Goal: Task Accomplishment & Management: Manage account settings

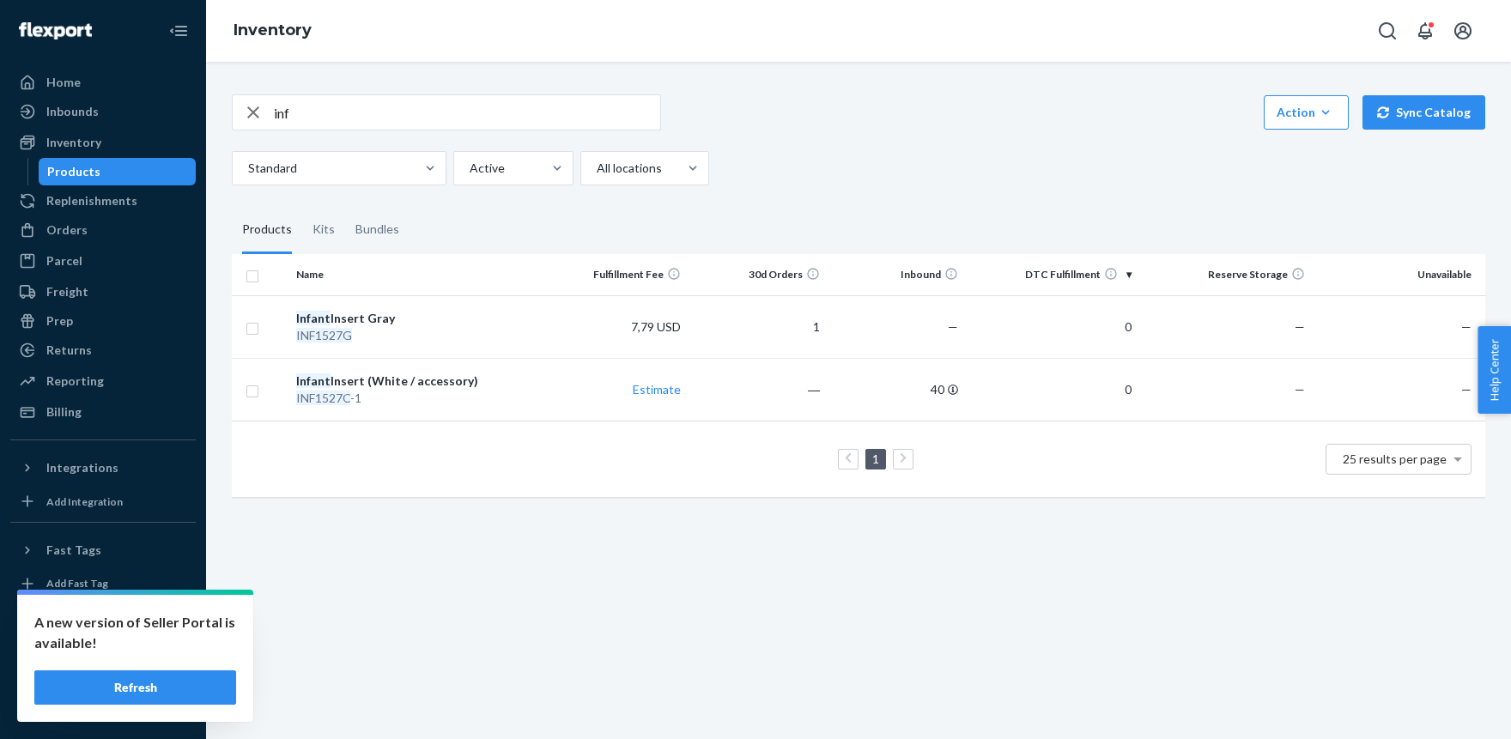
click at [299, 112] on input "inf" at bounding box center [467, 112] width 386 height 34
type input "lug"
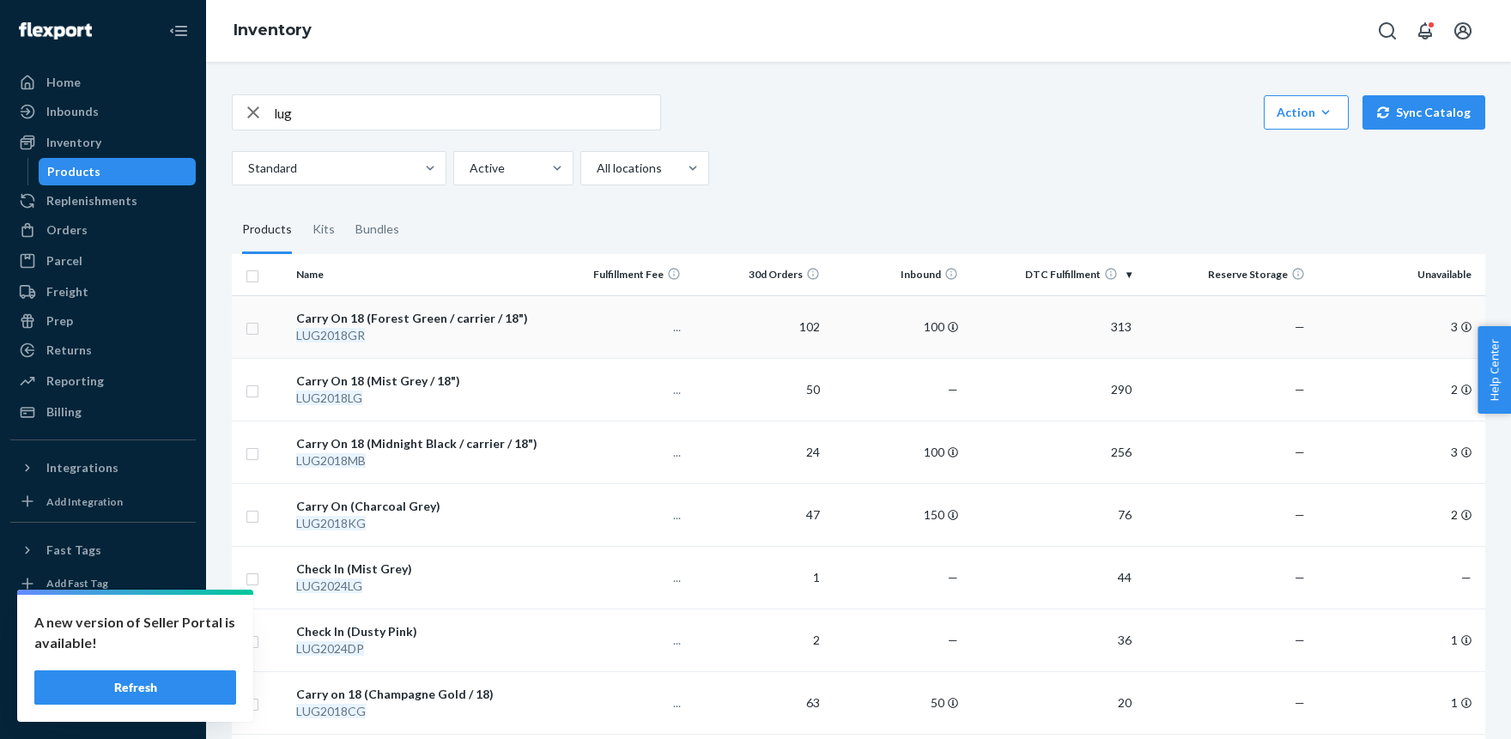
click at [405, 317] on div "Carry On 18 (Forest Green / carrier / 18")" at bounding box center [419, 318] width 246 height 17
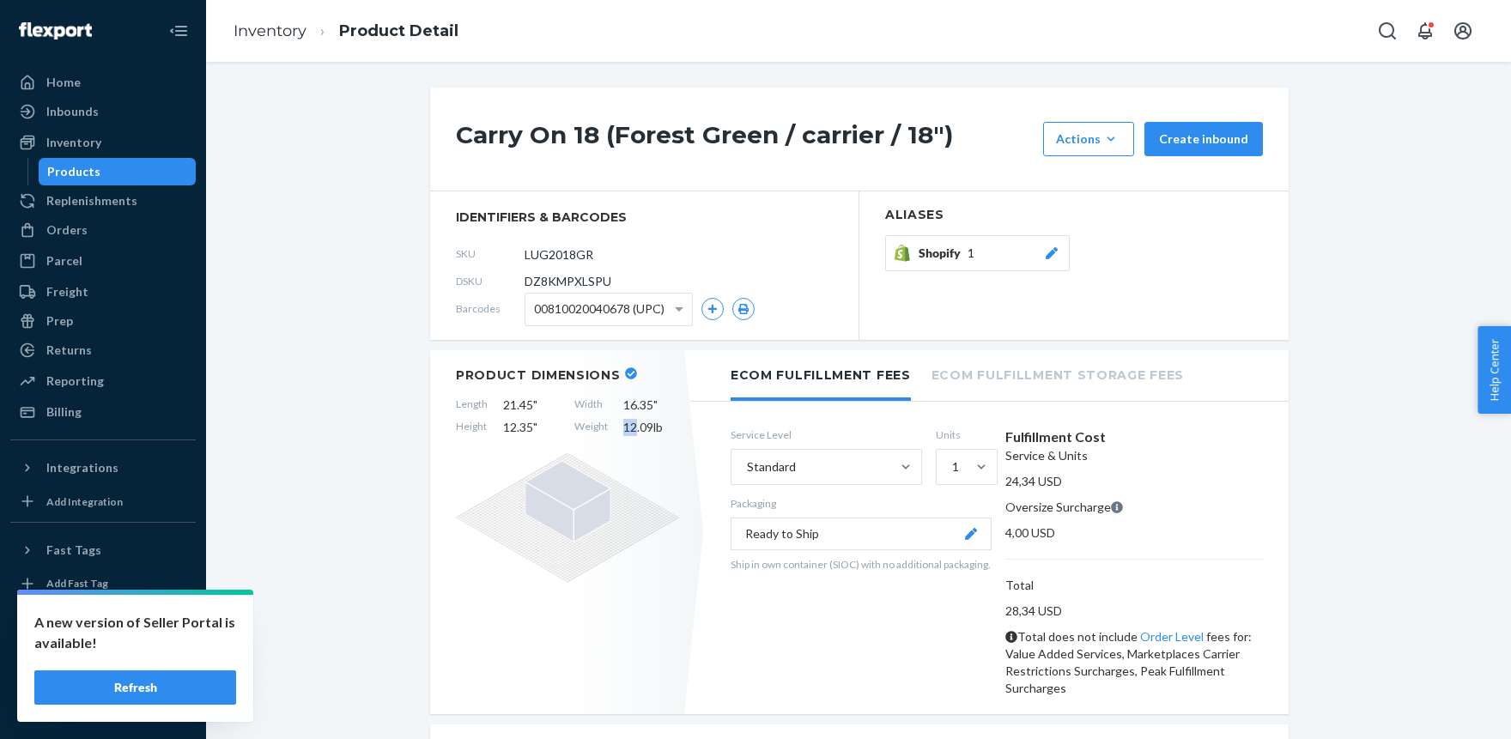
drag, startPoint x: 624, startPoint y: 427, endPoint x: 638, endPoint y: 427, distance: 13.7
click at [638, 427] on span "12.09 lb" at bounding box center [651, 427] width 56 height 17
copy span "12"
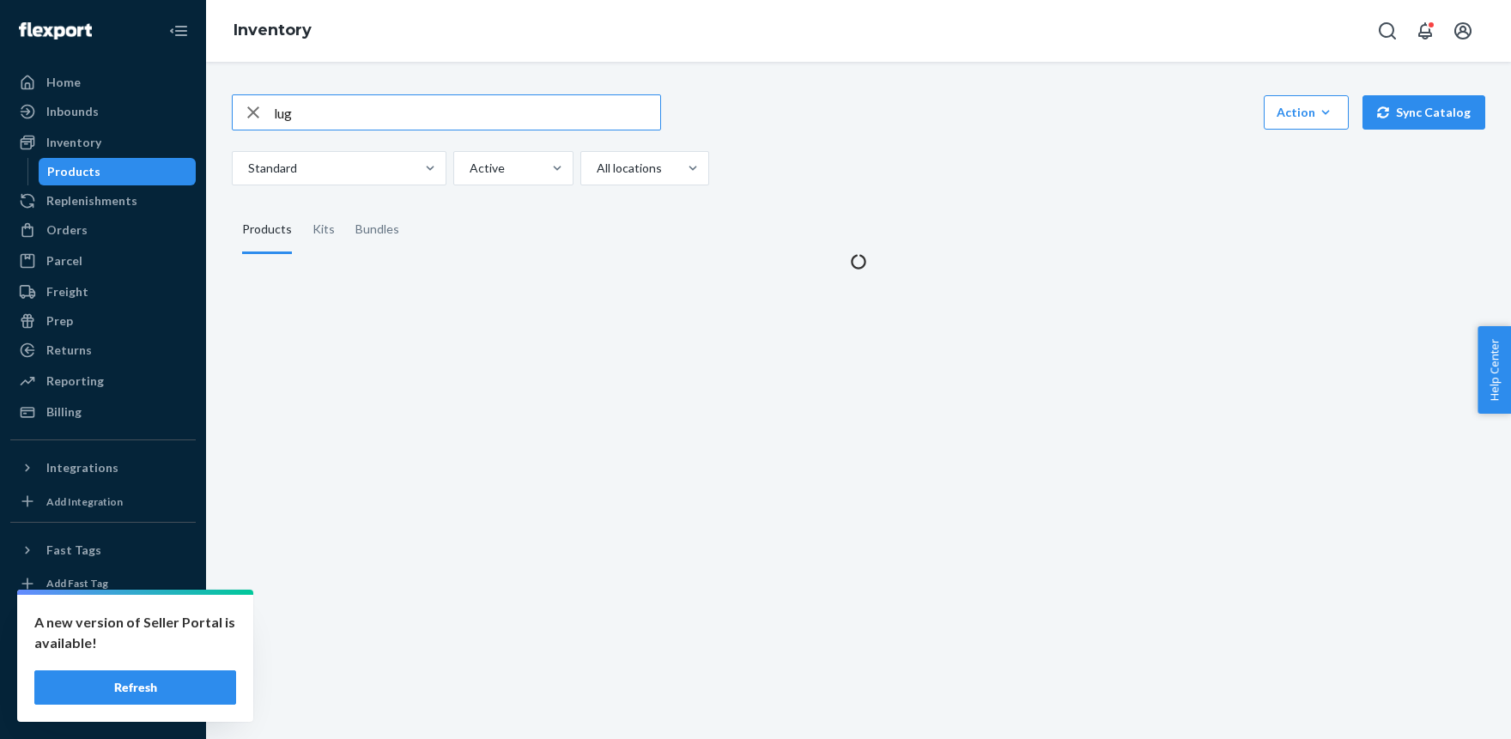
click at [294, 116] on input "lug" at bounding box center [467, 112] width 386 height 34
click at [295, 116] on input "lug" at bounding box center [467, 112] width 386 height 34
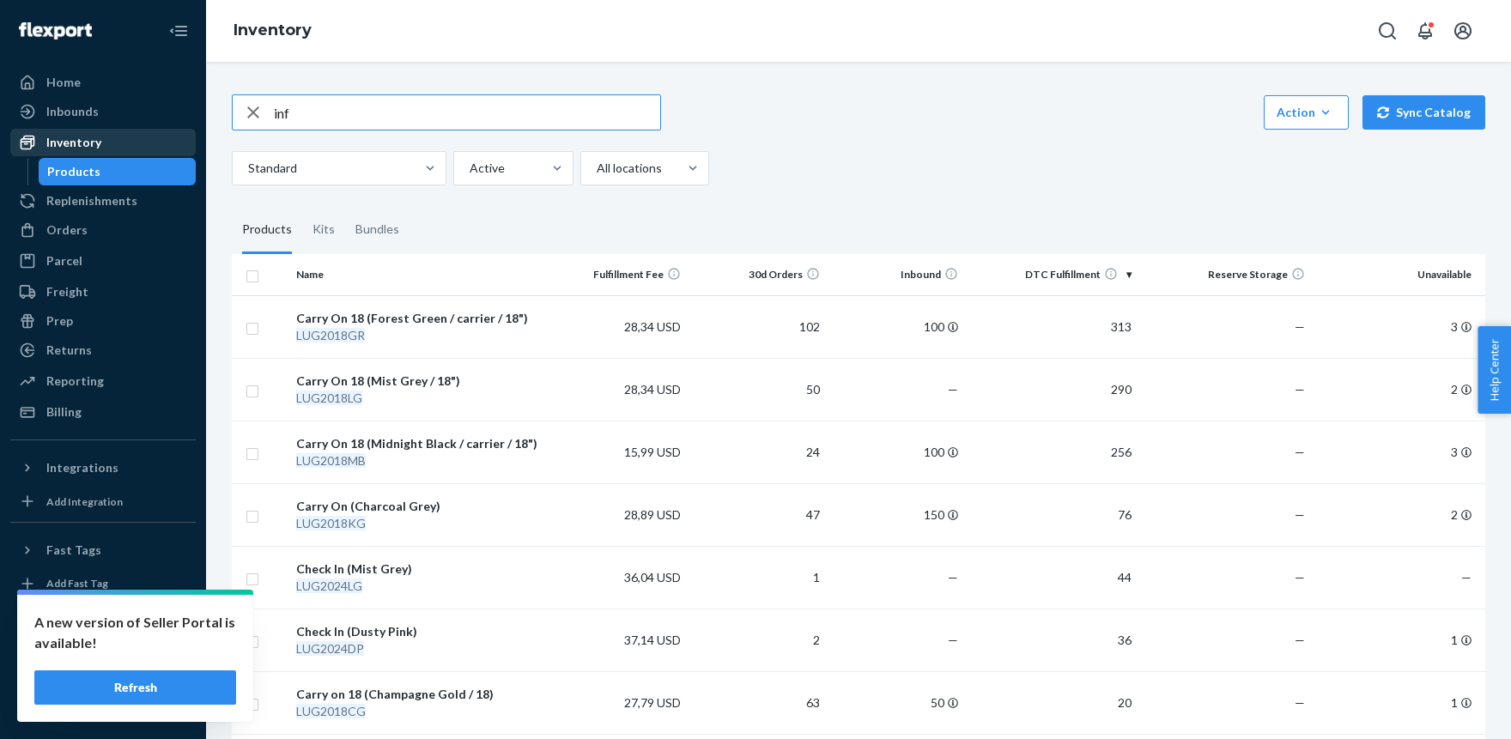
type input "inf"
click at [309, 109] on input "inf" at bounding box center [467, 112] width 386 height 34
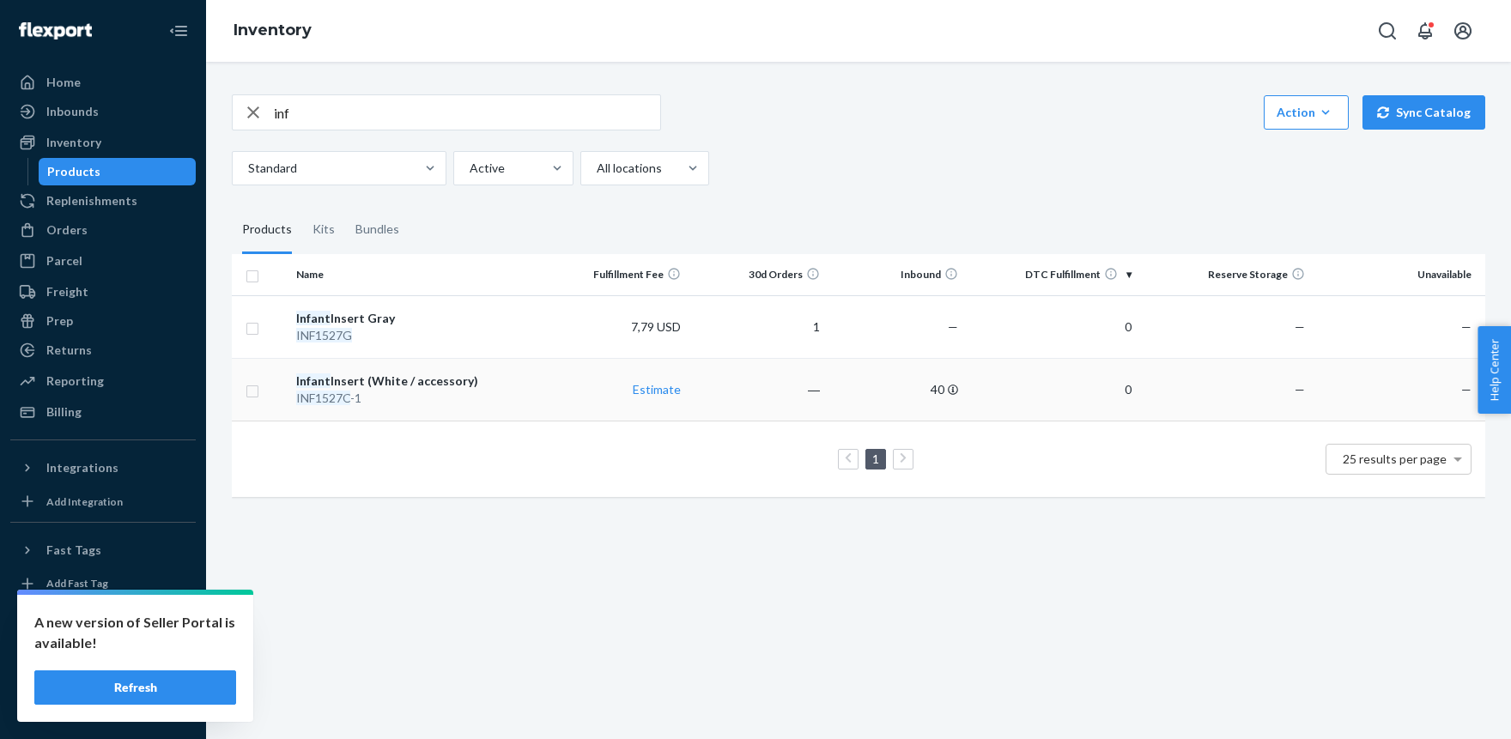
click at [330, 392] on em "INF1527C" at bounding box center [323, 398] width 54 height 15
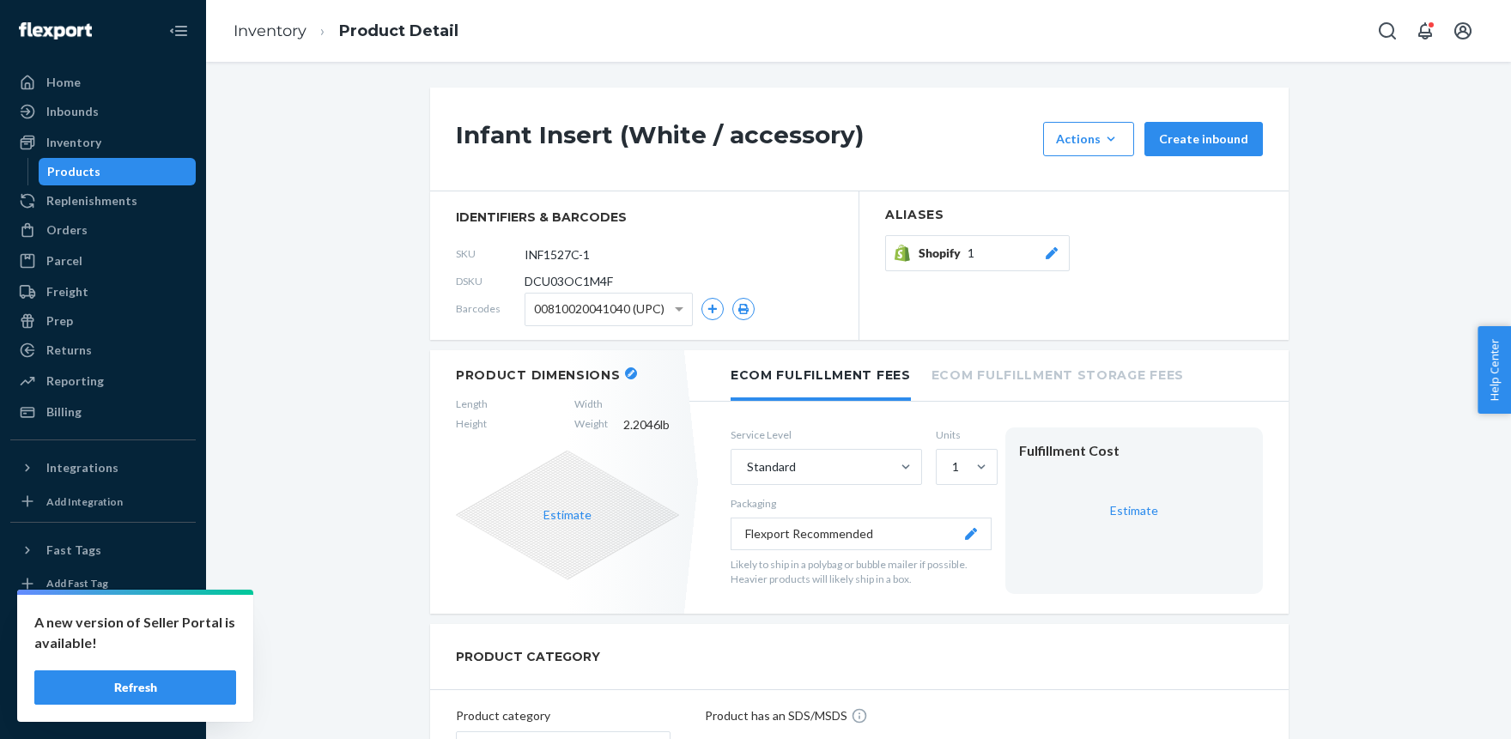
click at [991, 248] on div "Shopify 1" at bounding box center [989, 253] width 142 height 17
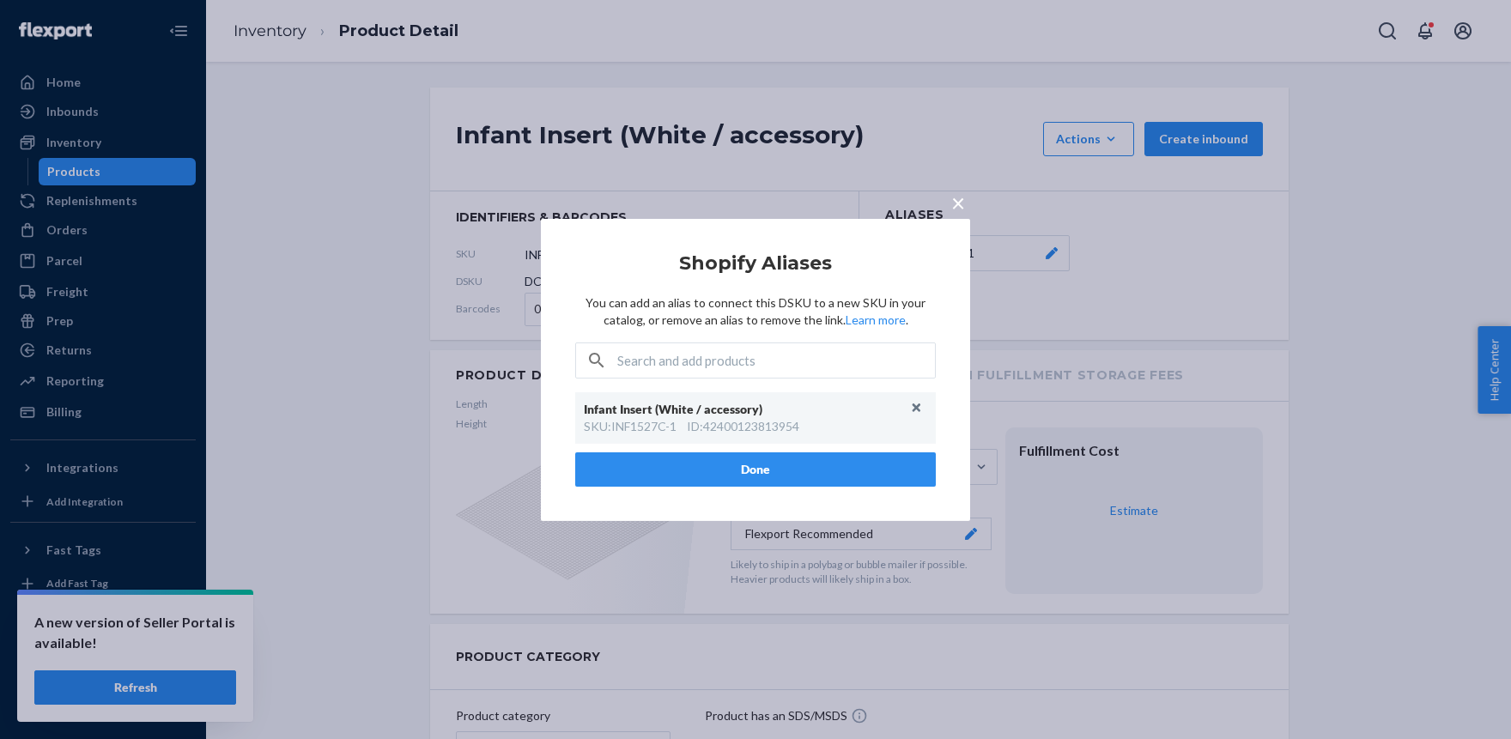
click at [960, 197] on span "×" at bounding box center [958, 201] width 14 height 29
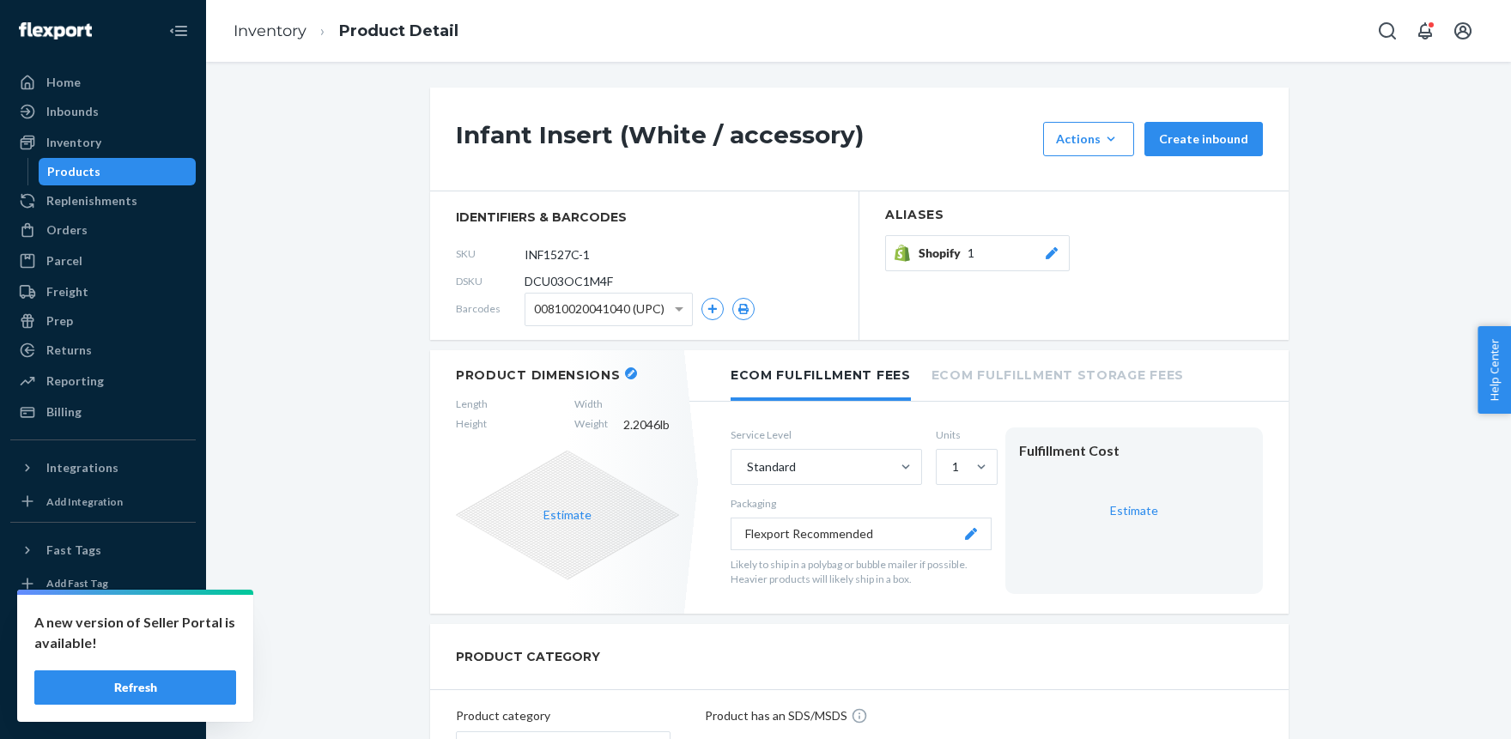
click at [509, 392] on section "Product Dimensions Length Width Height Weight 2.2046 lb" at bounding box center [567, 400] width 223 height 66
click at [506, 403] on span at bounding box center [531, 404] width 56 height 15
click at [627, 373] on icon "button" at bounding box center [630, 373] width 7 height 7
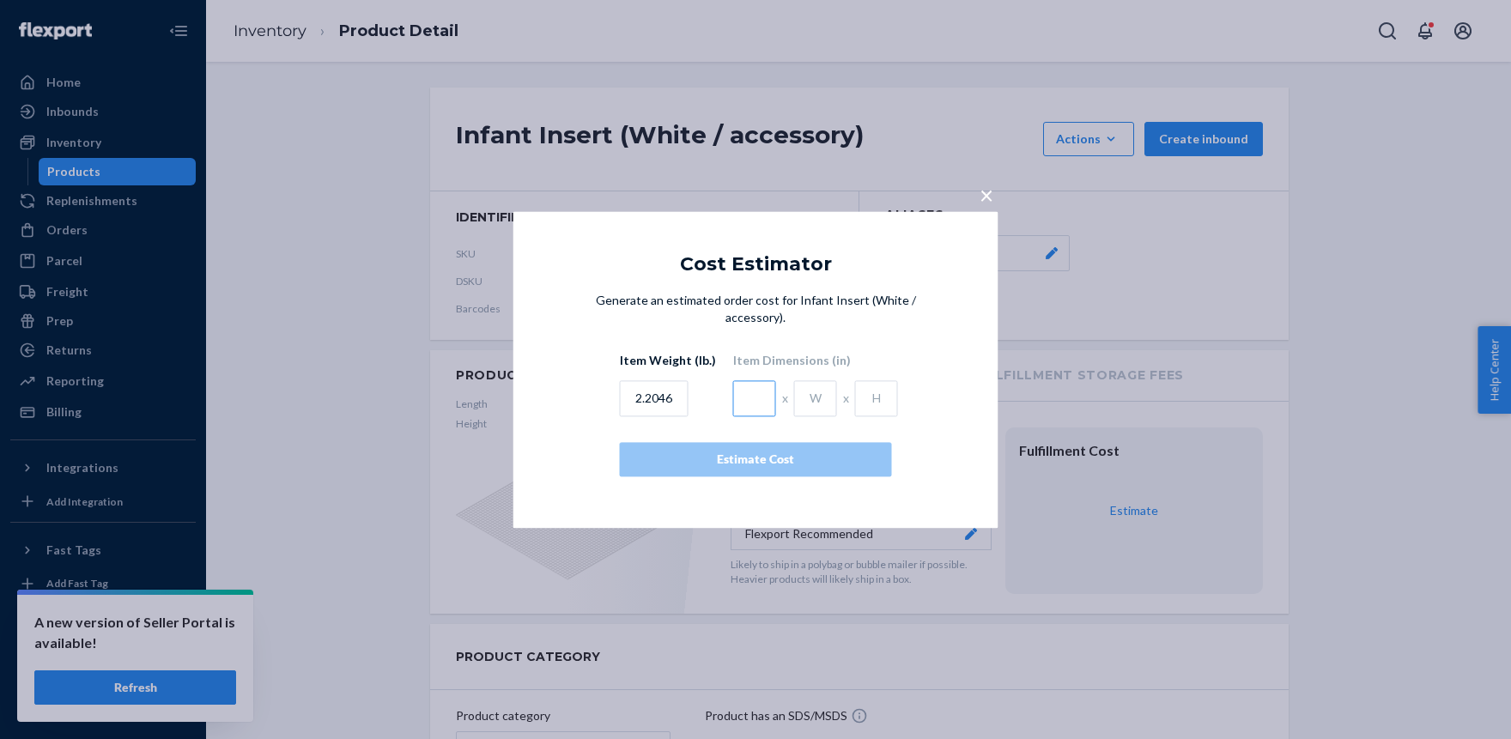
click at [742, 403] on input "text" at bounding box center [754, 398] width 43 height 36
type input "9"
click at [809, 403] on input "text" at bounding box center [815, 398] width 43 height 36
type input "4.75"
click at [869, 397] on input "text" at bounding box center [876, 398] width 43 height 36
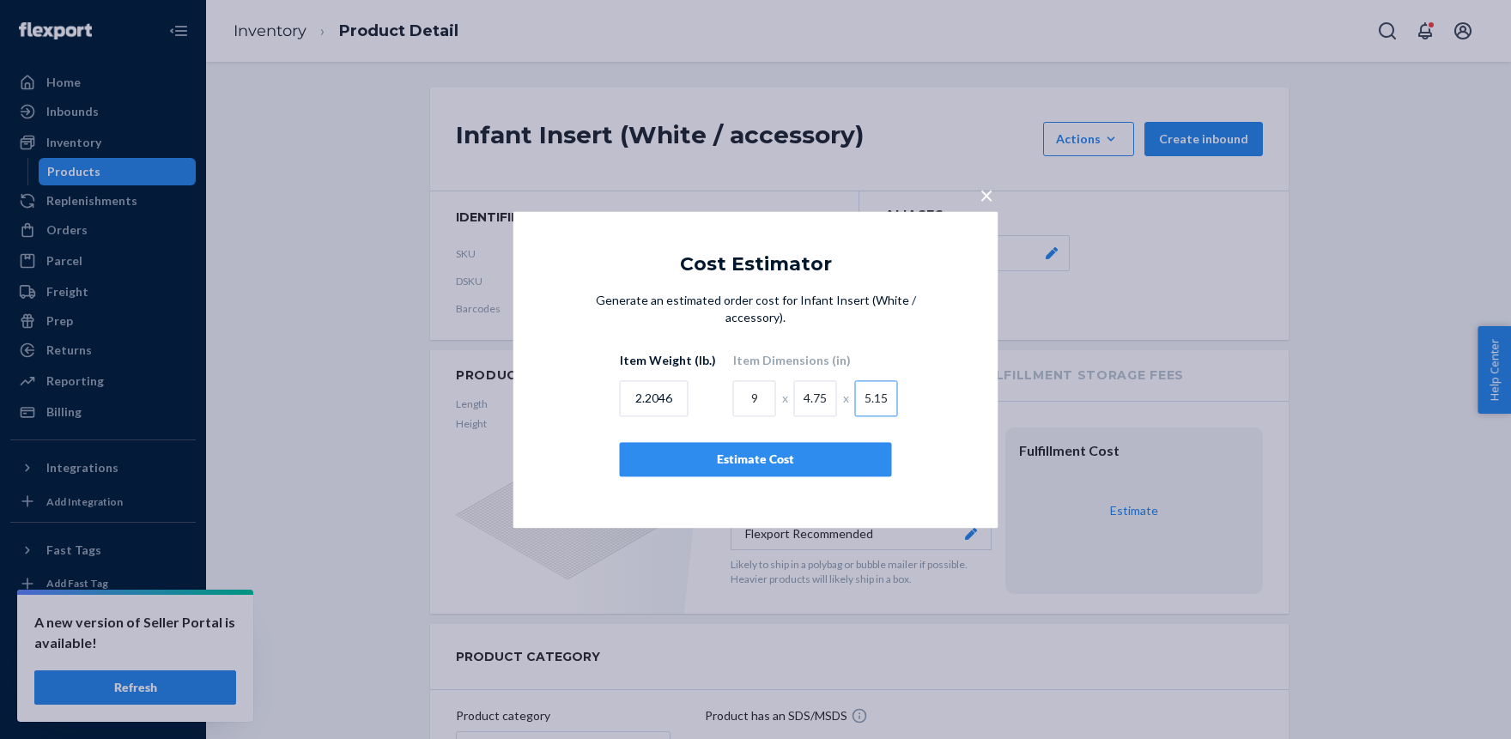
type input "5.15"
click at [642, 398] on input "2.2046" at bounding box center [654, 398] width 69 height 36
paste input "0.495"
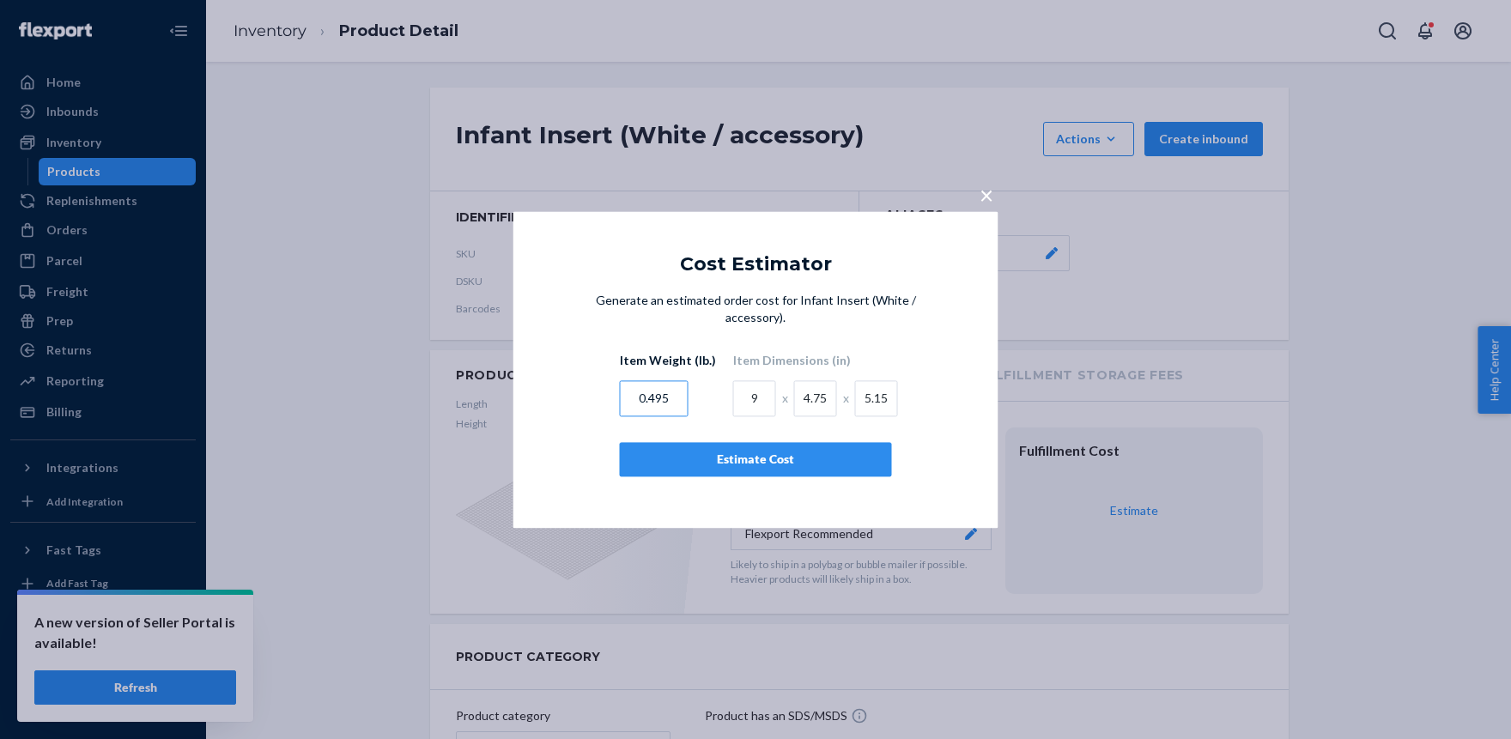
type input "0.495"
click at [736, 460] on div "Estimate Cost" at bounding box center [755, 459] width 243 height 17
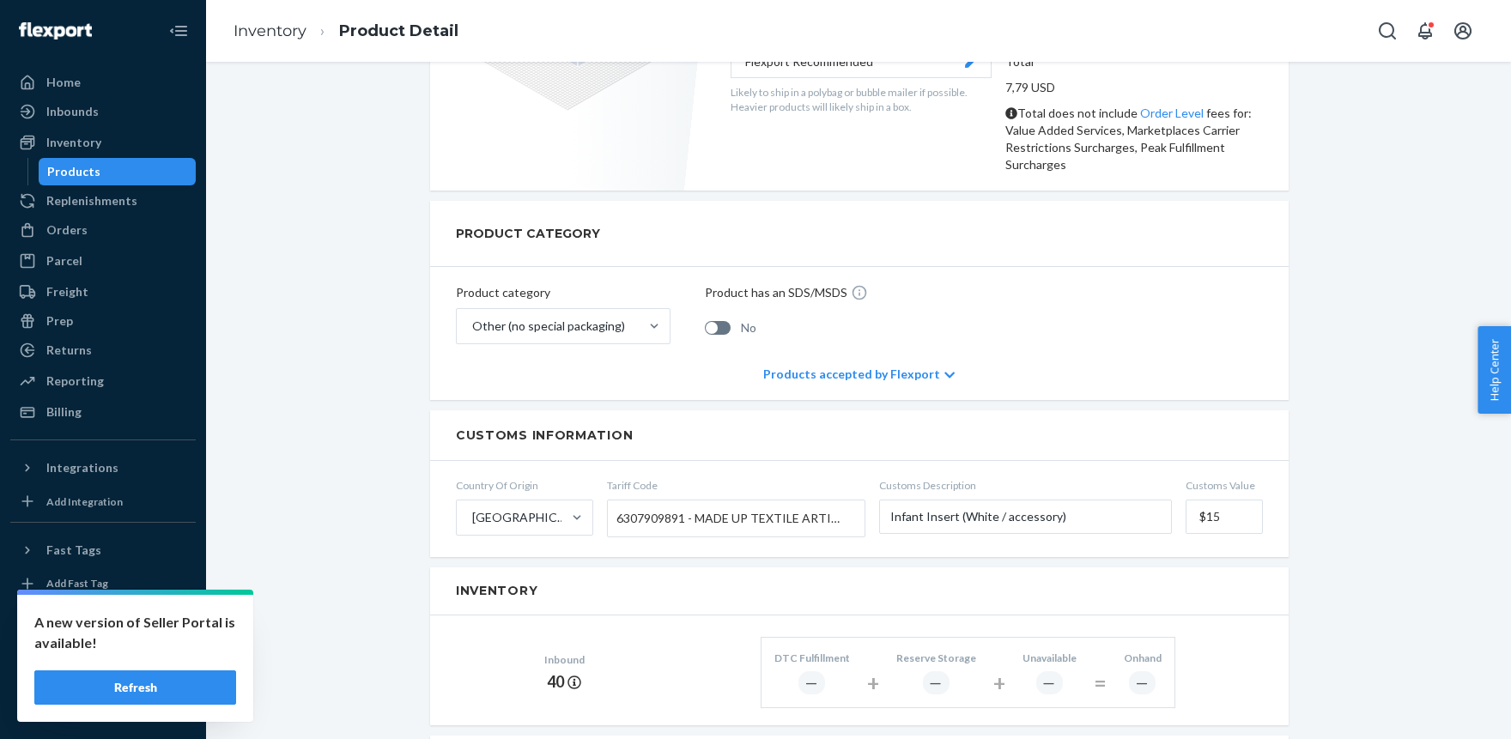
scroll to position [566, 0]
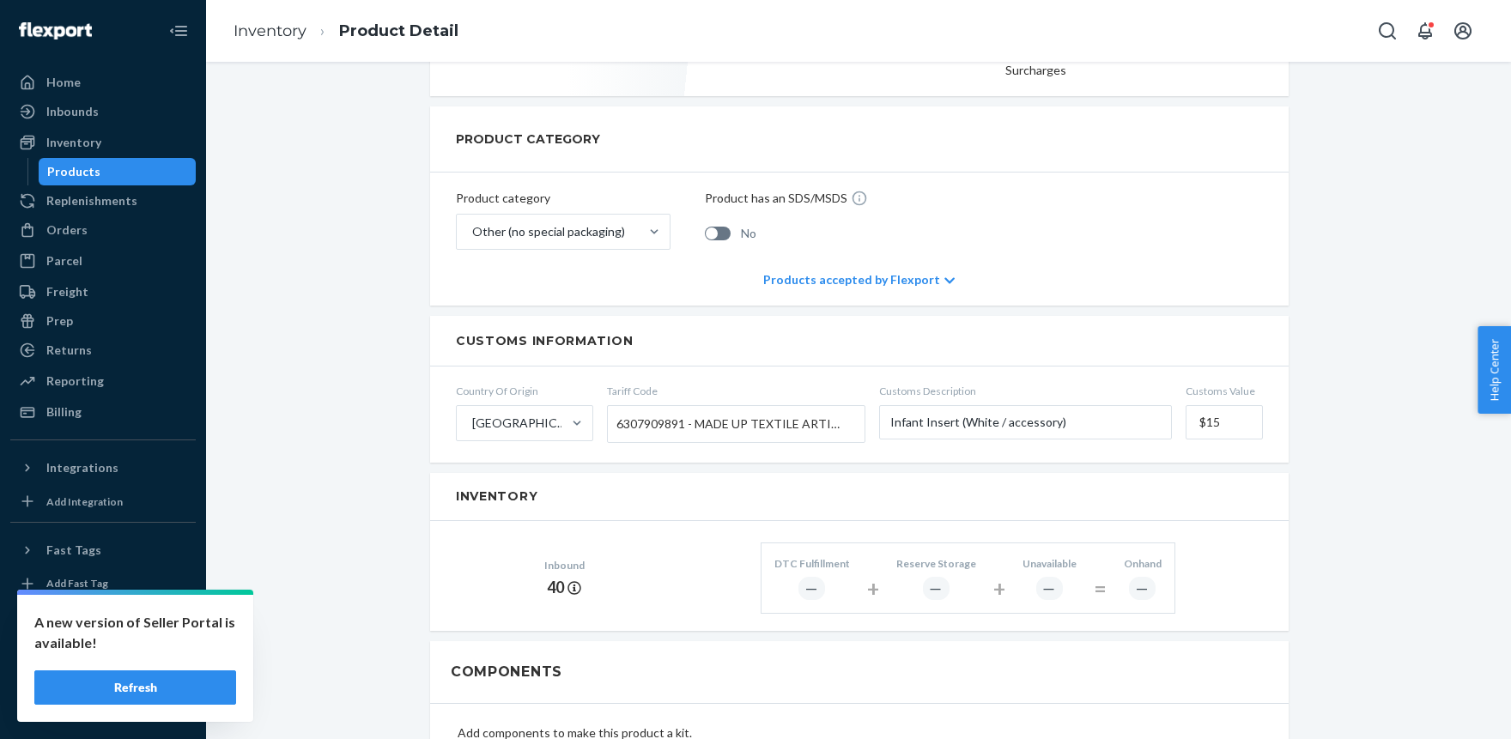
drag, startPoint x: 1205, startPoint y: 428, endPoint x: 1246, endPoint y: 433, distance: 41.5
click at [1246, 433] on input "$15" at bounding box center [1223, 422] width 77 height 34
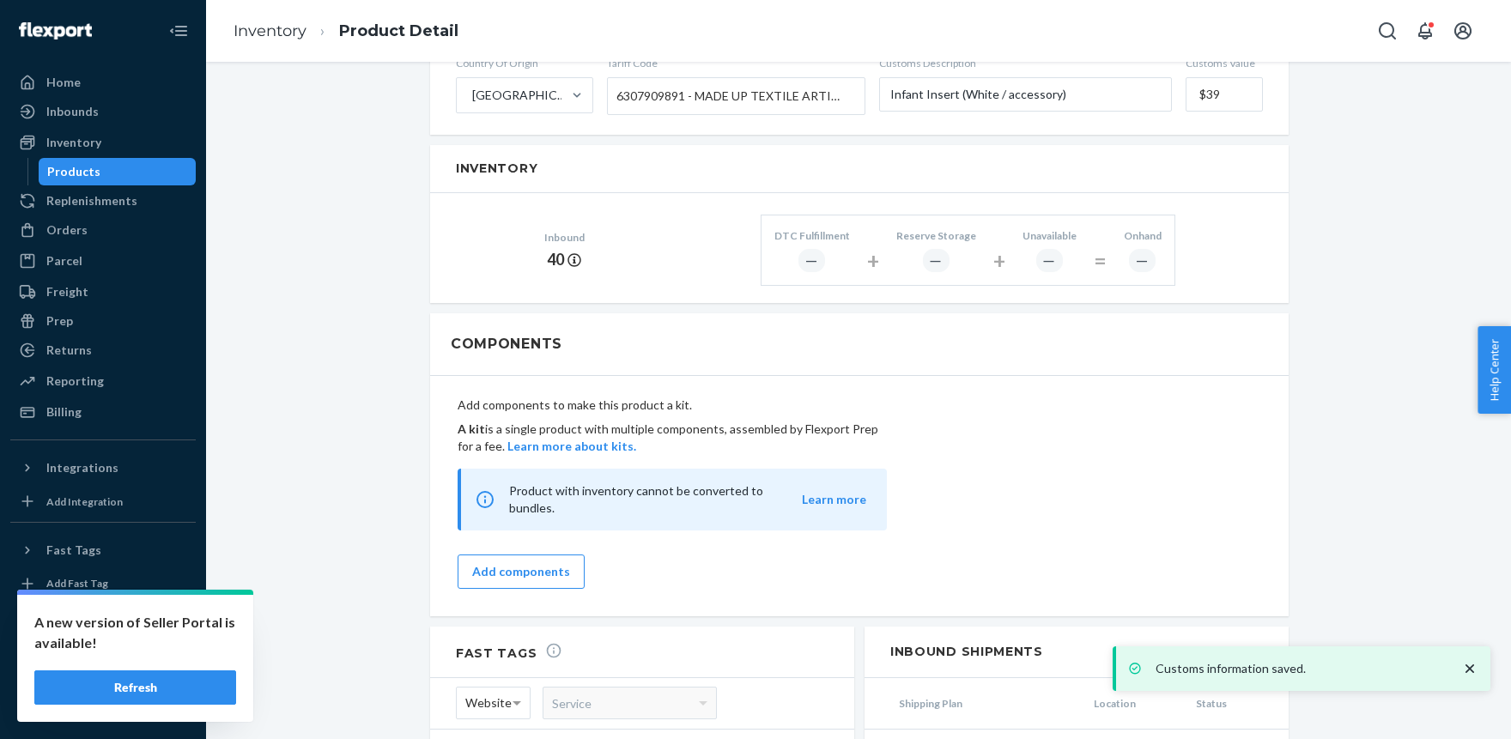
scroll to position [944, 0]
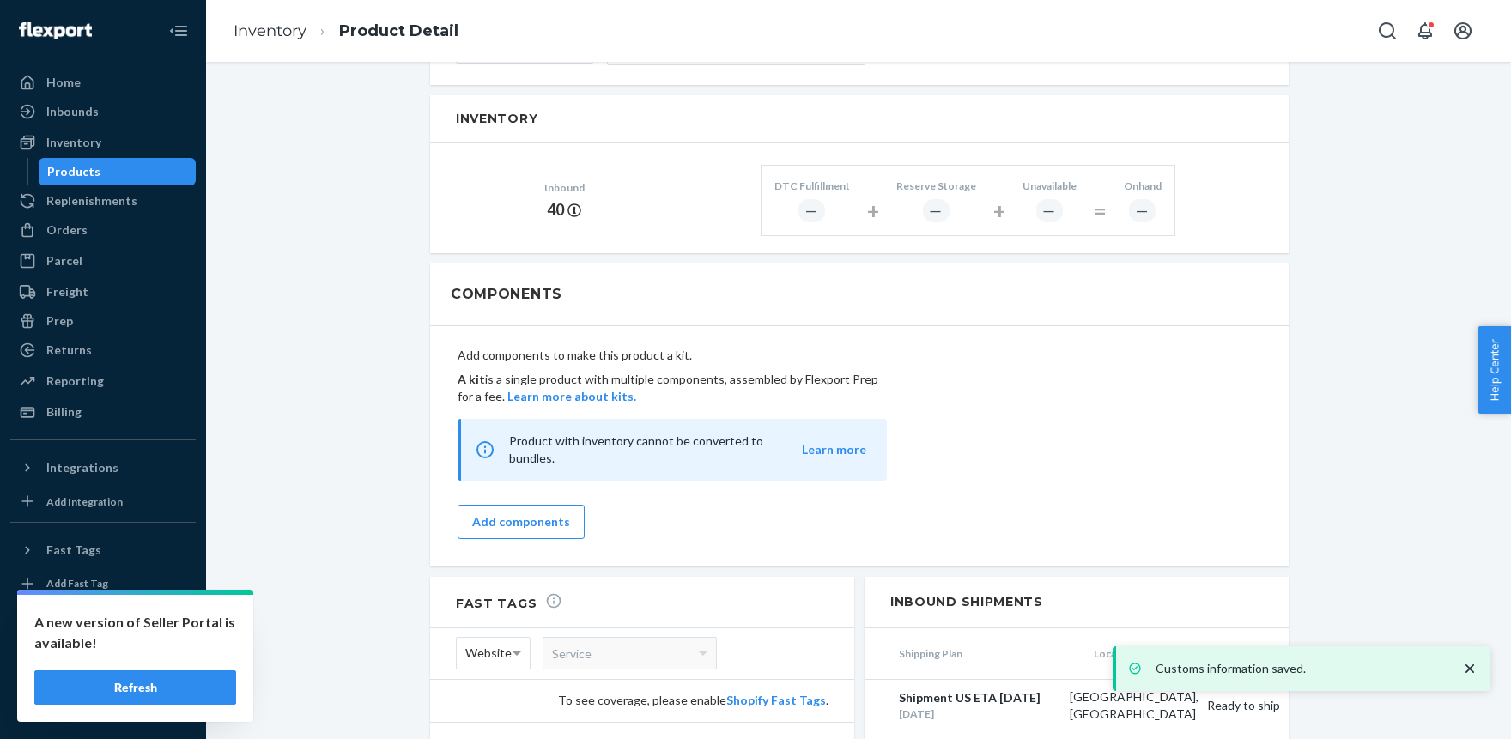
type input "$39"
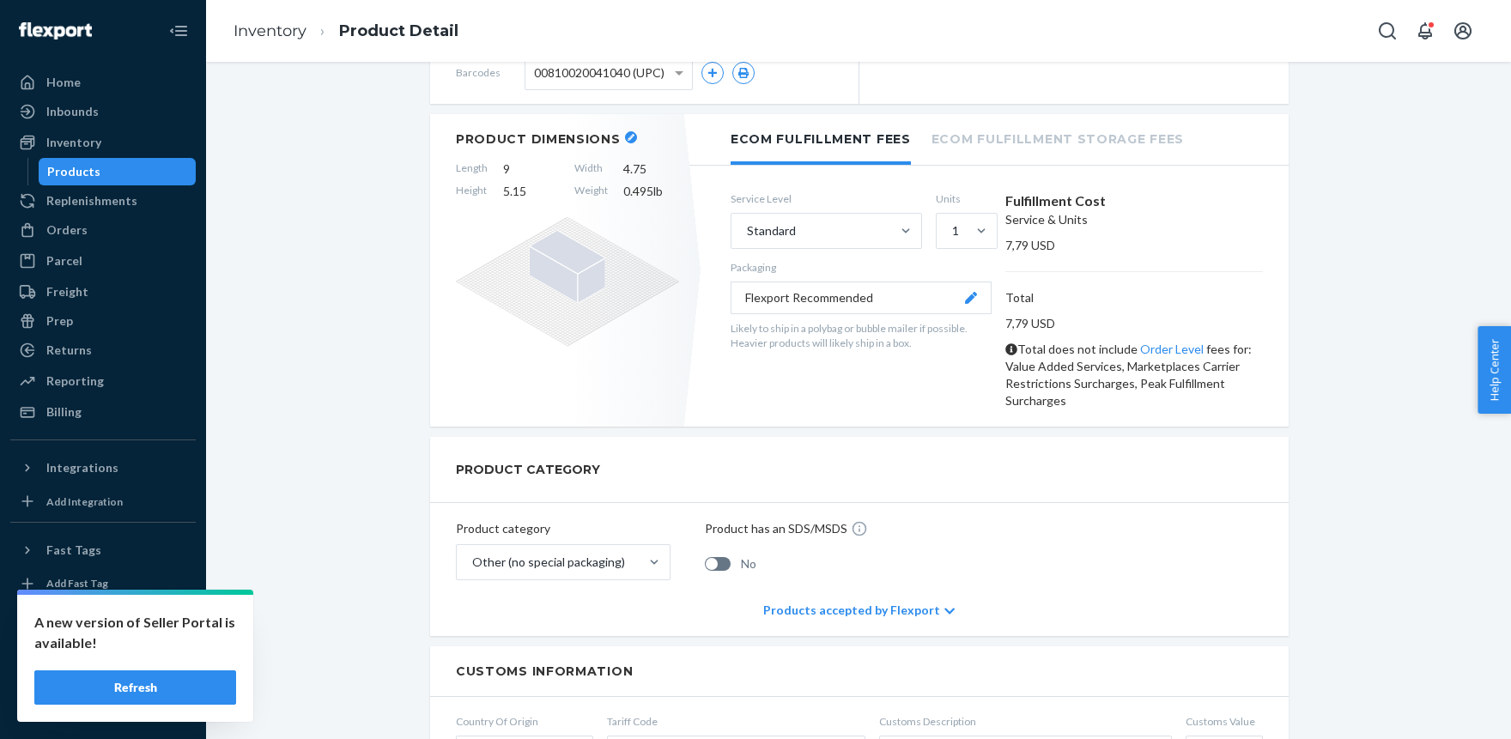
scroll to position [217, 0]
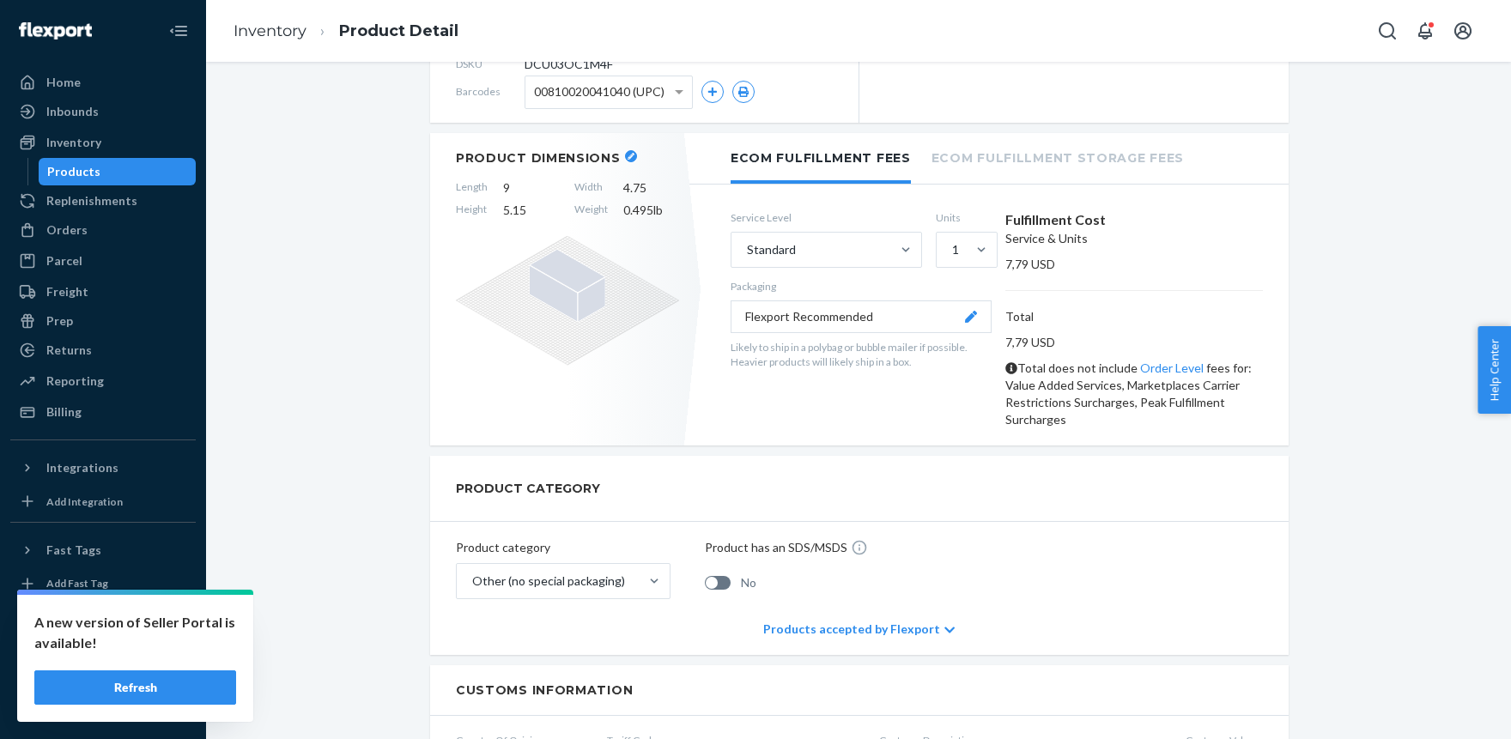
click at [627, 157] on icon "button" at bounding box center [630, 156] width 7 height 7
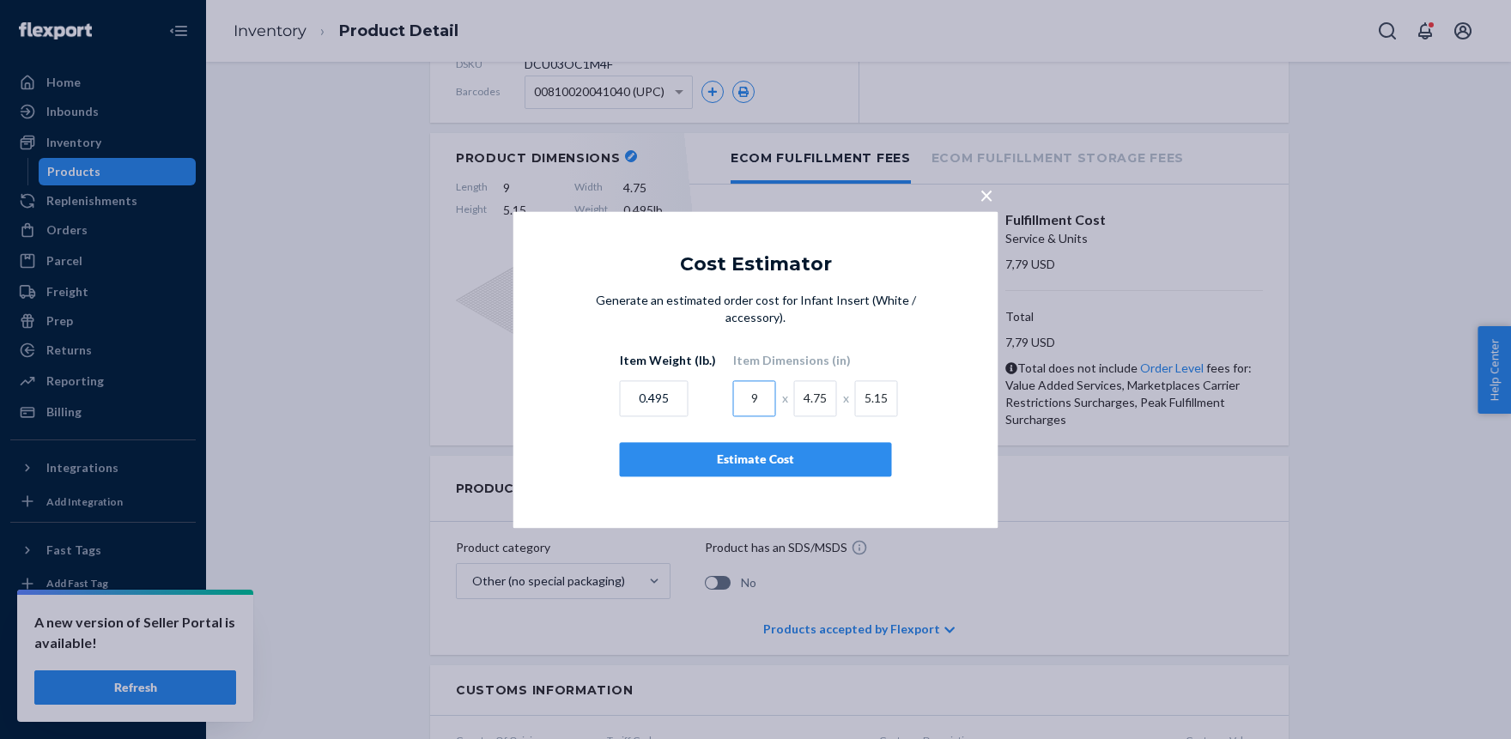
click at [752, 402] on input "9" at bounding box center [754, 398] width 43 height 36
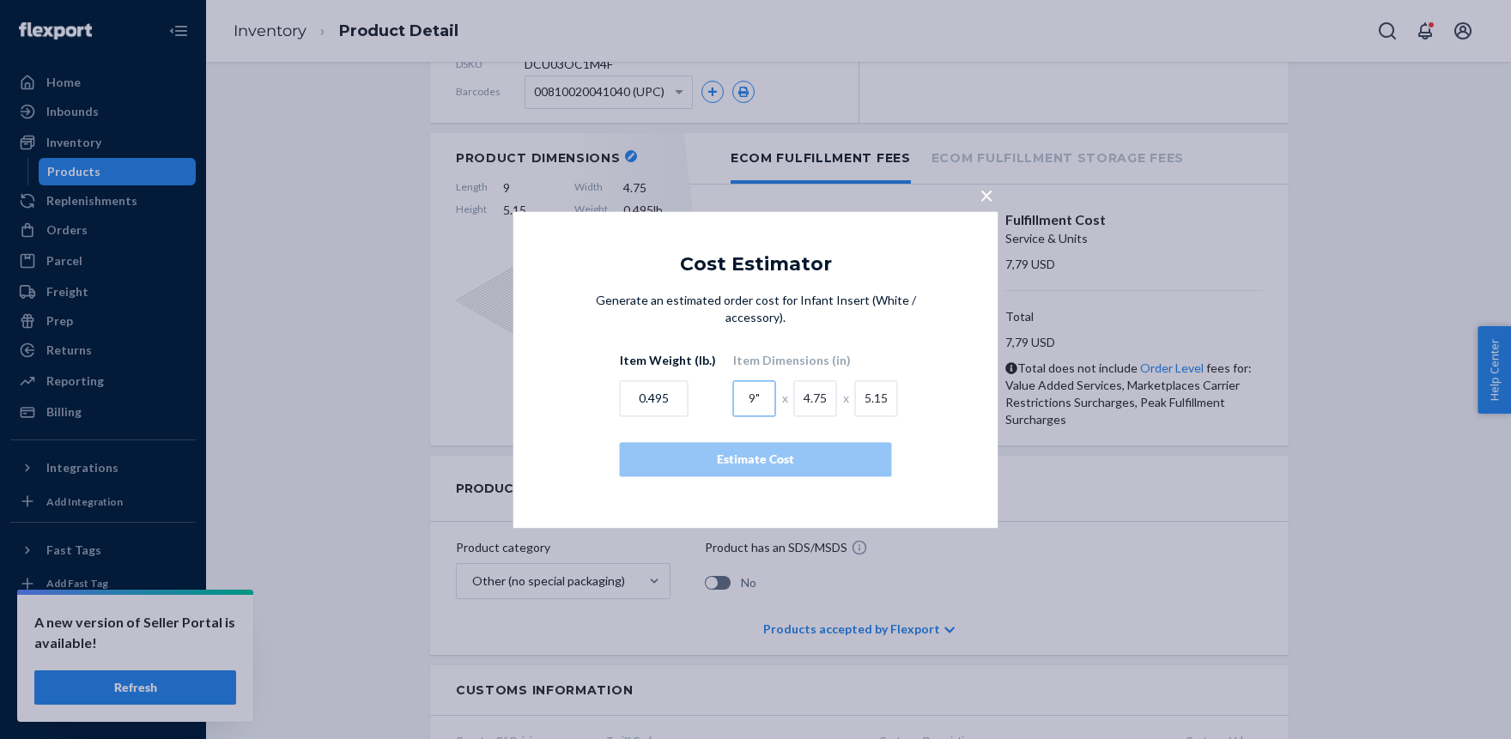
type input "9""
click at [821, 402] on input "4.75" at bounding box center [815, 398] width 43 height 36
type input "4.75""
click at [880, 394] on input "5.15" at bounding box center [876, 398] width 43 height 36
type input "5.15""
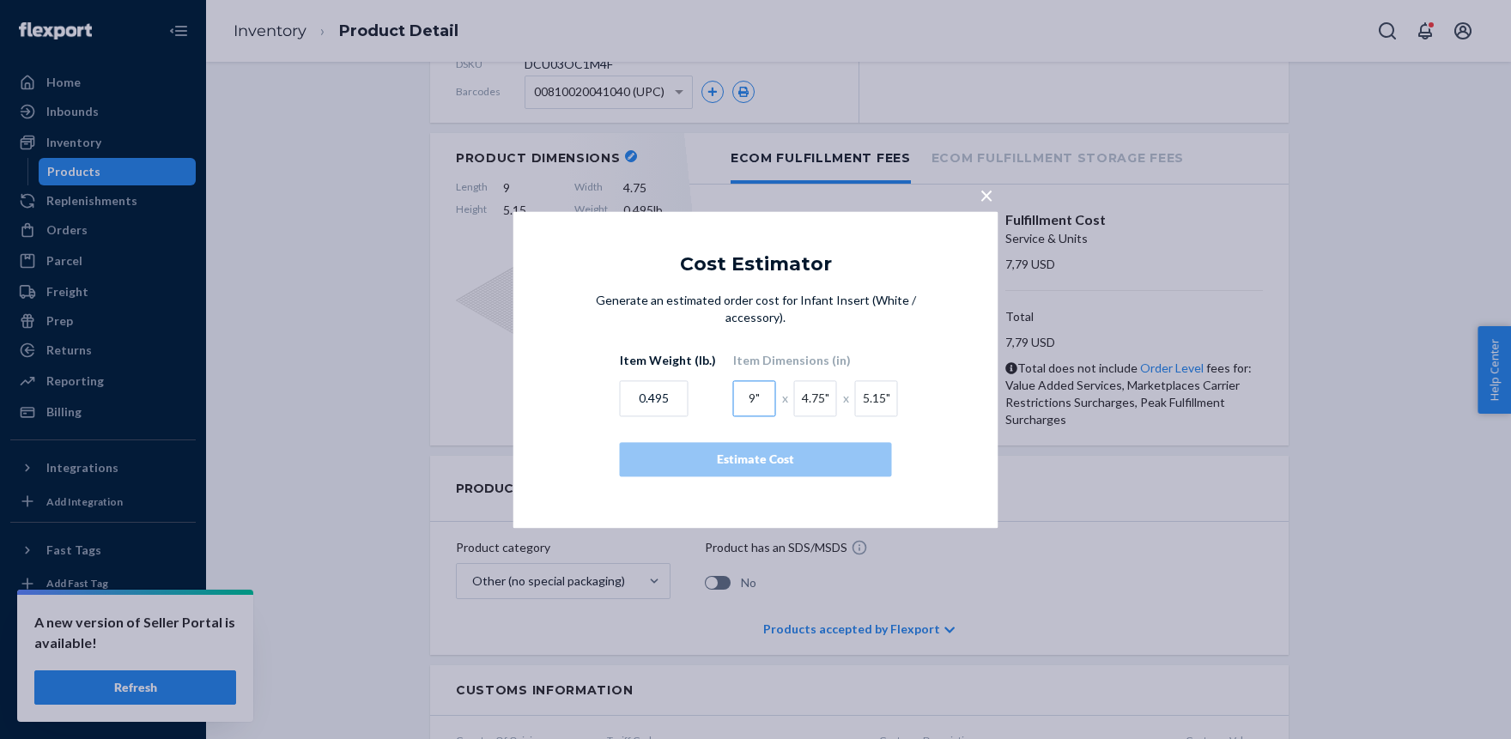
click at [752, 402] on input "9"" at bounding box center [754, 398] width 43 height 36
click at [760, 399] on input "9"" at bounding box center [754, 398] width 43 height 36
type input "9"
click at [818, 398] on input "4.75"" at bounding box center [815, 398] width 43 height 36
type input "4.75"
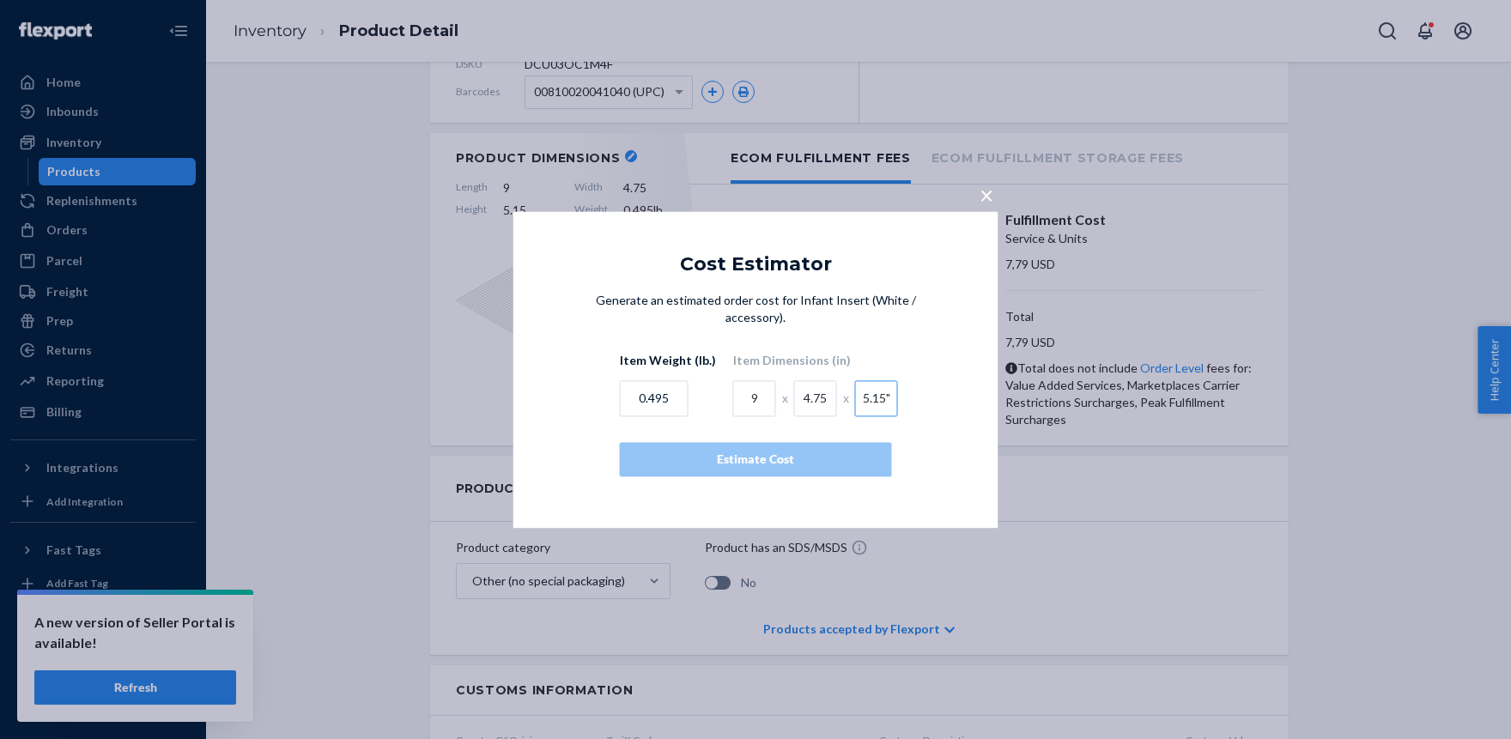
click at [883, 399] on input "5.15"" at bounding box center [876, 398] width 43 height 36
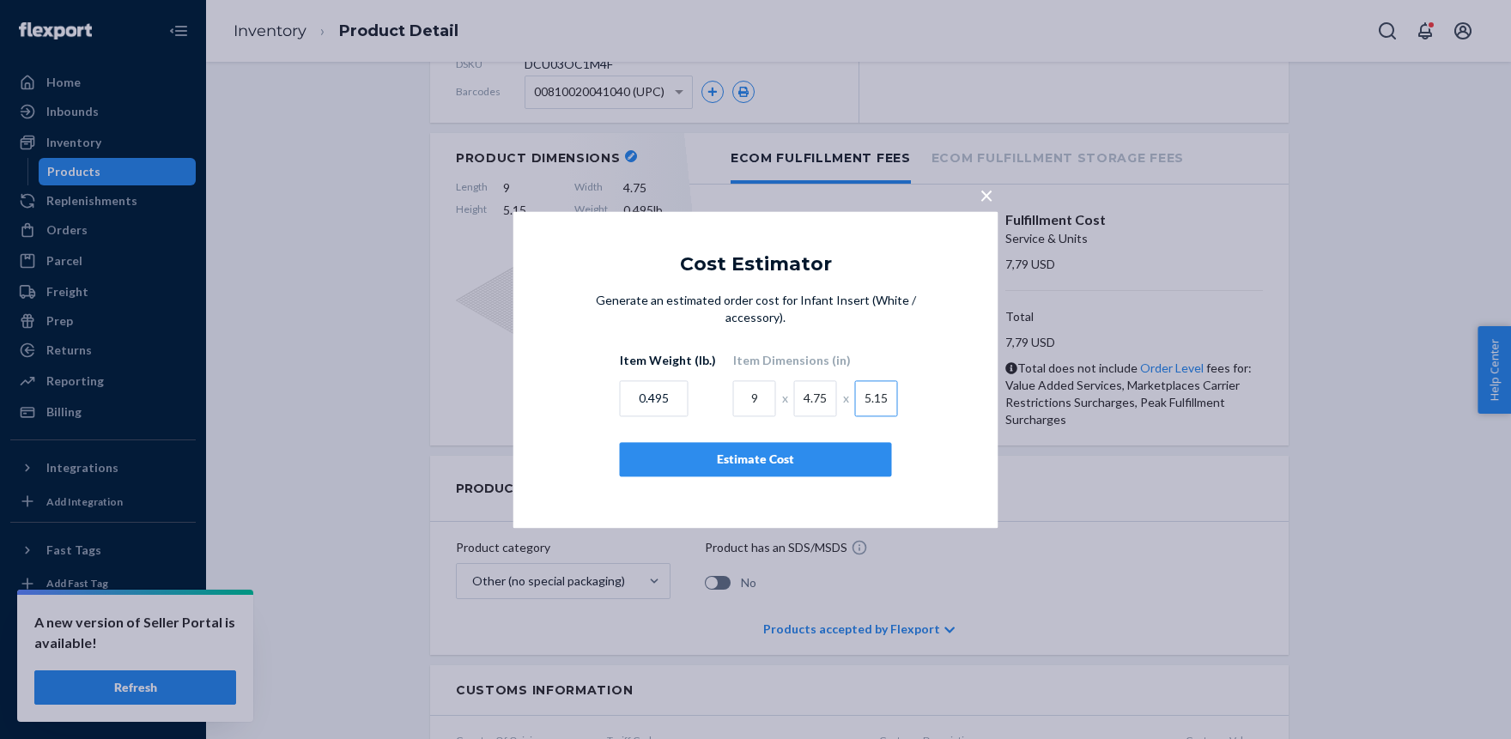
type input "5.15"
click at [769, 457] on div "Estimate Cost" at bounding box center [755, 459] width 243 height 17
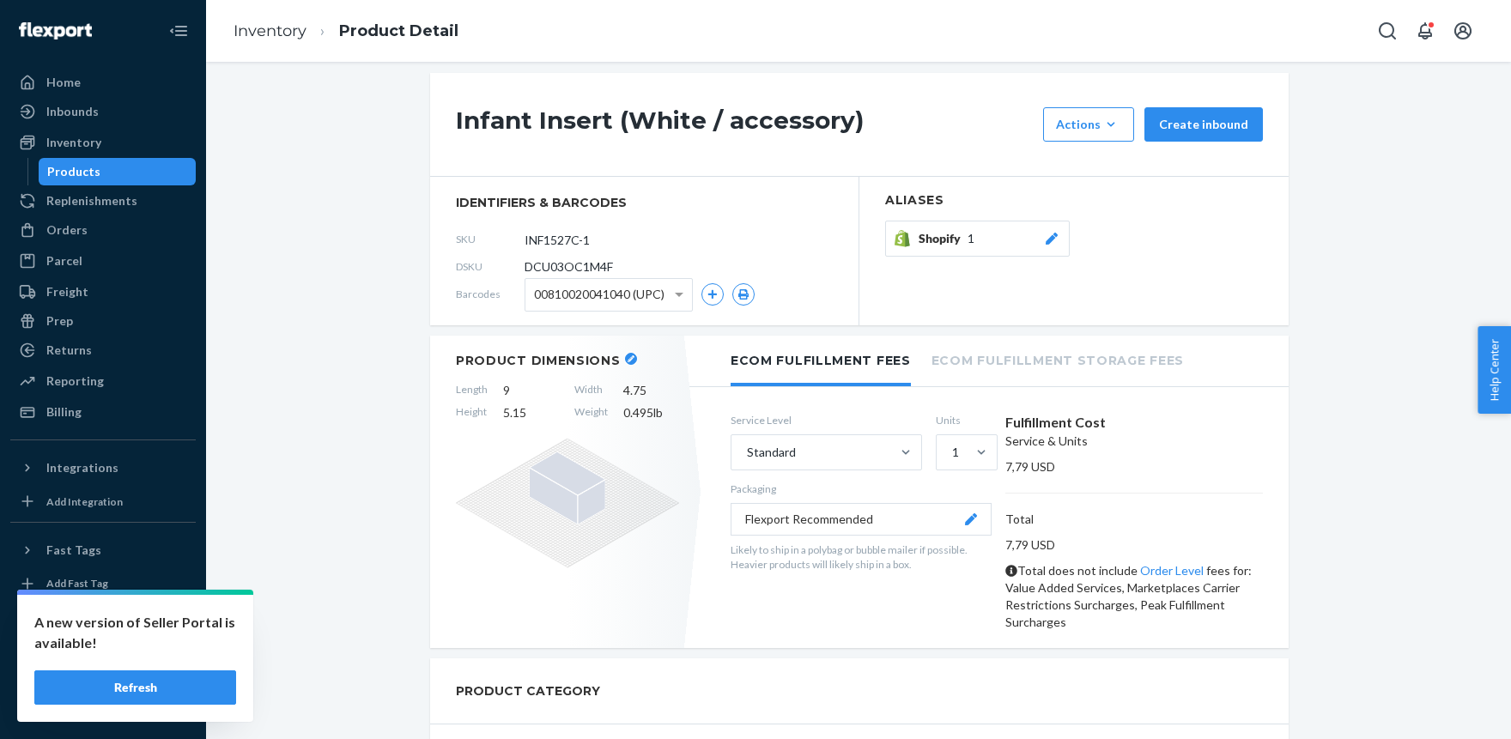
scroll to position [0, 0]
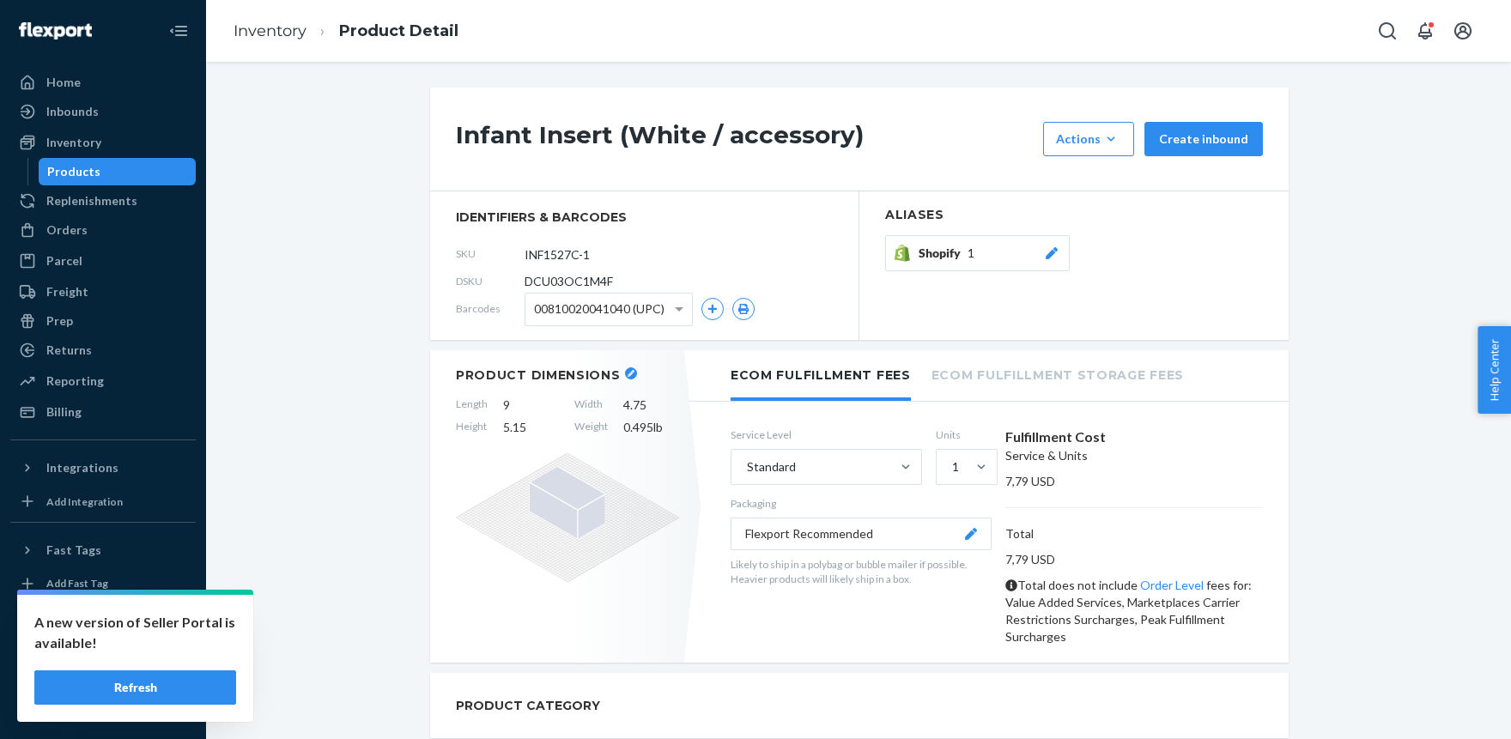
click at [545, 283] on span "DCU03OC1M4F" at bounding box center [568, 281] width 88 height 17
click at [61, 100] on div "Inbounds" at bounding box center [103, 112] width 182 height 24
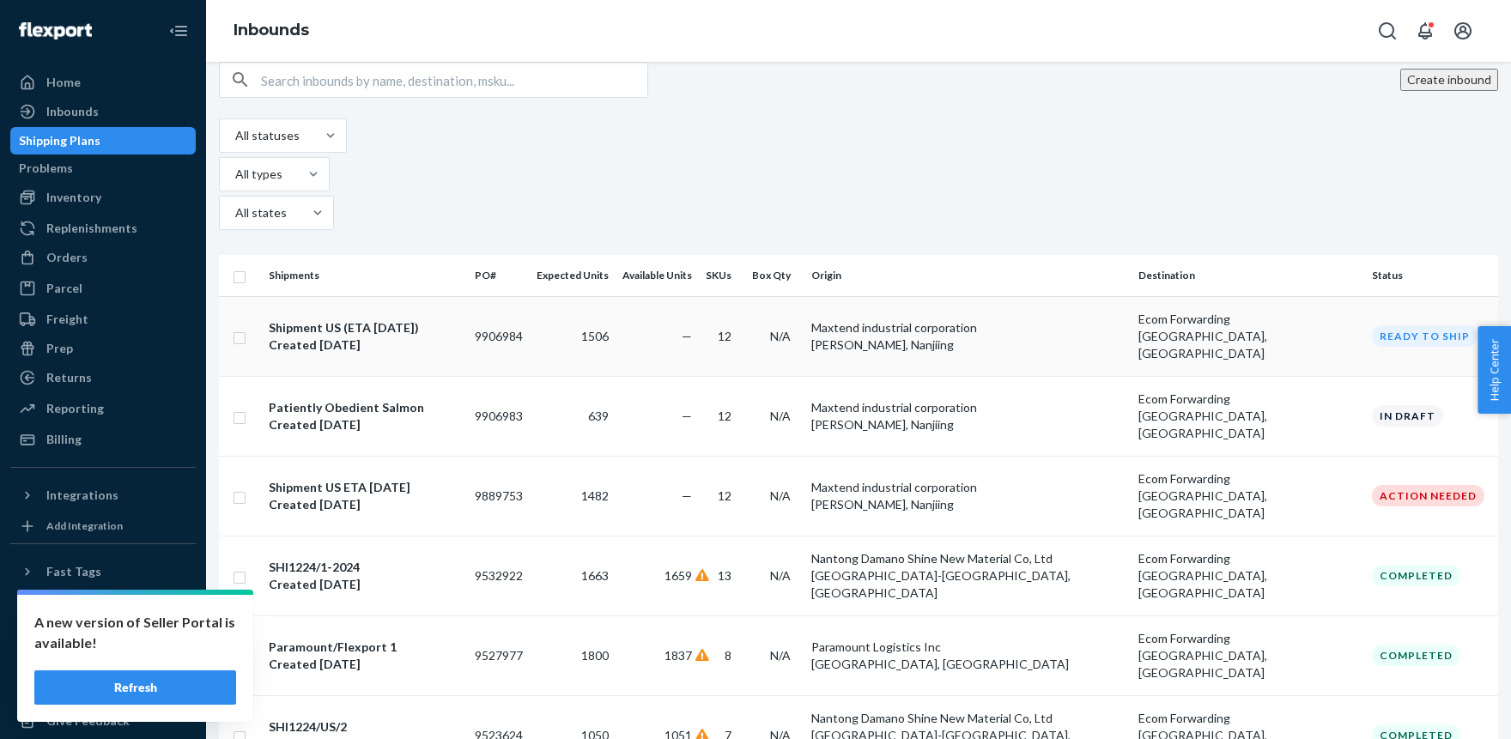
click at [354, 319] on div "Shipment US (ETA [DATE])" at bounding box center [365, 327] width 192 height 17
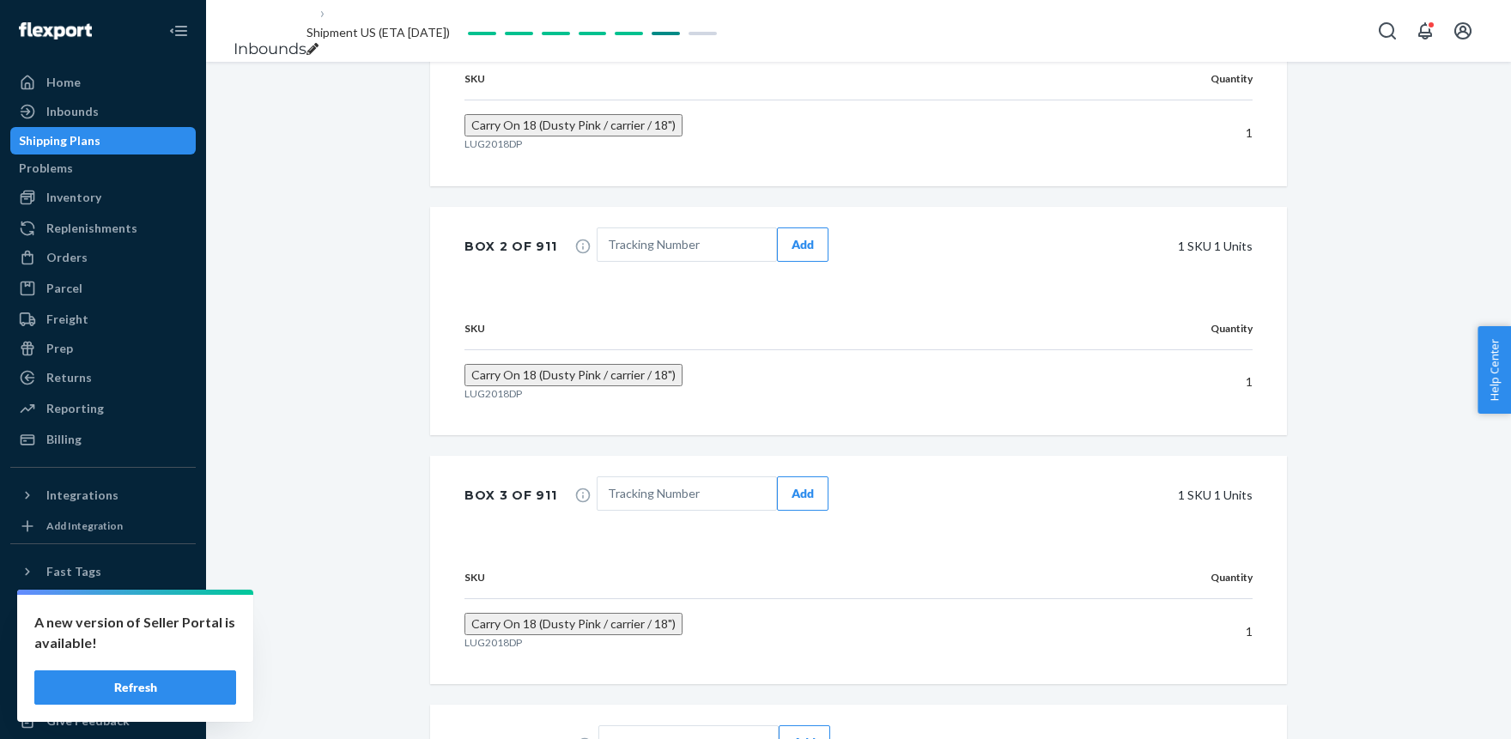
scroll to position [1983, 0]
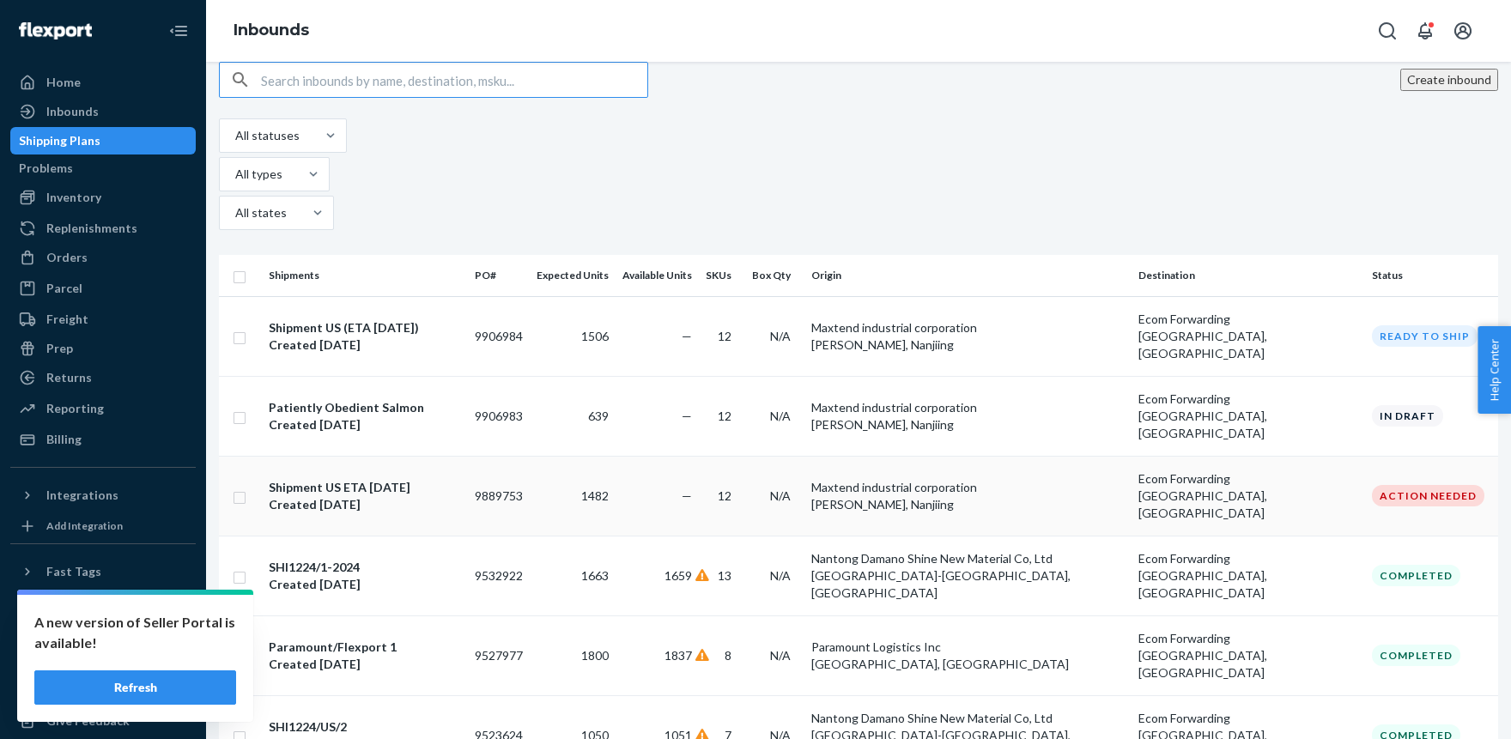
click at [344, 479] on div "Shipment US ETA [DATE]" at bounding box center [365, 487] width 192 height 17
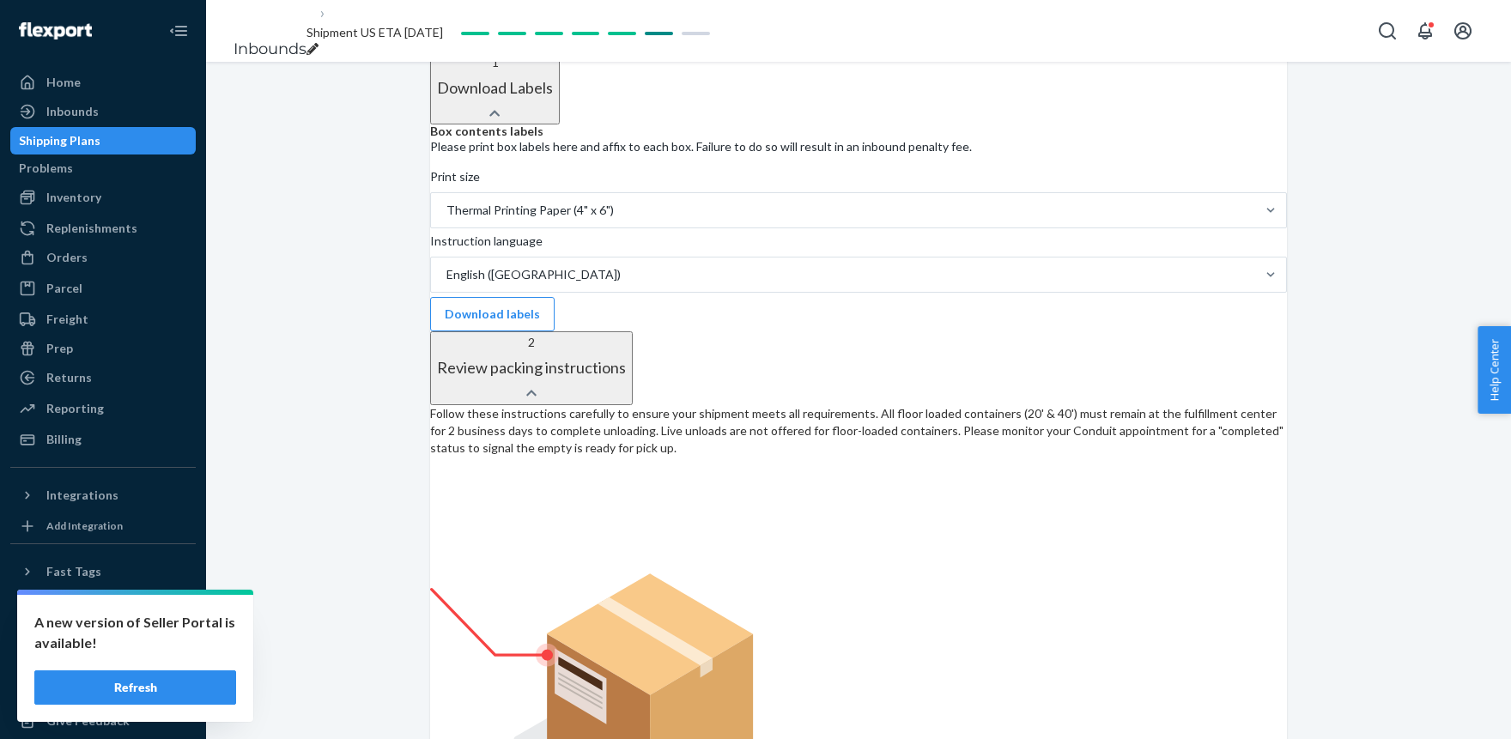
scroll to position [488, 0]
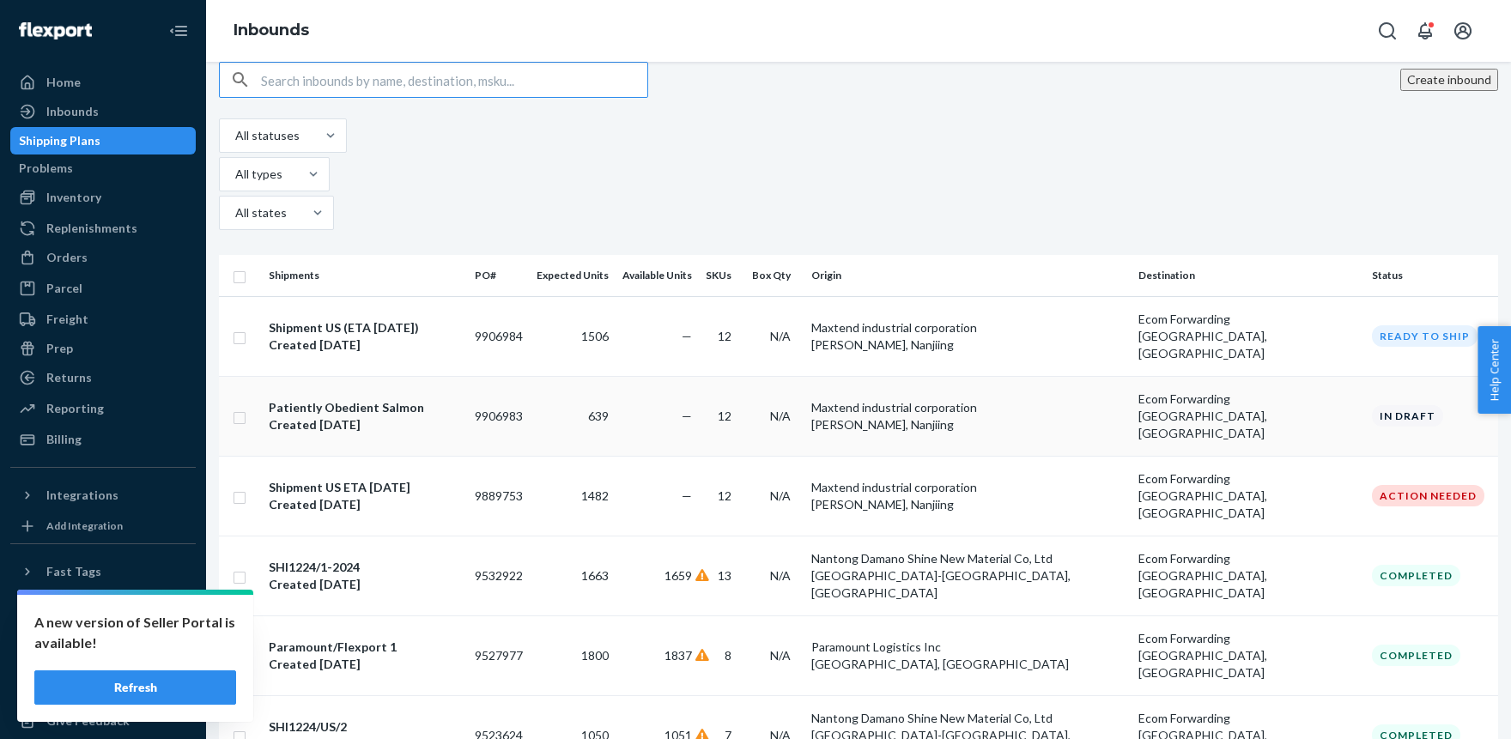
click at [246, 407] on input "checkbox" at bounding box center [240, 416] width 14 height 18
click at [1316, 88] on div "Delete" at bounding box center [1344, 79] width 57 height 17
checkbox input "false"
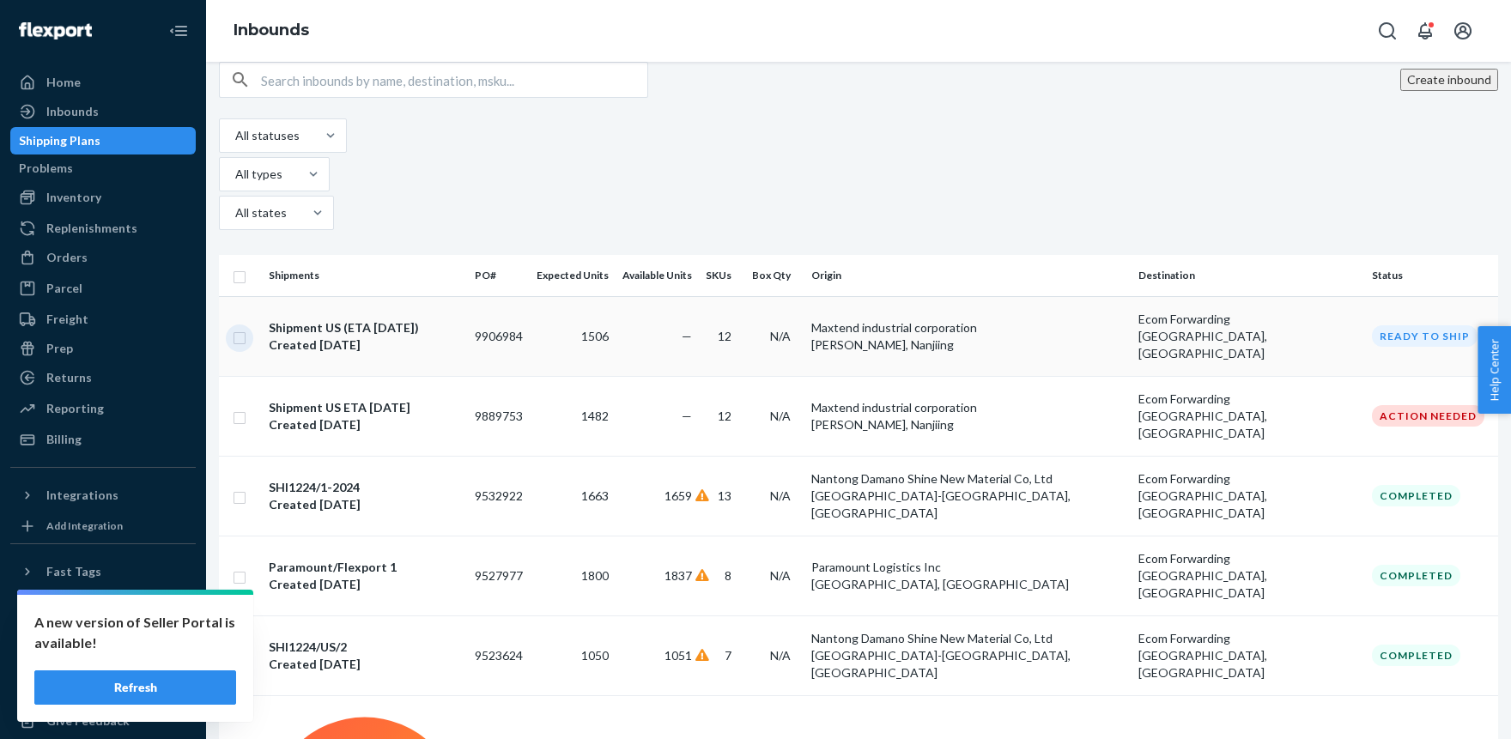
click at [246, 327] on input "checkbox" at bounding box center [240, 336] width 14 height 18
click at [1217, 88] on div "Duplicate" at bounding box center [1245, 79] width 57 height 17
checkbox input "false"
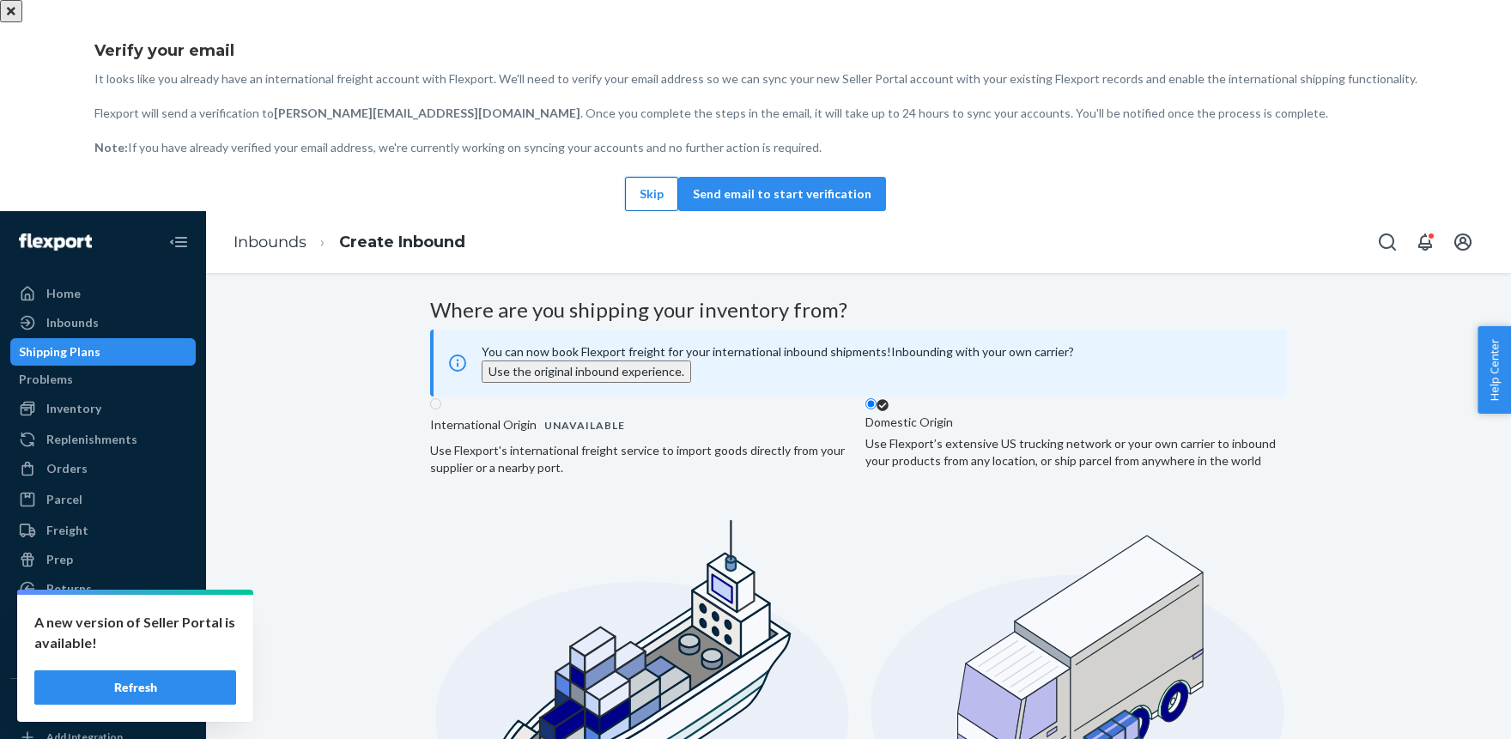
click at [625, 211] on button "Skip" at bounding box center [651, 194] width 53 height 34
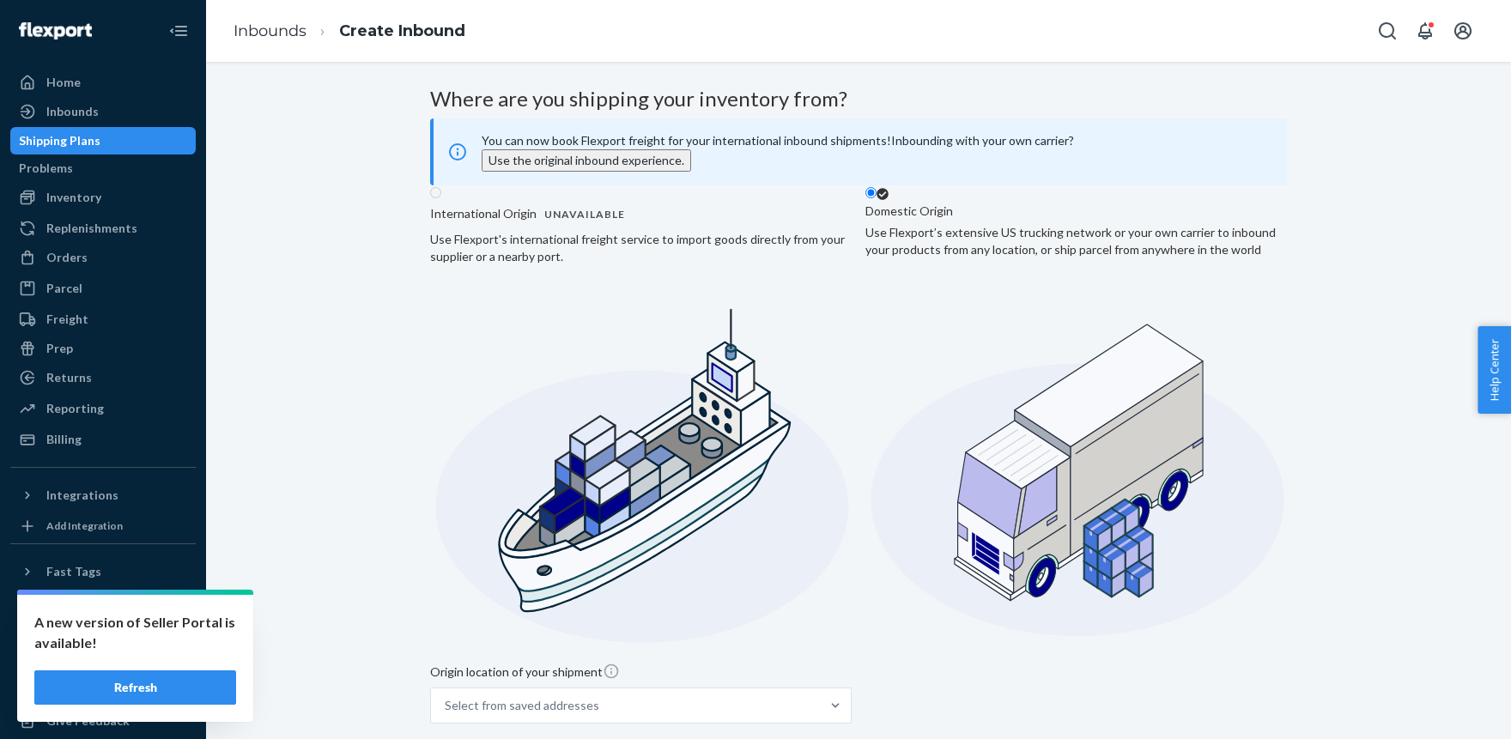
scroll to position [304, 0]
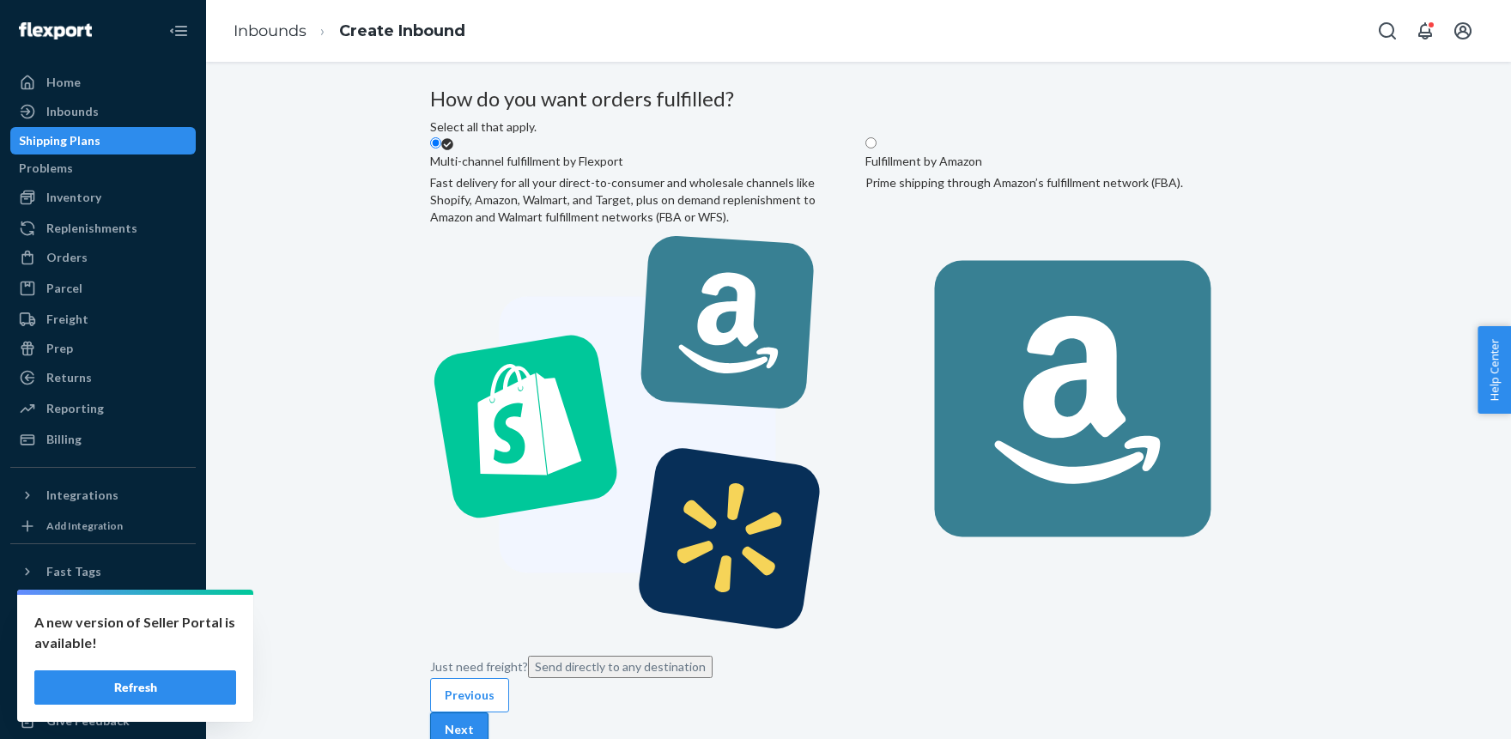
click at [488, 712] on button "Next" at bounding box center [459, 729] width 58 height 34
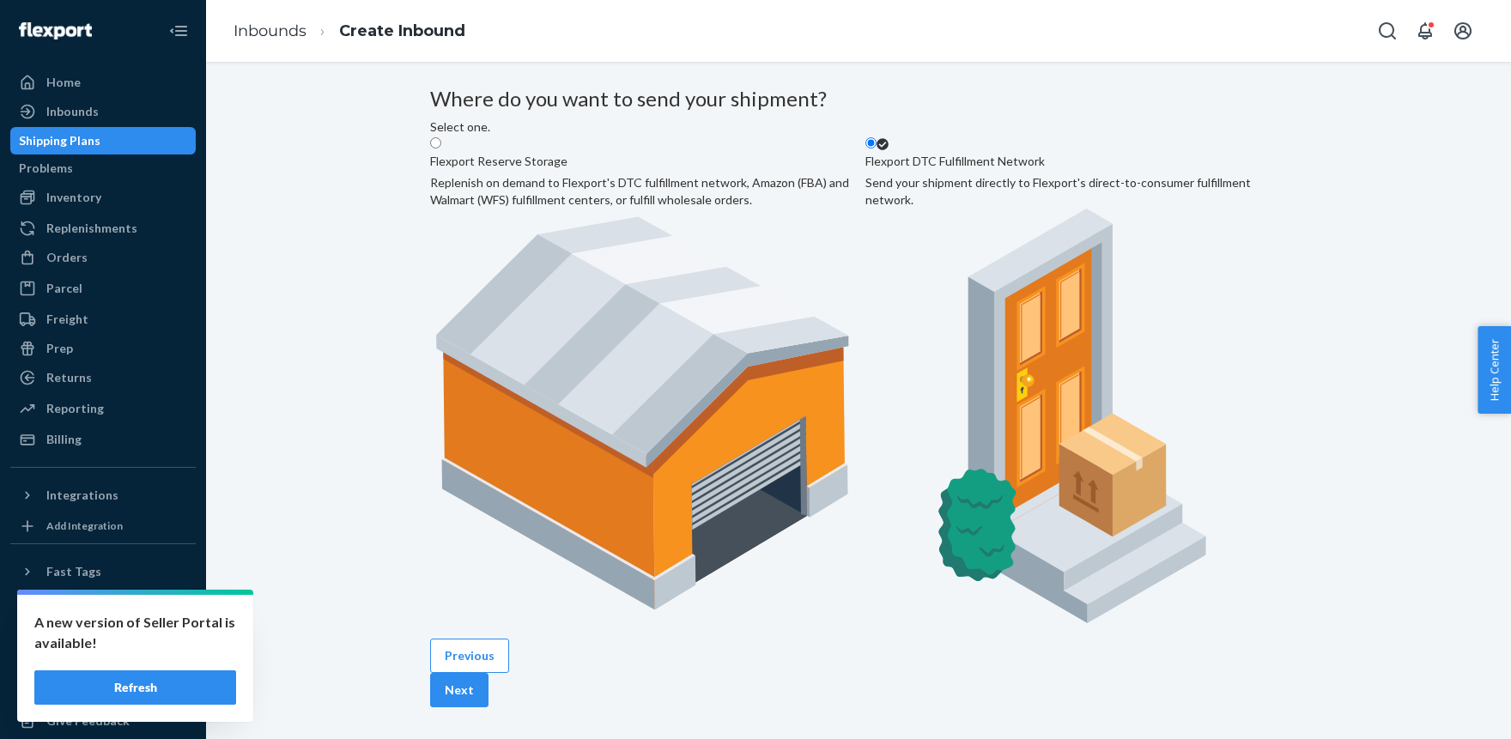
click at [488, 673] on button "Next" at bounding box center [459, 690] width 58 height 34
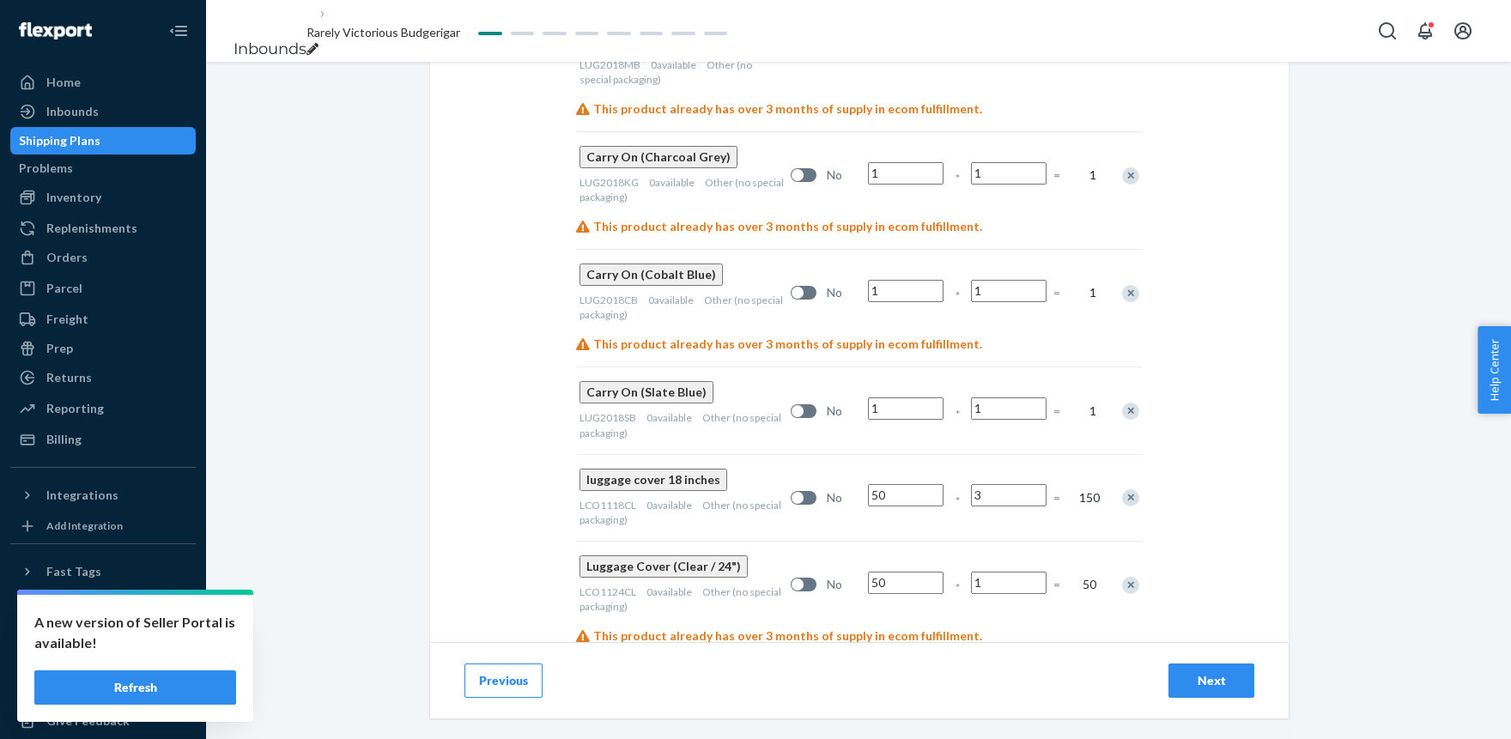
scroll to position [1461, 0]
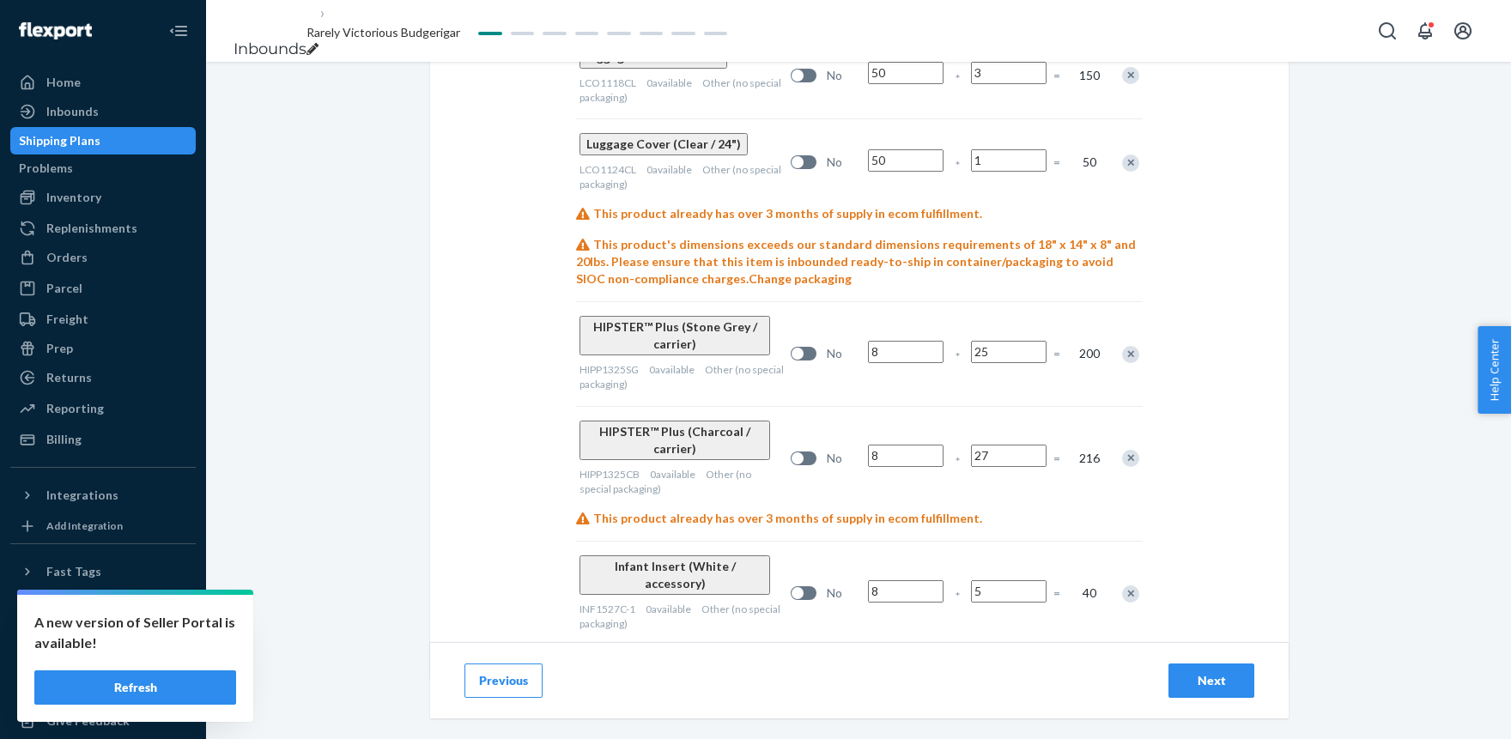
click at [1215, 688] on div "Next" at bounding box center [1211, 680] width 57 height 17
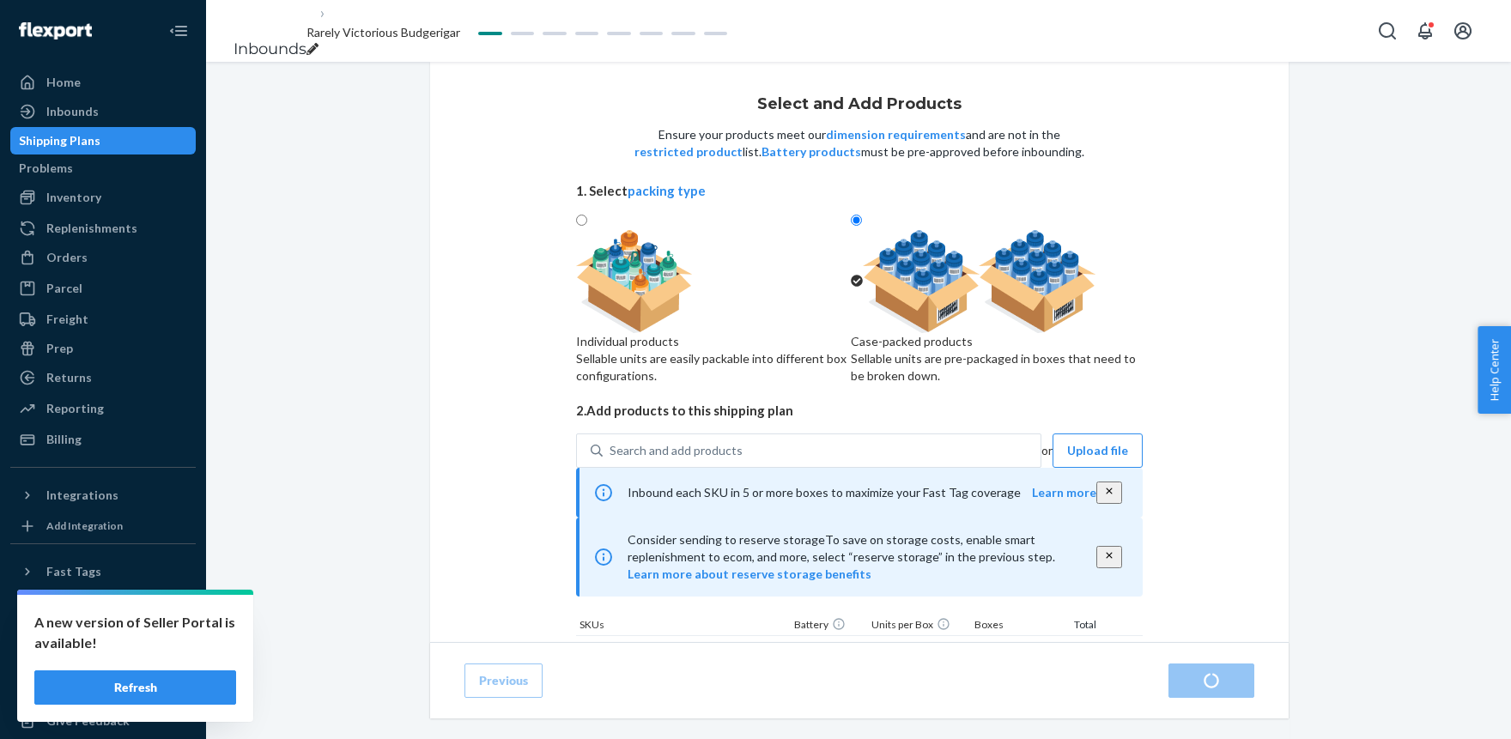
radio input "true"
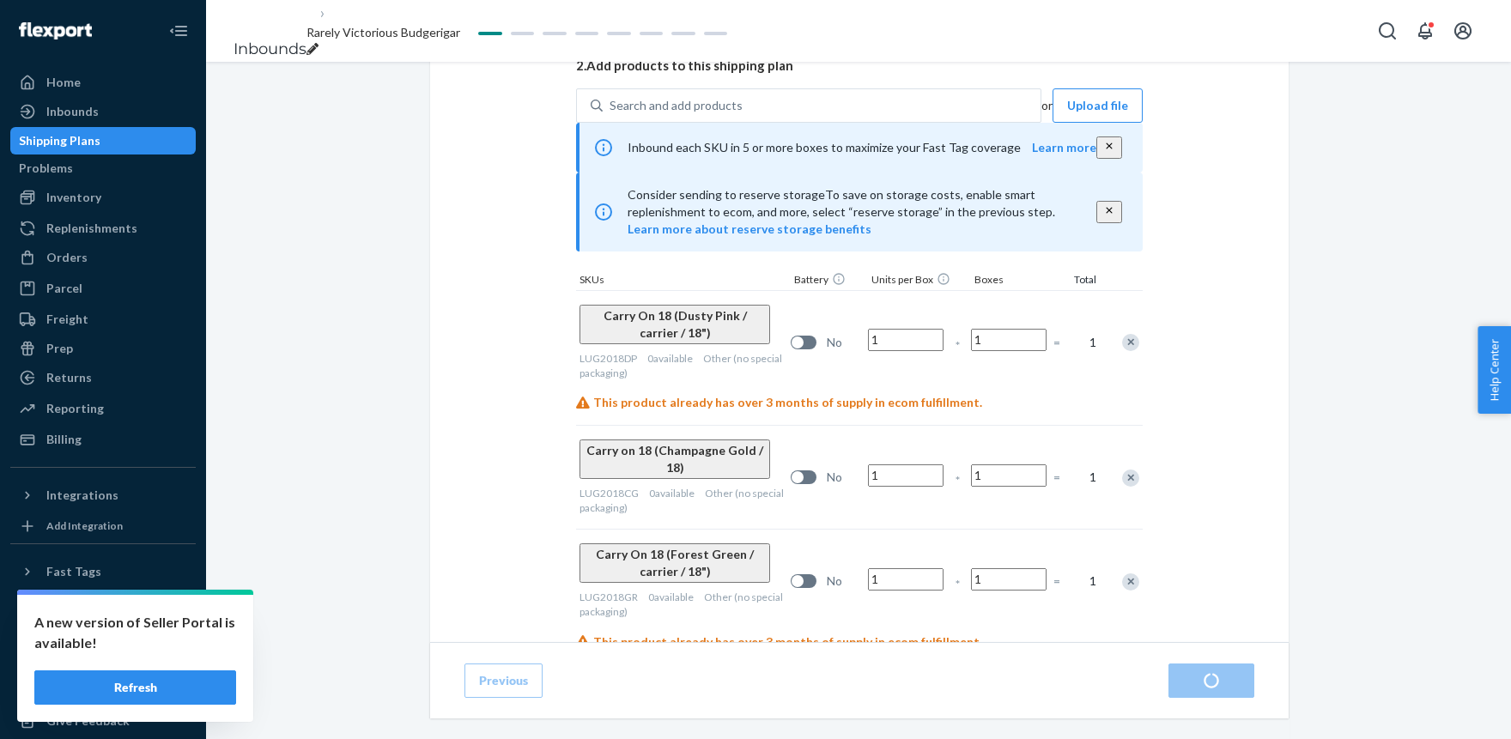
scroll to position [472, 0]
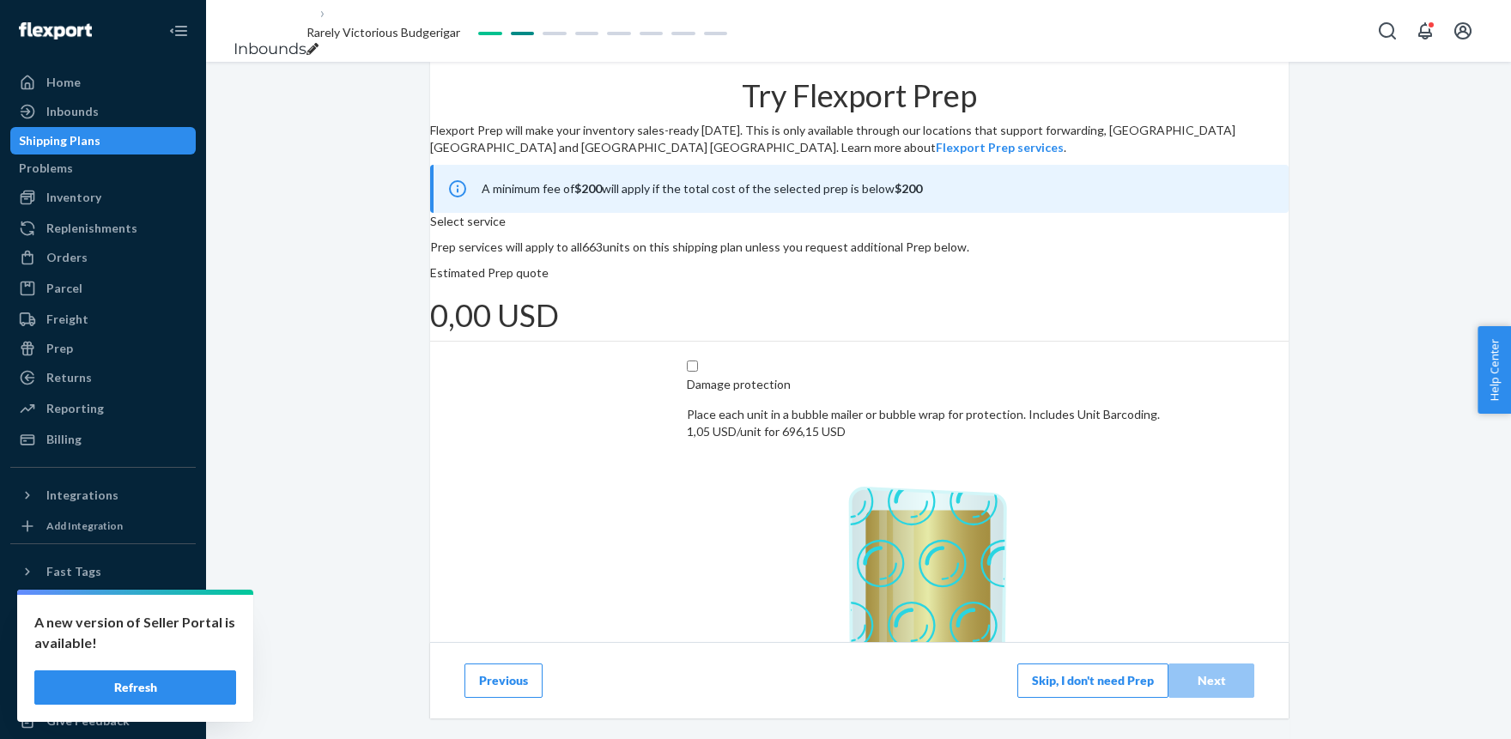
click at [1053, 685] on button "Skip, I don't need Prep" at bounding box center [1092, 680] width 151 height 34
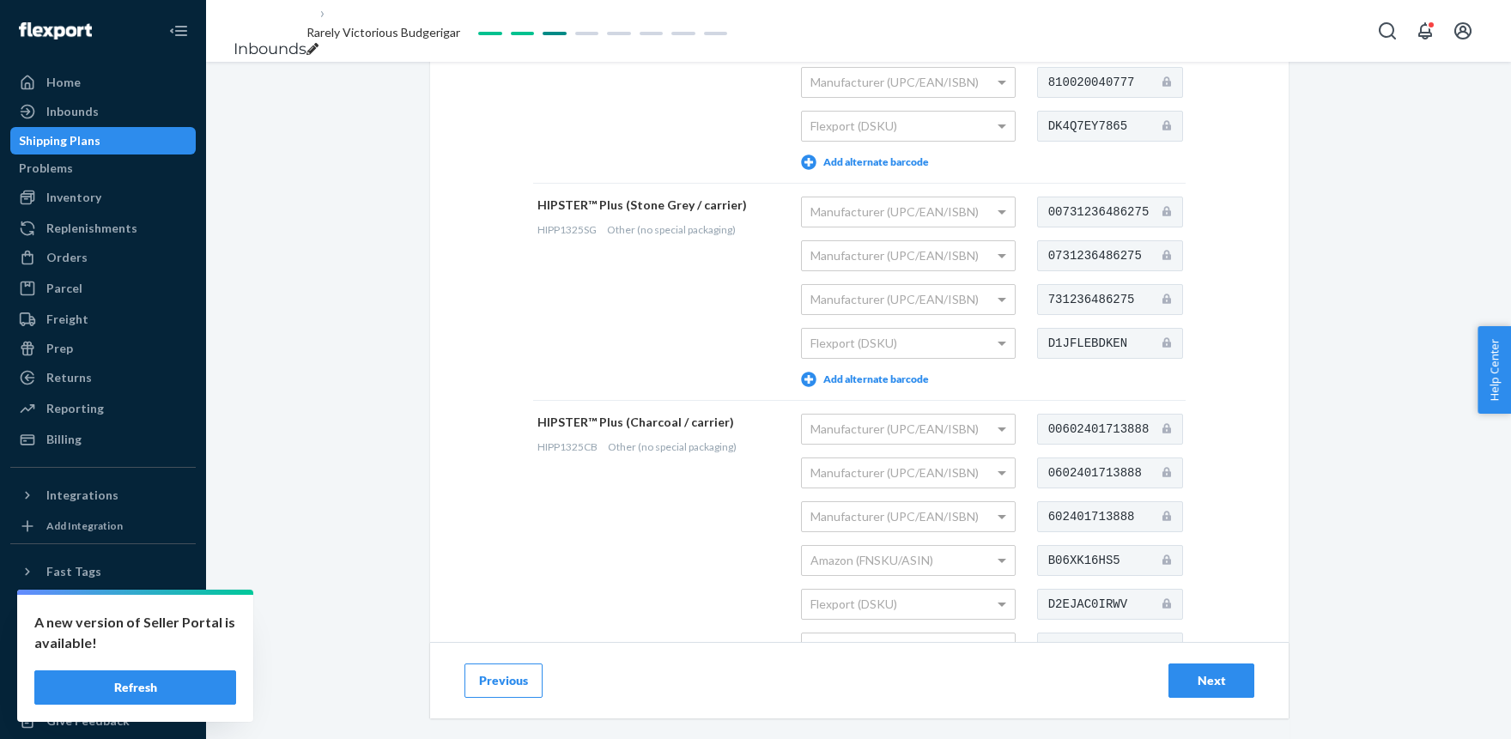
scroll to position [2281, 0]
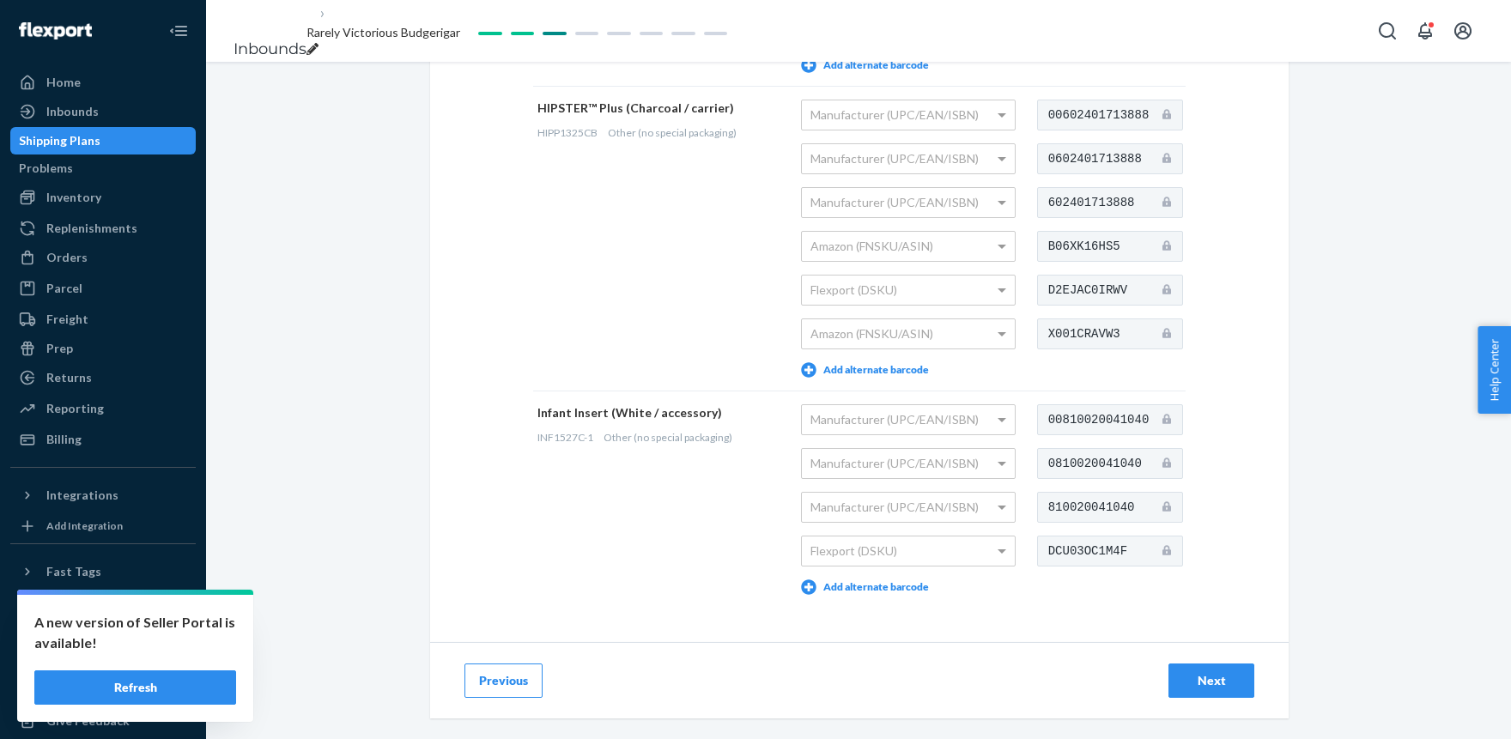
click at [1197, 672] on div "Next" at bounding box center [1211, 680] width 57 height 17
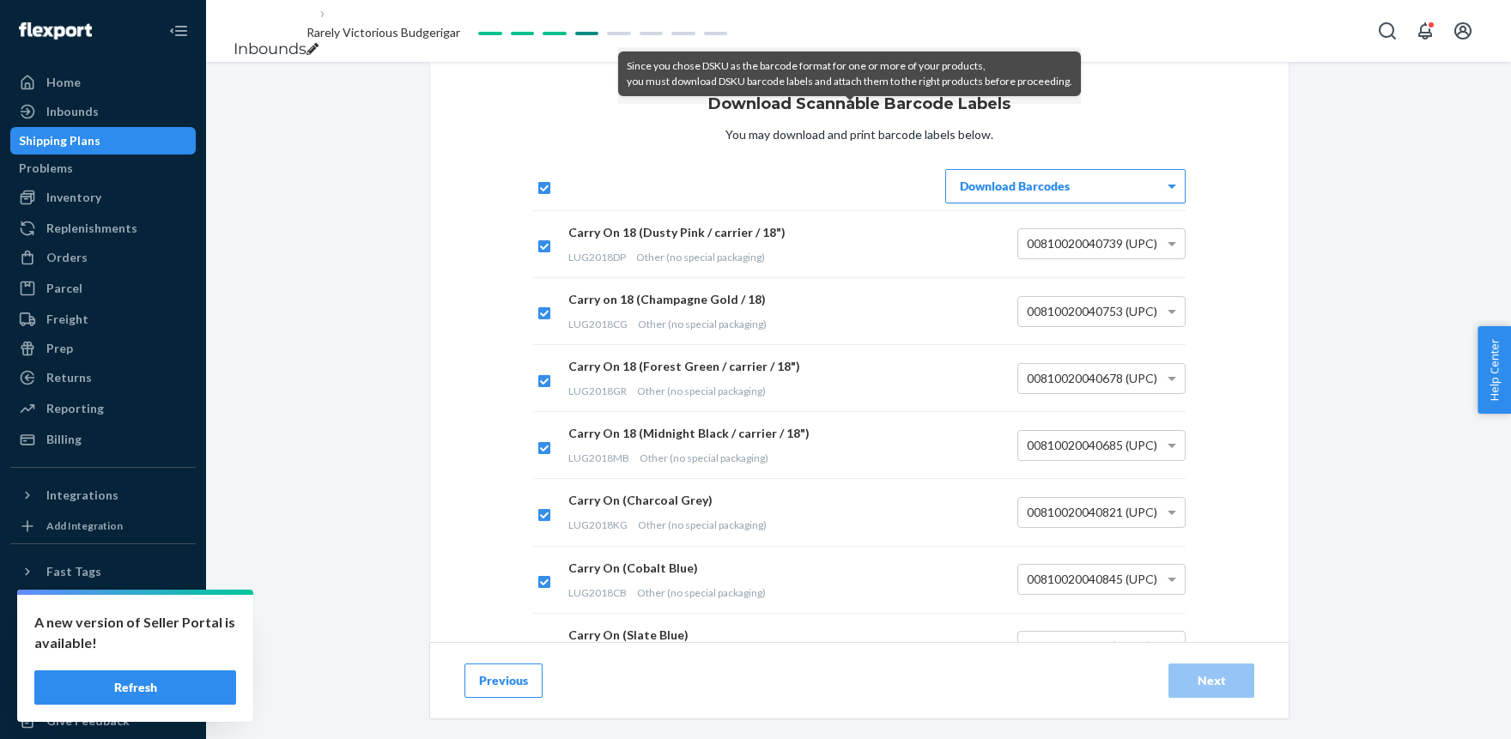
click at [986, 203] on div "Download Barcodes" at bounding box center [1065, 186] width 239 height 33
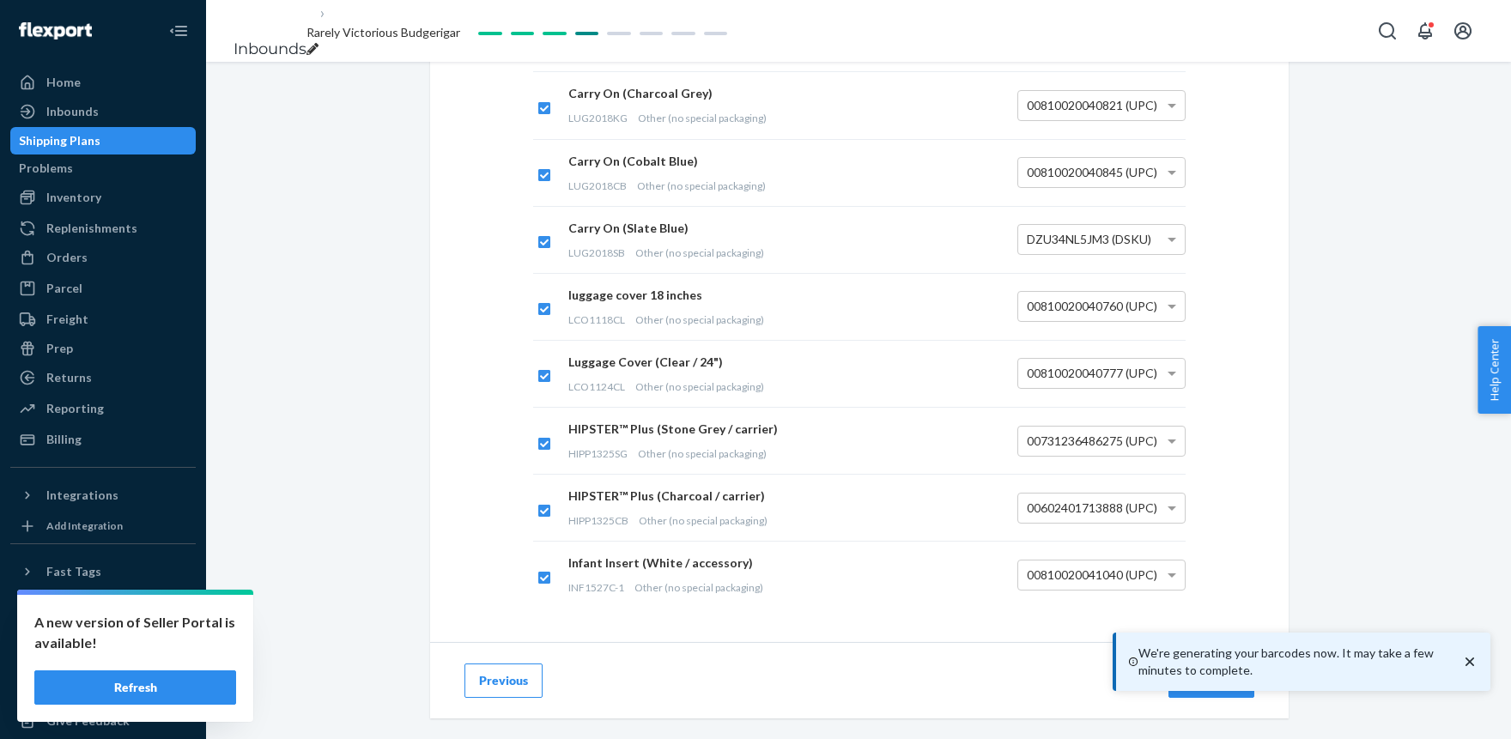
scroll to position [485, 0]
click at [1209, 663] on button "Next" at bounding box center [1211, 680] width 86 height 34
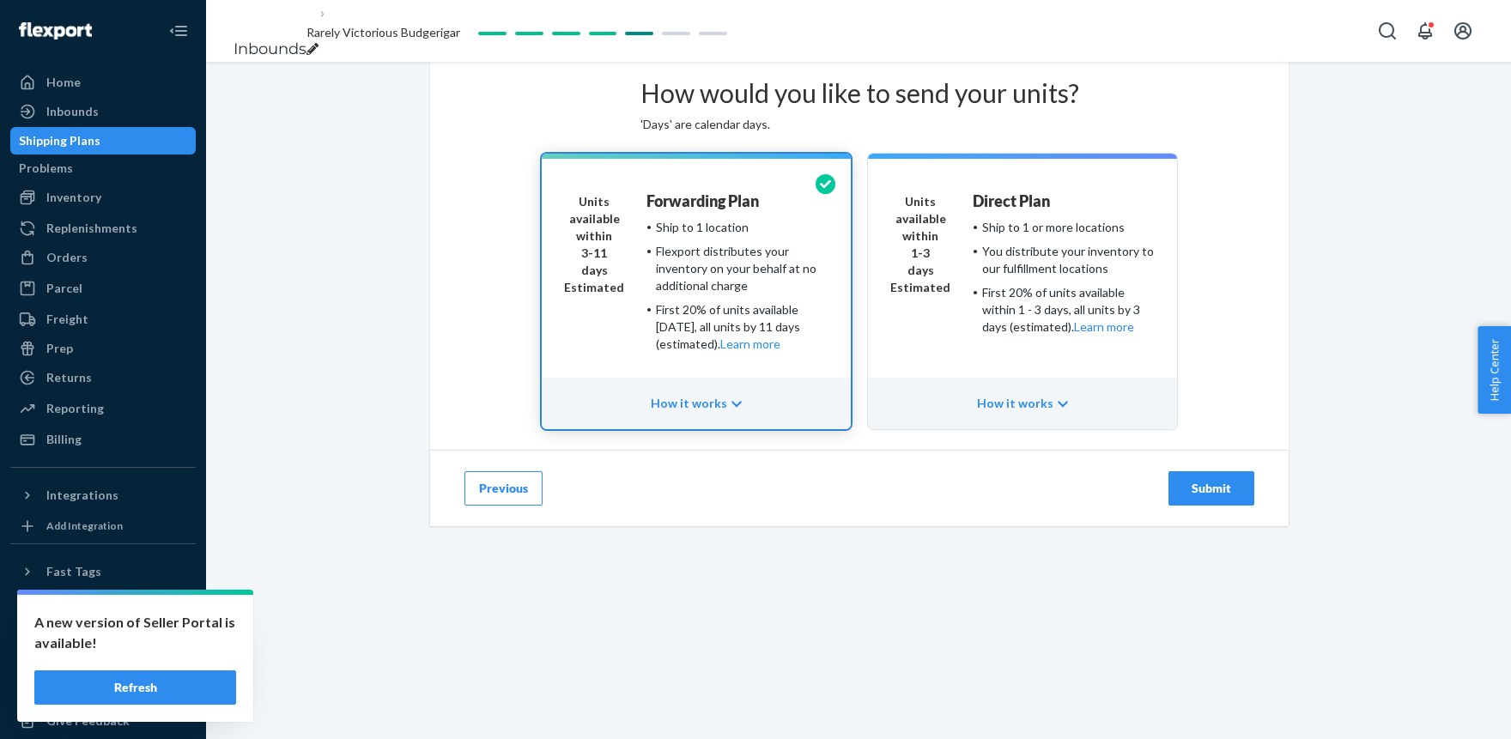
click at [1216, 497] on div "Submit" at bounding box center [1211, 488] width 57 height 17
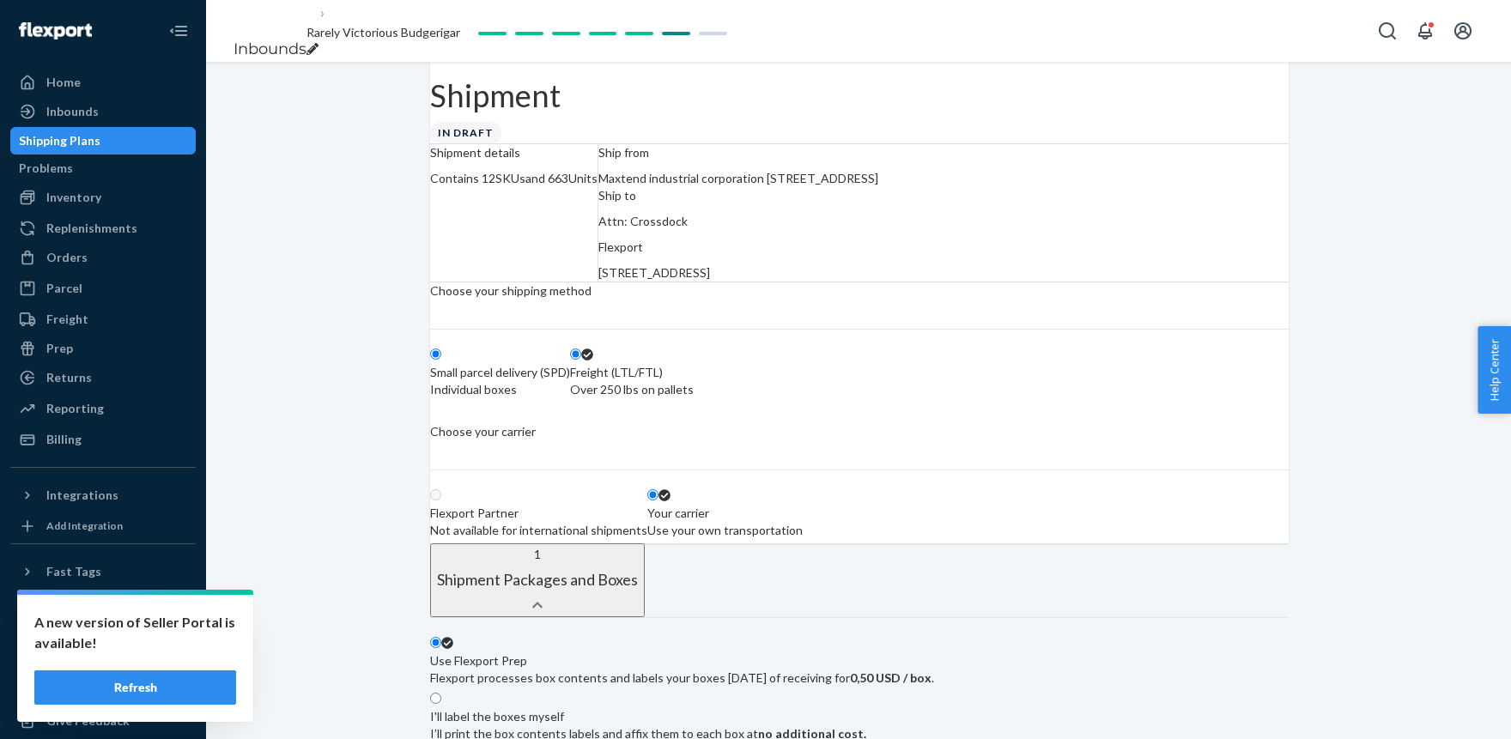
radio input "true"
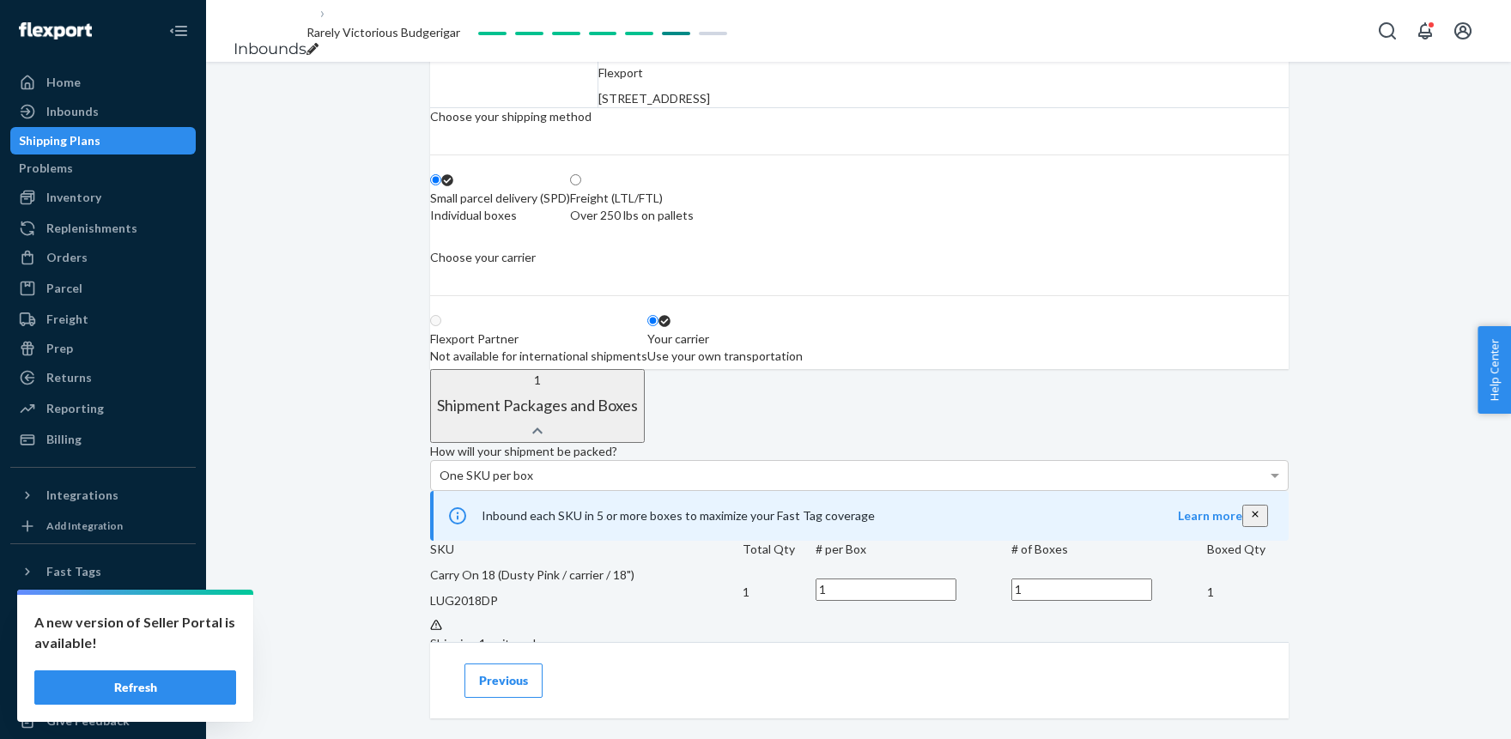
scroll to position [189, 0]
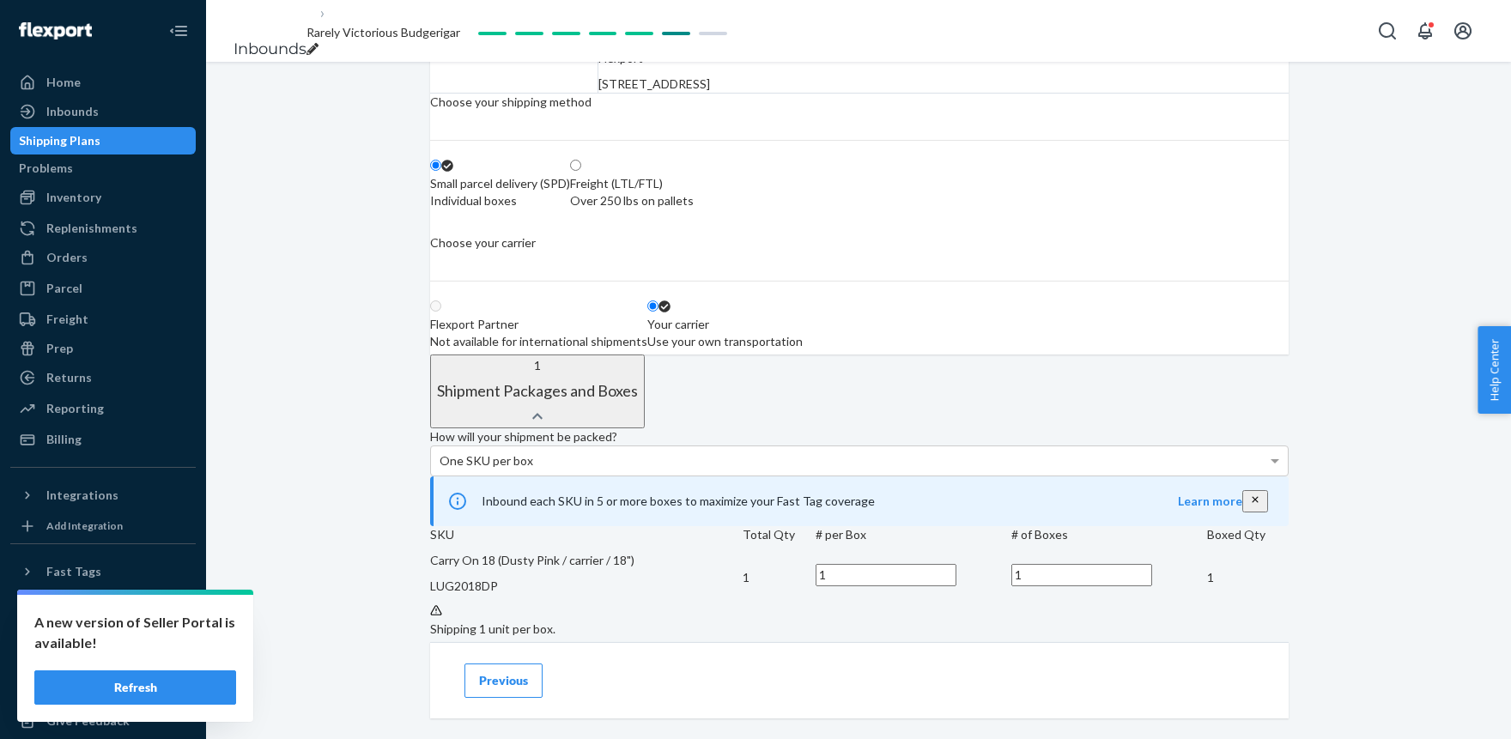
click at [803, 350] on div "Use your own transportation" at bounding box center [724, 341] width 155 height 17
click at [658, 312] on input "Your carrier Use your own transportation" at bounding box center [652, 305] width 11 height 11
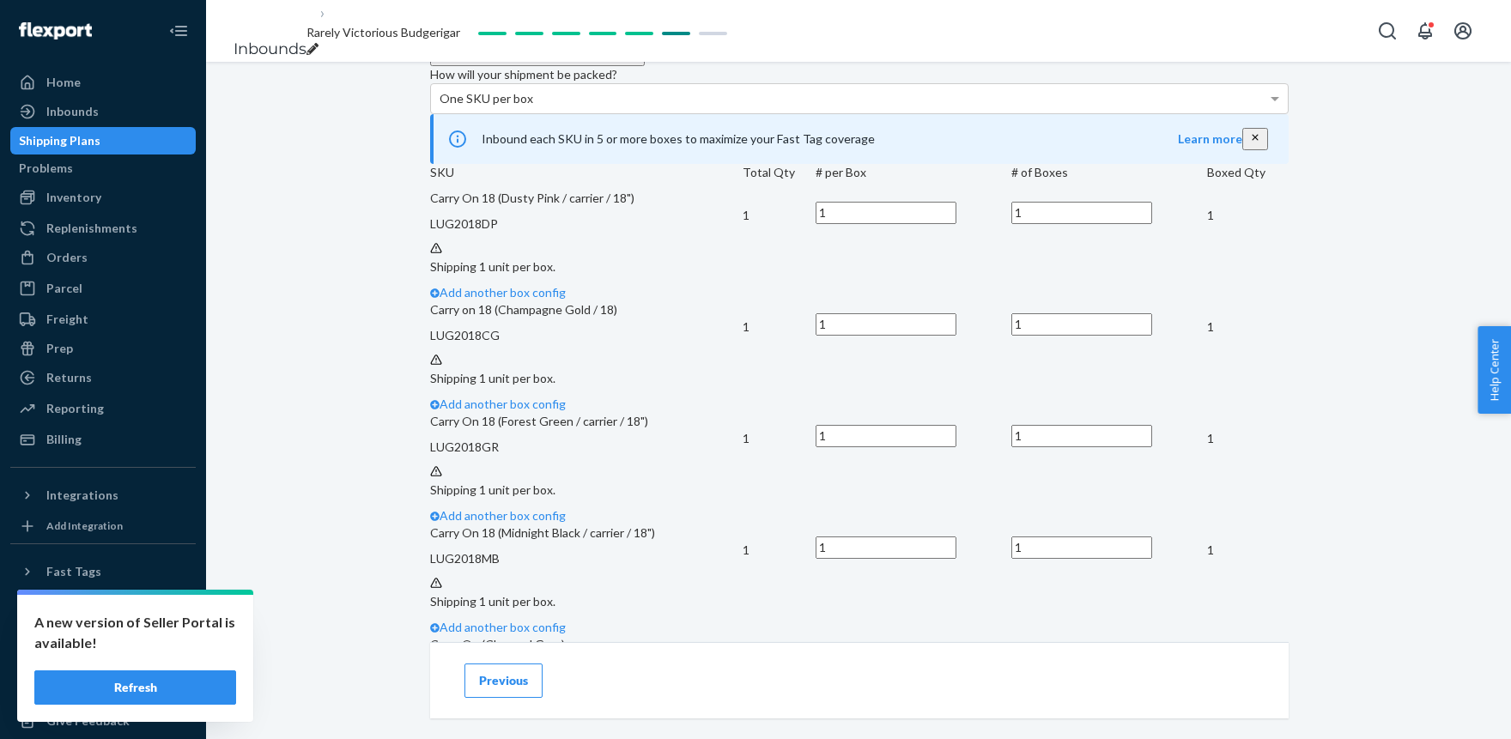
scroll to position [661, 0]
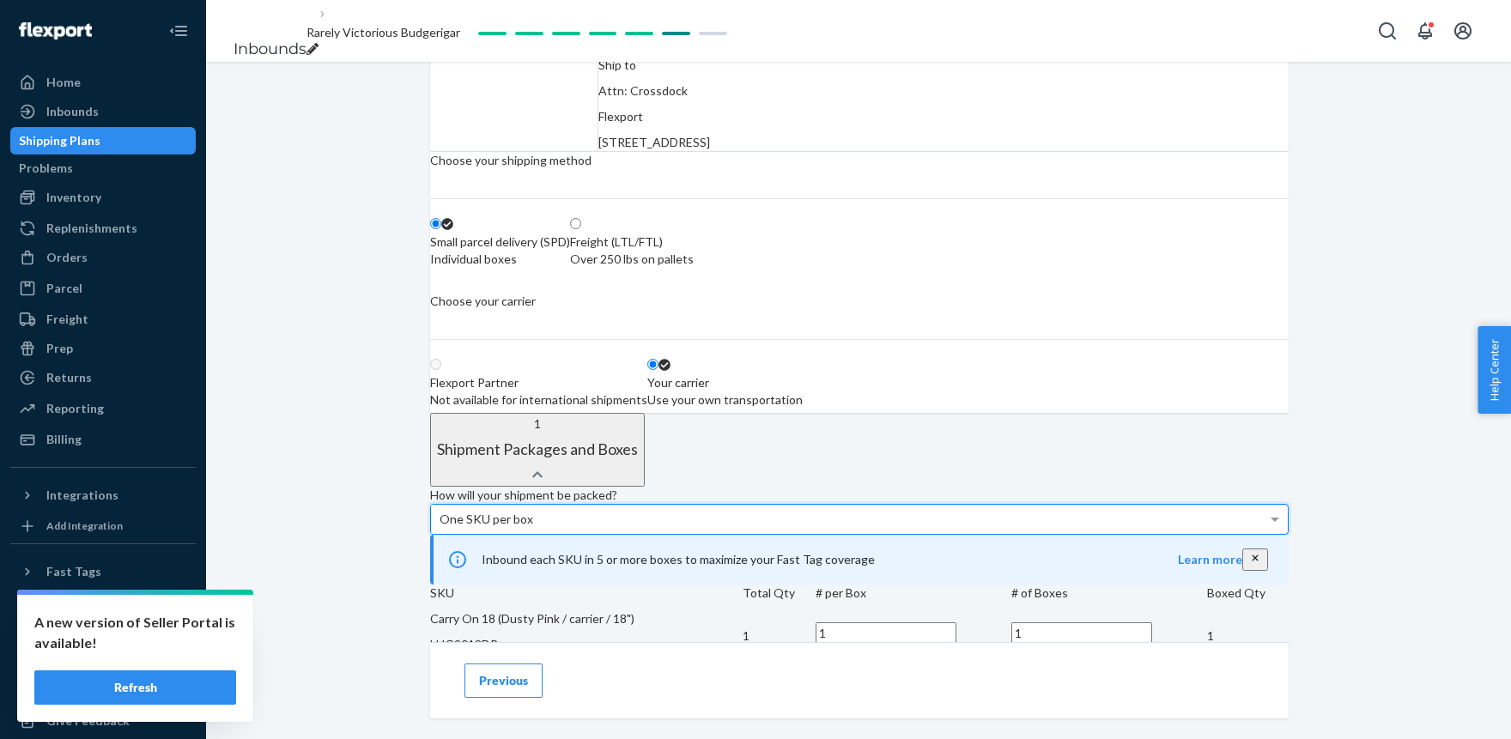
scroll to position [0, 0]
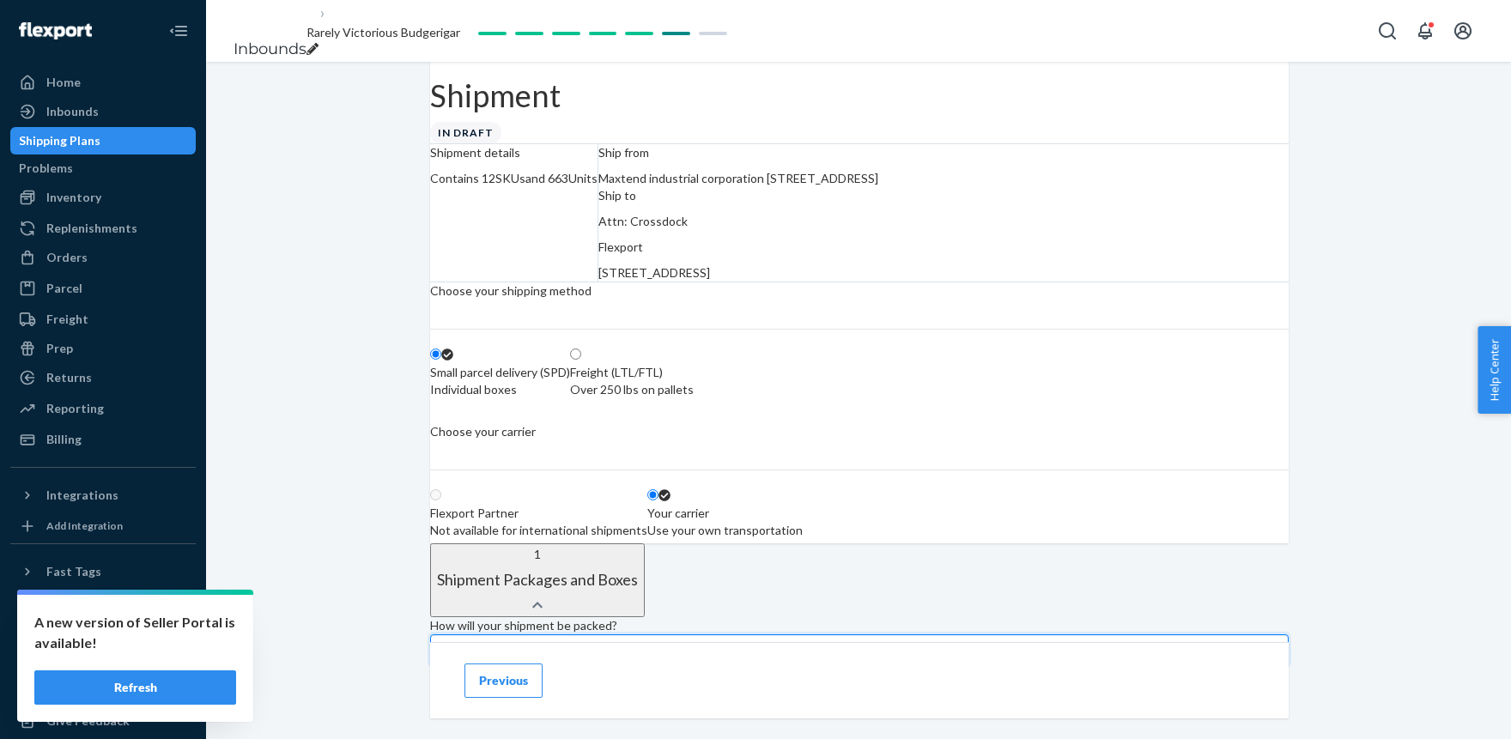
click at [694, 398] on div "Over 250 lbs on pallets" at bounding box center [632, 389] width 124 height 17
click at [581, 360] on input "Freight (LTL/FTL) Over 250 lbs on pallets" at bounding box center [575, 353] width 11 height 11
radio input "true"
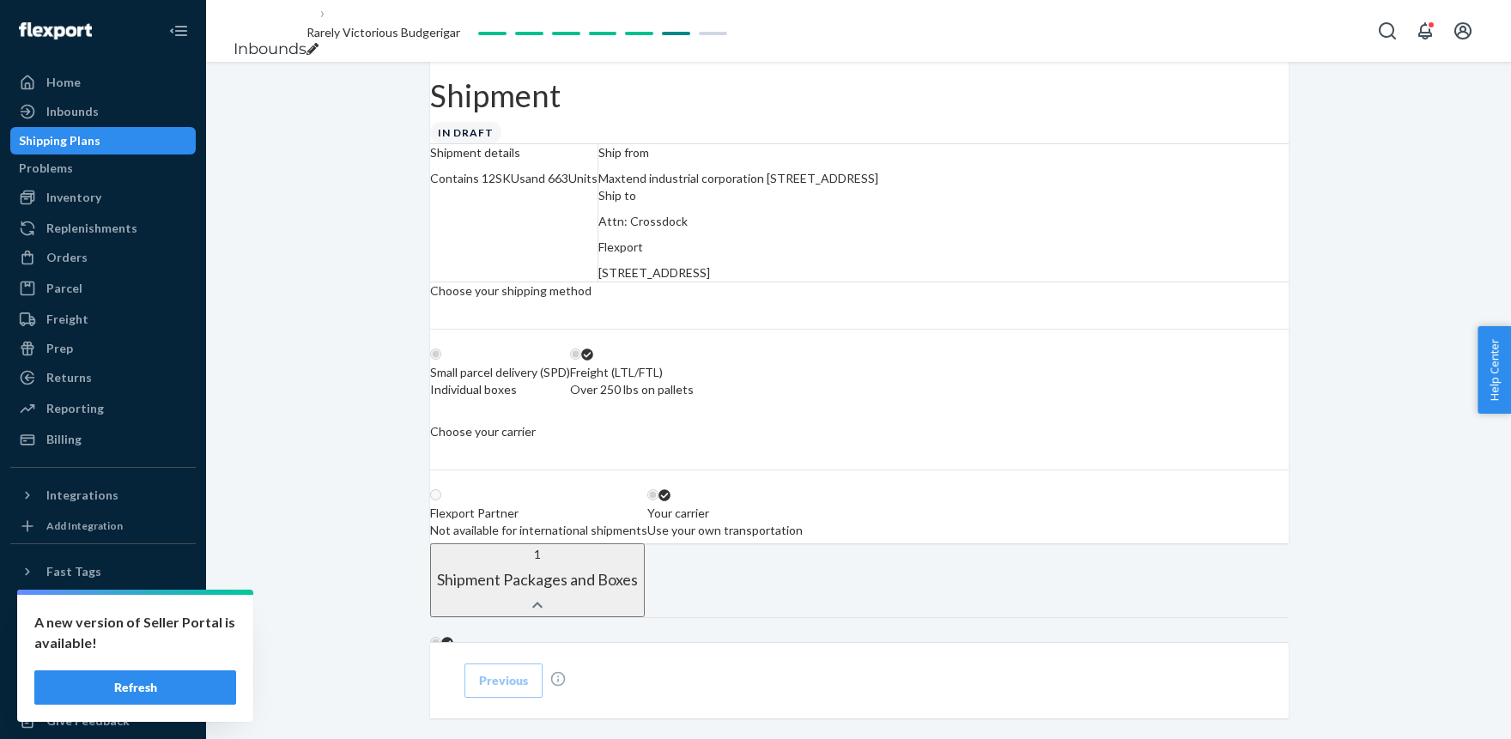
radio input "false"
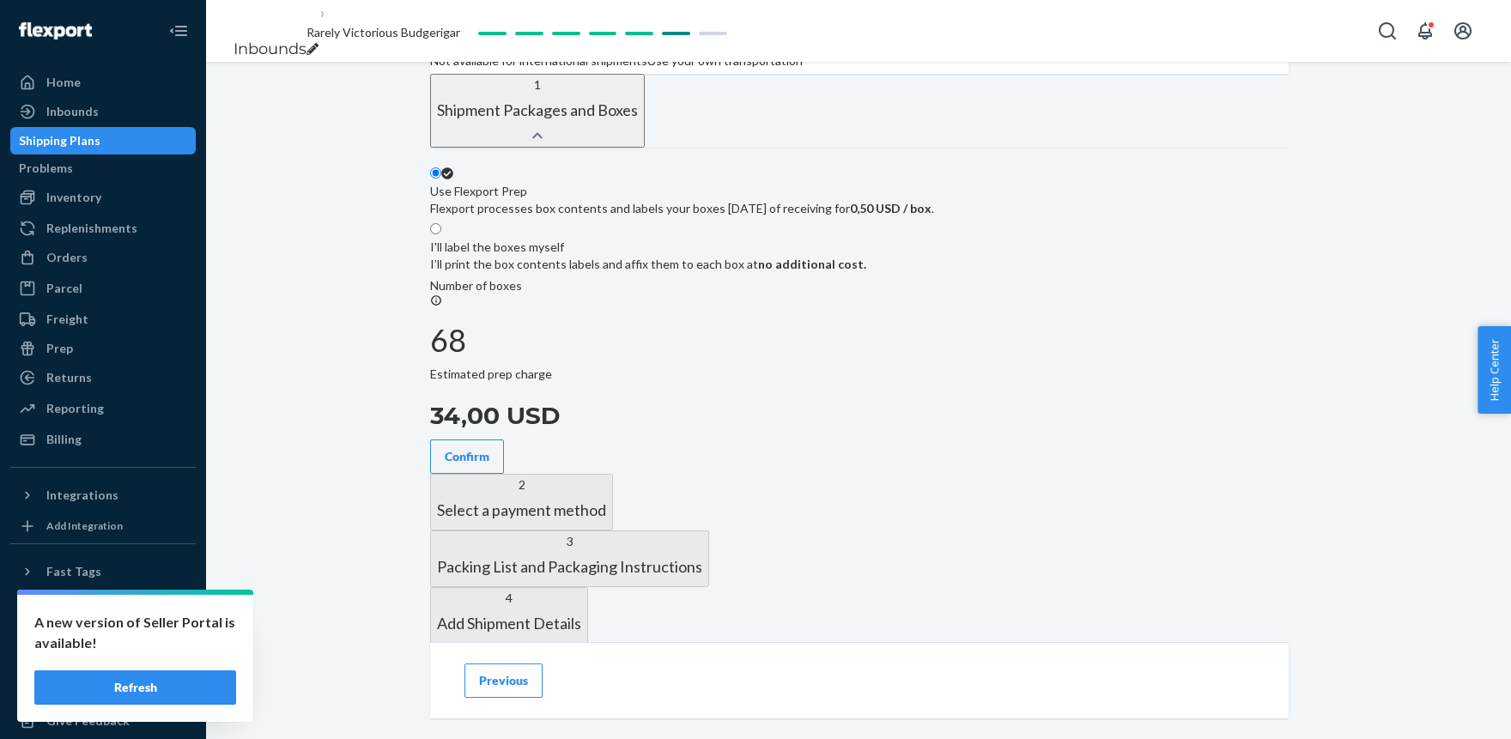
scroll to position [566, 0]
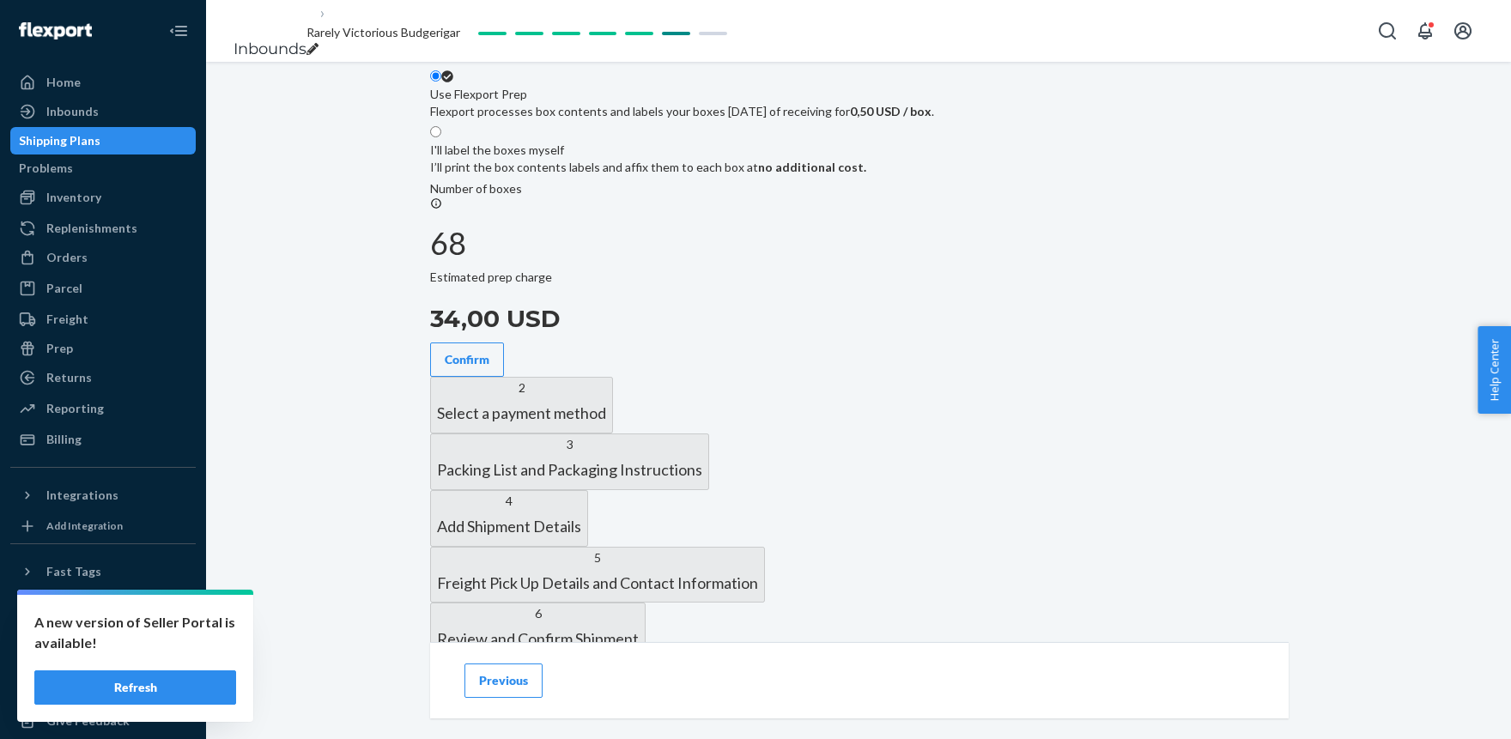
click at [866, 176] on label "I'll label the boxes myself I’ll print the box contents labels and affix them t…" at bounding box center [648, 149] width 436 height 51
click at [441, 137] on input "I'll label the boxes myself I’ll print the box contents labels and affix them t…" at bounding box center [435, 131] width 11 height 11
radio input "true"
radio input "false"
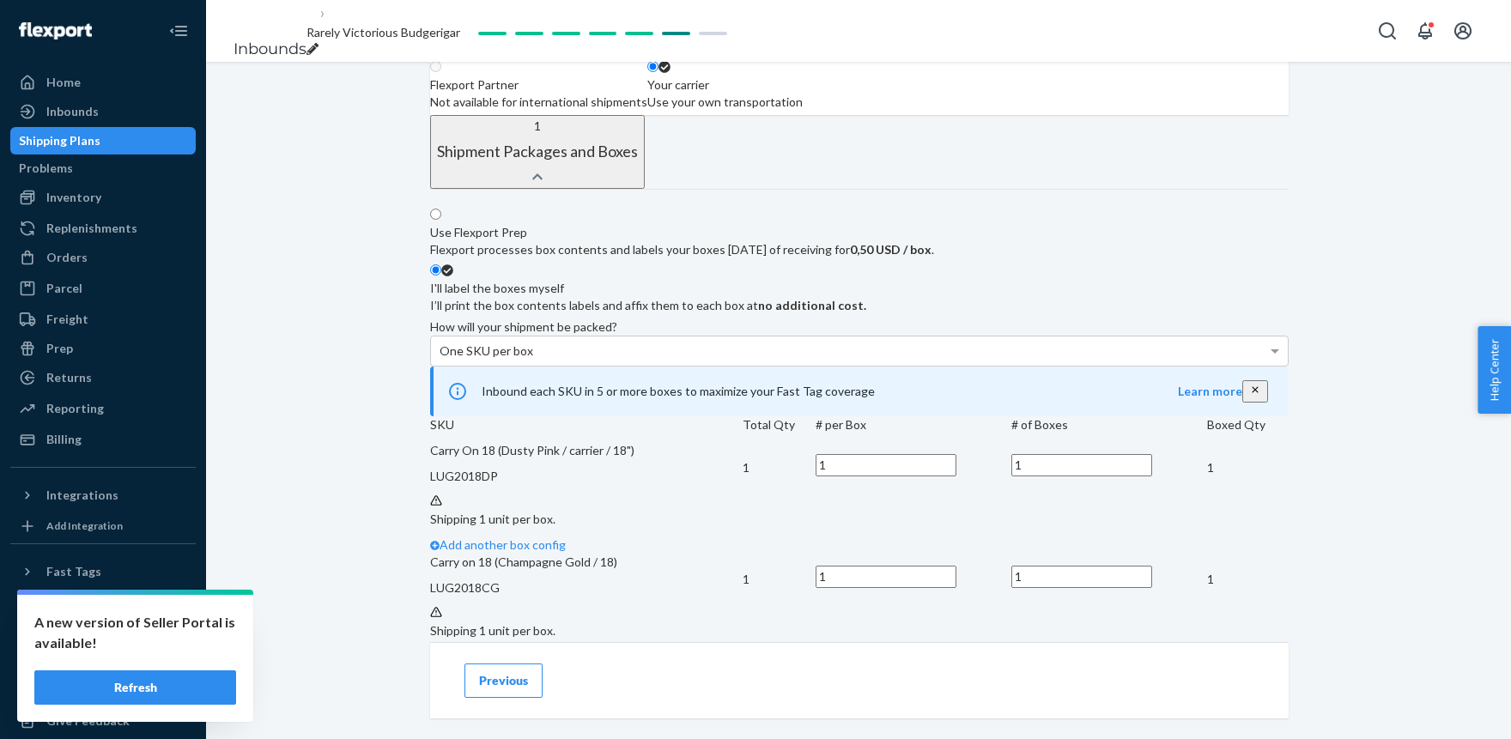
scroll to position [0, 0]
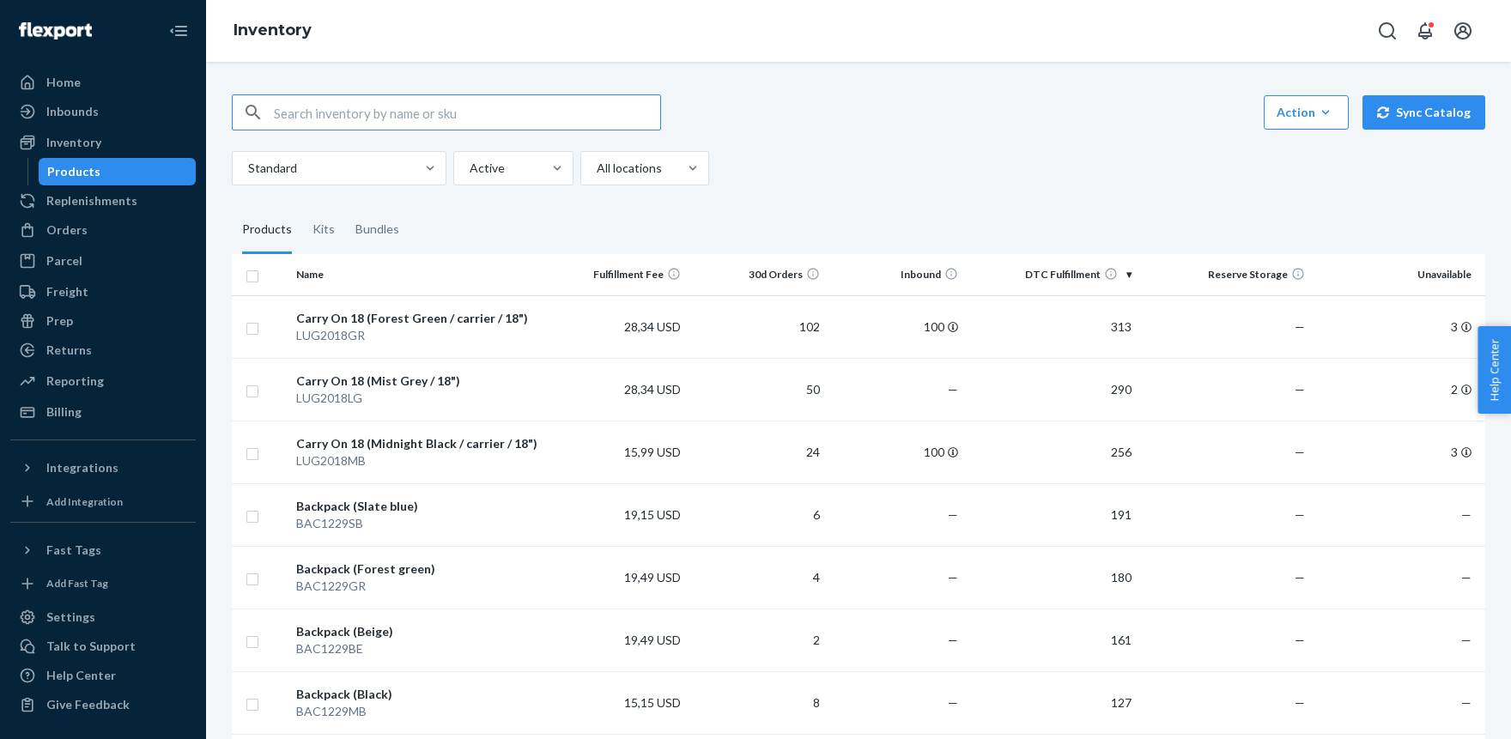
click at [339, 113] on input "text" at bounding box center [467, 112] width 386 height 34
type input "inf"
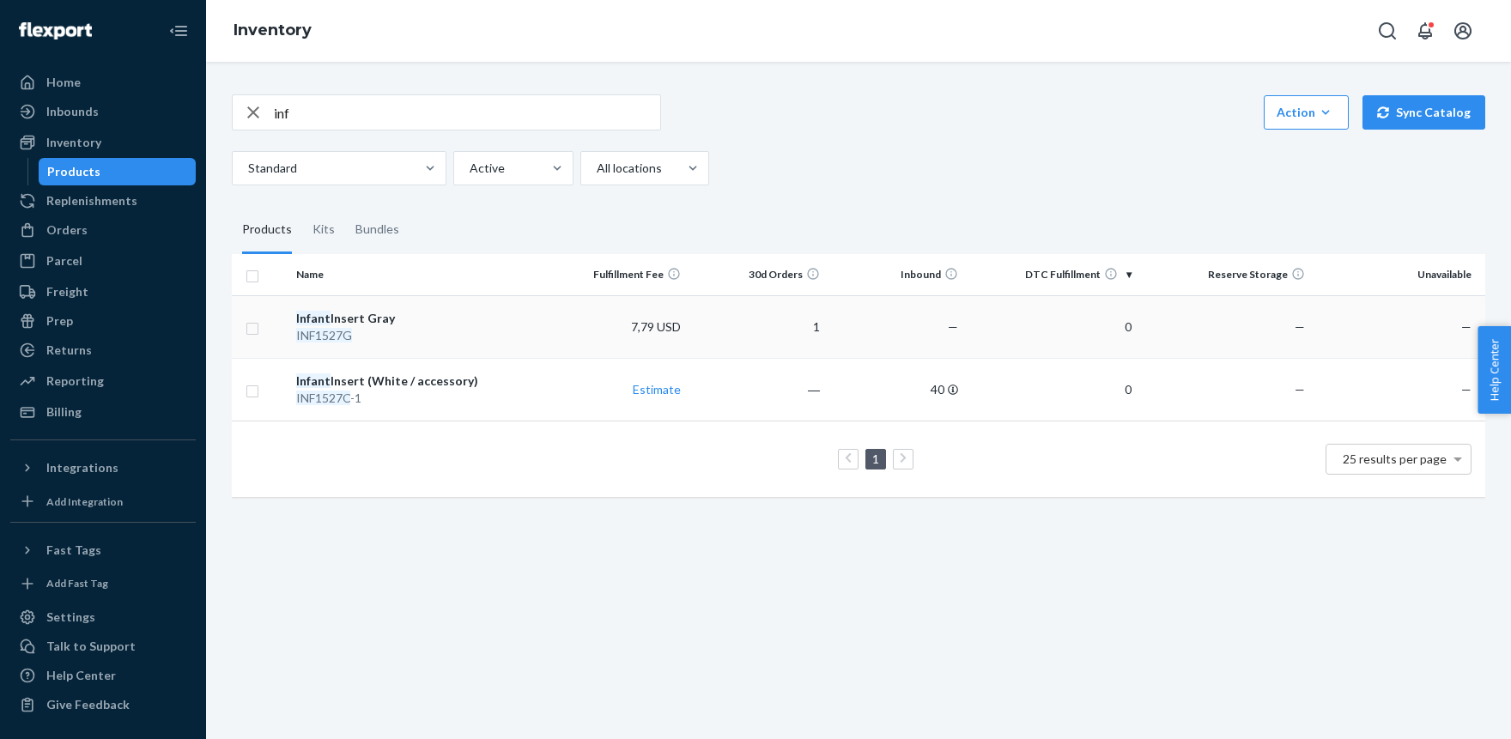
click at [348, 307] on td "Infant Insert Gray INF1527G" at bounding box center [419, 326] width 260 height 63
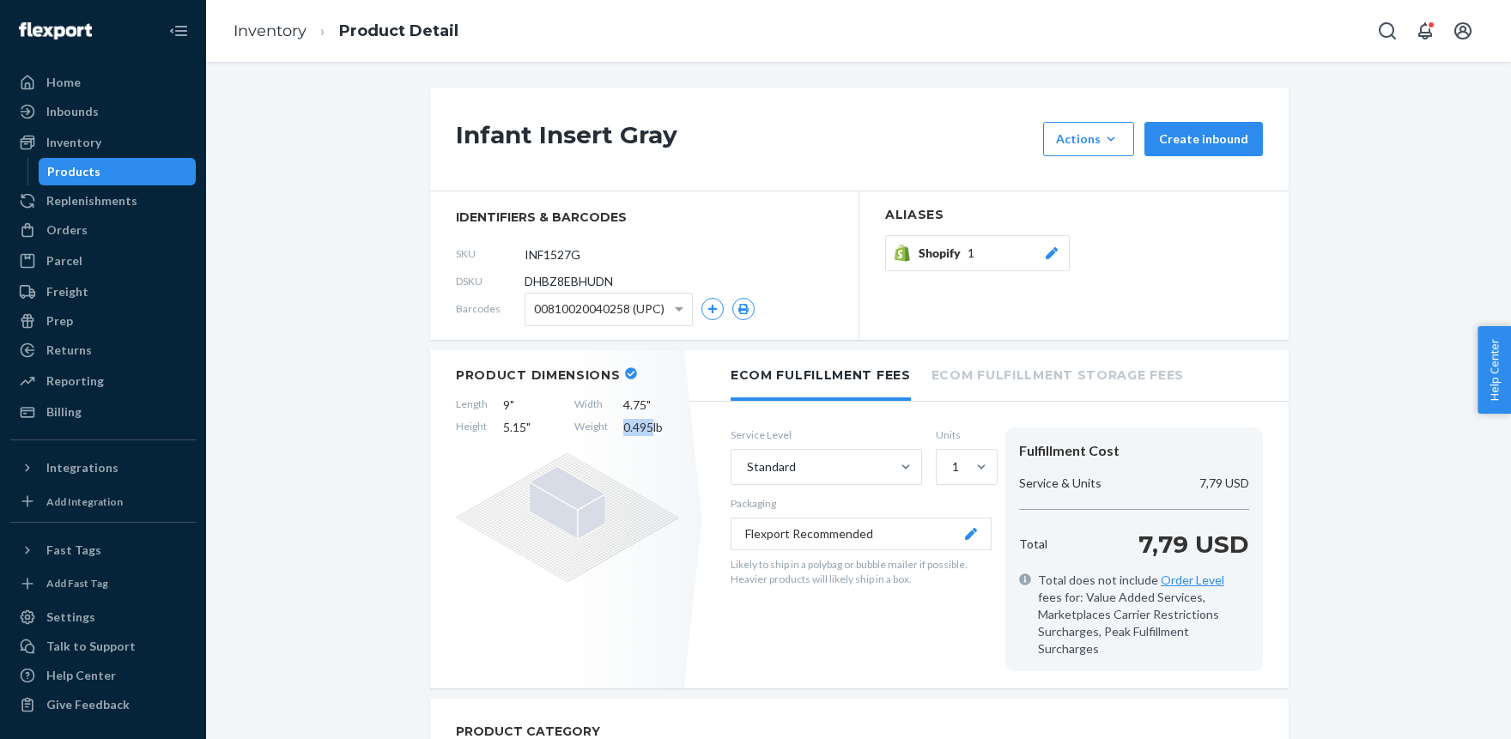
drag, startPoint x: 623, startPoint y: 433, endPoint x: 651, endPoint y: 424, distance: 29.0
click at [651, 424] on span "0.495 lb" at bounding box center [651, 427] width 56 height 17
copy span "0.495"
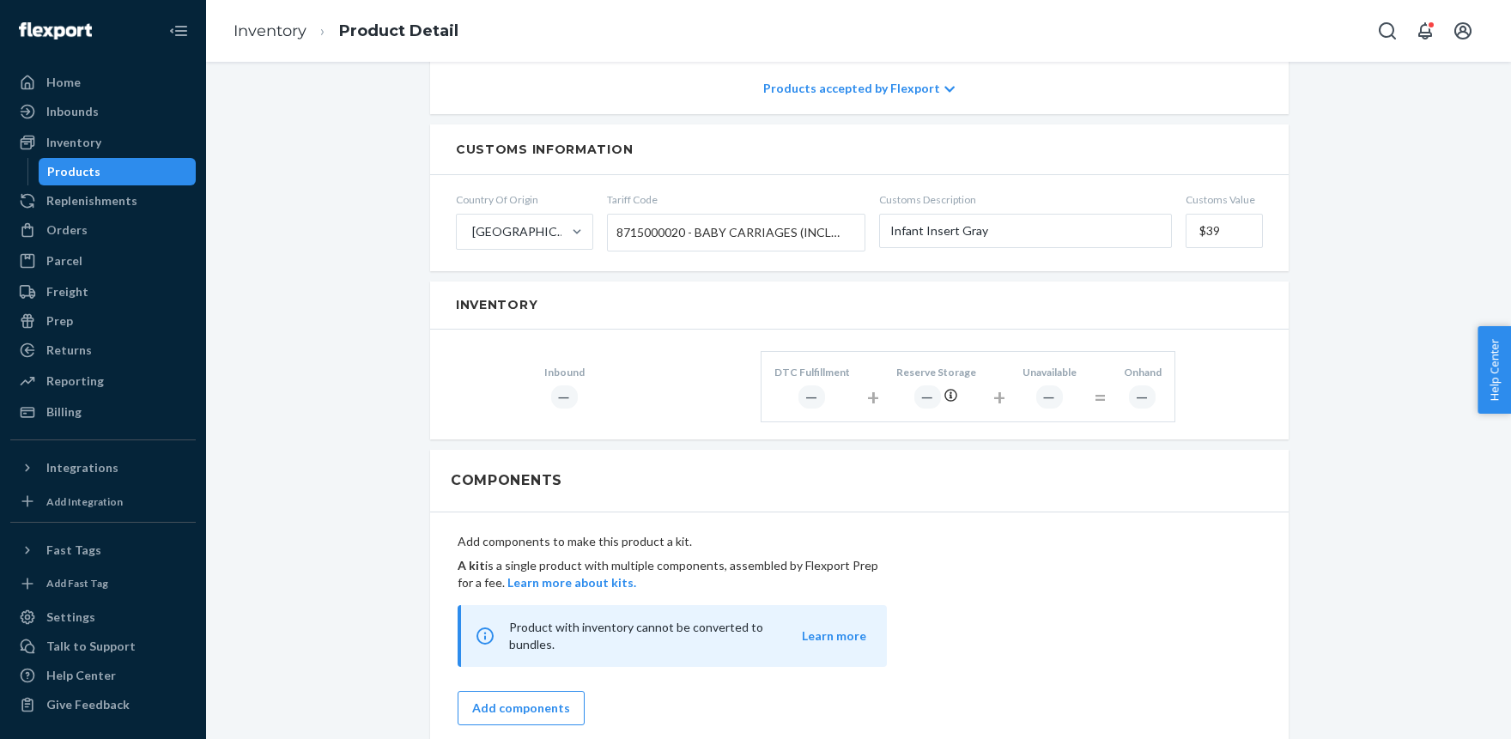
scroll to position [689, 0]
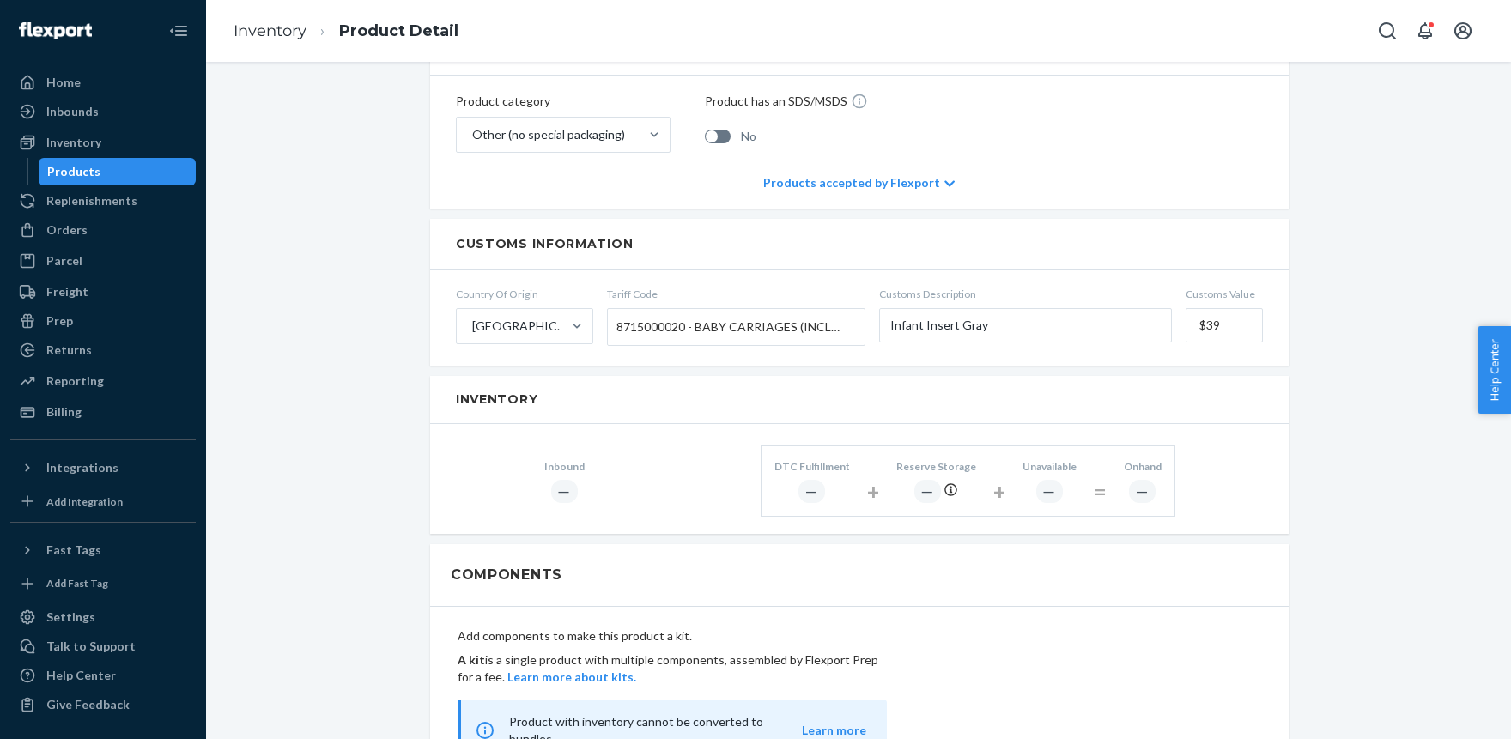
click at [998, 476] on div "+" at bounding box center [999, 491] width 12 height 31
click at [1043, 480] on div "―" at bounding box center [1049, 491] width 27 height 23
click at [566, 480] on div "―" at bounding box center [564, 491] width 27 height 23
click at [1112, 483] on div "Onhand ―" at bounding box center [1143, 478] width 64 height 64
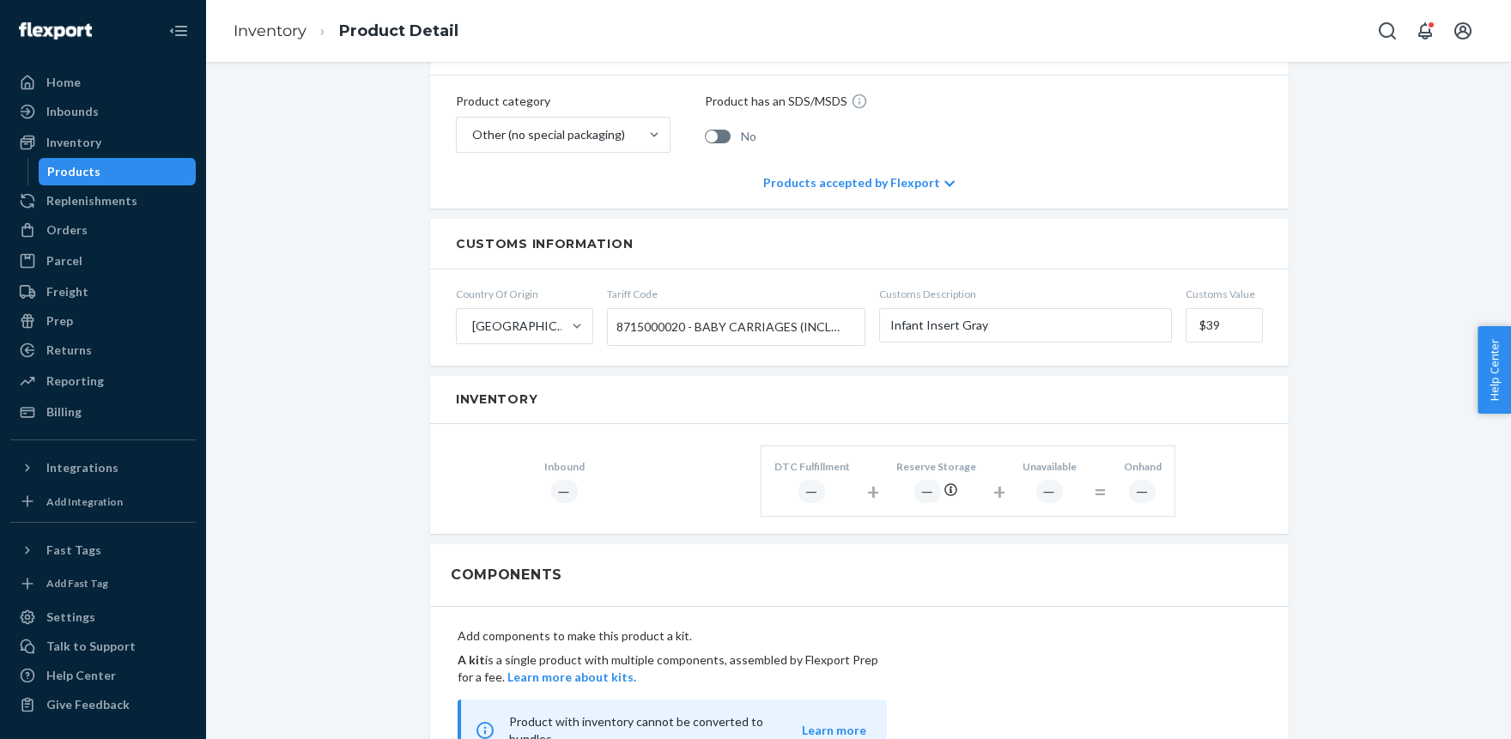
click at [1160, 478] on div "Onhand ―" at bounding box center [1143, 478] width 64 height 64
click at [1148, 480] on div "―" at bounding box center [1142, 491] width 27 height 23
click at [1145, 480] on div "―" at bounding box center [1142, 491] width 27 height 23
click at [1057, 480] on div "―" at bounding box center [1049, 491] width 27 height 23
click at [1056, 480] on div "―" at bounding box center [1049, 491] width 27 height 23
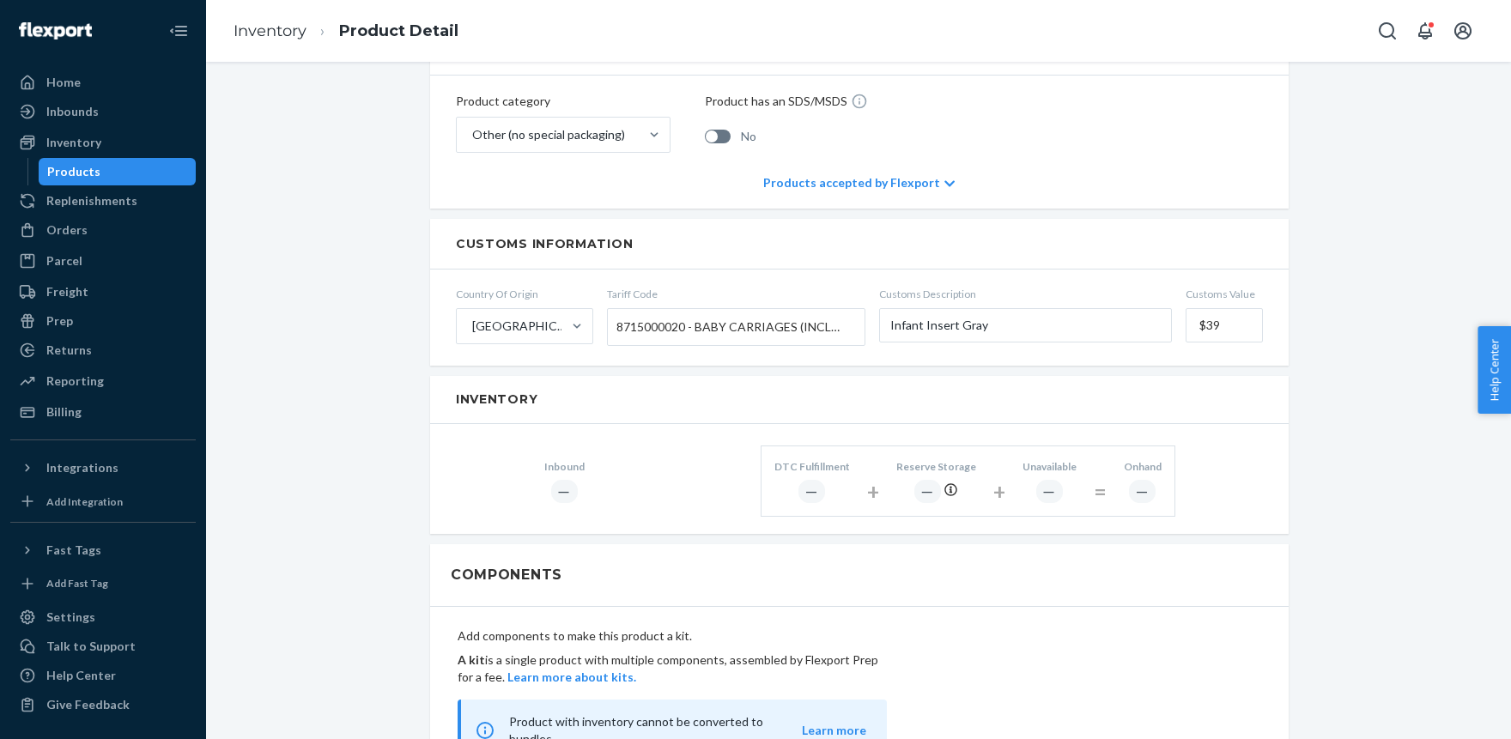
click at [1053, 480] on div "―" at bounding box center [1049, 491] width 27 height 23
click at [1042, 494] on div "DTC Fulfillment ― + Reserve Storage ― + Unavailable ― = Onhand ―" at bounding box center [967, 480] width 415 height 70
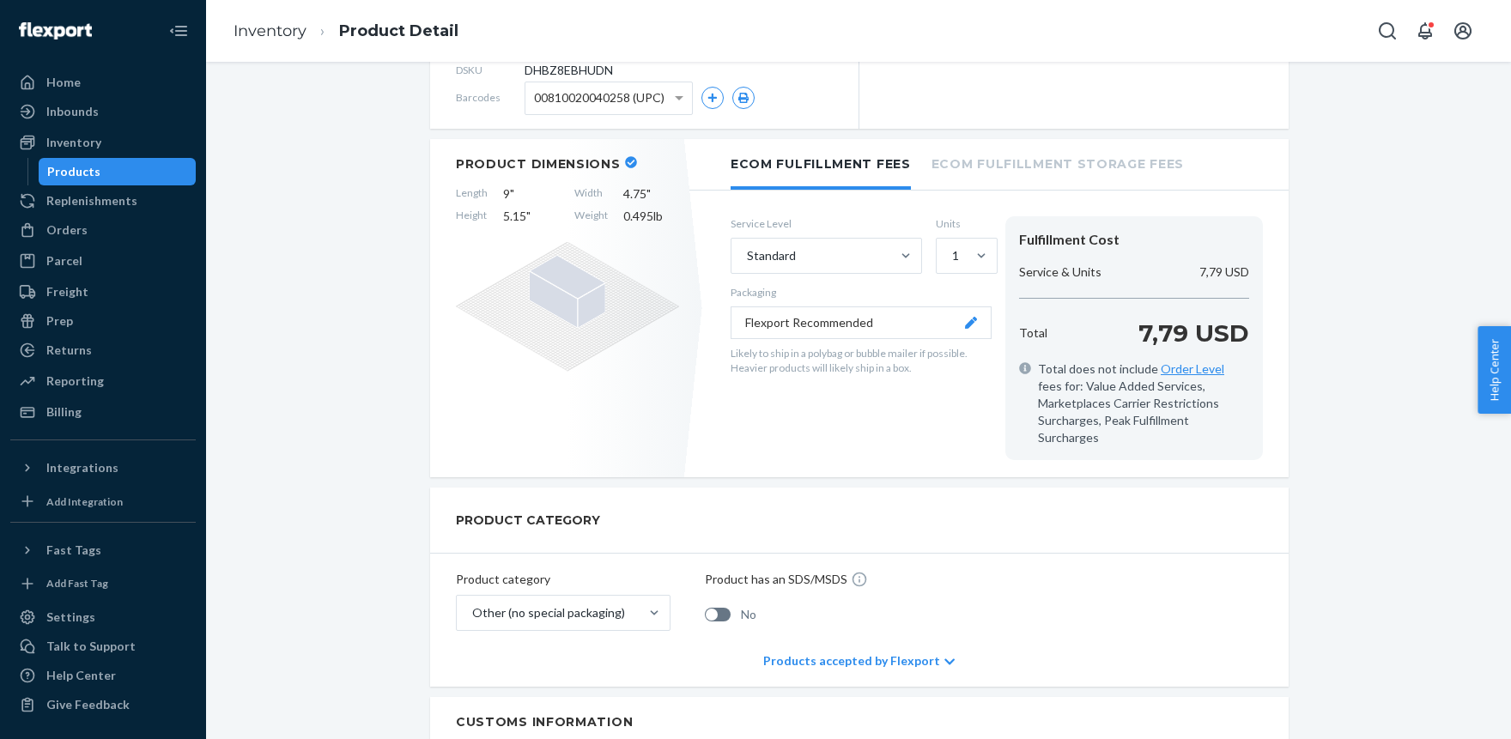
scroll to position [189, 0]
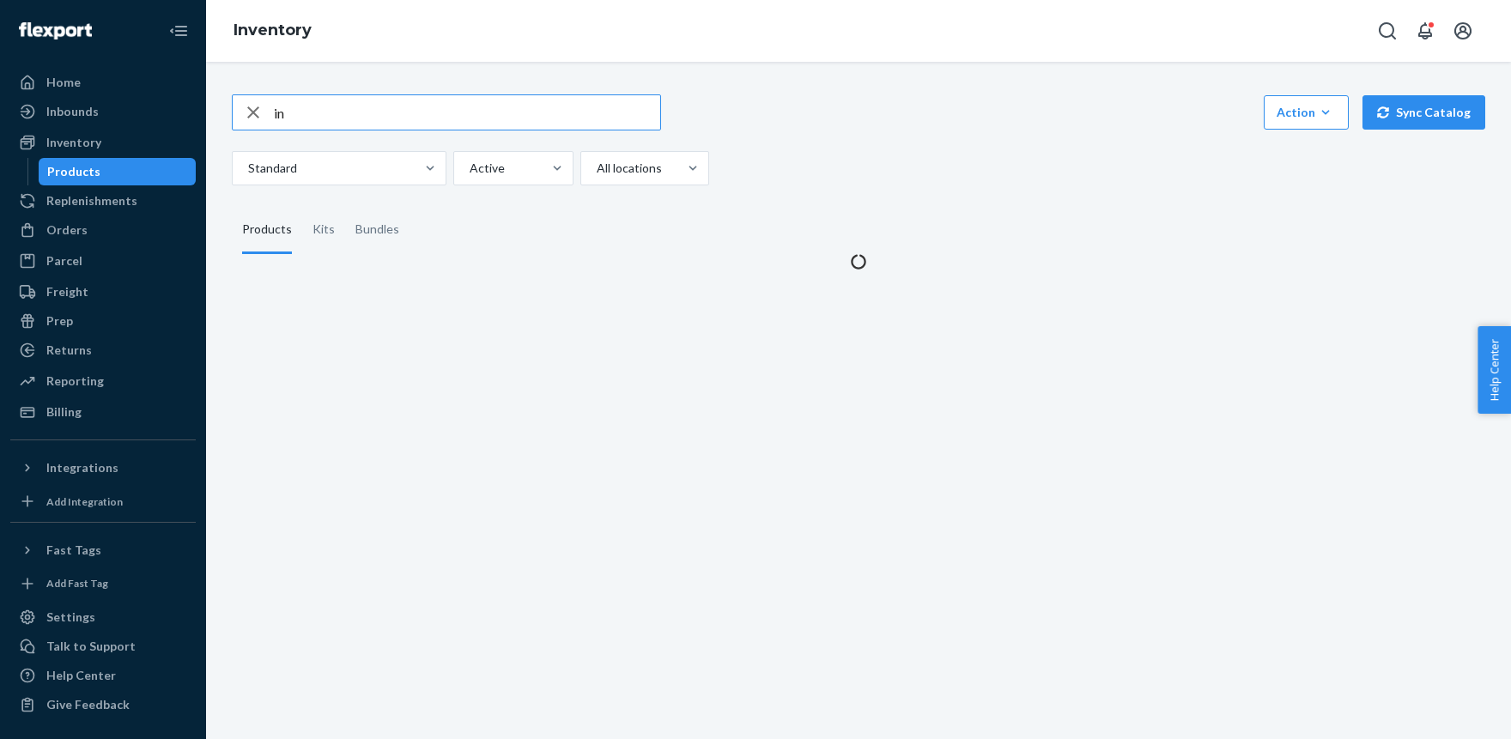
type input "i"
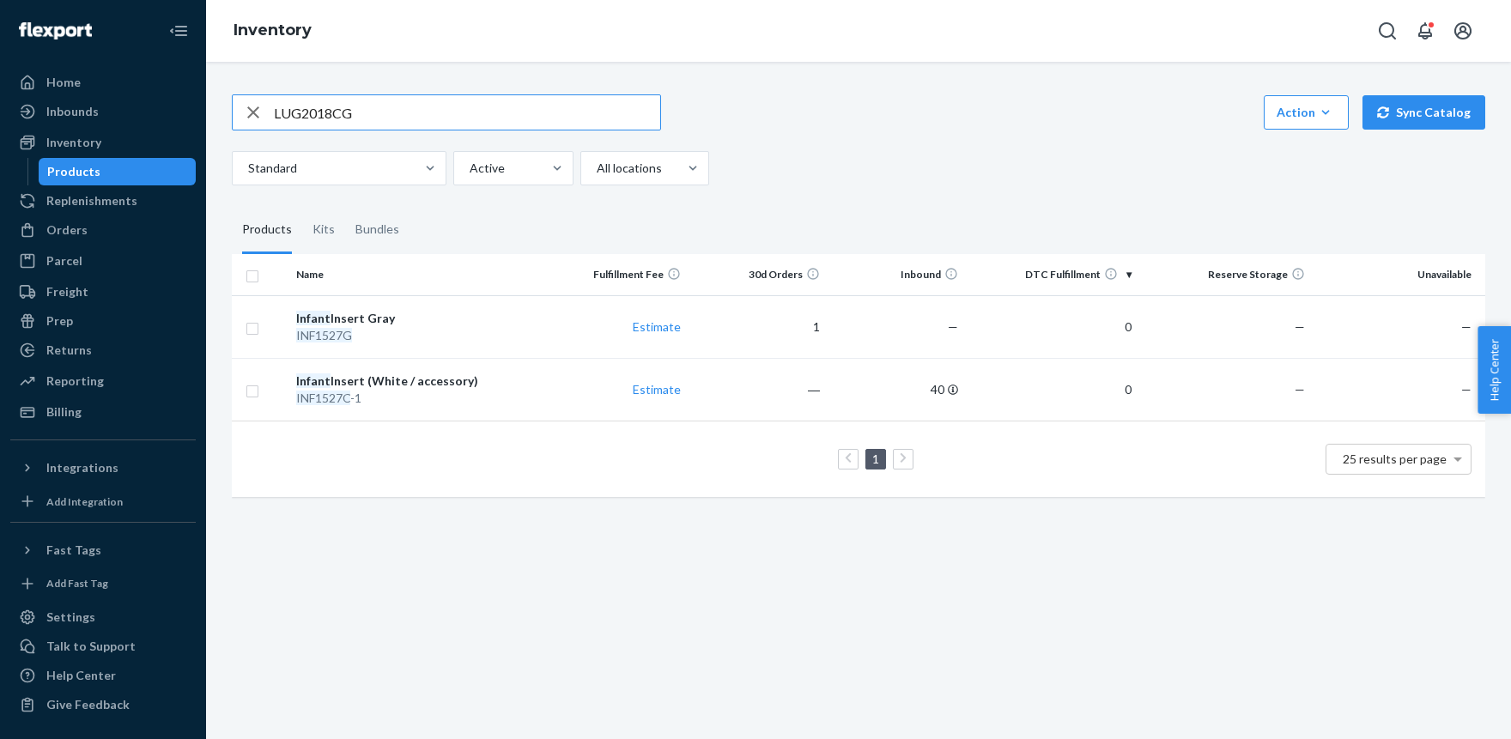
type input "LUG2018CG"
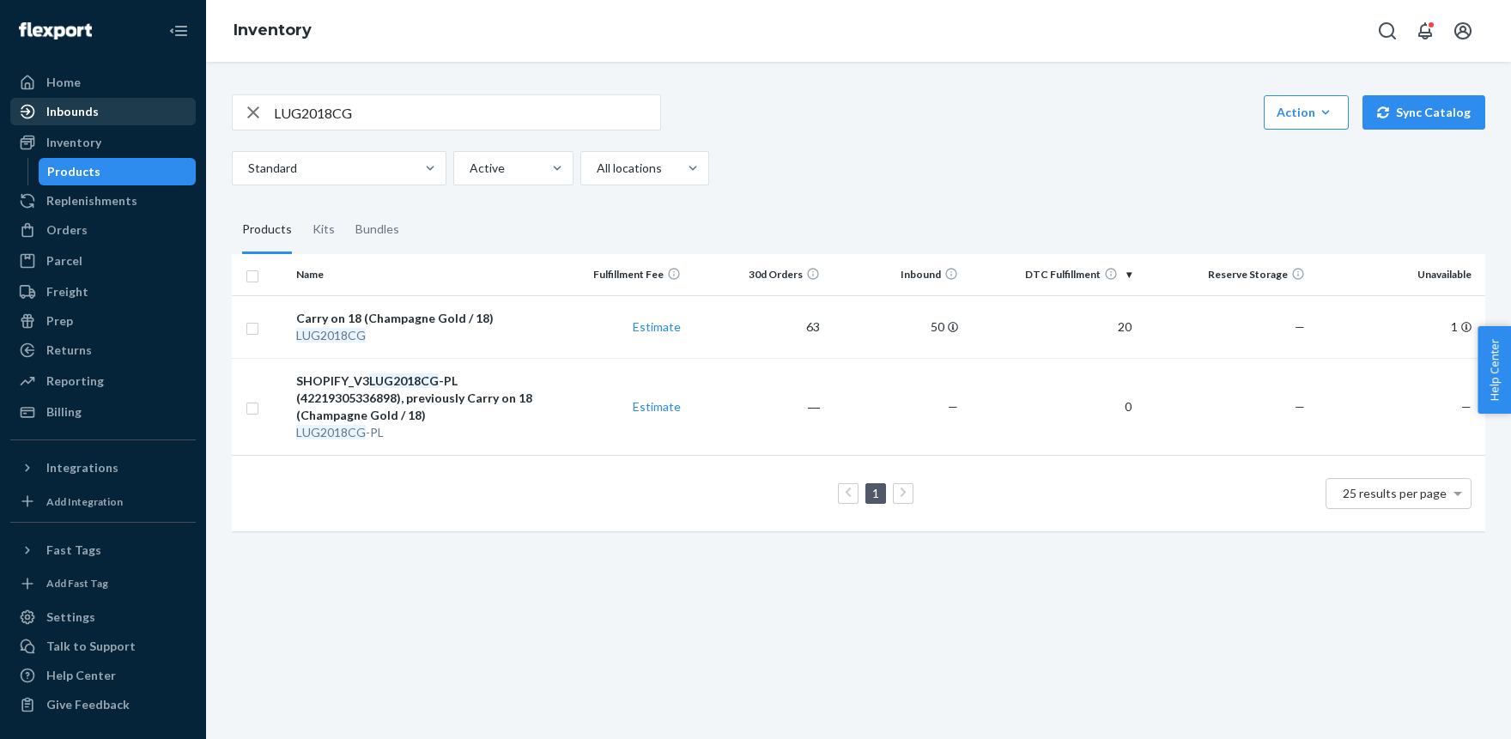
click at [88, 112] on div "Inbounds" at bounding box center [72, 111] width 52 height 17
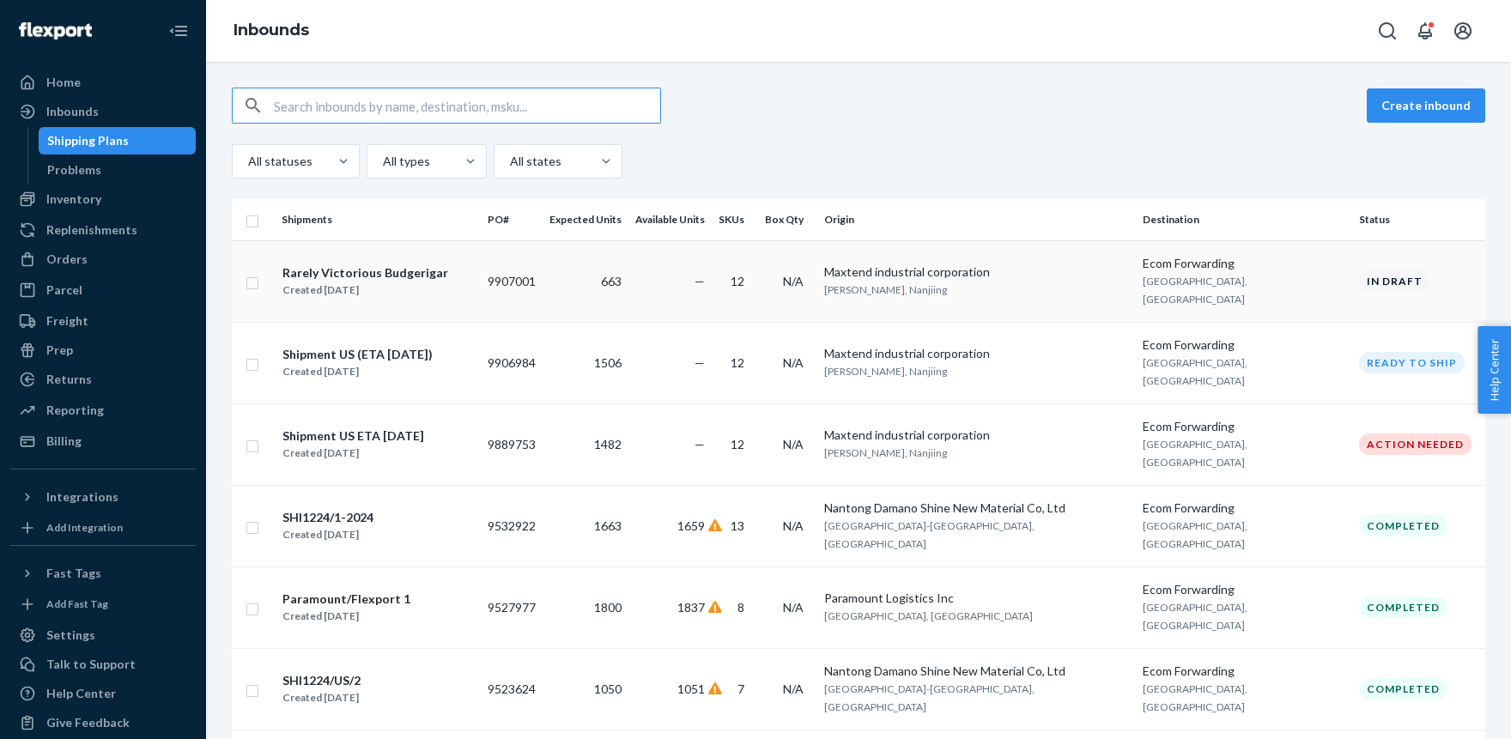
click at [250, 272] on input "checkbox" at bounding box center [252, 281] width 14 height 18
click at [1330, 106] on div "Delete" at bounding box center [1310, 105] width 57 height 17
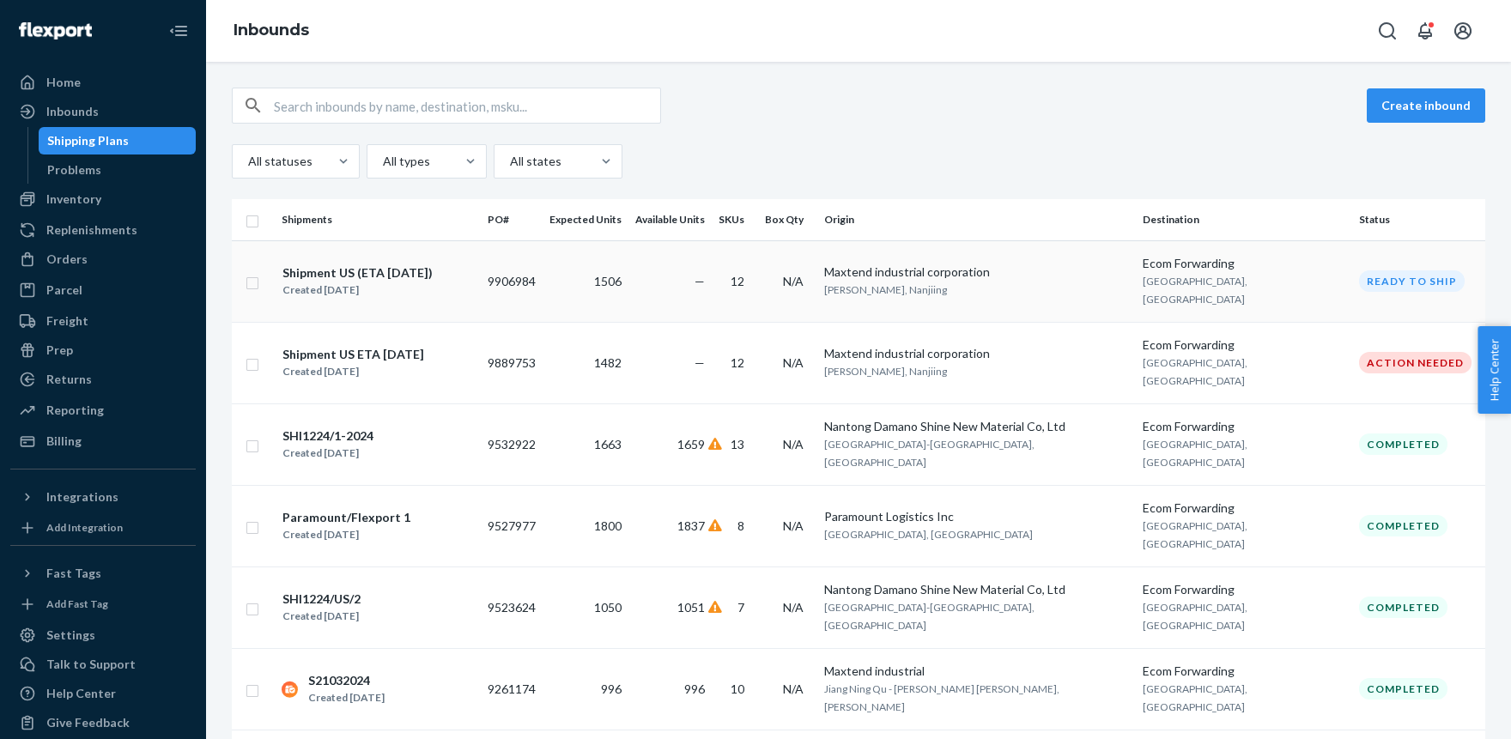
click at [251, 275] on input "checkbox" at bounding box center [252, 281] width 14 height 18
click at [251, 273] on input "checkbox" at bounding box center [252, 281] width 14 height 18
click at [257, 272] on input "checkbox" at bounding box center [252, 281] width 14 height 18
click at [1332, 101] on div "Delete" at bounding box center [1310, 105] width 57 height 17
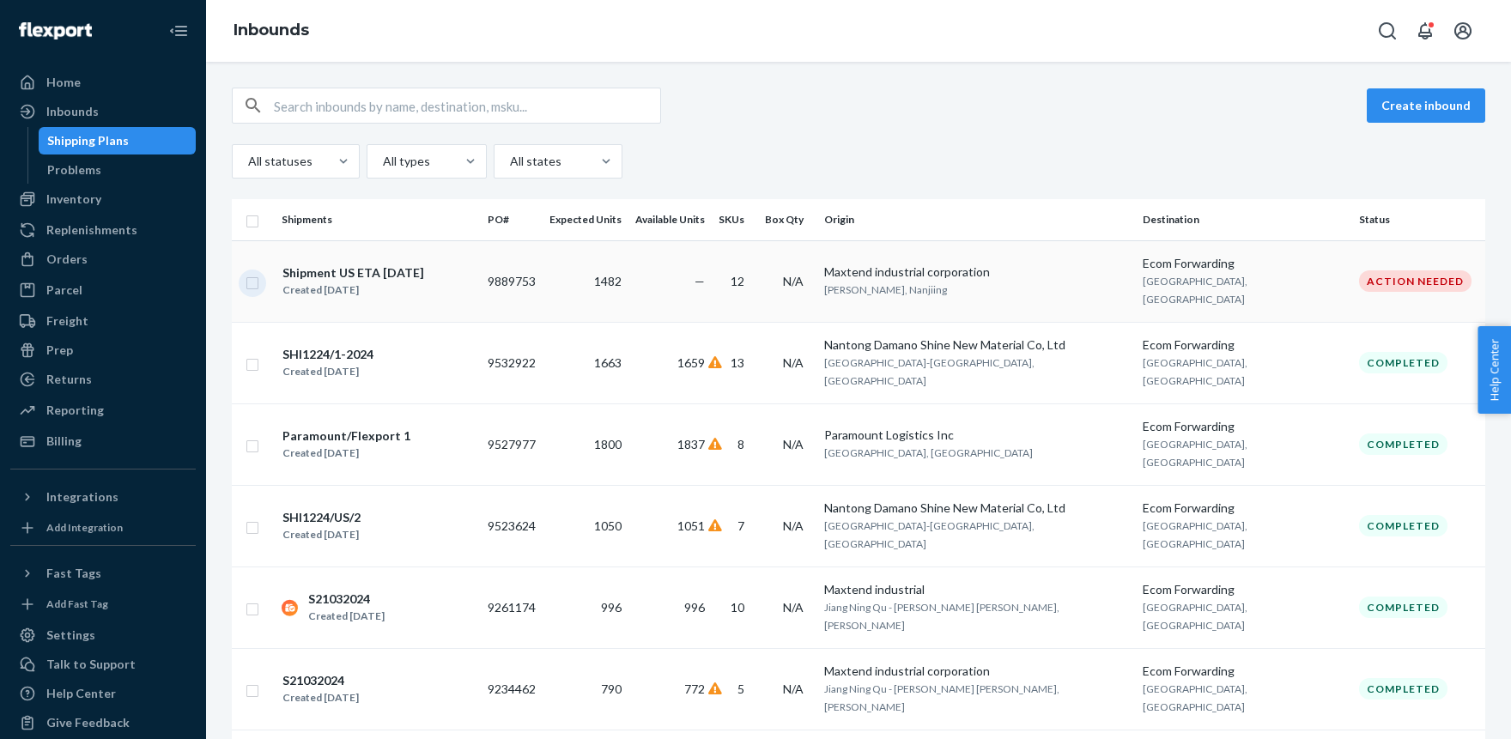
click at [251, 272] on input "checkbox" at bounding box center [252, 281] width 14 height 18
click at [1220, 106] on div "Duplicate" at bounding box center [1212, 105] width 57 height 17
checkbox input "false"
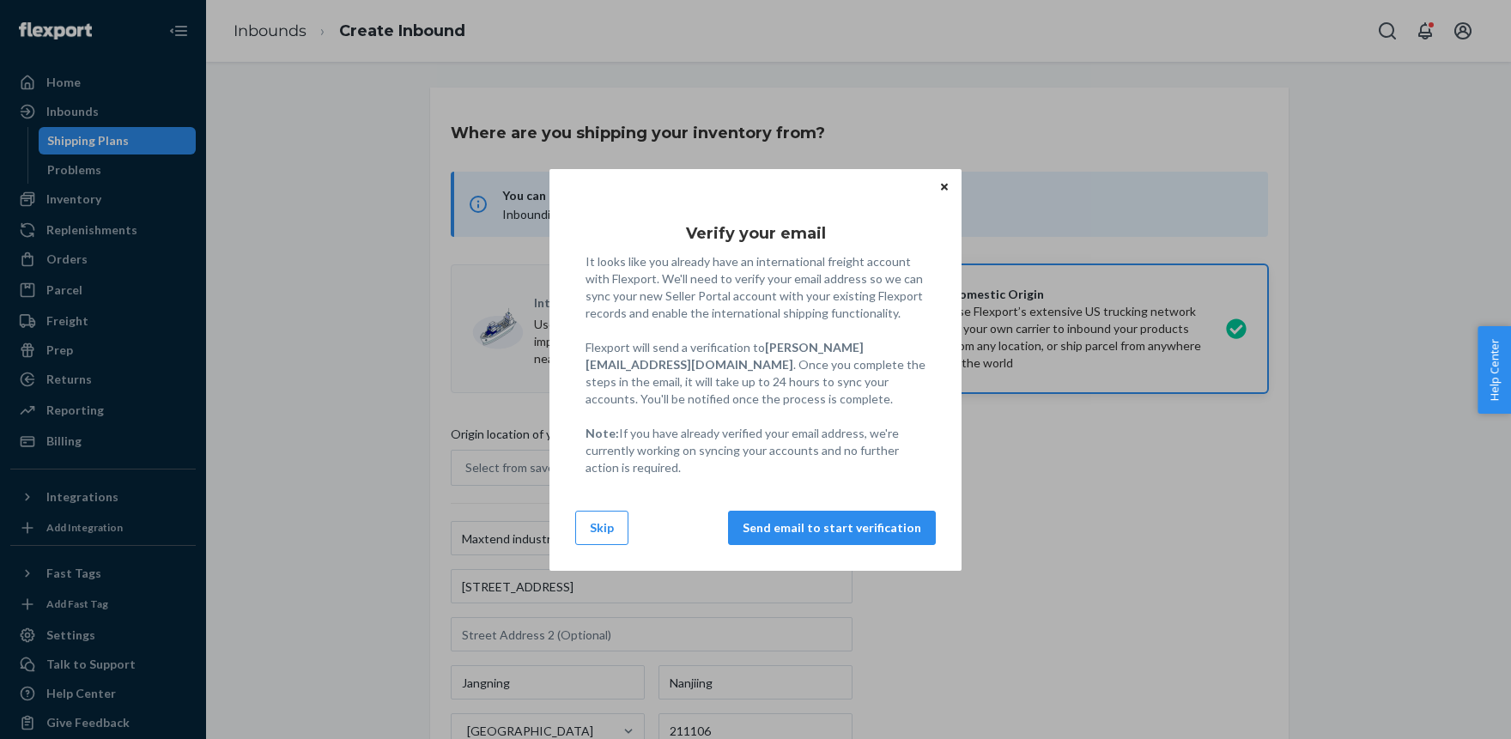
drag, startPoint x: 609, startPoint y: 519, endPoint x: 596, endPoint y: 517, distance: 14.0
click at [608, 520] on button "Skip" at bounding box center [601, 528] width 53 height 34
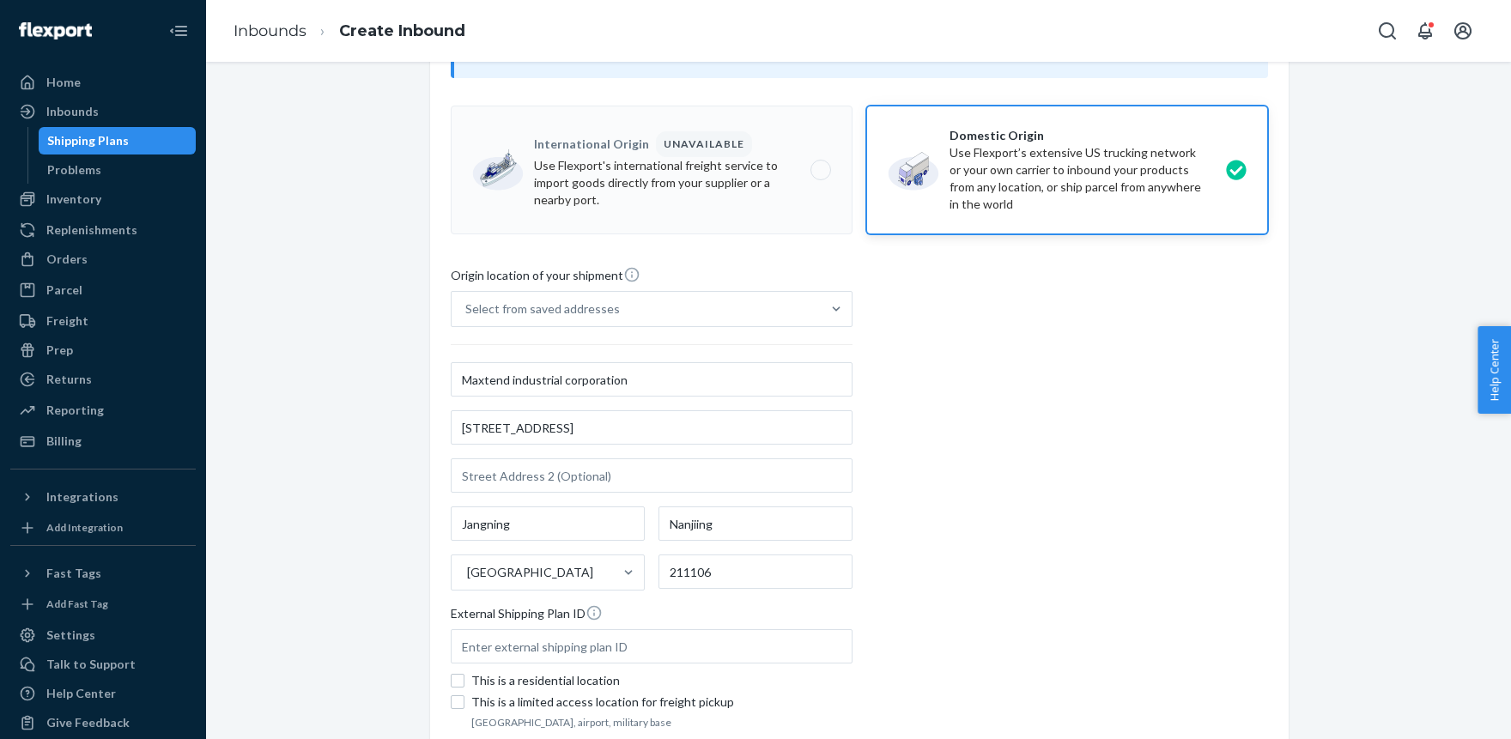
scroll to position [189, 0]
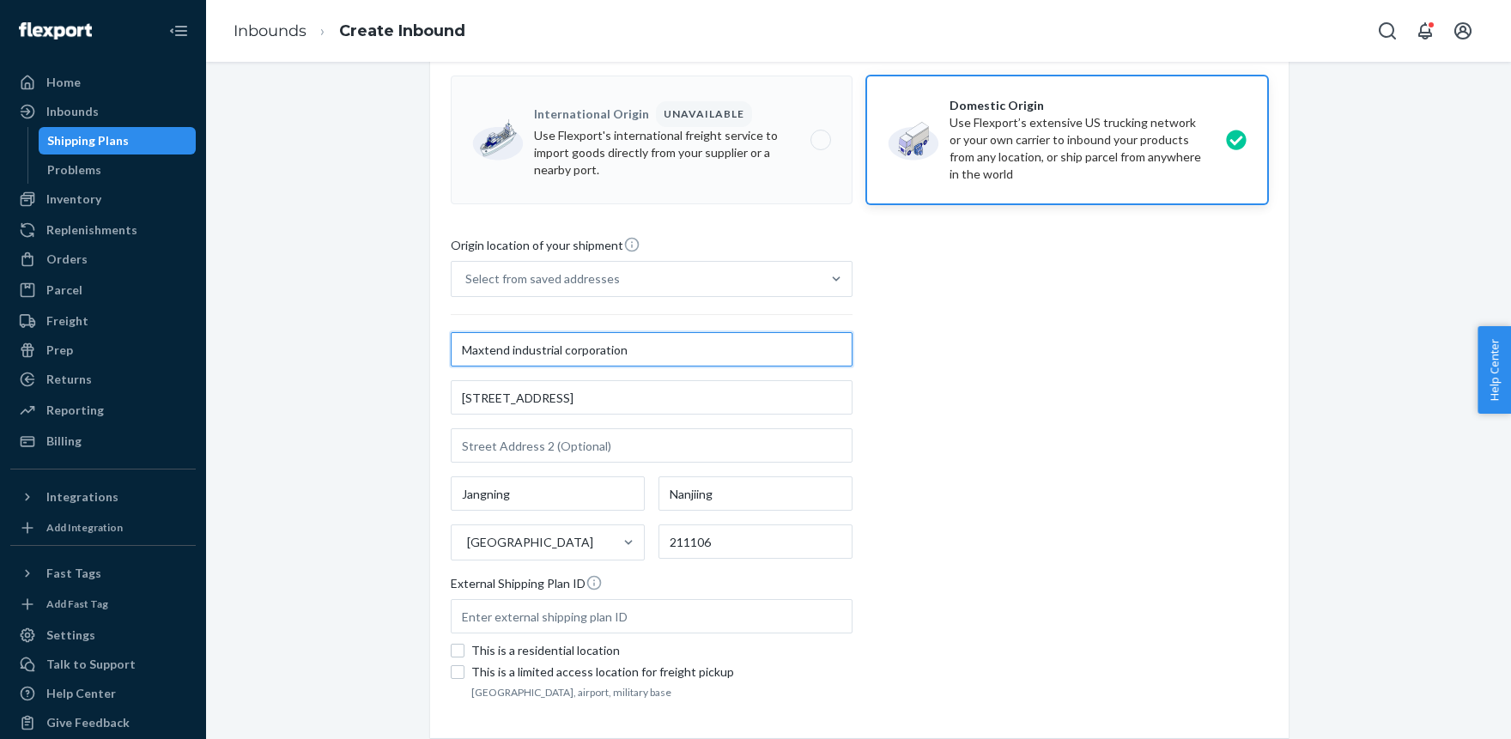
click at [512, 349] on input "Maxtend industrial corporation" at bounding box center [652, 349] width 402 height 34
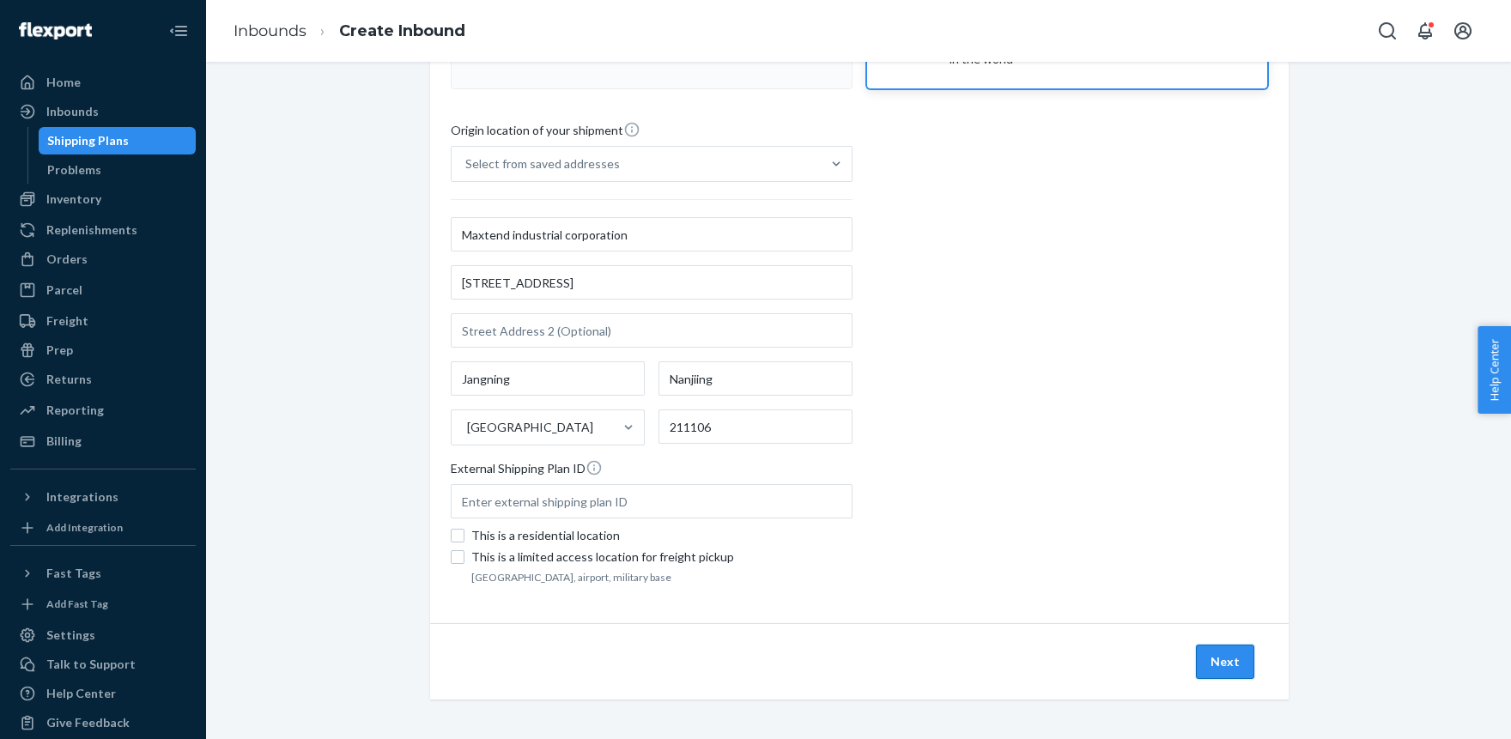
click at [1218, 659] on button "Next" at bounding box center [1225, 662] width 58 height 34
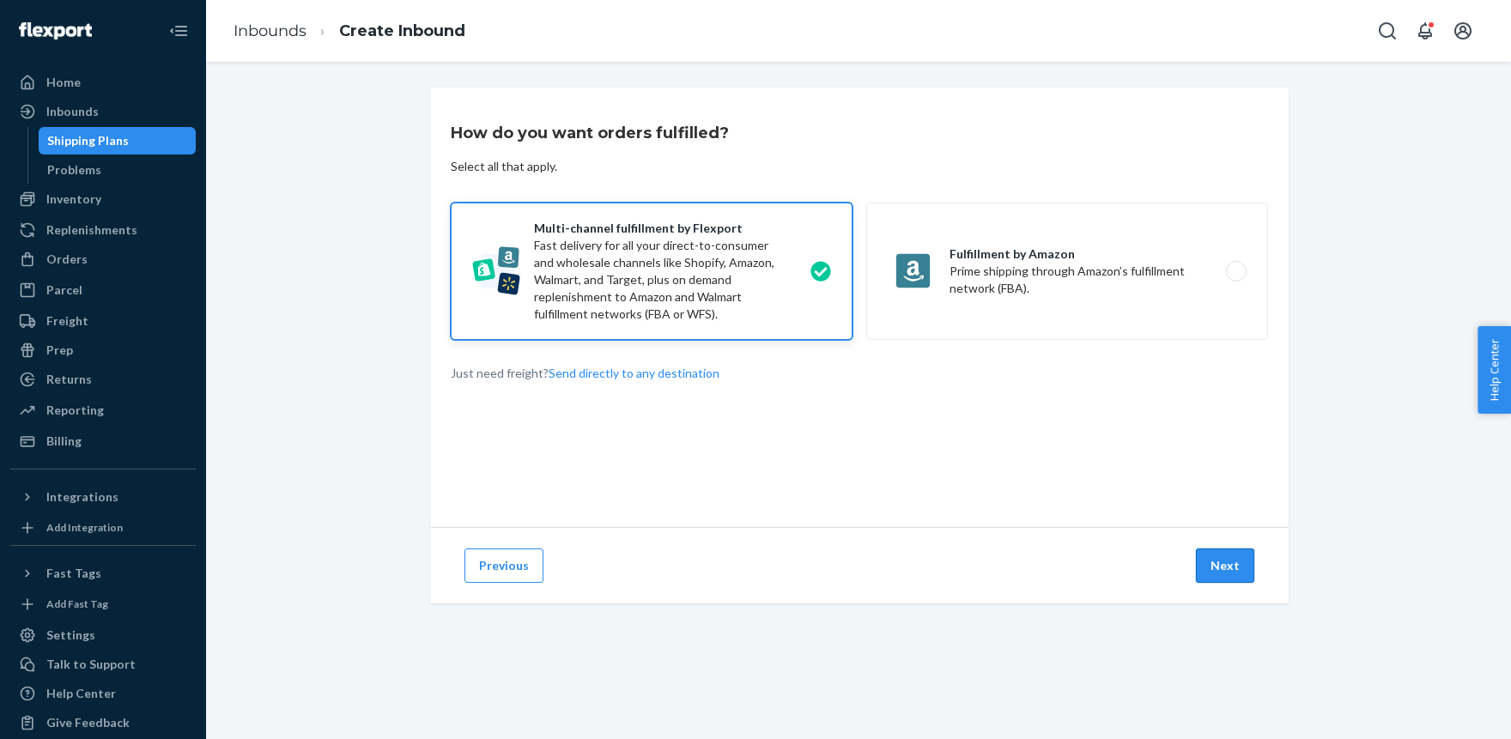
click at [1232, 565] on button "Next" at bounding box center [1225, 565] width 58 height 34
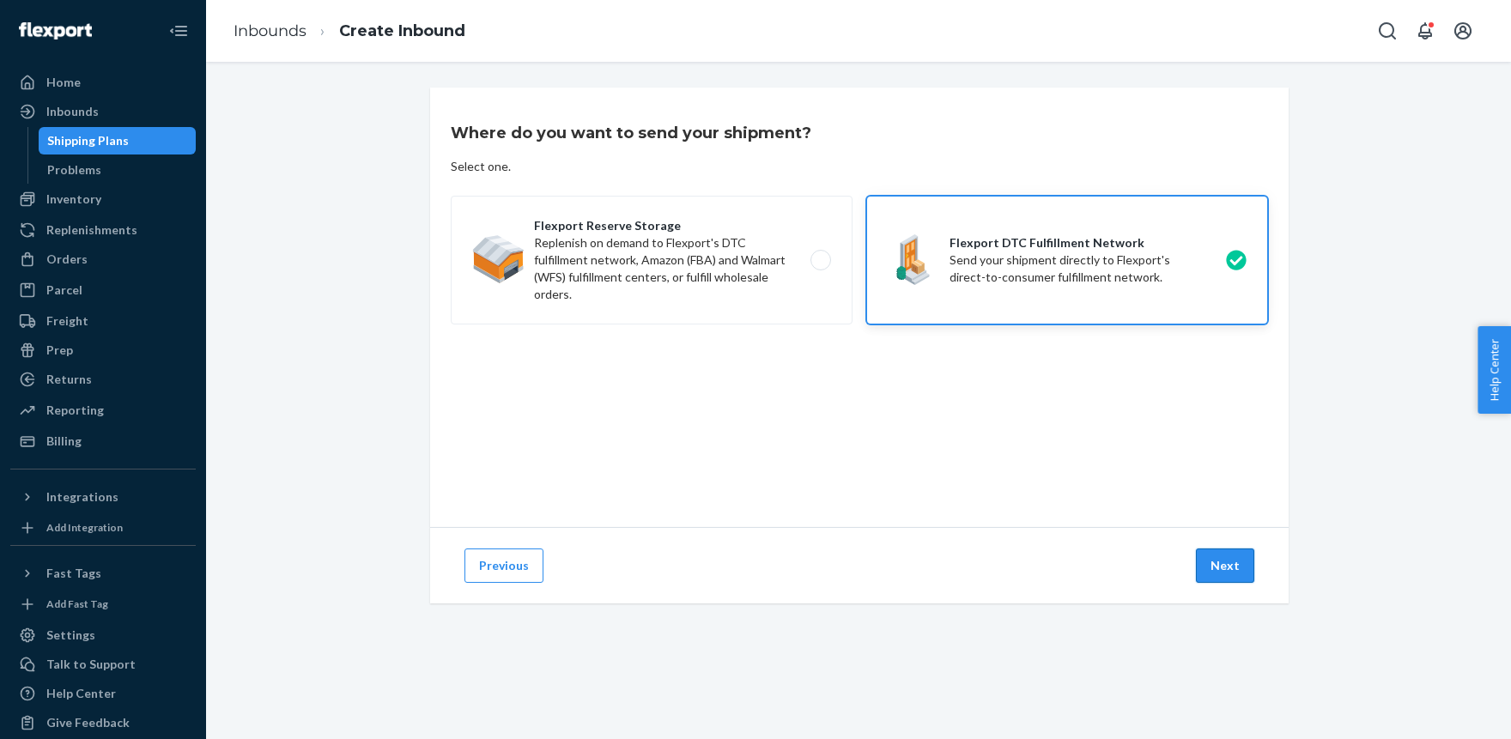
click at [1242, 572] on button "Next" at bounding box center [1225, 565] width 58 height 34
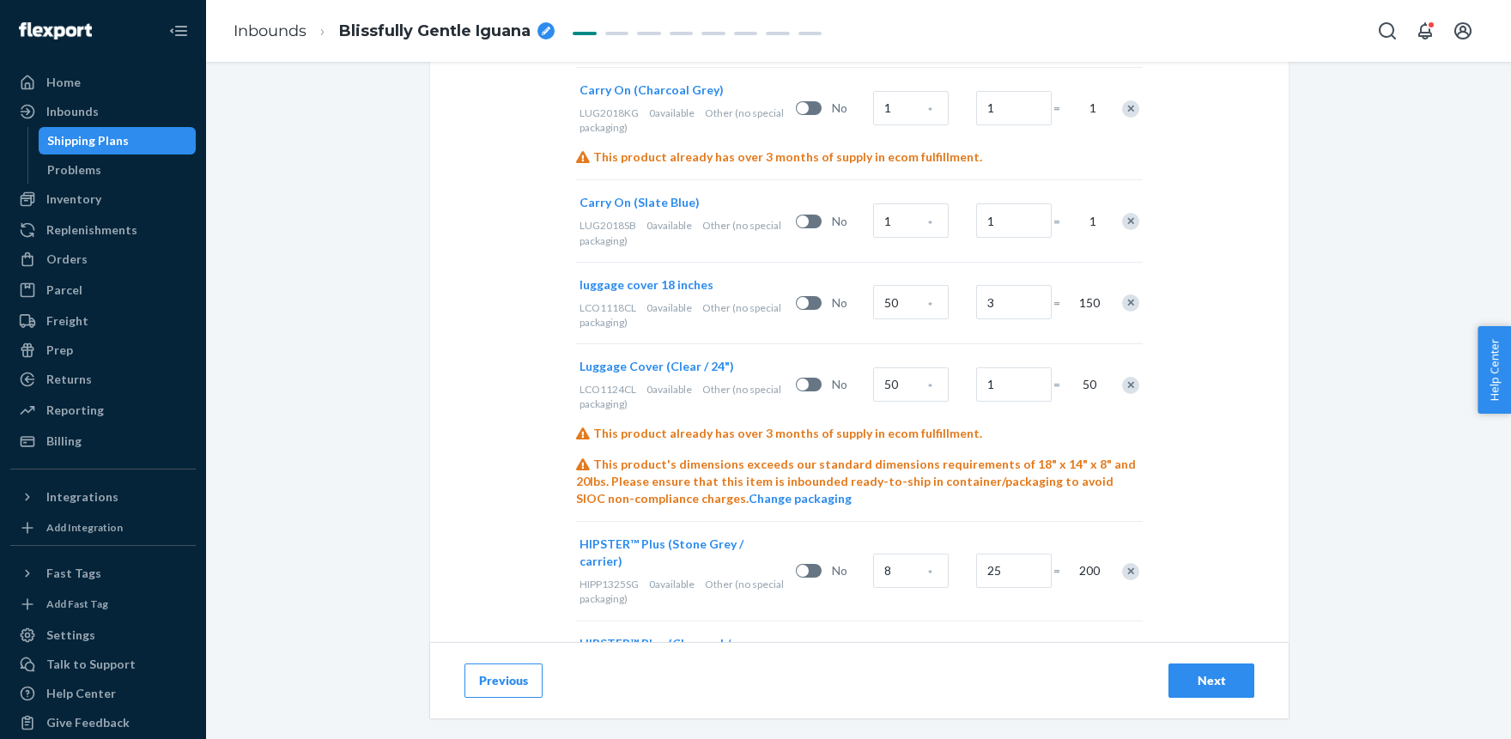
scroll to position [1461, 0]
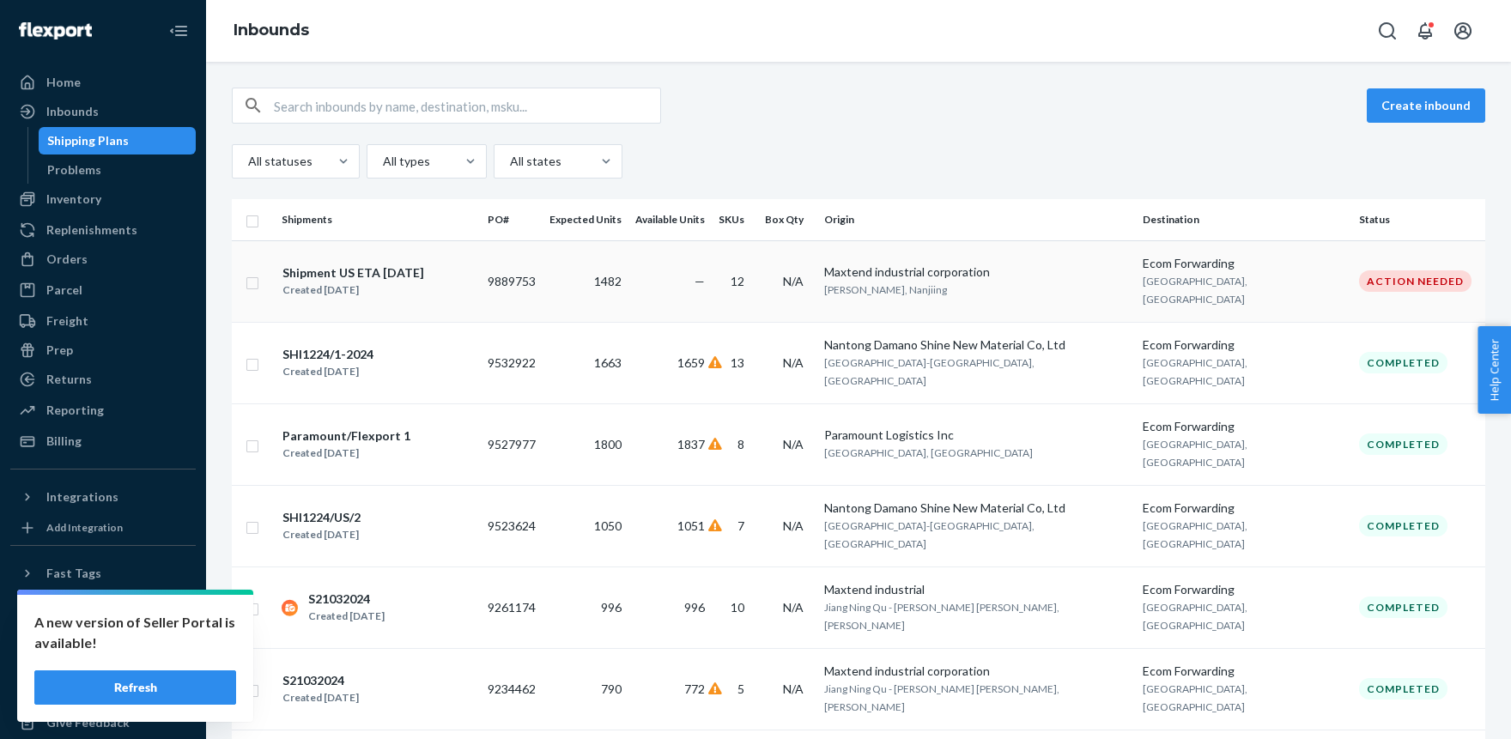
click at [251, 273] on input "checkbox" at bounding box center [252, 281] width 14 height 18
checkbox input "true"
click at [1225, 97] on button "Duplicate" at bounding box center [1212, 105] width 86 height 34
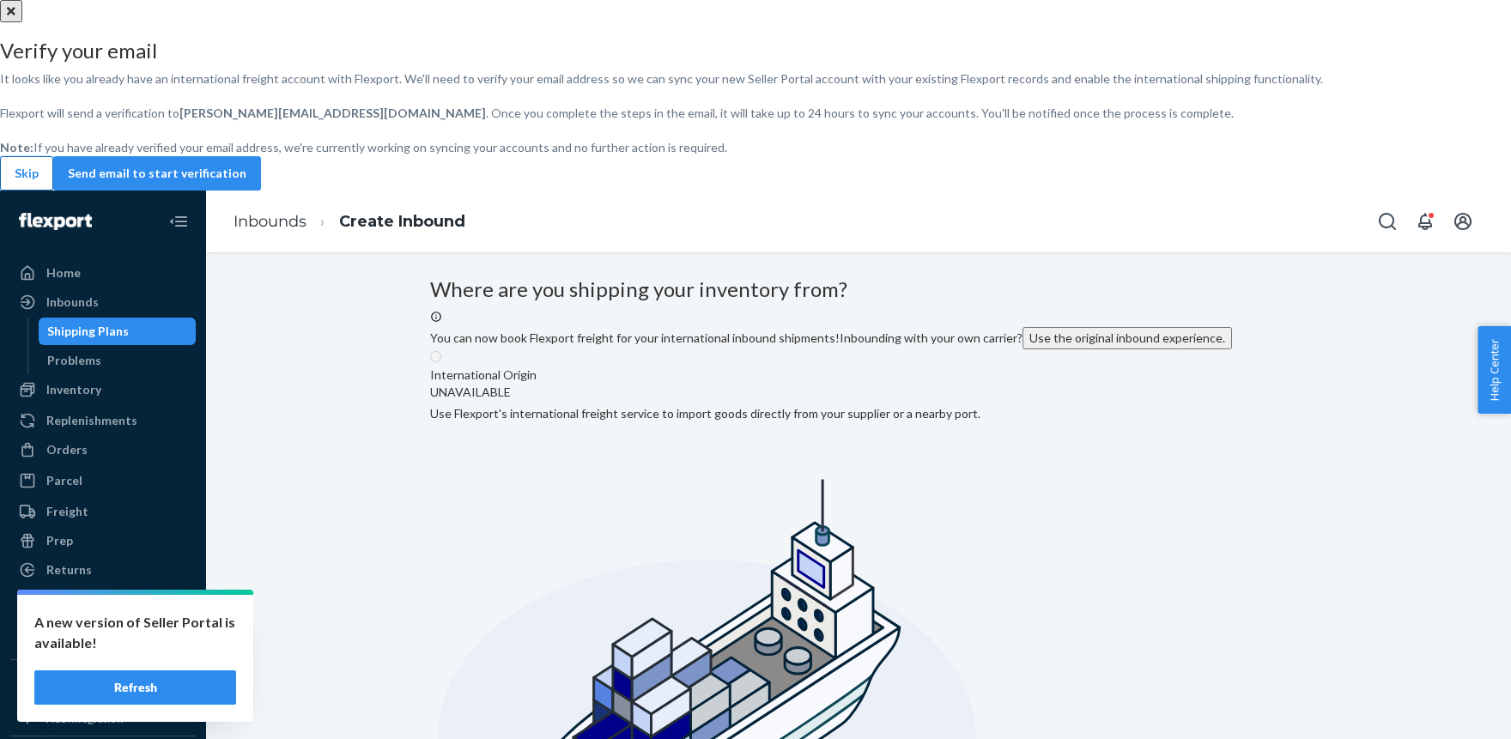
click at [53, 191] on button "Skip" at bounding box center [26, 173] width 53 height 34
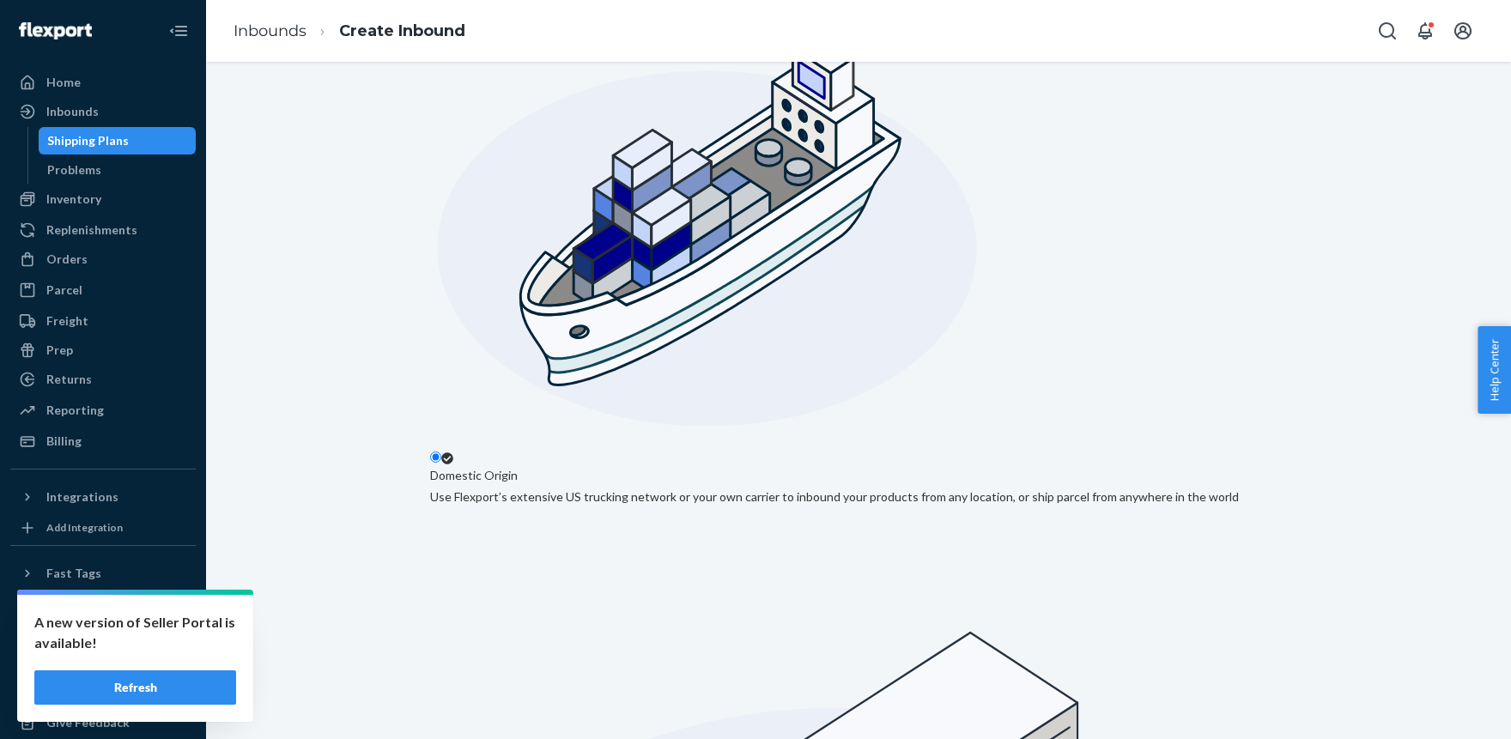
scroll to position [304, 0]
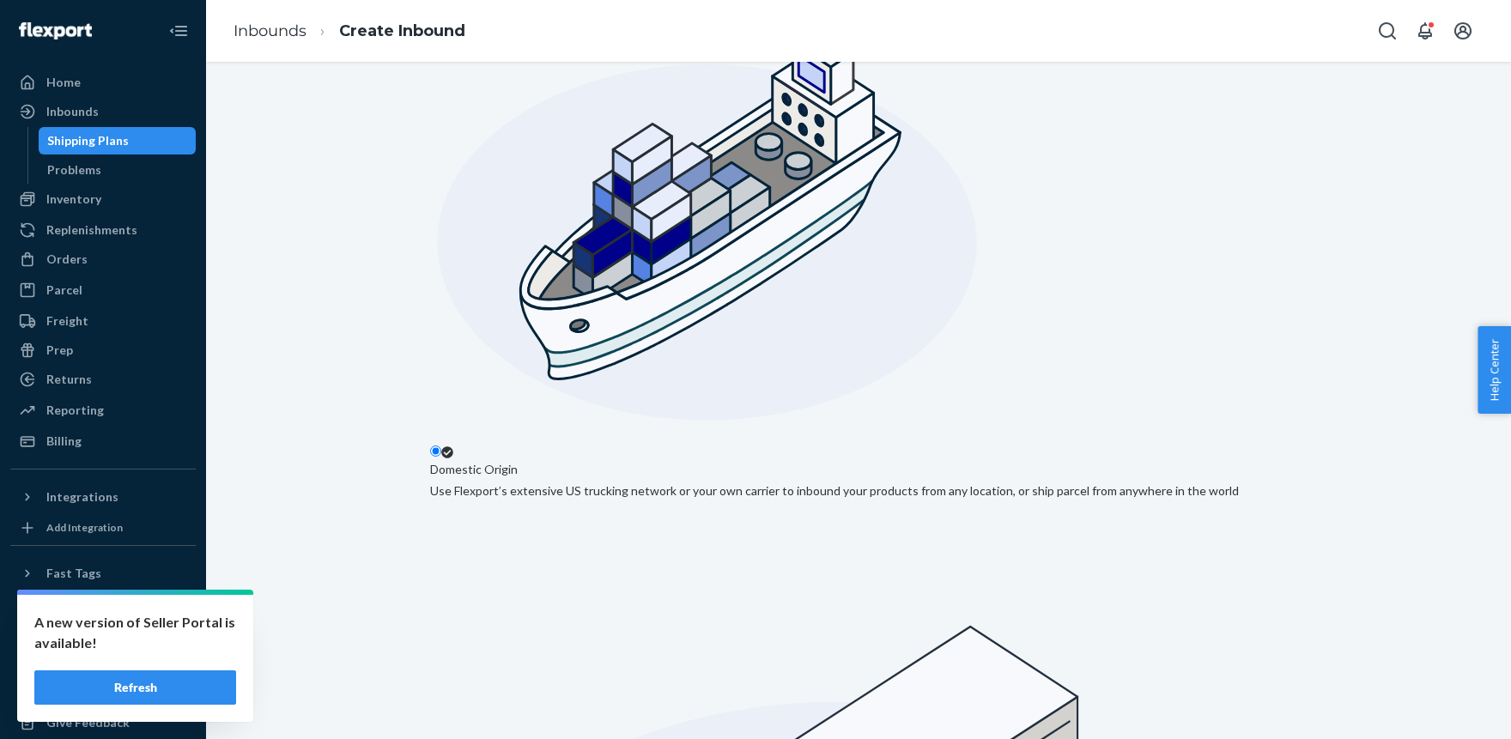
drag, startPoint x: 681, startPoint y: 430, endPoint x: 685, endPoint y: 422, distance: 8.8
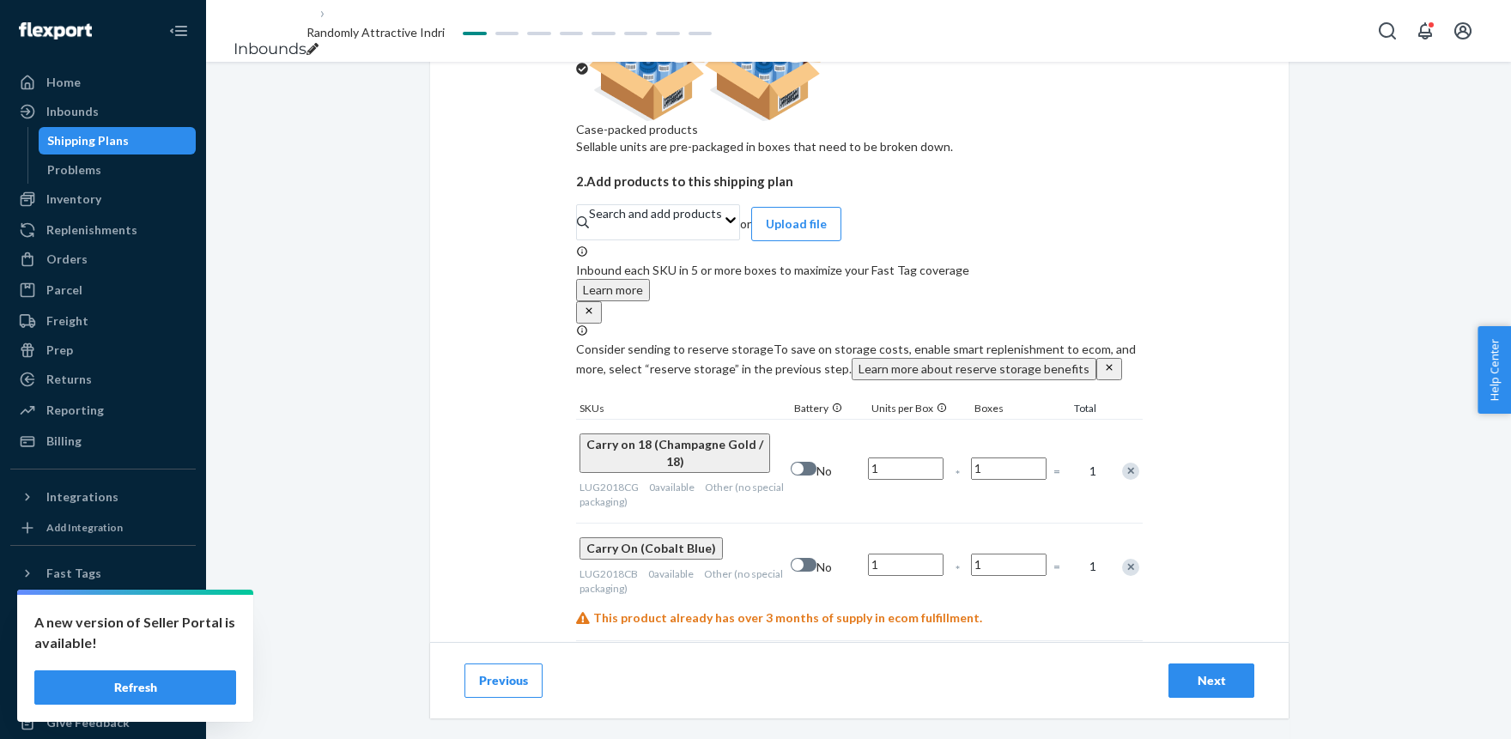
scroll to position [472, 0]
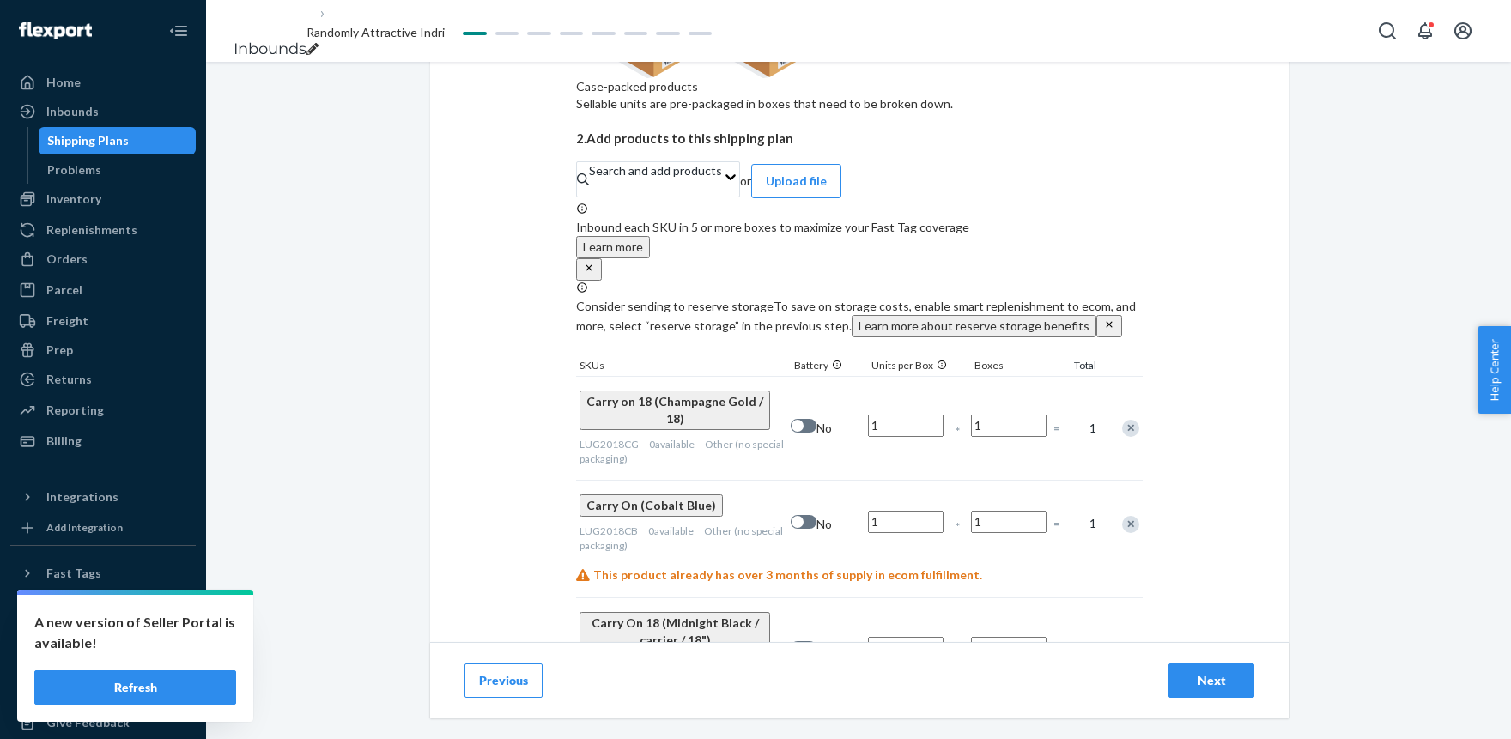
click at [673, 566] on div "This product already has over 3 months of supply in ecom fulfillment." at bounding box center [859, 574] width 566 height 17
click at [674, 566] on div "This product already has over 3 months of supply in ecom fulfillment." at bounding box center [859, 574] width 566 height 17
click at [0, 738] on div at bounding box center [0, 739] width 0 height 0
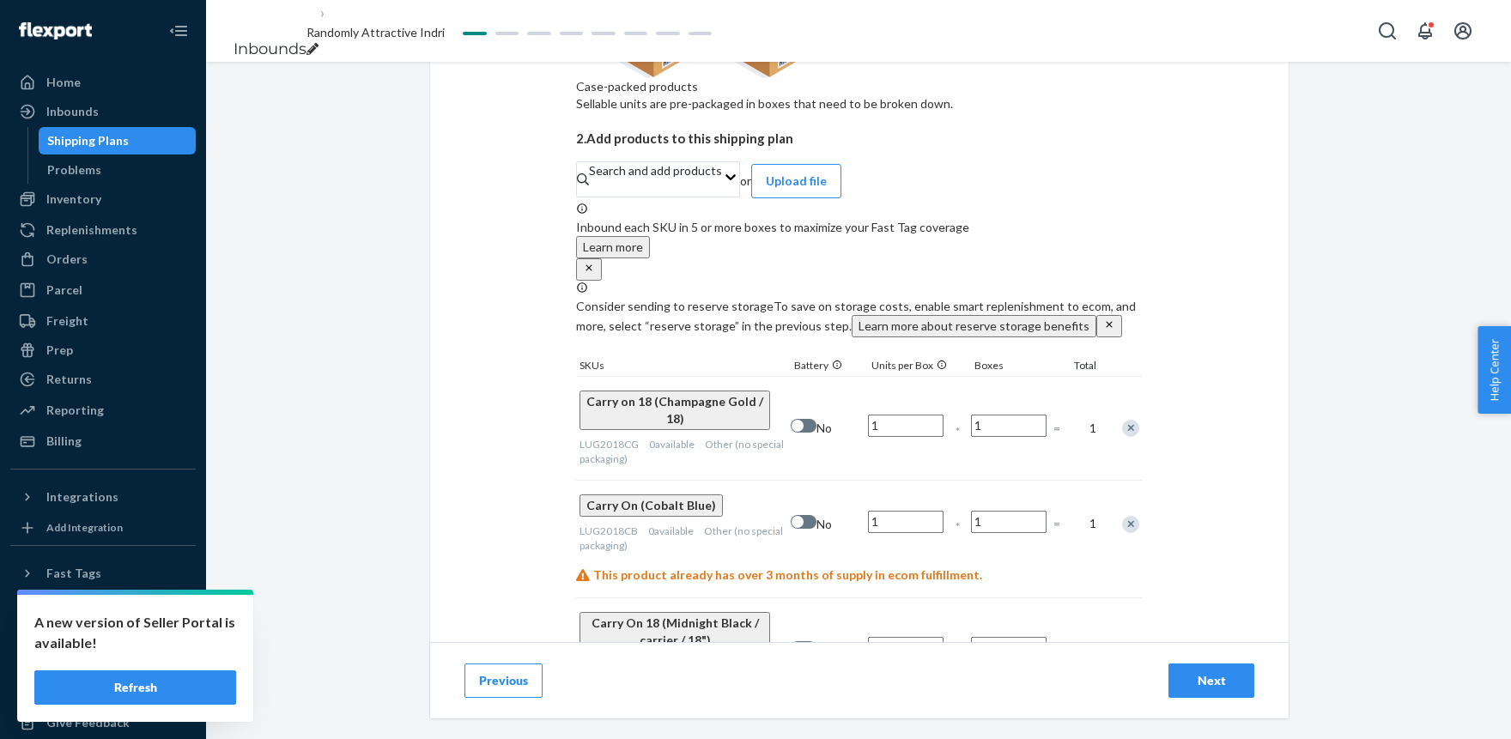
drag, startPoint x: 589, startPoint y: 597, endPoint x: 626, endPoint y: 597, distance: 36.9
click at [0, 738] on div at bounding box center [0, 739] width 0 height 0
click at [411, 398] on div "Select and Add Products Ensure your products meet our dimension requirements an…" at bounding box center [858, 400] width 1305 height 677
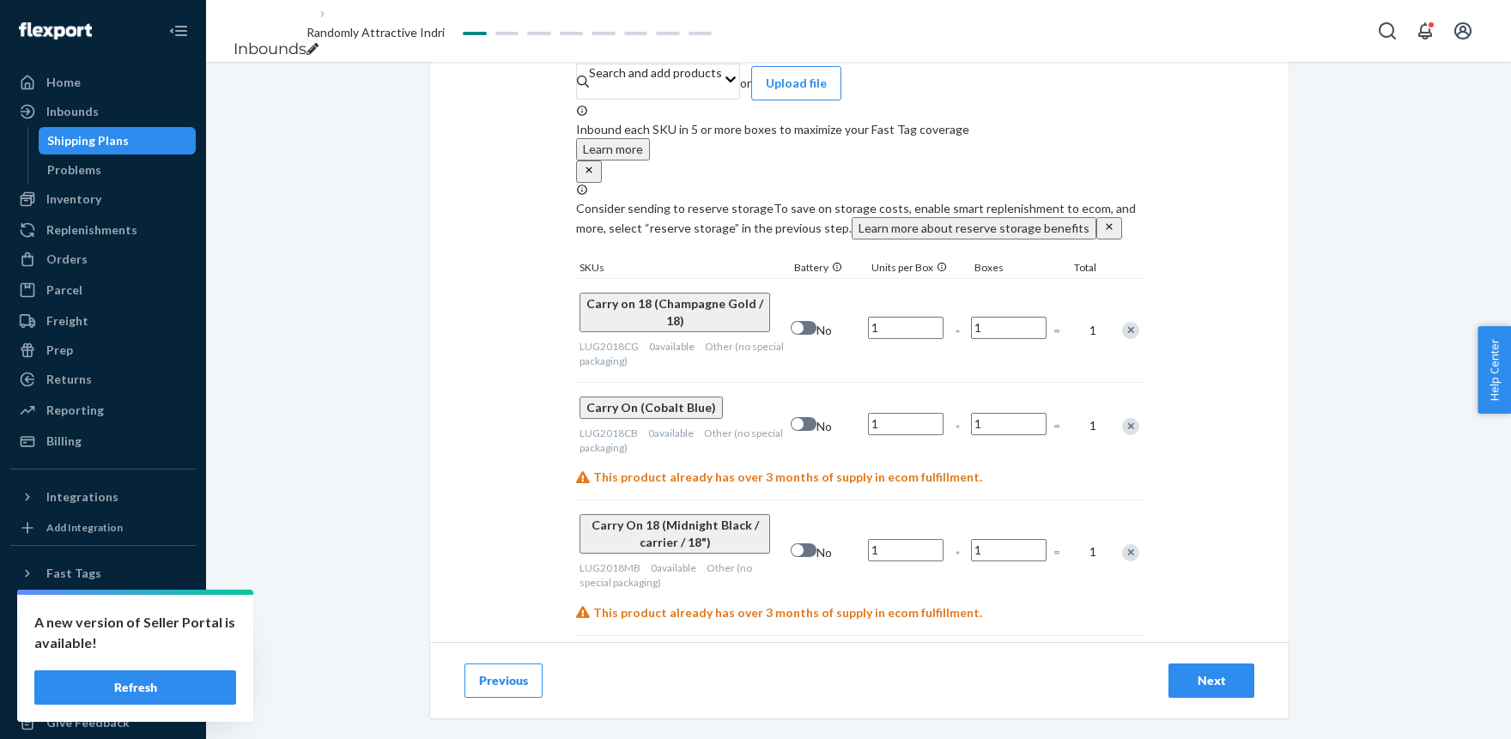
scroll to position [566, 0]
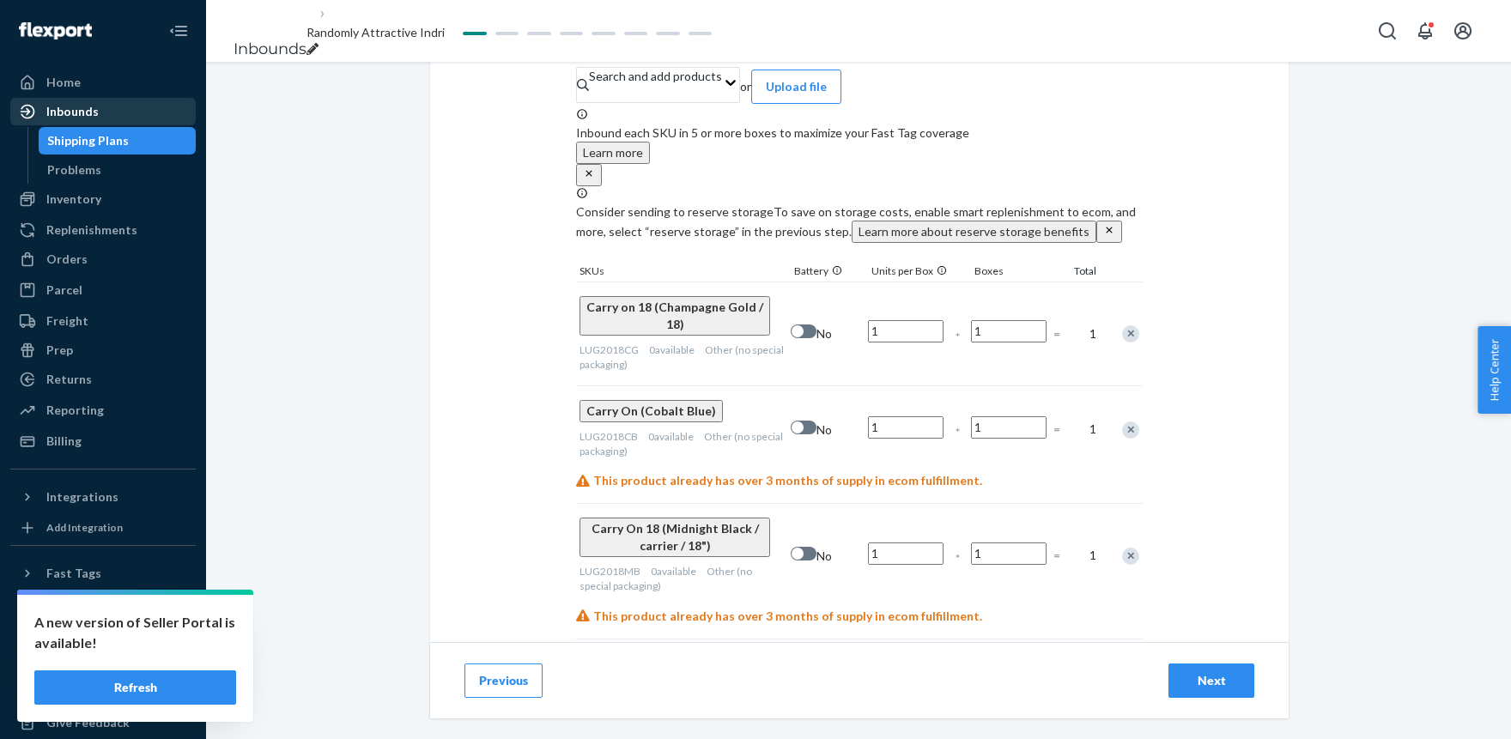
click at [72, 110] on div "Inbounds" at bounding box center [72, 111] width 52 height 17
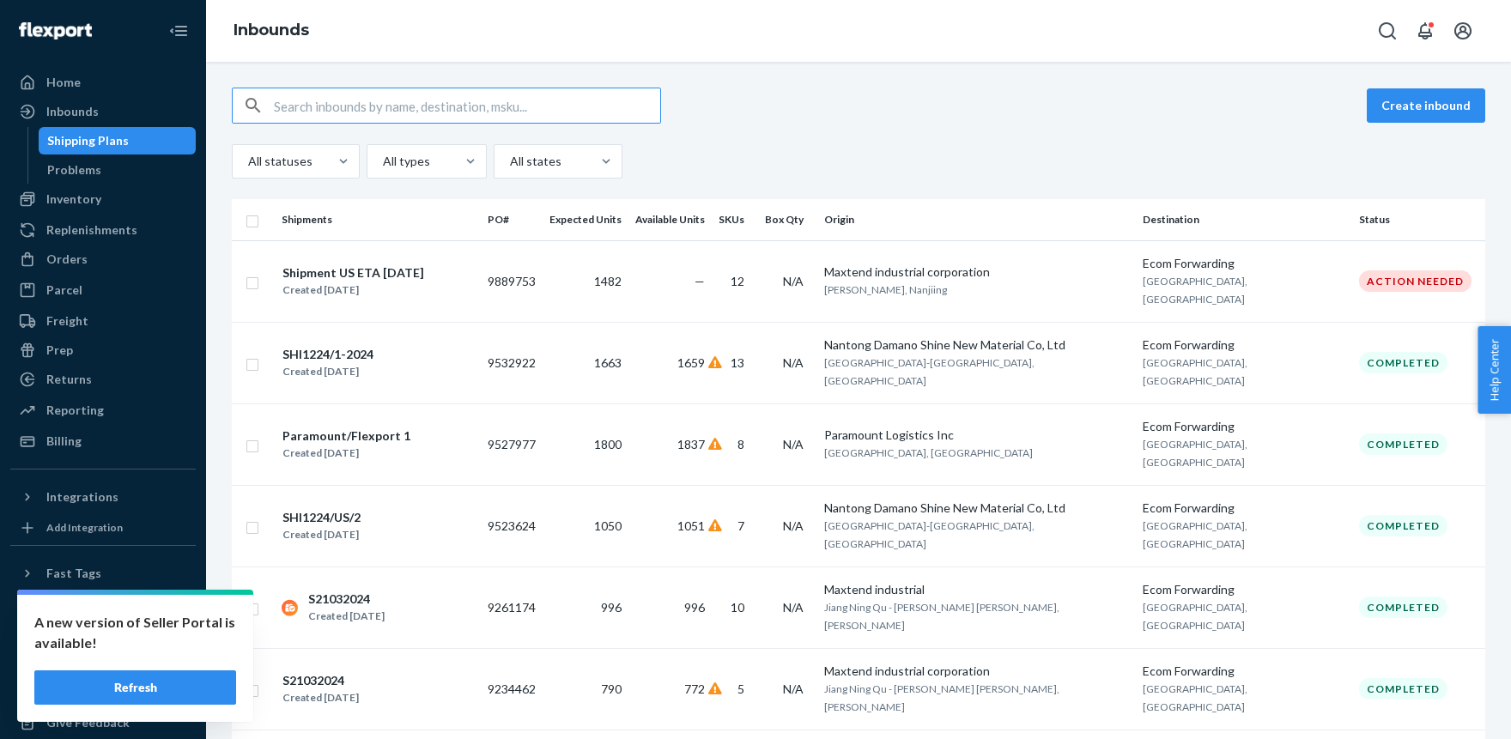
click at [358, 264] on div "Shipment US ETA [DATE]" at bounding box center [353, 272] width 142 height 17
click at [252, 277] on input "checkbox" at bounding box center [252, 281] width 14 height 18
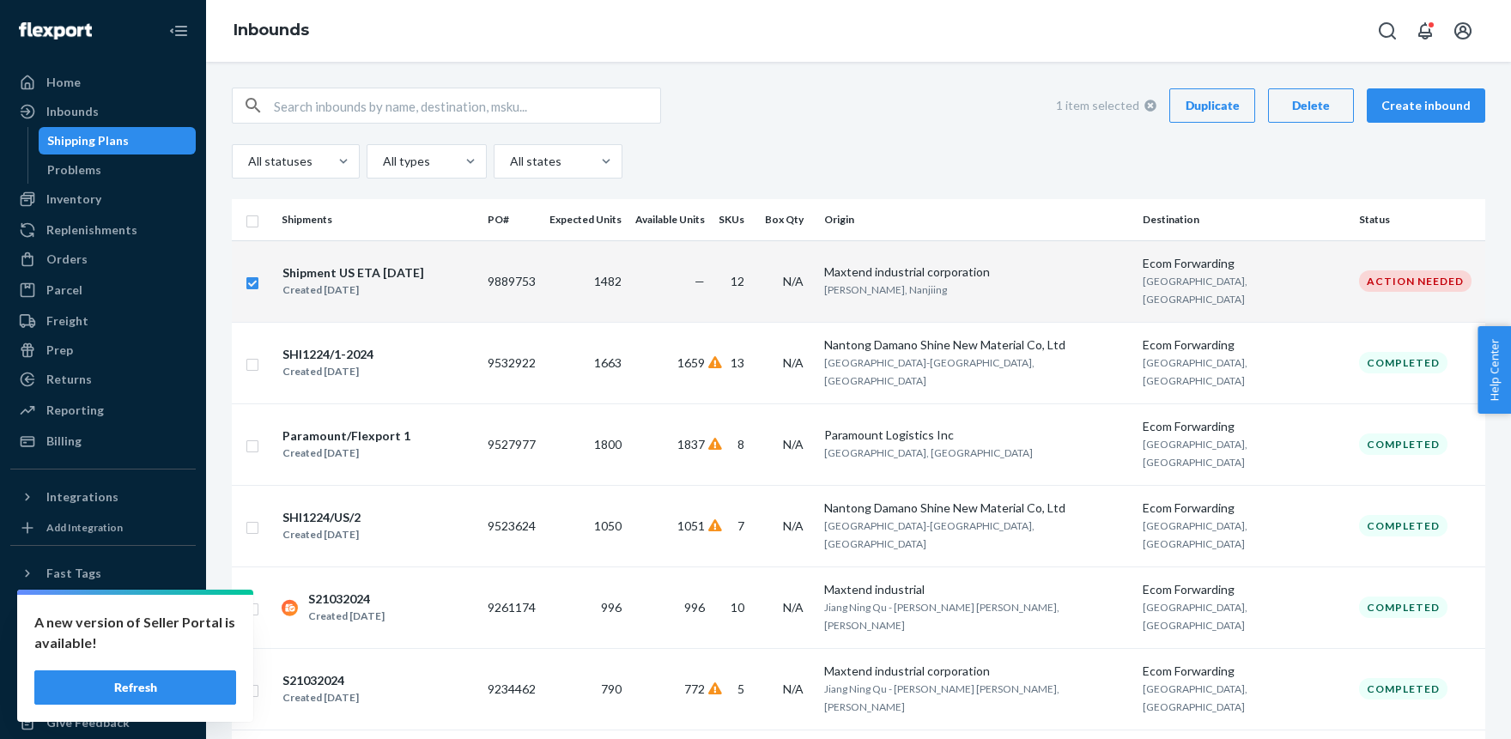
drag, startPoint x: 282, startPoint y: 262, endPoint x: 458, endPoint y: 264, distance: 176.8
click at [450, 262] on td "Shipment US ETA Oct 2025 Created Aug 7, 2025" at bounding box center [378, 281] width 206 height 82
click at [251, 274] on input "checkbox" at bounding box center [252, 281] width 14 height 18
click at [1229, 109] on div "Duplicate" at bounding box center [1212, 105] width 57 height 17
checkbox input "false"
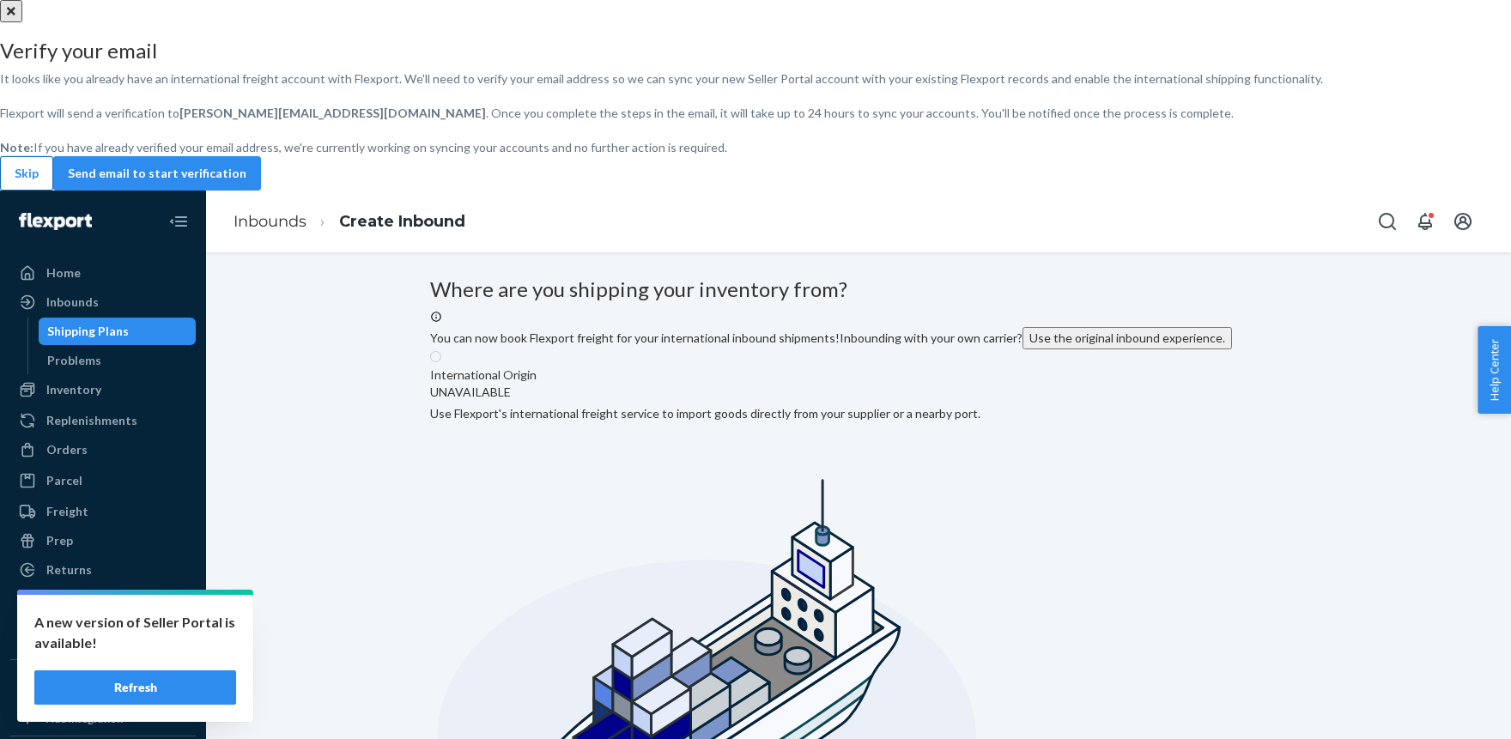
click at [53, 191] on button "Skip" at bounding box center [26, 173] width 53 height 34
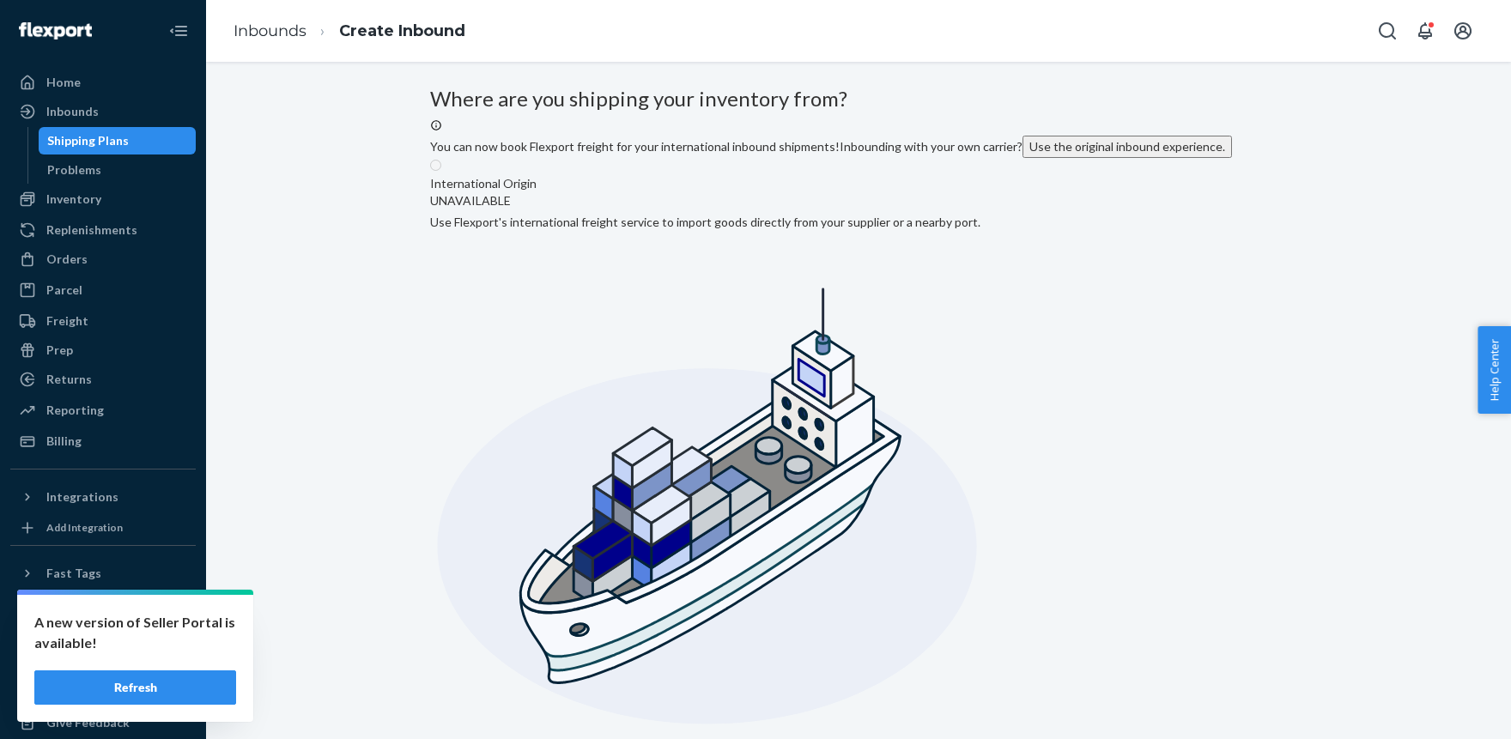
scroll to position [304, 0]
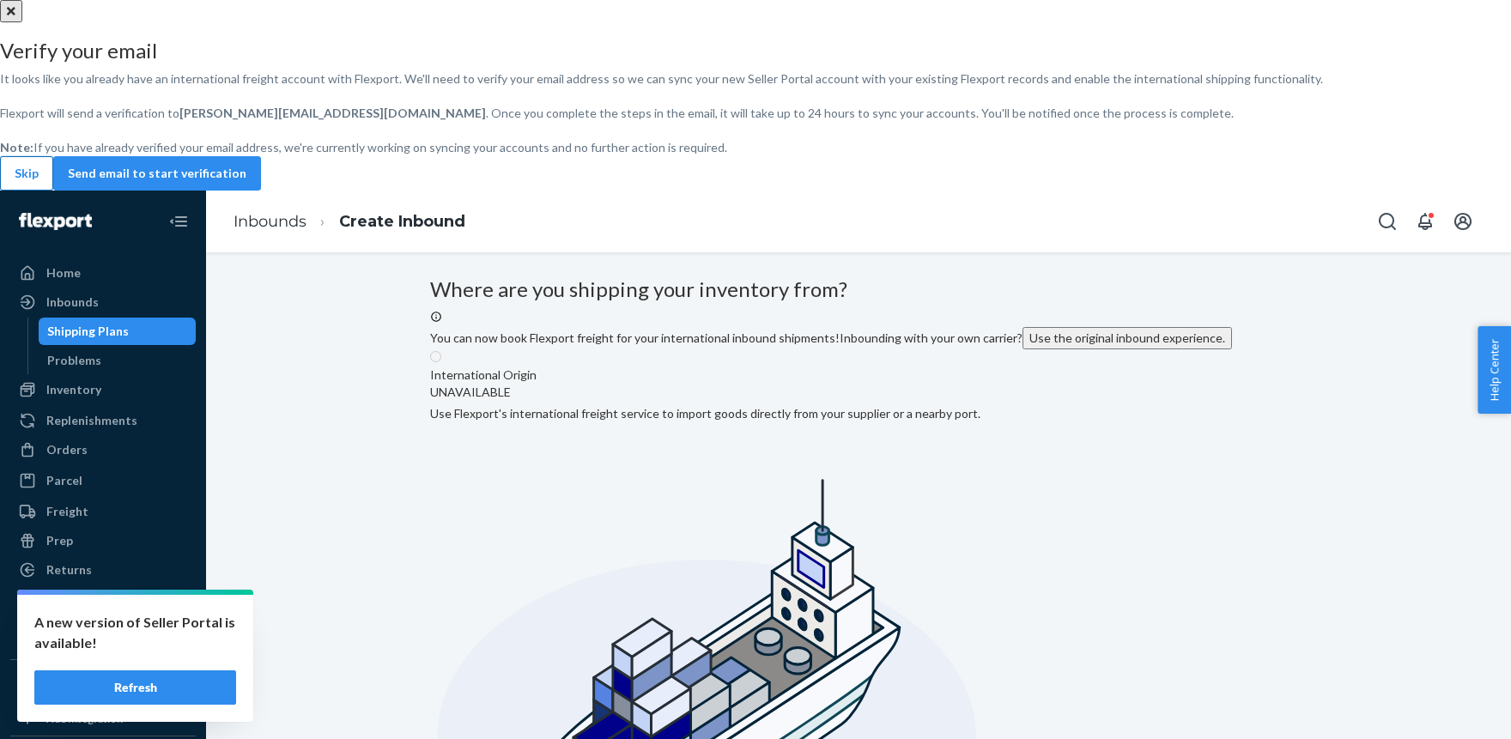
click at [53, 191] on button "Skip" at bounding box center [26, 173] width 53 height 34
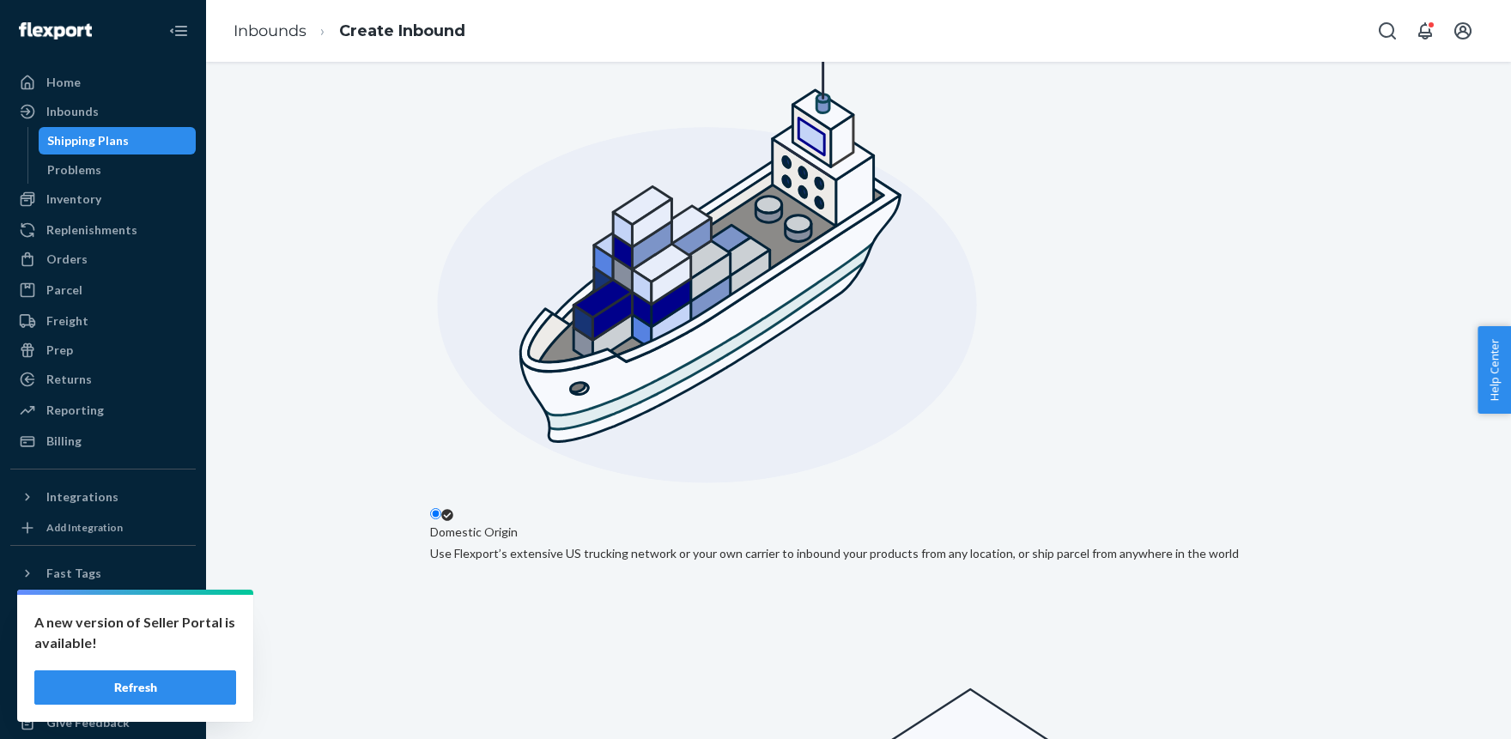
scroll to position [283, 0]
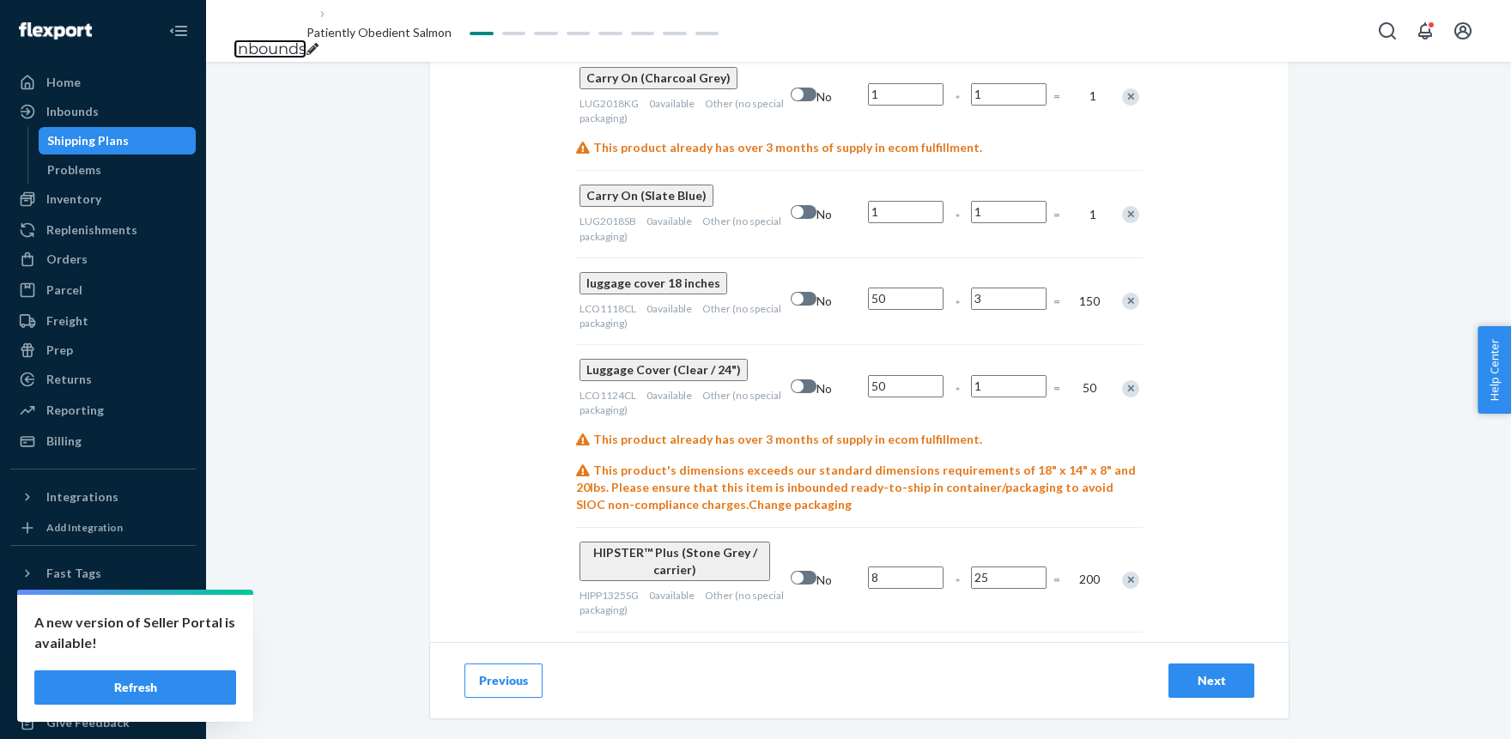
scroll to position [1461, 0]
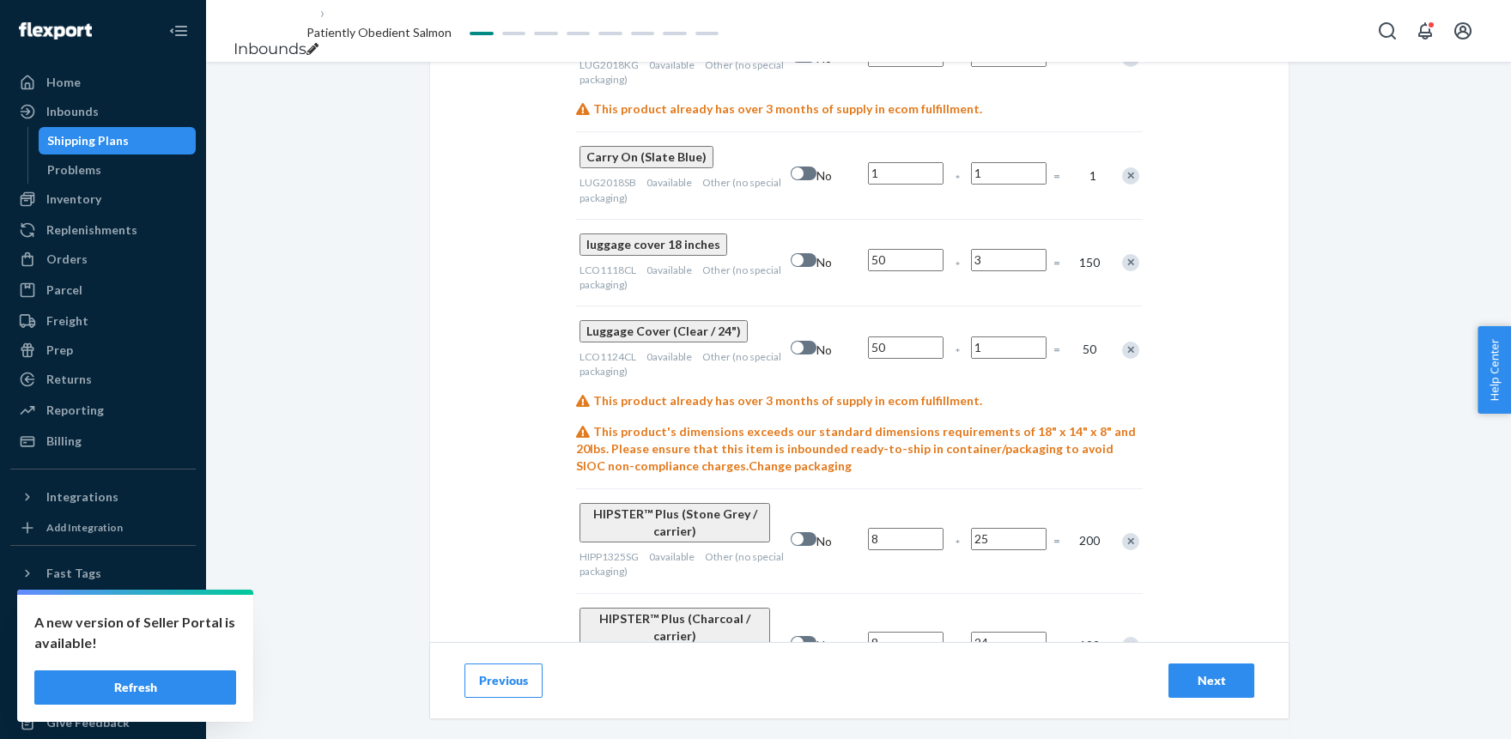
click at [1215, 688] on div "Next" at bounding box center [1211, 680] width 57 height 17
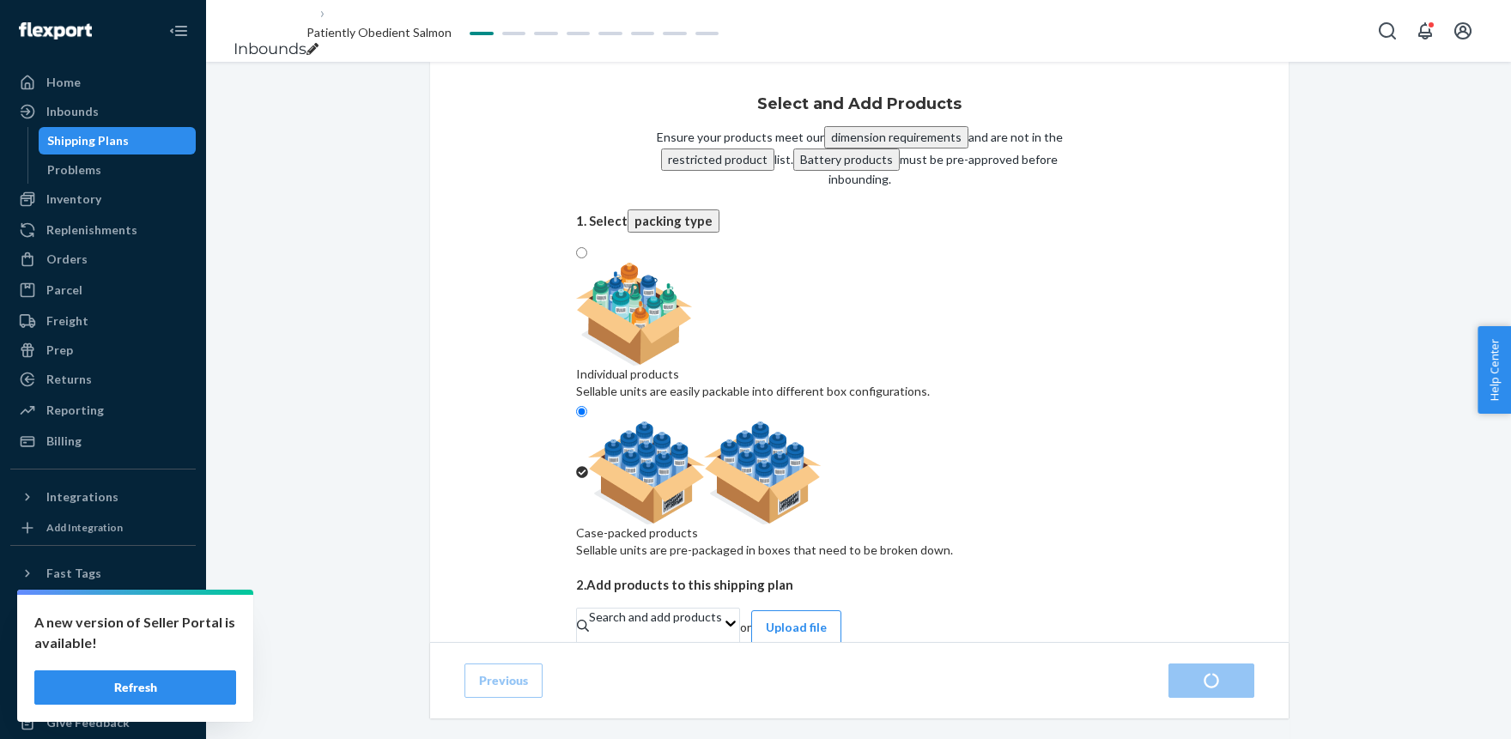
radio input "true"
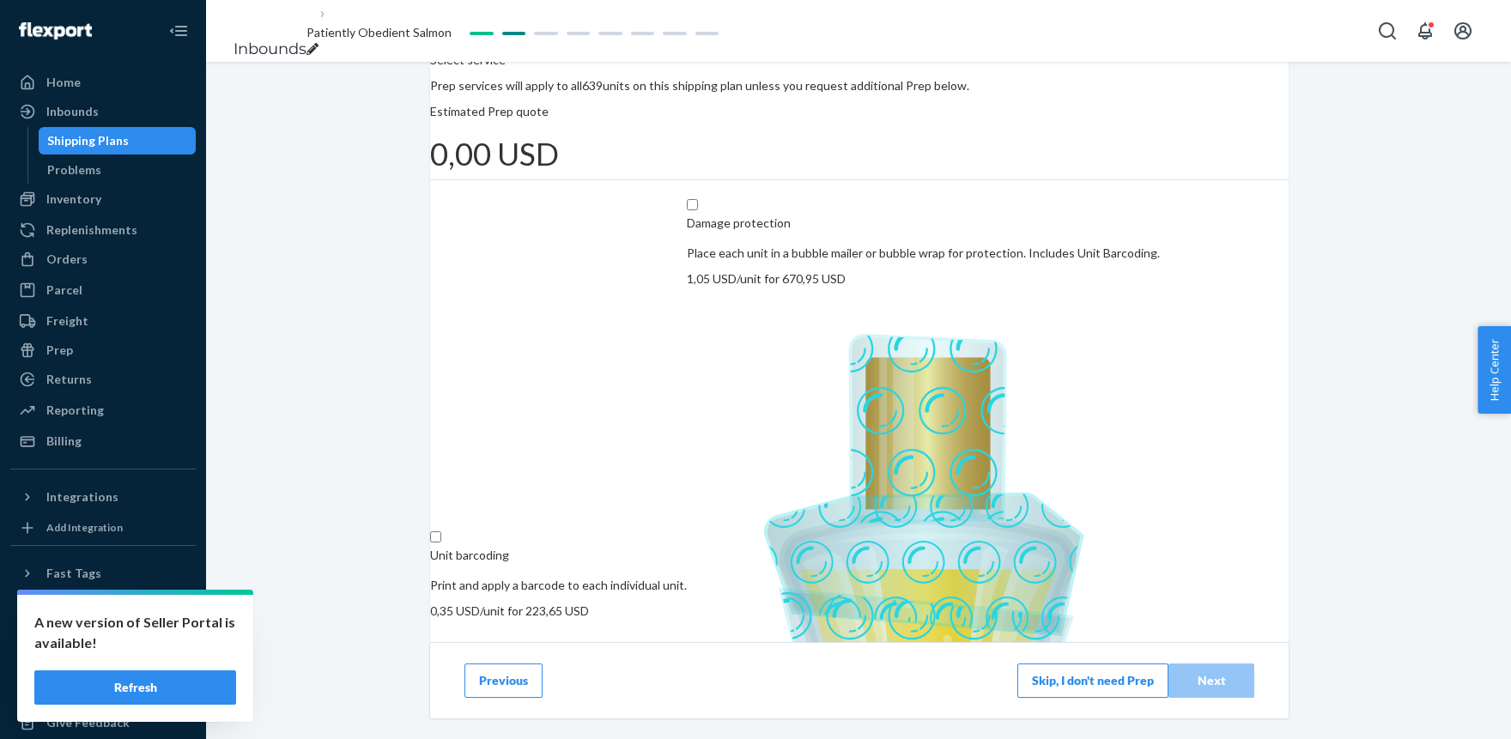
scroll to position [191, 0]
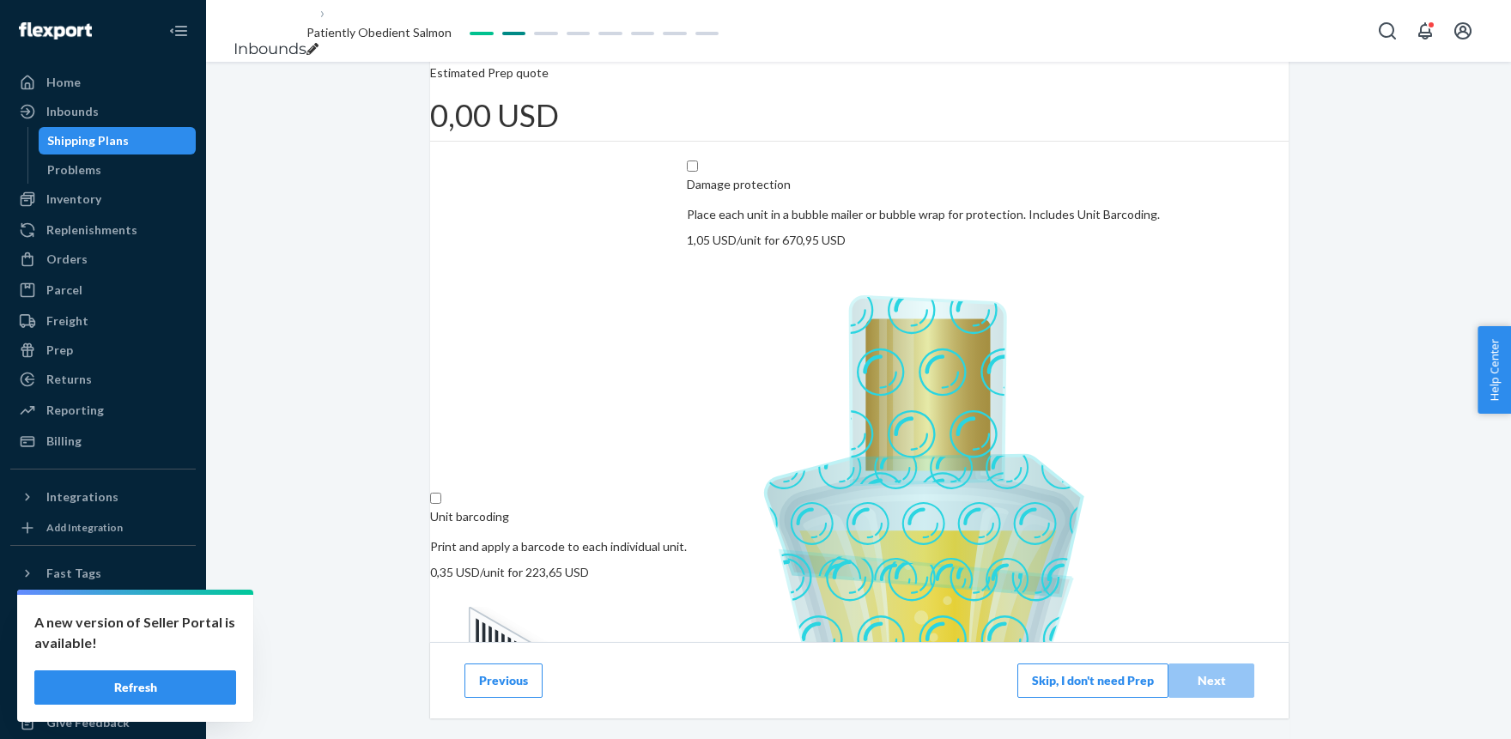
click at [1081, 682] on button "Skip, I don't need Prep" at bounding box center [1092, 680] width 151 height 34
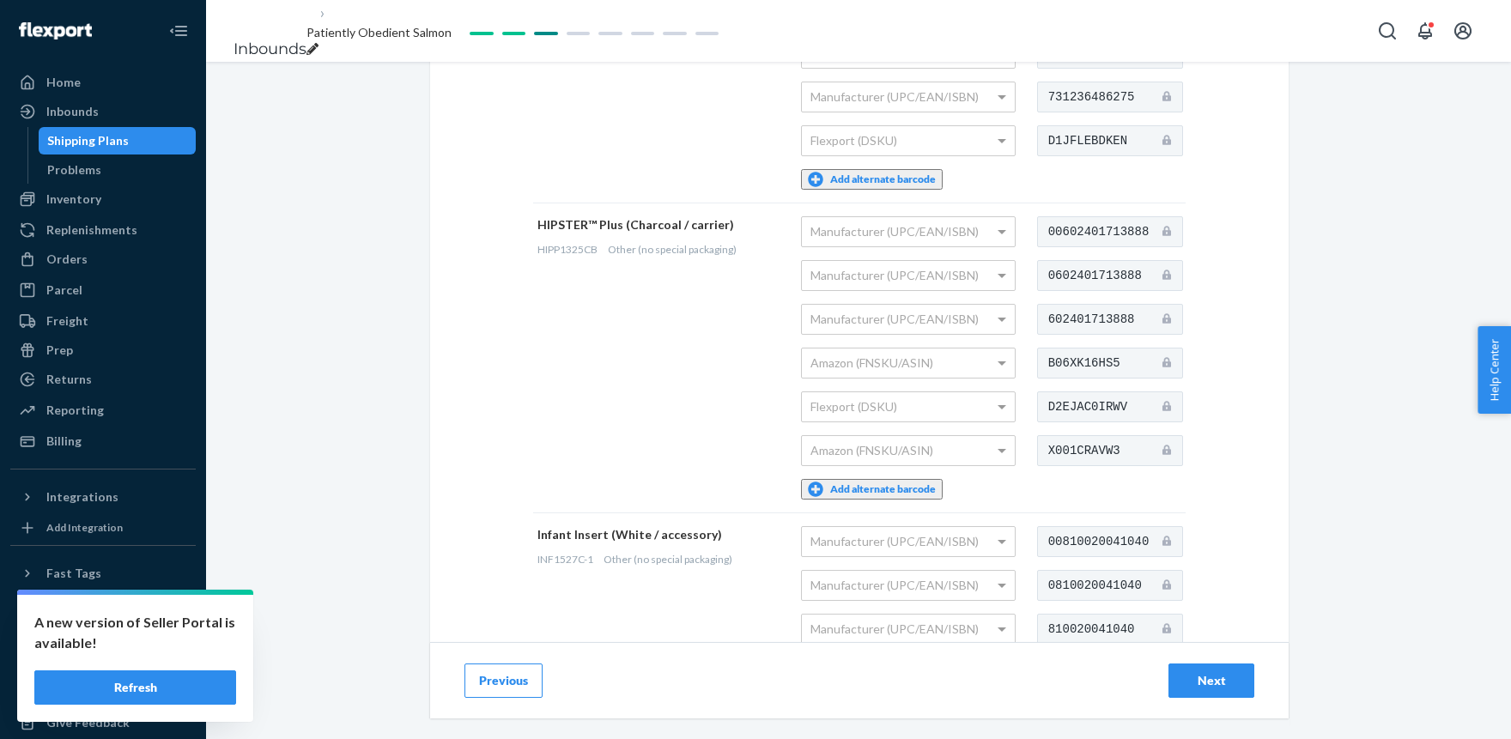
scroll to position [2237, 0]
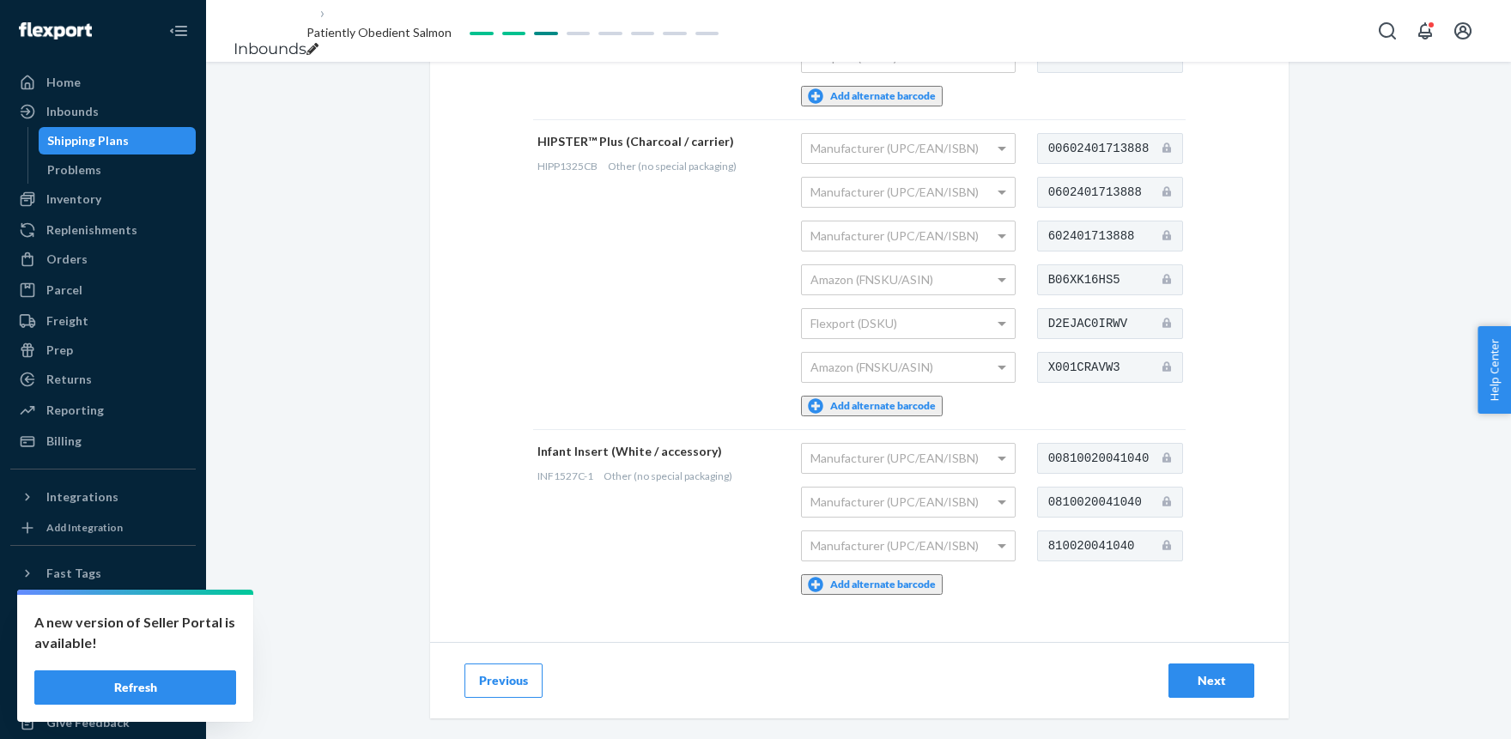
click at [862, 574] on button "Add alternate barcode" at bounding box center [872, 584] width 142 height 21
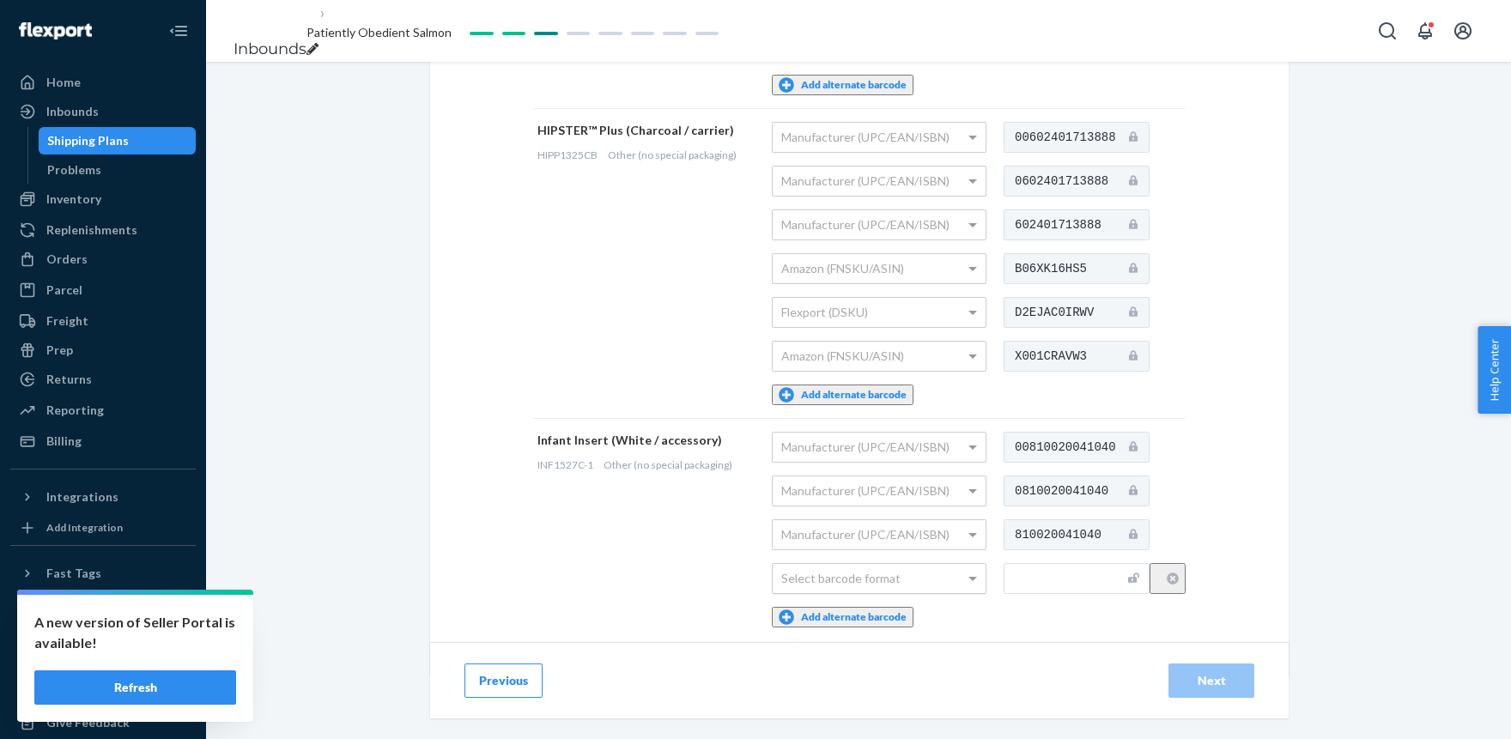
click at [845, 564] on div "Select barcode format" at bounding box center [878, 578] width 213 height 29
type input "DCU03OC1M4F"
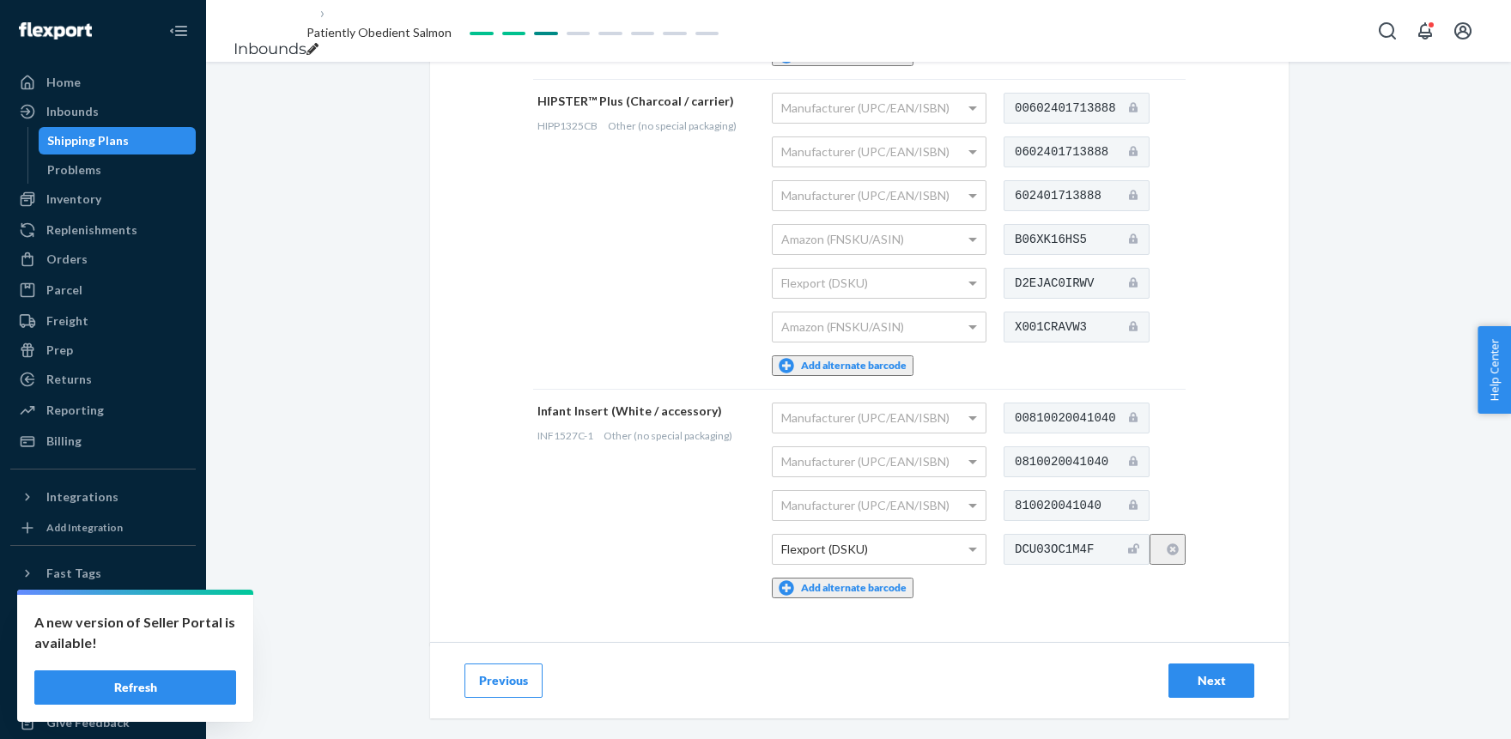
scroll to position [2281, 0]
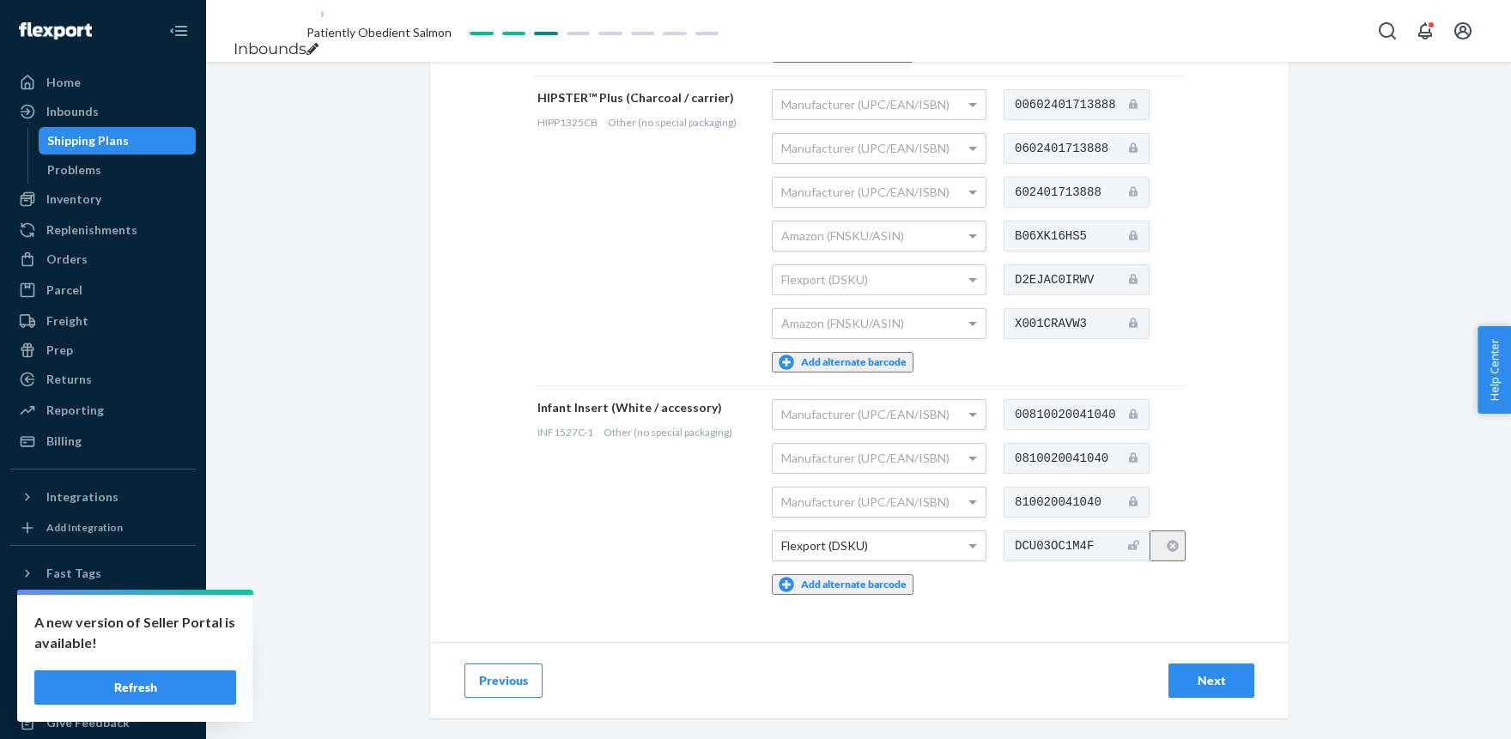
click at [921, 488] on div "Manufacturer (UPC/EAN/ISBN)" at bounding box center [878, 502] width 213 height 29
click at [909, 488] on div "Manufacturer (UPC/EAN/ISBN)" at bounding box center [878, 502] width 213 height 29
click at [882, 531] on div "Flexport (DSKU)" at bounding box center [878, 545] width 213 height 29
click at [647, 487] on td "Infant Insert (White / accessory) INF1527C-1 Other (no special packaging)" at bounding box center [650, 496] width 234 height 222
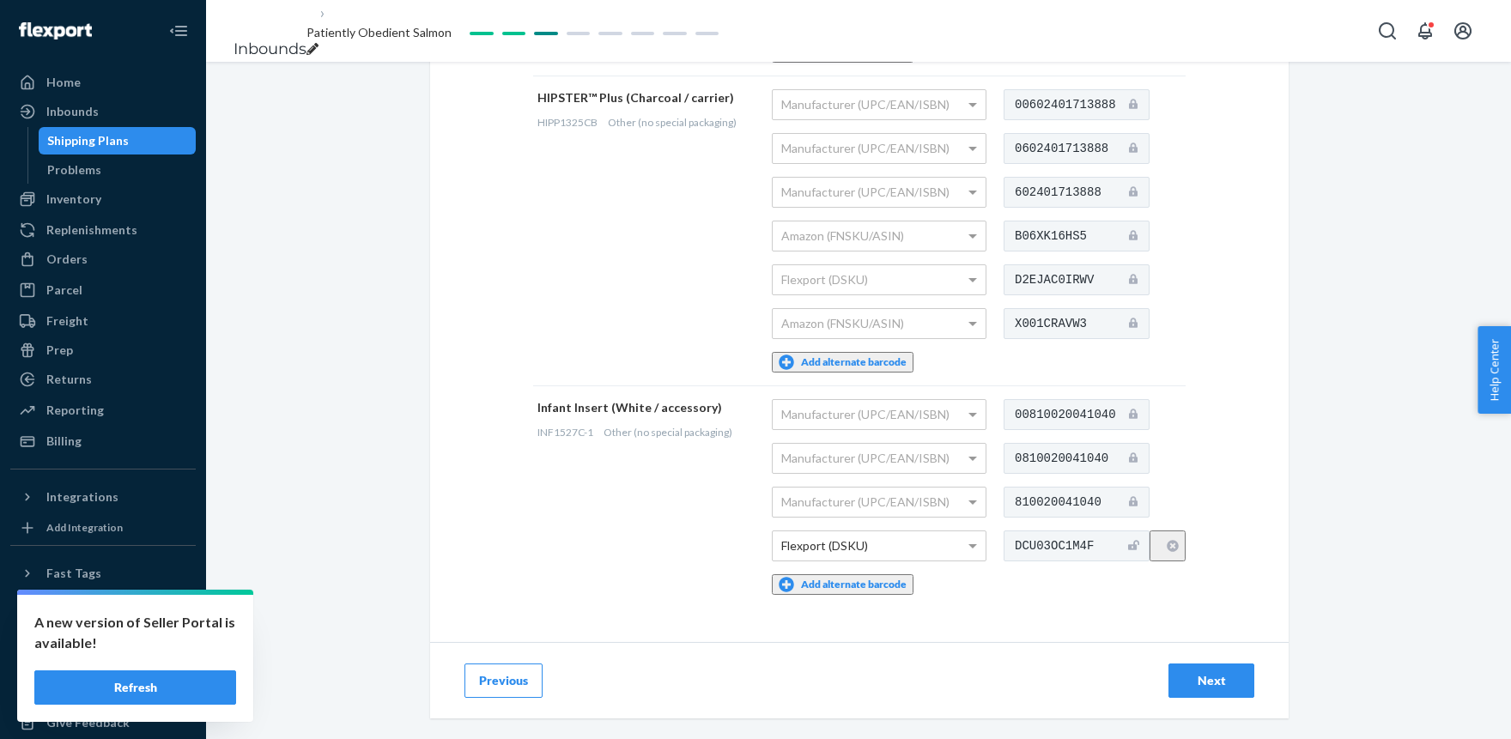
click at [1175, 540] on icon "button" at bounding box center [1172, 546] width 12 height 12
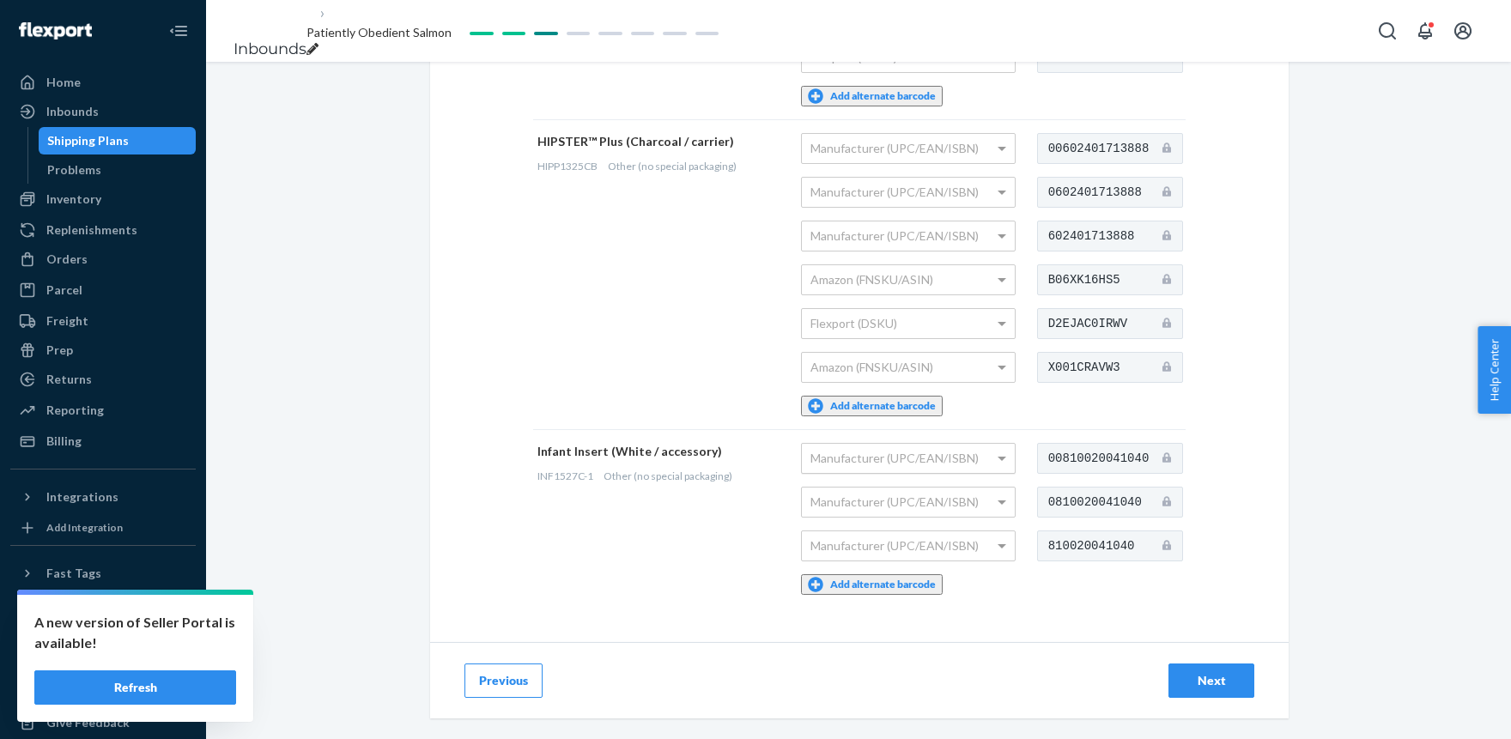
click at [810, 444] on div "Manufacturer (UPC/EAN/ISBN)" at bounding box center [908, 458] width 213 height 29
click at [1215, 672] on div "Next" at bounding box center [1211, 680] width 57 height 17
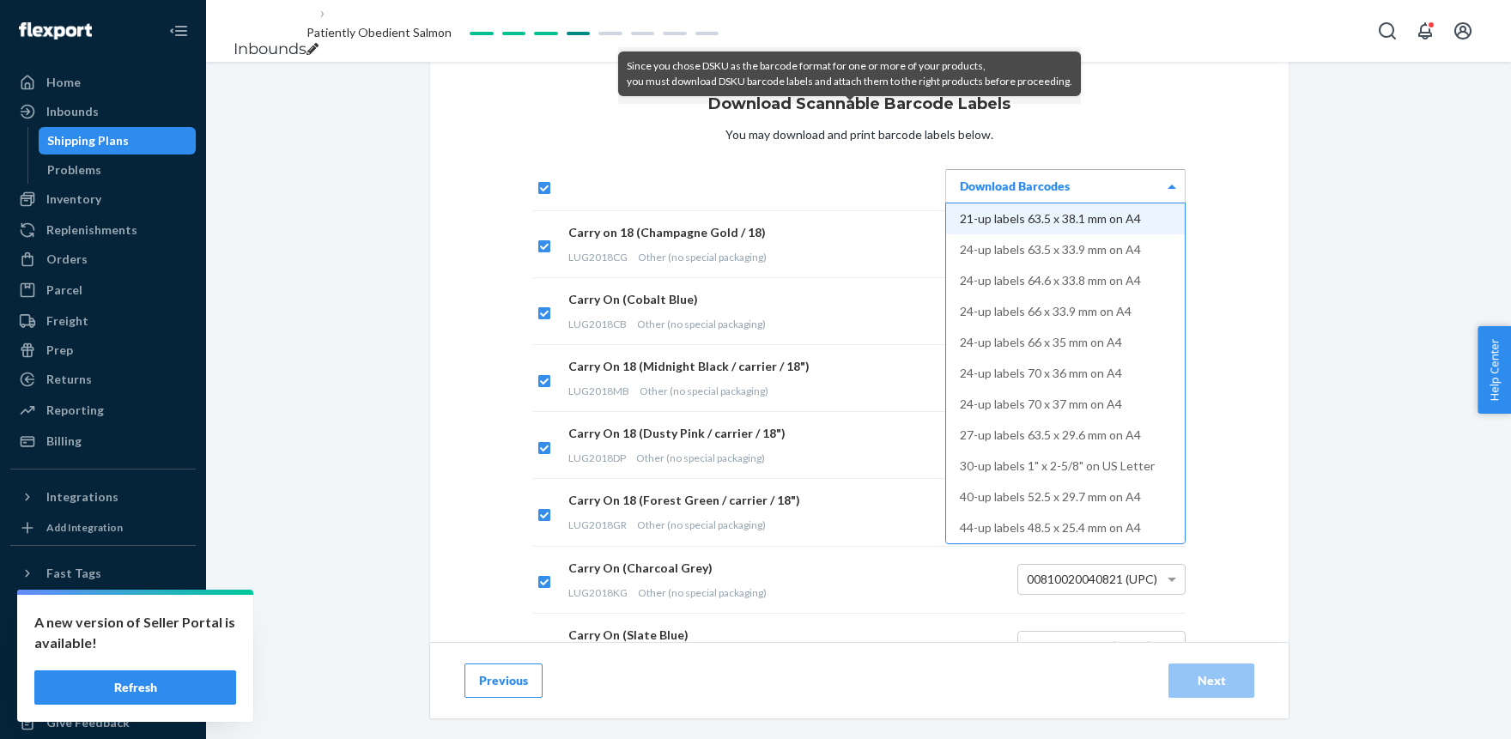
click at [1039, 203] on div "Download Barcodes" at bounding box center [1065, 186] width 239 height 33
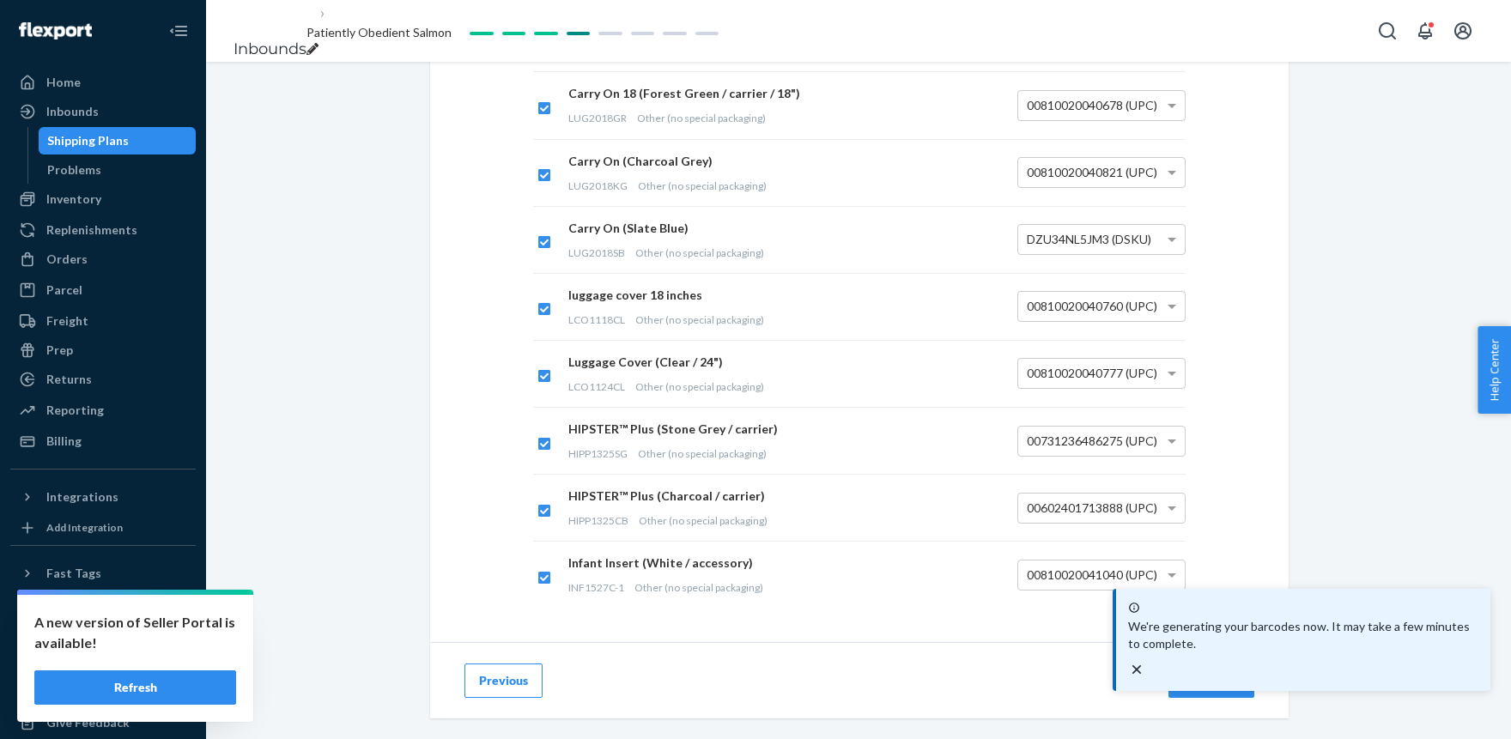
scroll to position [485, 0]
click at [1221, 663] on button "Next" at bounding box center [1211, 680] width 86 height 34
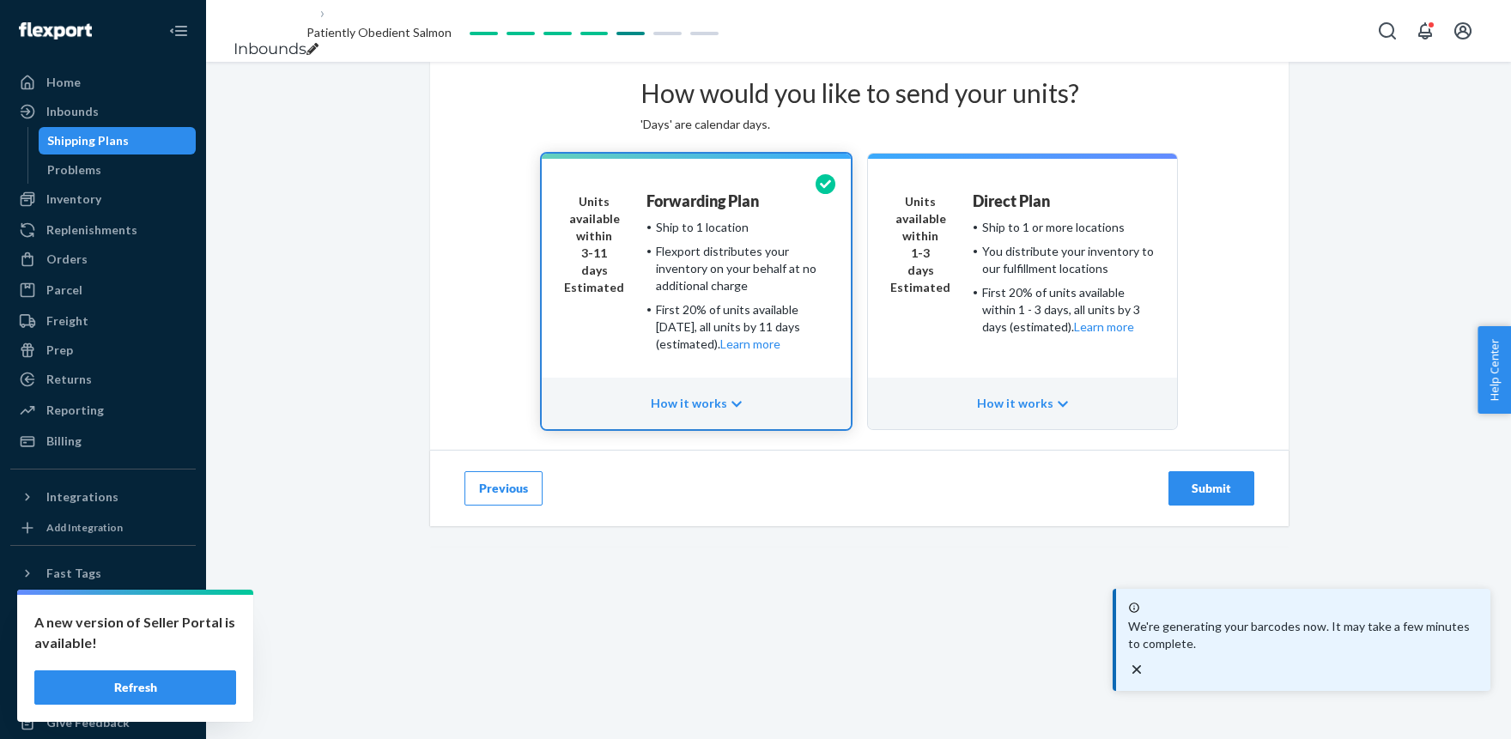
click at [1224, 506] on button "Submit" at bounding box center [1211, 488] width 86 height 34
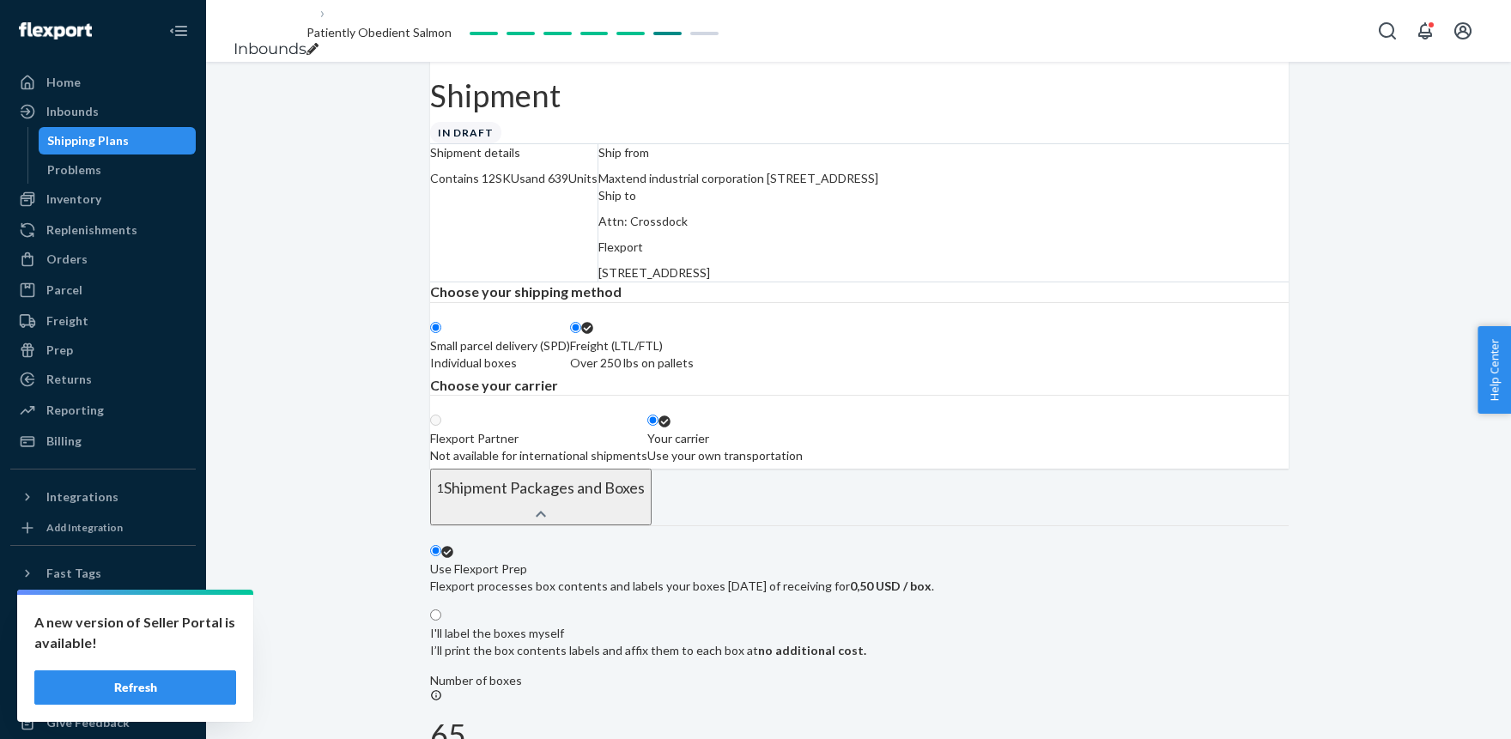
radio input "true"
radio input "false"
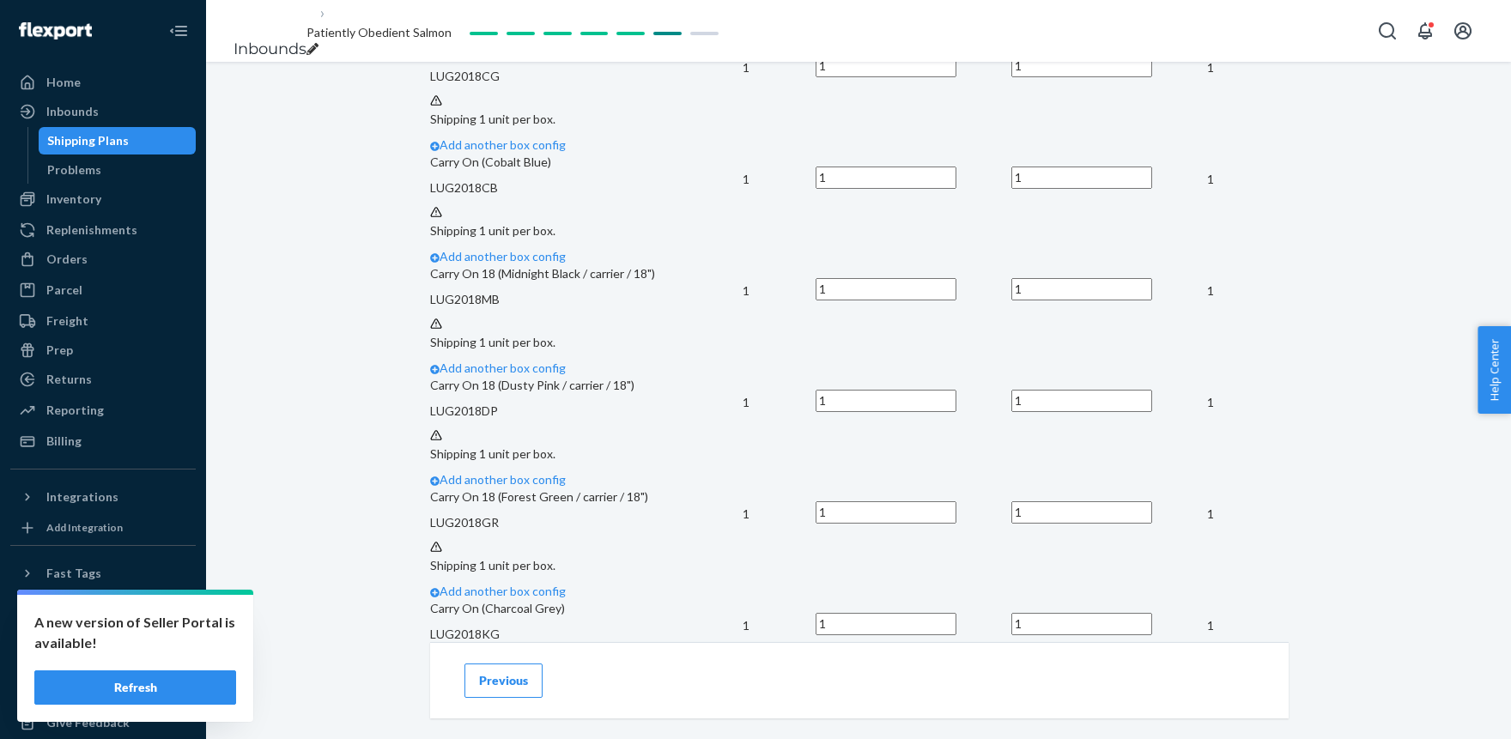
scroll to position [755, 0]
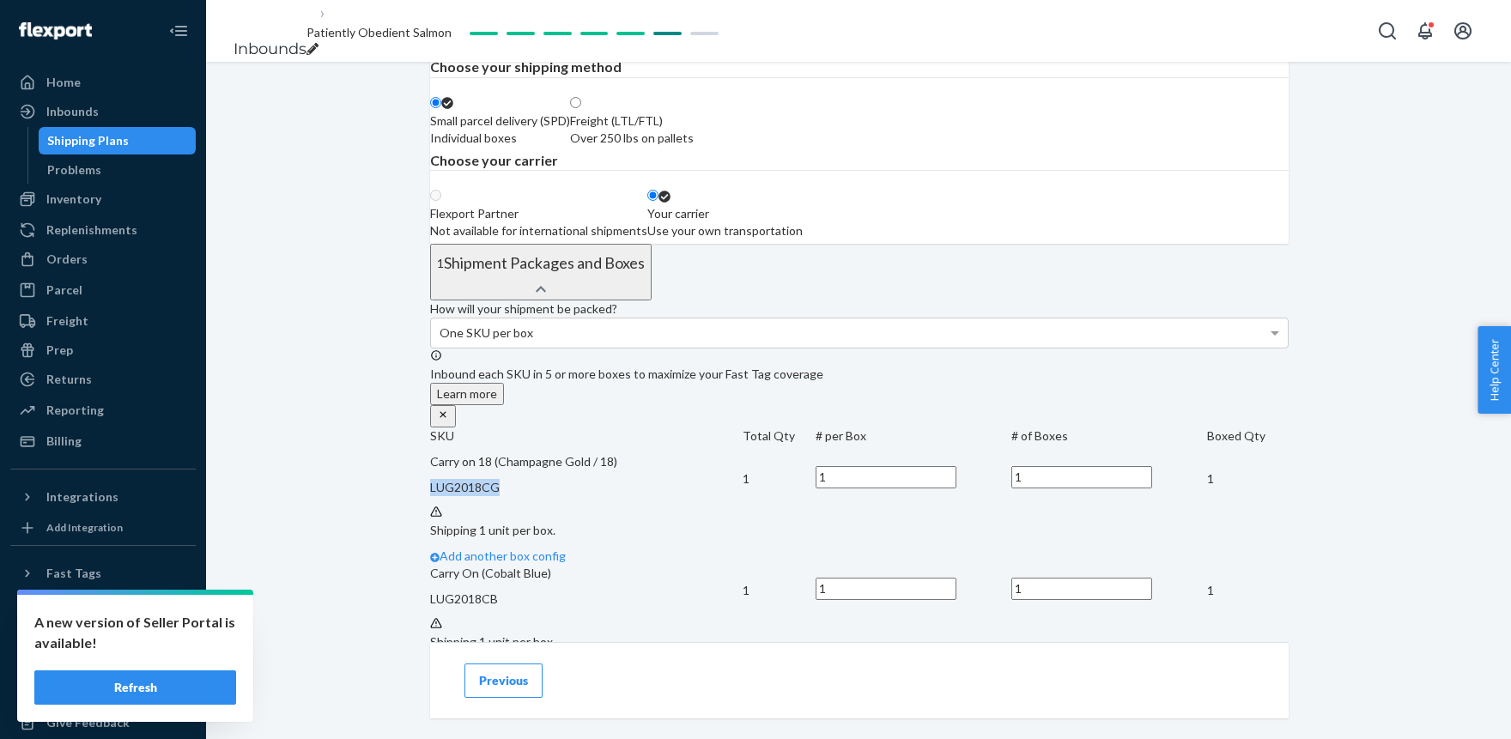
scroll to position [0, 0]
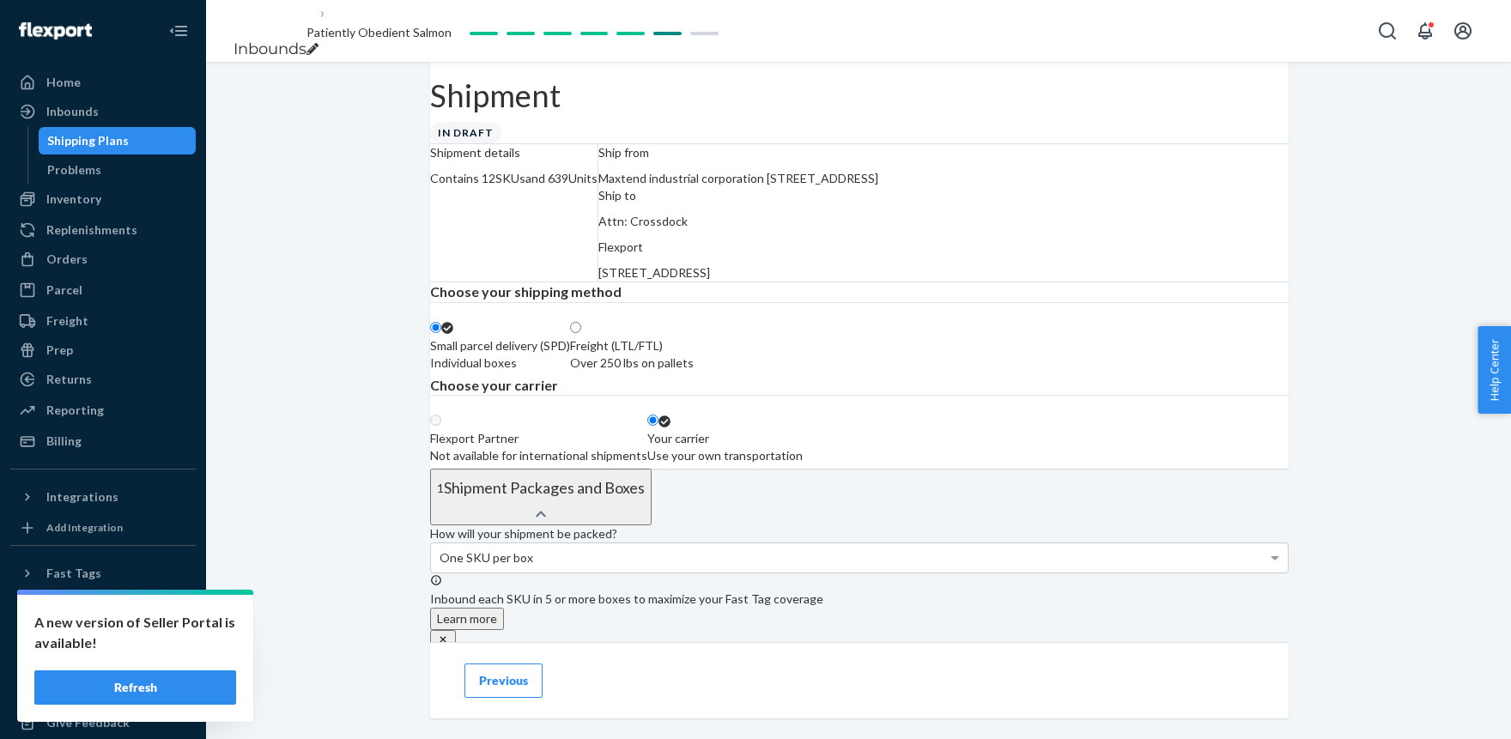
click at [570, 354] on div "Small parcel delivery (SPD)" at bounding box center [500, 345] width 140 height 17
click at [441, 333] on input "Small parcel delivery (SPD) Individual boxes" at bounding box center [435, 327] width 11 height 11
click at [803, 464] on div "Use your own transportation" at bounding box center [724, 455] width 155 height 17
click at [658, 426] on input "Your carrier Use your own transportation" at bounding box center [652, 420] width 11 height 11
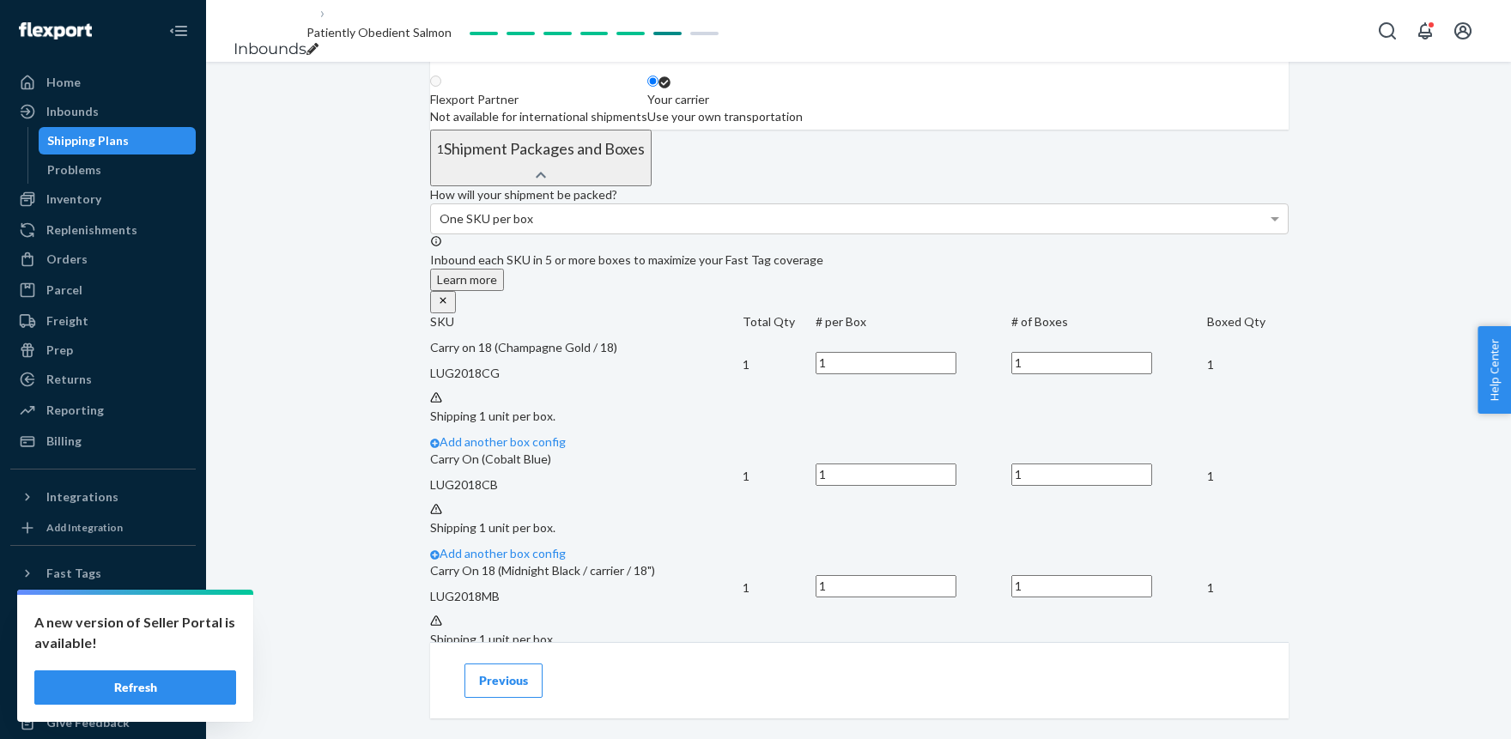
scroll to position [472, 0]
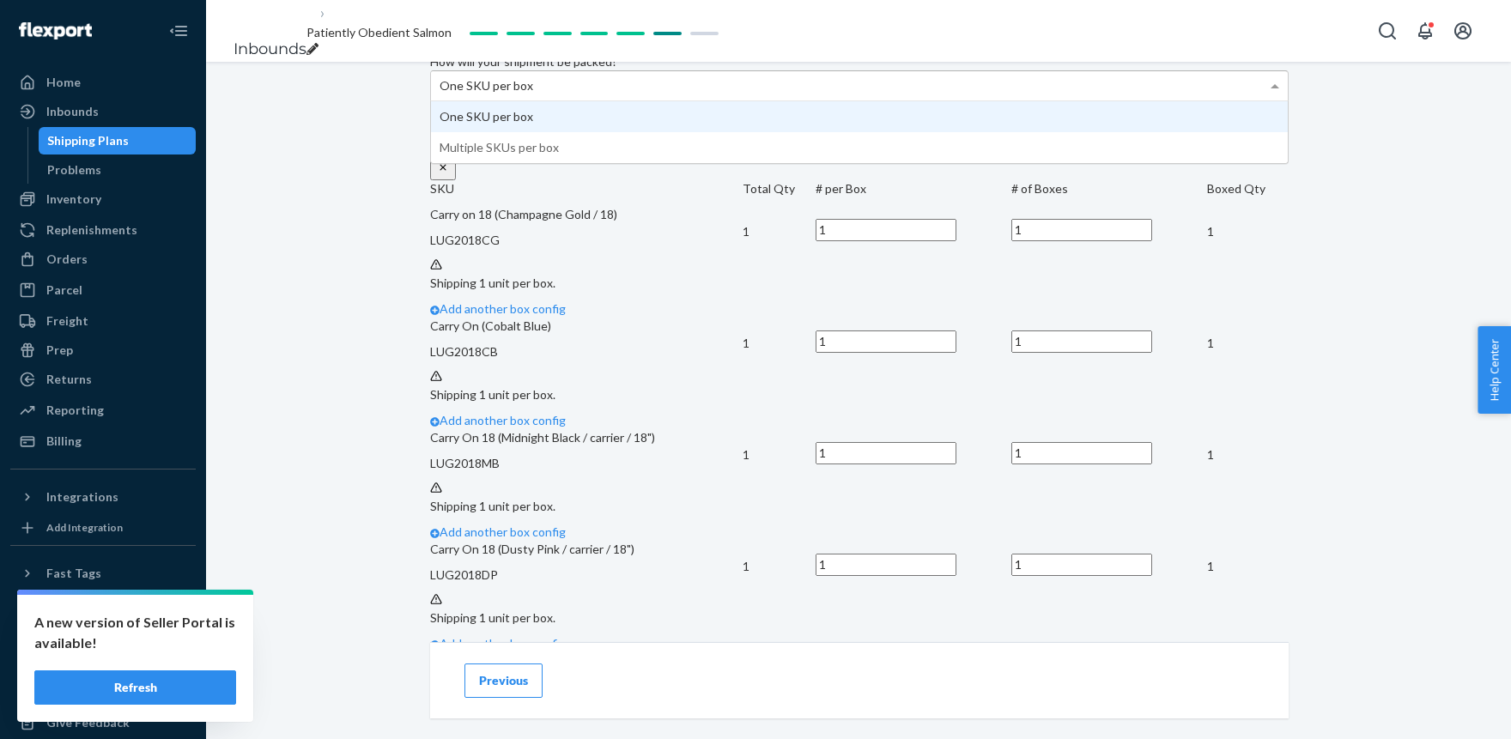
click at [881, 100] on div "One SKU per box" at bounding box center [859, 85] width 857 height 29
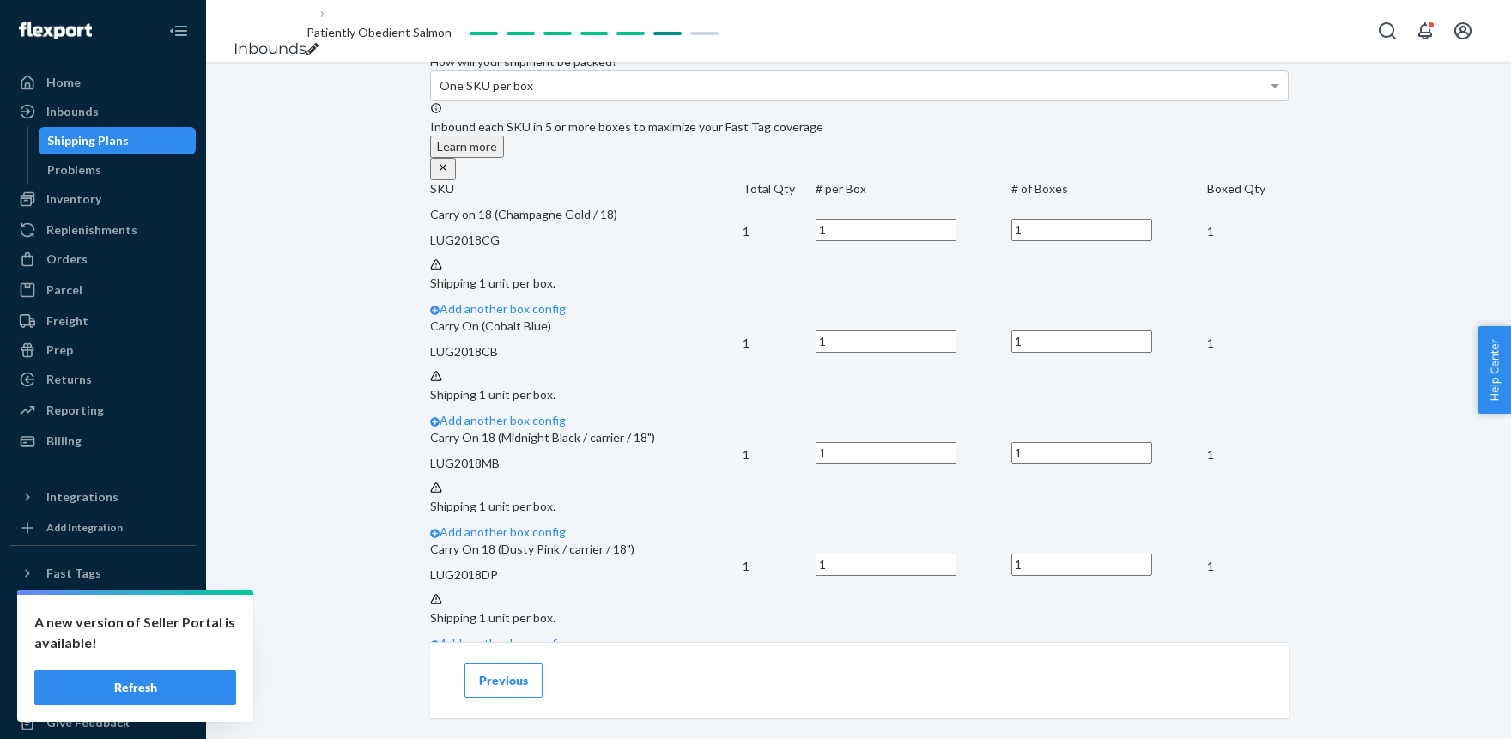
click at [1421, 321] on div "Shipment In draft Shipment details Contains 12 SKUs and 639 Units Ship from Max…" at bounding box center [858, 670] width 1305 height 2160
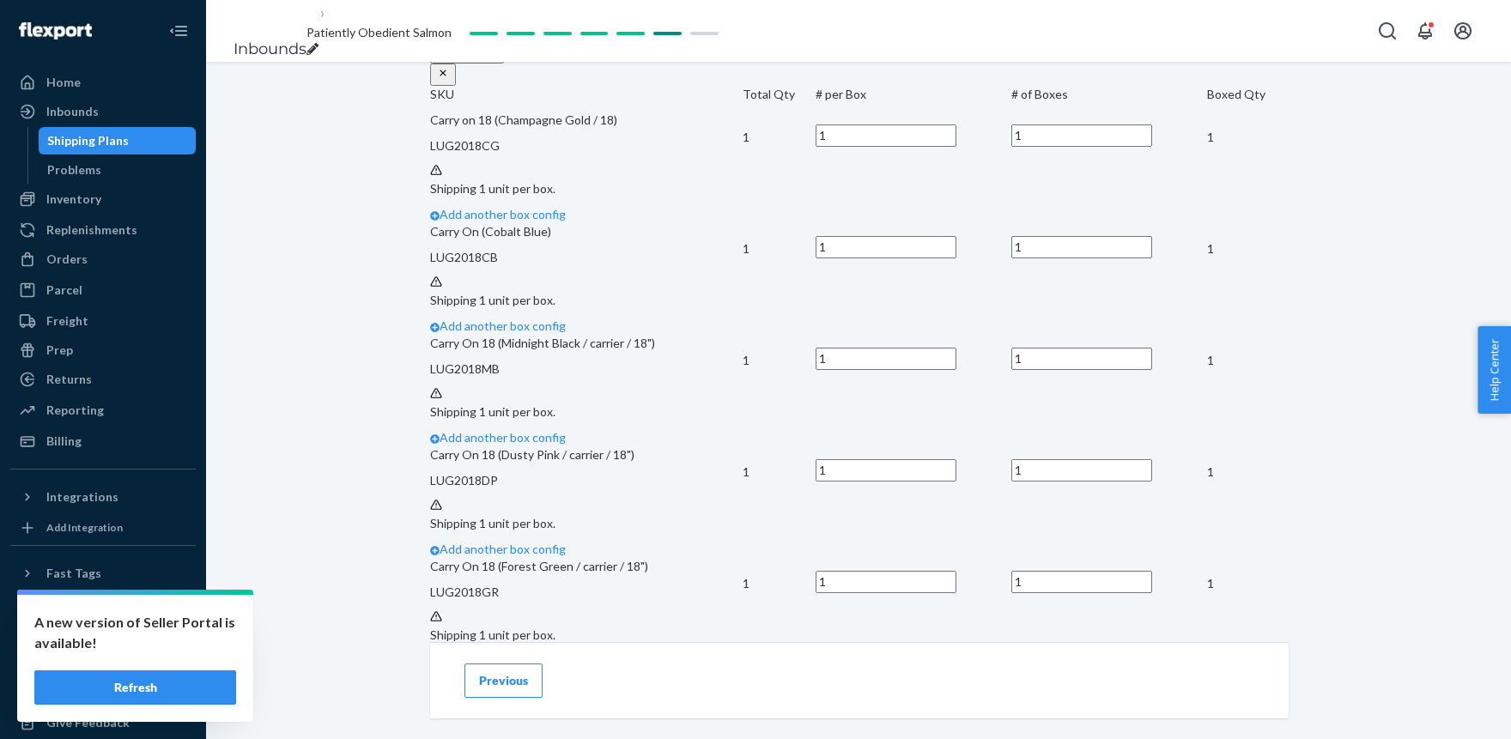
scroll to position [661, 0]
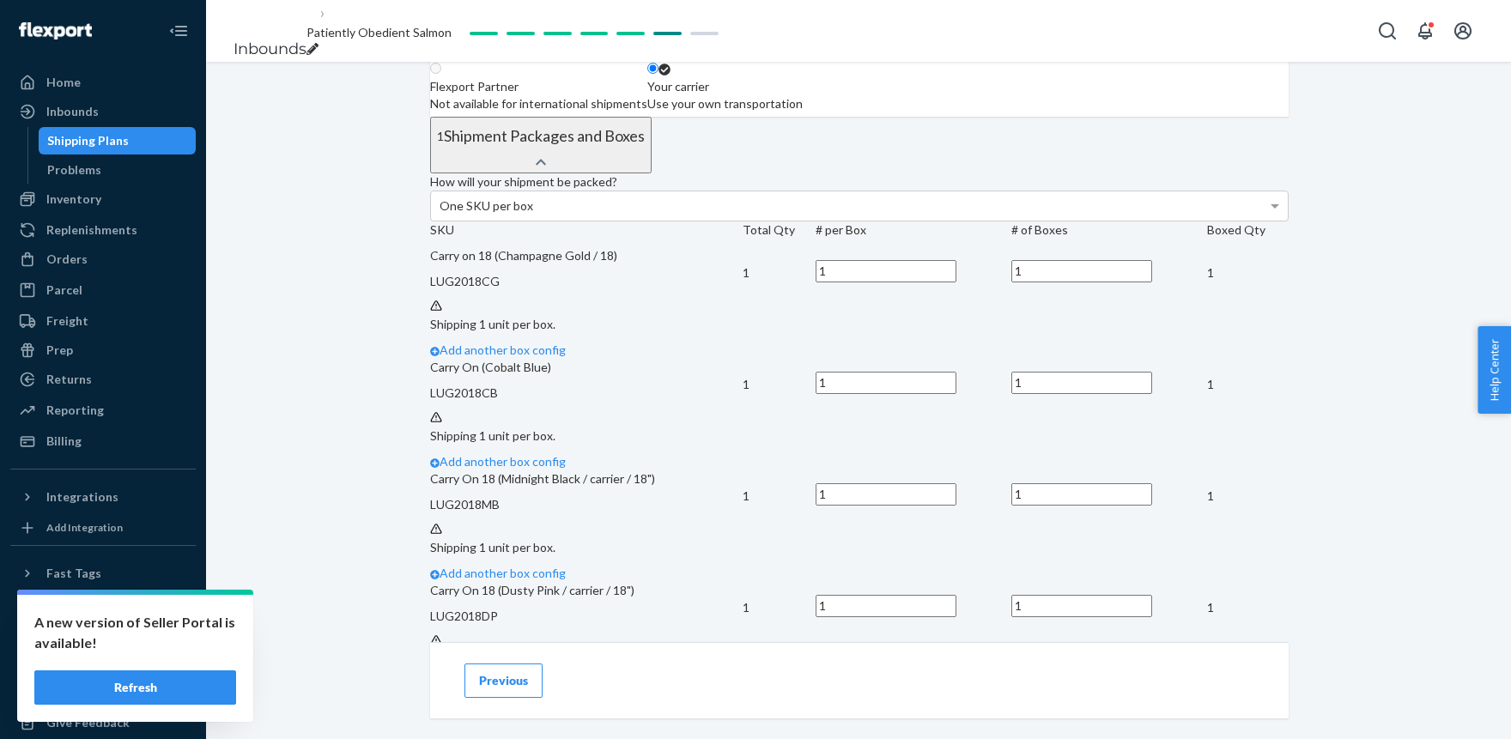
scroll to position [0, 0]
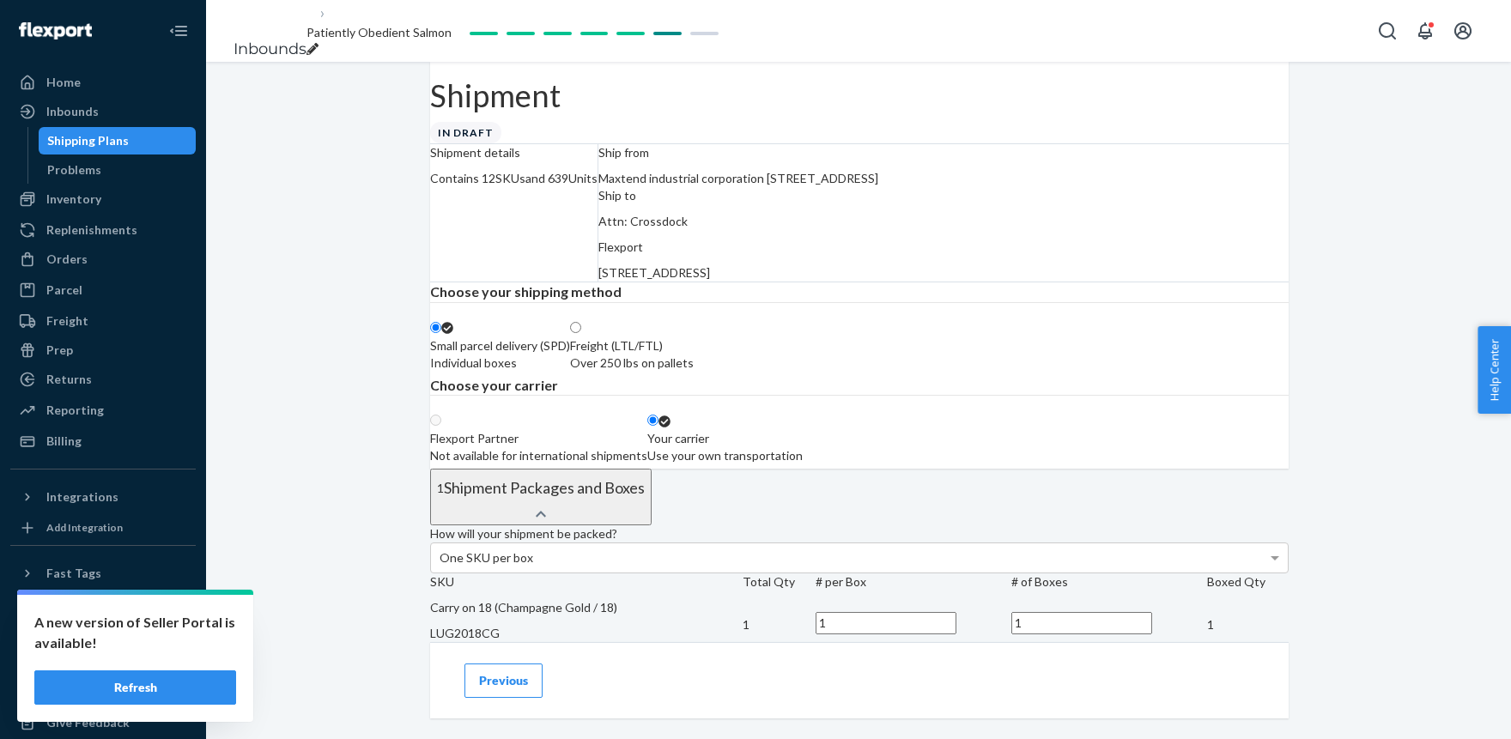
click at [318, 43] on icon "breadcrumbs" at bounding box center [312, 49] width 12 height 12
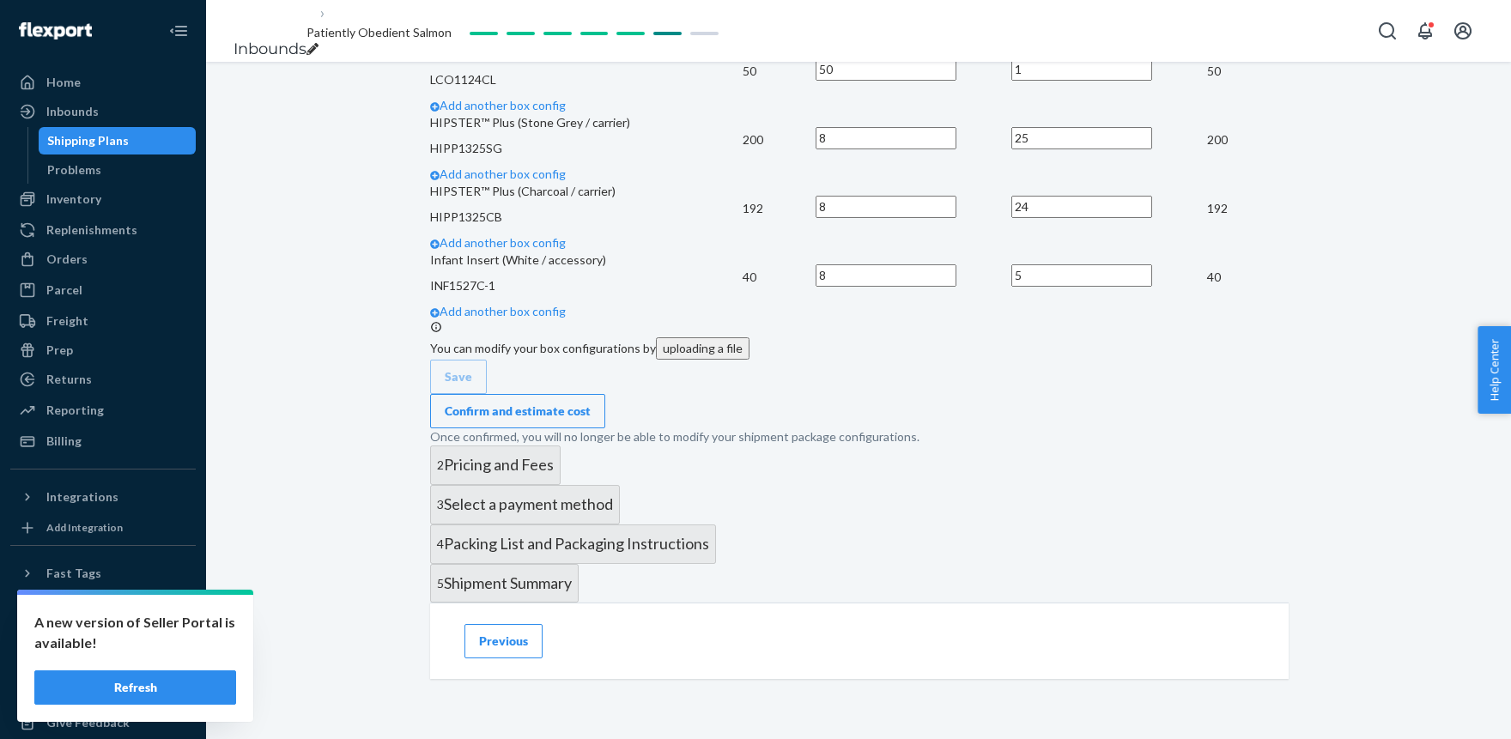
scroll to position [2240, 0]
click at [605, 394] on button "Confirm and estimate cost" at bounding box center [517, 411] width 175 height 34
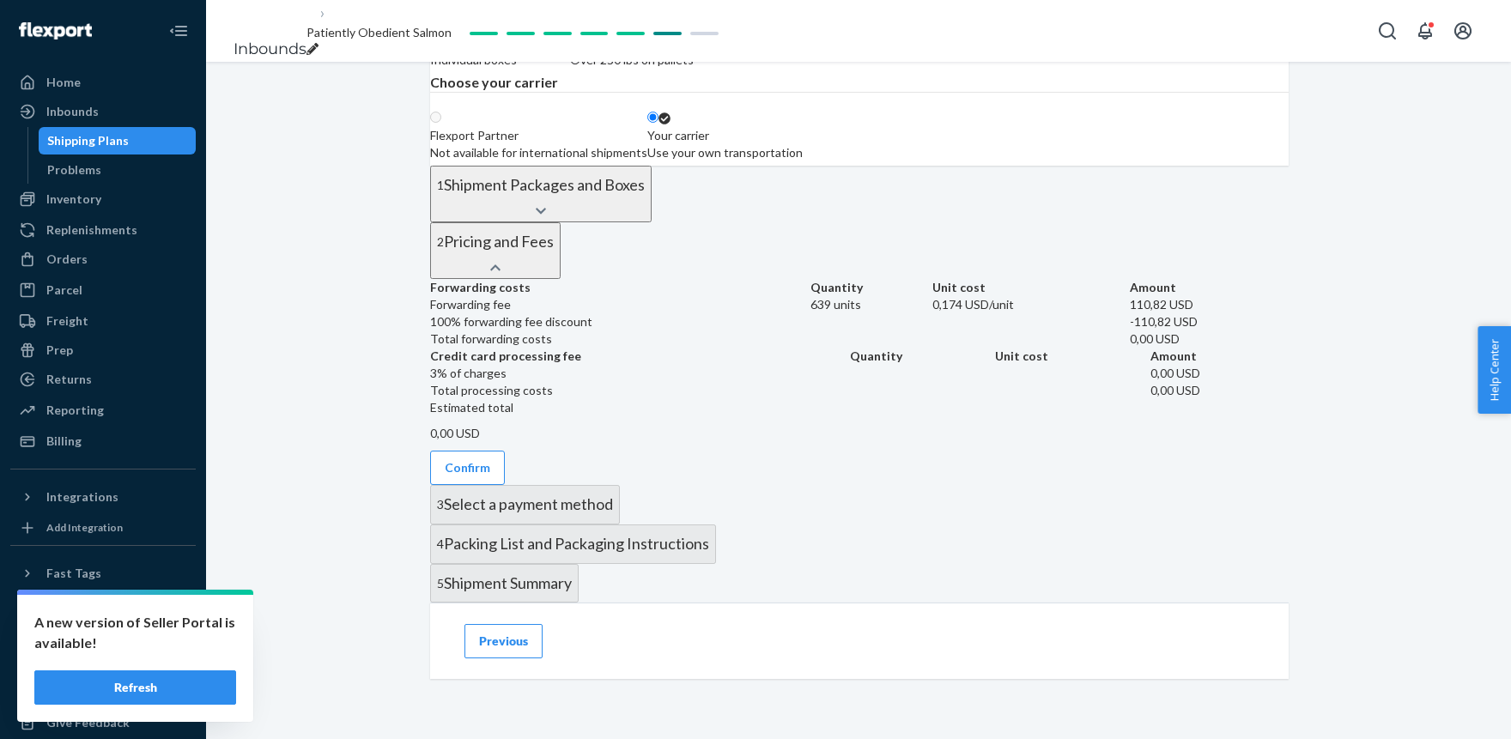
scroll to position [620, 0]
click at [933, 296] on td "639 units" at bounding box center [871, 304] width 123 height 17
click at [373, 272] on div "Shipment In draft Shipment details Contains 12 SKUs and 639 Units Ship from Max…" at bounding box center [858, 249] width 1305 height 980
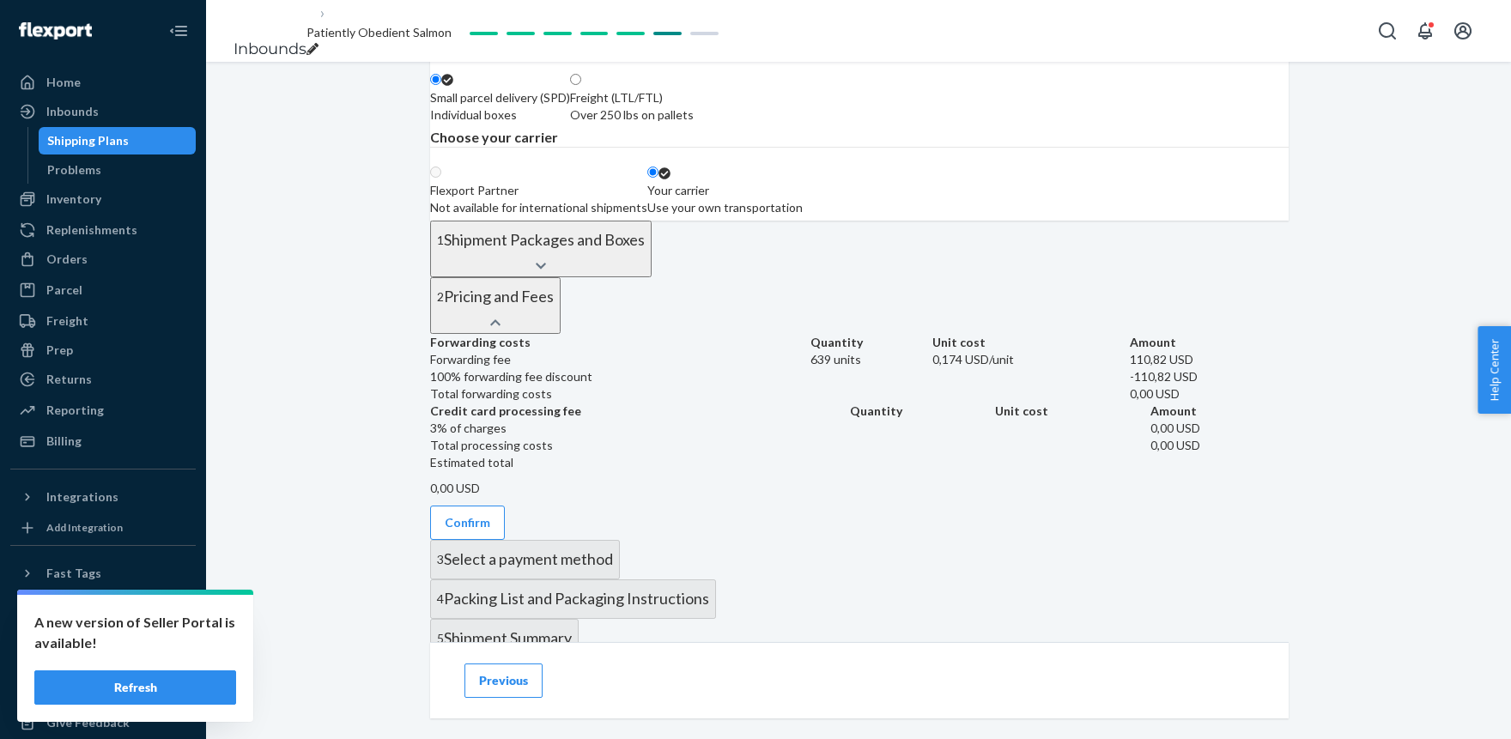
scroll to position [0, 0]
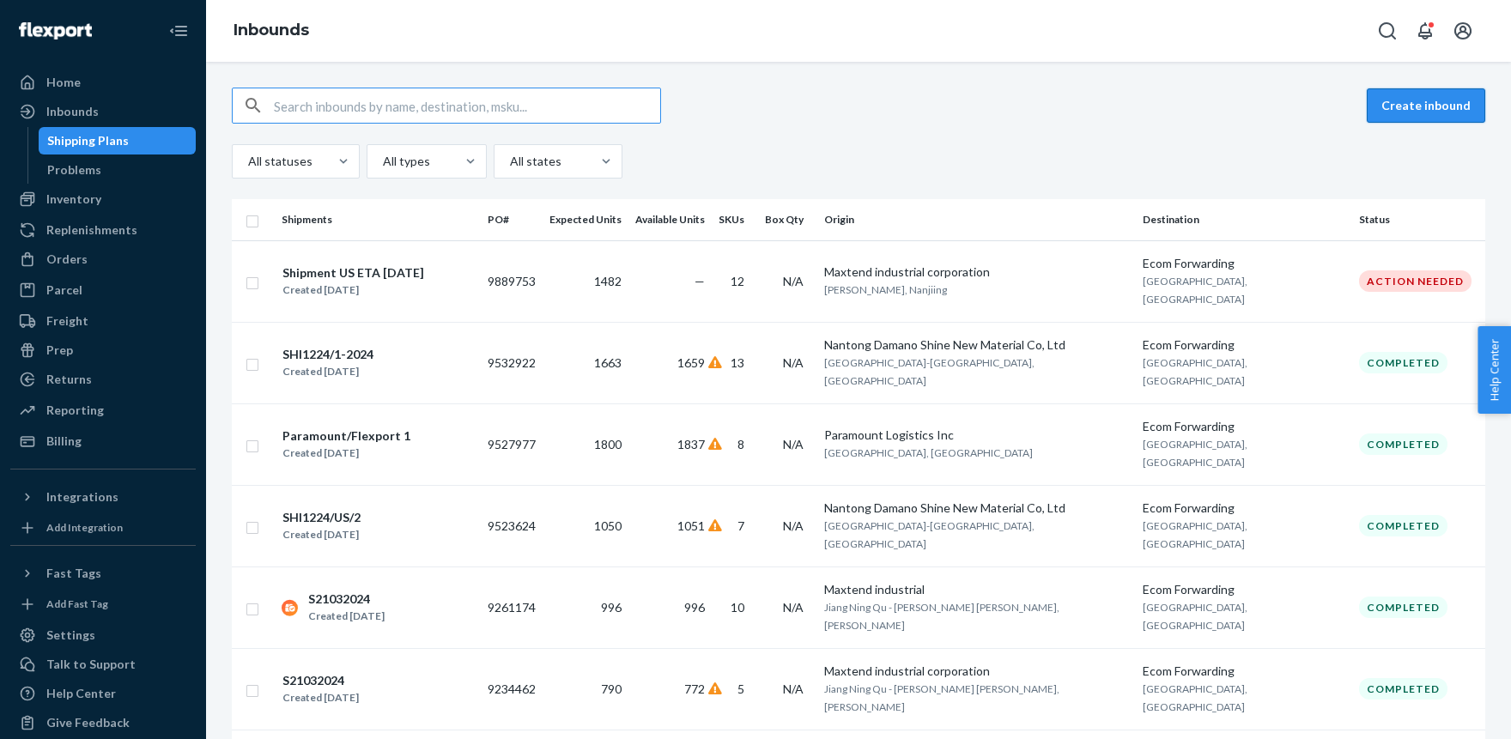
click at [1409, 97] on button "Create inbound" at bounding box center [1425, 105] width 118 height 34
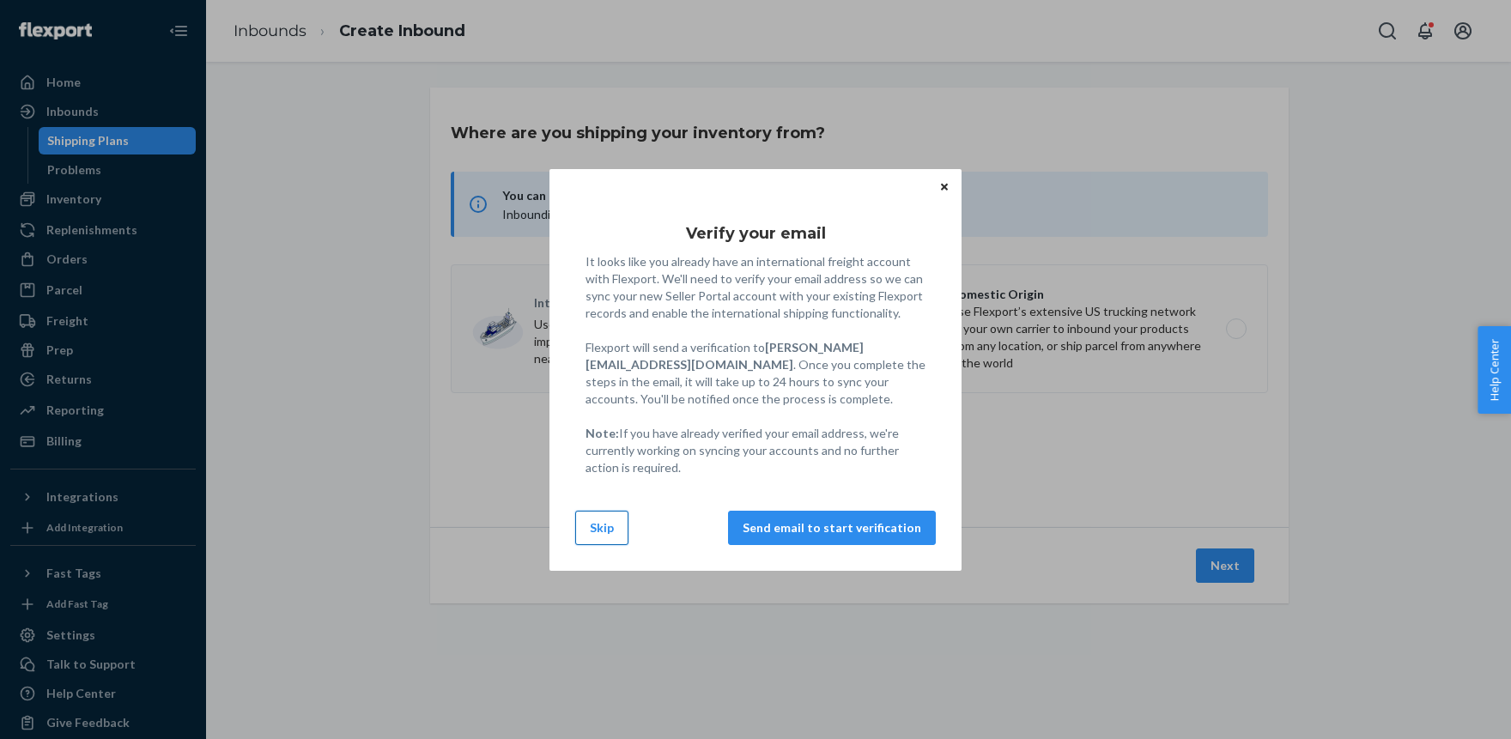
click at [605, 519] on button "Skip" at bounding box center [601, 528] width 53 height 34
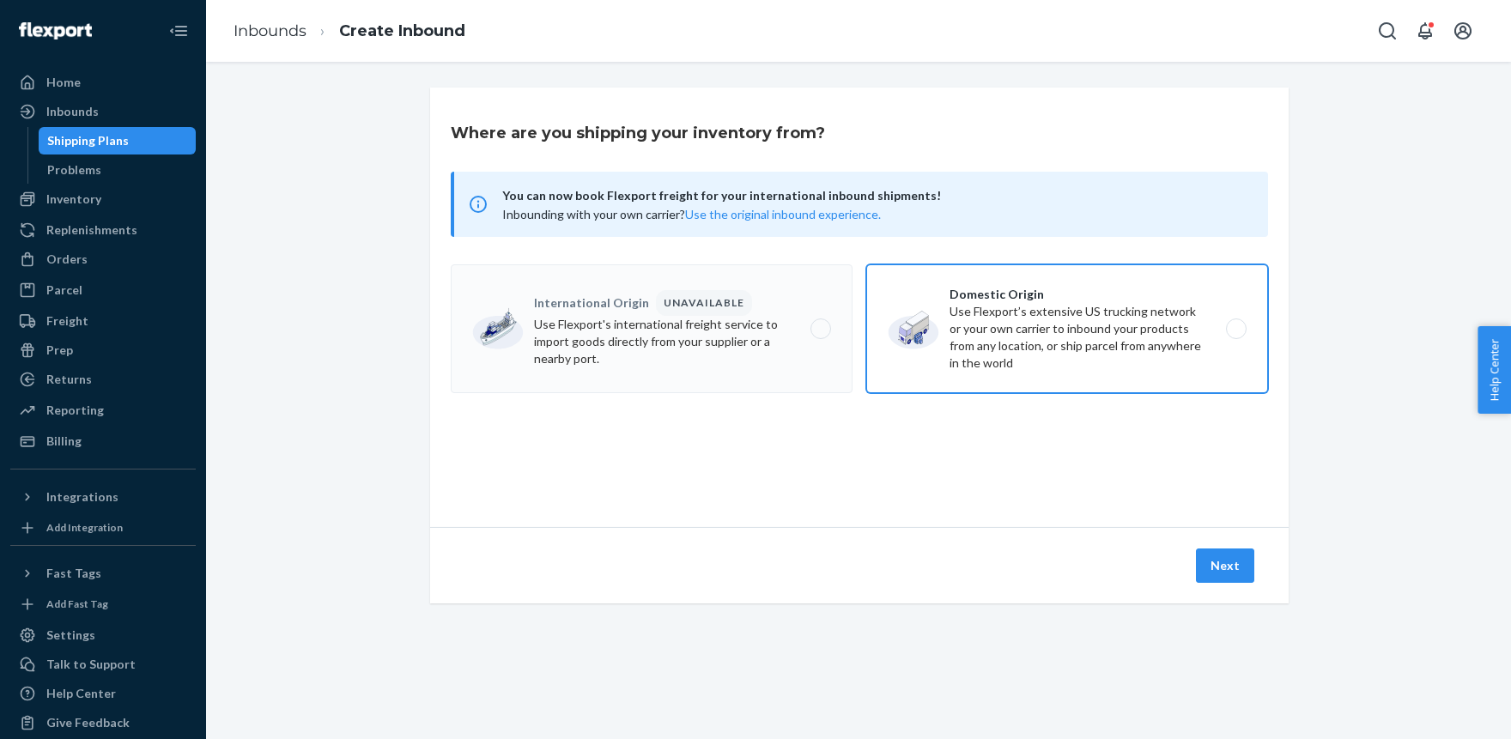
click at [977, 307] on label "Domestic Origin Use Flexport’s extensive US trucking network or your own carrie…" at bounding box center [1067, 328] width 402 height 129
click at [1235, 324] on input "Domestic Origin Use Flexport’s extensive US trucking network or your own carrie…" at bounding box center [1240, 329] width 11 height 11
radio input "true"
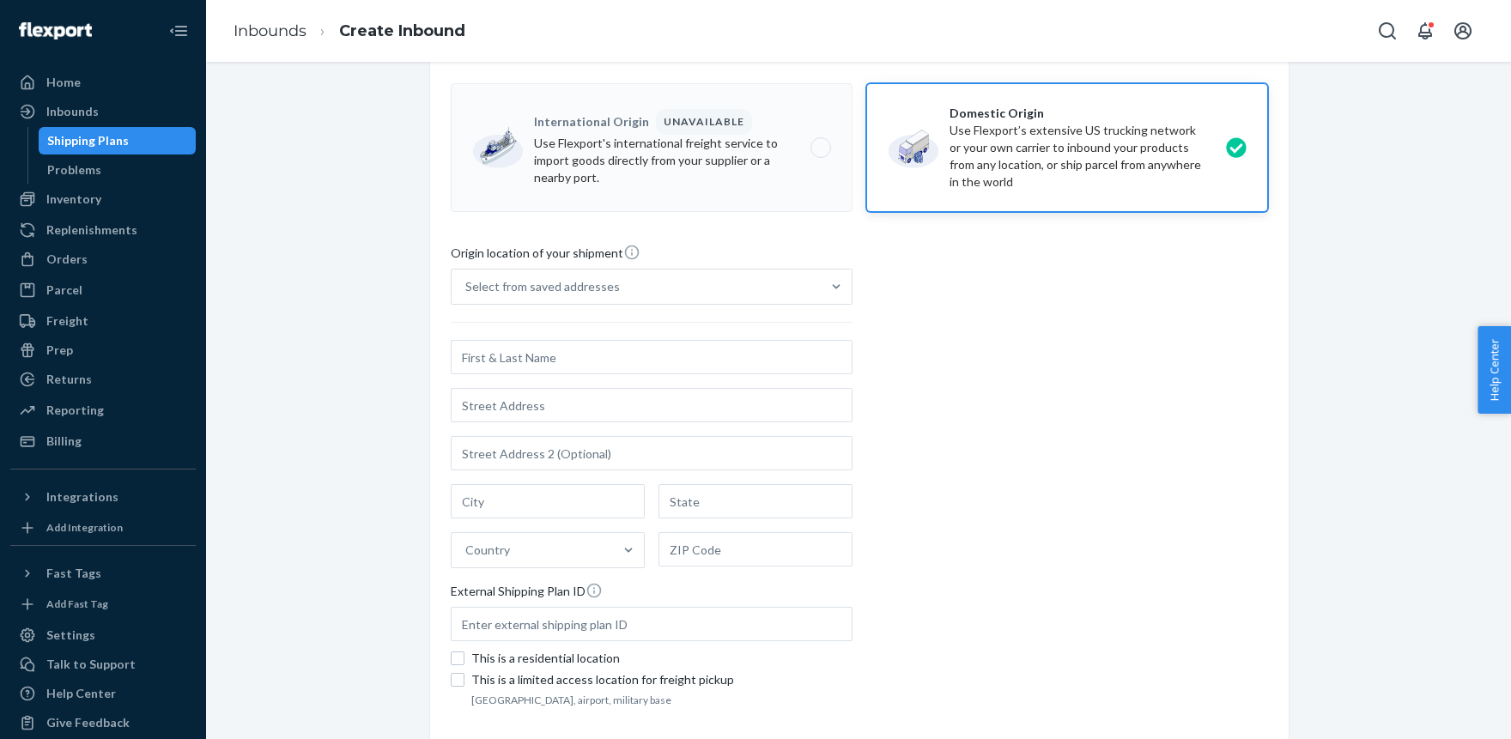
scroll to position [189, 0]
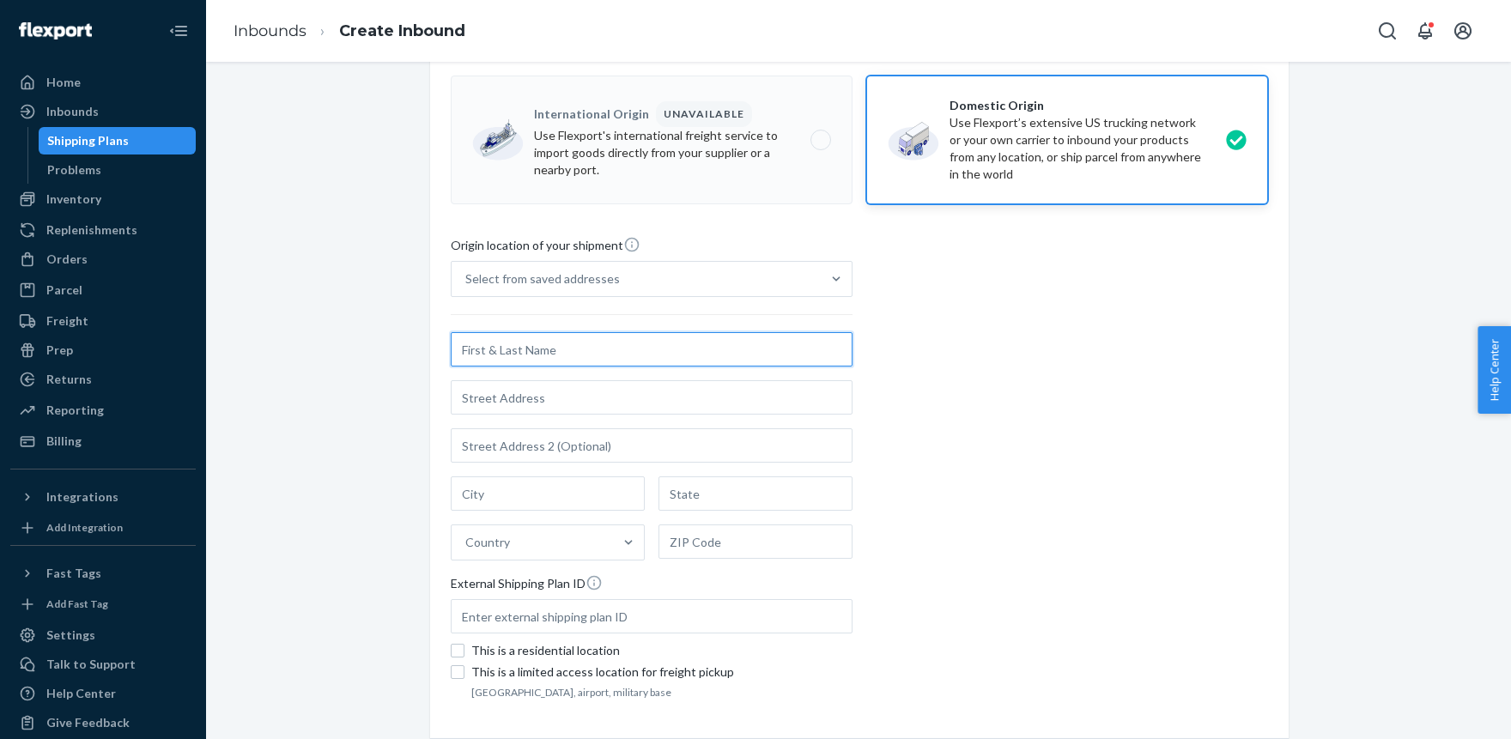
paste input "Maxtend industrial corporation"
type input "Maxtend industrial corporation"
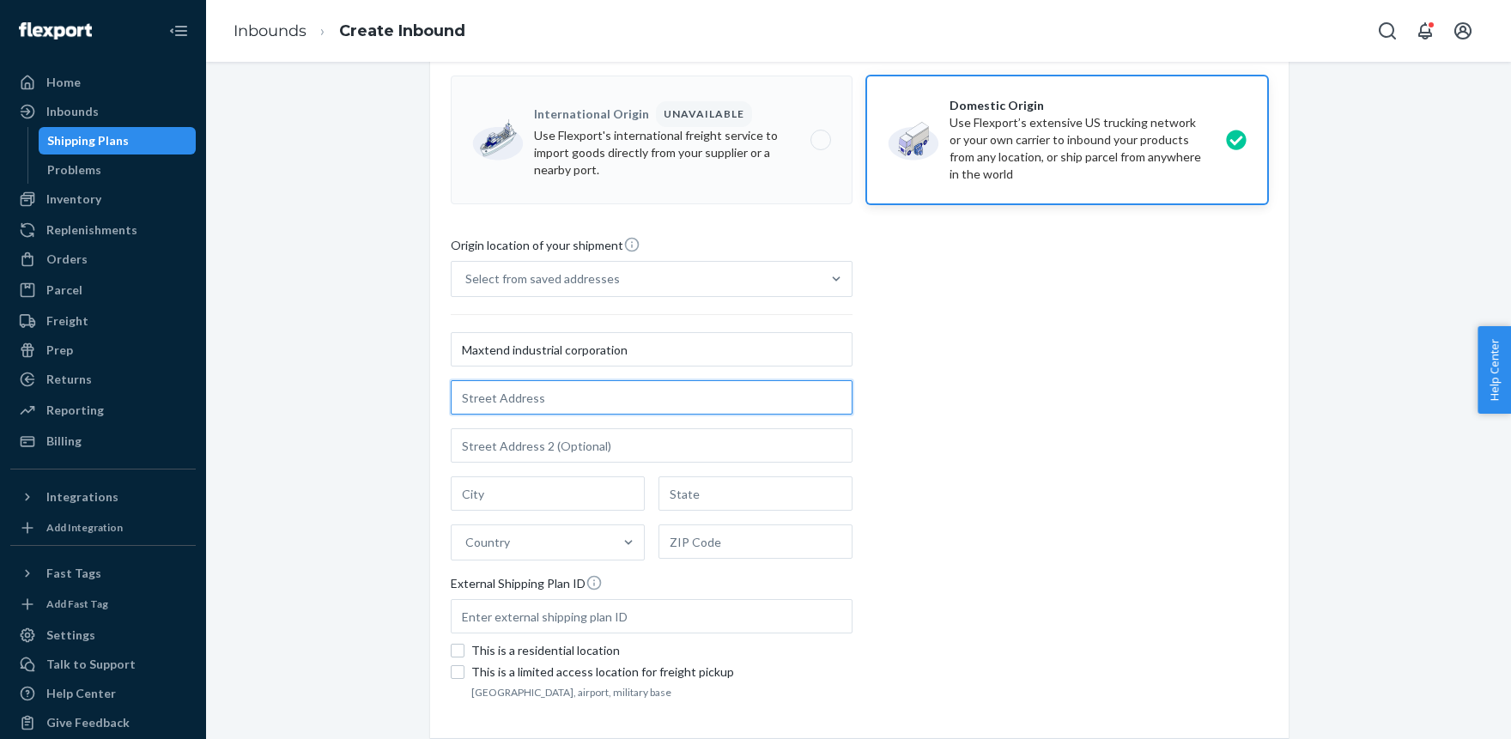
paste input "[STREET_ADDRESS]"
type input "[STREET_ADDRESS]"
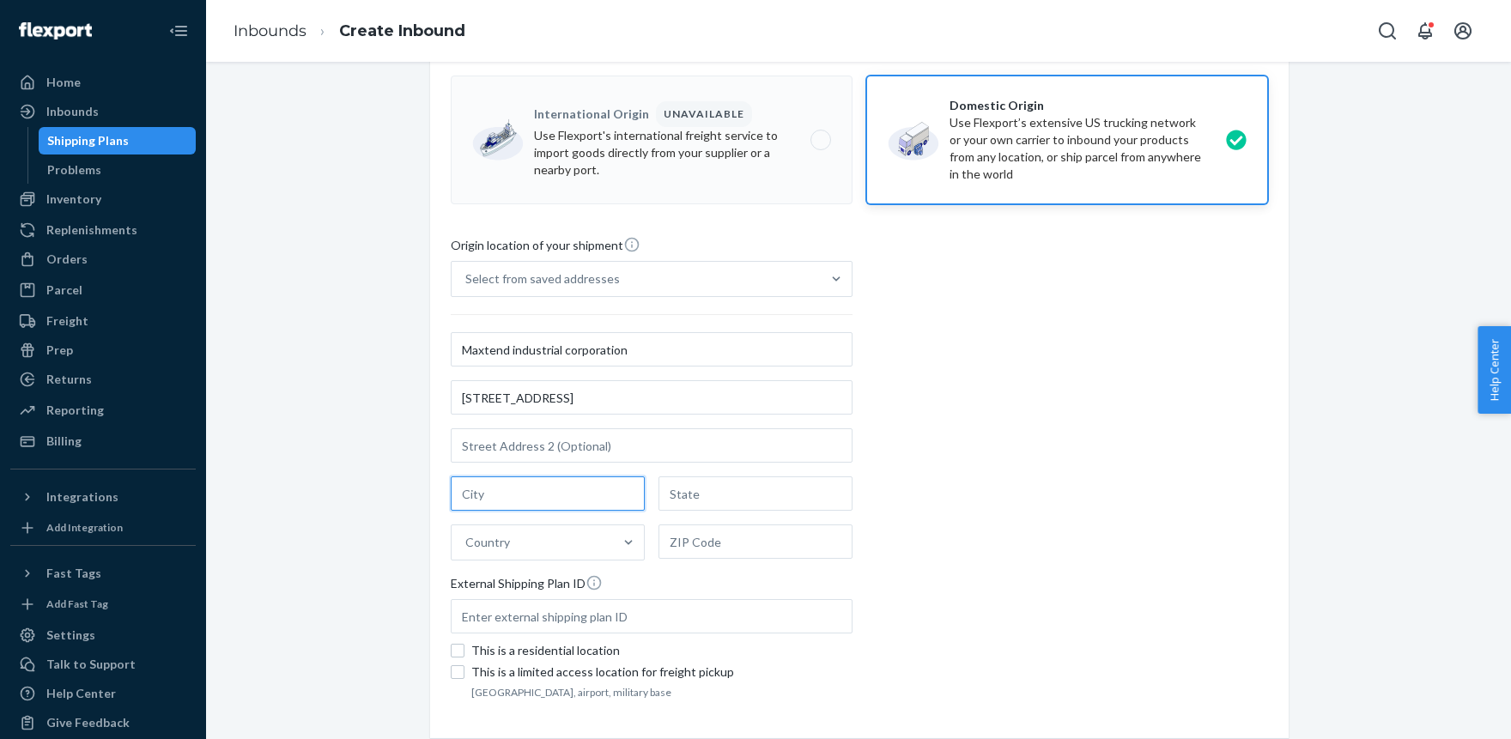
paste input "Jangning"
type input "Jangning"
paste input "Nanjiing"
type input "Nanjiing"
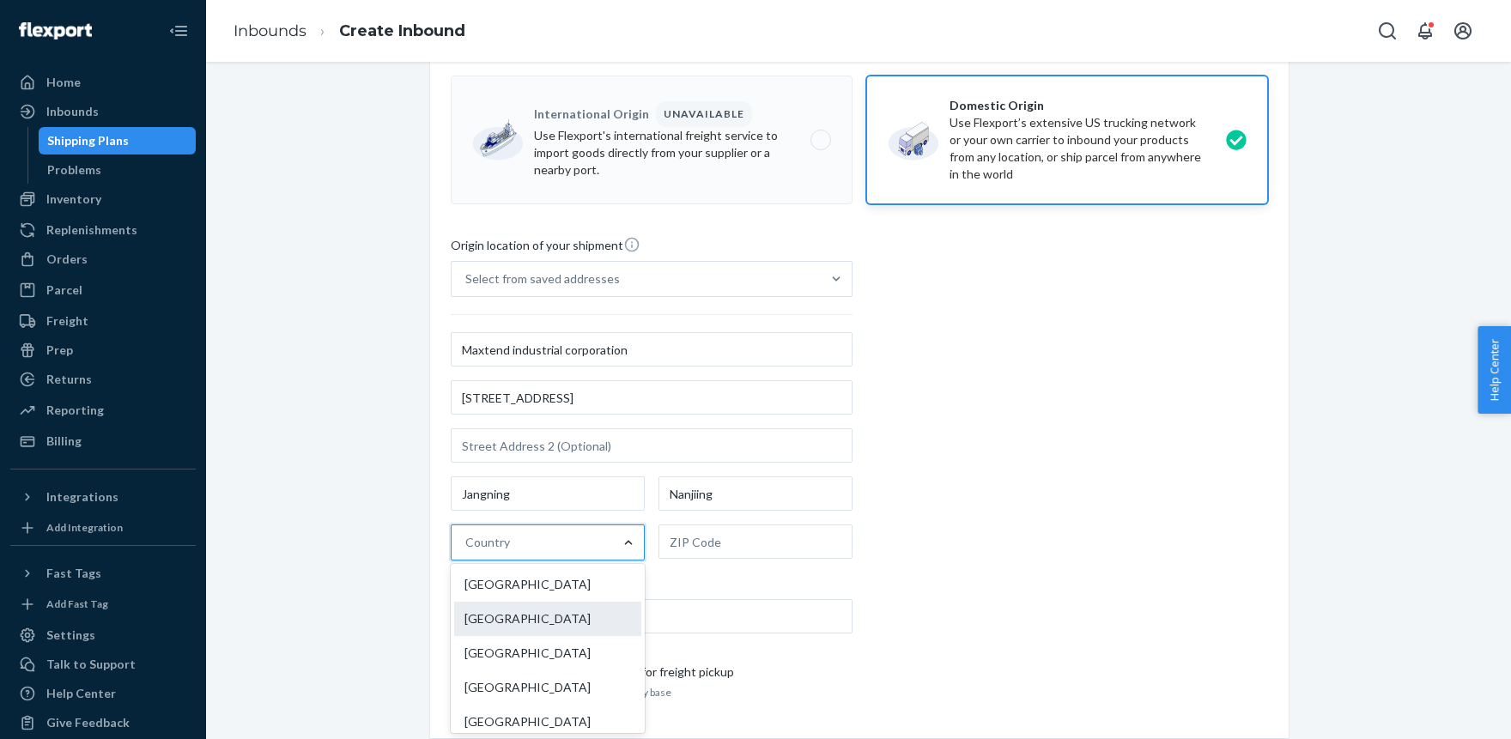
drag, startPoint x: 510, startPoint y: 619, endPoint x: 724, endPoint y: 354, distance: 340.5
click at [510, 619] on div "[GEOGRAPHIC_DATA]" at bounding box center [547, 619] width 187 height 34
click at [467, 551] on input "option China focused, 2 of 249. 249 results available. Use Up and Down to choos…" at bounding box center [466, 542] width 2 height 17
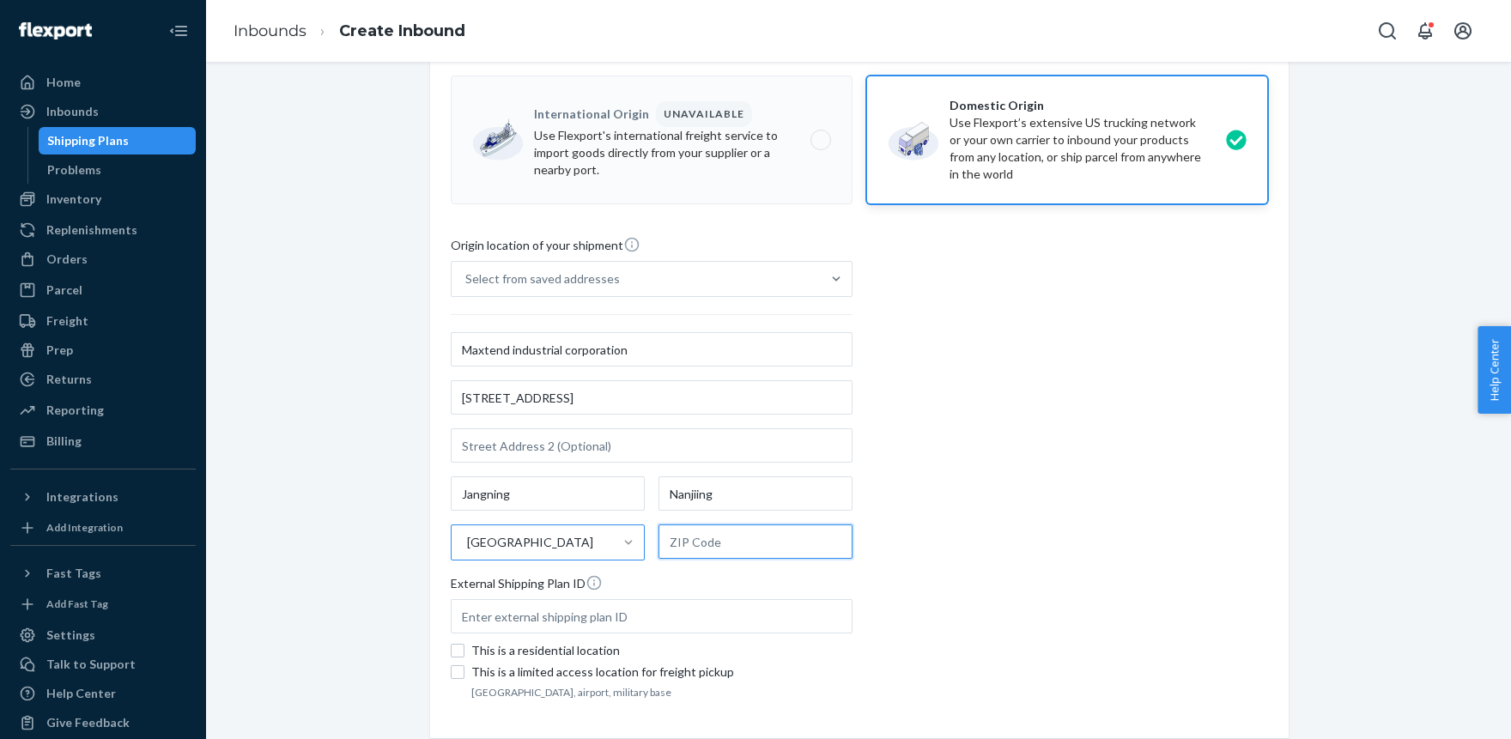
paste input "211106"
type input "211106"
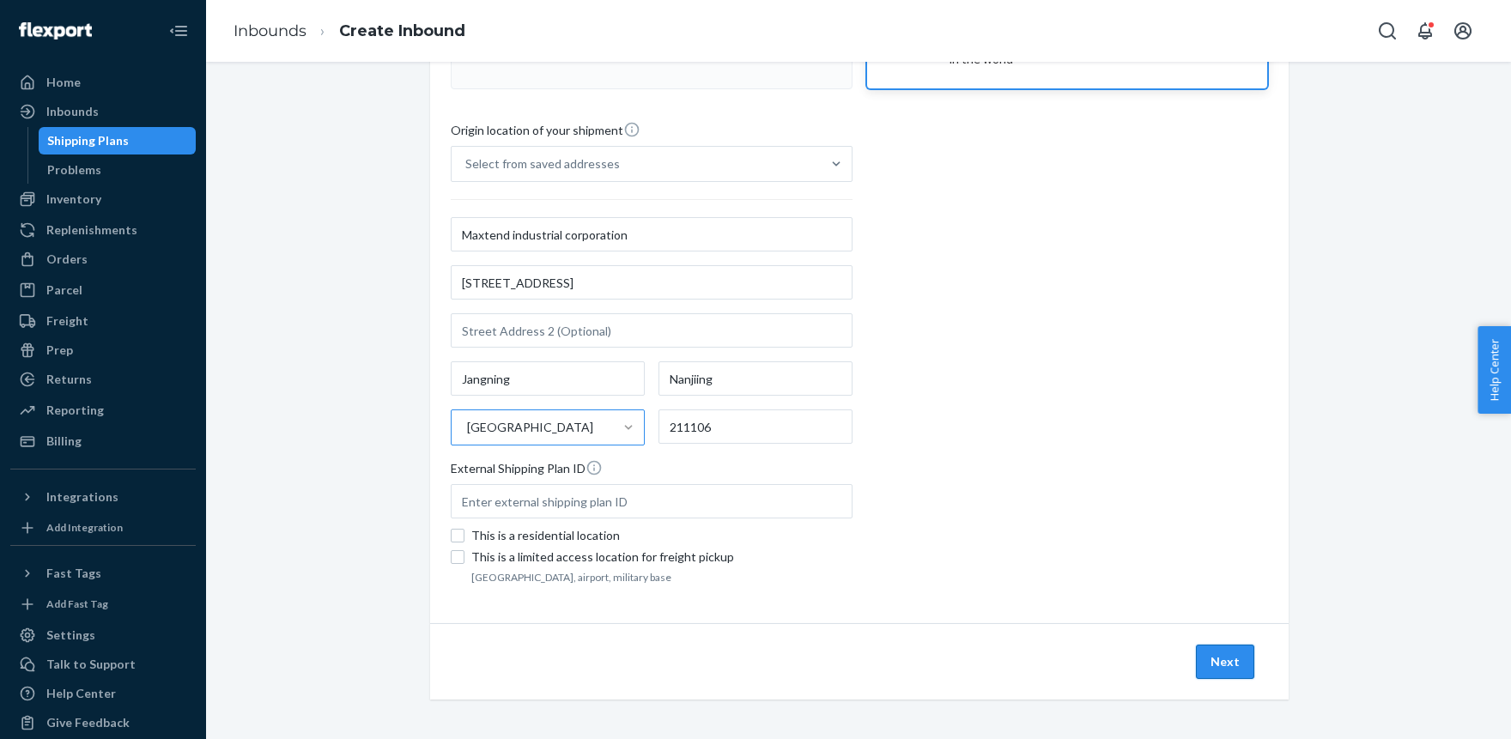
click at [1228, 661] on button "Next" at bounding box center [1225, 662] width 58 height 34
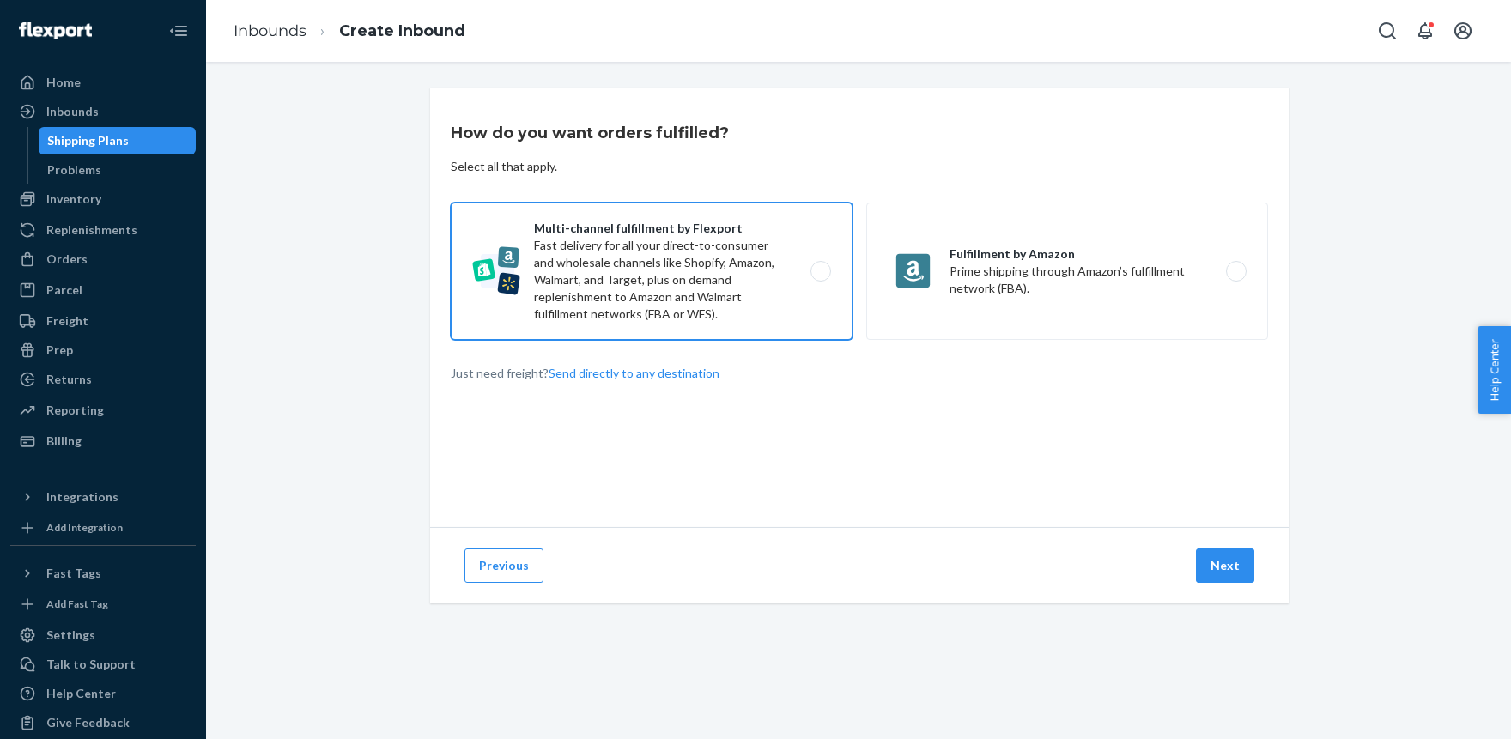
click at [644, 268] on label "Multi-channel fulfillment by Flexport Fast delivery for all your direct-to-cons…" at bounding box center [652, 271] width 402 height 137
click at [820, 268] on input "Multi-channel fulfillment by Flexport Fast delivery for all your direct-to-cons…" at bounding box center [825, 271] width 11 height 11
radio input "true"
click at [1218, 565] on button "Next" at bounding box center [1225, 565] width 58 height 34
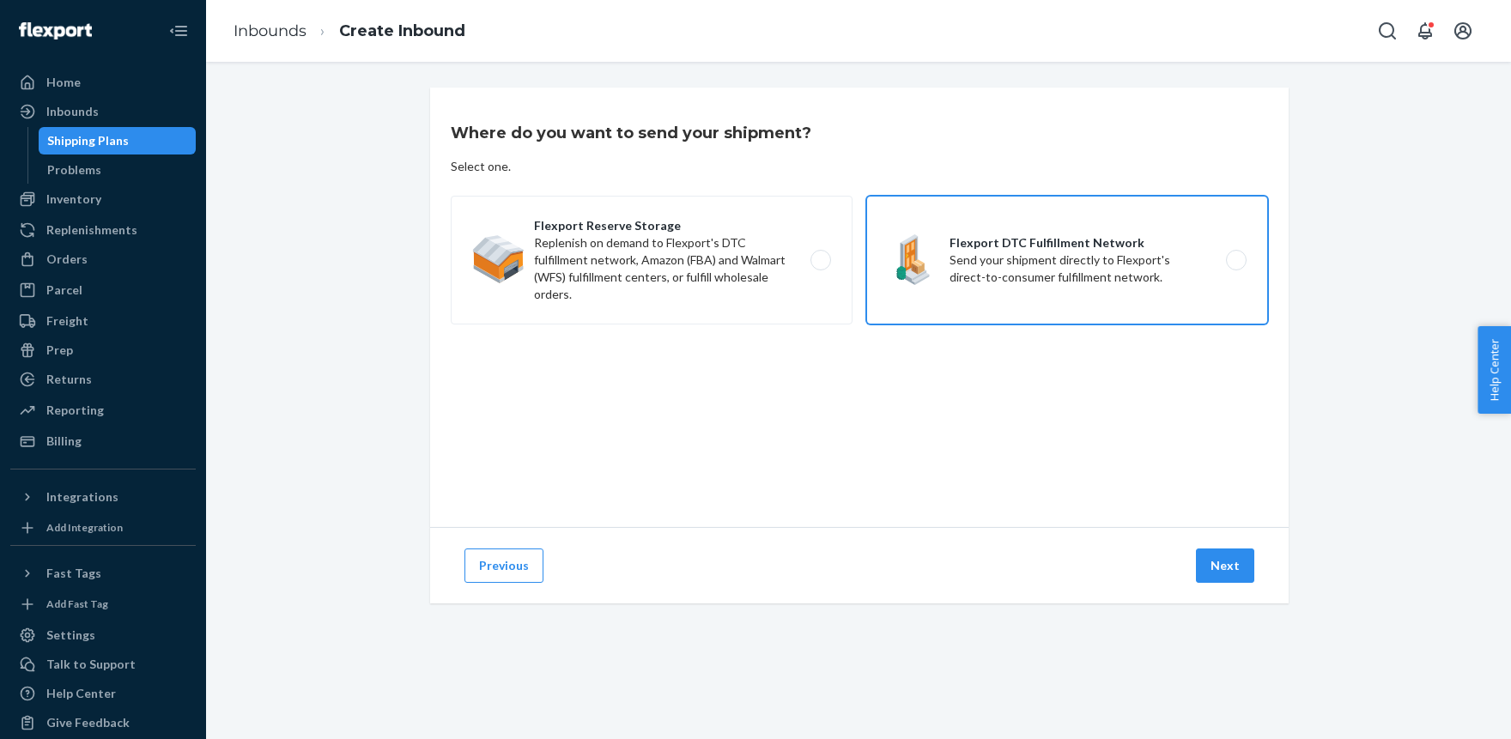
click at [1015, 286] on label "Flexport DTC Fulfillment Network Send your shipment directly to Flexport's dire…" at bounding box center [1067, 260] width 402 height 129
click at [1235, 266] on input "Flexport DTC Fulfillment Network Send your shipment directly to Flexport's dire…" at bounding box center [1240, 260] width 11 height 11
radio input "true"
click at [1229, 568] on button "Next" at bounding box center [1225, 565] width 58 height 34
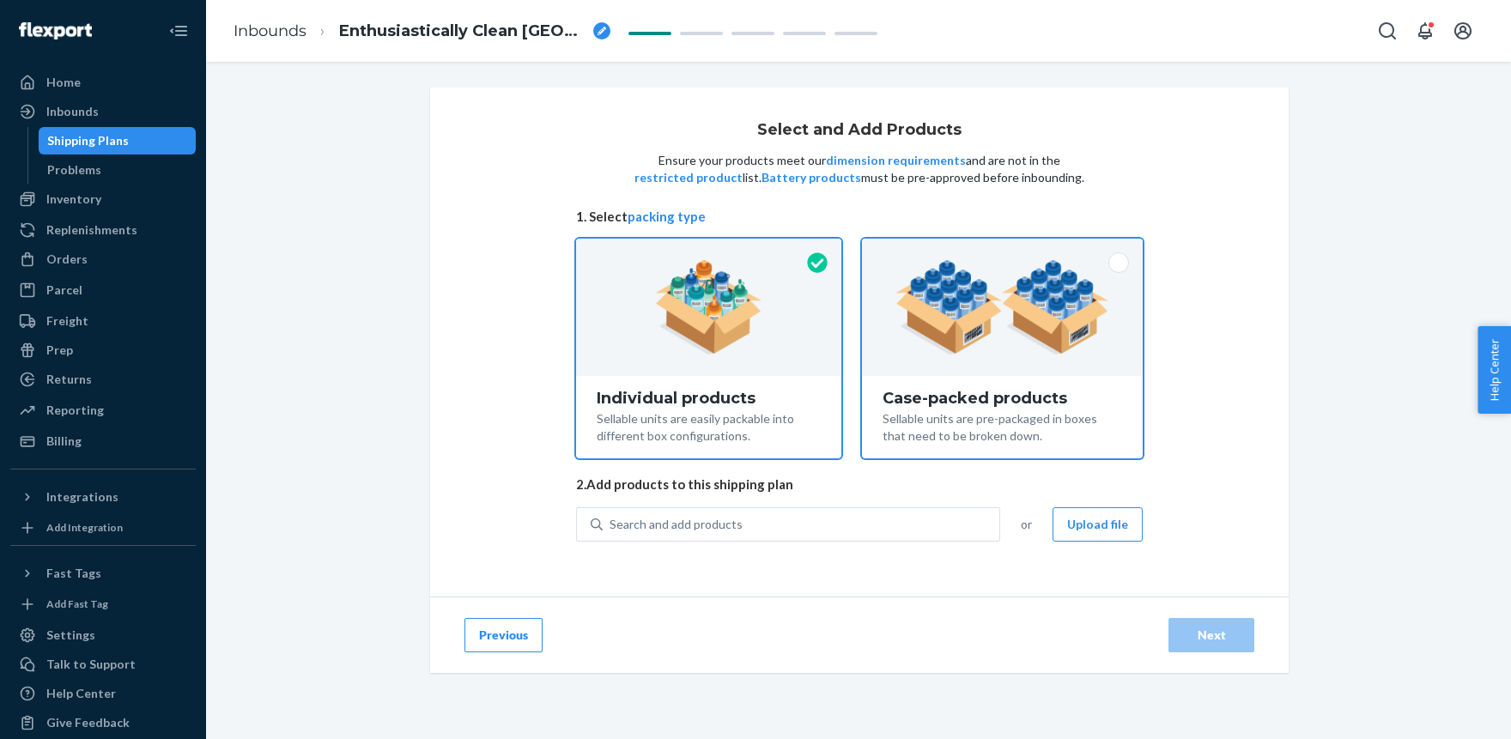
click at [1007, 358] on div at bounding box center [1002, 307] width 281 height 137
click at [1007, 250] on input "Case-packed products Sellable units are pre-packaged in boxes that need to be b…" at bounding box center [1002, 244] width 11 height 11
radio input "true"
radio input "false"
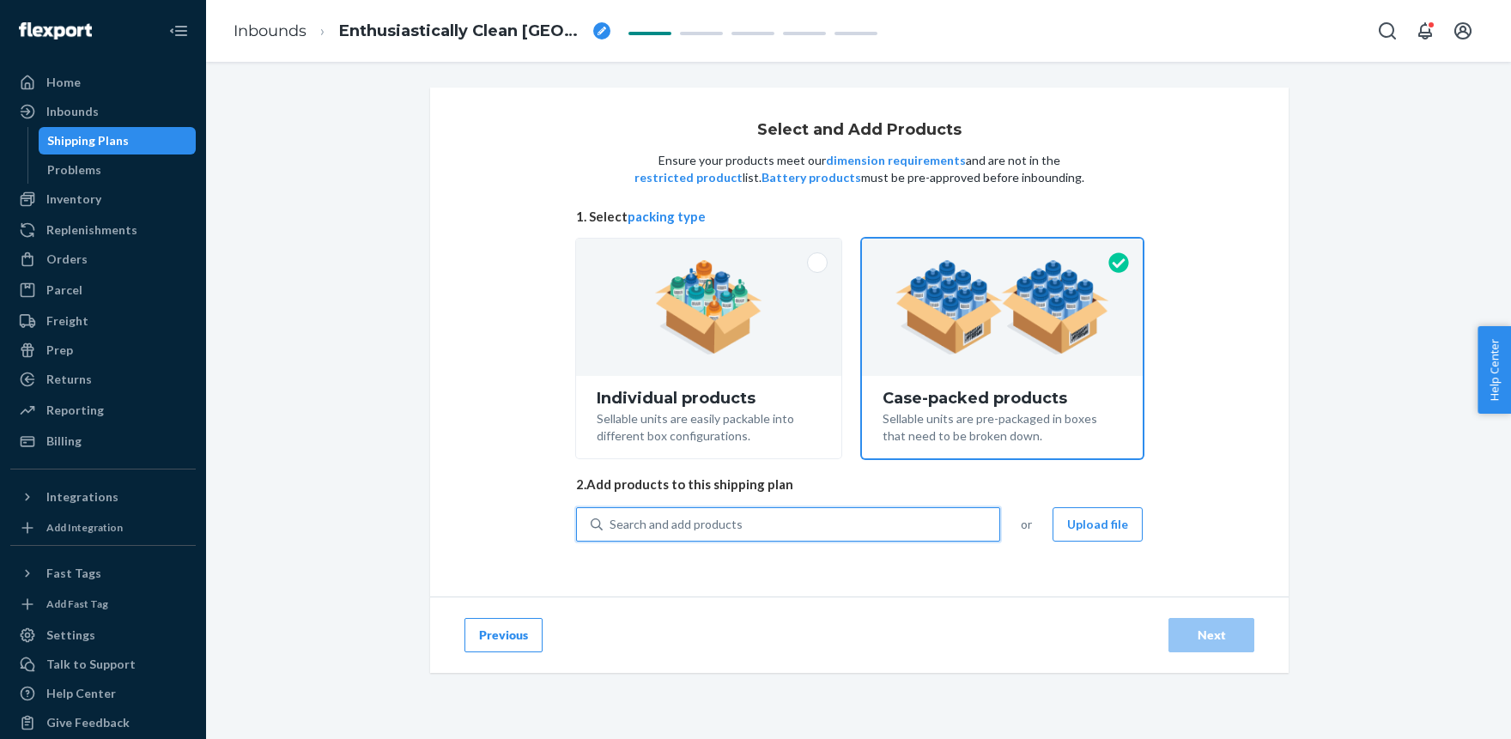
click at [701, 523] on div "Search and add products" at bounding box center [675, 524] width 133 height 17
click at [611, 523] on input "0 results available. Use Up and Down to choose options, press Enter to select t…" at bounding box center [610, 524] width 2 height 17
click at [772, 523] on div "Search and add products" at bounding box center [801, 524] width 397 height 31
paste input "LUG2018DP"
type input "LUG2018DP"
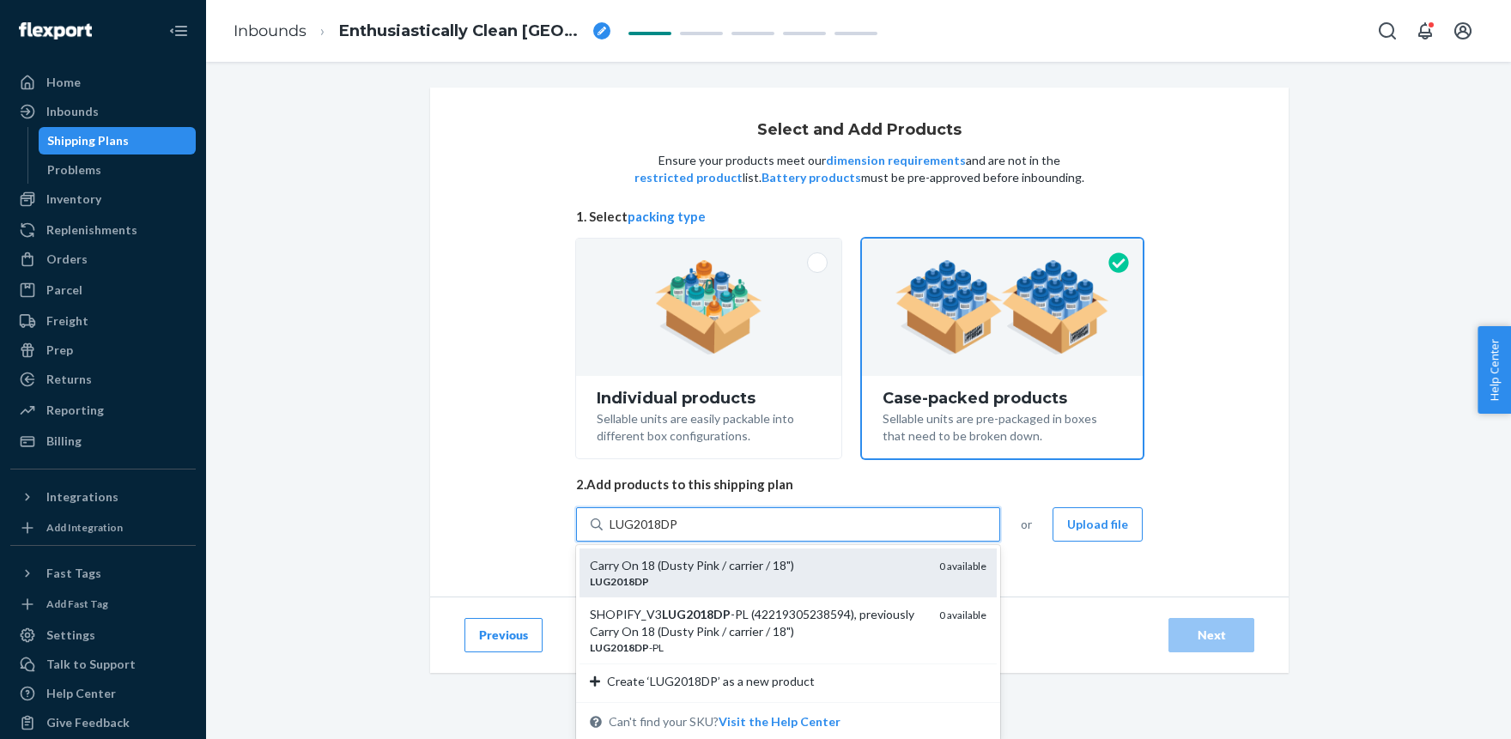
click at [688, 557] on div "Carry On 18 (Dusty Pink / carrier / 18")" at bounding box center [758, 565] width 336 height 17
click at [679, 533] on input "LUG2018DP" at bounding box center [644, 524] width 70 height 17
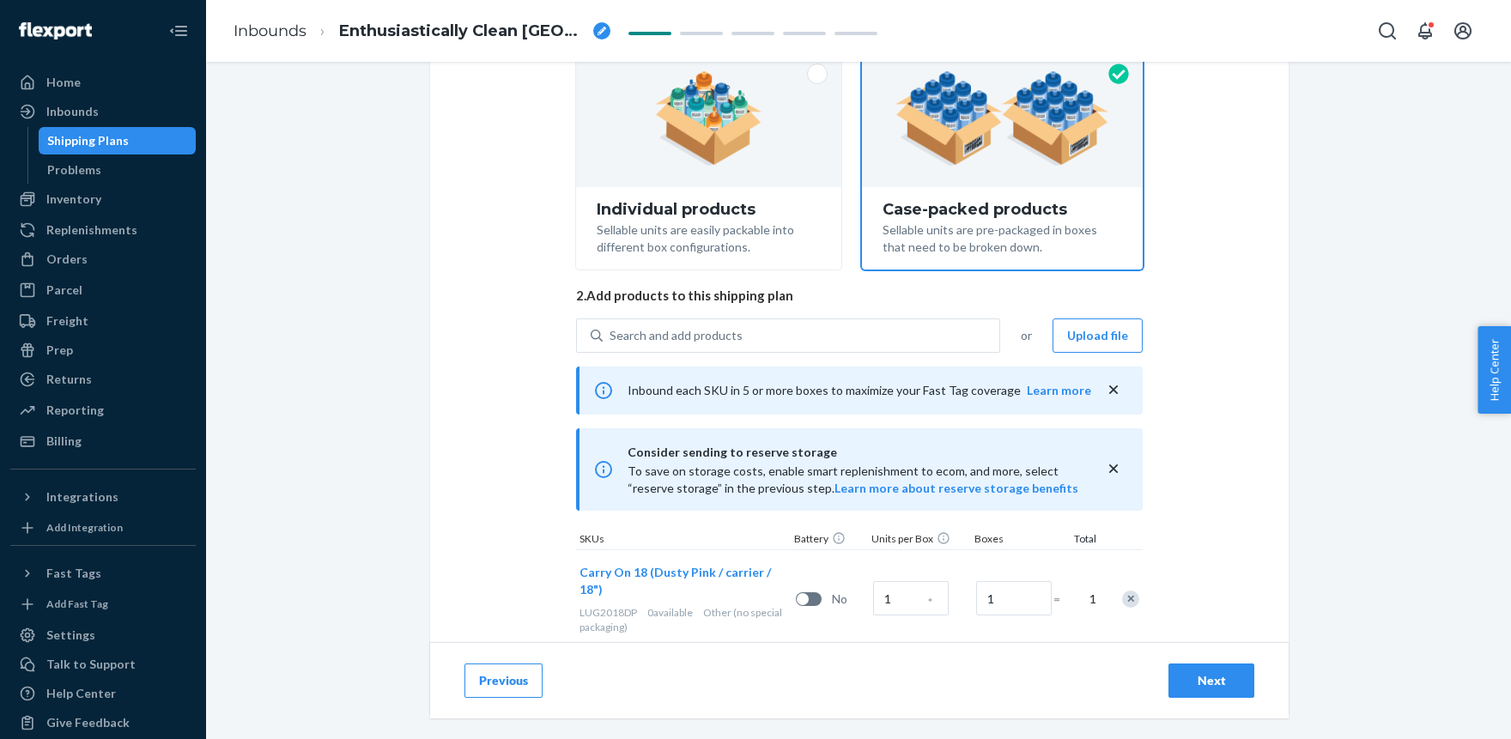
scroll to position [260, 0]
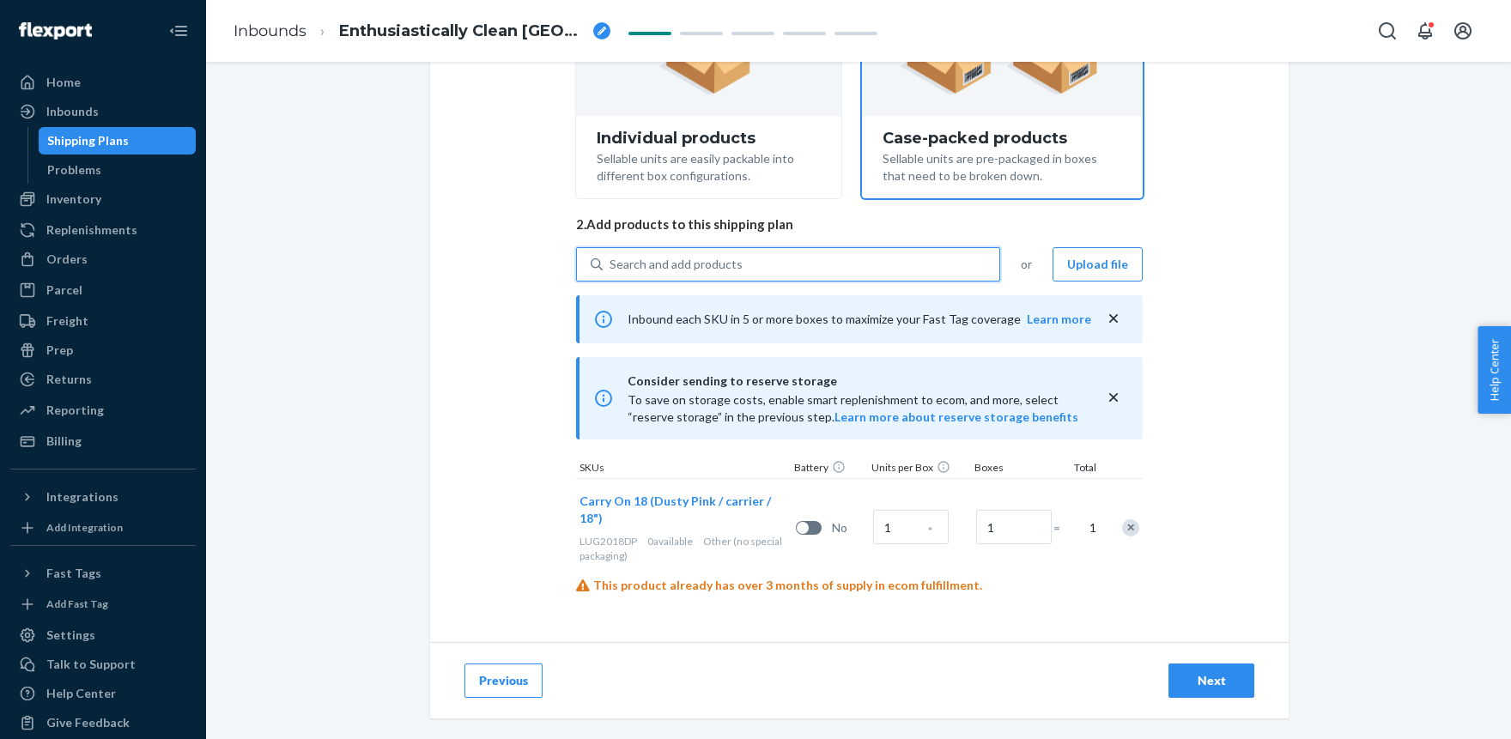
click at [513, 680] on button "Previous" at bounding box center [503, 680] width 78 height 34
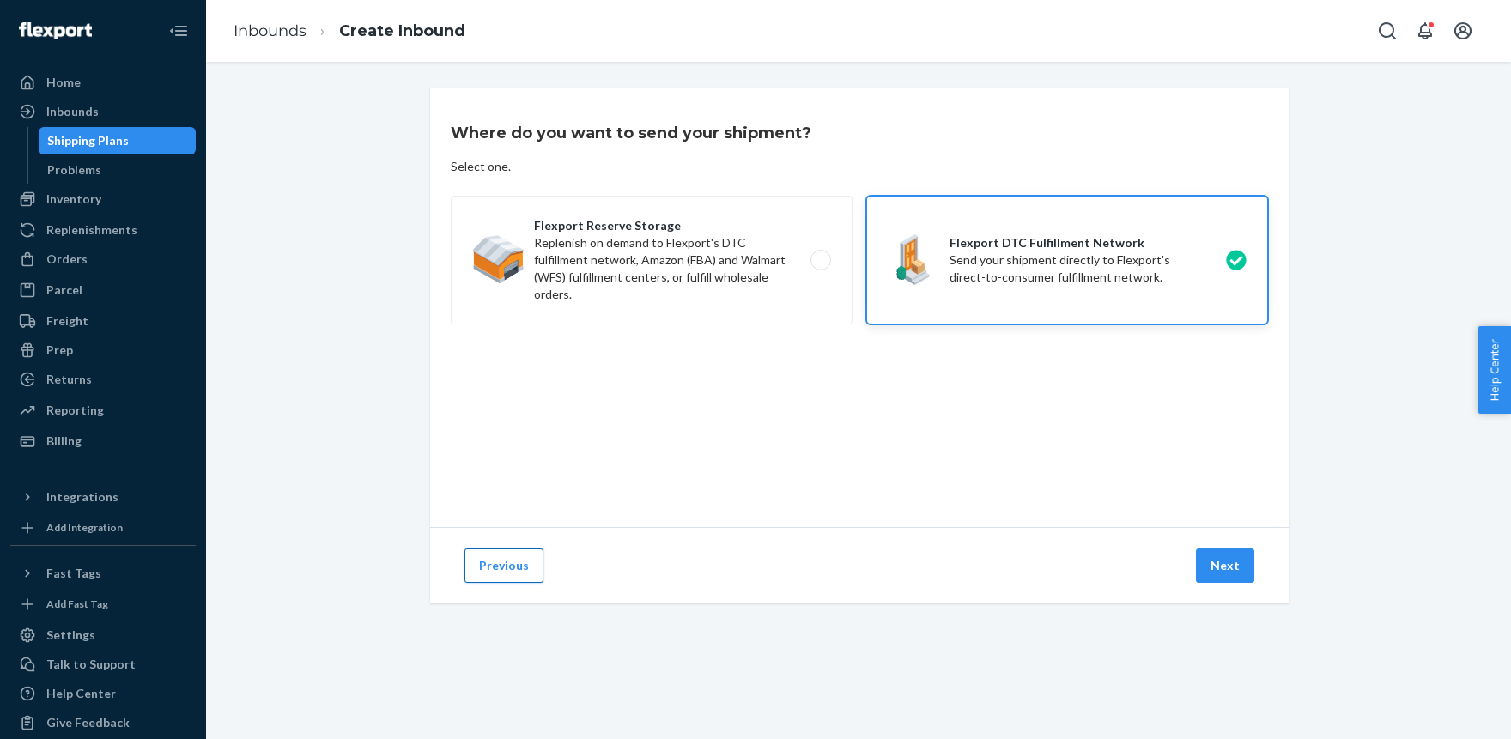
click at [499, 570] on button "Previous" at bounding box center [503, 565] width 79 height 34
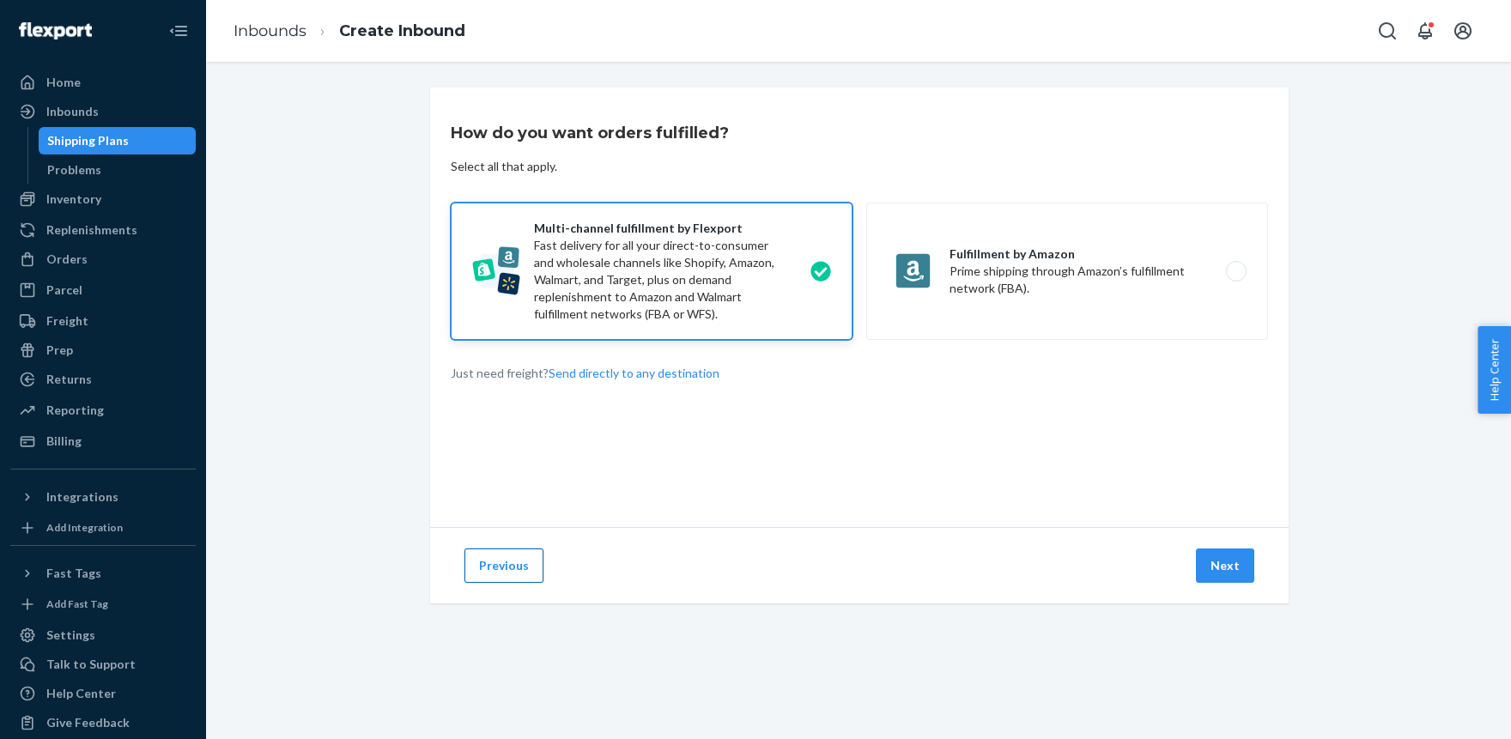
click at [500, 566] on button "Previous" at bounding box center [503, 565] width 79 height 34
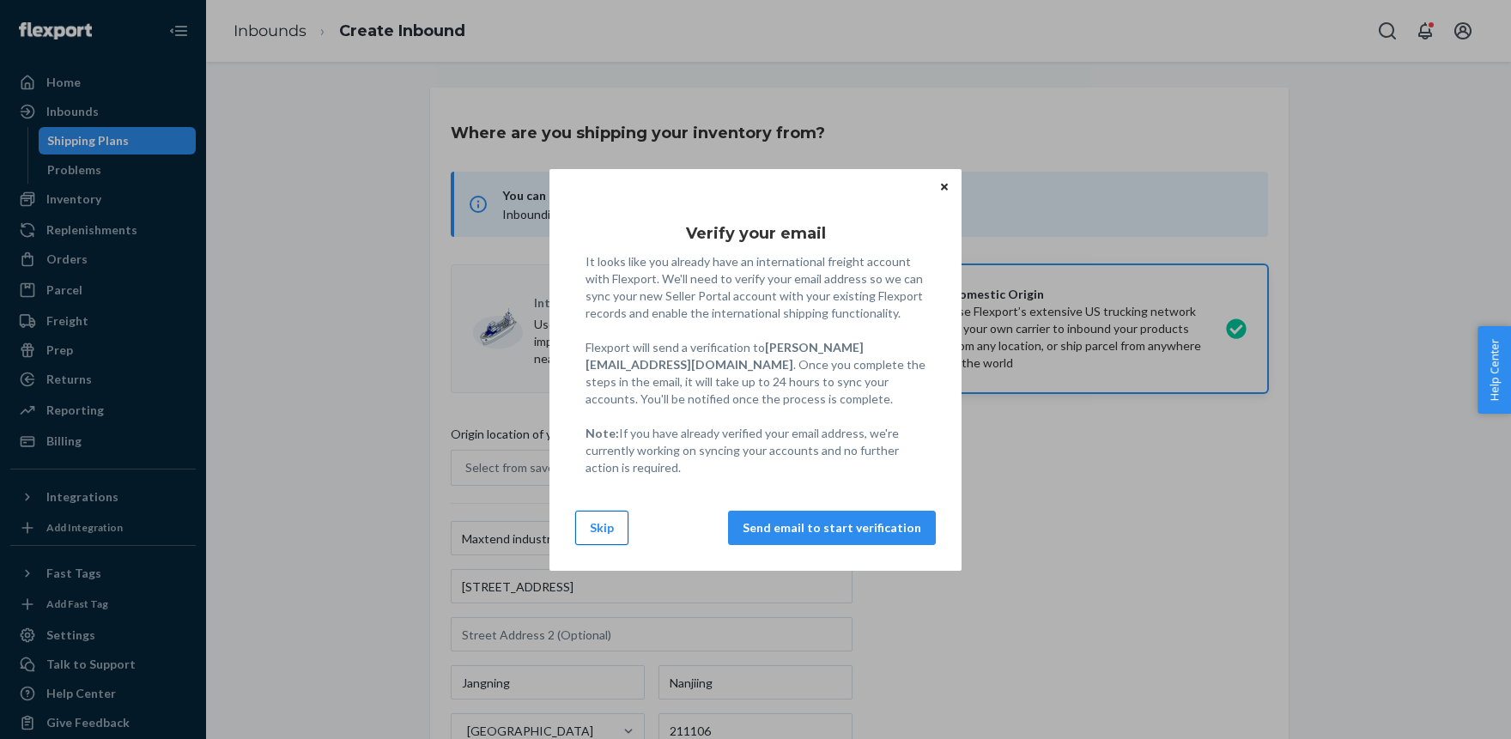
click at [596, 523] on button "Skip" at bounding box center [601, 528] width 53 height 34
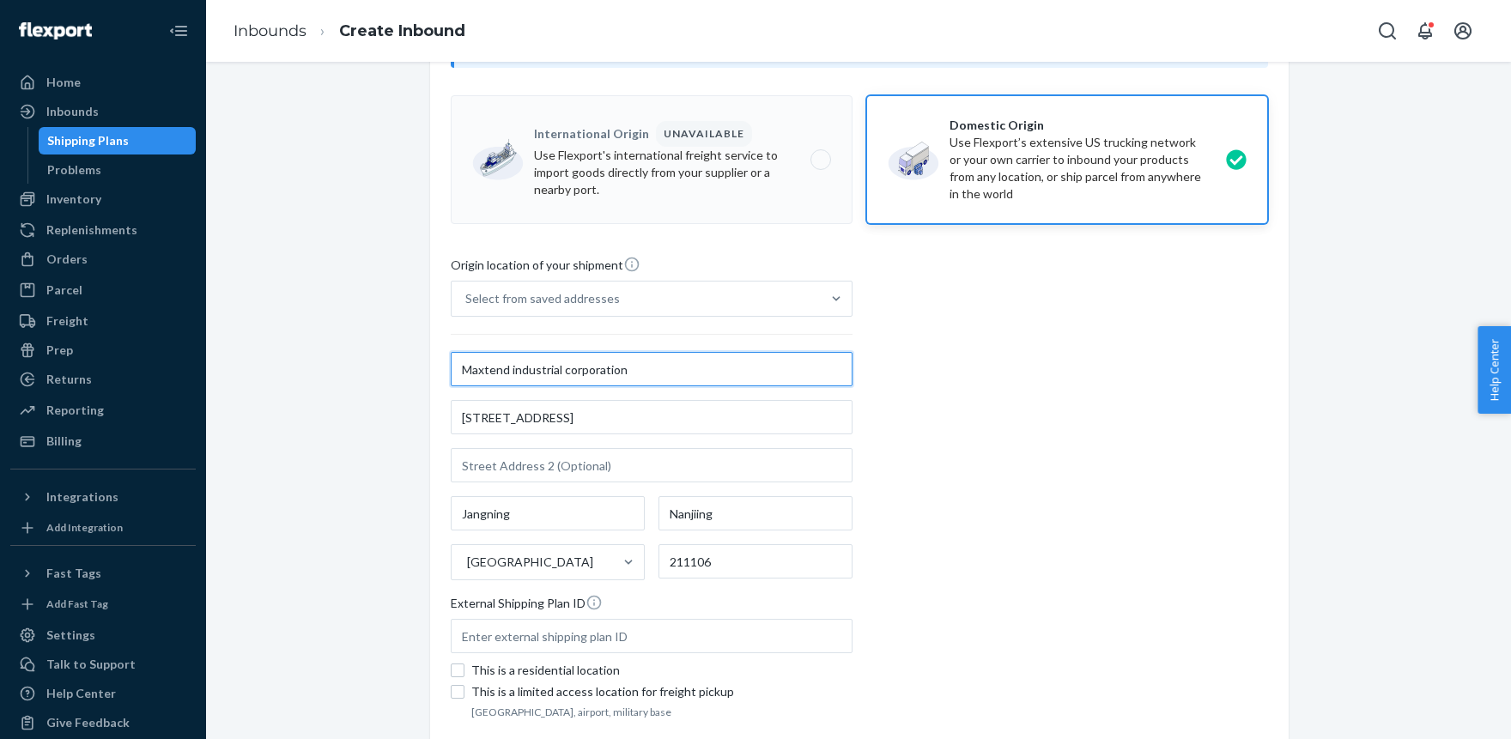
scroll to position [283, 0]
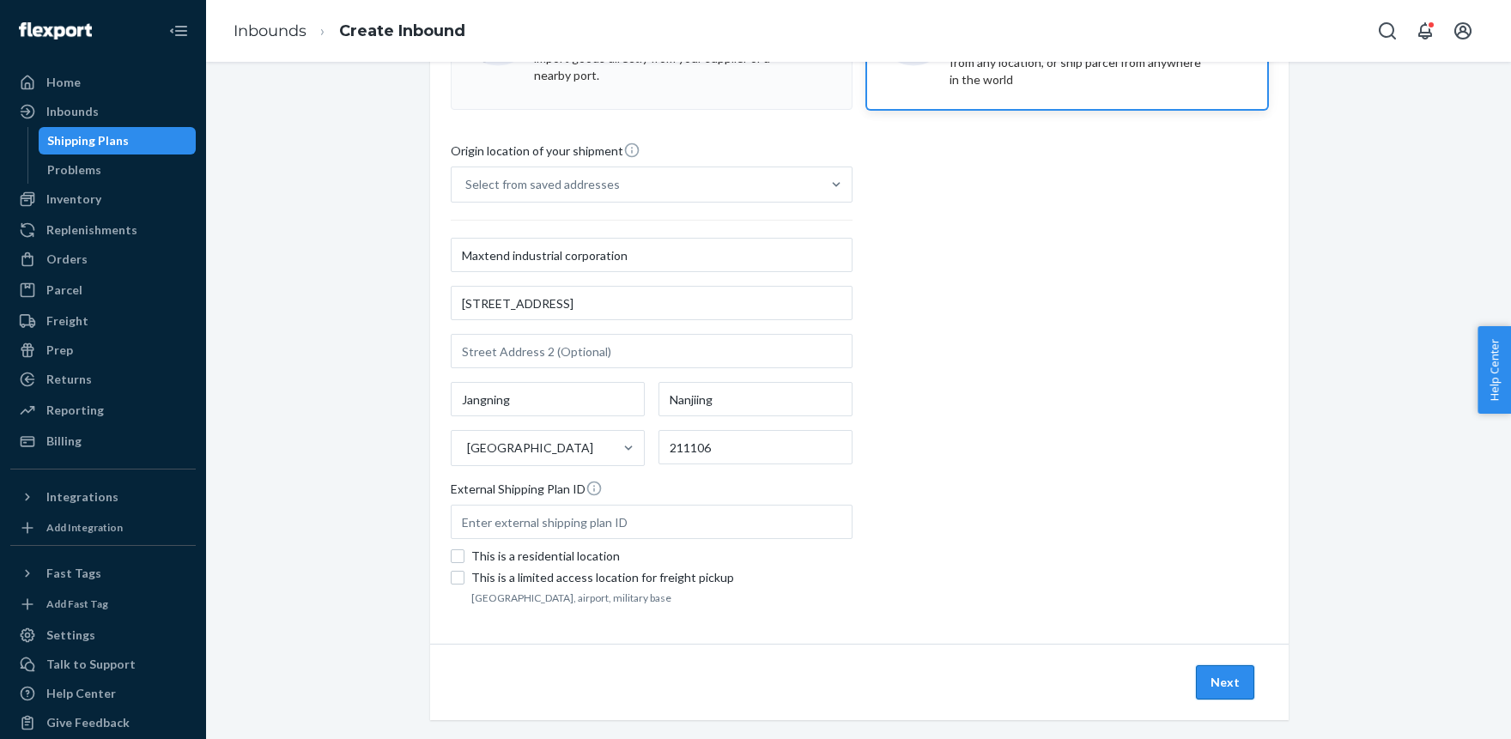
click at [1223, 673] on button "Next" at bounding box center [1225, 682] width 58 height 34
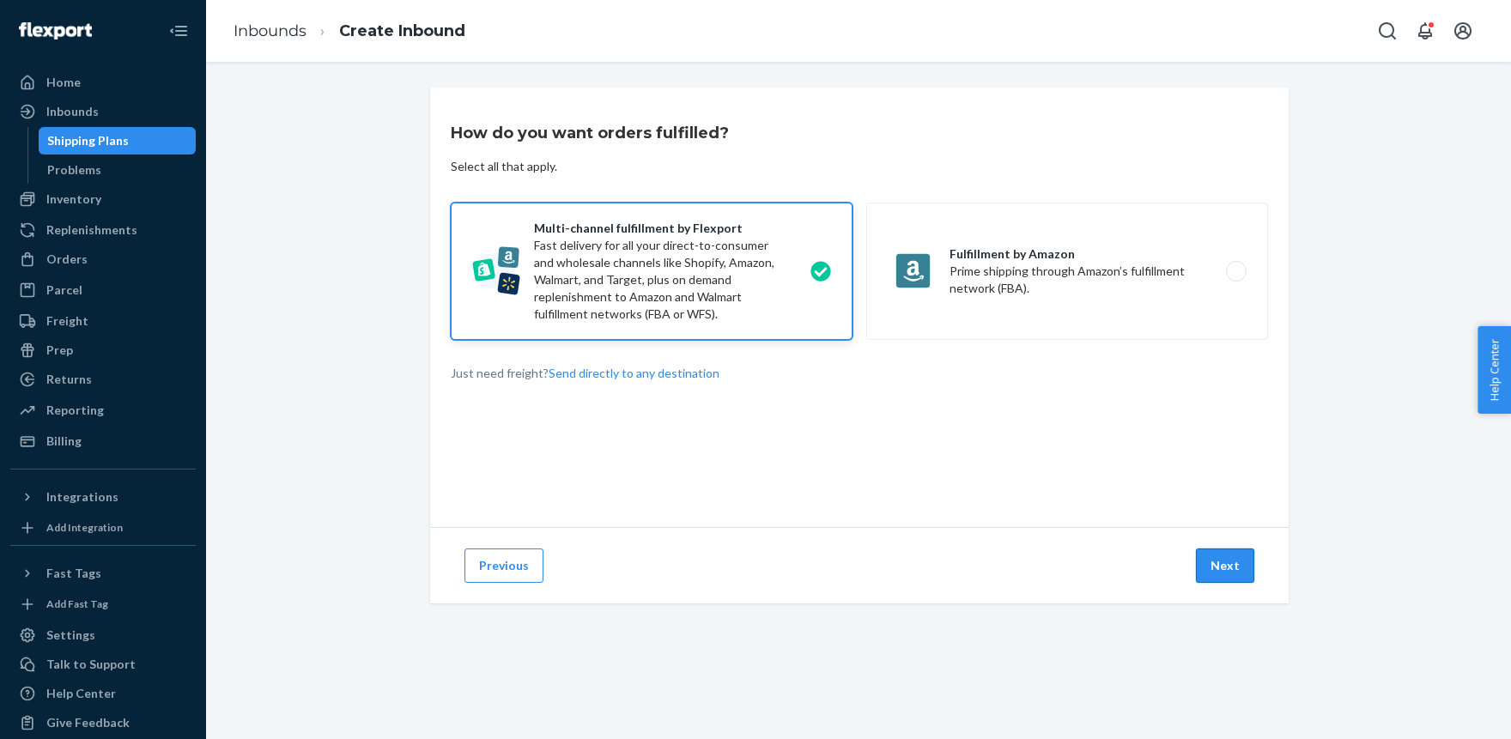
click at [1226, 567] on button "Next" at bounding box center [1225, 565] width 58 height 34
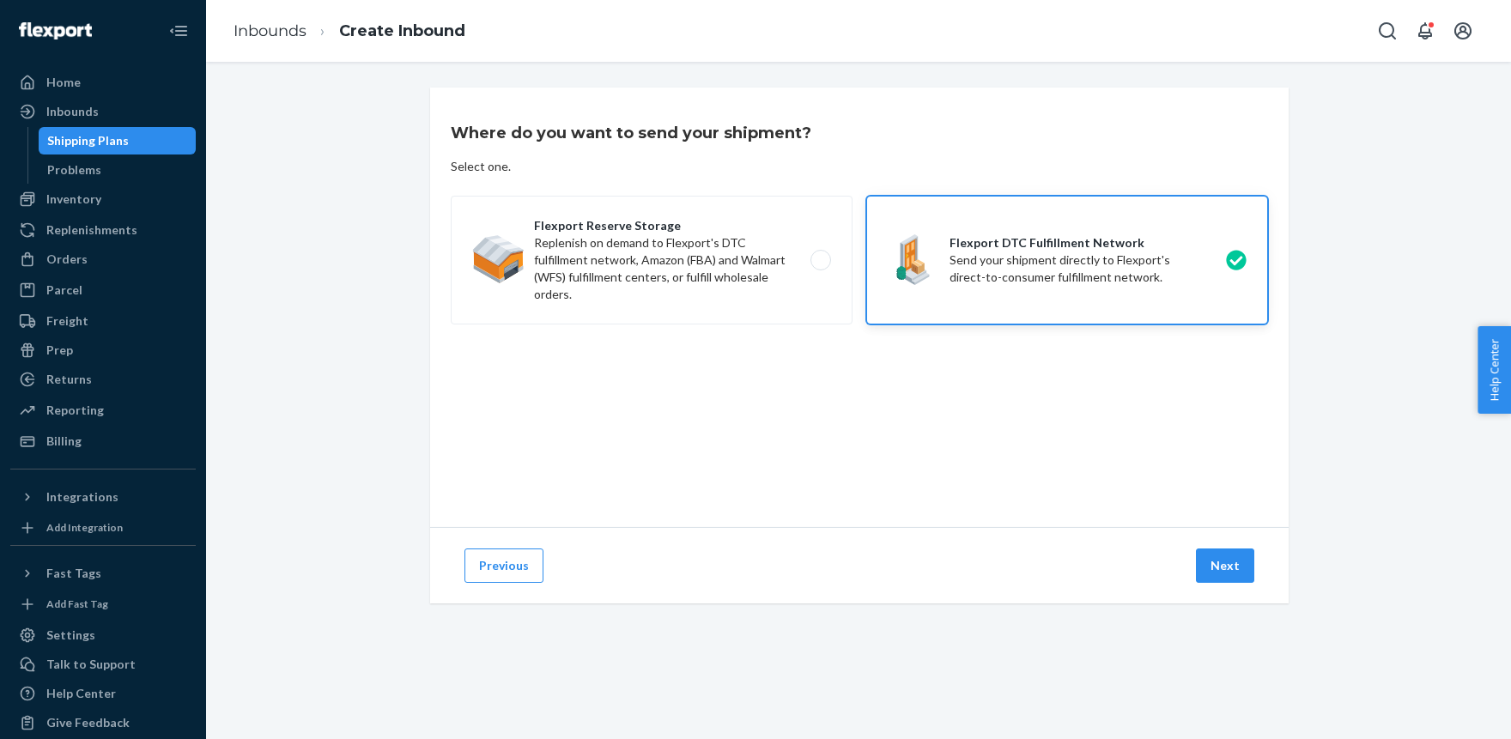
click at [1226, 567] on button "Next" at bounding box center [1225, 565] width 58 height 34
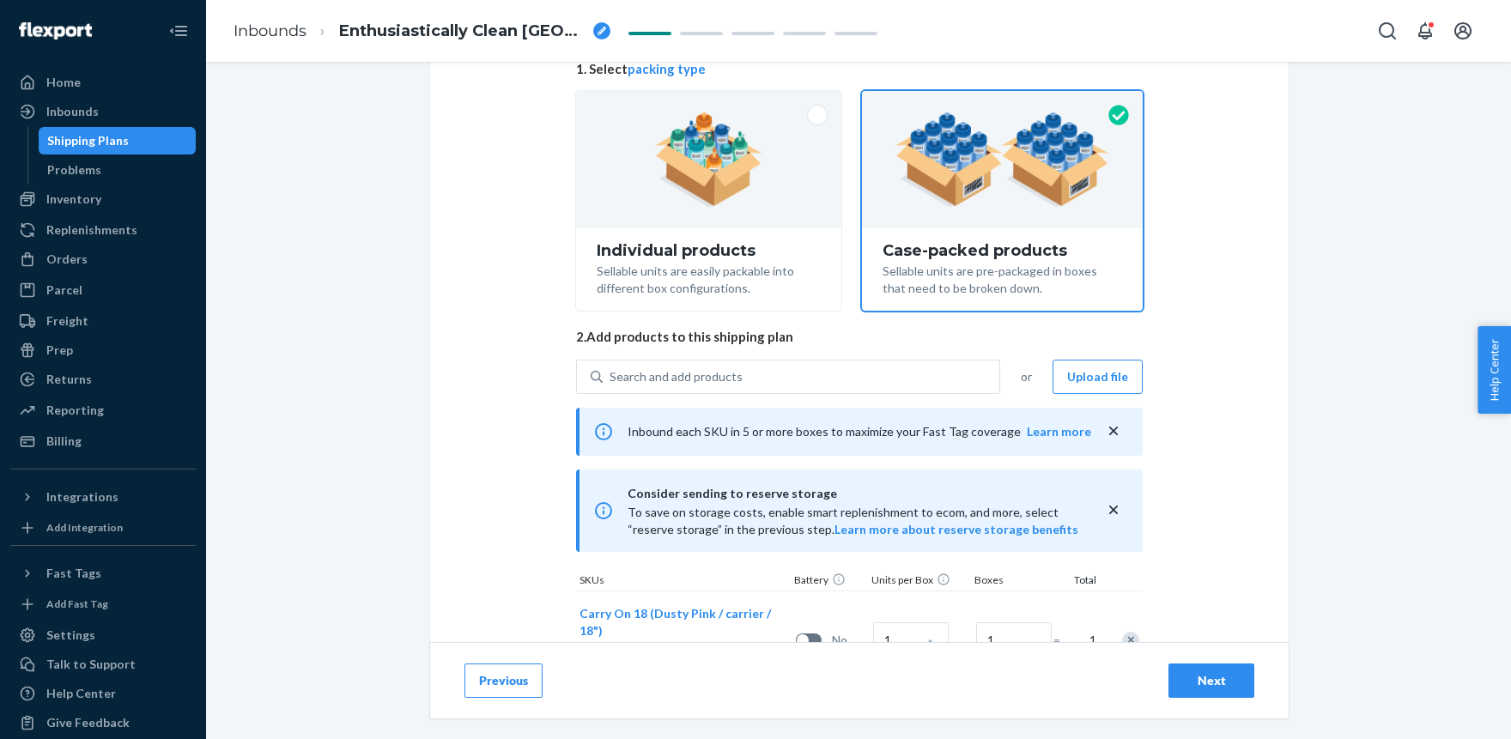
scroll to position [260, 0]
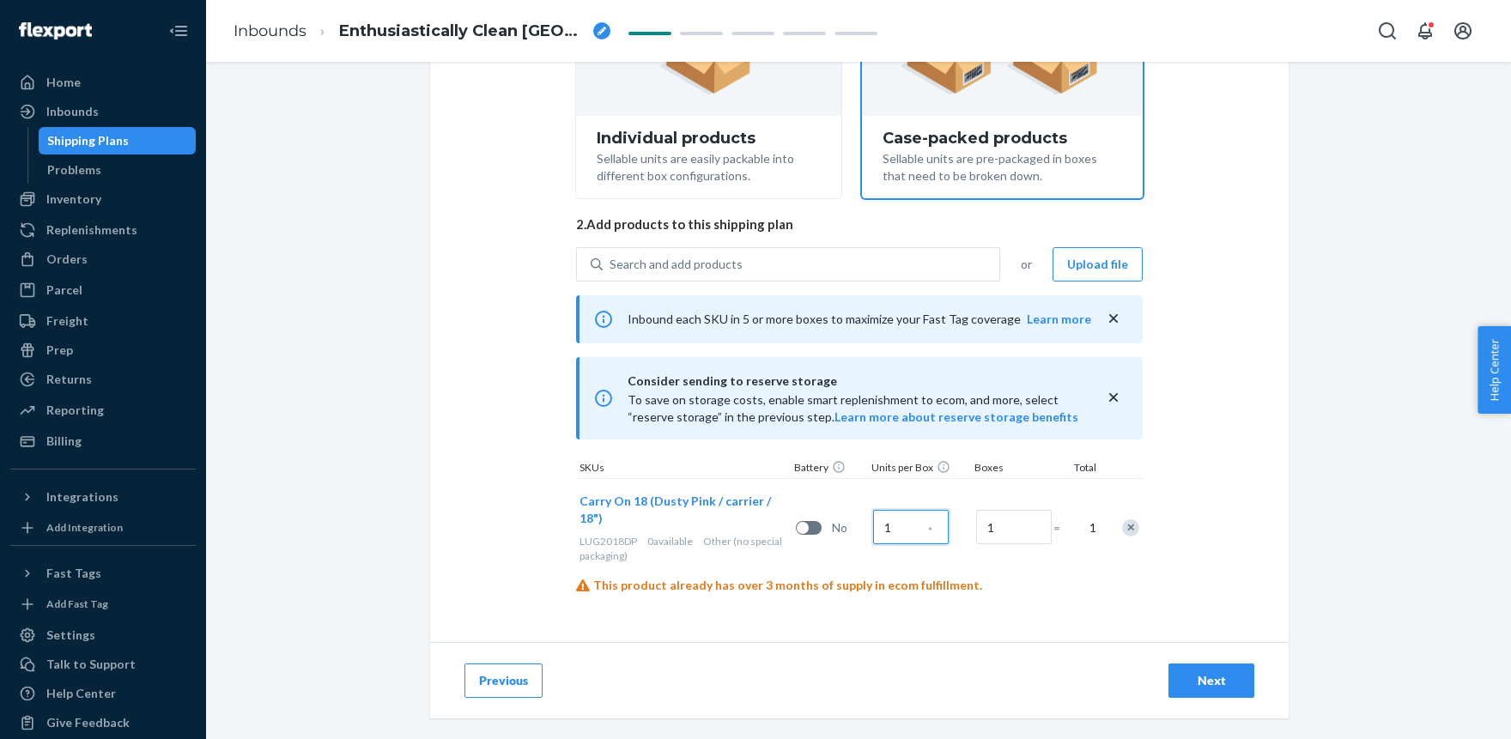
drag, startPoint x: 909, startPoint y: 533, endPoint x: 872, endPoint y: 527, distance: 37.4
click at [873, 527] on input "1" at bounding box center [911, 527] width 76 height 34
drag, startPoint x: 891, startPoint y: 524, endPoint x: 875, endPoint y: 524, distance: 16.3
click at [875, 524] on input "1" at bounding box center [911, 527] width 76 height 34
click at [1005, 534] on input "1" at bounding box center [1014, 527] width 76 height 34
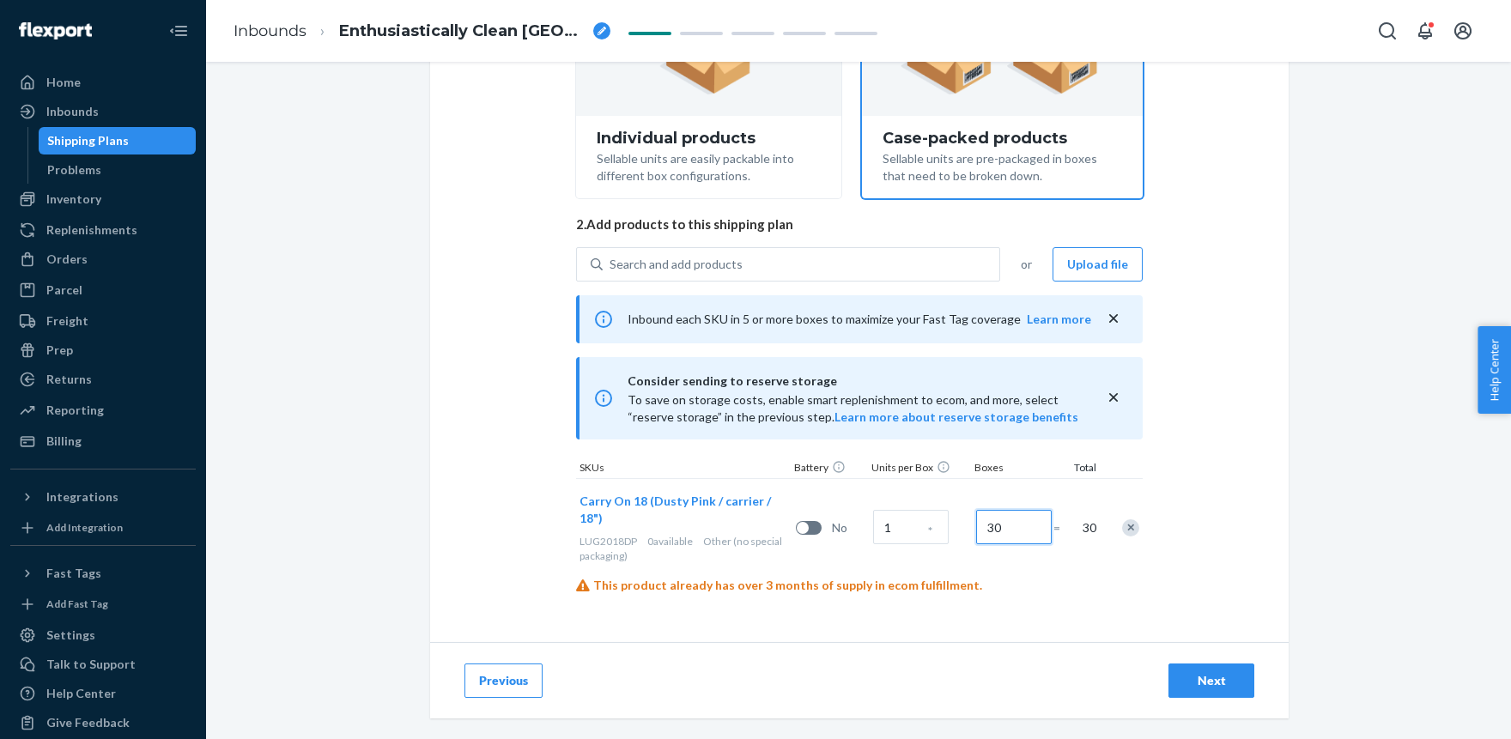
click at [1012, 524] on input "30" at bounding box center [1014, 527] width 76 height 34
type input "160"
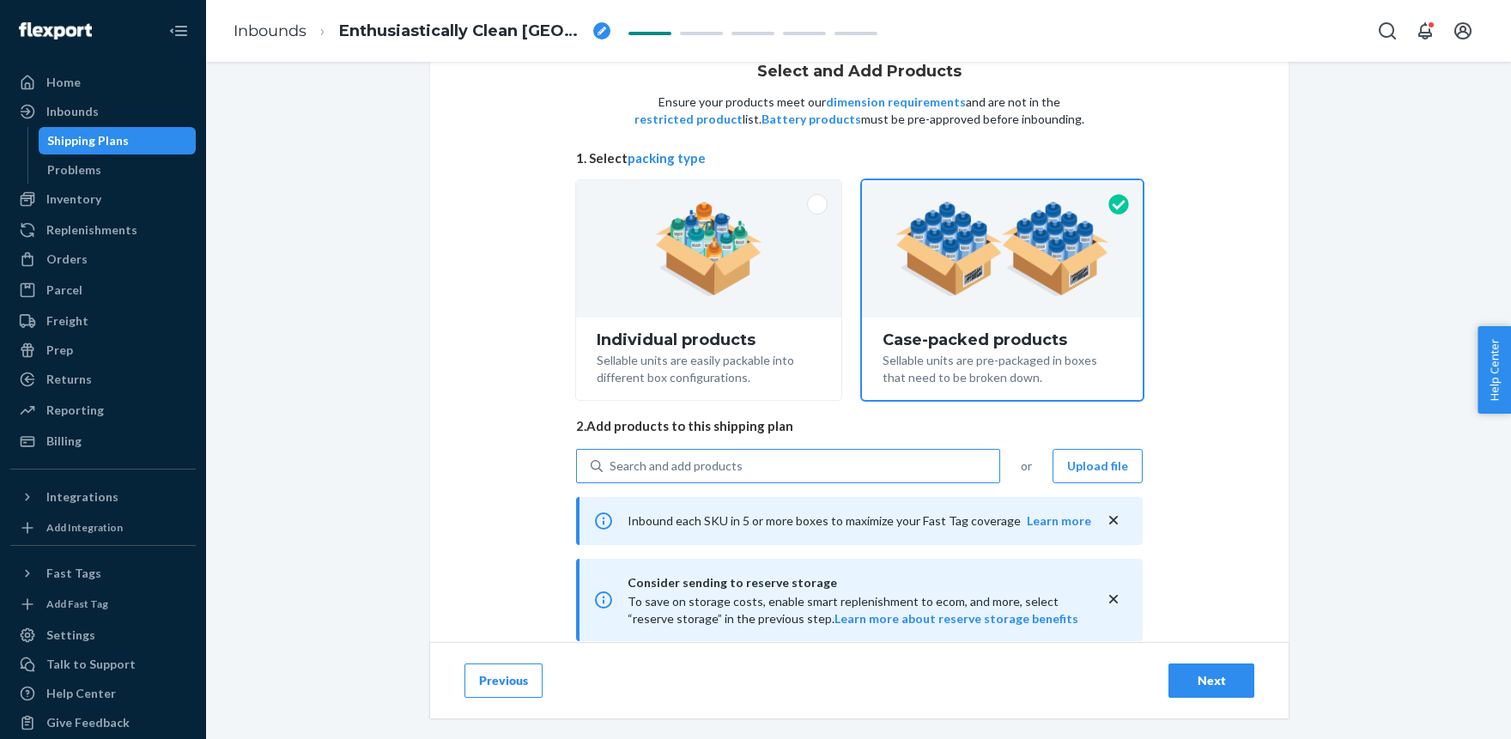
scroll to position [94, 0]
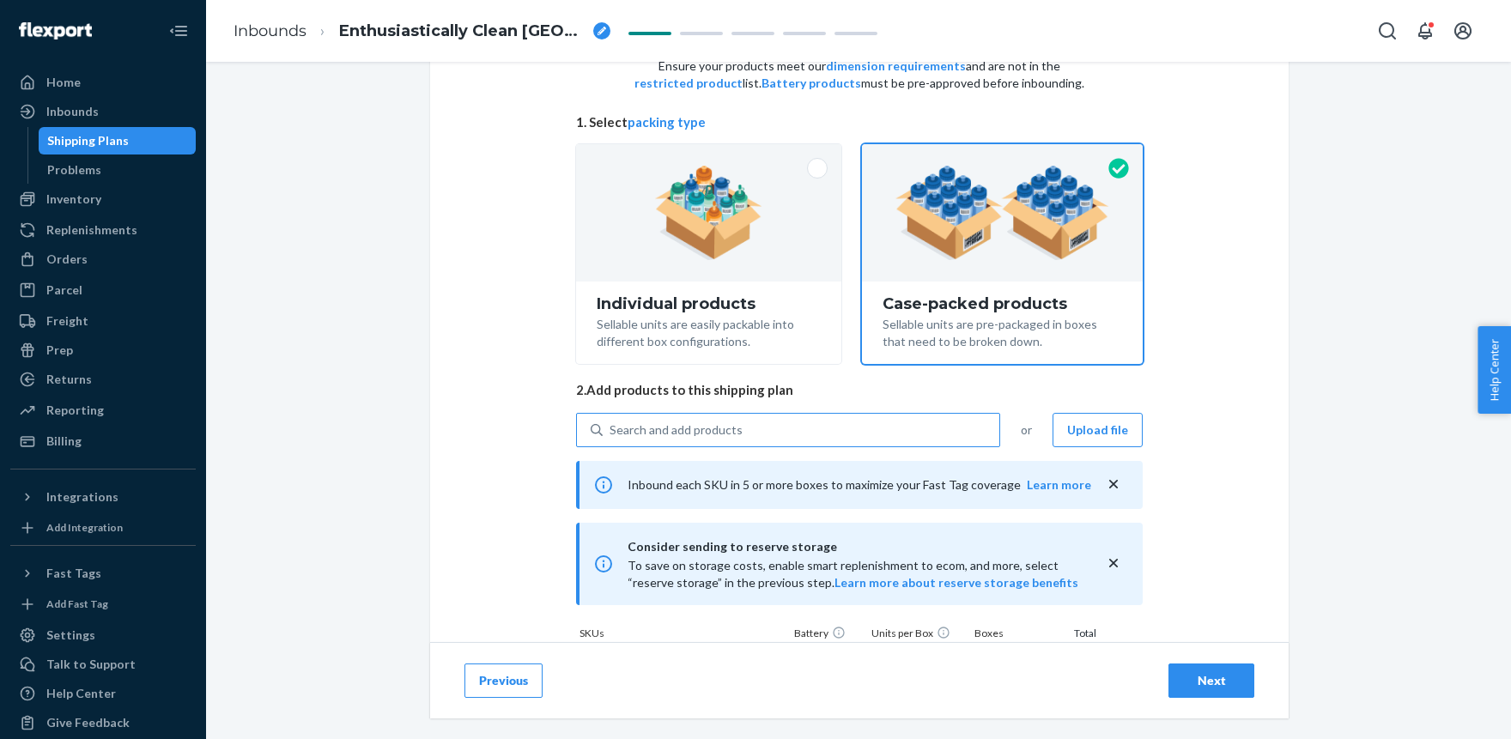
click at [707, 421] on div "Search and add products" at bounding box center [801, 430] width 397 height 31
paste input "LUG2018CG"
type input "LUG2018CG"
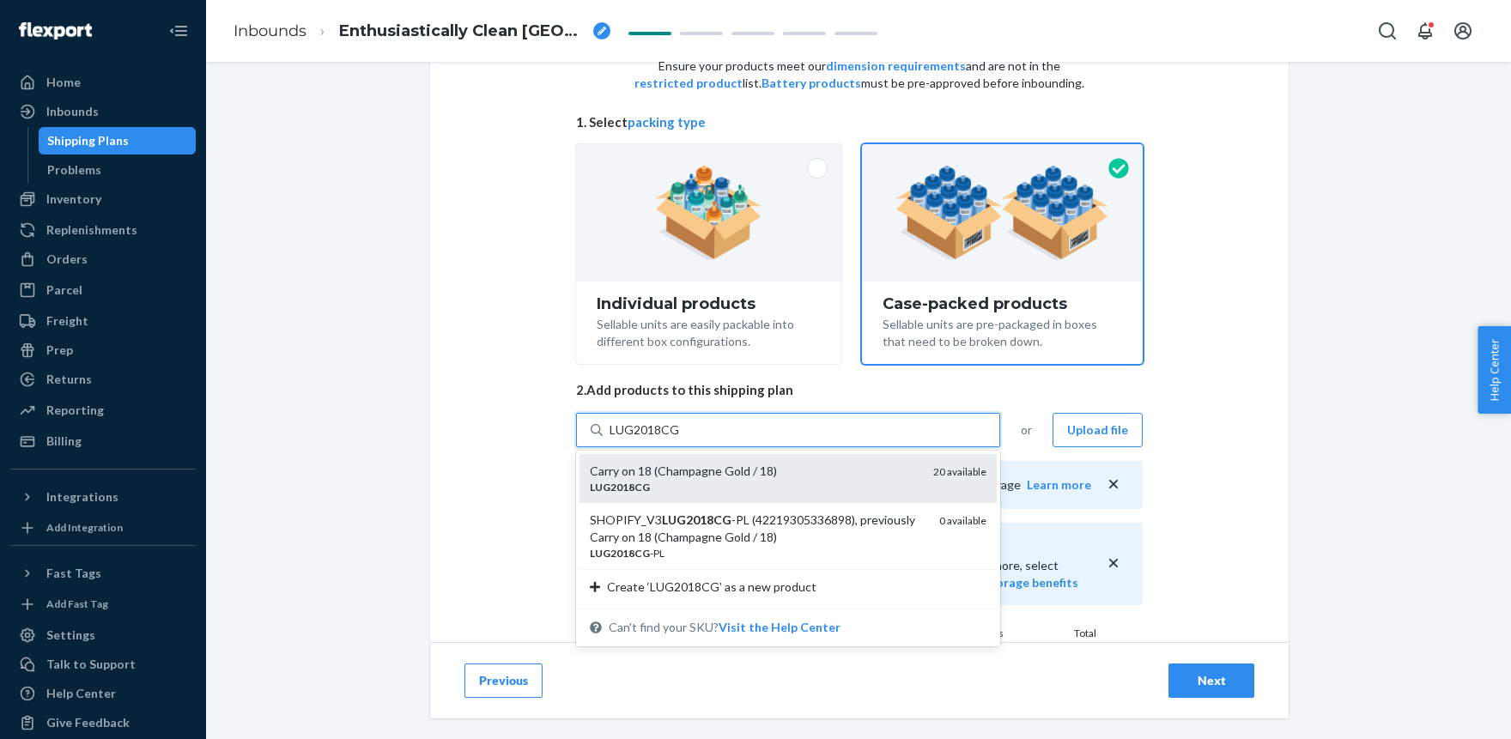
click at [654, 470] on div "Carry on 18 (Champagne Gold / 18)" at bounding box center [755, 471] width 330 height 17
click at [654, 439] on input "LUG2018CG" at bounding box center [644, 429] width 70 height 17
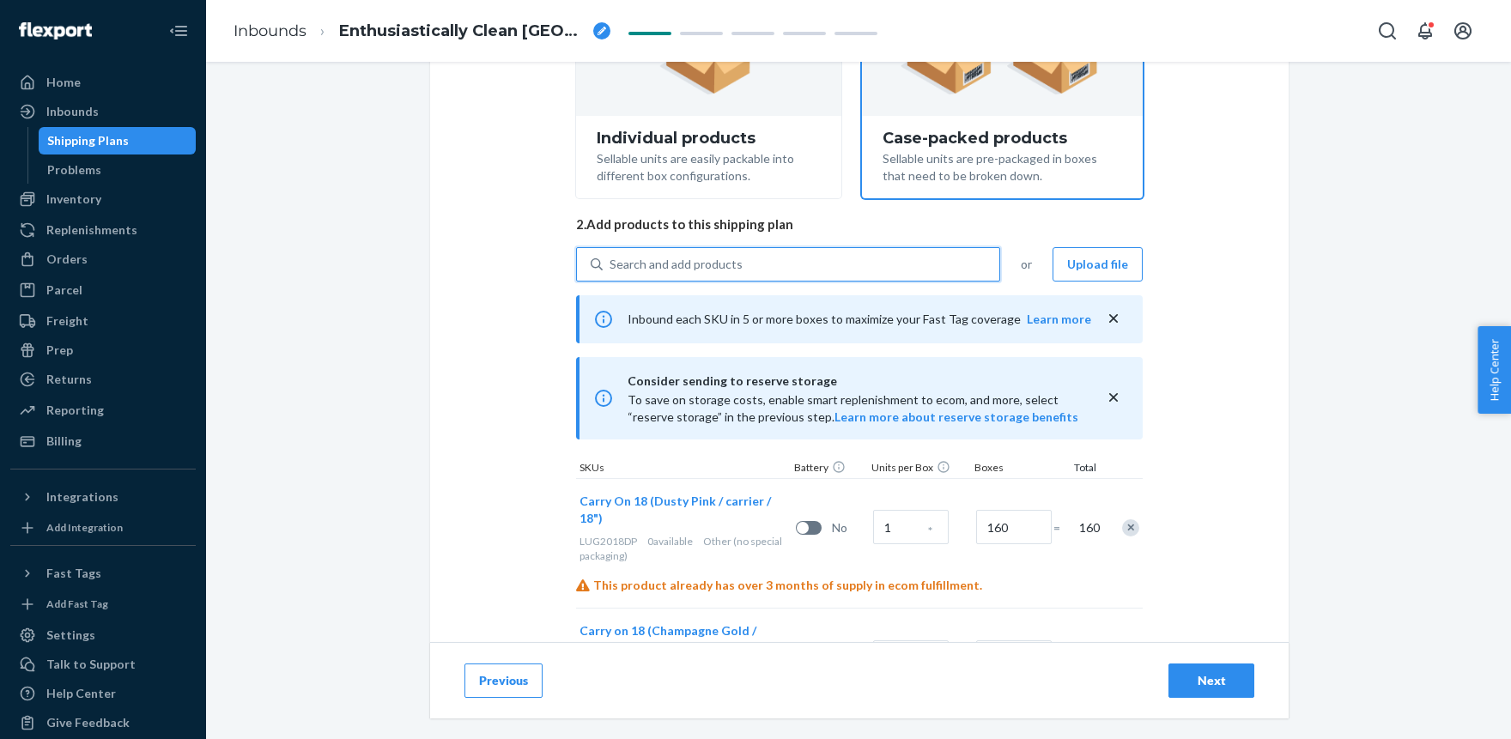
scroll to position [342, 0]
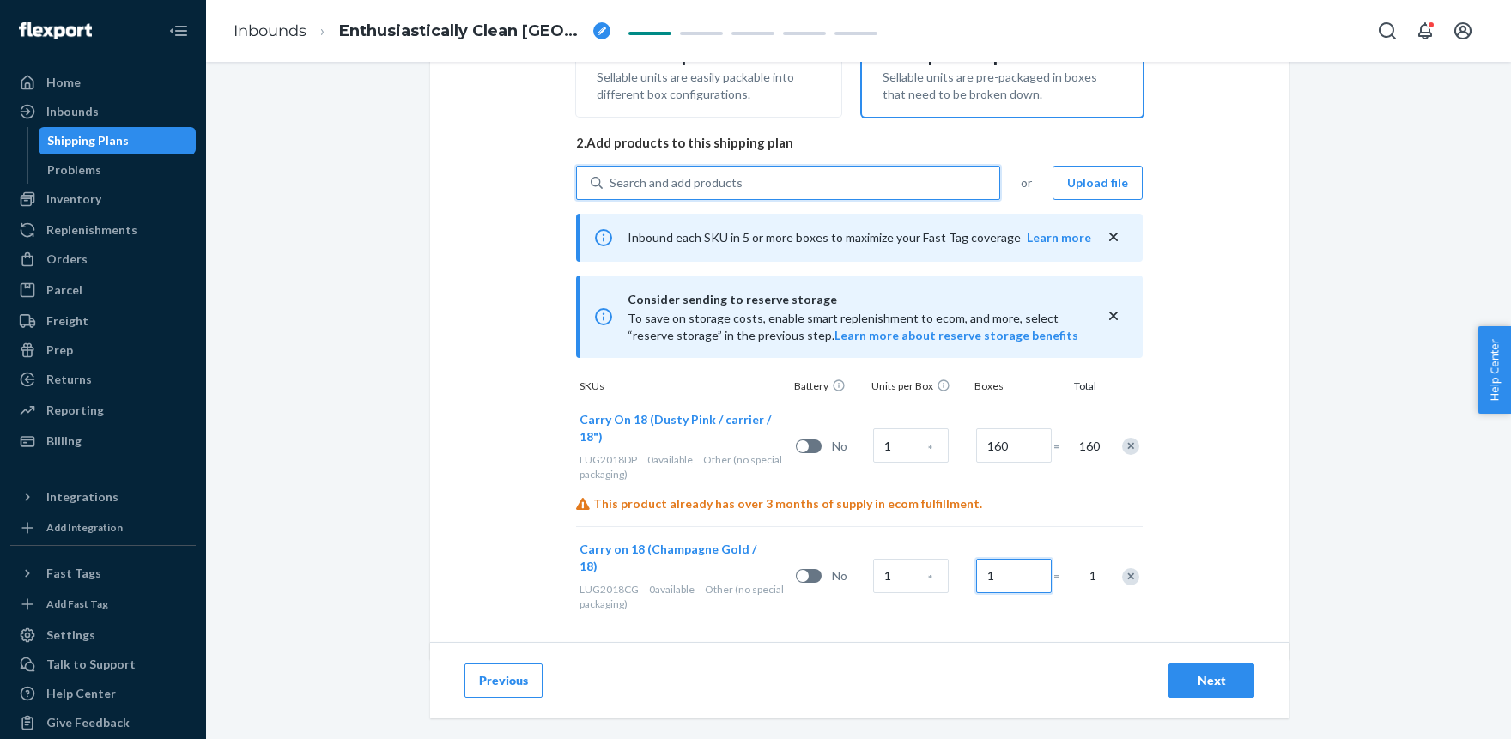
click at [1030, 569] on input "1" at bounding box center [1014, 576] width 76 height 34
type input "30"
click at [706, 176] on div "Search and add products" at bounding box center [675, 182] width 133 height 17
click at [611, 176] on input "Search and add products" at bounding box center [610, 182] width 2 height 17
paste input "LUG2018GR"
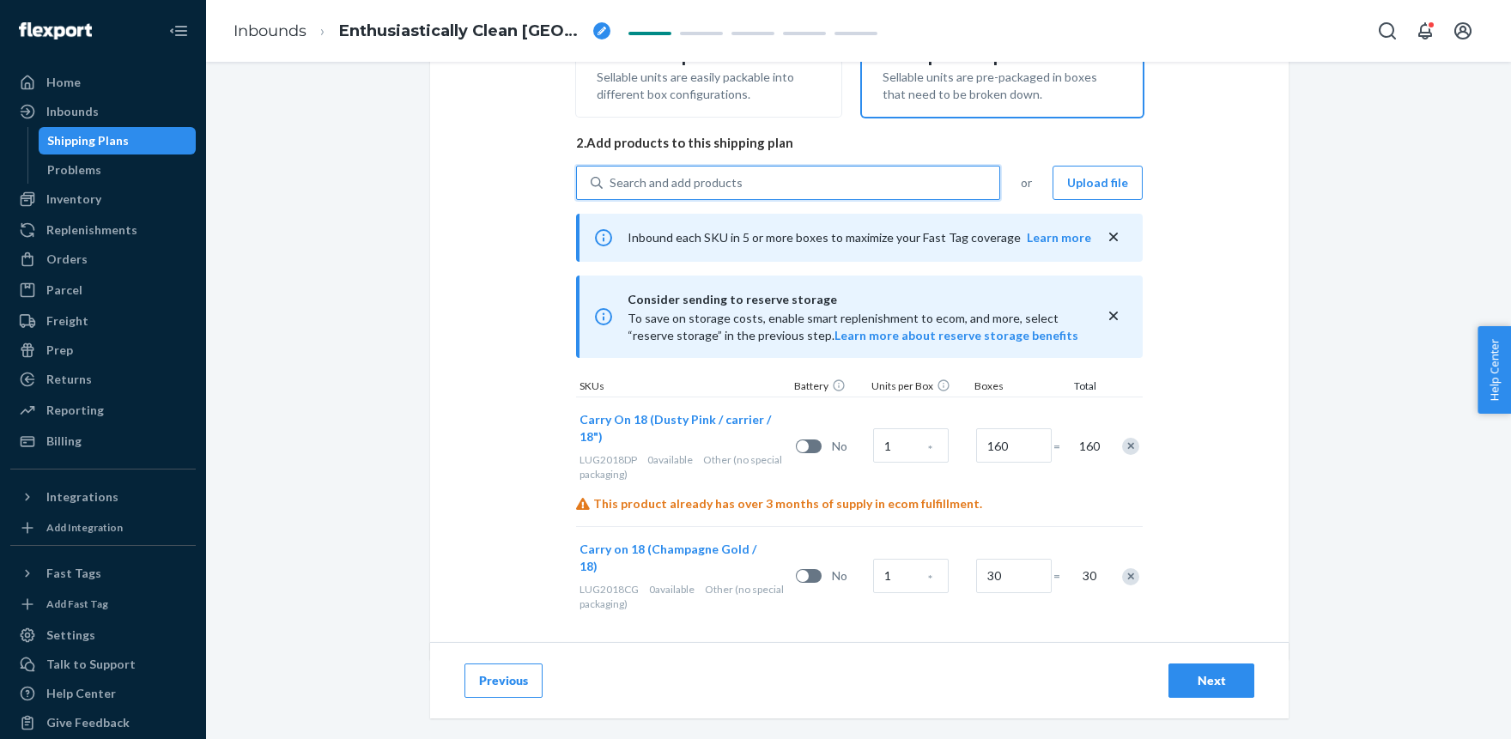
type input "LUG2018GR"
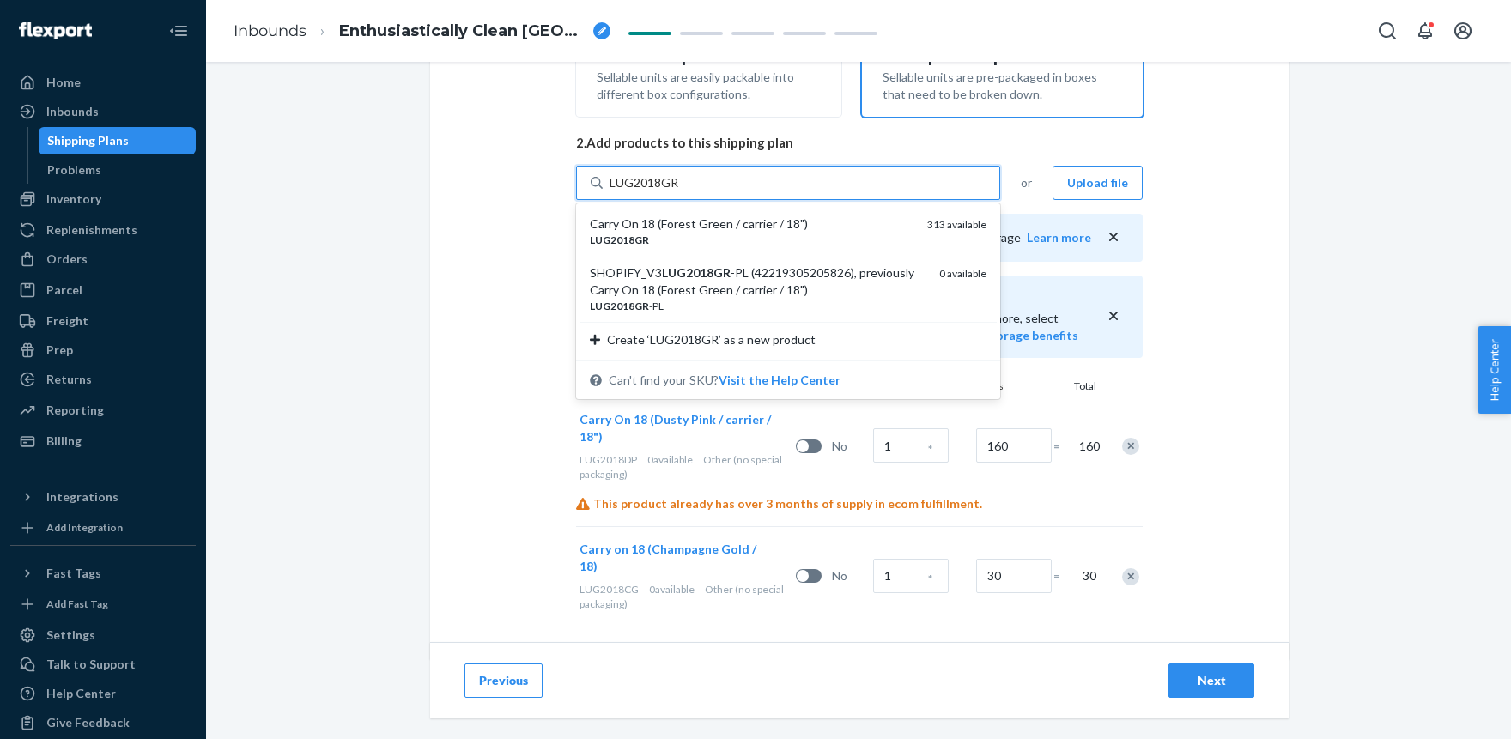
drag, startPoint x: 684, startPoint y: 229, endPoint x: 860, endPoint y: 234, distance: 176.0
click at [684, 228] on div "Carry On 18 (Forest Green / carrier / 18")" at bounding box center [752, 223] width 324 height 17
click at [679, 191] on input "LUG2018GR" at bounding box center [644, 182] width 70 height 17
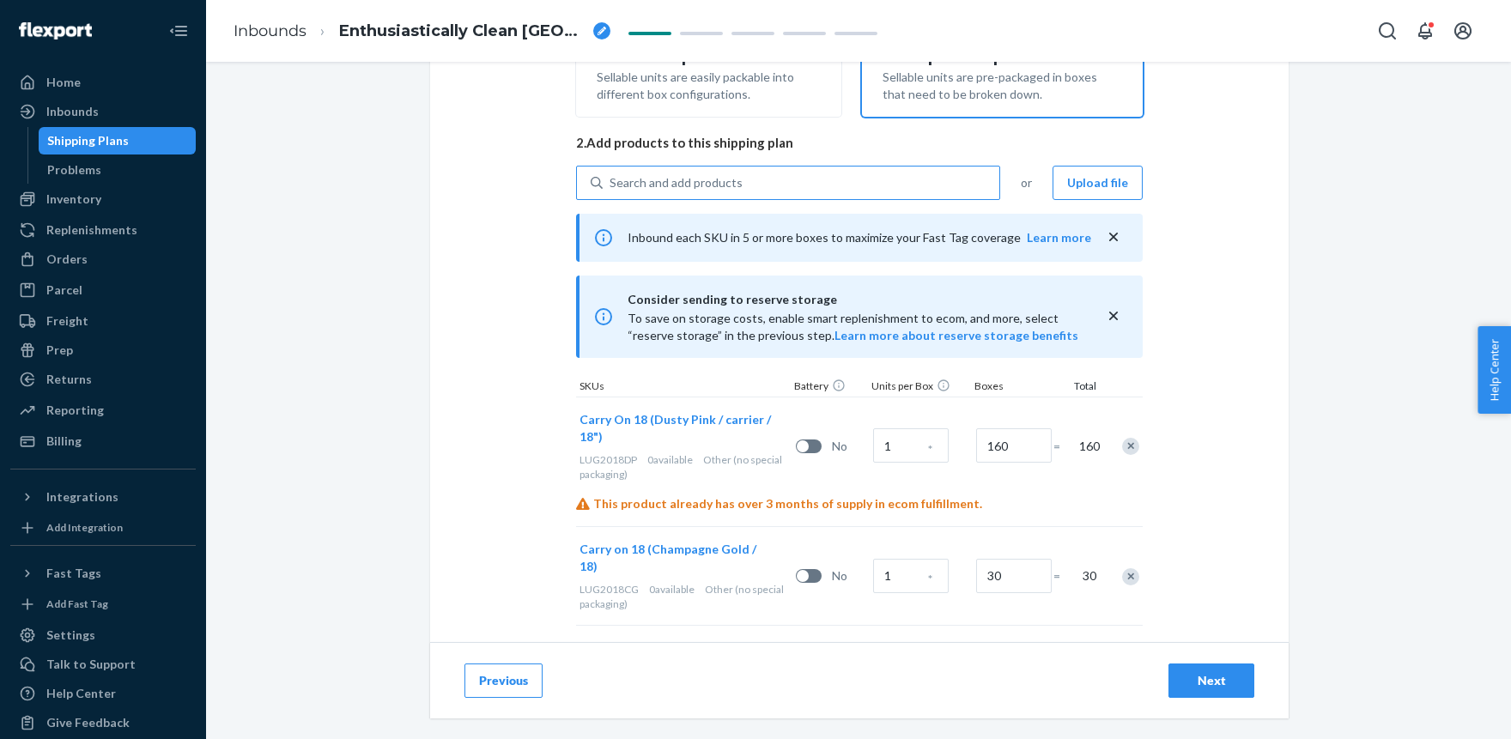
scroll to position [472, 0]
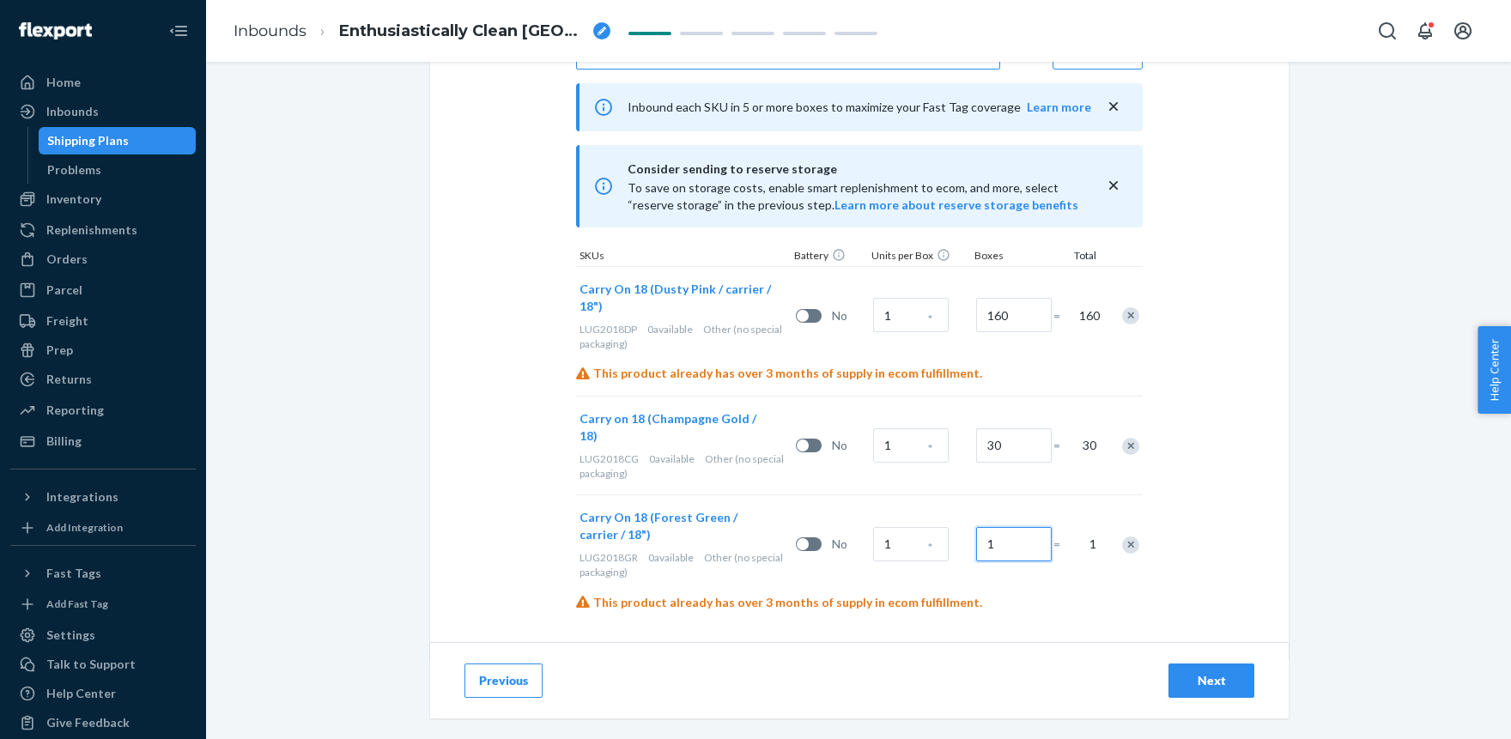
click at [1010, 527] on input "1" at bounding box center [1014, 544] width 76 height 34
paste input "60"
type input "160"
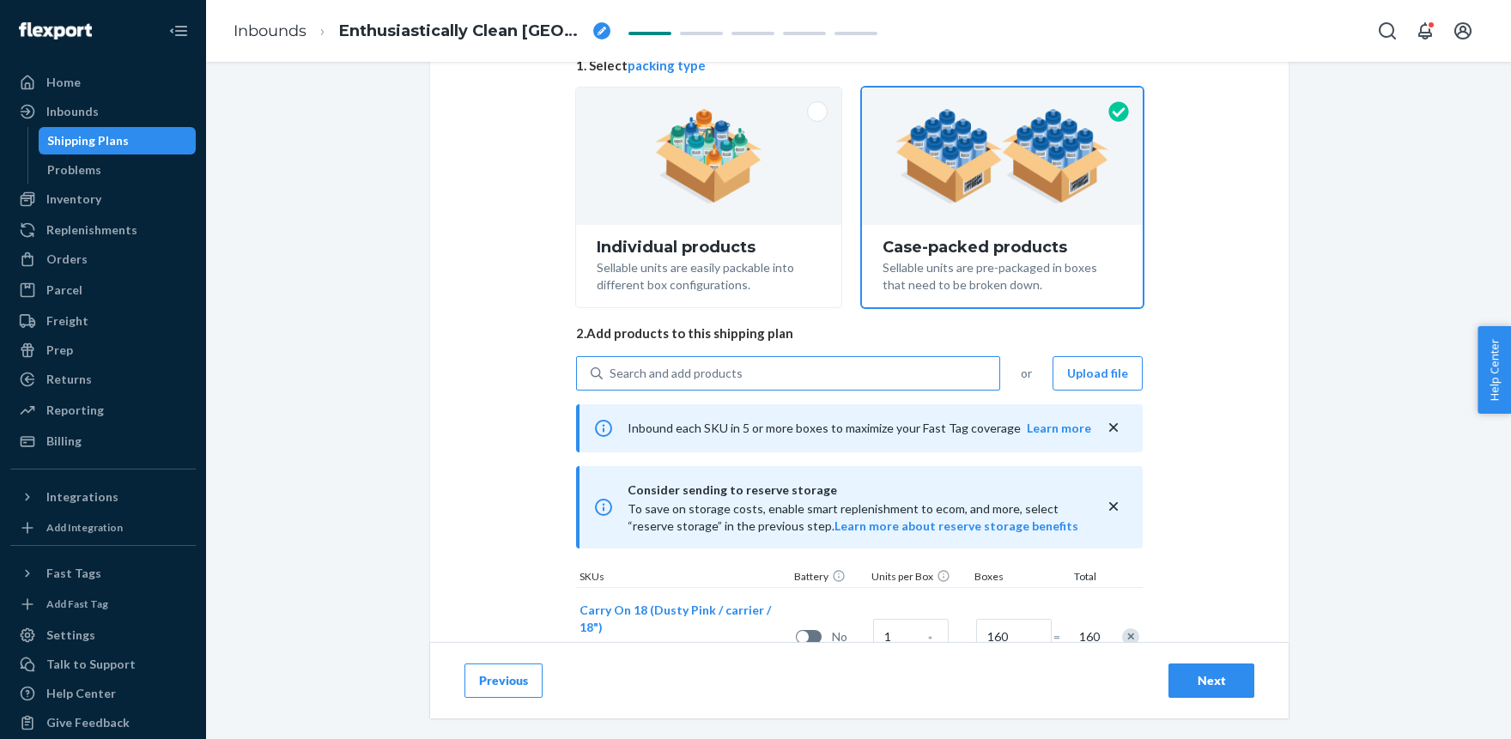
scroll to position [283, 0]
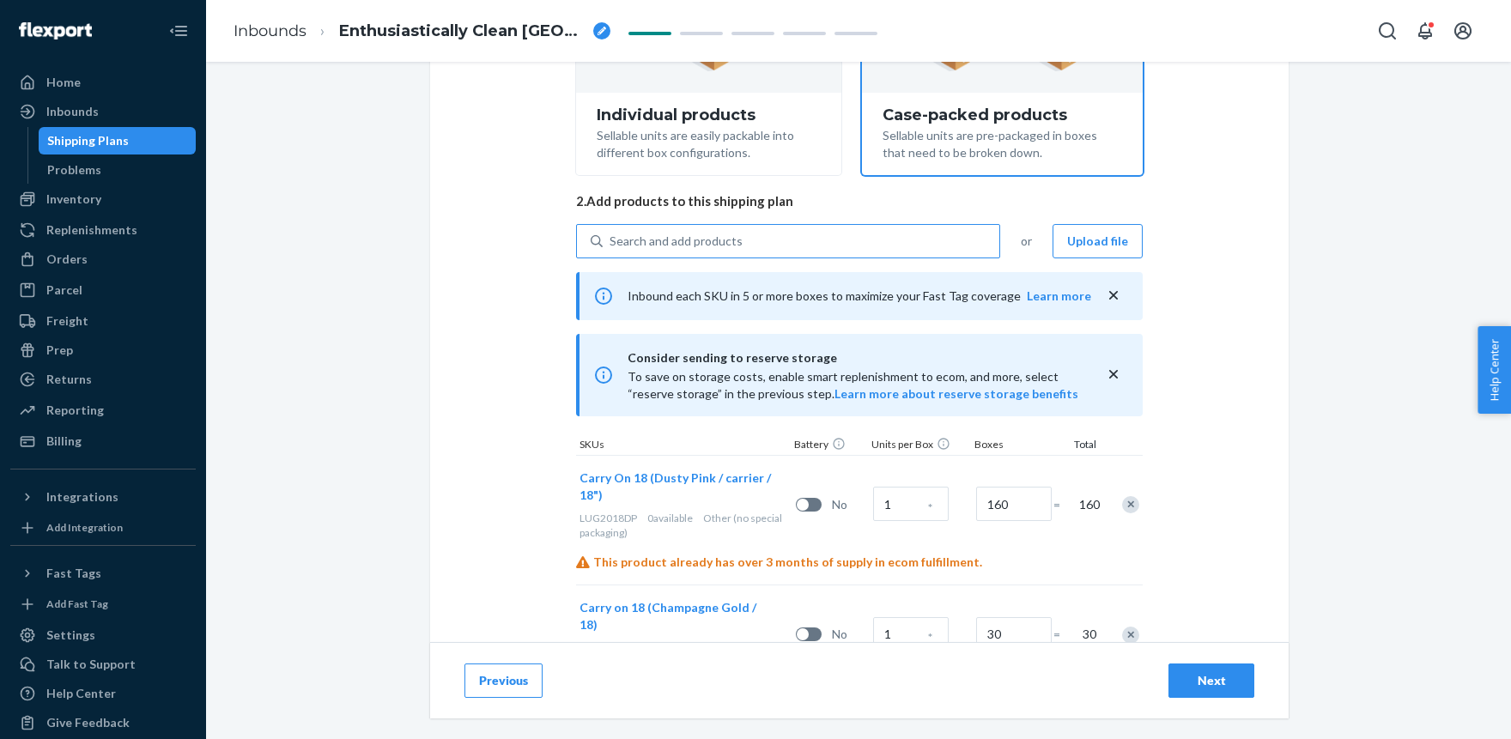
click at [684, 239] on div "Search and add products" at bounding box center [675, 241] width 133 height 17
click at [611, 239] on input "Search and add products" at bounding box center [610, 241] width 2 height 17
click at [684, 239] on div "Search and add products" at bounding box center [675, 241] width 133 height 17
click at [611, 239] on input "0 results available. Use Up and Down to choose options, press Enter to select t…" at bounding box center [610, 241] width 2 height 17
paste input "LUG2018MB"
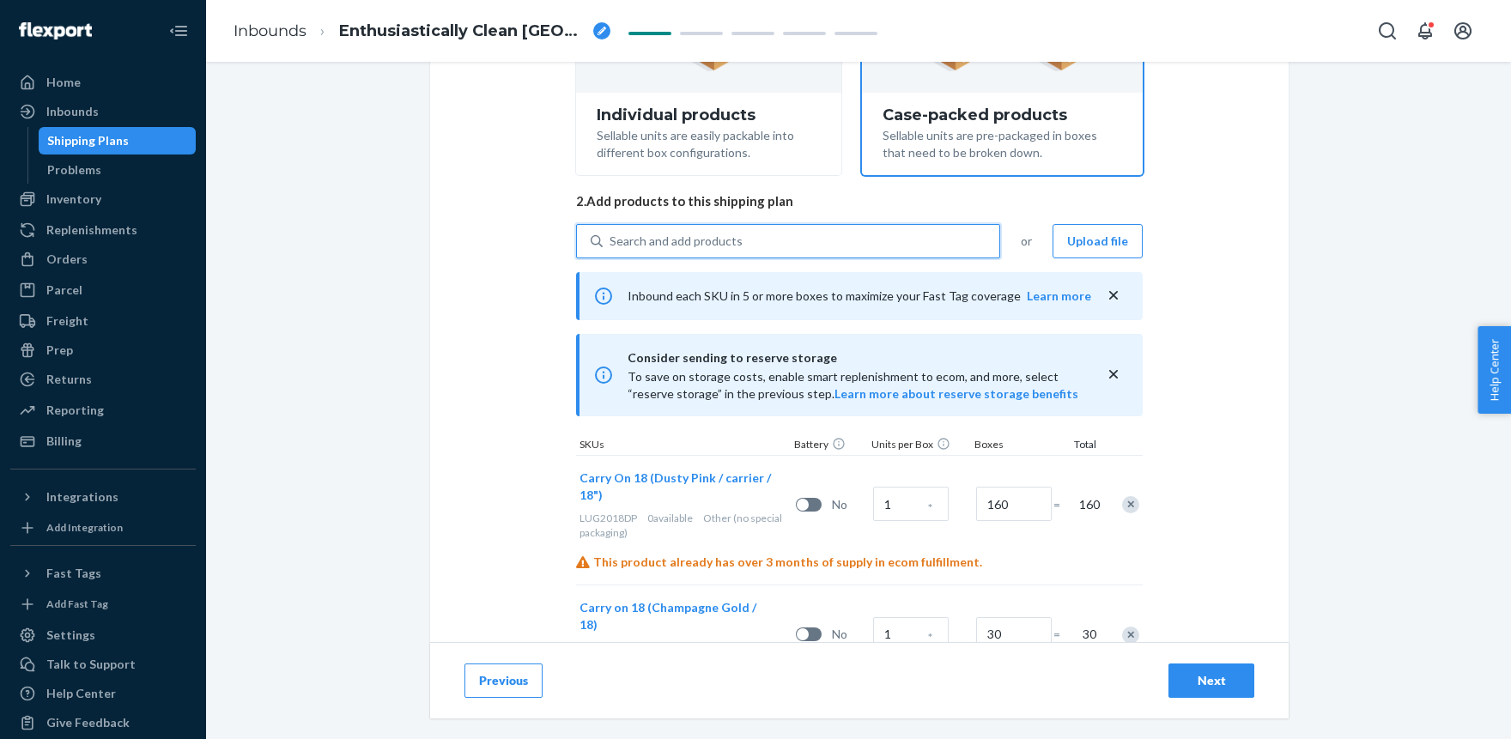
type input "LUG2018MB"
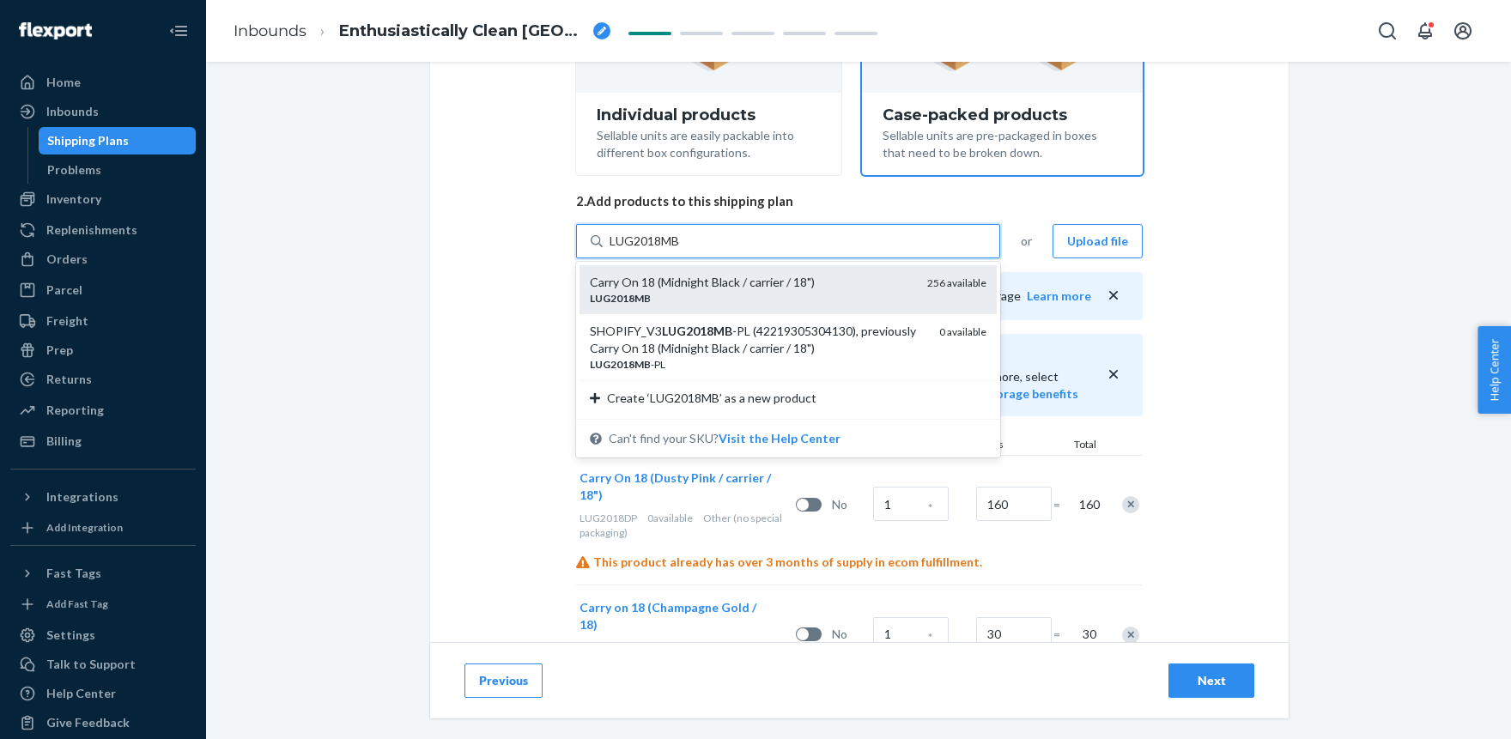
click at [669, 287] on div "Carry On 18 (Midnight Black / carrier / 18")" at bounding box center [752, 282] width 324 height 17
click at [669, 250] on input "LUG2018MB" at bounding box center [645, 241] width 72 height 17
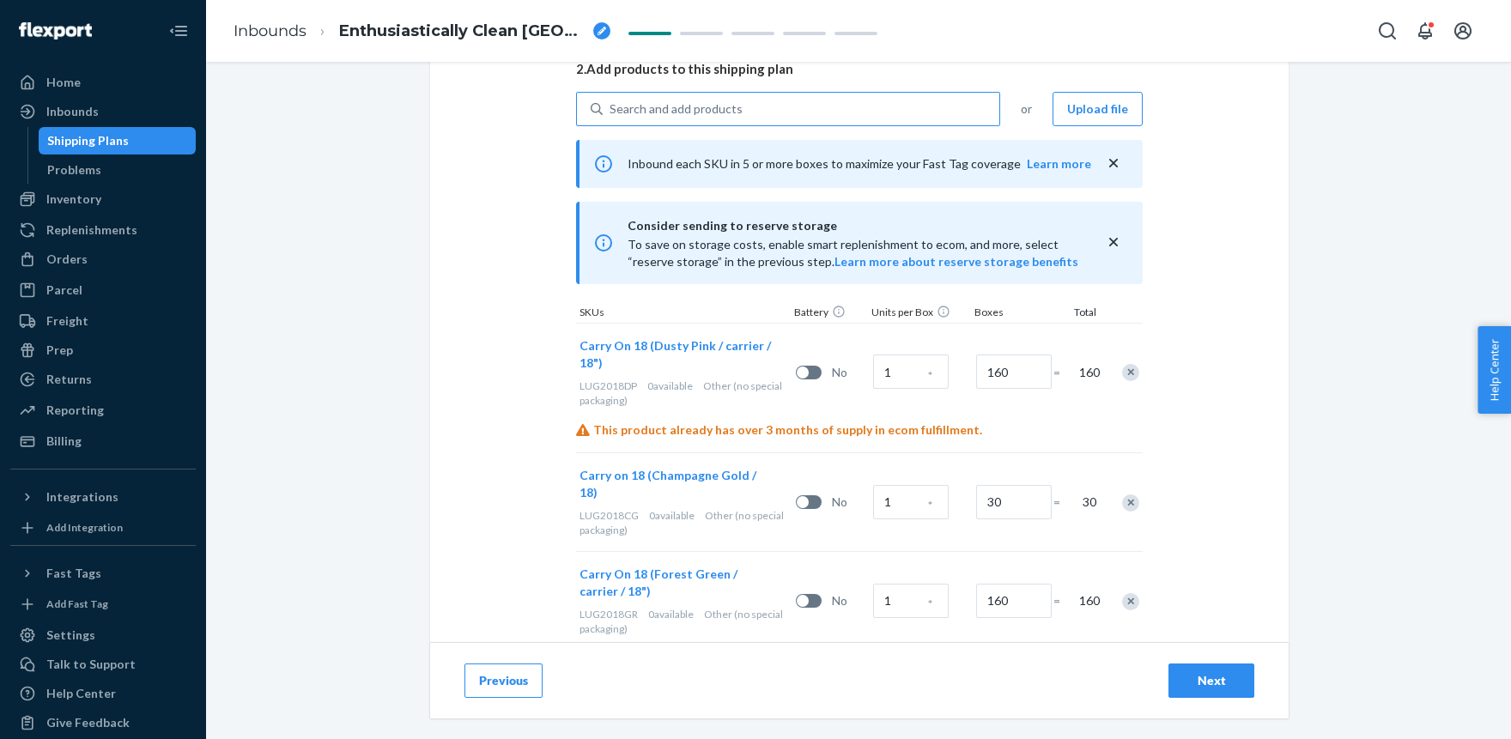
scroll to position [602, 0]
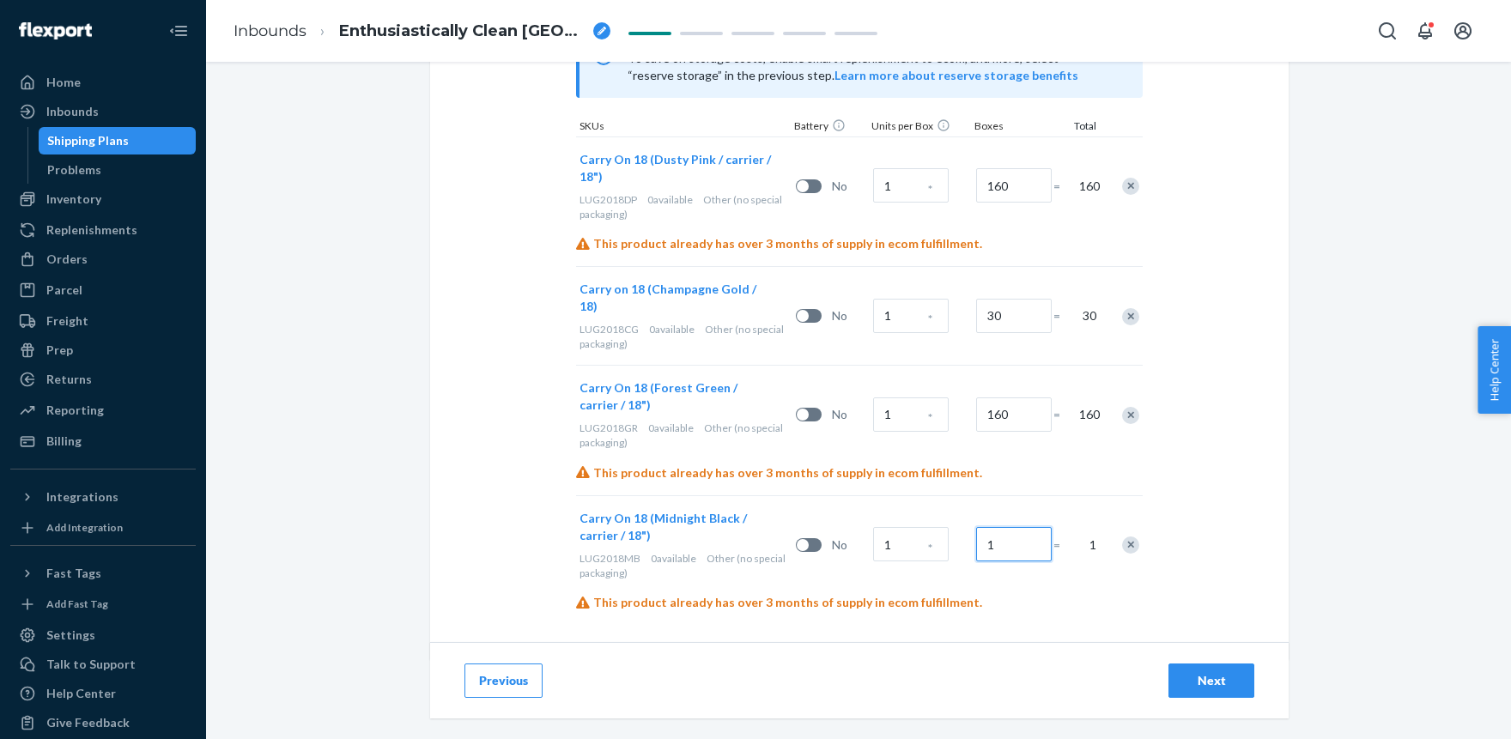
click at [1007, 530] on input "1" at bounding box center [1014, 544] width 76 height 34
paste input "00"
type input "100"
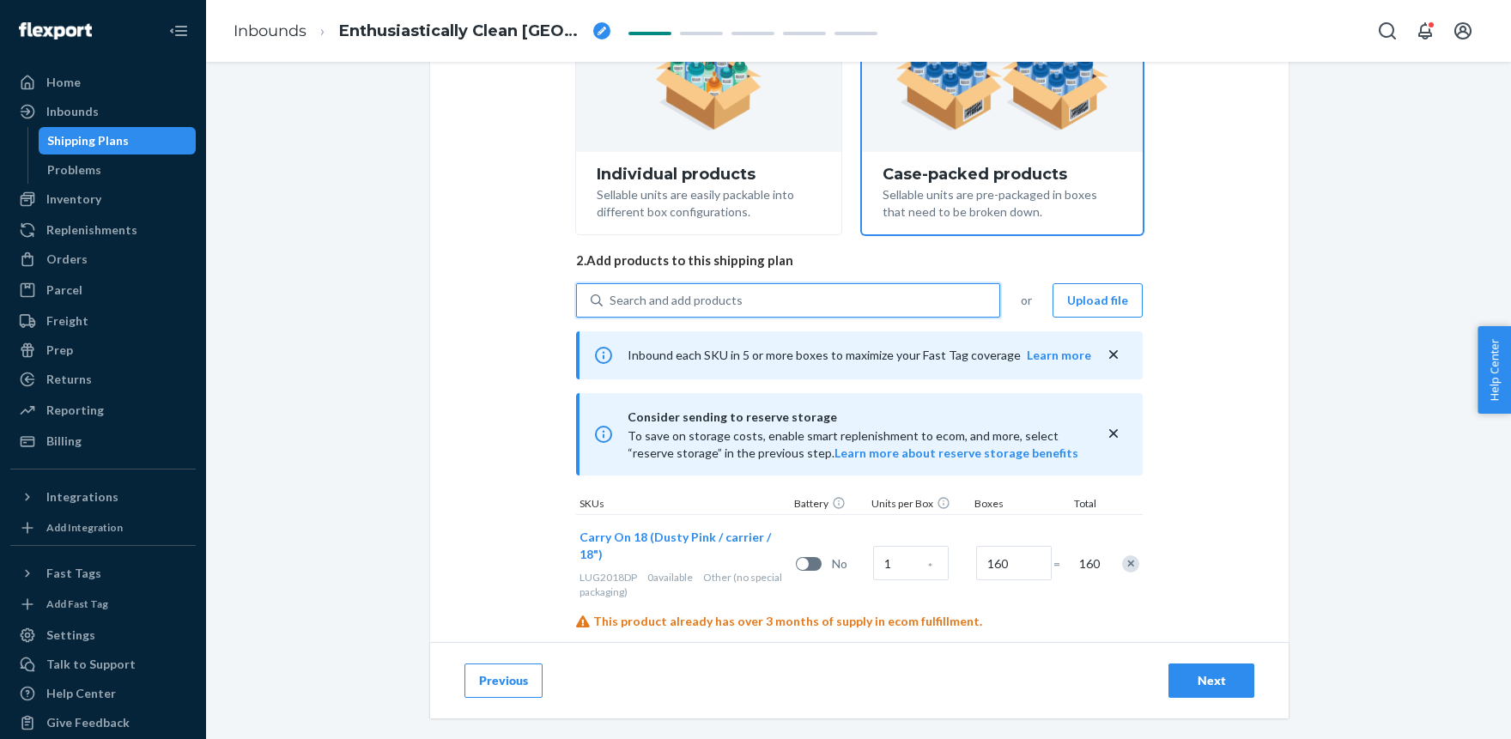
click at [657, 306] on div "Search and add products" at bounding box center [675, 300] width 133 height 17
click at [611, 306] on input "0 results available. Use Up and Down to choose options, press Enter to select t…" at bounding box center [610, 300] width 2 height 17
paste input "LUG2018KG"
type input "LUG2018KG"
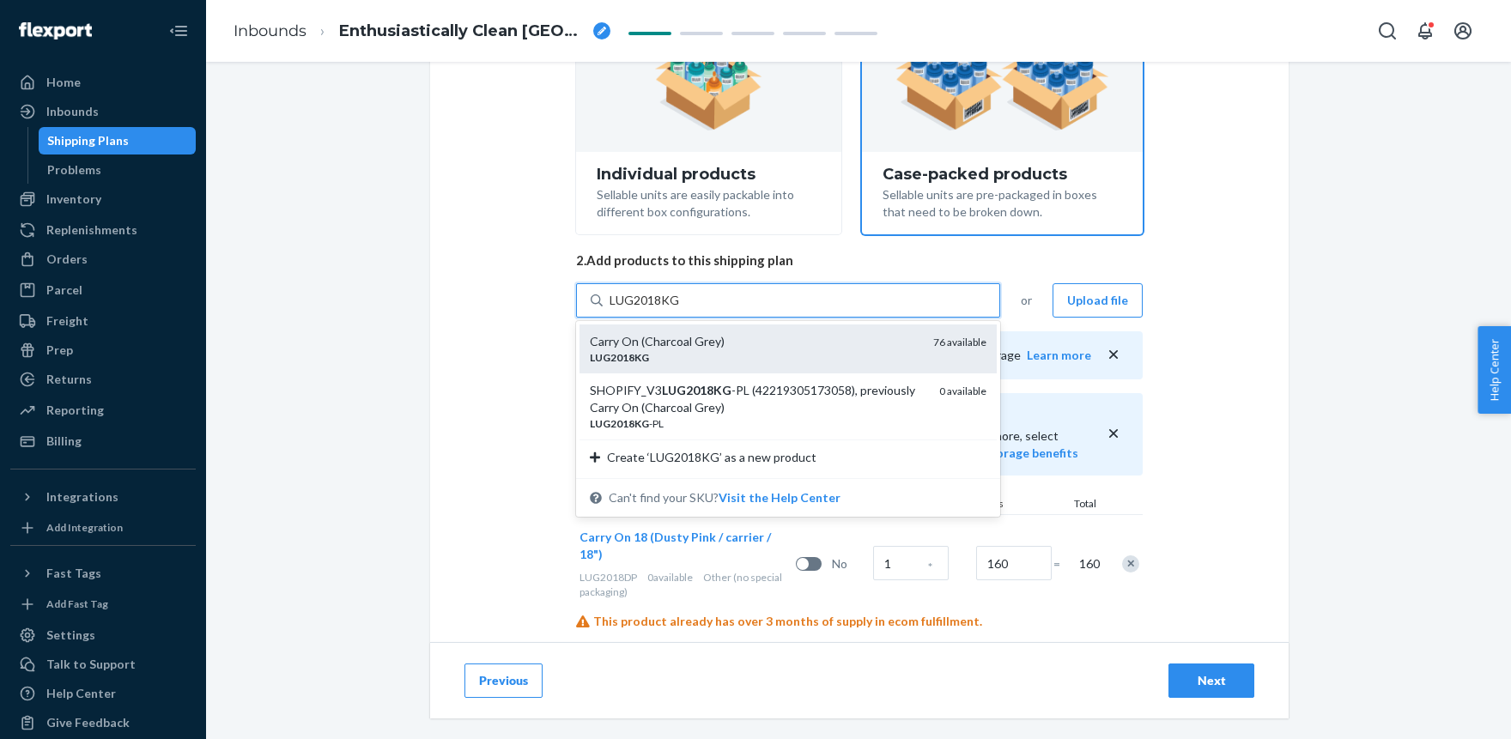
click at [651, 337] on div "Carry On (Charcoal Grey)" at bounding box center [755, 341] width 330 height 17
click at [651, 309] on input "LUG2018KG" at bounding box center [644, 300] width 70 height 17
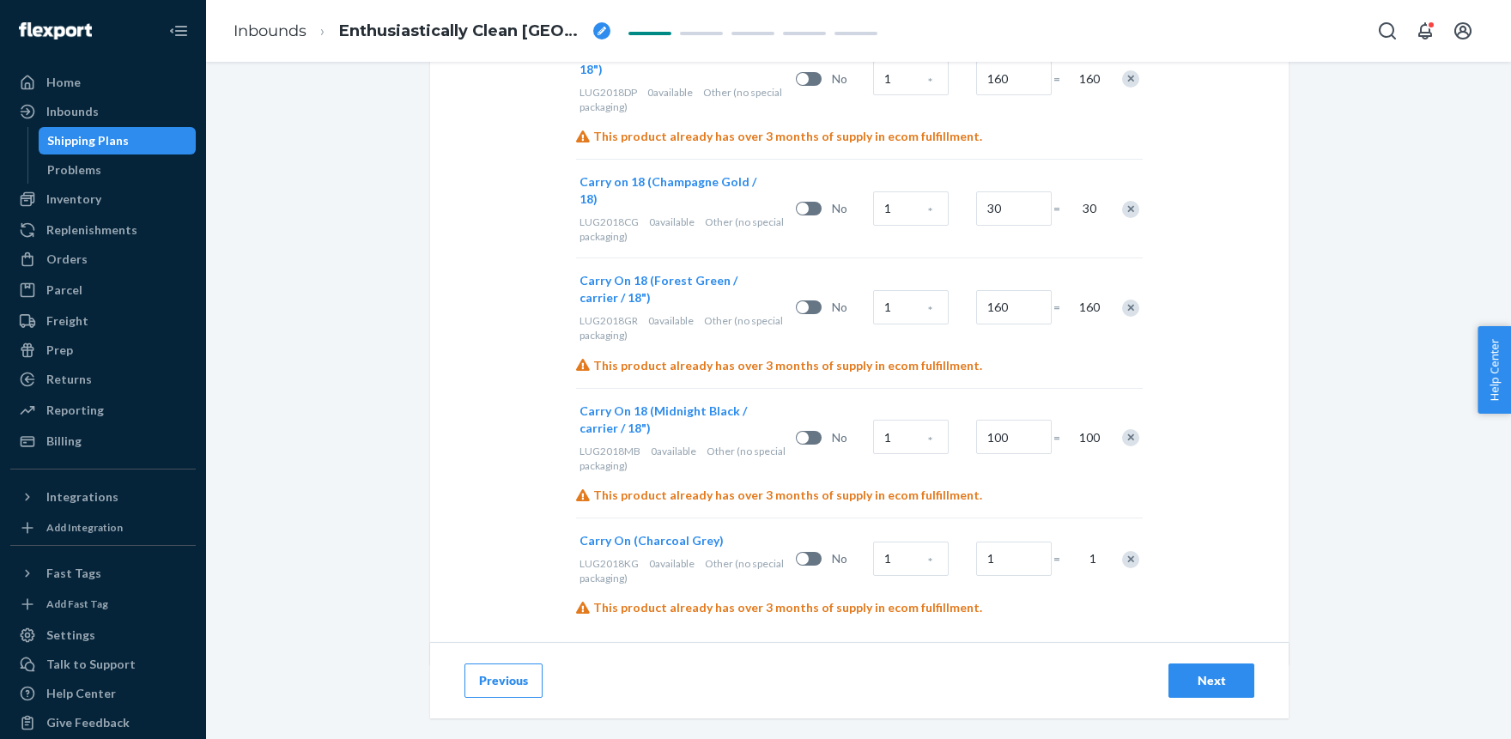
scroll to position [714, 0]
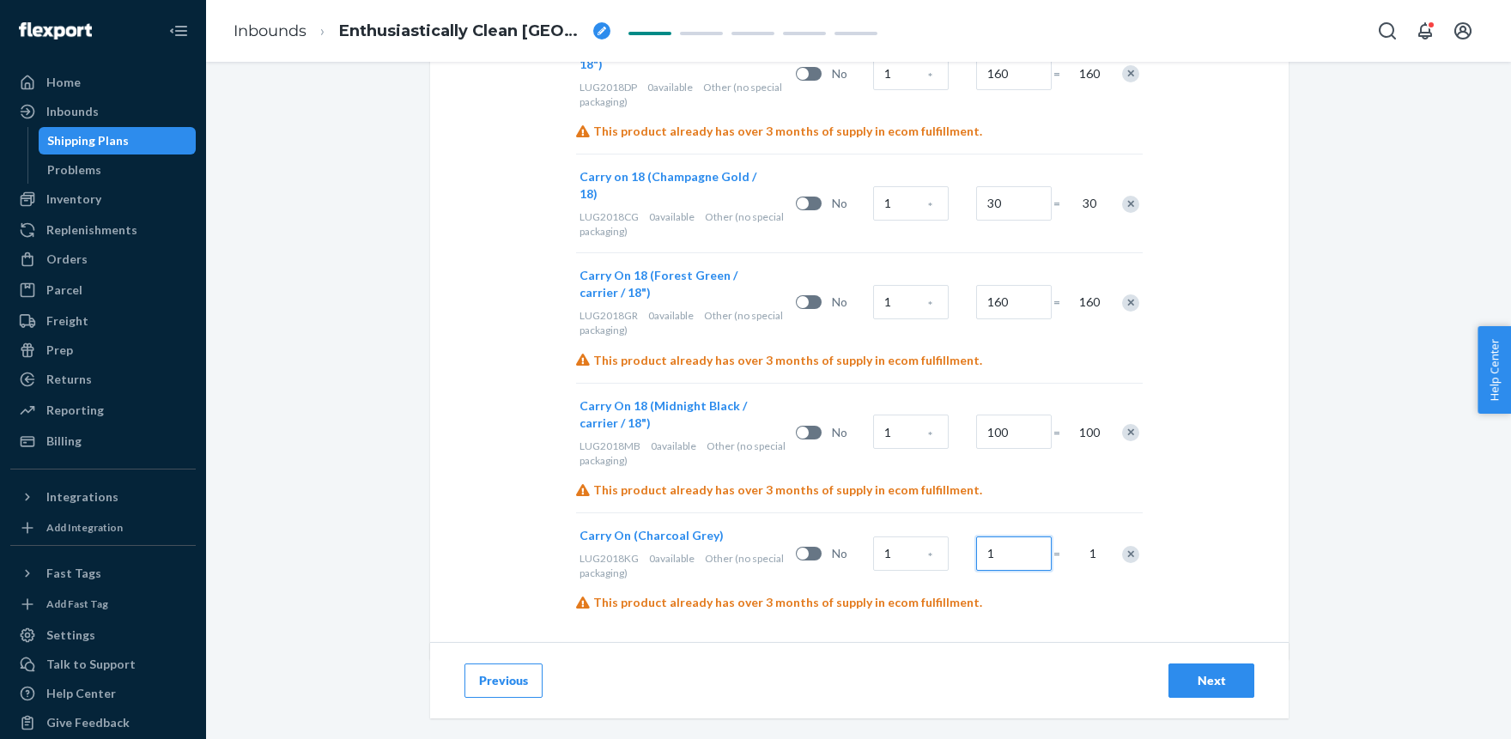
click at [998, 536] on input "1" at bounding box center [1014, 553] width 76 height 34
paste input "50"
type input "150"
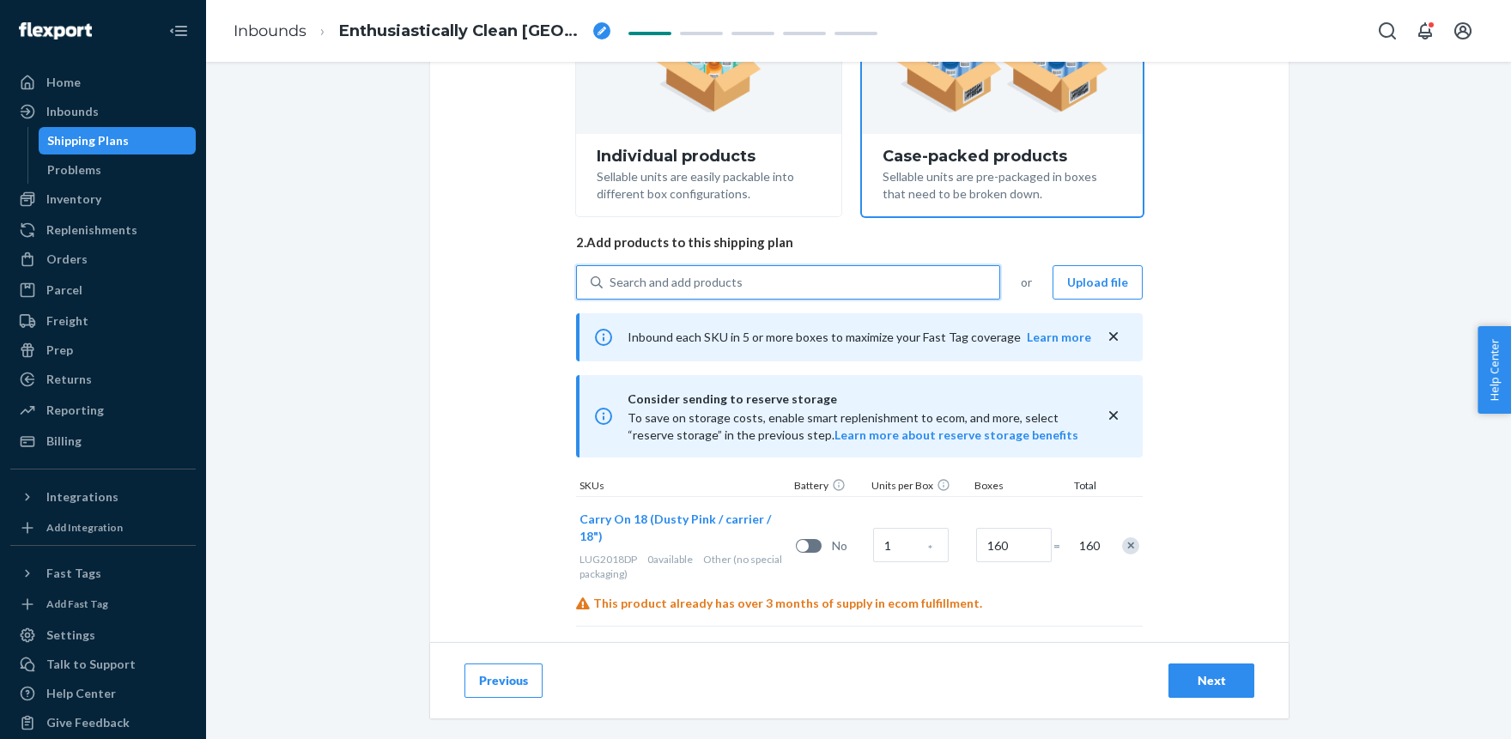
click at [703, 272] on div "Search and add products" at bounding box center [801, 282] width 397 height 31
click at [611, 274] on input "0 results available. Use Up and Down to choose options, press Enter to select t…" at bounding box center [610, 282] width 2 height 17
paste input "LUG2018CB"
type input "LUG2018CB"
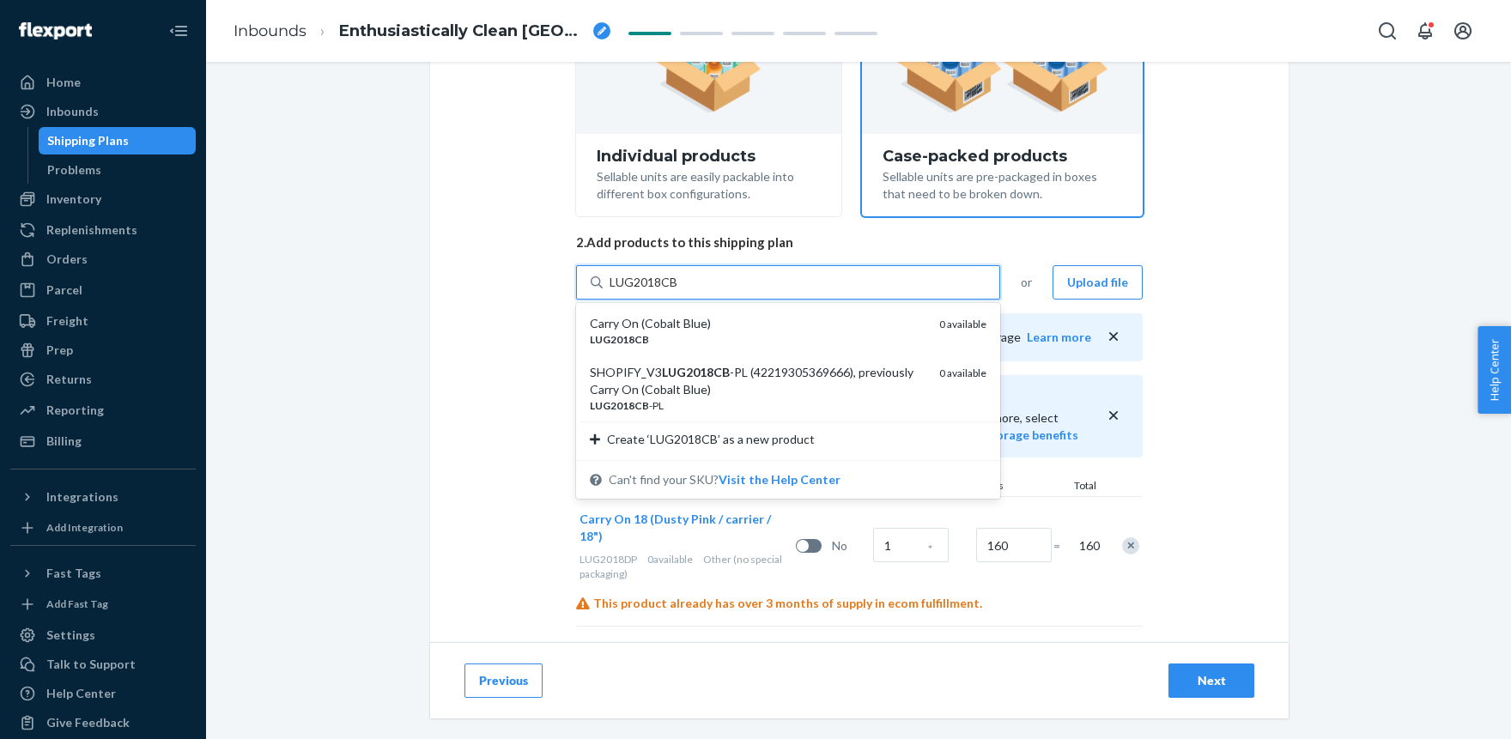
click at [662, 331] on div "Carry On (Cobalt Blue)" at bounding box center [758, 323] width 336 height 17
click at [662, 291] on input "LUG2018CB" at bounding box center [644, 282] width 70 height 17
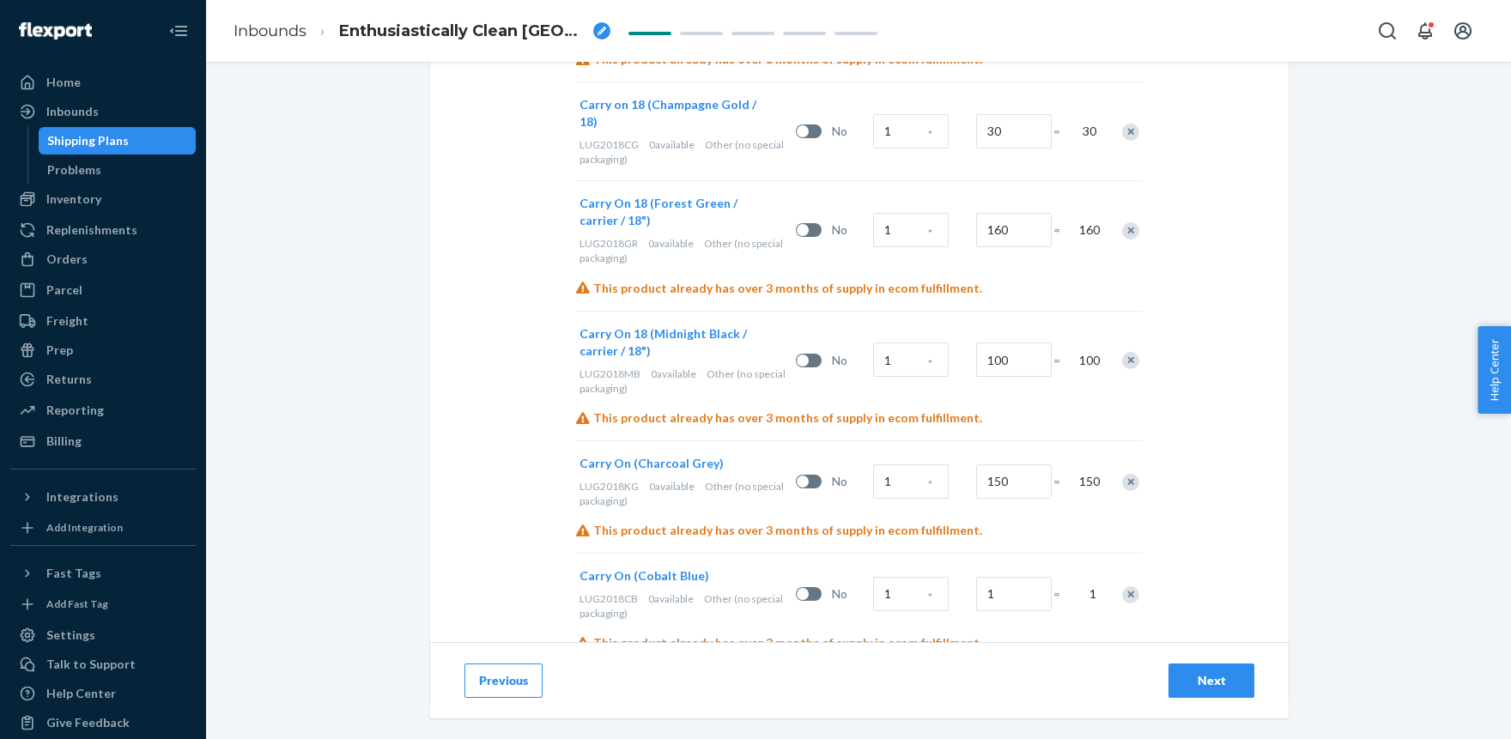
scroll to position [827, 0]
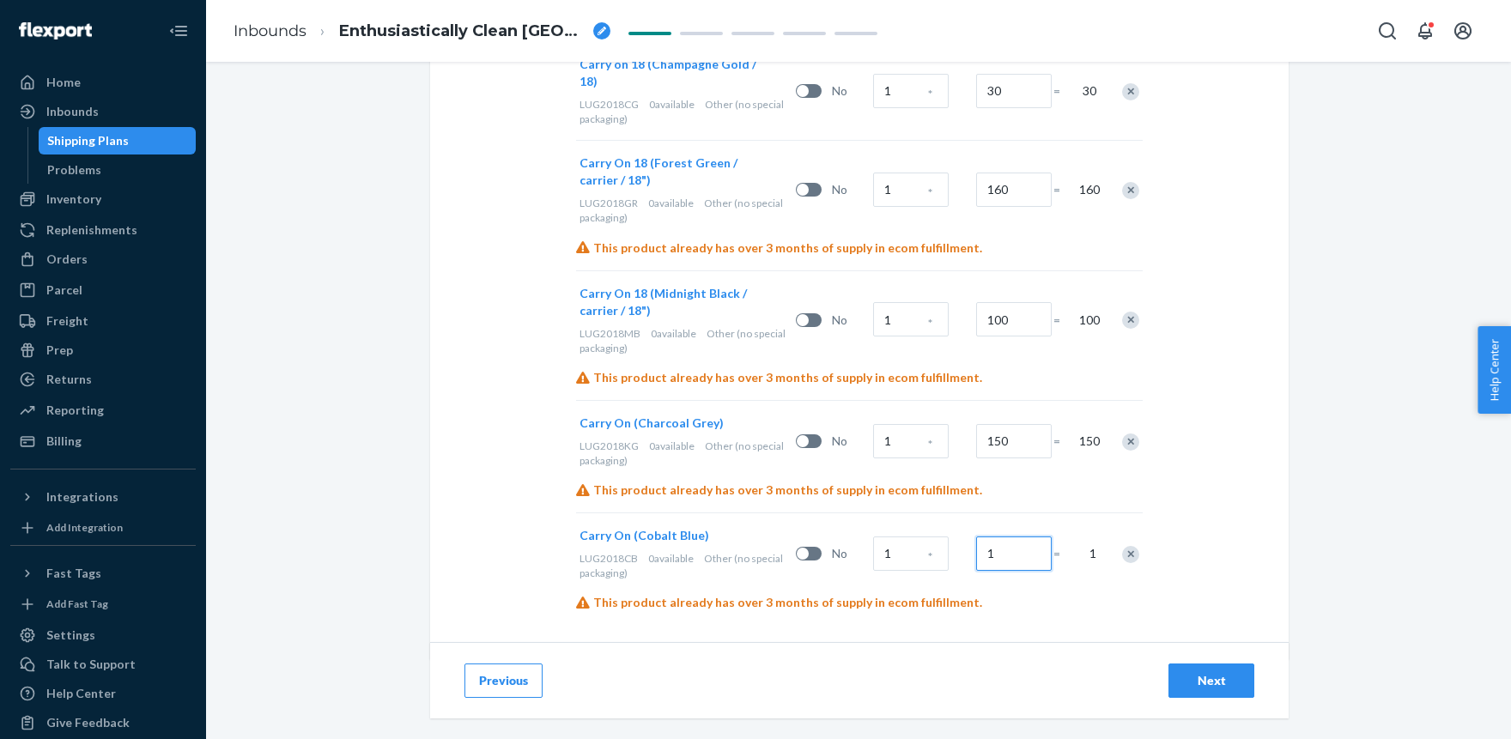
click at [1009, 539] on input "1" at bounding box center [1014, 553] width 76 height 34
paste input "50"
type input "50"
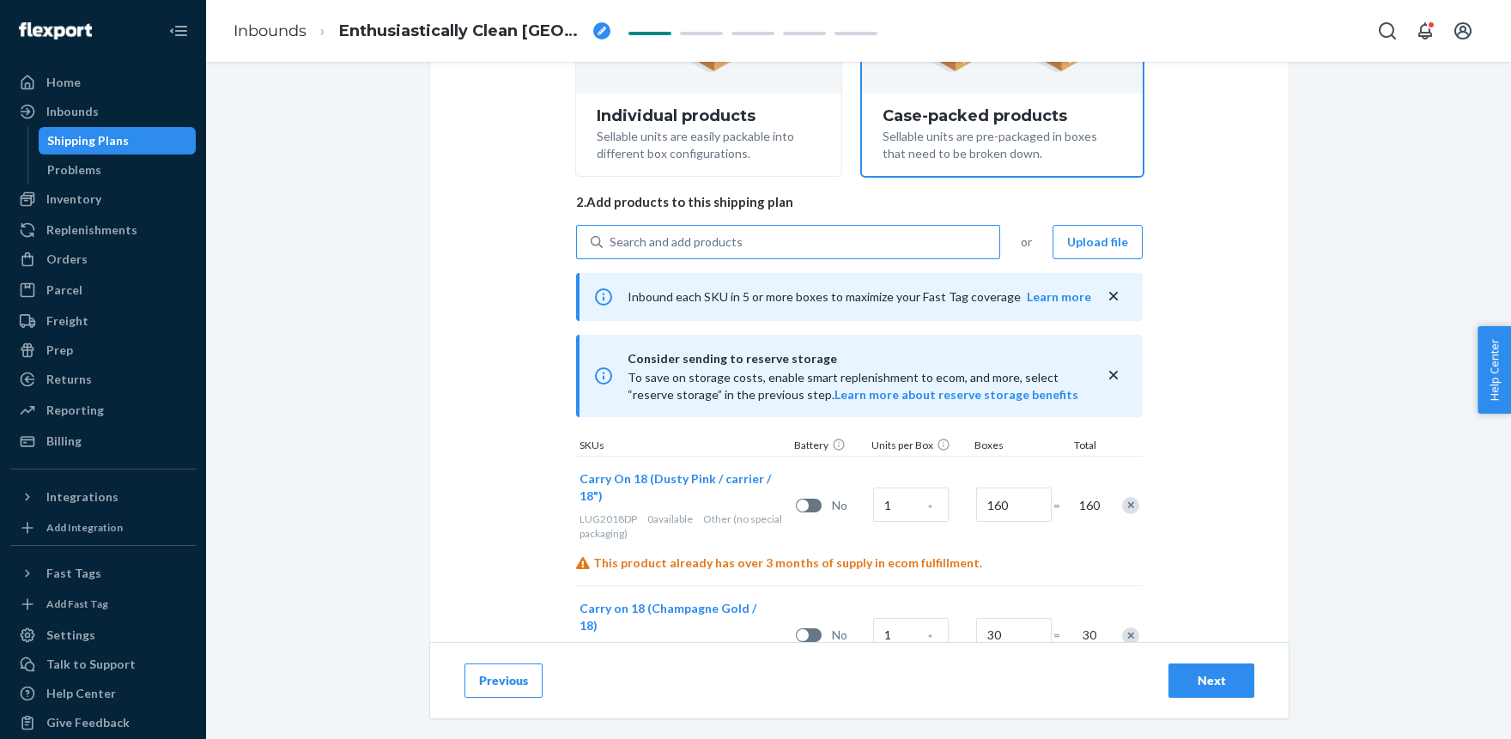
scroll to position [260, 0]
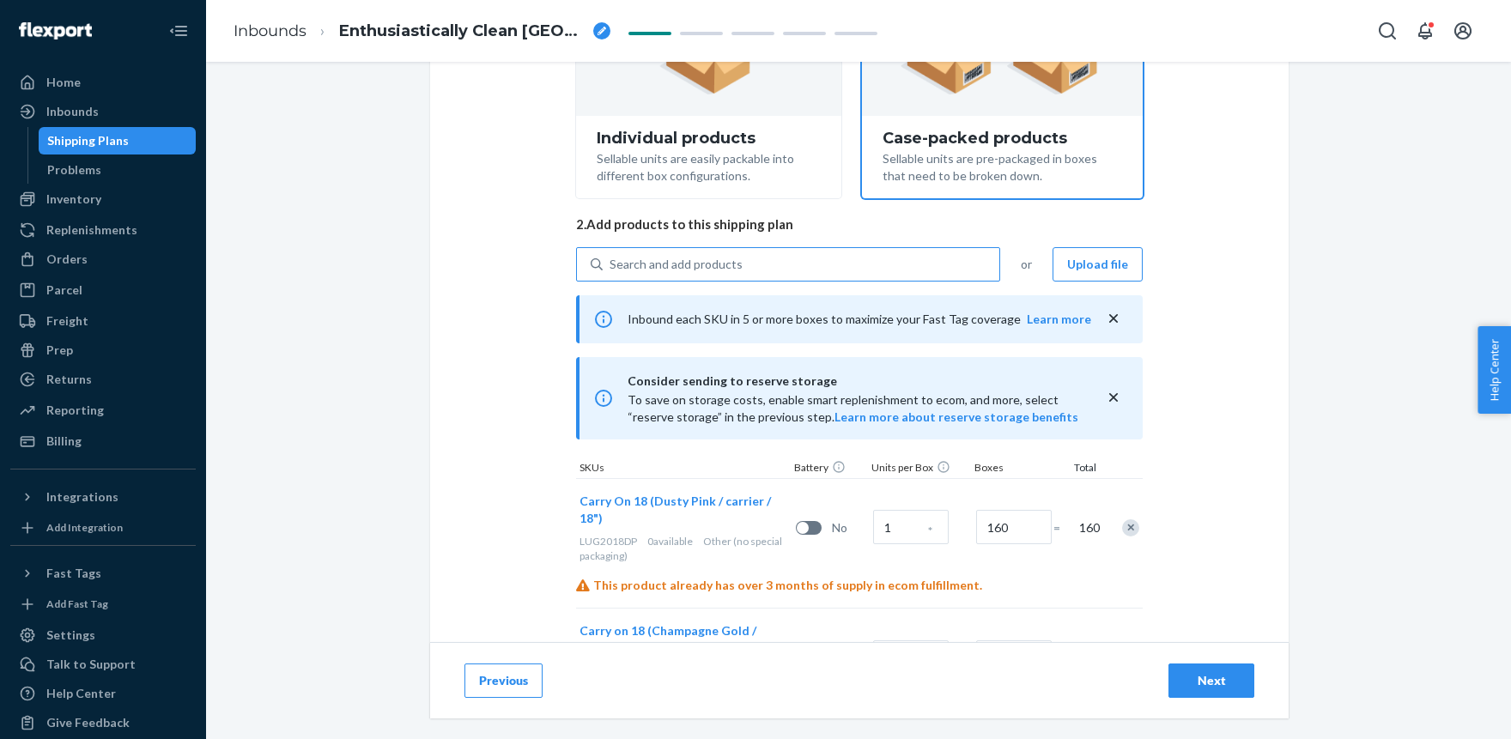
click at [675, 266] on div "Search and add products" at bounding box center [675, 264] width 133 height 17
click at [611, 266] on input "Search and add products" at bounding box center [610, 264] width 2 height 17
paste input "LUG2018SB"
type input "LUG2018SB"
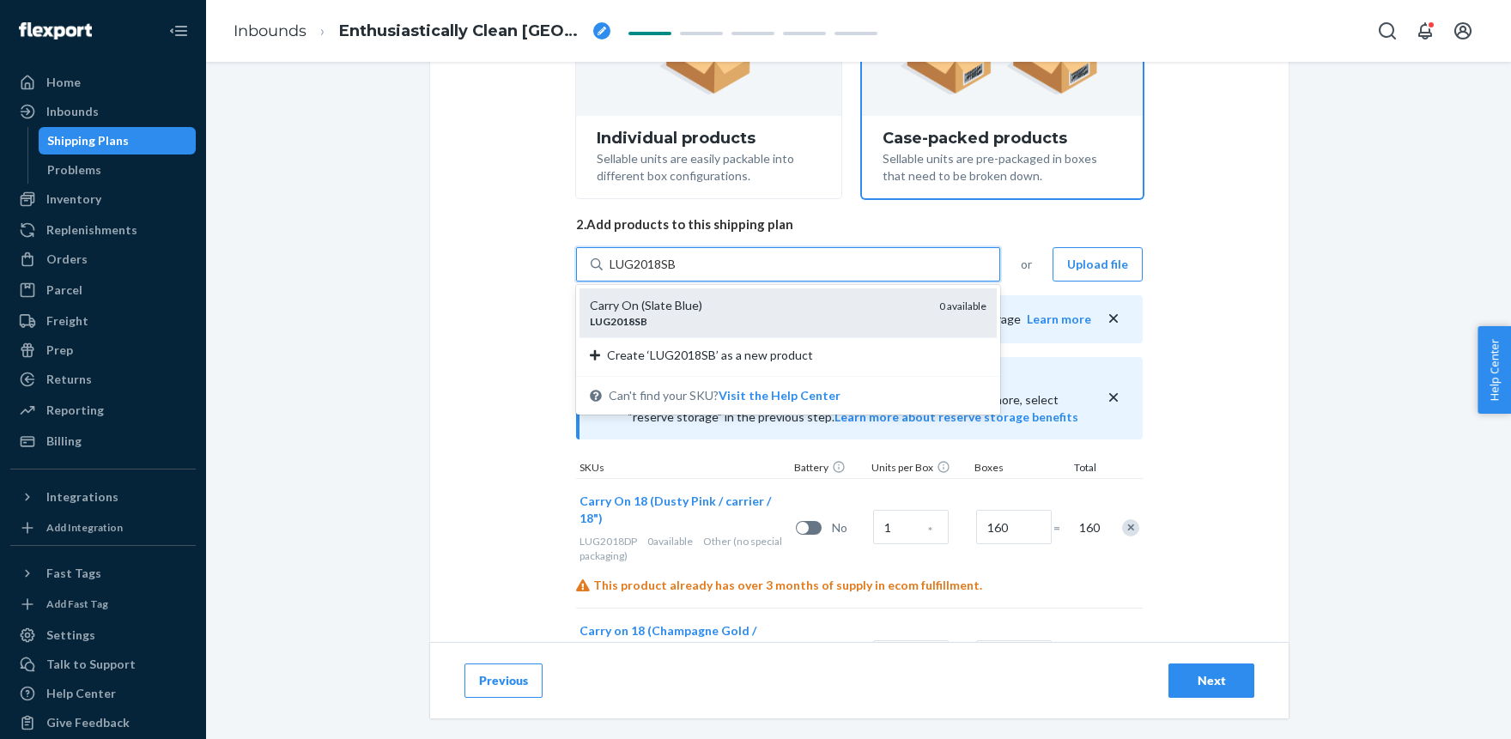
click at [680, 301] on div "Carry On (Slate Blue)" at bounding box center [758, 305] width 336 height 17
click at [677, 273] on input "LUG2018SB" at bounding box center [643, 264] width 68 height 17
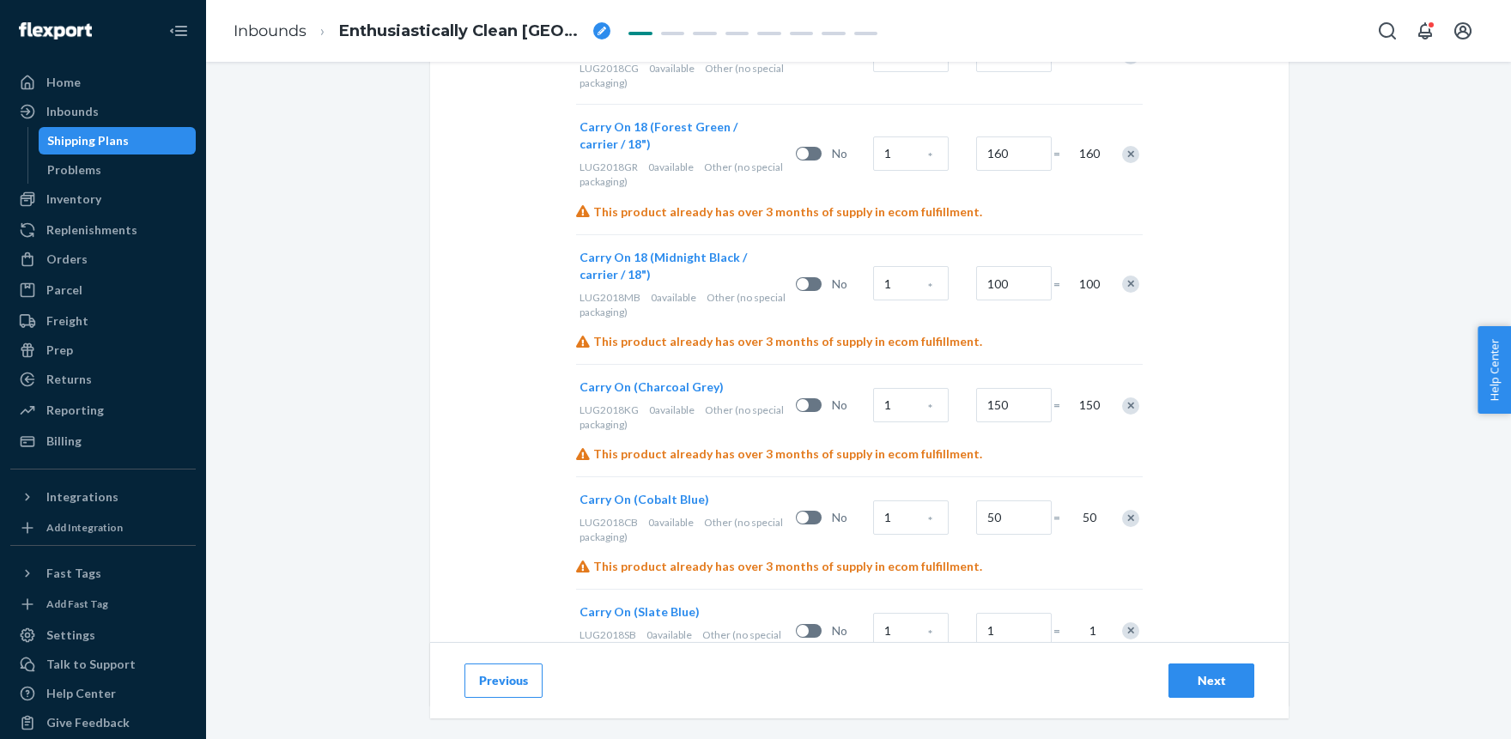
scroll to position [908, 0]
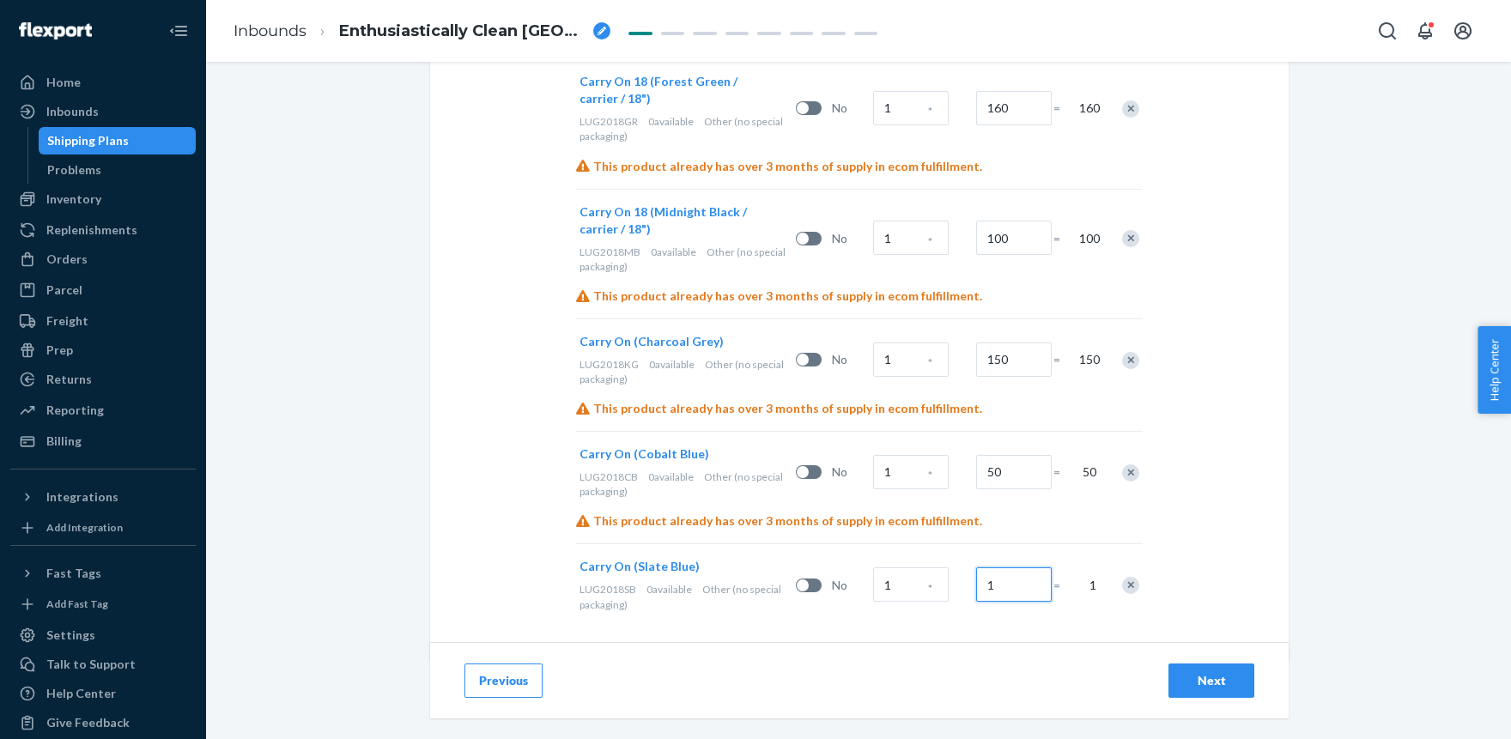
click at [1002, 567] on input "1" at bounding box center [1014, 584] width 76 height 34
paste input "200"
type input "200"
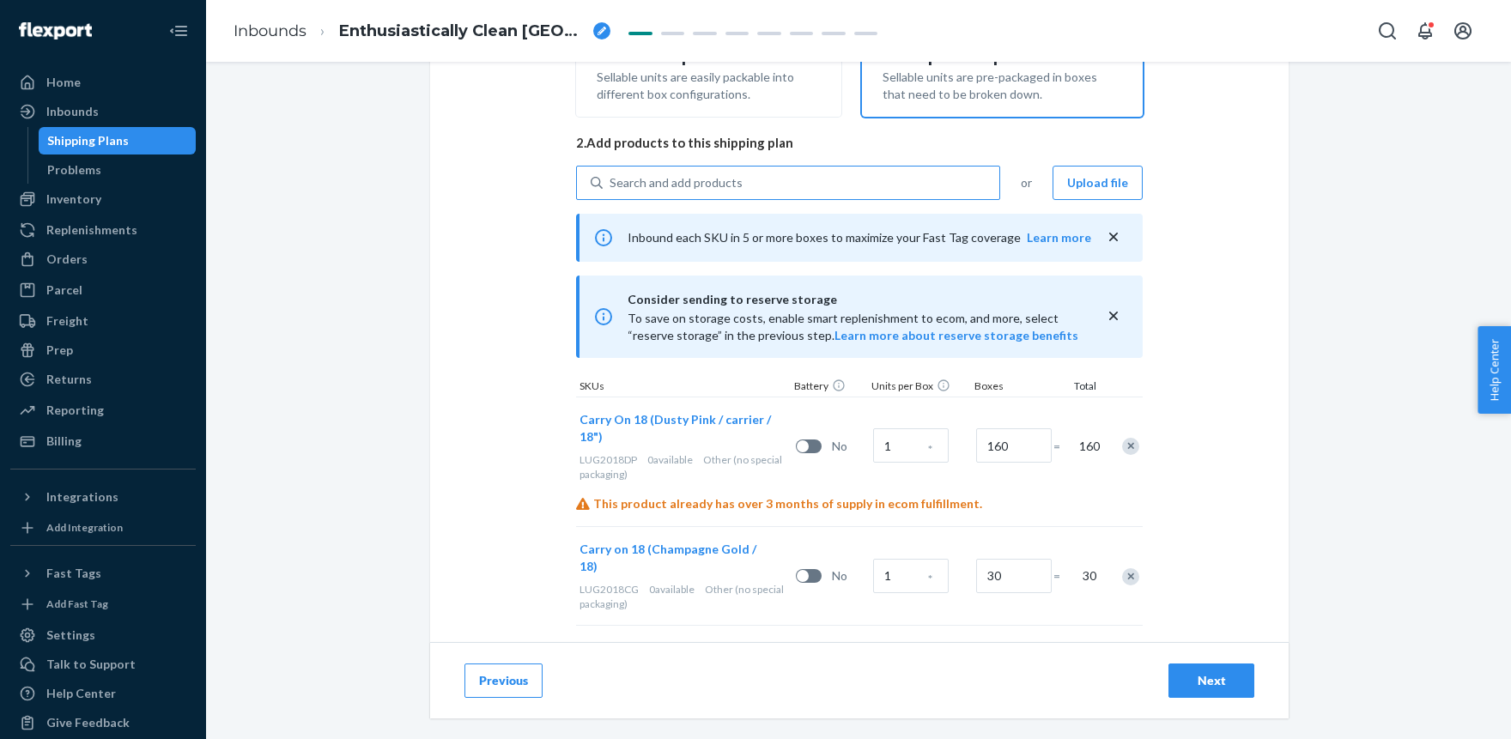
click at [688, 185] on div "Search and add products" at bounding box center [675, 182] width 133 height 17
click at [611, 185] on input "Search and add products" at bounding box center [610, 182] width 2 height 17
paste input "LCO1118CL"
type input "LCO1118CL"
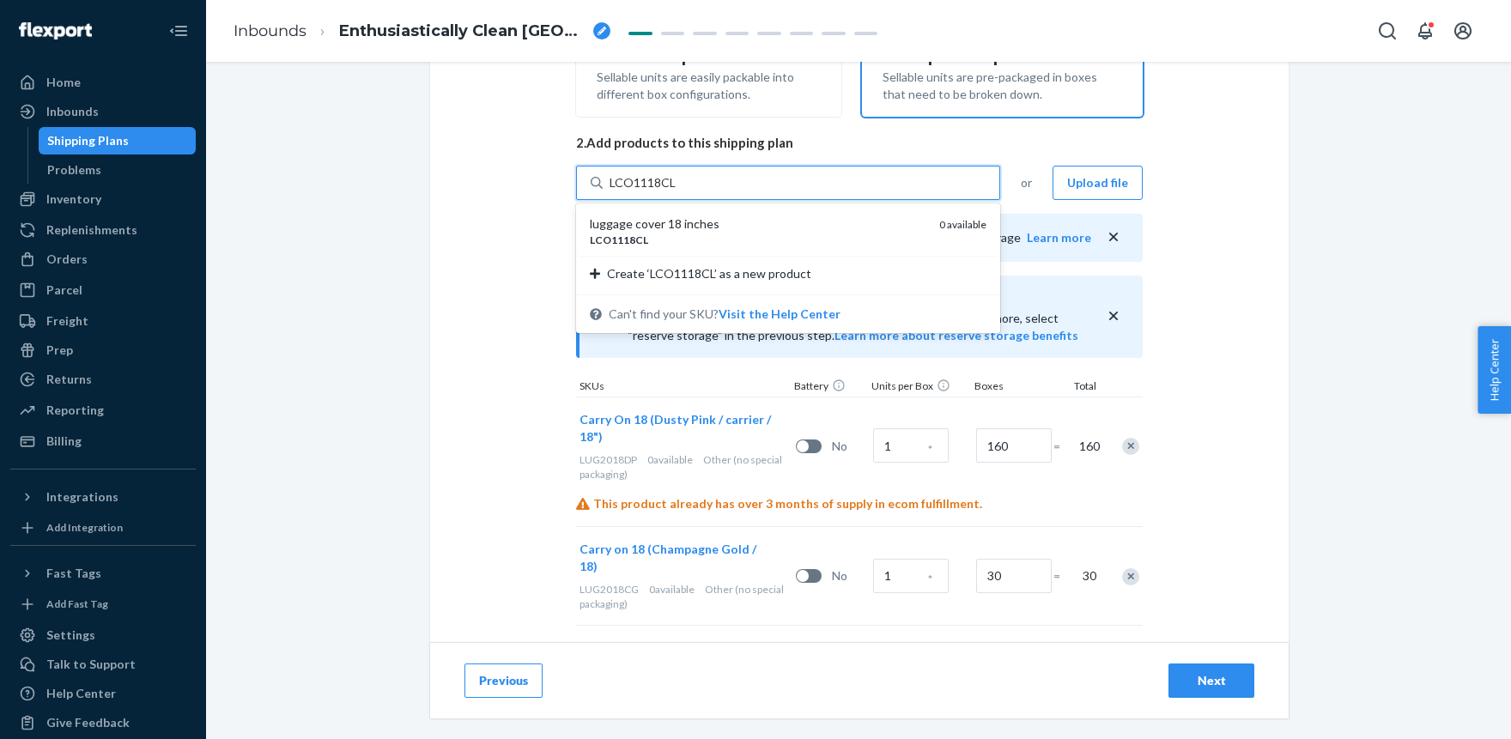
click at [668, 220] on div "luggage cover 18 inches" at bounding box center [758, 223] width 336 height 17
click at [668, 191] on input "LCO1118CL" at bounding box center [643, 182] width 68 height 17
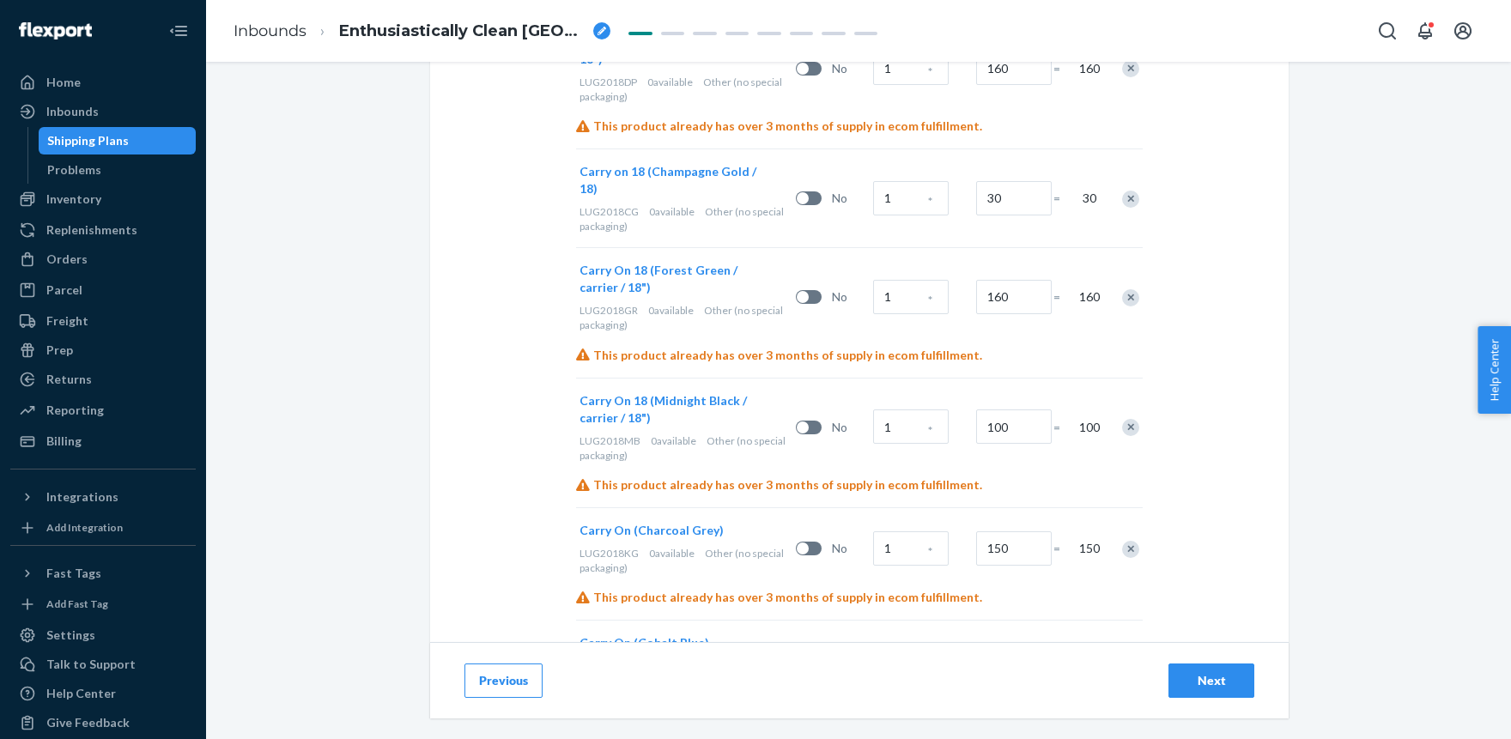
scroll to position [991, 0]
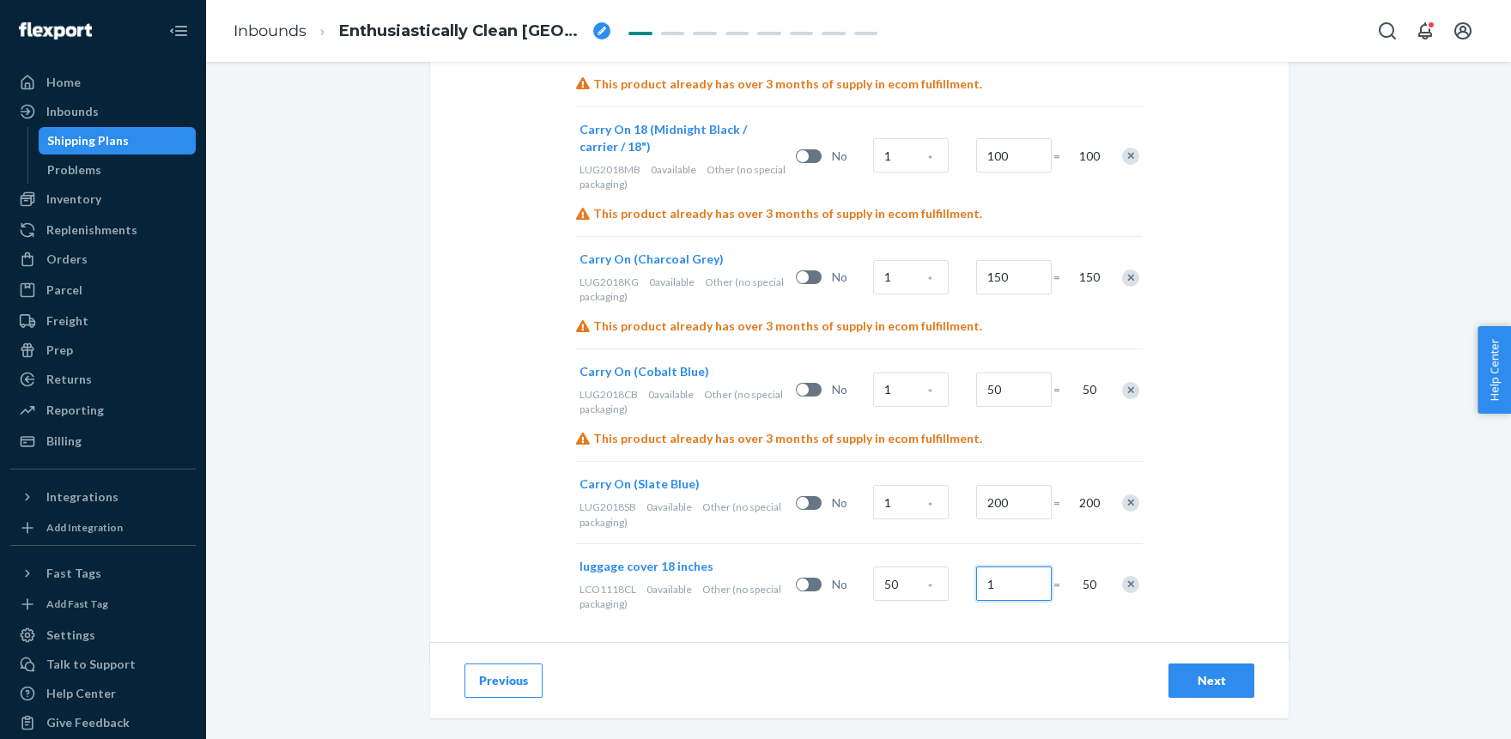
click at [978, 566] on input "1" at bounding box center [1014, 583] width 76 height 34
click at [1009, 566] on input "1" at bounding box center [1014, 583] width 76 height 34
click at [1011, 566] on input "30" at bounding box center [1014, 583] width 76 height 34
type input "3"
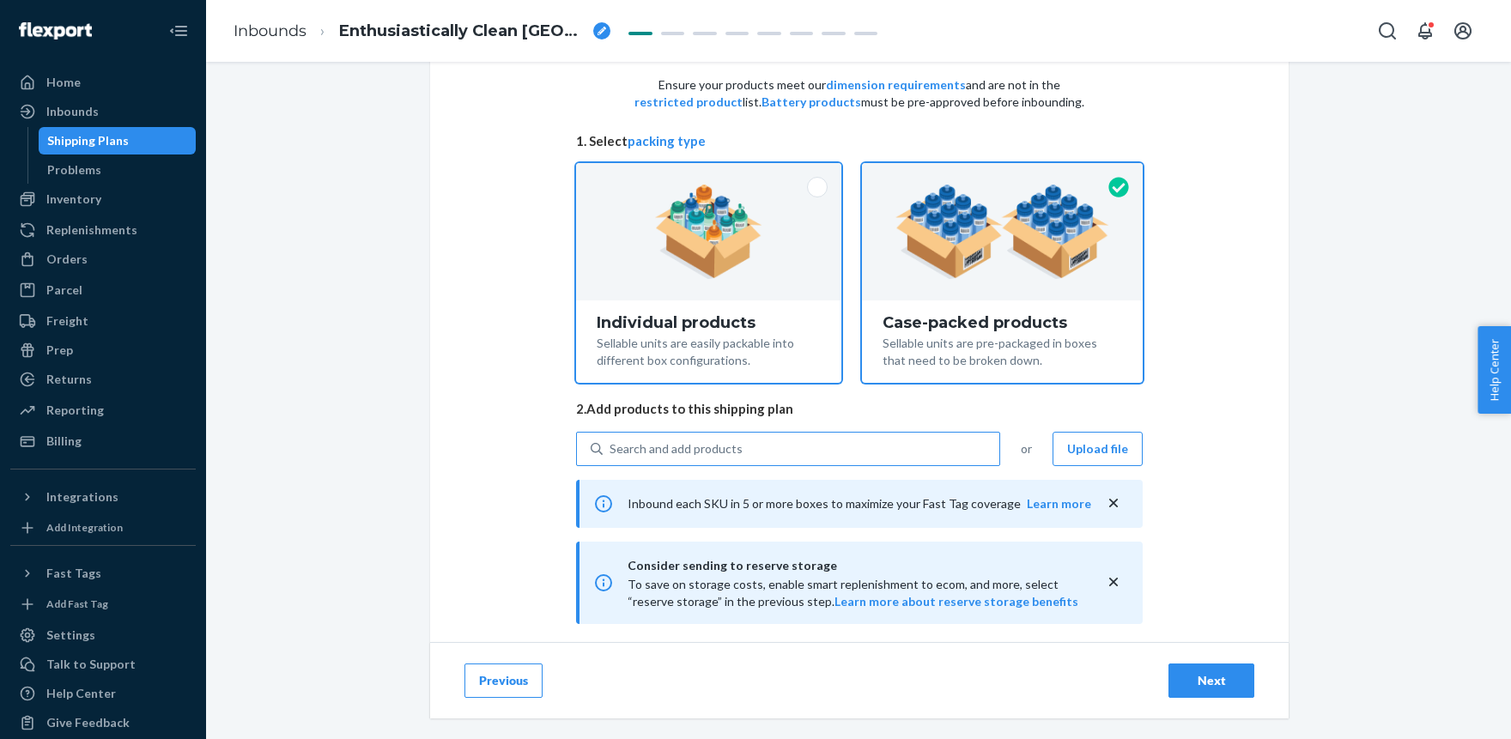
scroll to position [46, 0]
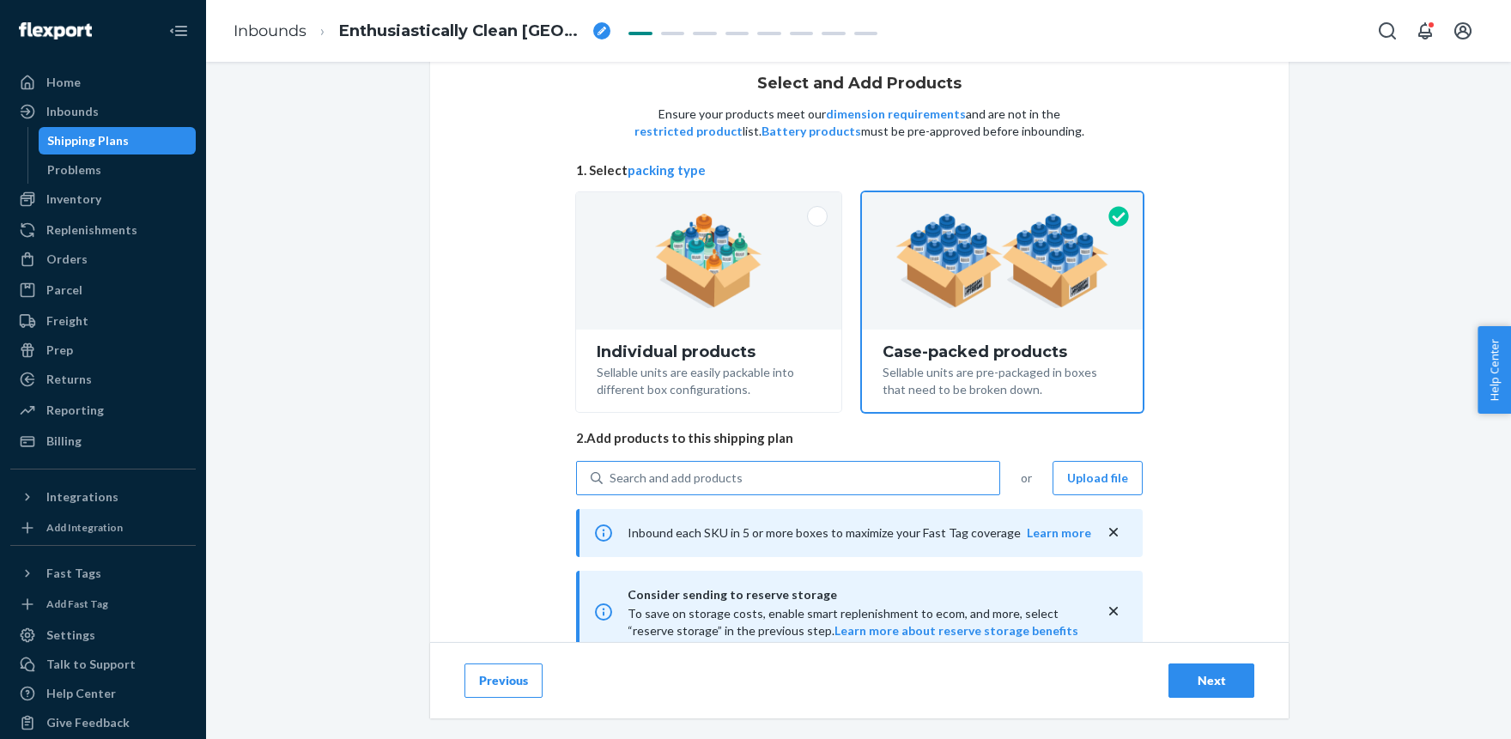
click at [667, 479] on div "Search and add products" at bounding box center [675, 478] width 133 height 17
click at [611, 479] on input "Search and add products" at bounding box center [610, 478] width 2 height 17
paste input "LCO1124CL"
type input "LCO1124CL"
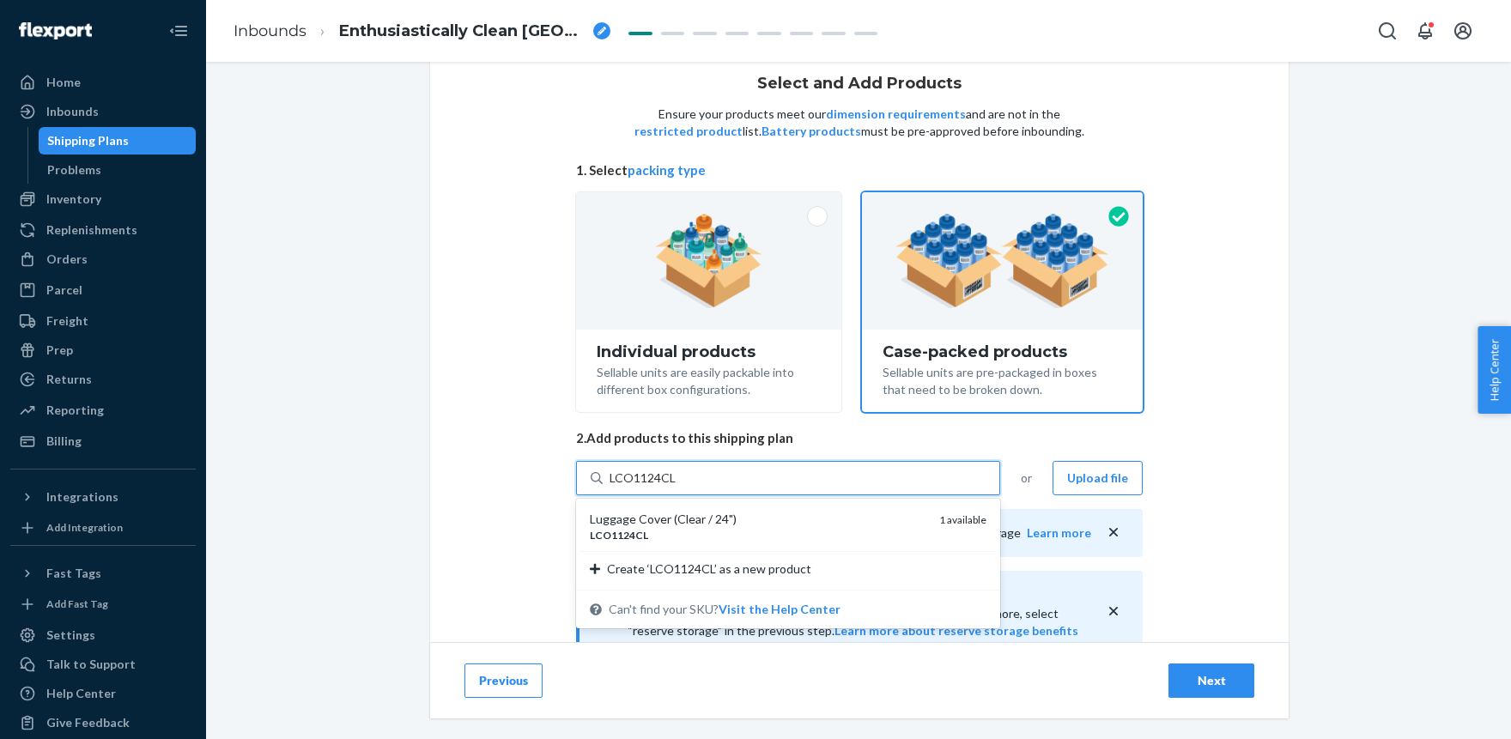
click at [676, 519] on div "Luggage Cover (Clear / 24")" at bounding box center [758, 519] width 336 height 17
click at [676, 487] on input "LCO1124CL" at bounding box center [643, 478] width 68 height 17
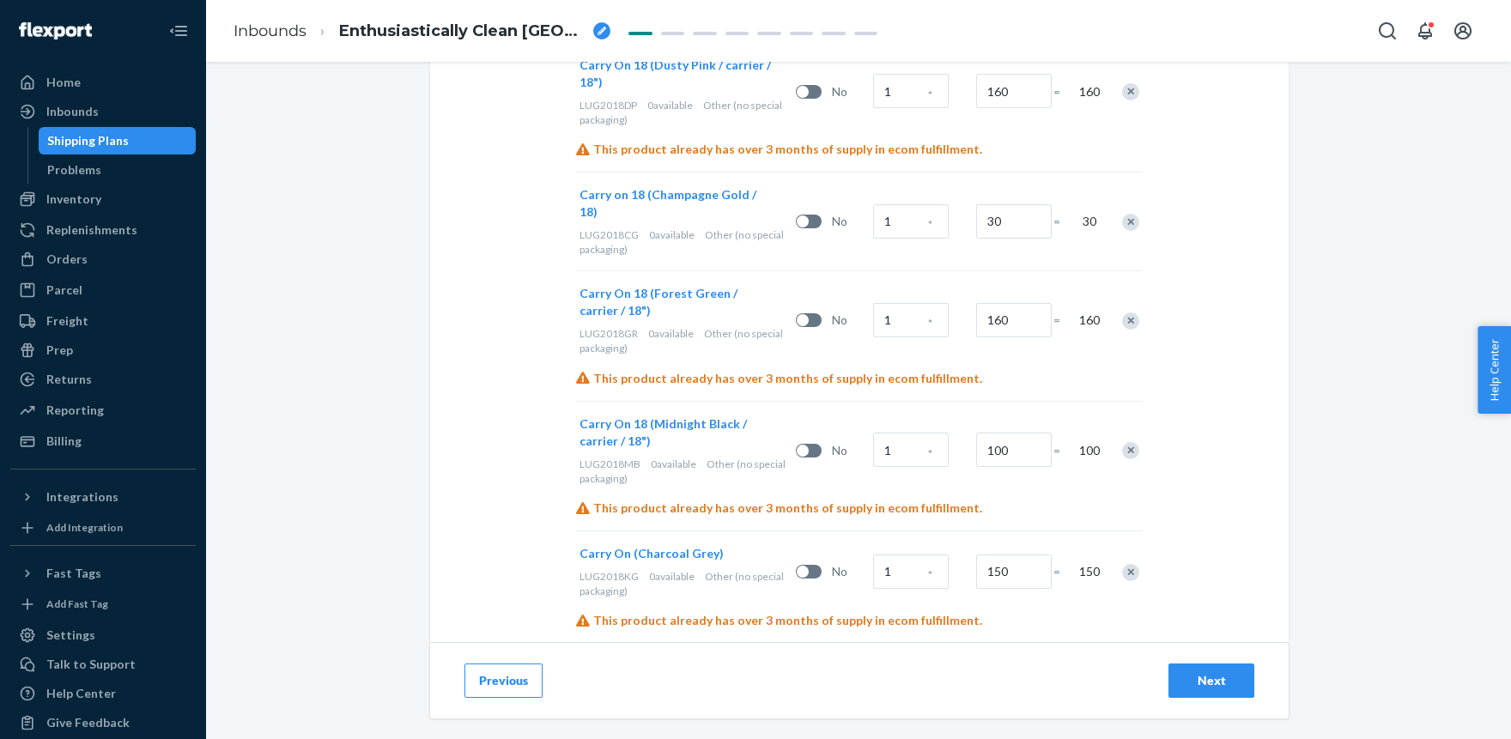
scroll to position [318, 0]
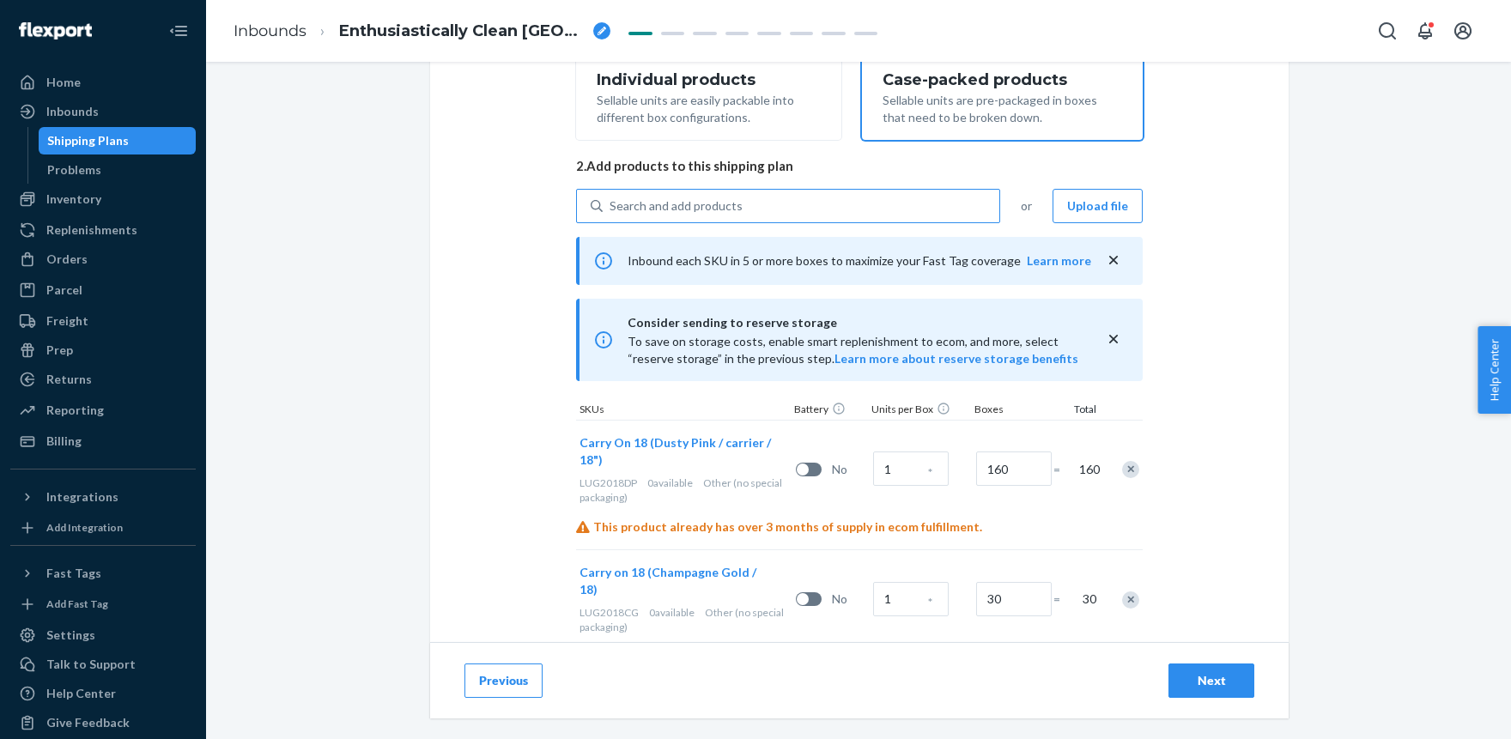
click at [731, 197] on div "Search and add products" at bounding box center [675, 205] width 133 height 17
click at [611, 197] on input "Search and add products" at bounding box center [610, 205] width 2 height 17
paste input "HIPP1325SG"
type input "HIPP1325SG"
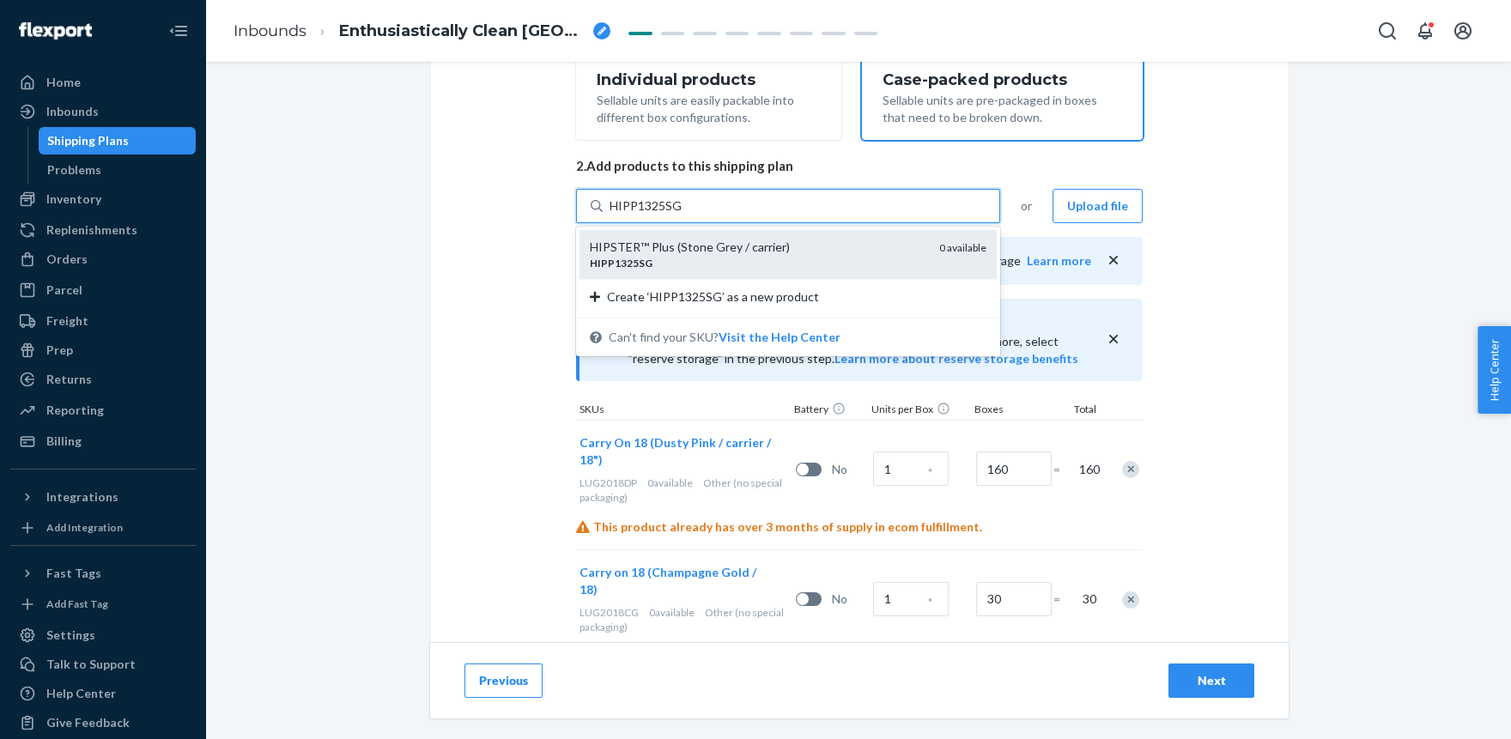
click at [715, 244] on div "HIPSTER™ Plus (Stone Grey / carrier)" at bounding box center [758, 247] width 336 height 17
click at [682, 215] on input "HIPP1325SG" at bounding box center [645, 205] width 72 height 17
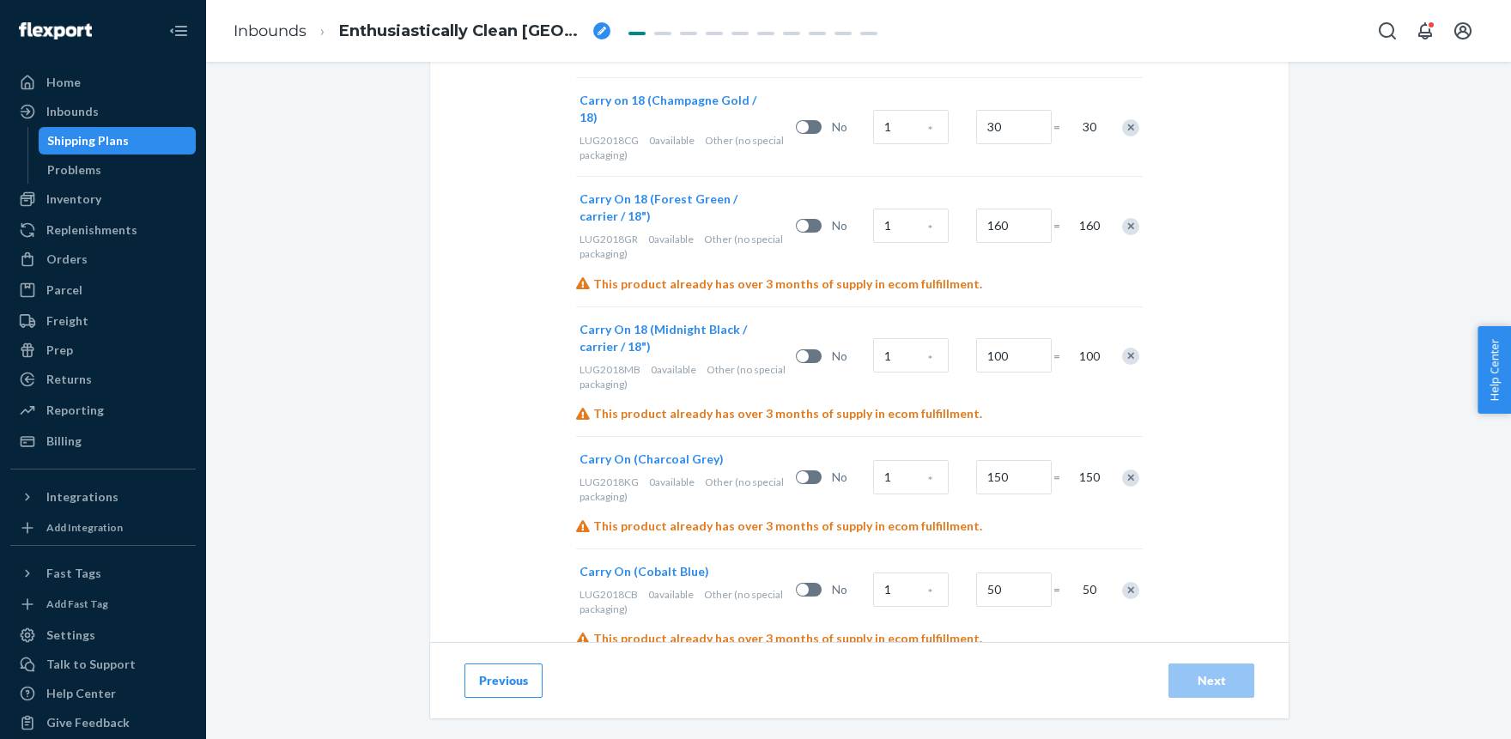
scroll to position [1168, 0]
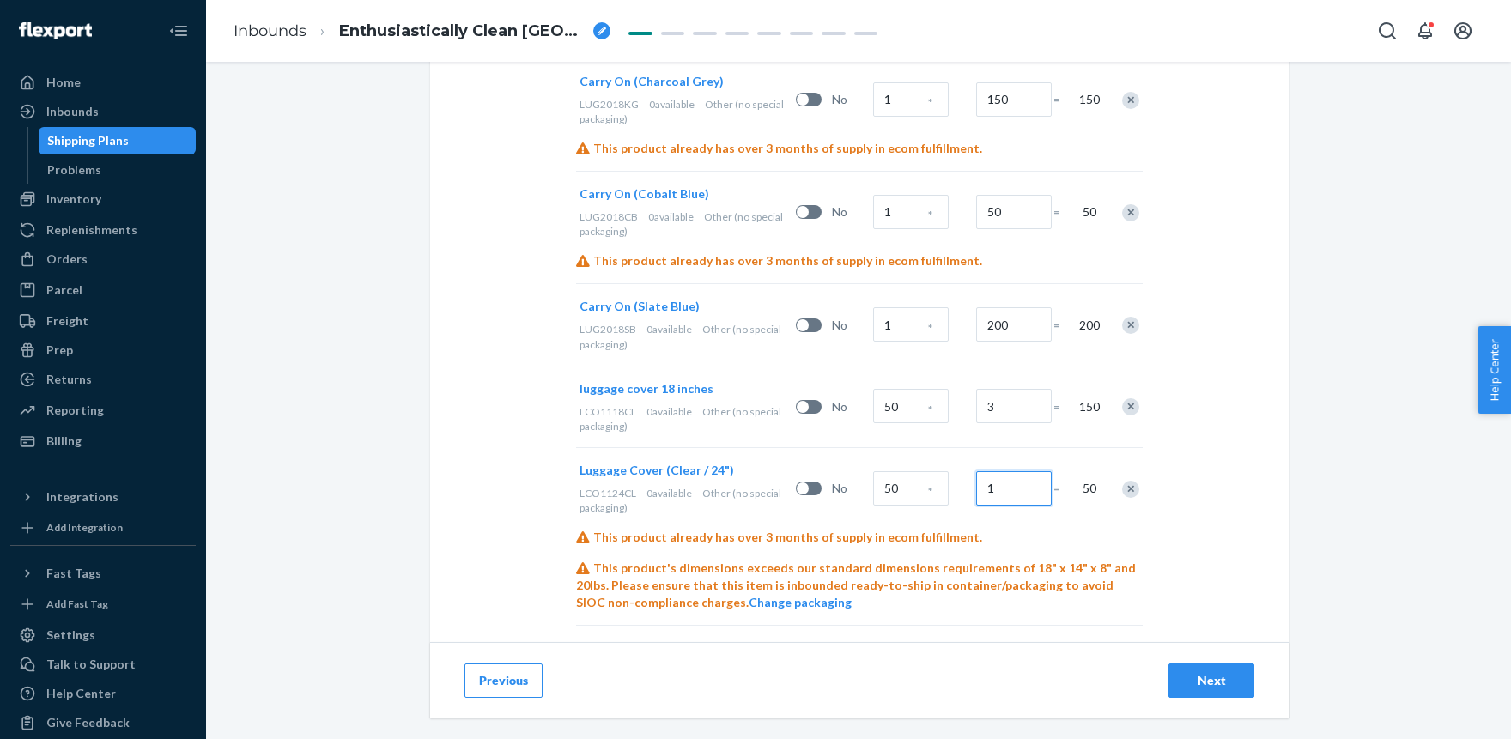
drag, startPoint x: 1006, startPoint y: 473, endPoint x: 977, endPoint y: 471, distance: 29.2
click at [977, 471] on input "1" at bounding box center [1014, 488] width 76 height 34
click at [1012, 471] on input "1" at bounding box center [1014, 488] width 76 height 34
type input "4"
click at [902, 472] on input "50" at bounding box center [911, 488] width 76 height 34
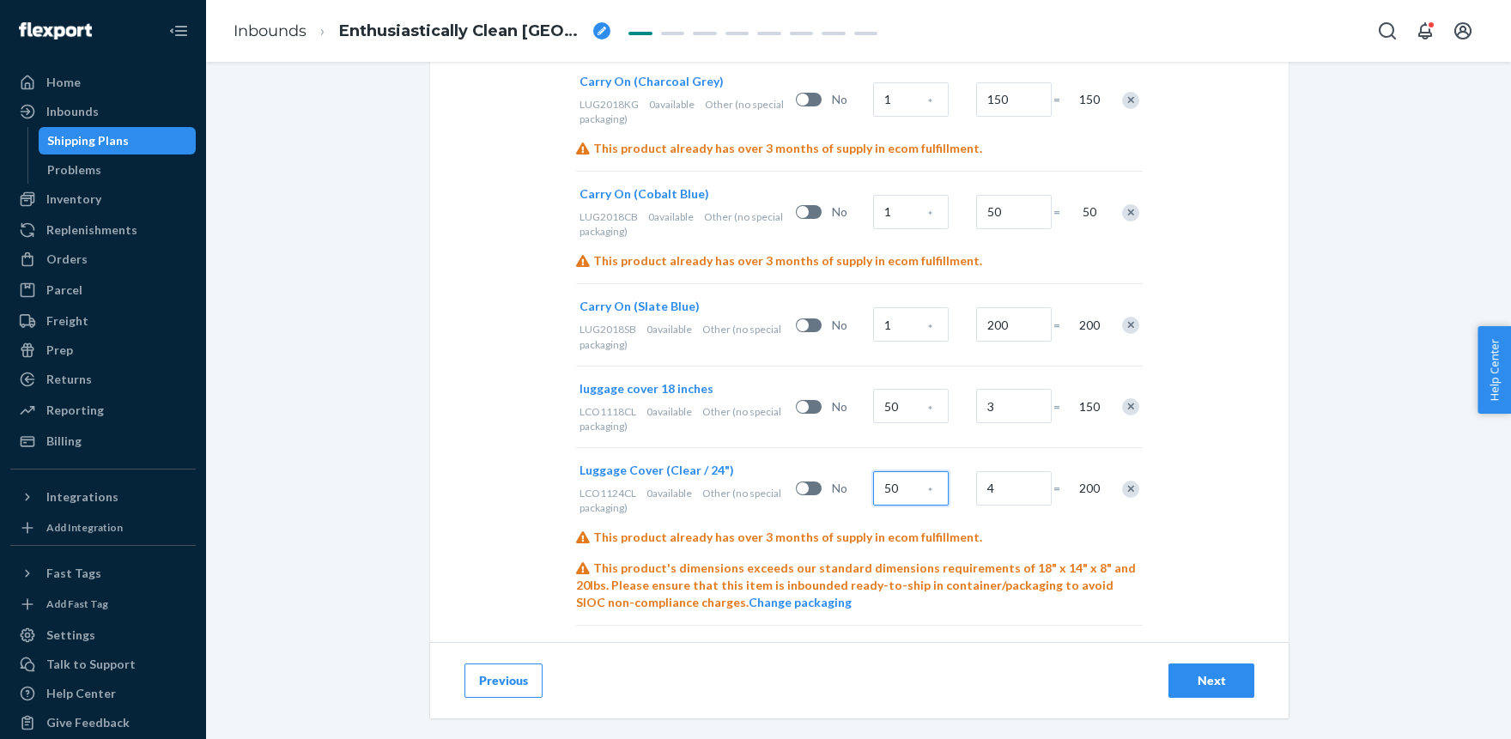
click at [902, 472] on input "50" at bounding box center [911, 488] width 76 height 34
type input "8"
click at [1005, 471] on input "4" at bounding box center [1014, 488] width 76 height 34
type input "25"
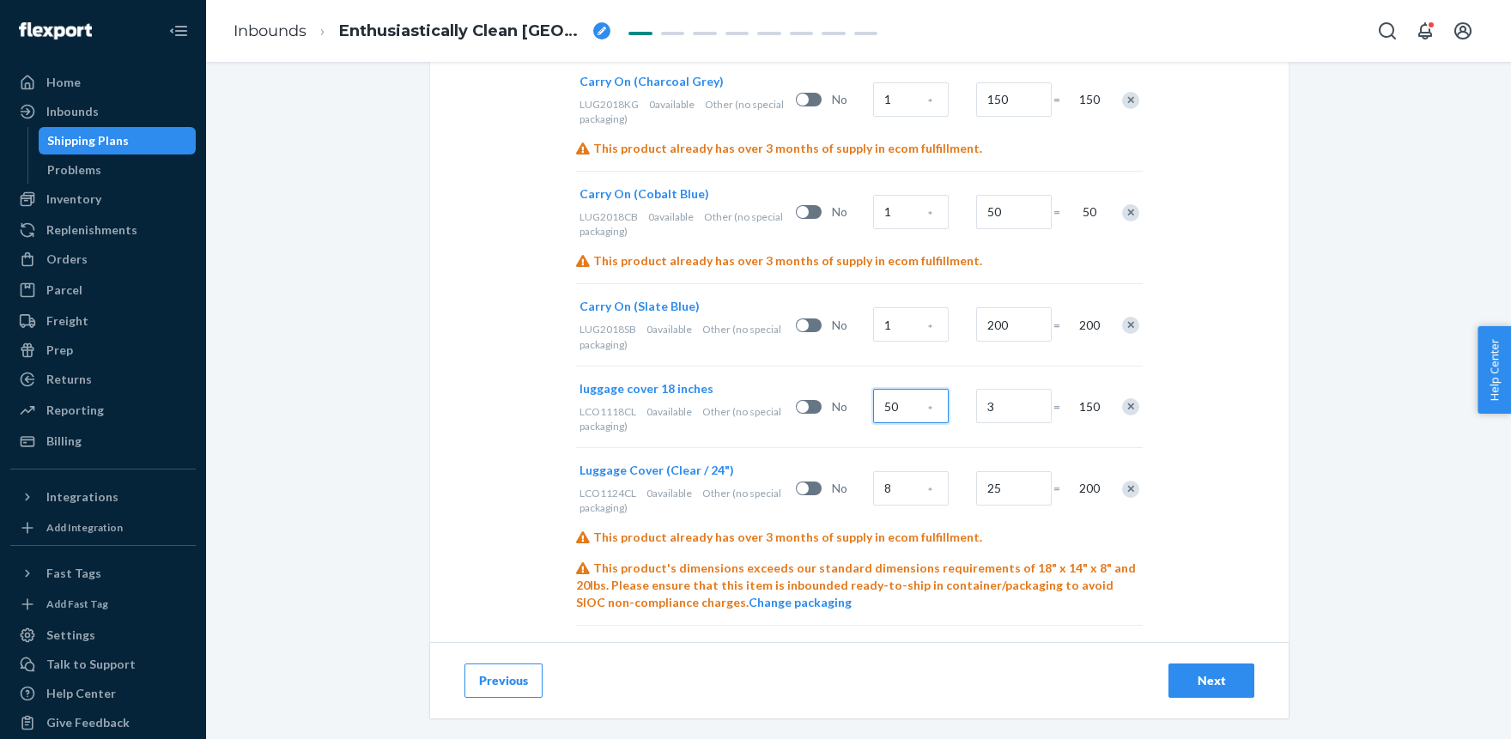
click at [900, 389] on input "50" at bounding box center [911, 406] width 76 height 34
type input "8"
click at [1002, 390] on input "3" at bounding box center [1014, 406] width 76 height 34
type input "18"
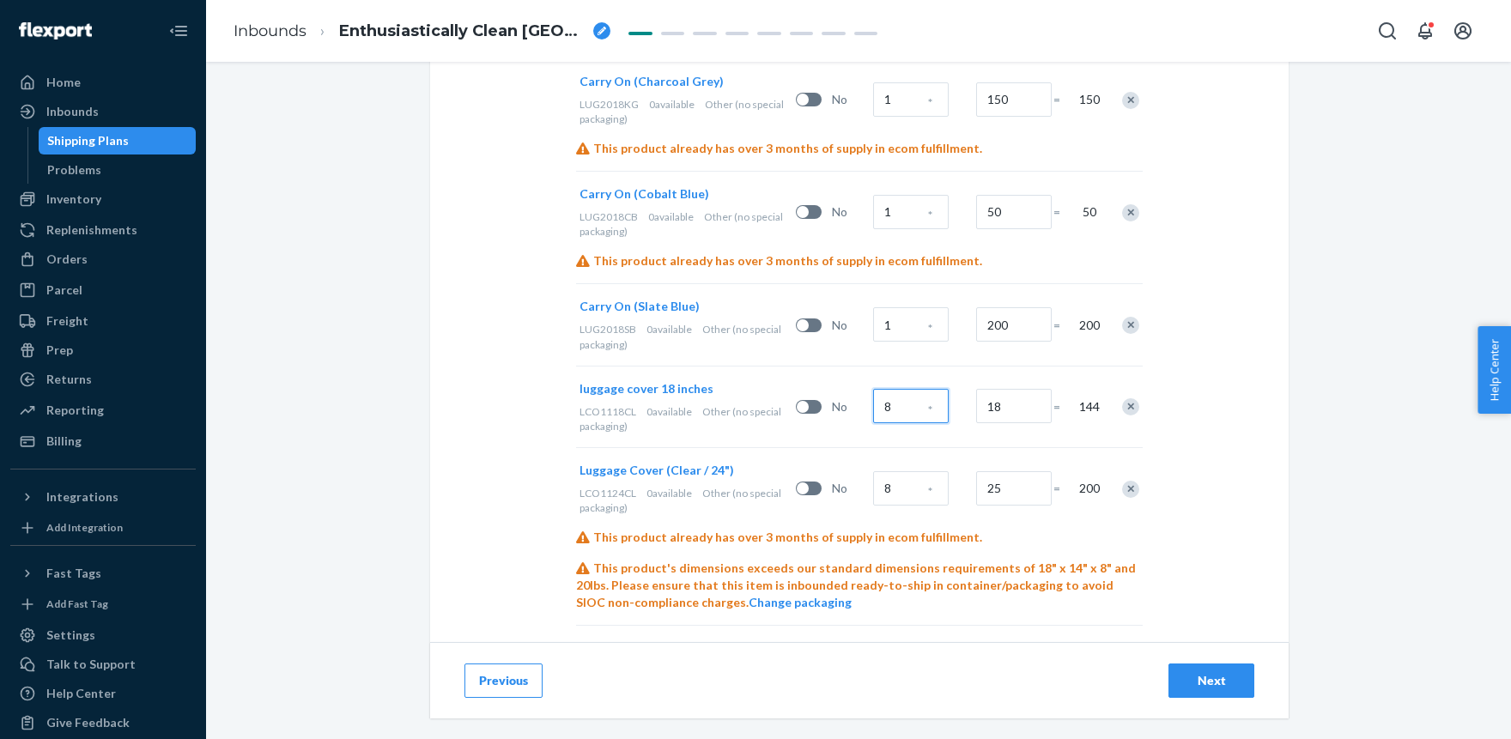
click at [895, 389] on input "8" at bounding box center [911, 406] width 76 height 34
type input "50"
click at [1017, 390] on input "18" at bounding box center [1014, 406] width 76 height 34
type input "3"
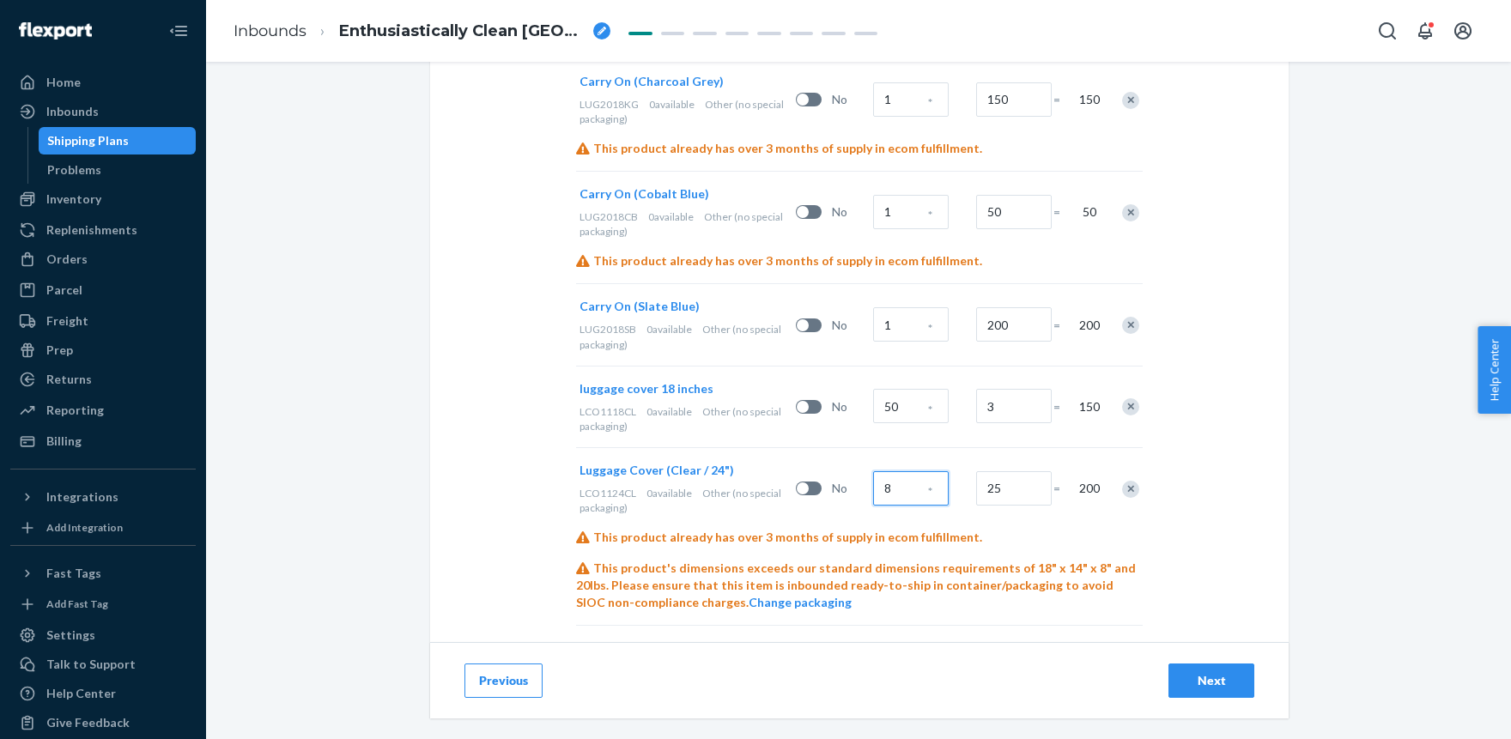
click at [901, 471] on input "8" at bounding box center [911, 488] width 76 height 34
type input "50"
click at [1018, 473] on input "25" at bounding box center [1014, 488] width 76 height 34
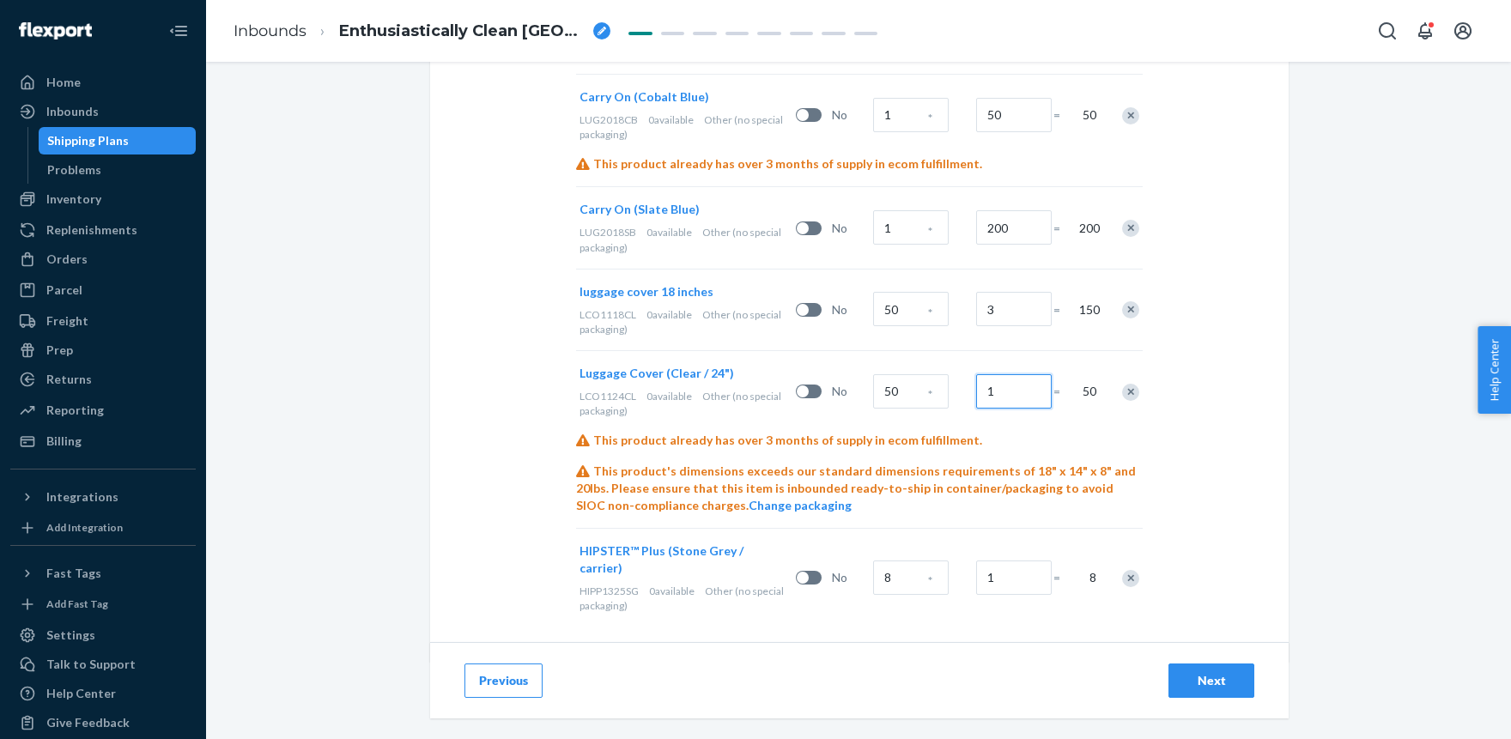
scroll to position [1266, 0]
type input "1"
click at [902, 560] on input "8" at bounding box center [911, 577] width 76 height 34
click at [989, 560] on input "1" at bounding box center [1014, 577] width 76 height 34
type input "25"
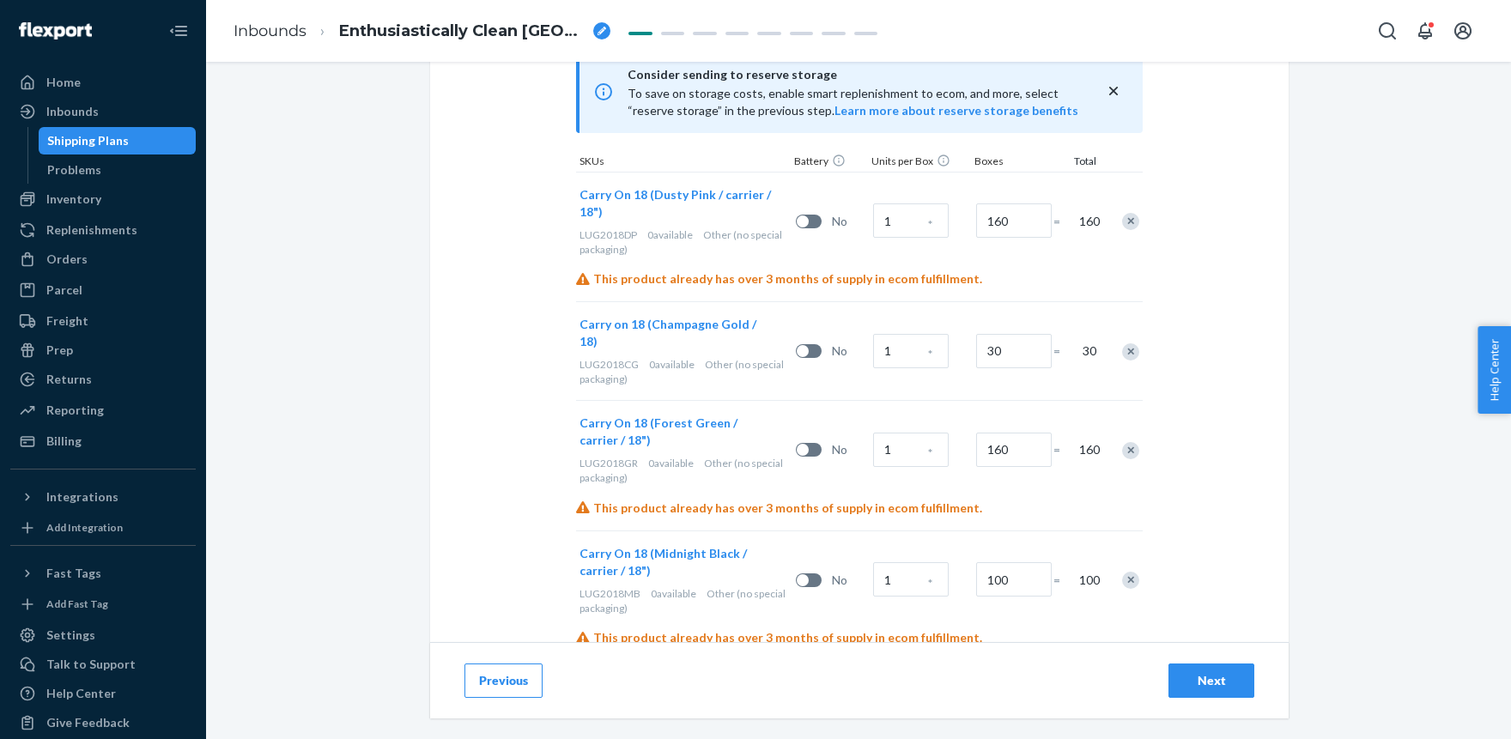
scroll to position [283, 0]
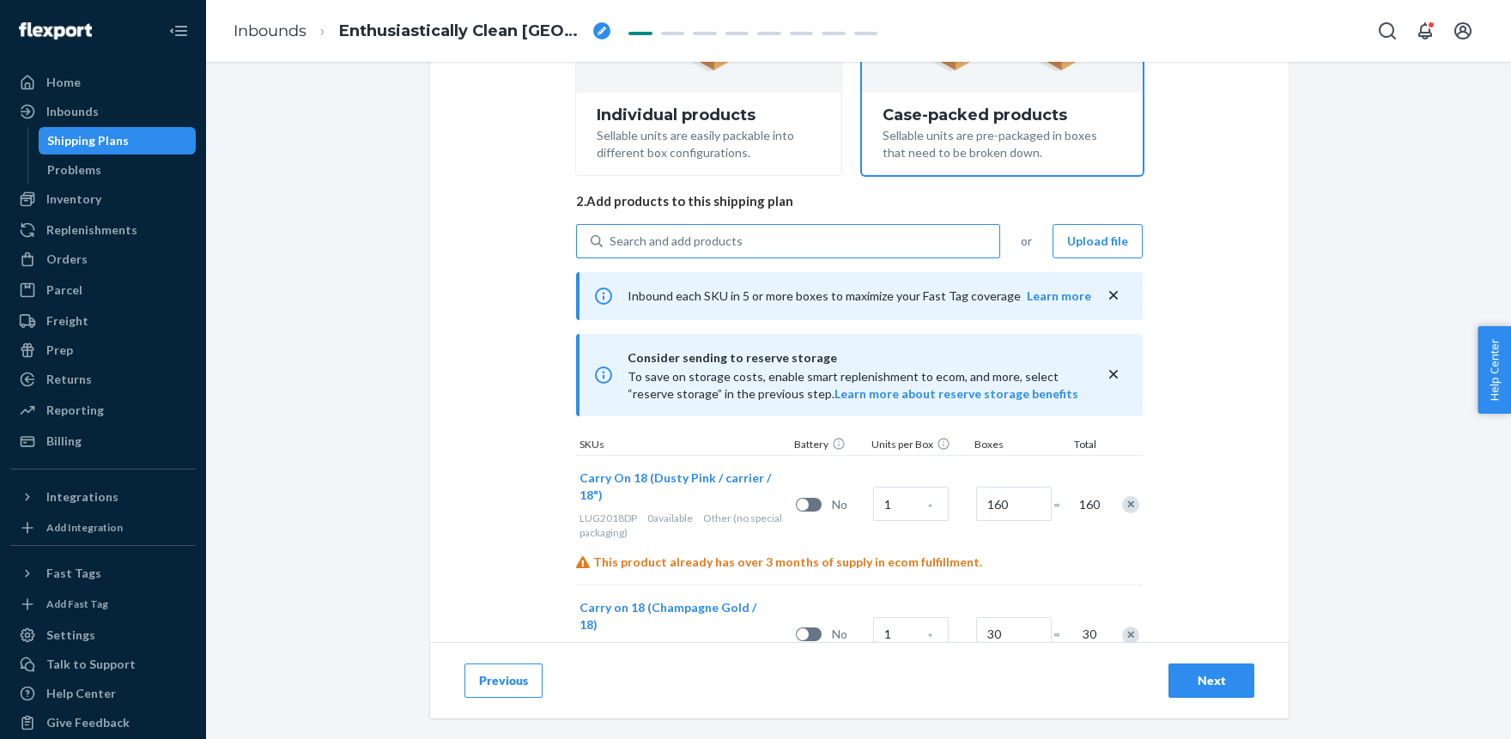
click at [724, 234] on div "Search and add products" at bounding box center [675, 241] width 133 height 17
click at [611, 234] on input "Search and add products" at bounding box center [610, 241] width 2 height 17
paste input "HIPP1325CB"
type input "HIPP1325CB"
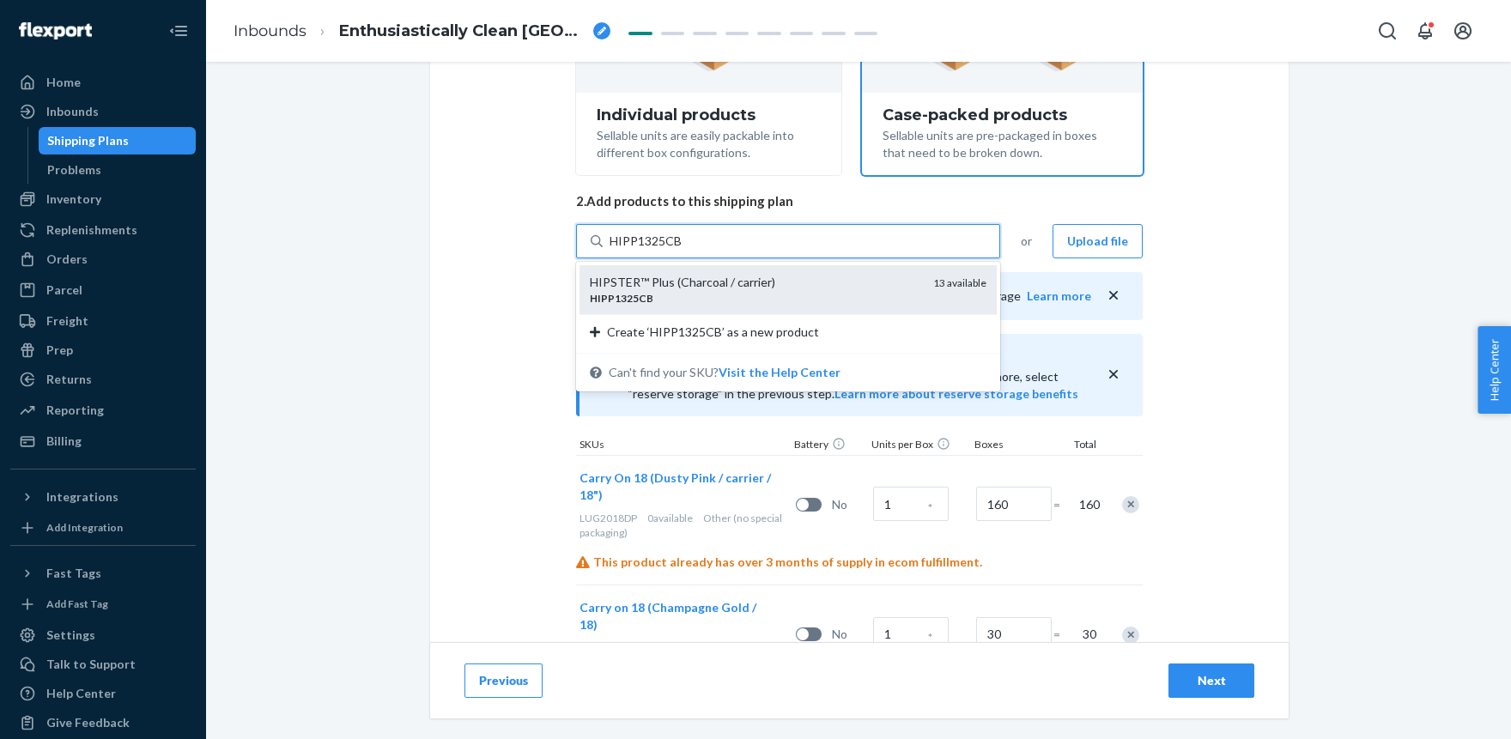
click at [685, 278] on div "HIPSTER™ Plus (Charcoal / carrier)" at bounding box center [755, 282] width 330 height 17
click at [682, 250] on input "HIPP1325CB" at bounding box center [645, 241] width 73 height 17
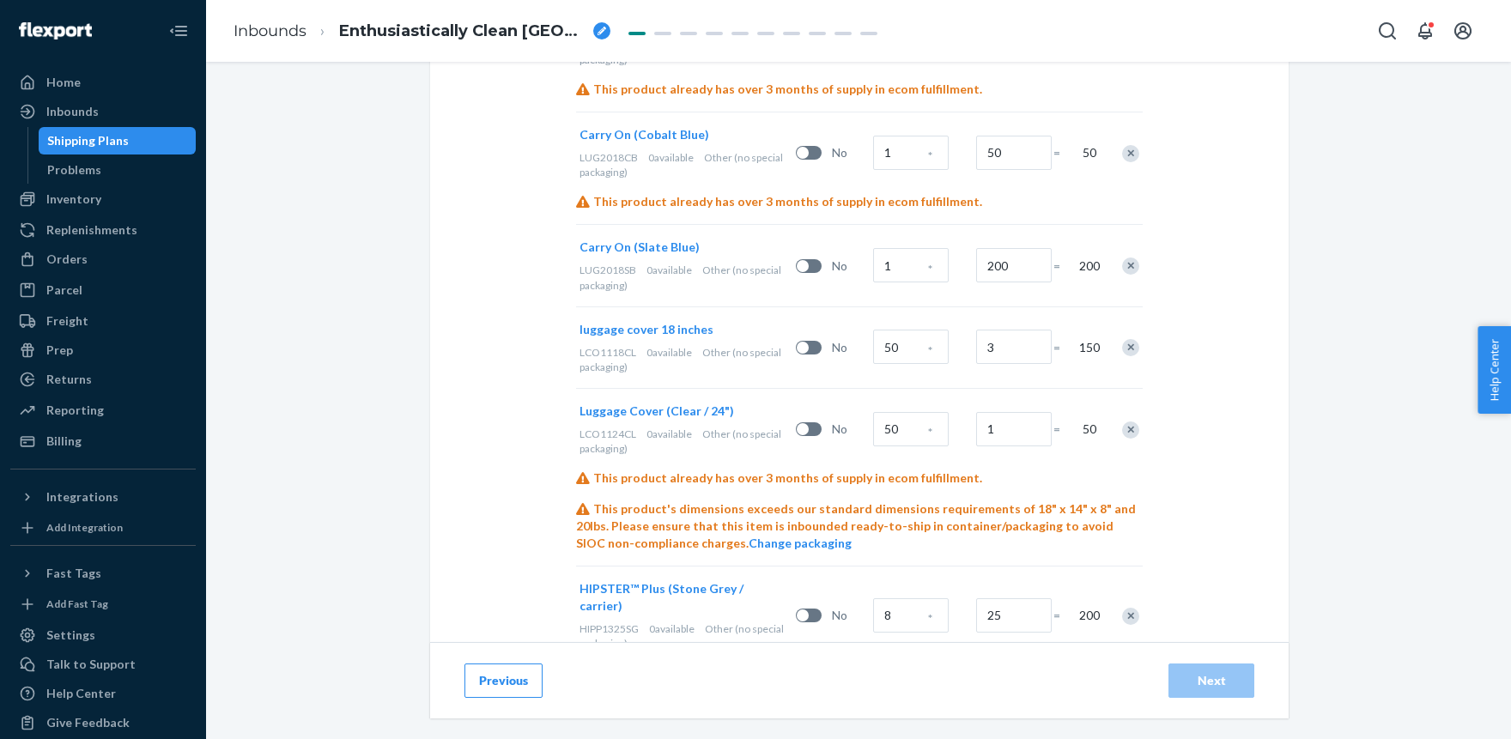
scroll to position [1368, 0]
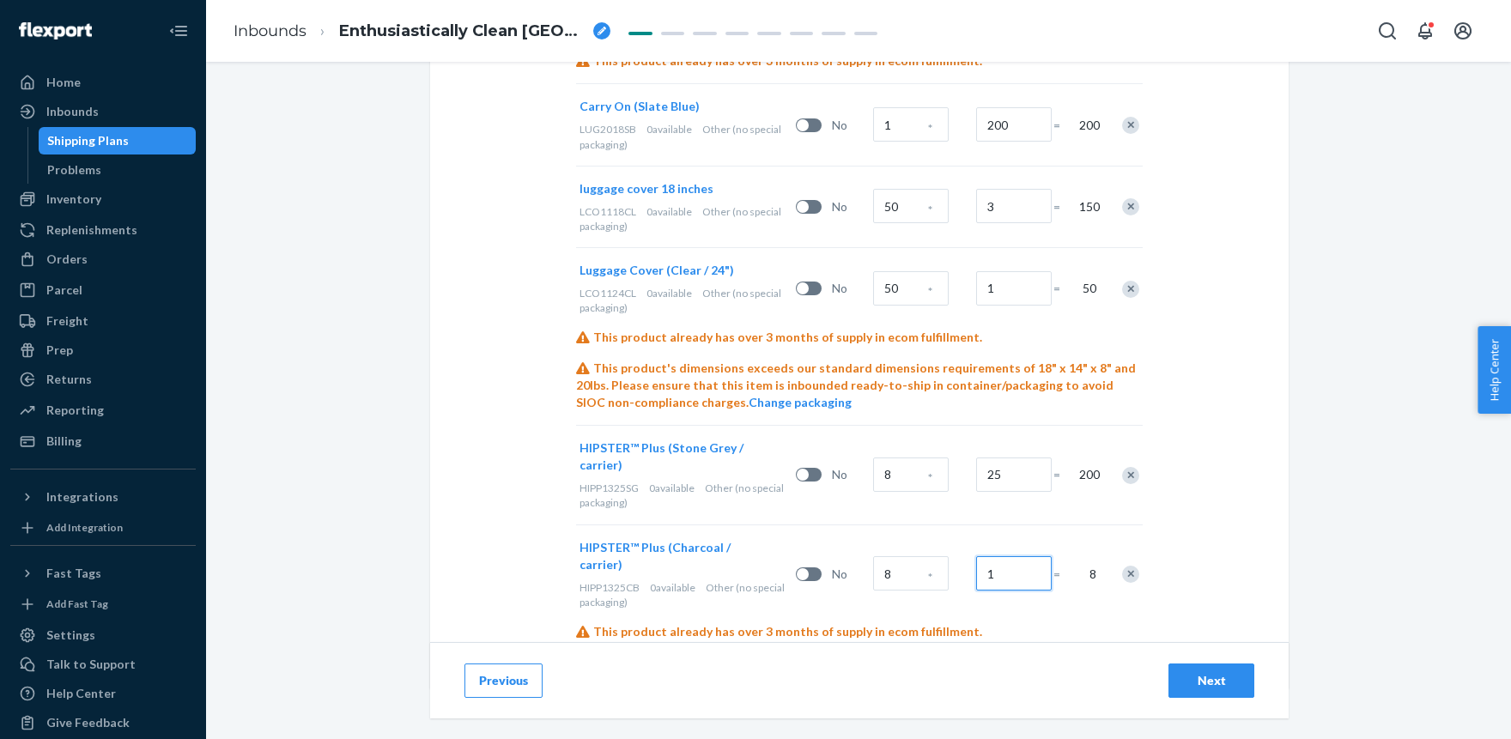
click at [1002, 556] on input "1" at bounding box center [1014, 573] width 76 height 34
type input "27"
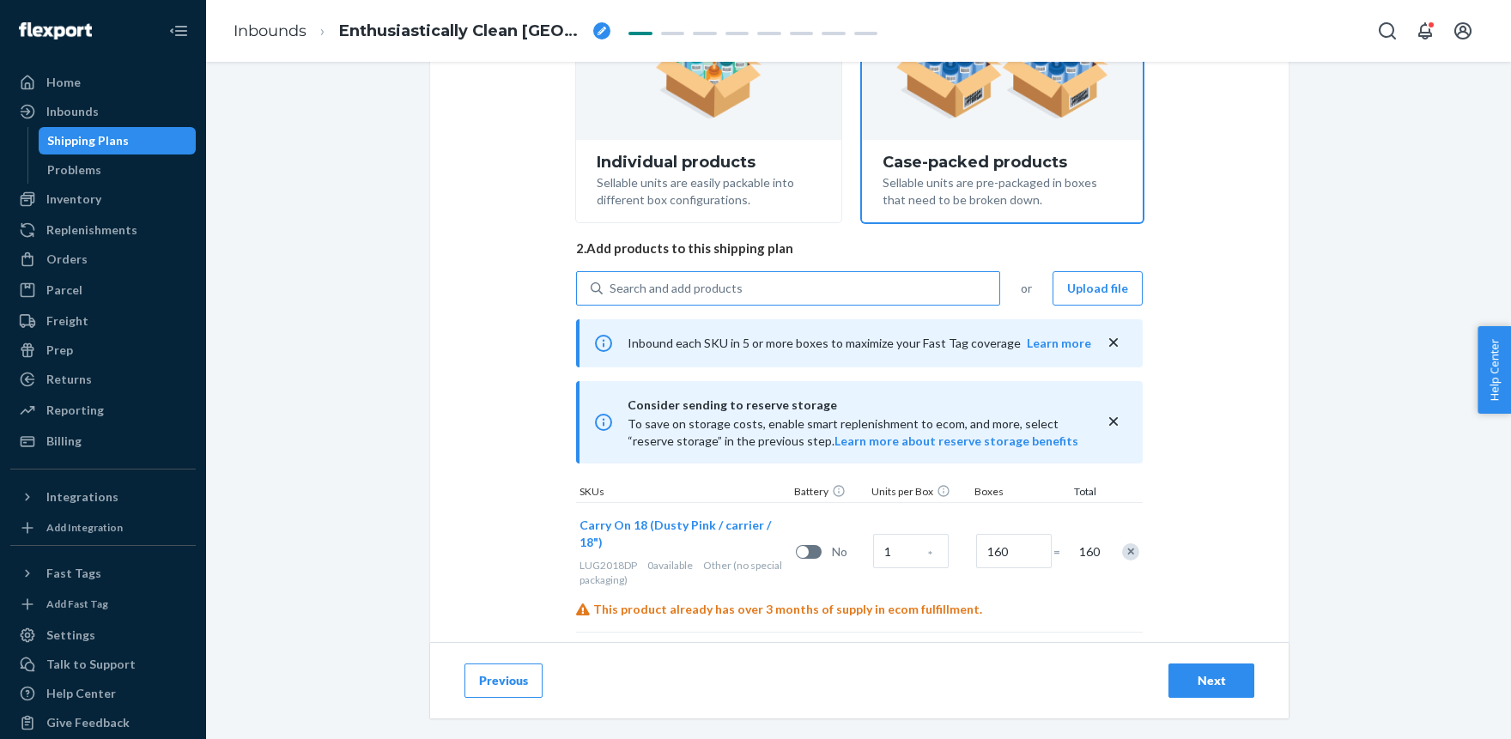
scroll to position [235, 0]
click at [738, 286] on div "Search and add products" at bounding box center [801, 289] width 397 height 31
click at [611, 286] on input "0 results available. Use Up and Down to choose options, press Enter to select t…" at bounding box center [610, 289] width 2 height 17
click at [716, 279] on div "Search and add products" at bounding box center [801, 289] width 397 height 31
click at [611, 281] on input "Search and add products" at bounding box center [610, 289] width 2 height 17
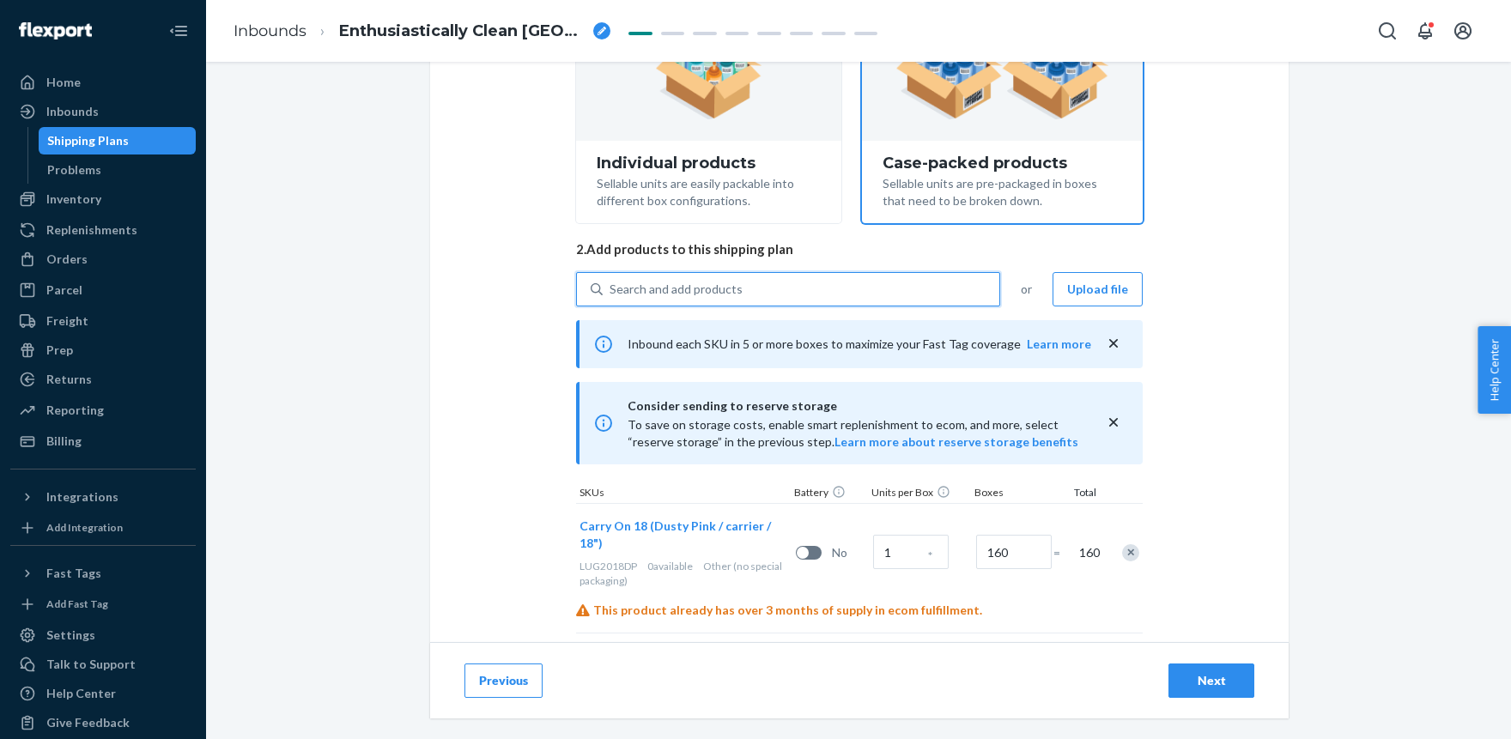
paste input "INF1527C-1"
type input "INF1527C-1"
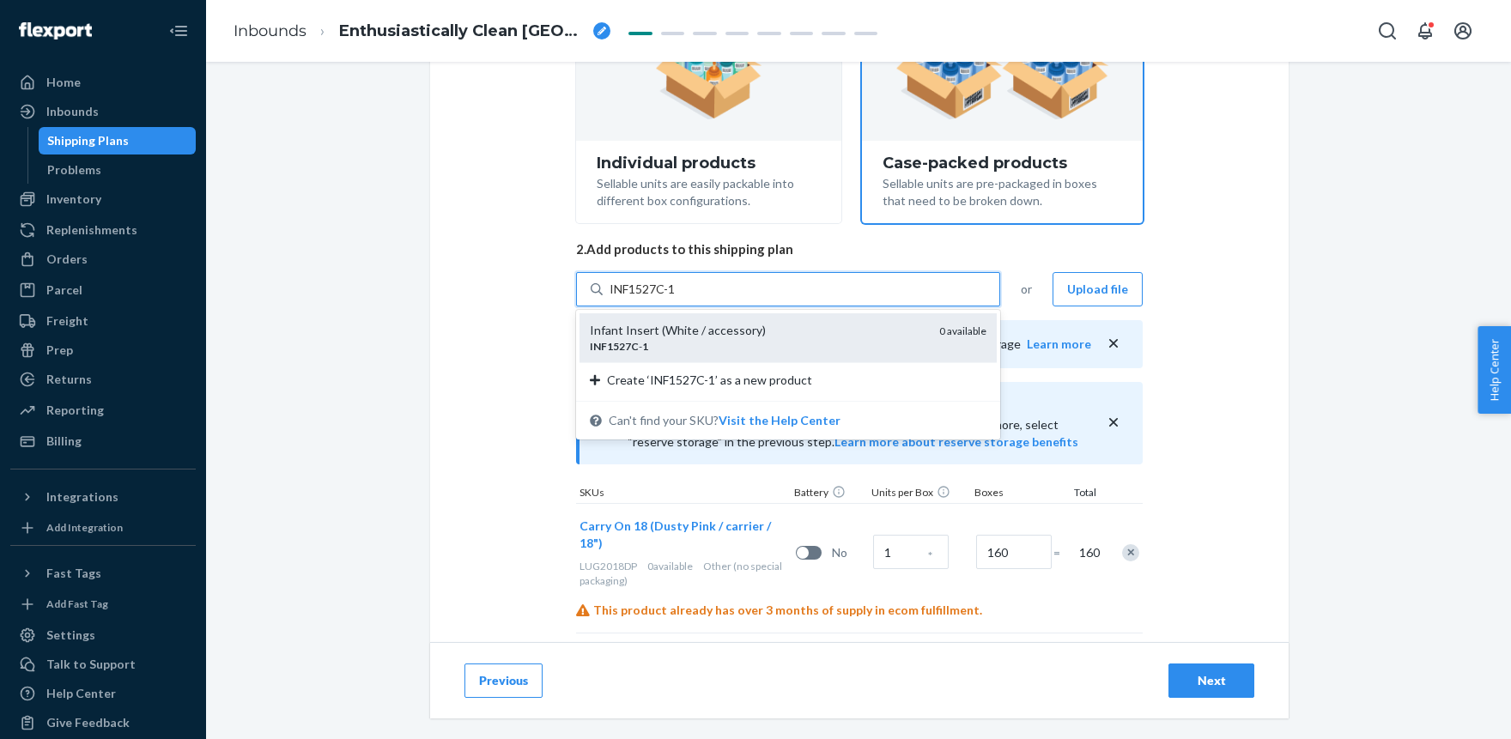
click at [687, 319] on div "Infant Insert (White / accessory) INF1527C - 1 0 available" at bounding box center [787, 337] width 417 height 49
click at [677, 298] on input "INF1527C-1" at bounding box center [643, 289] width 68 height 17
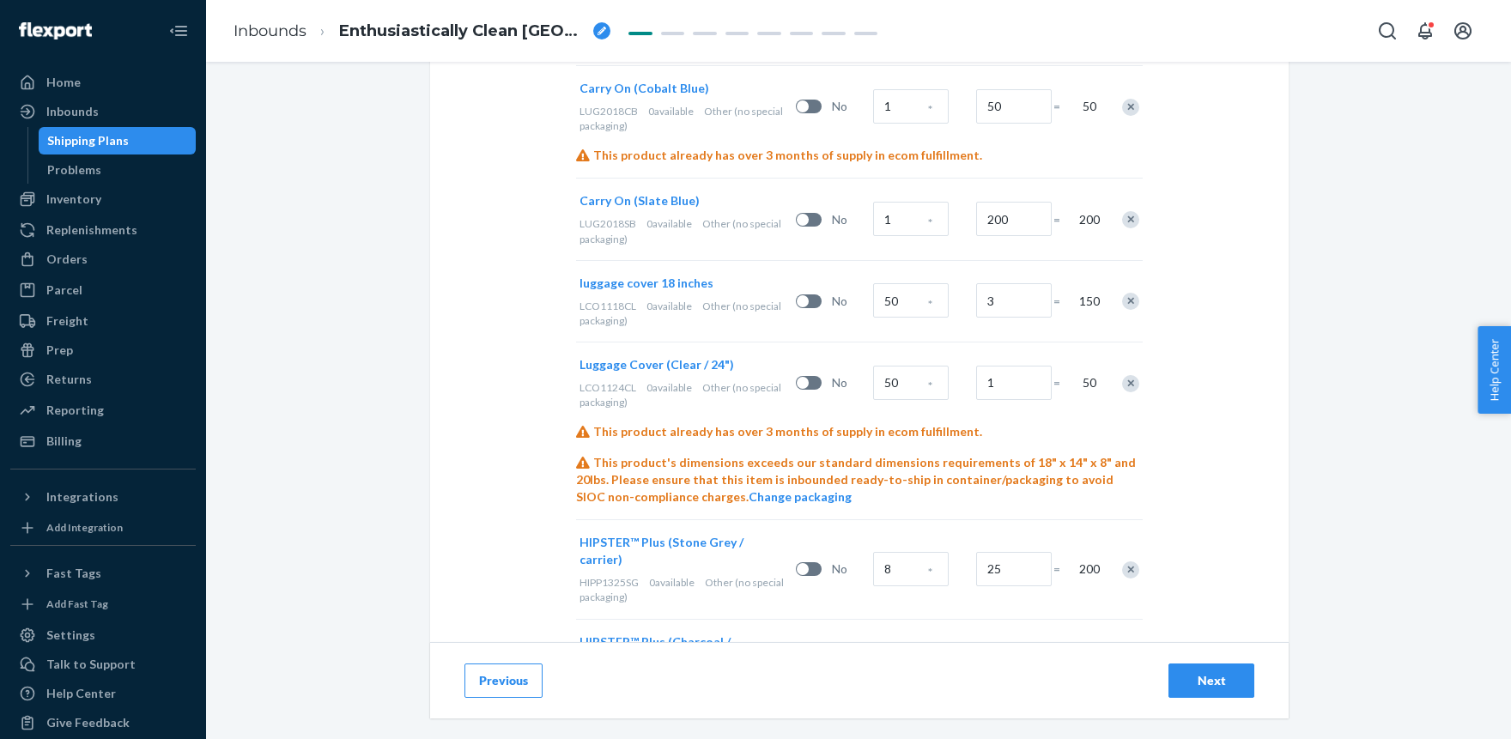
scroll to position [1461, 0]
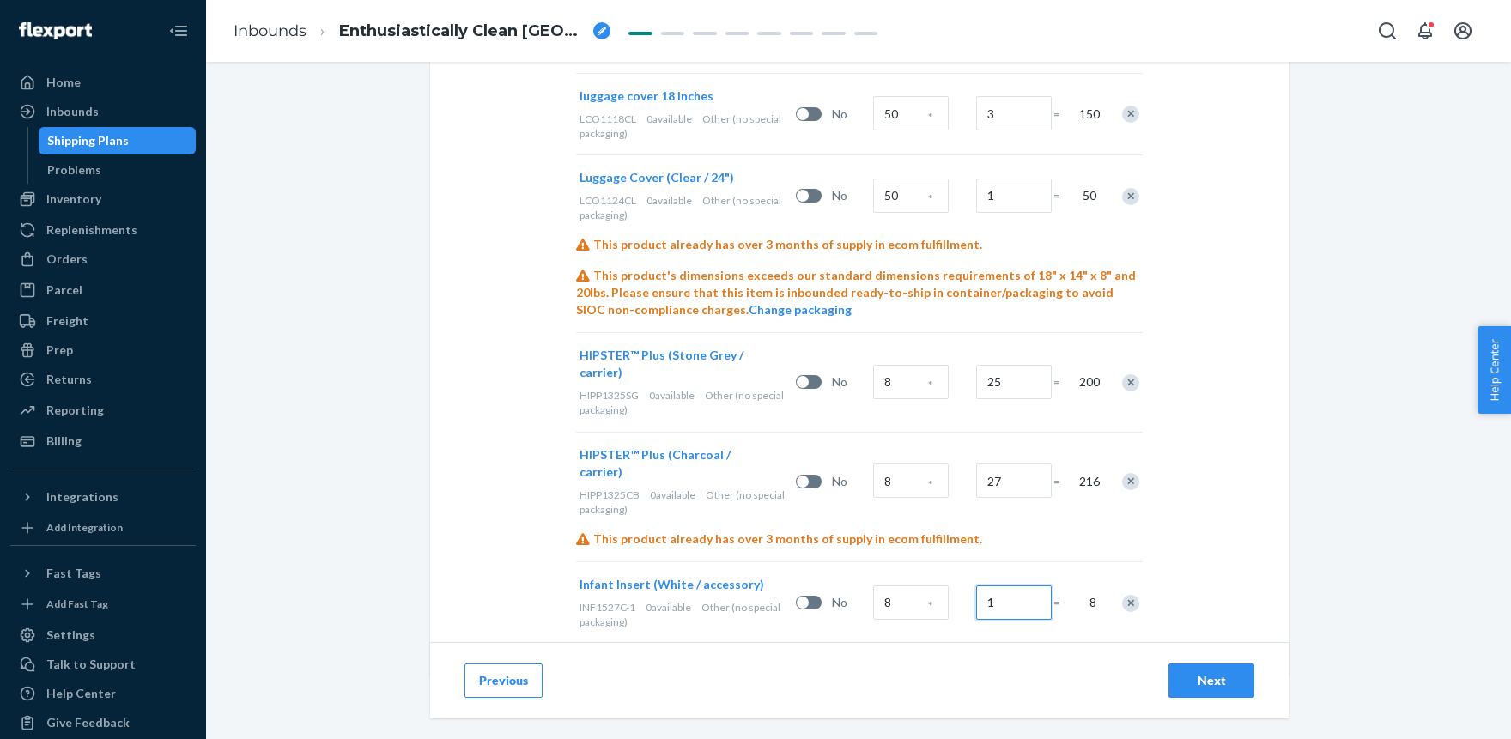
click at [1015, 585] on input "1" at bounding box center [1014, 602] width 76 height 34
type input "5"
click at [1216, 681] on div "Next" at bounding box center [1211, 680] width 57 height 17
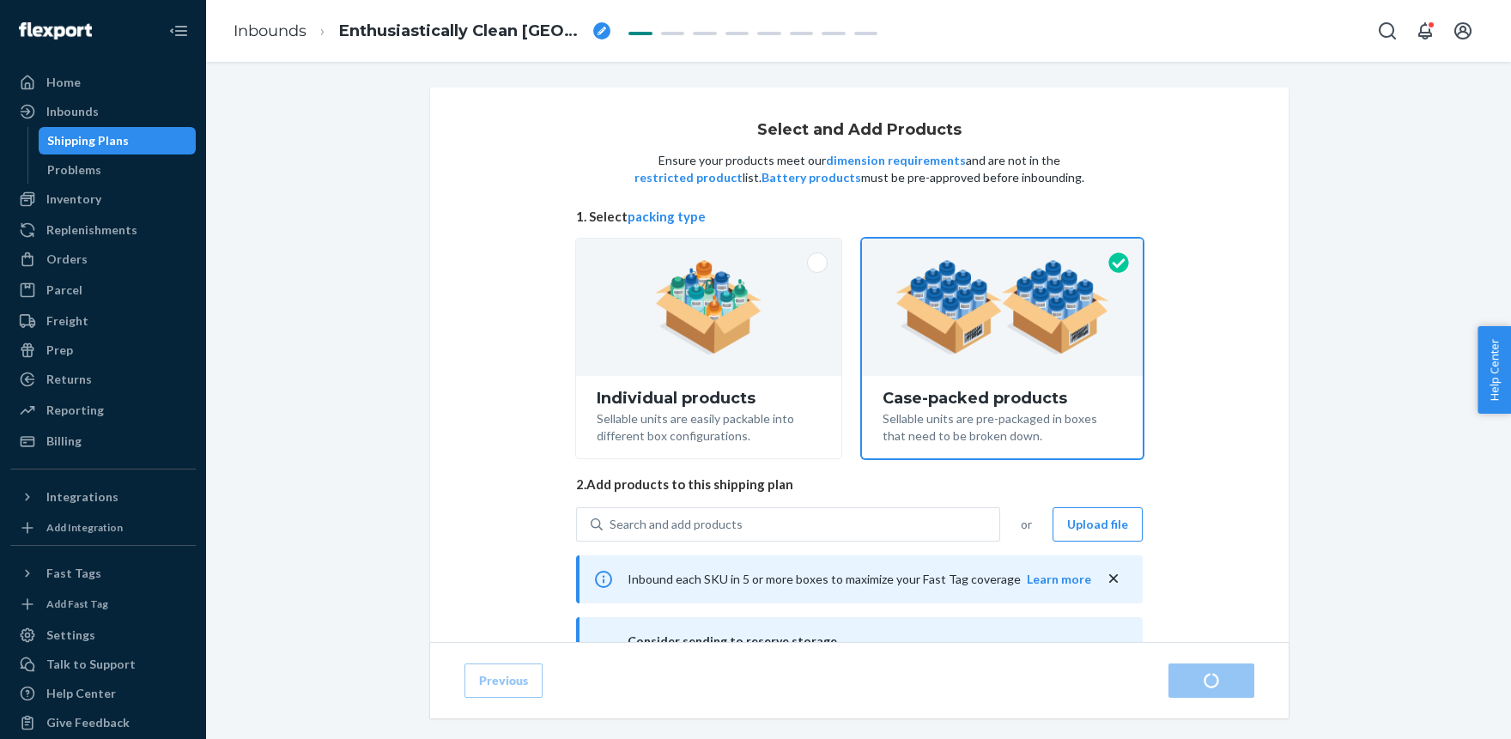
radio input "true"
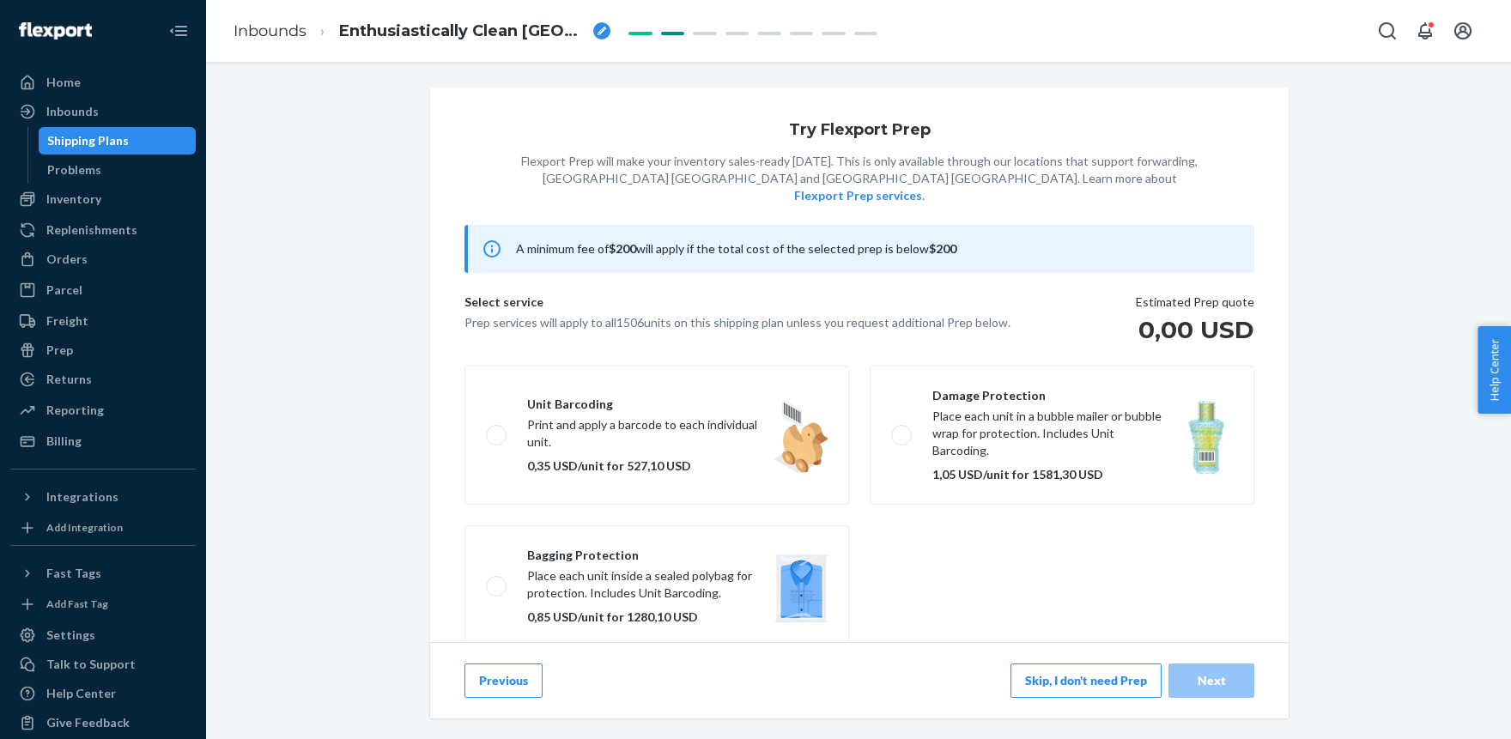
click at [1049, 682] on button "Skip, I don't need Prep" at bounding box center [1085, 680] width 151 height 34
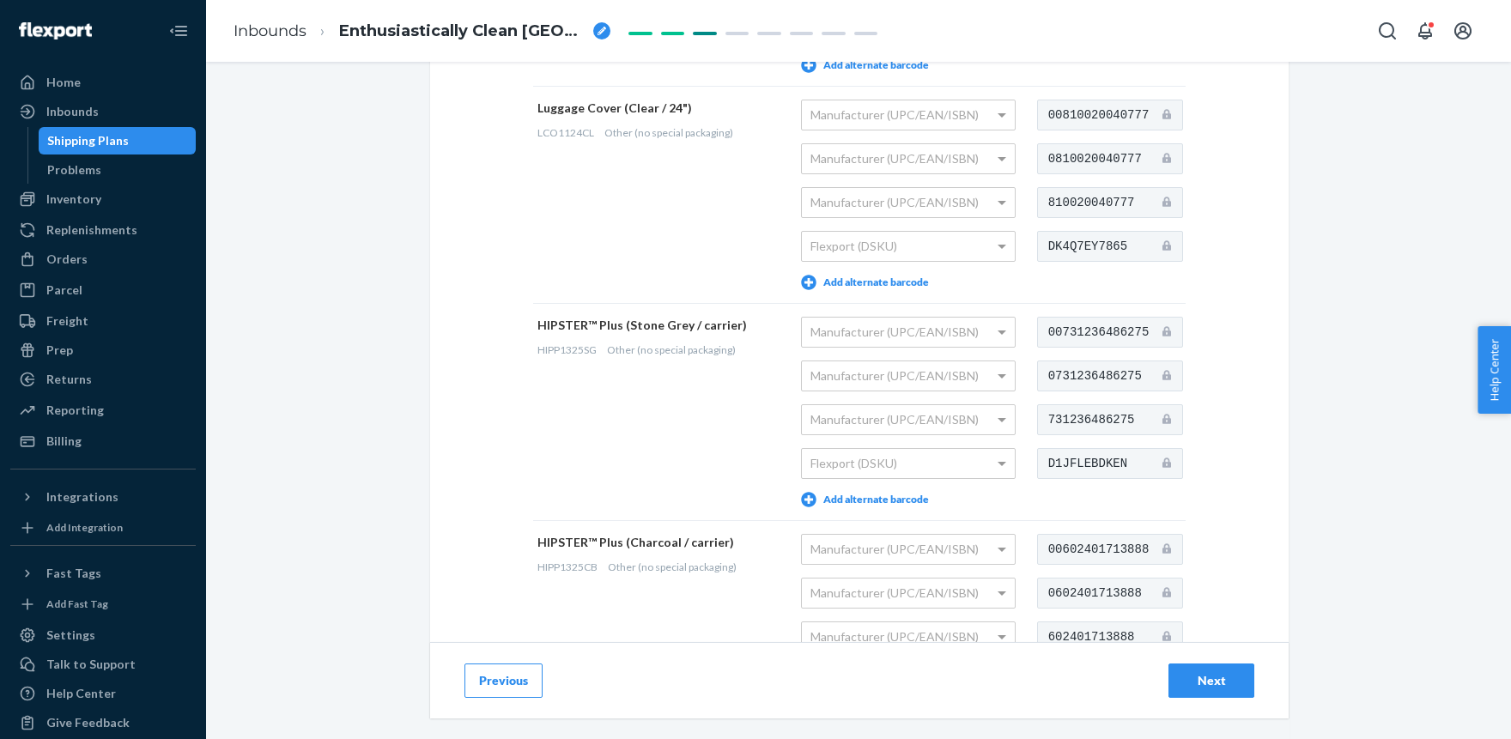
scroll to position [2237, 0]
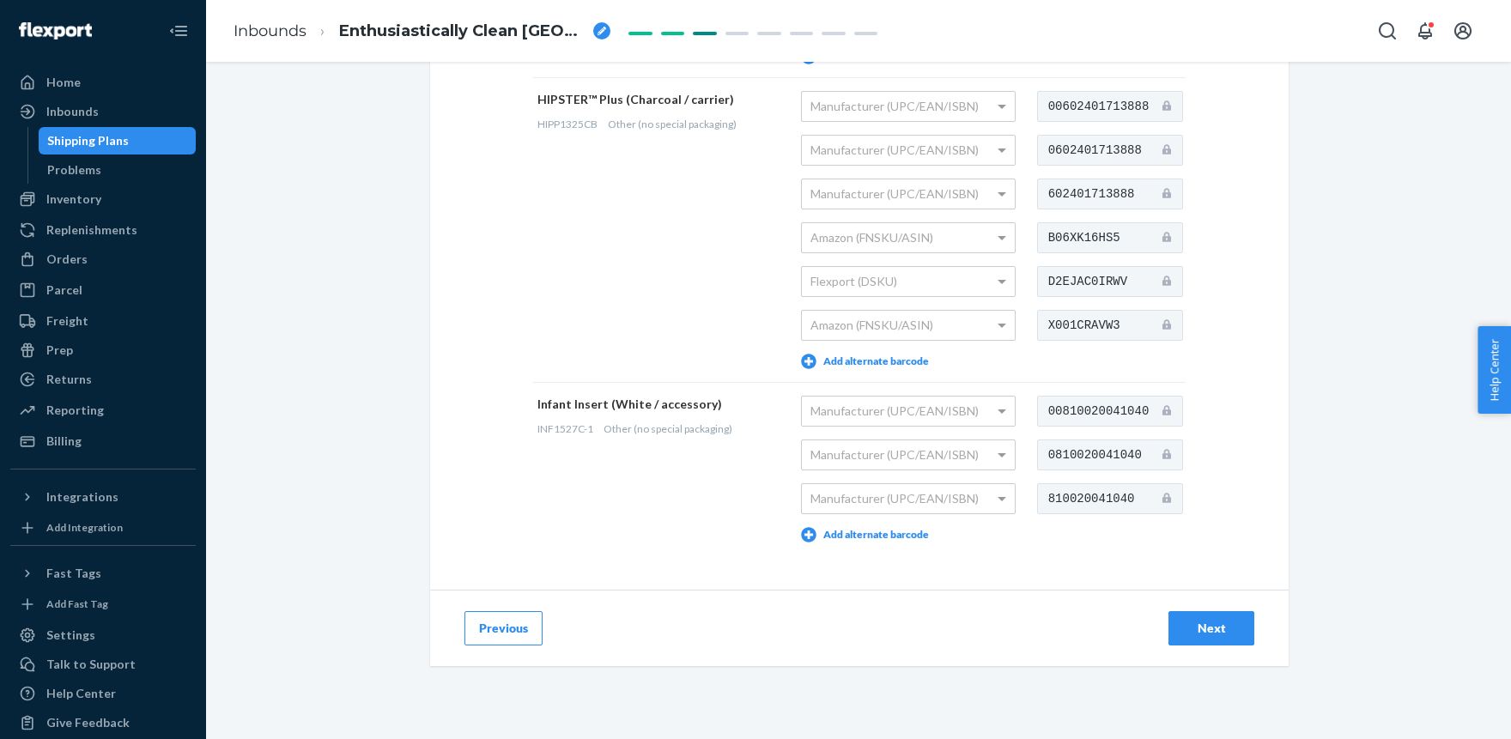
click at [856, 531] on button "Add alternate barcode" at bounding box center [865, 534] width 128 height 15
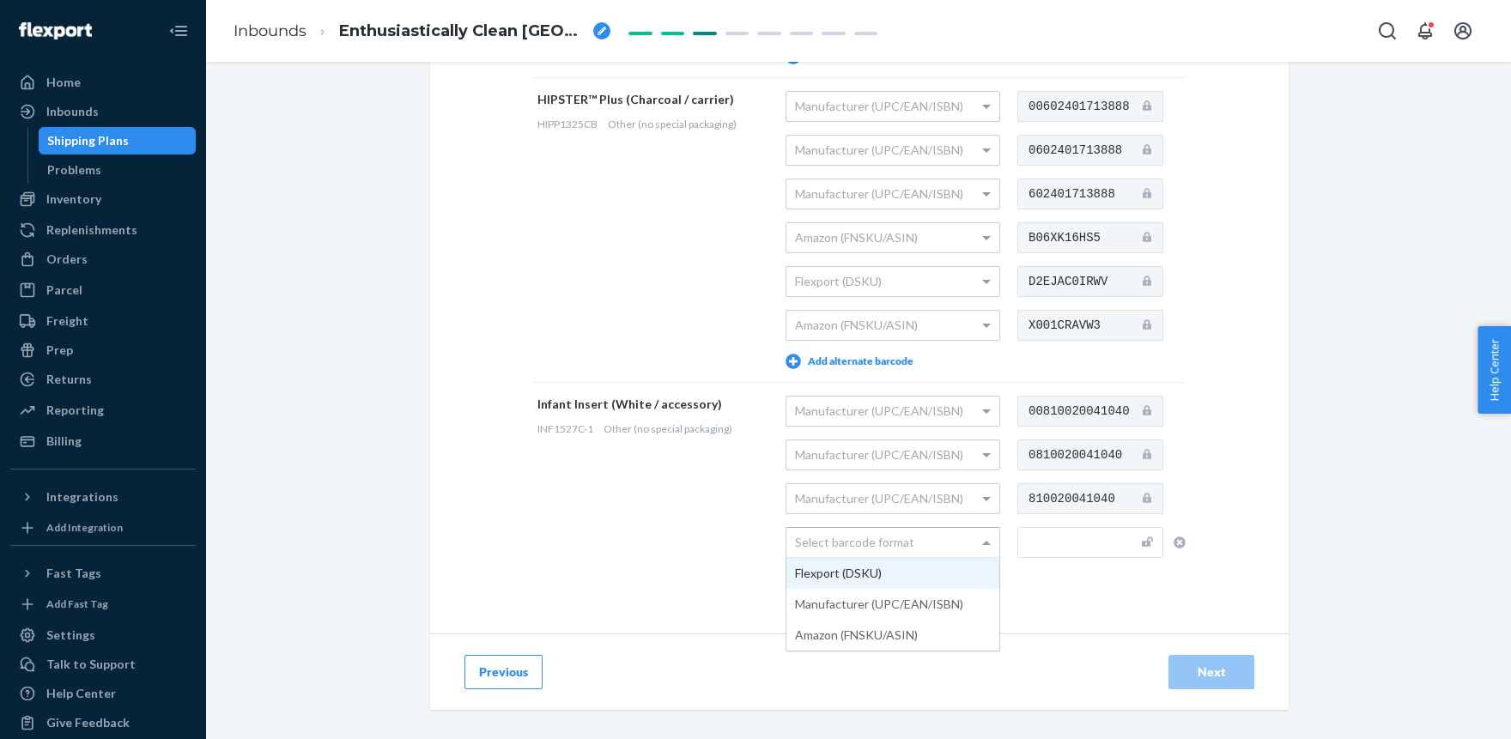
click at [875, 542] on div "Select barcode format" at bounding box center [892, 542] width 213 height 29
type input "DCU03OC1M4F"
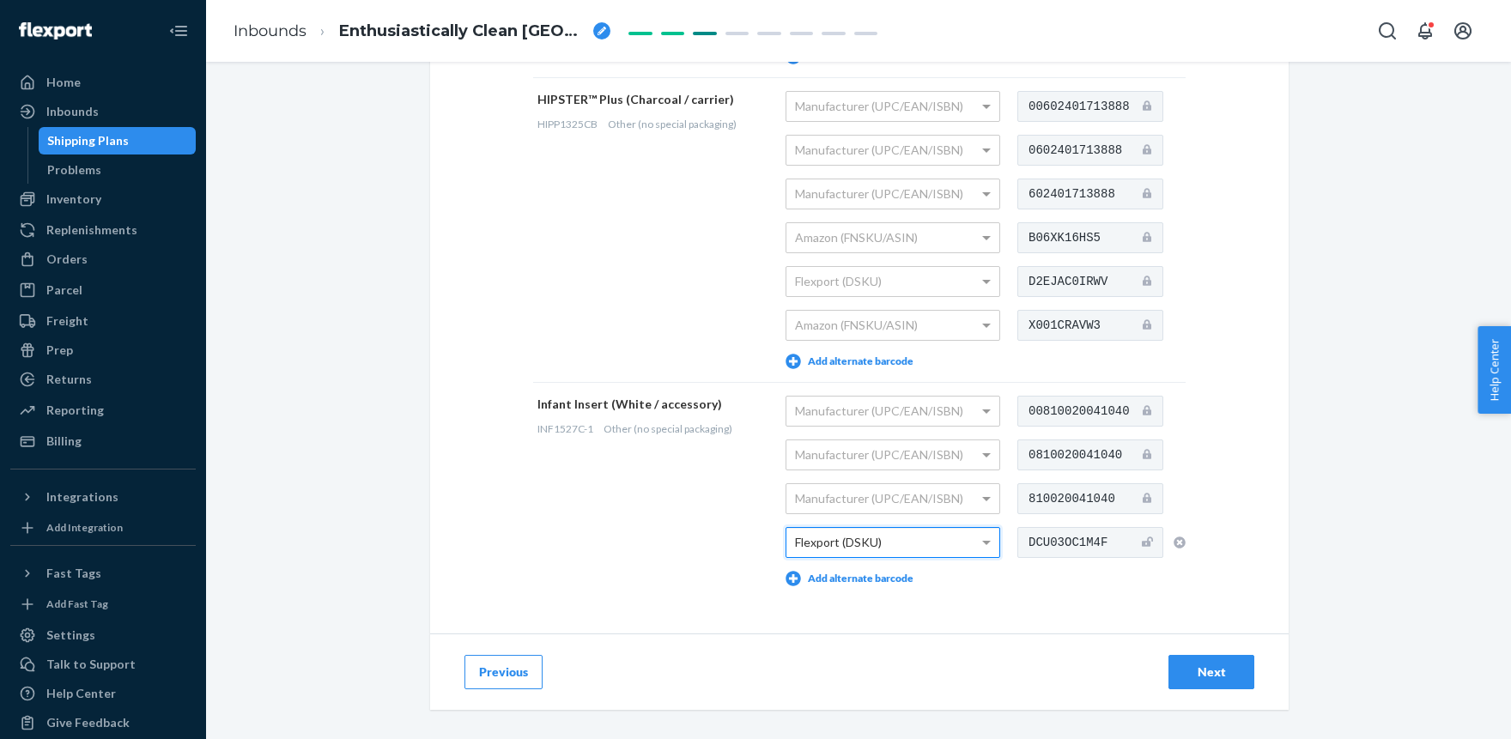
click at [1225, 671] on div "Next" at bounding box center [1211, 671] width 57 height 17
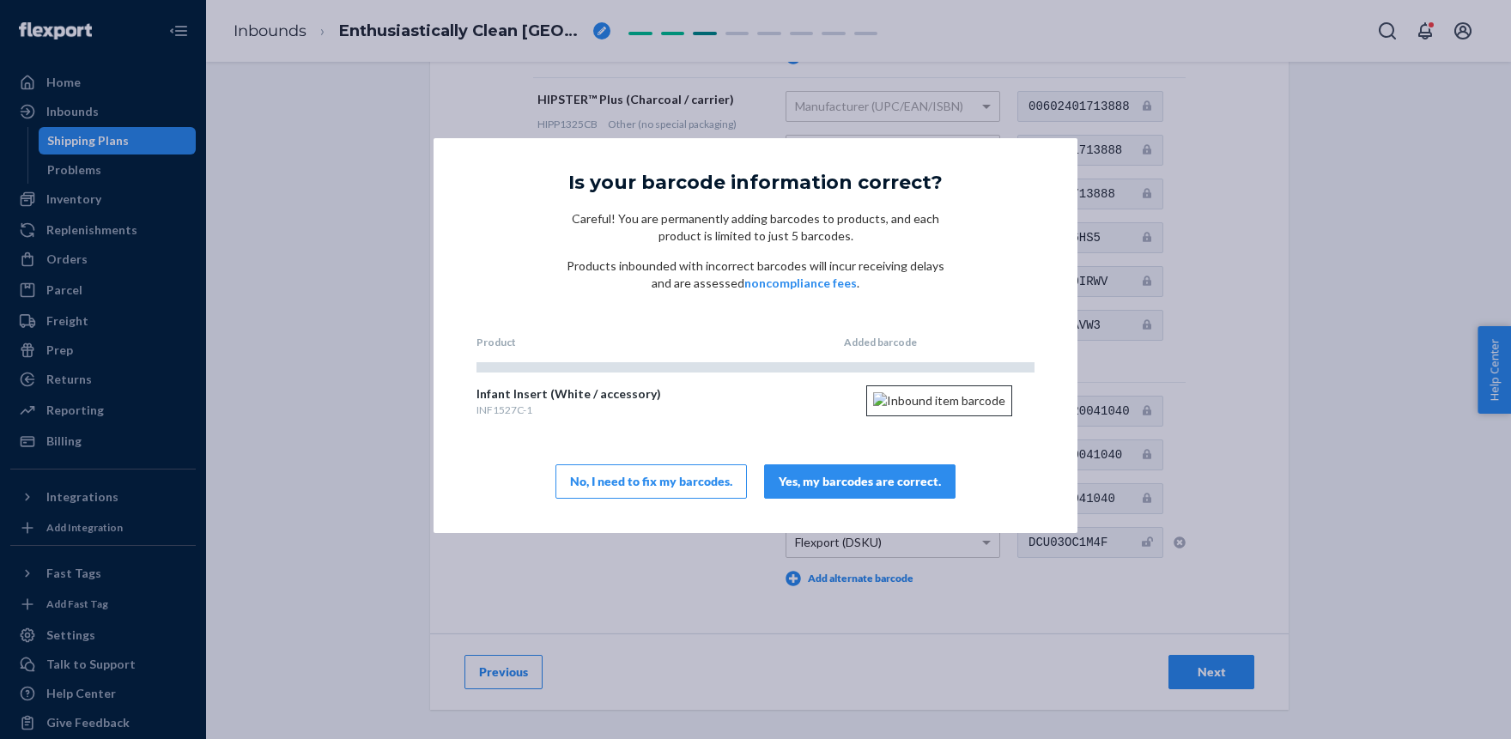
drag, startPoint x: 936, startPoint y: 148, endPoint x: 889, endPoint y: 156, distance: 47.0
click at [890, 156] on div "Is your barcode information correct? Careful! You are permanently adding barcod…" at bounding box center [755, 335] width 644 height 395
click at [818, 490] on div "Yes, my barcodes are correct." at bounding box center [860, 481] width 162 height 17
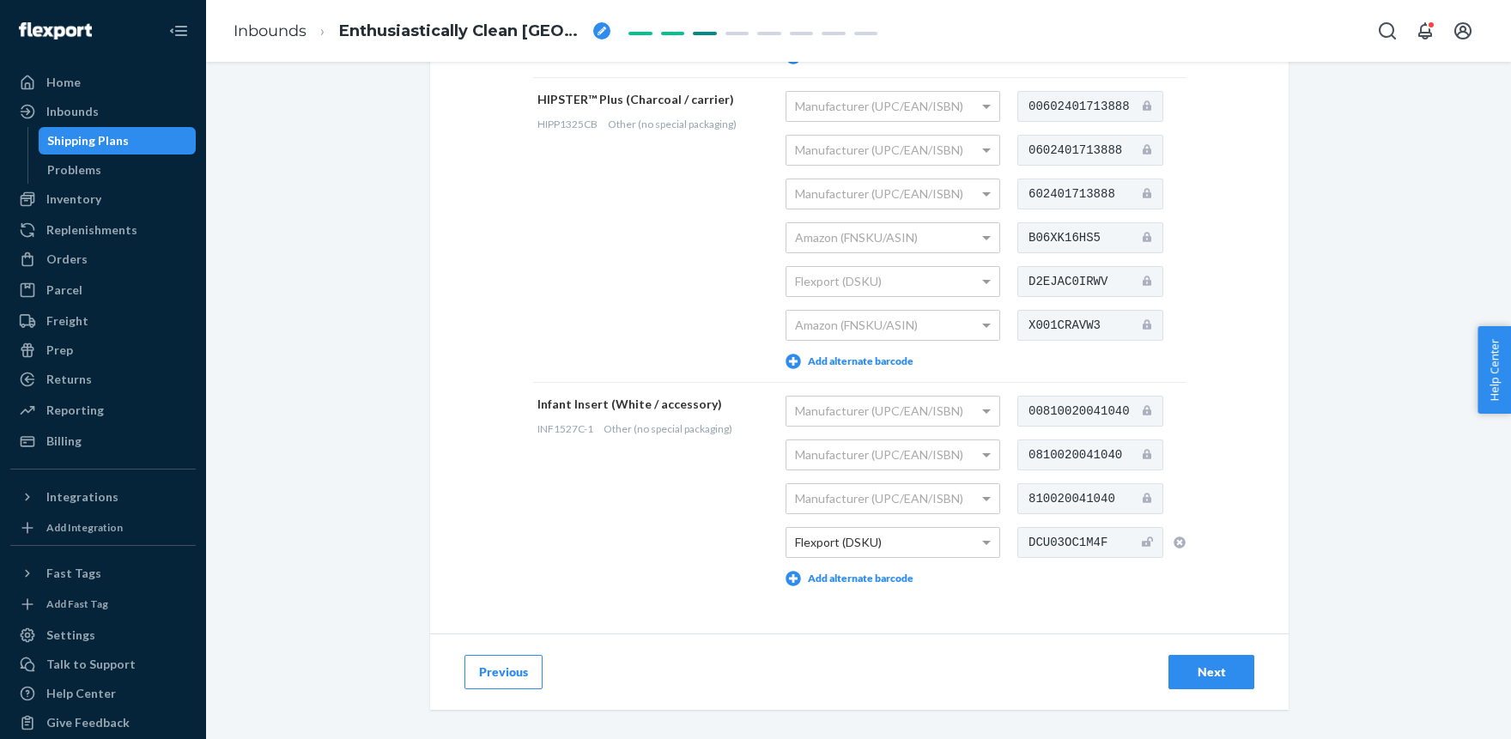
scroll to position [2281, 0]
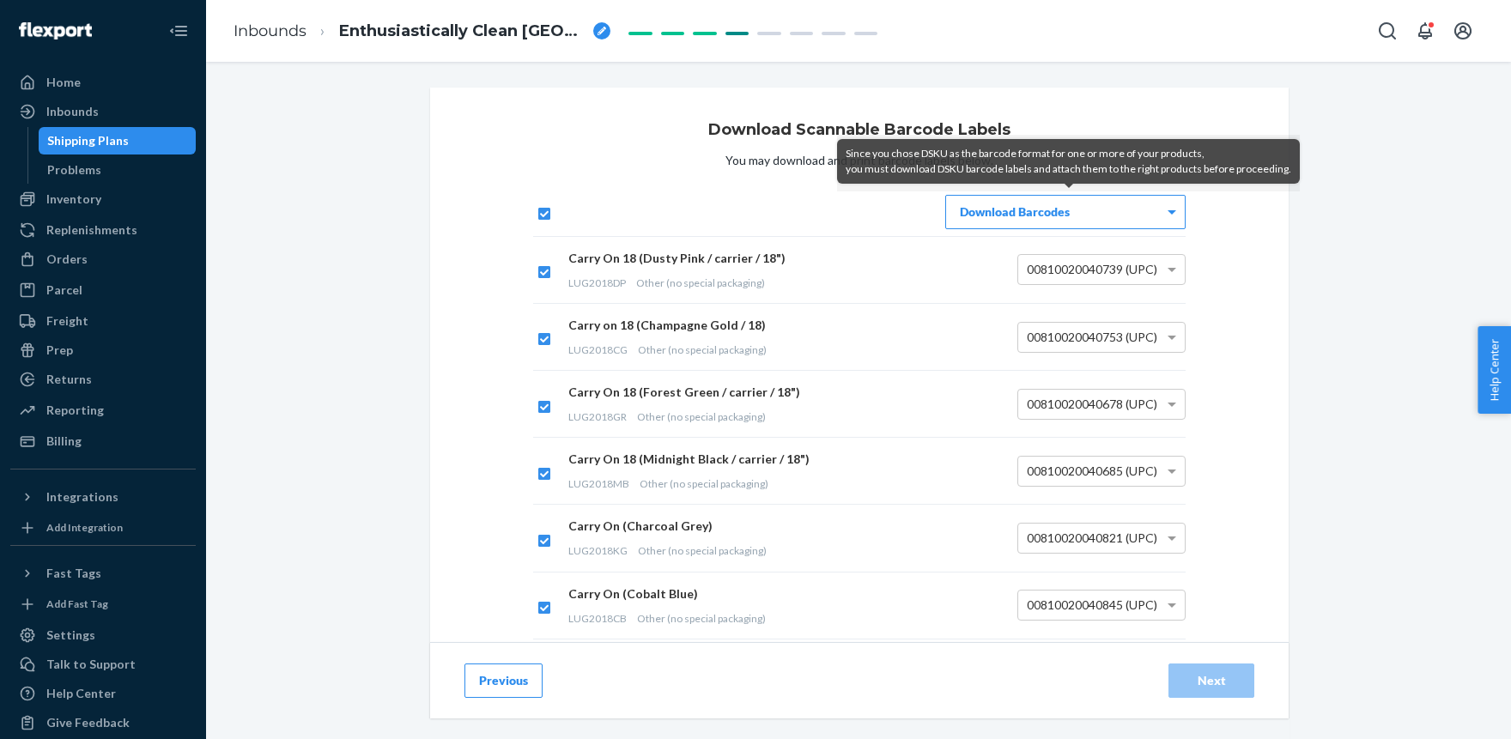
click at [1228, 624] on div "Download Scannable Barcode Labels You may download and print barcode labels bel…" at bounding box center [859, 581] width 858 height 987
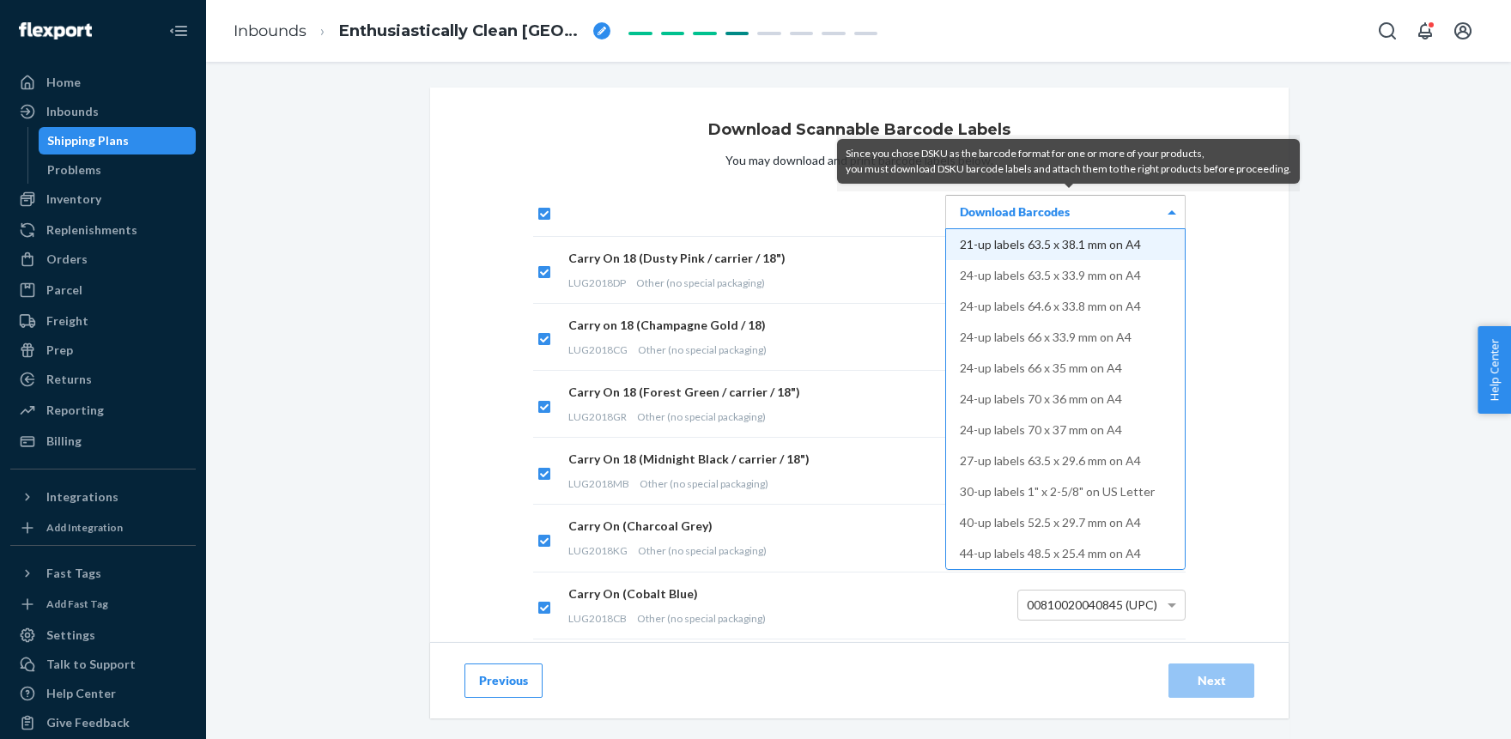
click at [1167, 207] on span at bounding box center [1173, 212] width 21 height 33
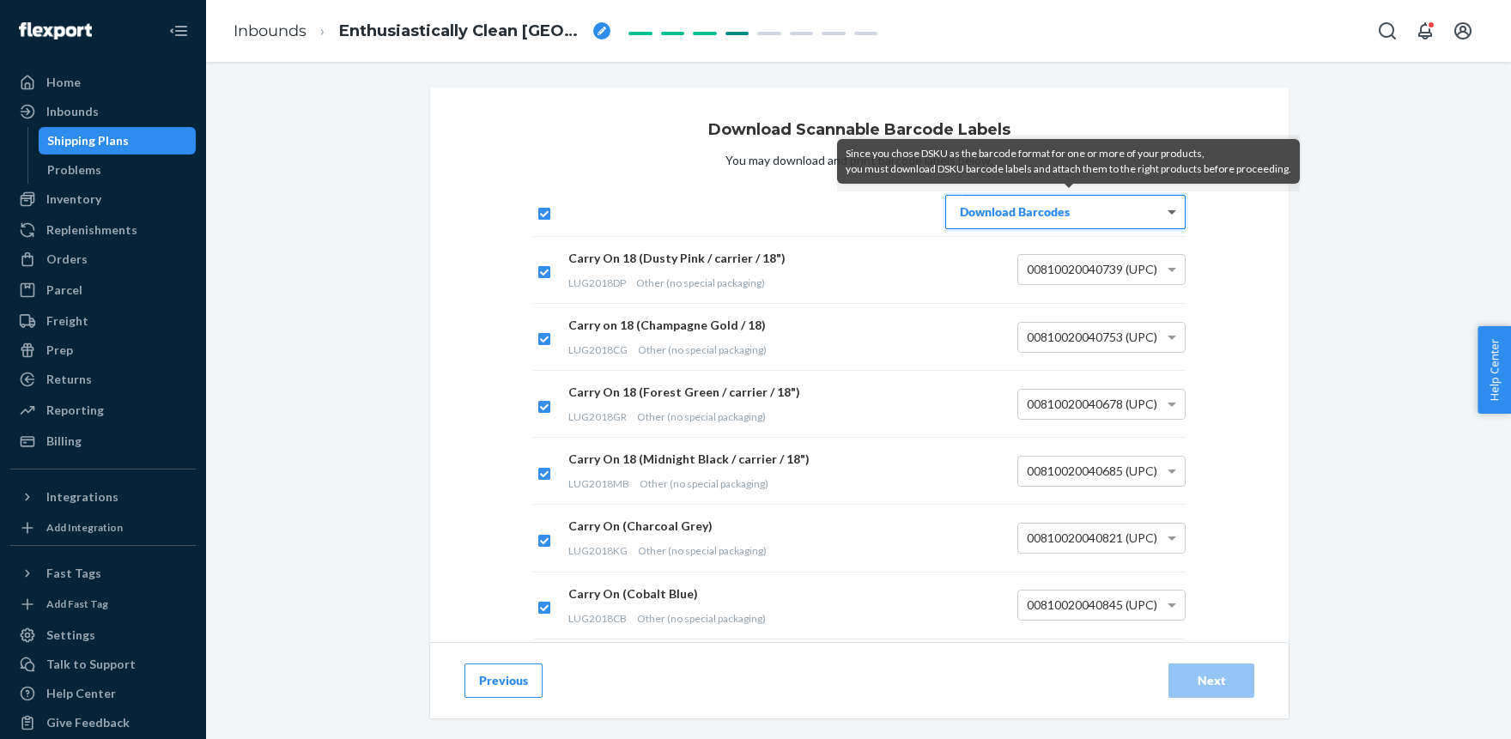
click at [1167, 207] on span at bounding box center [1173, 212] width 21 height 33
click at [1346, 279] on div "Download Scannable Barcode Labels You may download and print barcode labels bel…" at bounding box center [858, 656] width 1279 height 1137
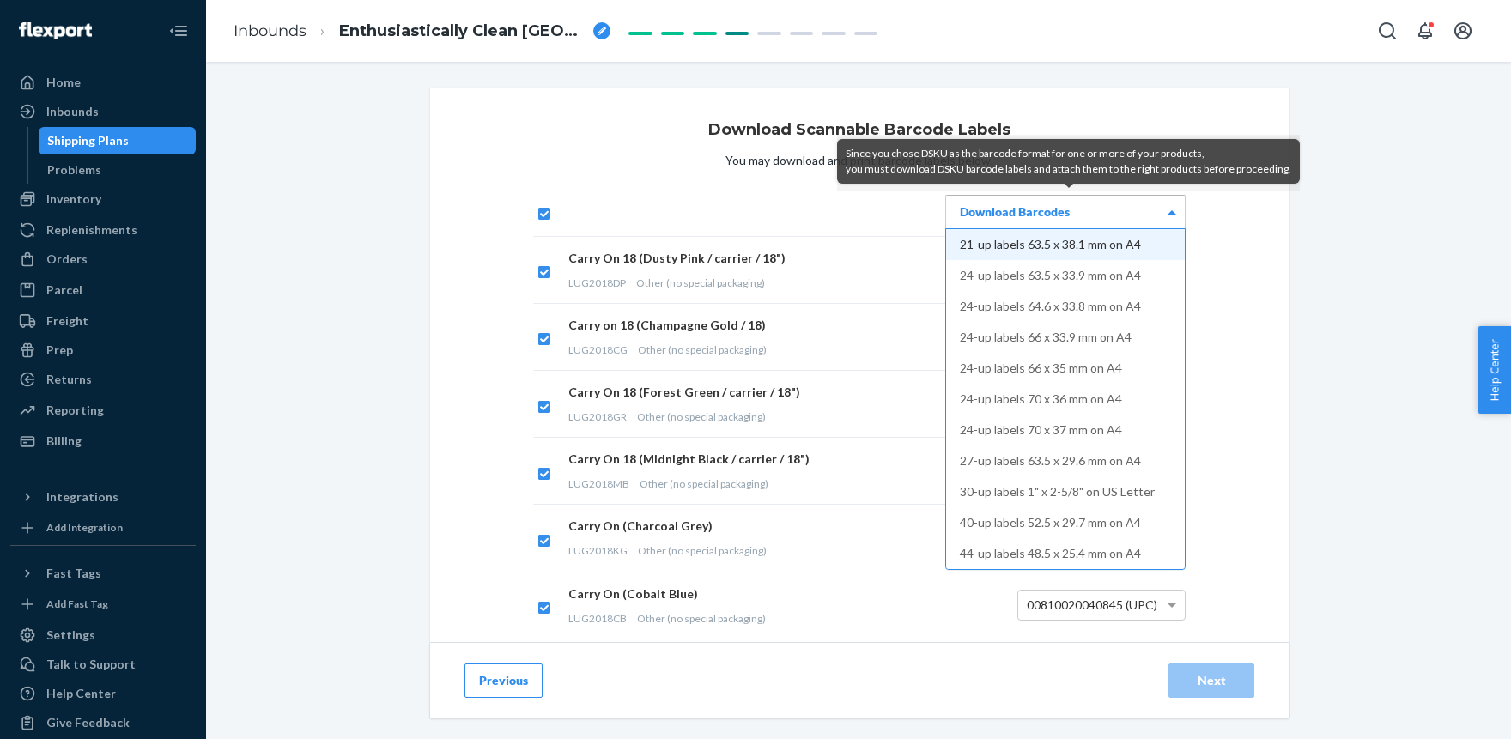
click at [1022, 213] on div "Download Barcodes" at bounding box center [1065, 212] width 239 height 33
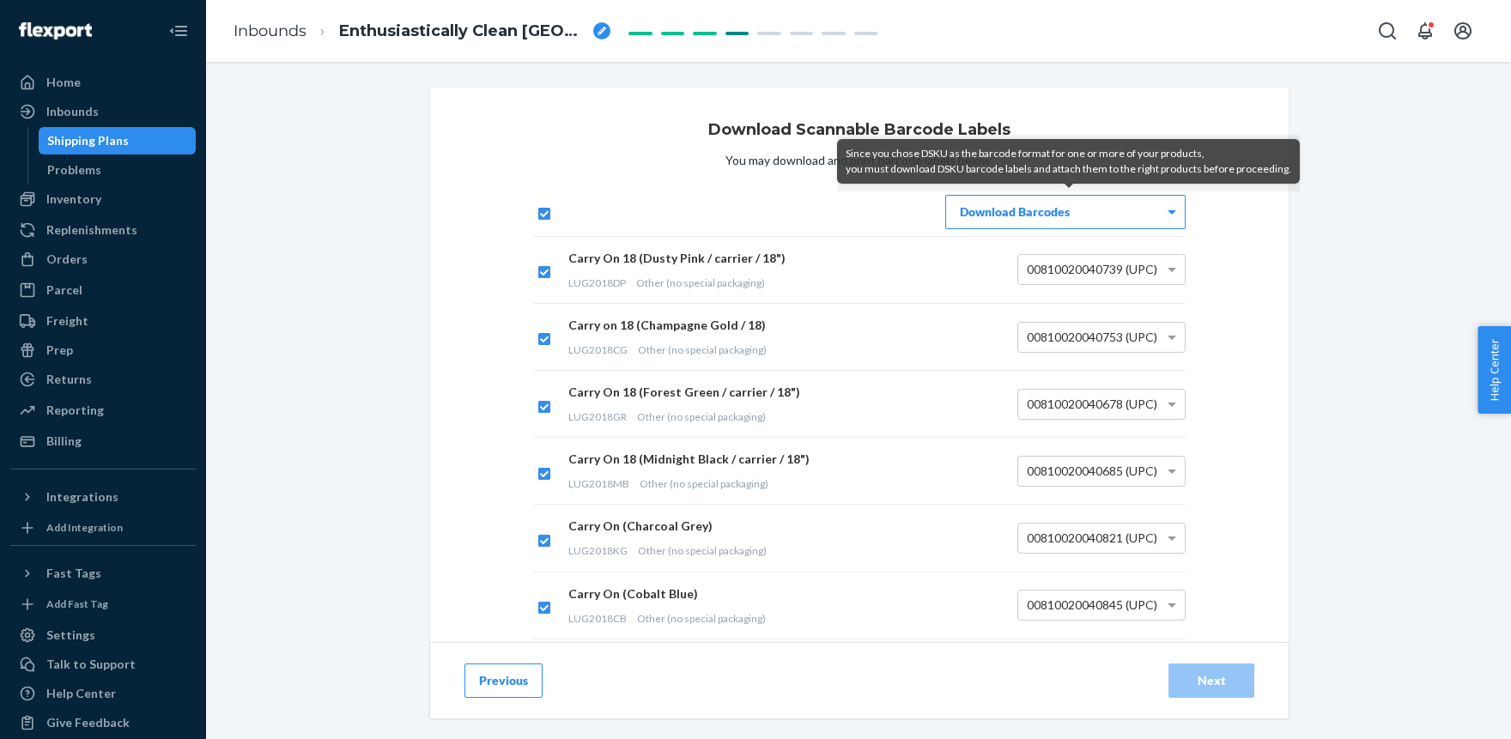
click at [571, 114] on div "Download Scannable Barcode Labels You may download and print barcode labels bel…" at bounding box center [859, 581] width 858 height 987
click at [1397, 270] on div "Download Scannable Barcode Labels You may download and print barcode labels bel…" at bounding box center [858, 656] width 1279 height 1137
click at [1130, 209] on div "Download Barcodes" at bounding box center [1065, 212] width 239 height 33
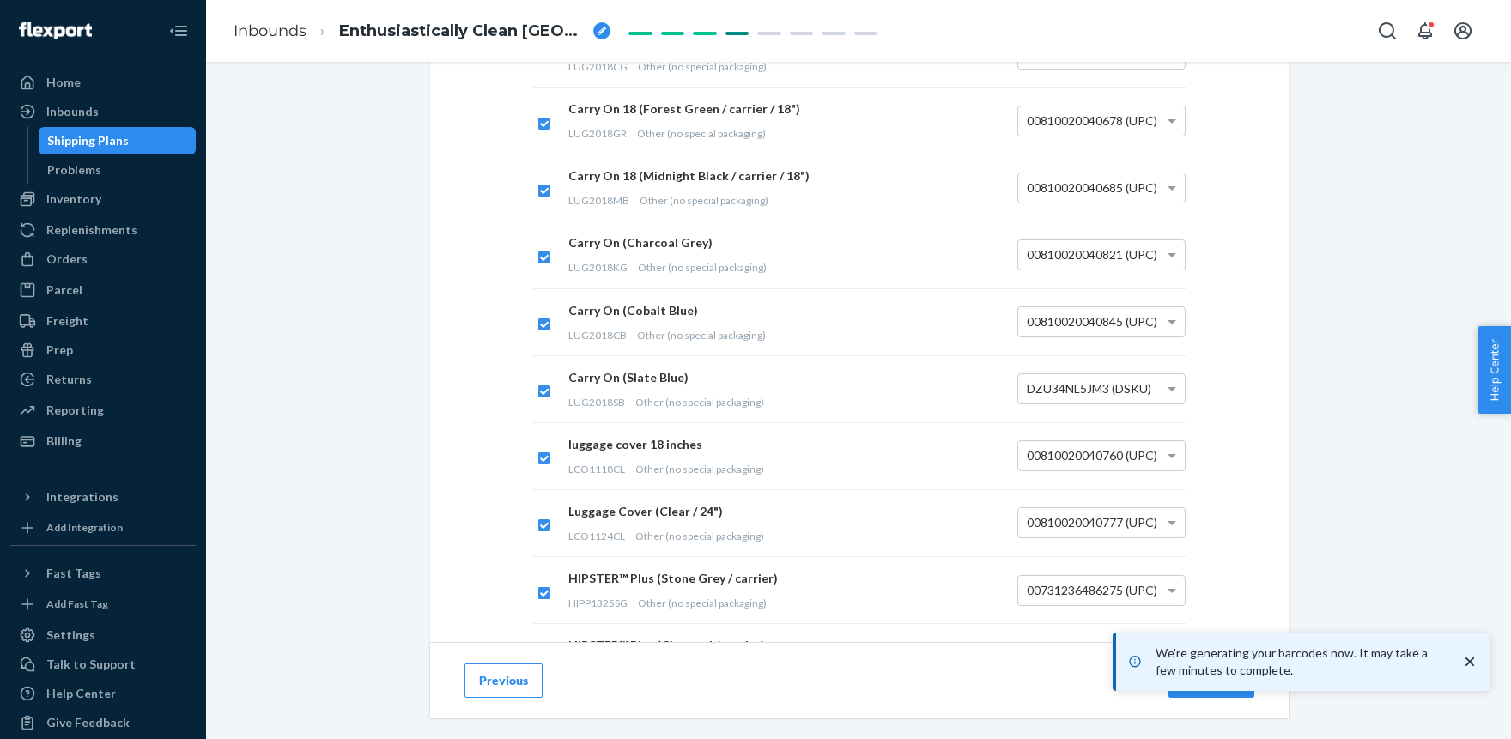
scroll to position [485, 0]
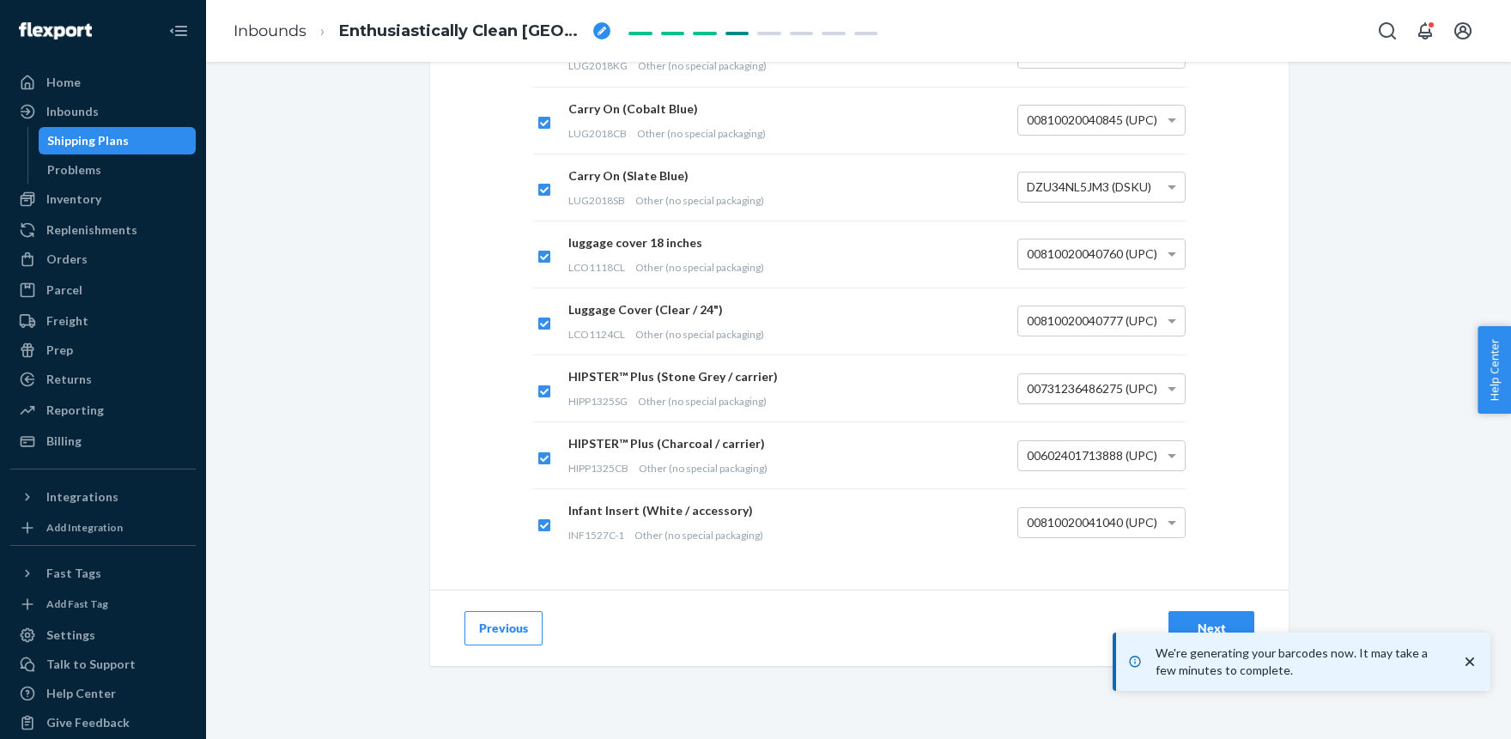
click at [1222, 616] on button "Next" at bounding box center [1211, 628] width 86 height 34
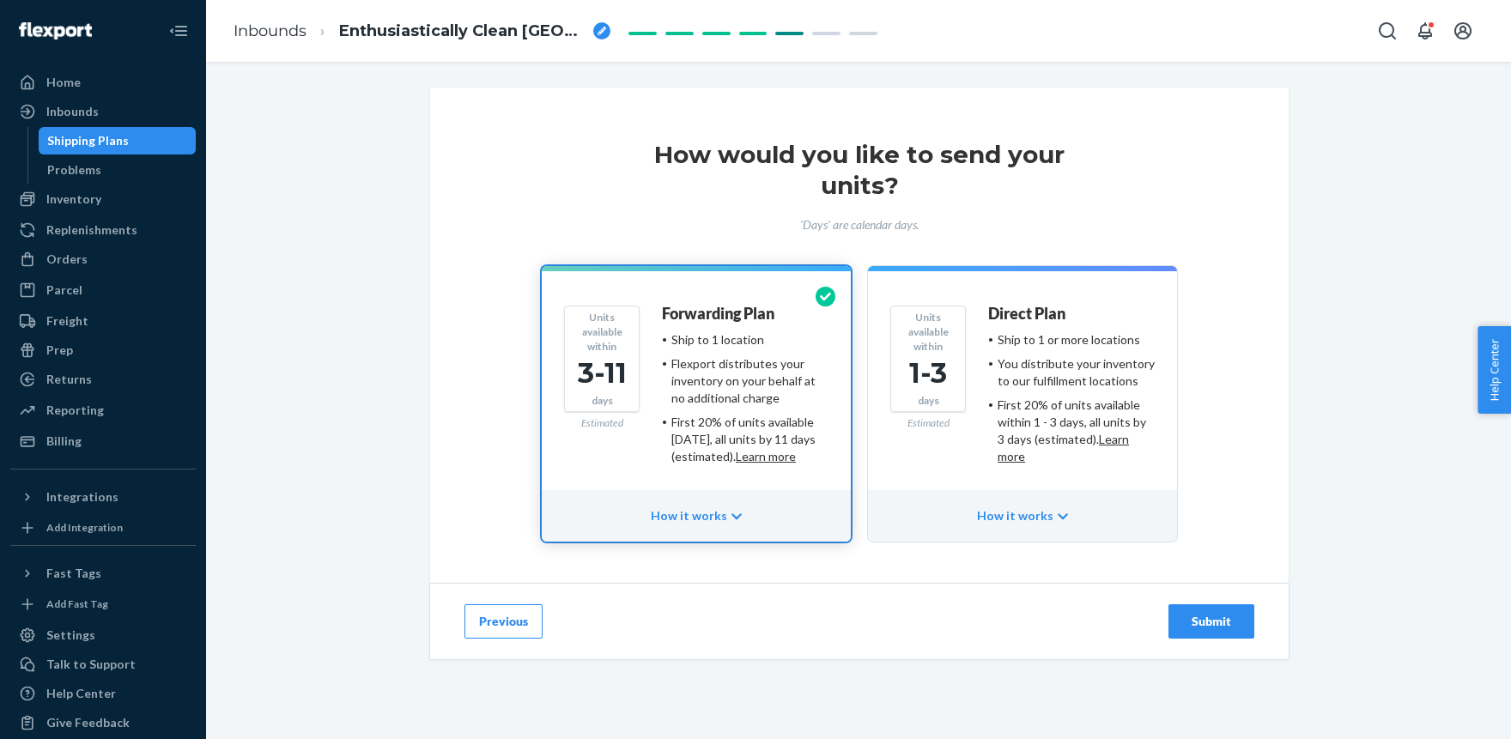
click at [1227, 613] on div "Submit" at bounding box center [1211, 621] width 57 height 17
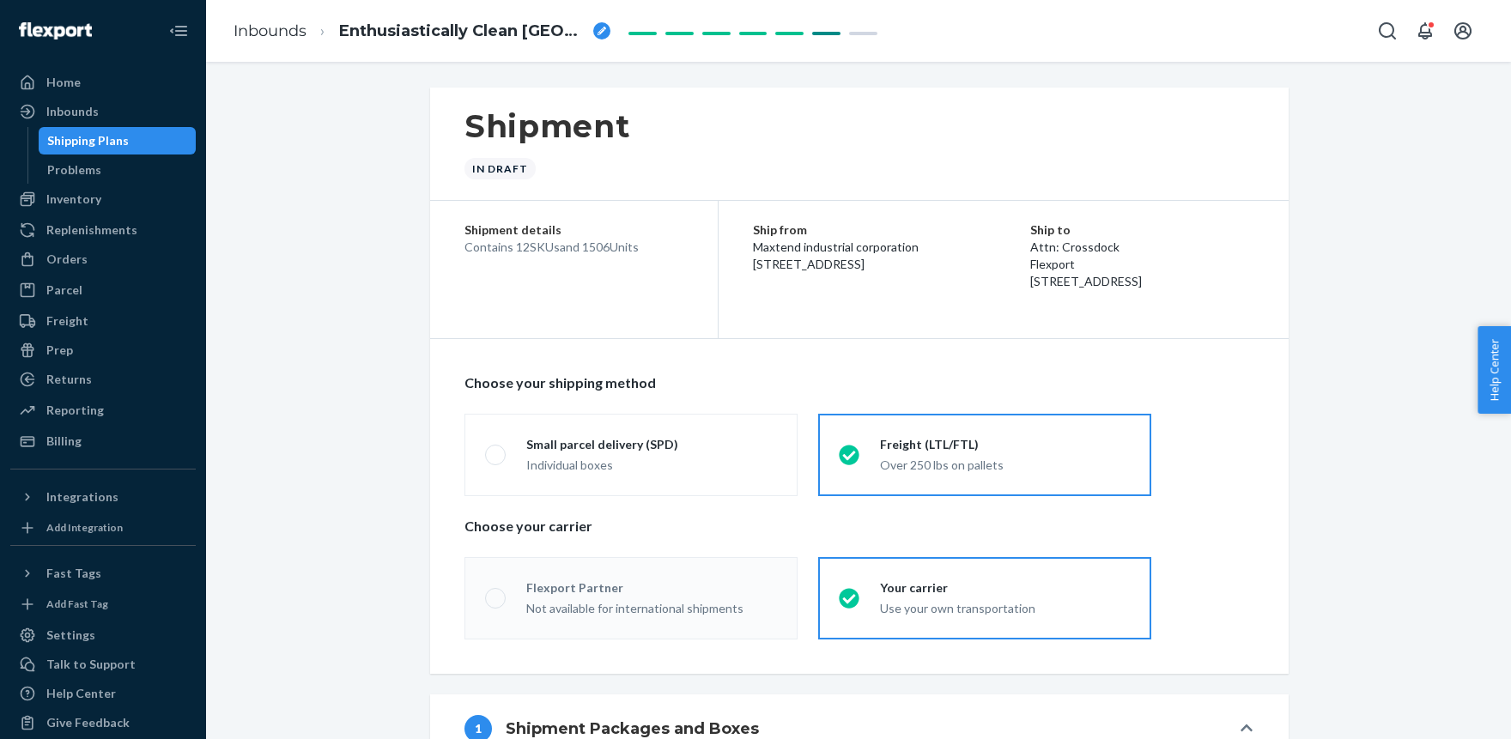
radio input "true"
radio input "false"
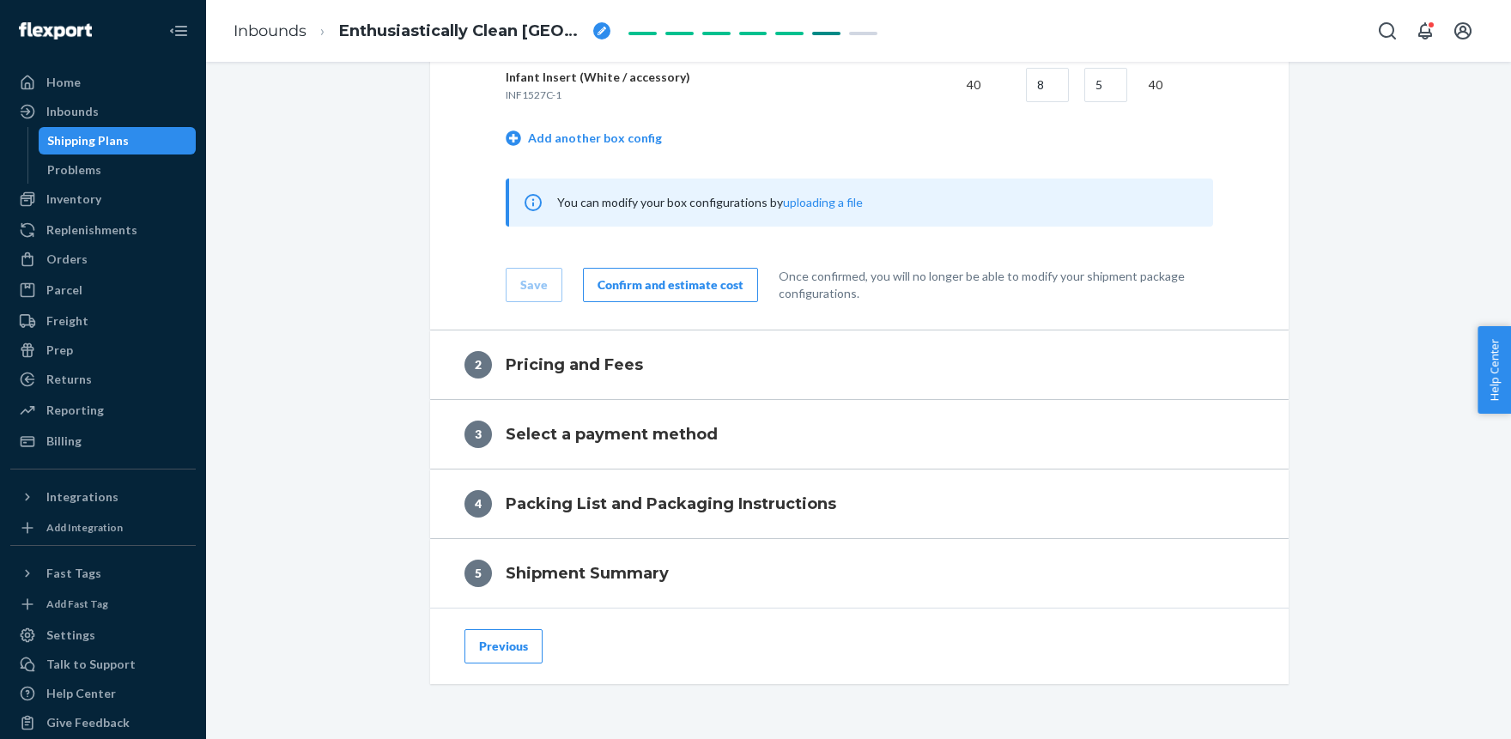
scroll to position [2302, 0]
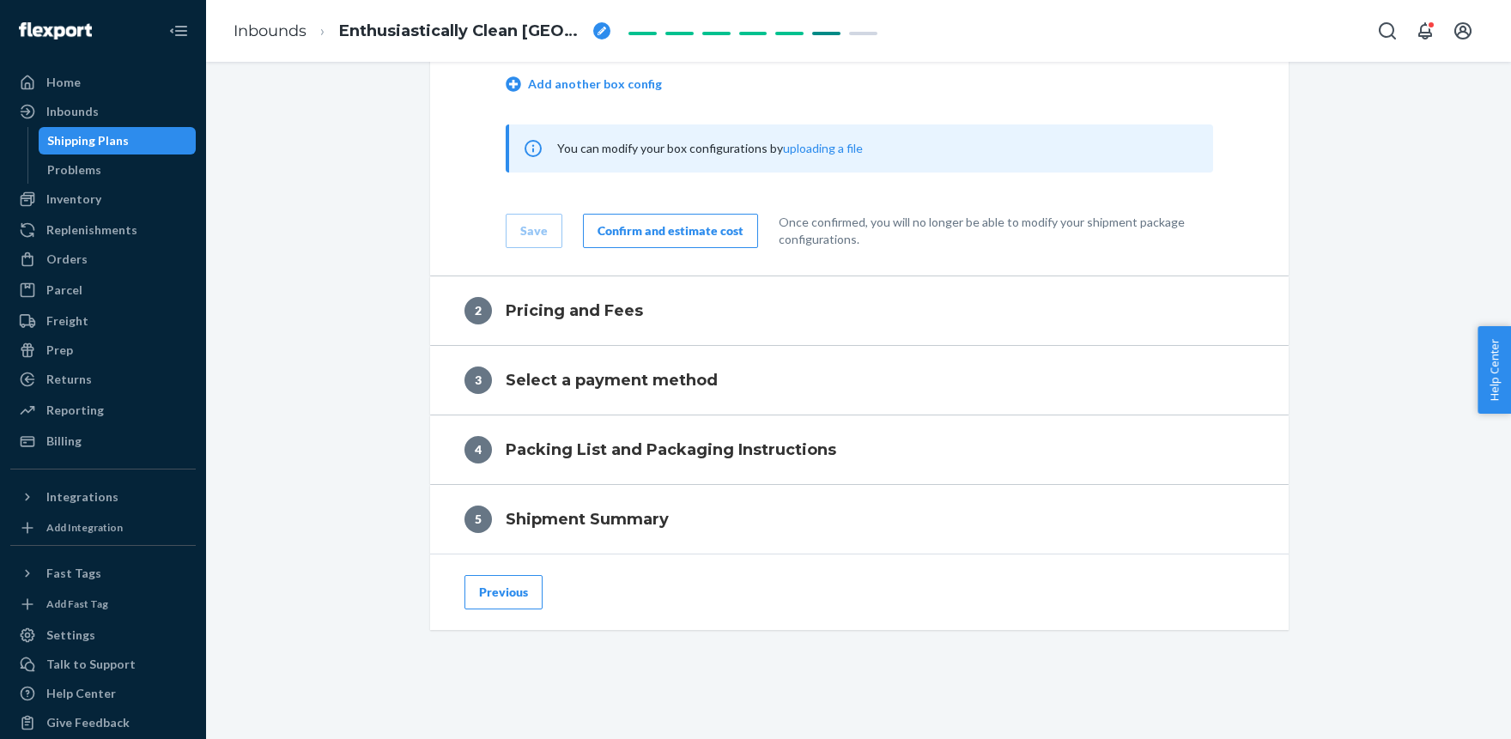
click at [600, 29] on icon "breadcrumbs" at bounding box center [601, 31] width 9 height 9
click at [602, 24] on div "breadcrumbs" at bounding box center [601, 30] width 17 height 17
click at [450, 33] on input "Enthusiastically Clean Havanese" at bounding box center [425, 30] width 172 height 27
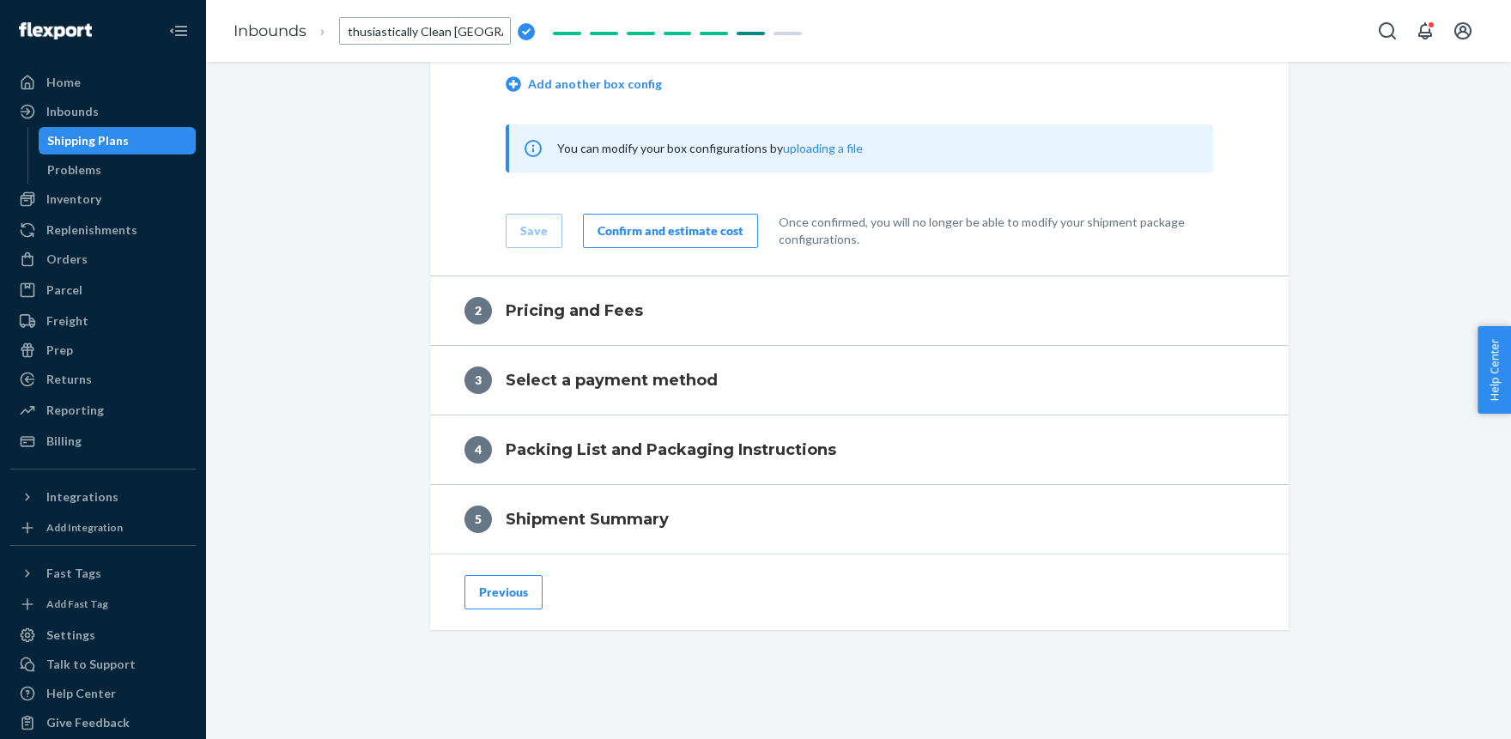
scroll to position [2302, 0]
click at [450, 33] on input "Enthusiastically Clean Havanese" at bounding box center [425, 30] width 172 height 27
click at [420, 31] on input "Shipment US ETA [DATE]" at bounding box center [425, 30] width 172 height 27
click at [449, 32] on input "Shipment US - ETA Oct 2025" at bounding box center [425, 30] width 172 height 27
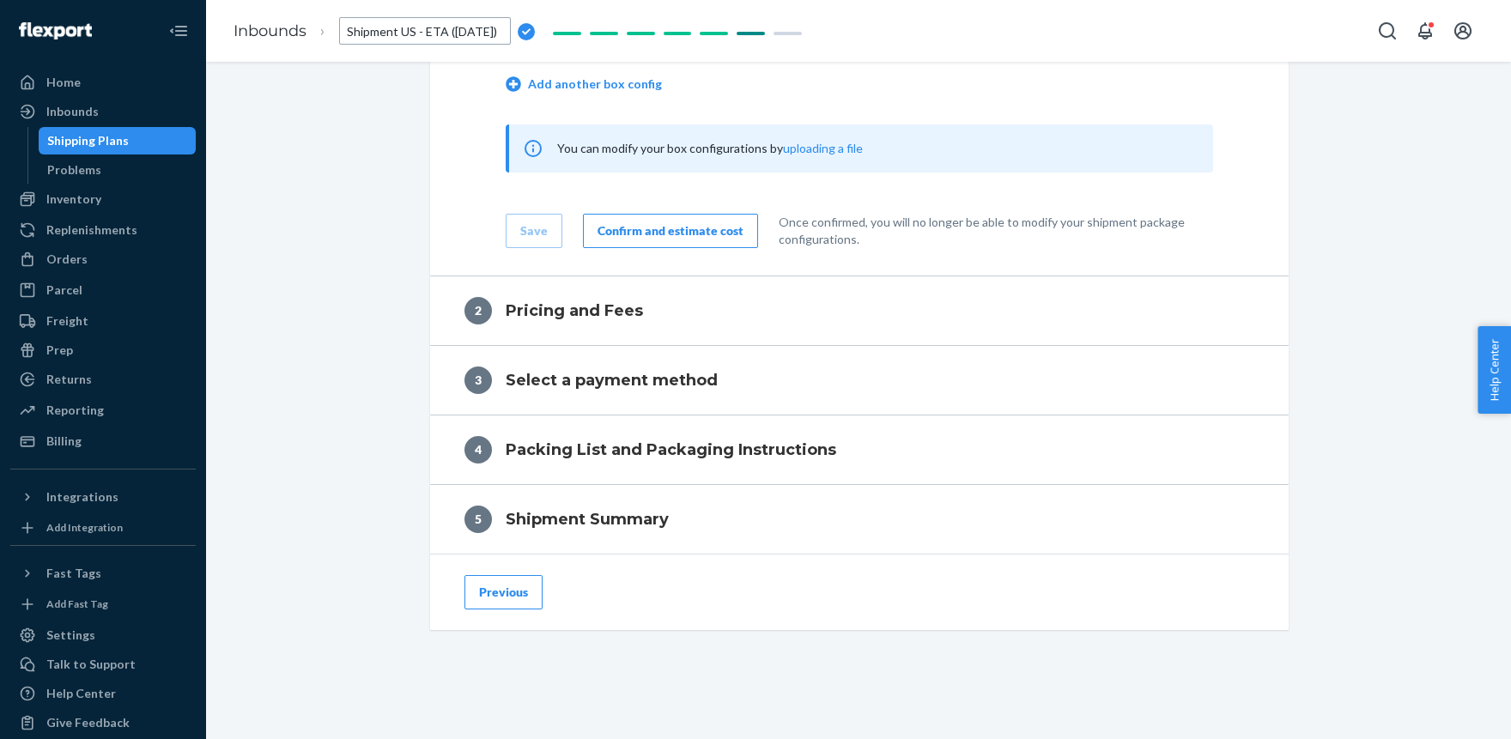
click at [426, 30] on input "Shipment US - ETA (Oct 2025)" at bounding box center [425, 30] width 172 height 27
type input "Shipment US (ETA [DATE])"
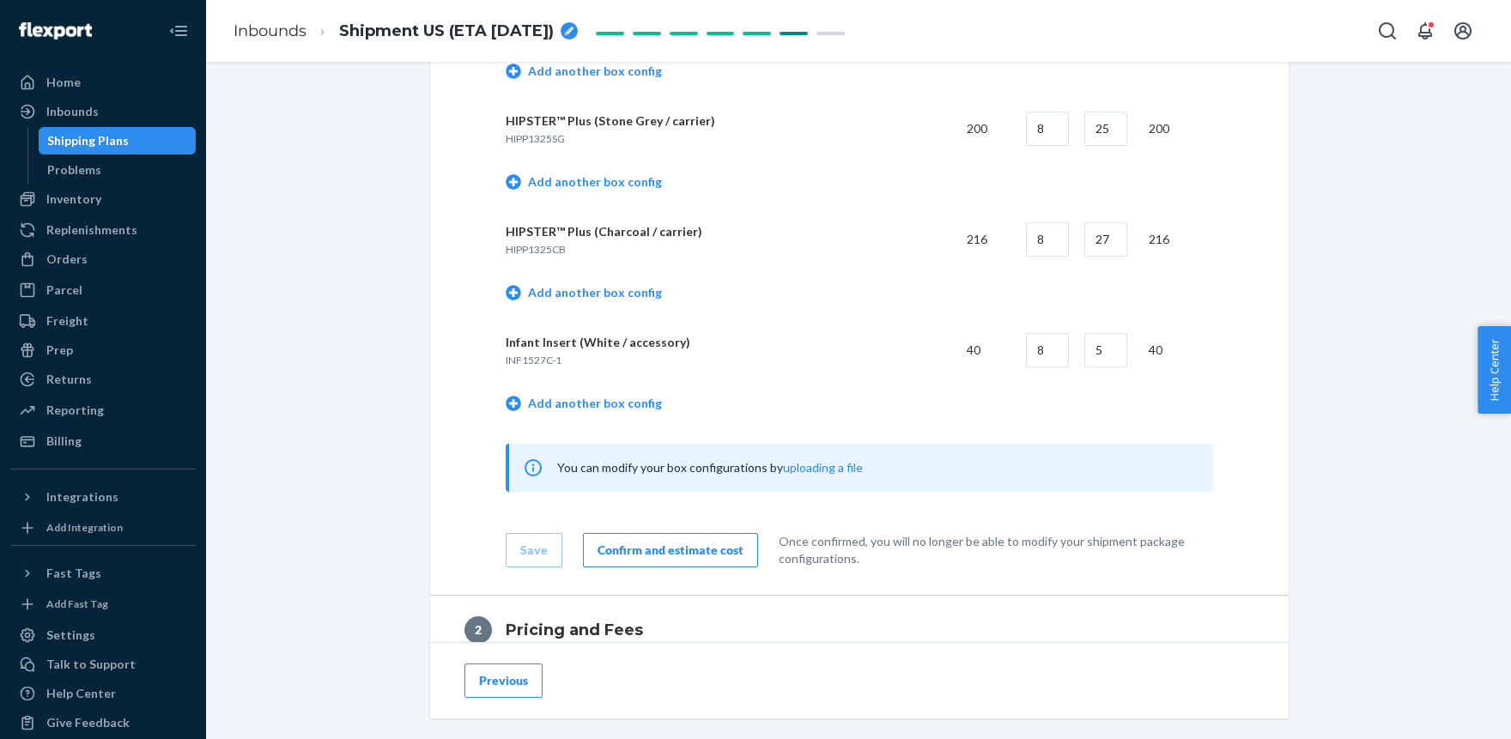
scroll to position [2302, 0]
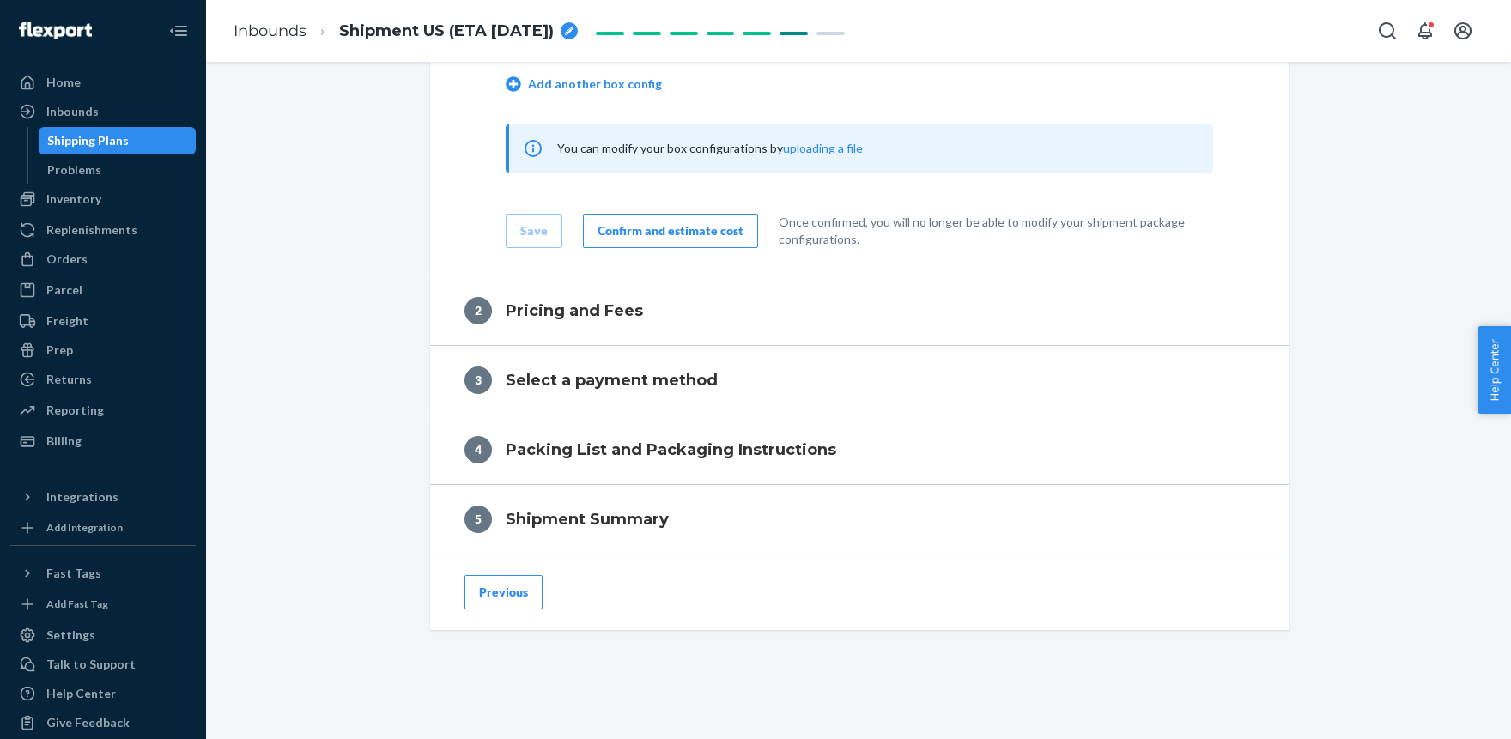
click at [640, 225] on div "Confirm and estimate cost" at bounding box center [670, 230] width 146 height 17
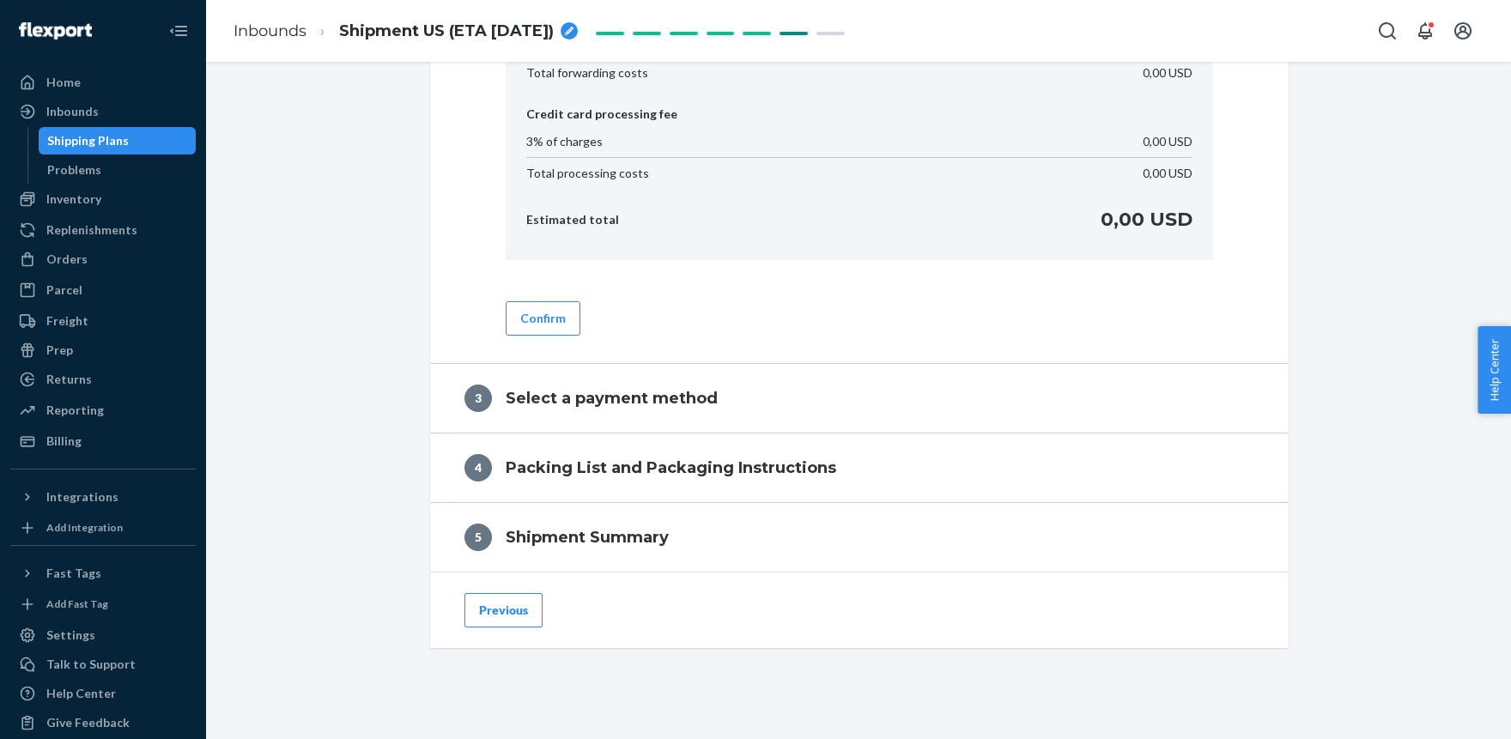
scroll to position [903, 0]
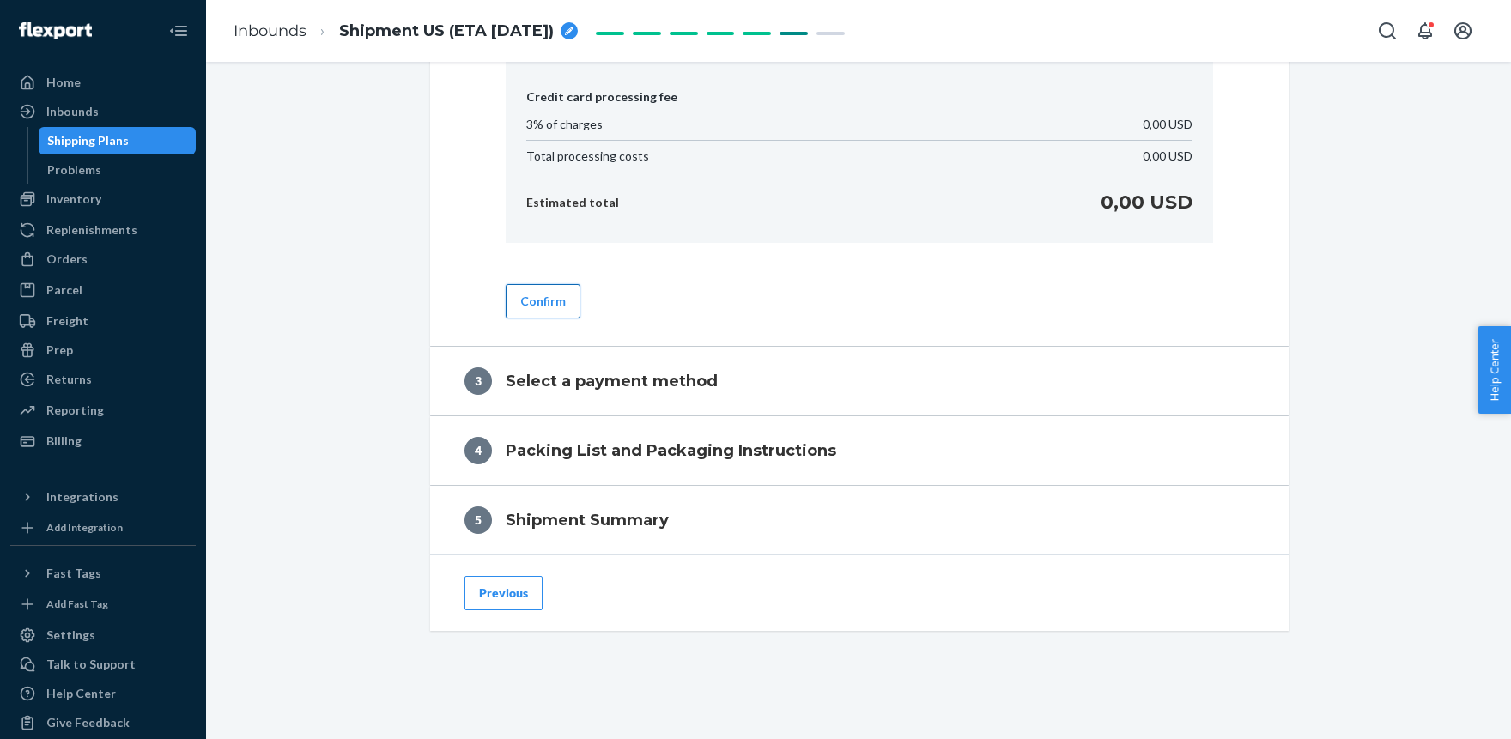
click at [540, 300] on button "Confirm" at bounding box center [543, 301] width 75 height 34
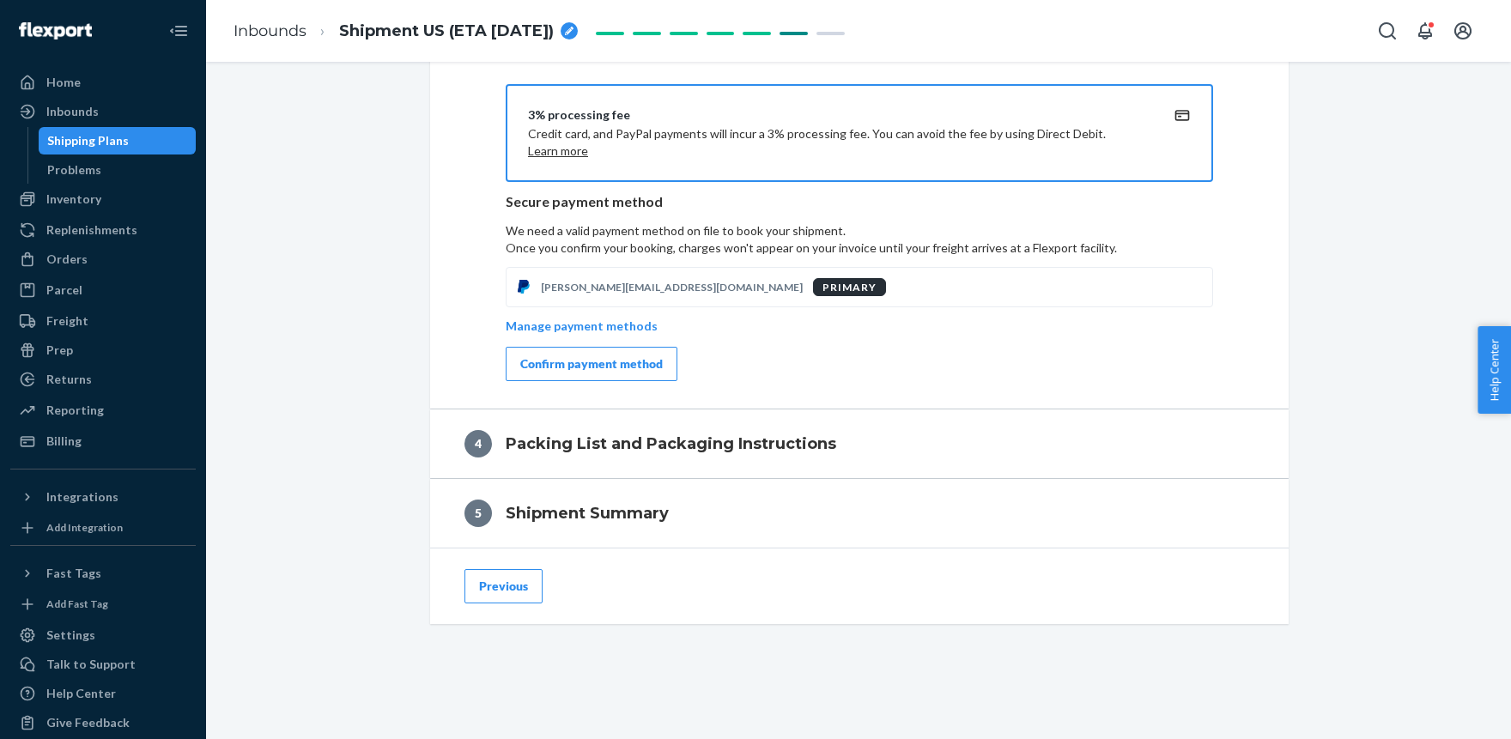
scroll to position [806, 0]
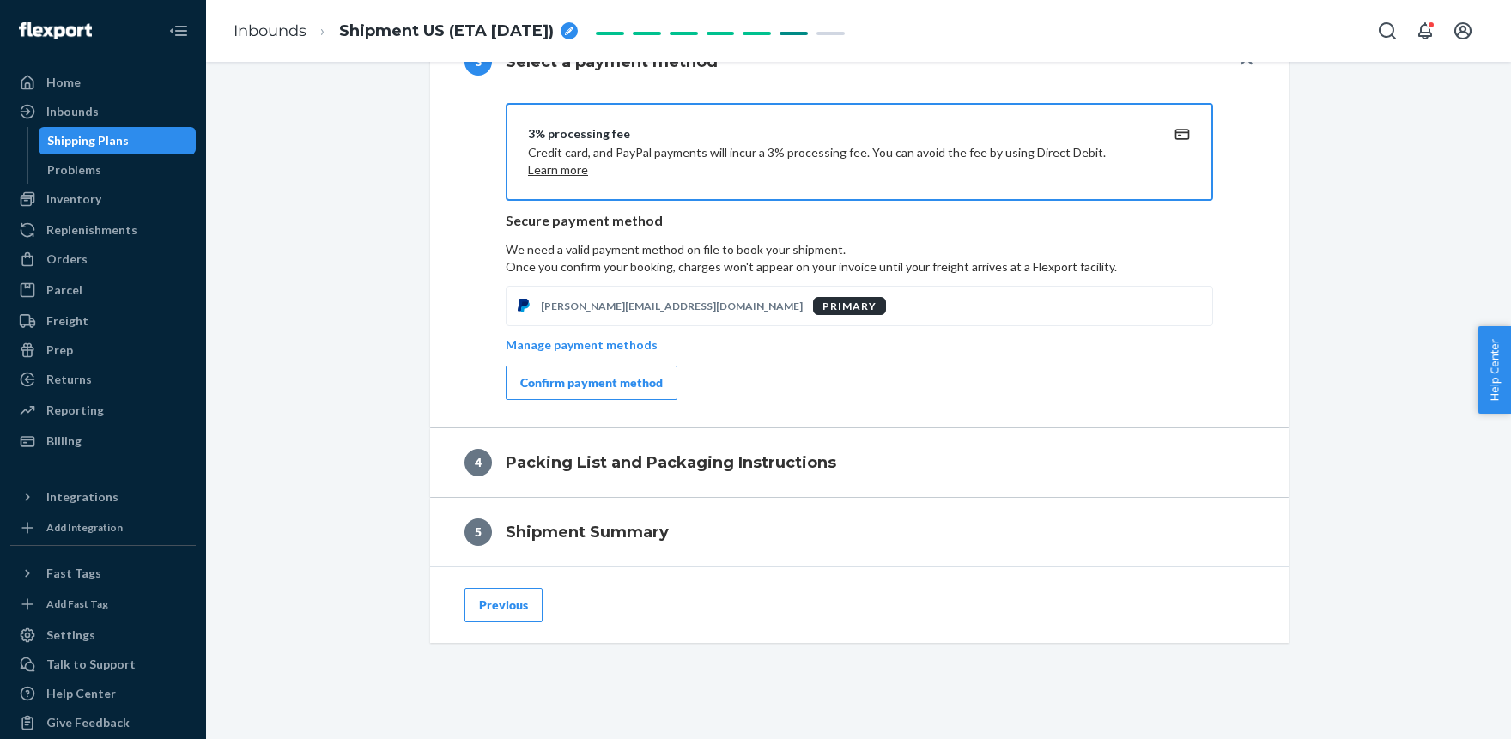
click at [534, 374] on div "Confirm payment method" at bounding box center [591, 382] width 142 height 17
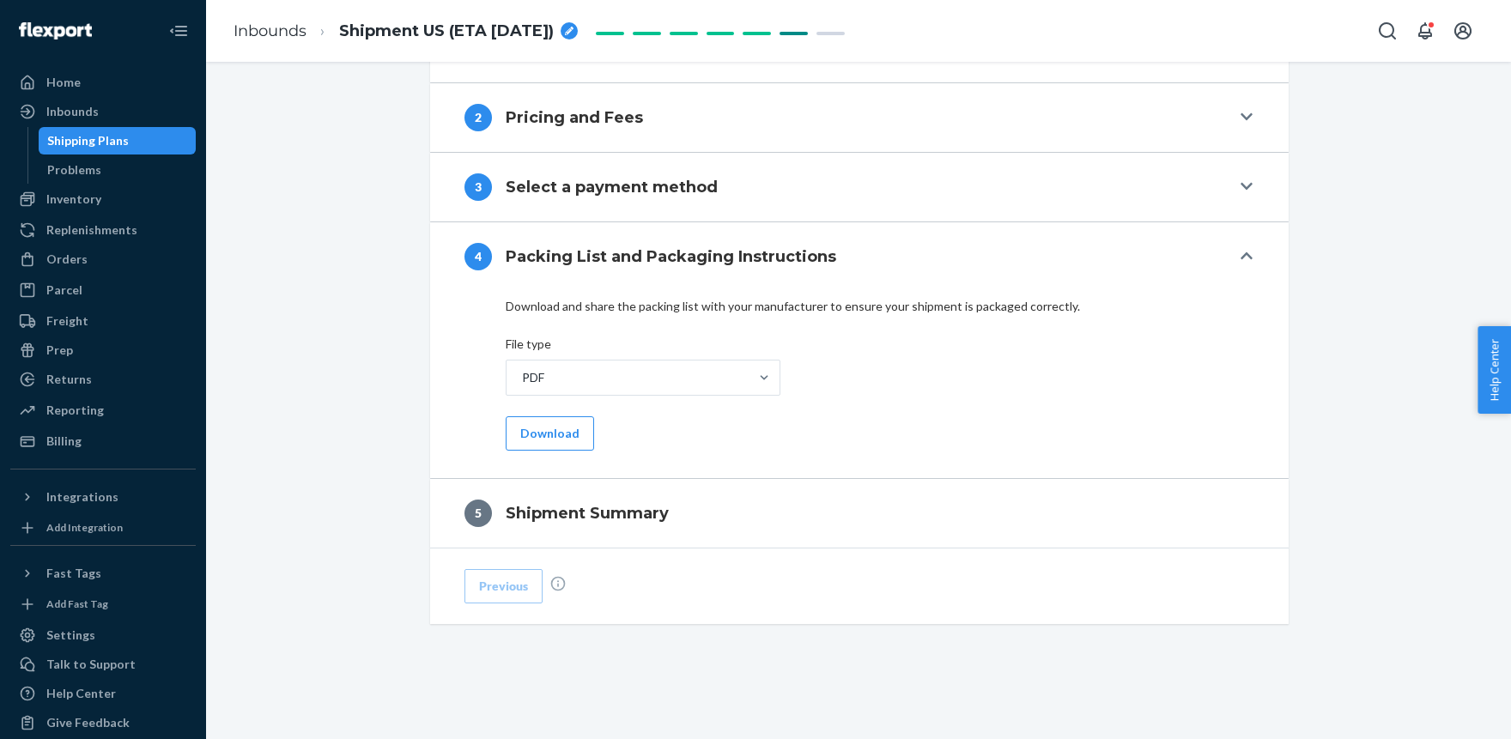
scroll to position [680, 0]
click at [727, 369] on div "PDF" at bounding box center [627, 378] width 242 height 34
click at [522, 370] on input "PDF" at bounding box center [521, 378] width 2 height 17
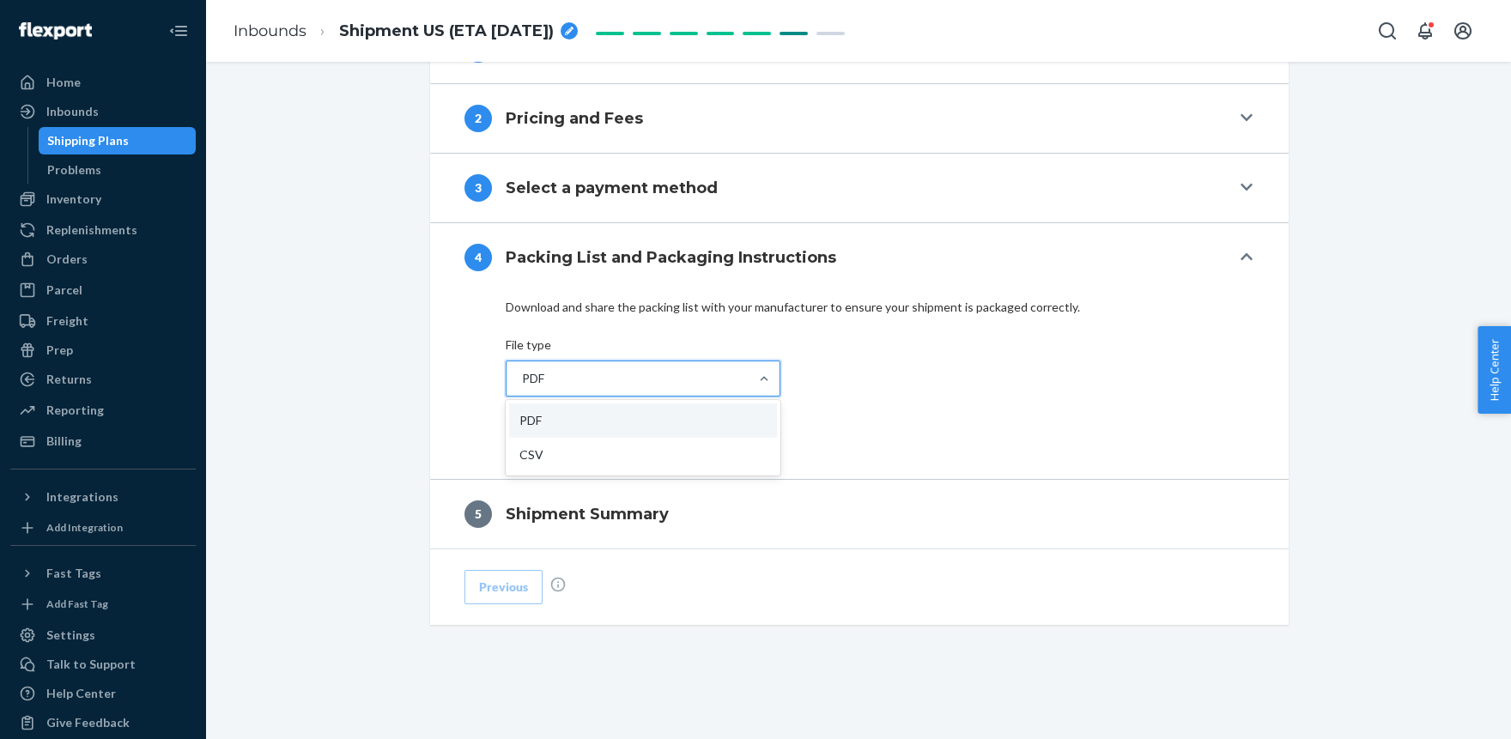
click at [727, 369] on div "PDF" at bounding box center [627, 378] width 242 height 34
click at [522, 370] on input "option PDF focused, 1 of 2. 2 results available. Use Up and Down to choose opti…" at bounding box center [521, 378] width 2 height 17
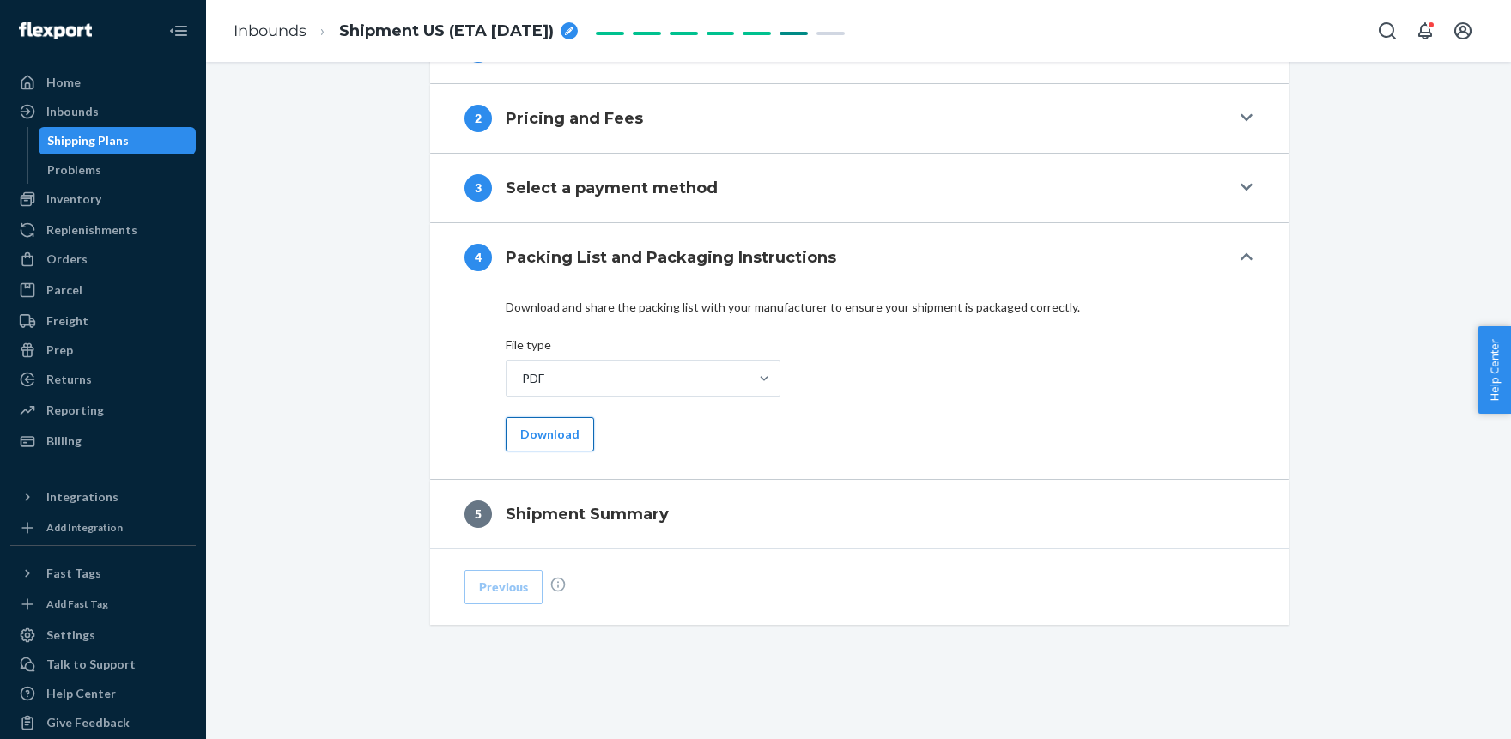
click at [534, 434] on button "Download" at bounding box center [550, 434] width 88 height 34
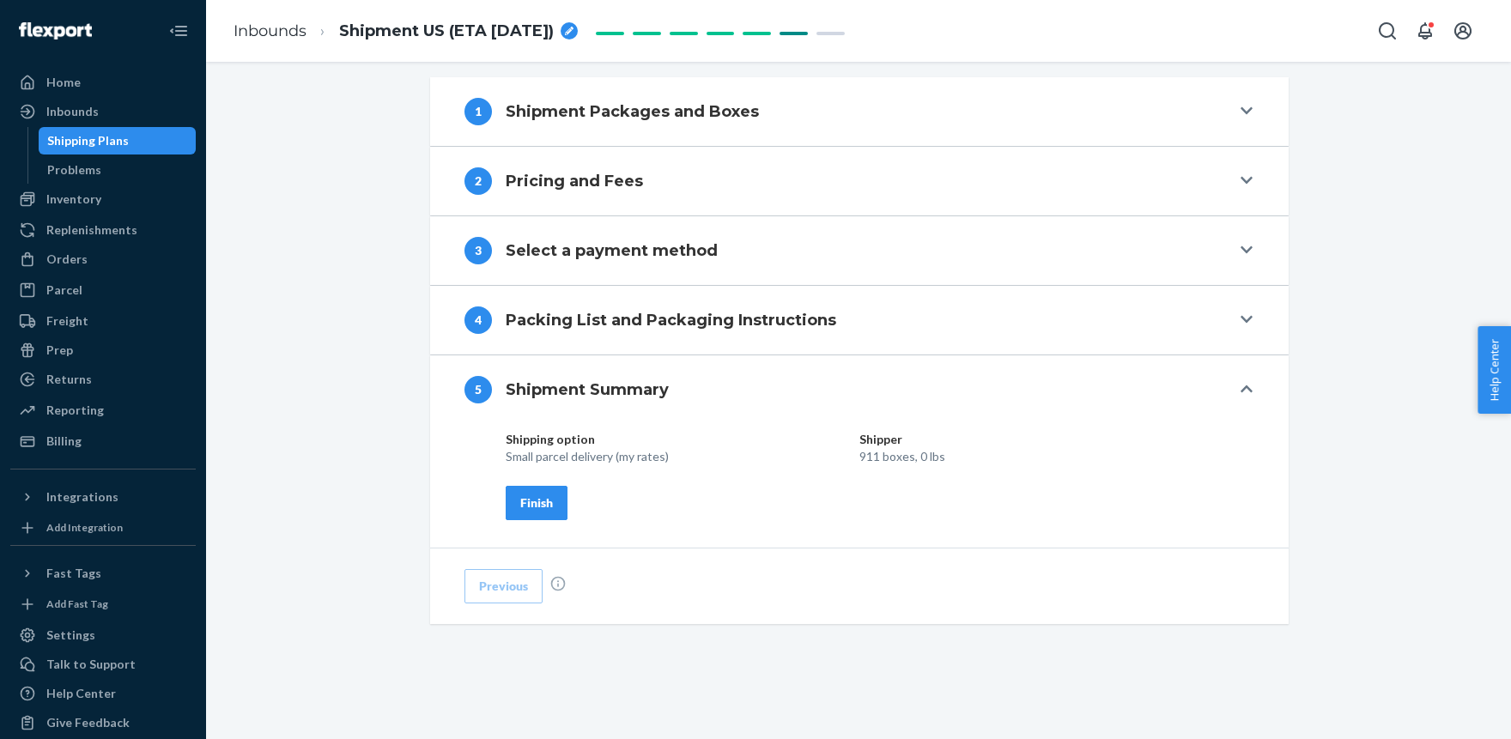
scroll to position [616, 0]
click at [530, 502] on div "Finish" at bounding box center [536, 503] width 33 height 17
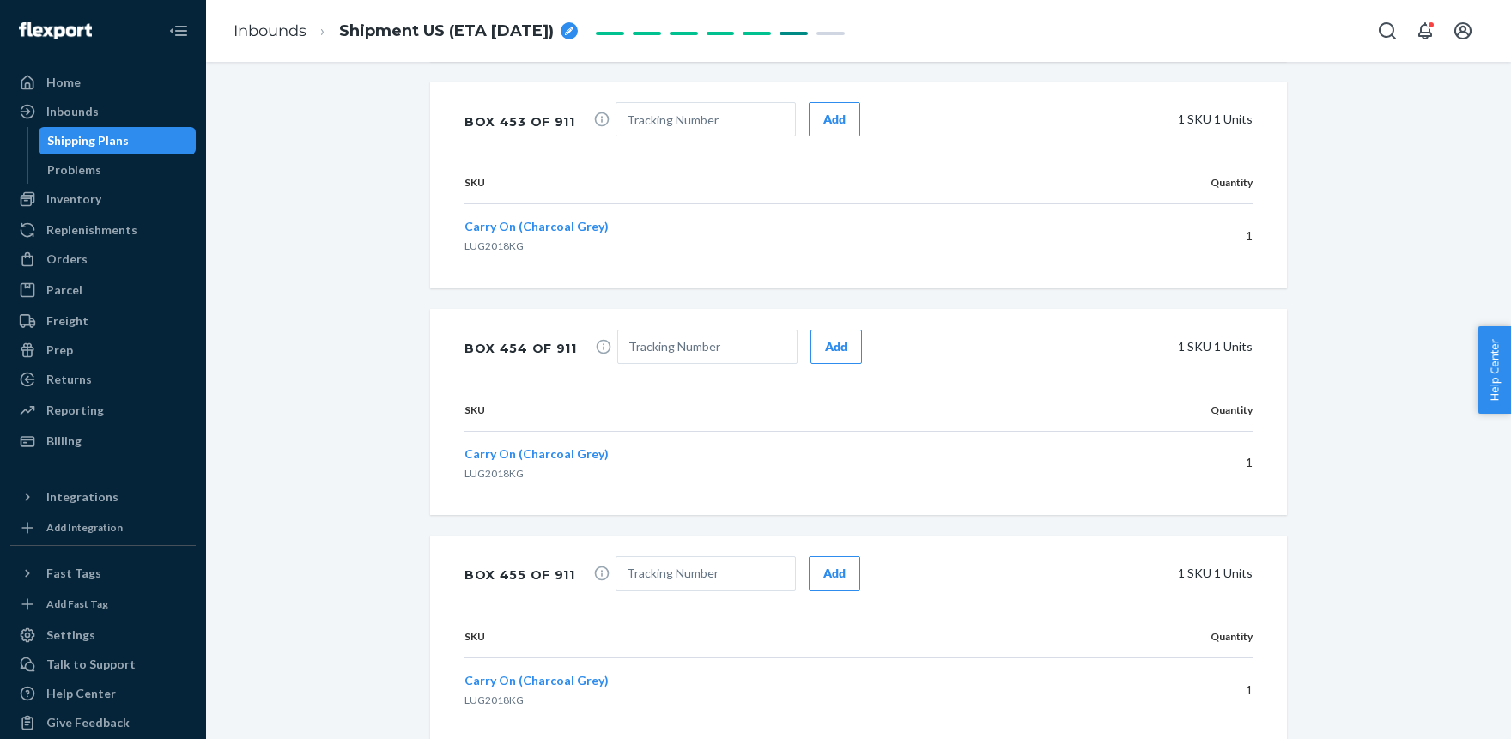
scroll to position [0, 0]
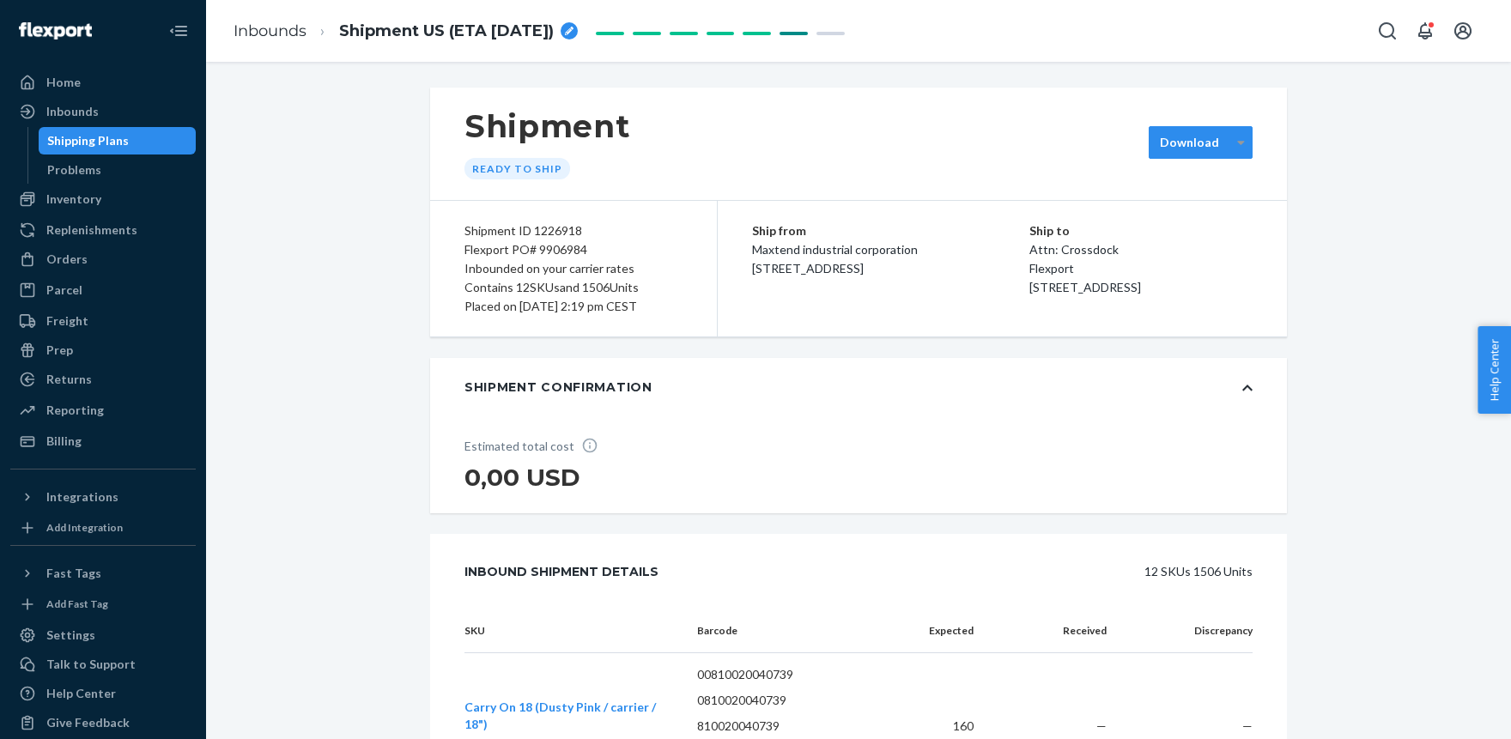
click at [1244, 134] on div at bounding box center [1240, 143] width 21 height 26
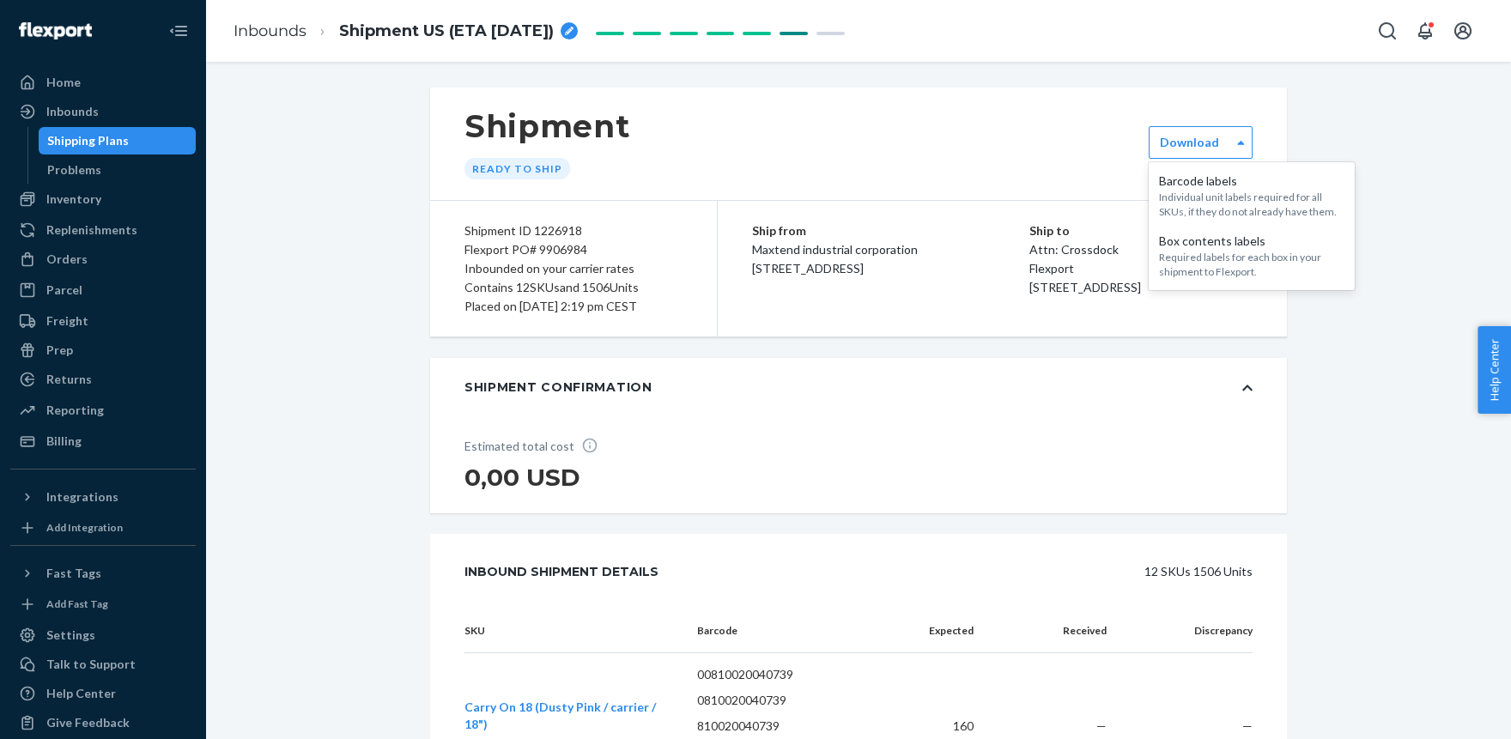
drag, startPoint x: 1448, startPoint y: 120, endPoint x: 1343, endPoint y: 97, distance: 107.3
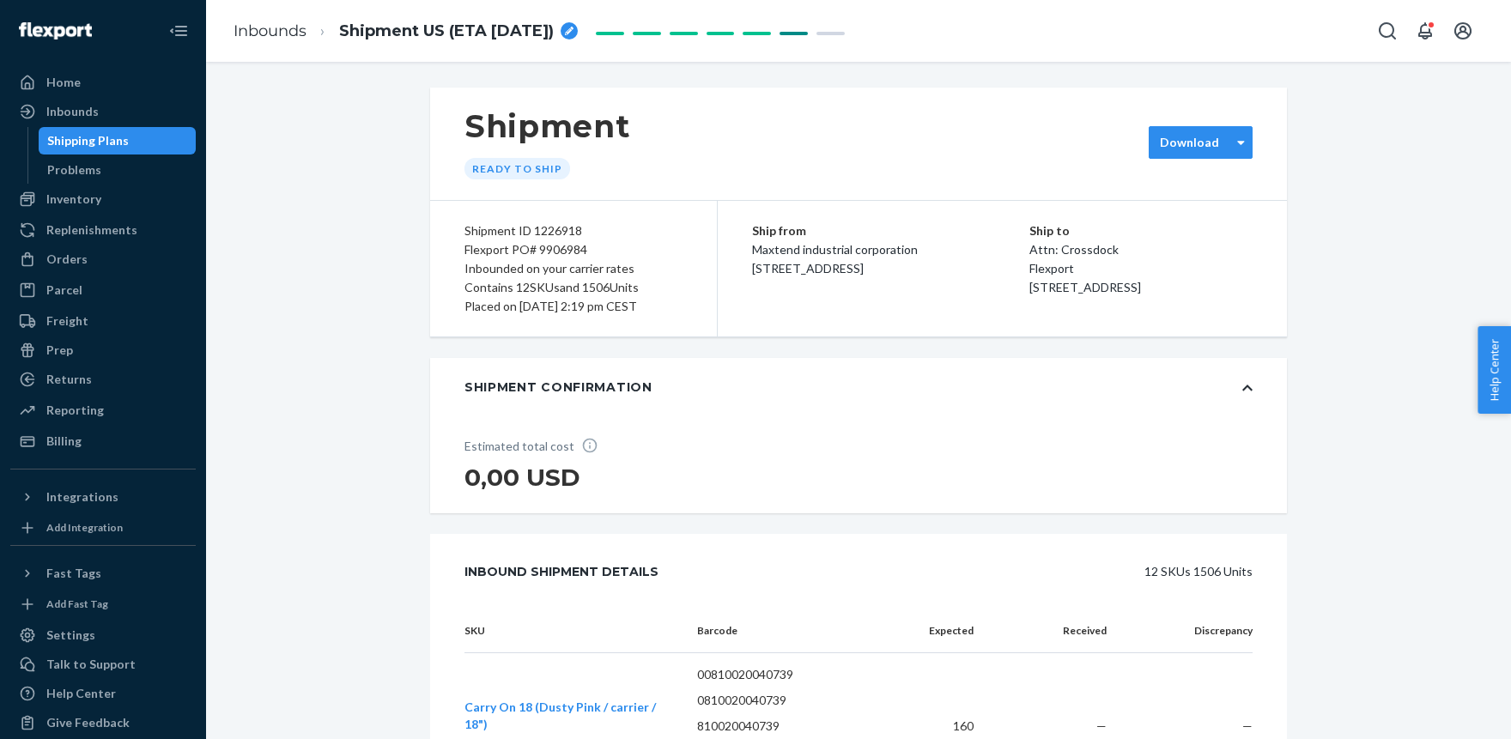
click at [1228, 147] on div "Download" at bounding box center [1189, 142] width 81 height 17
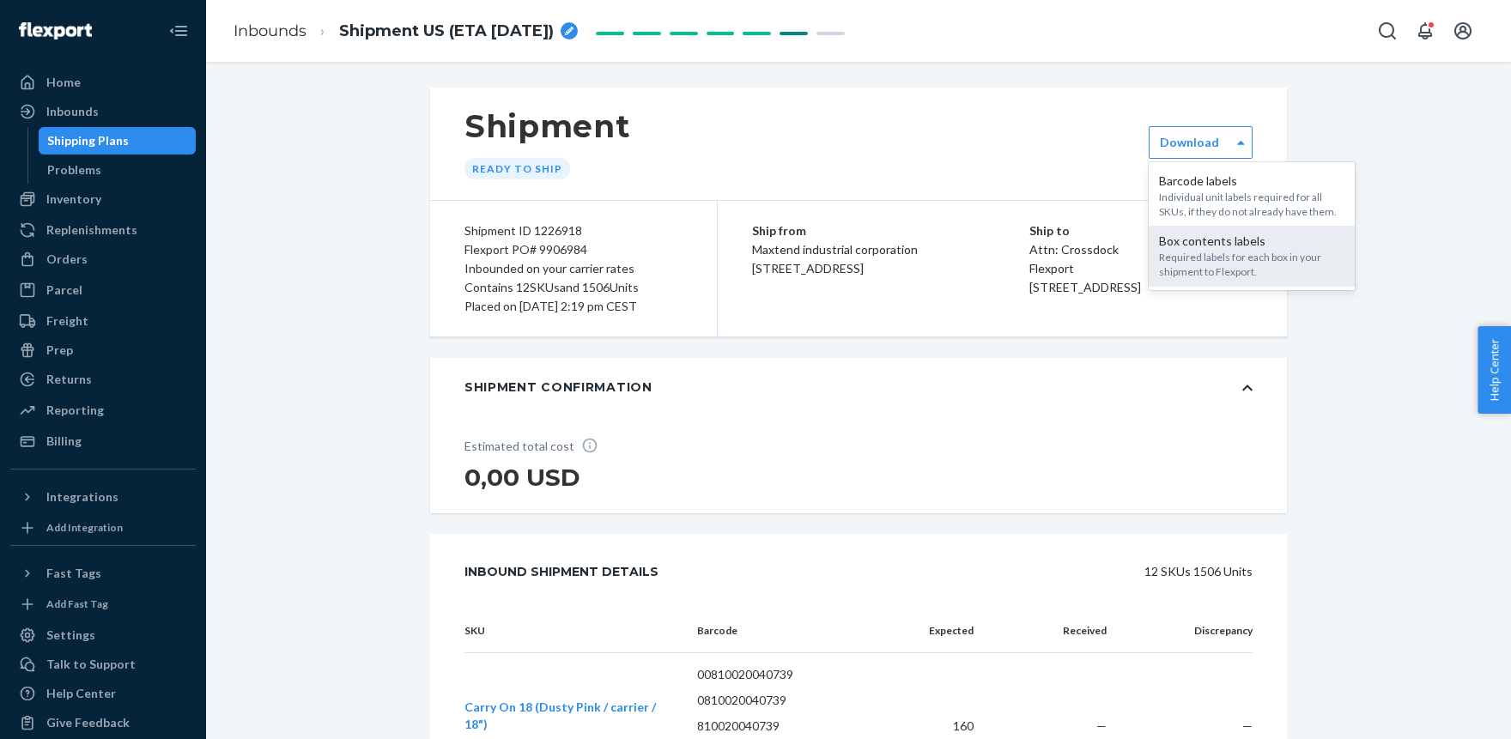
click at [1263, 269] on div "Required labels for each box in your shipment to Flexport." at bounding box center [1251, 264] width 185 height 29
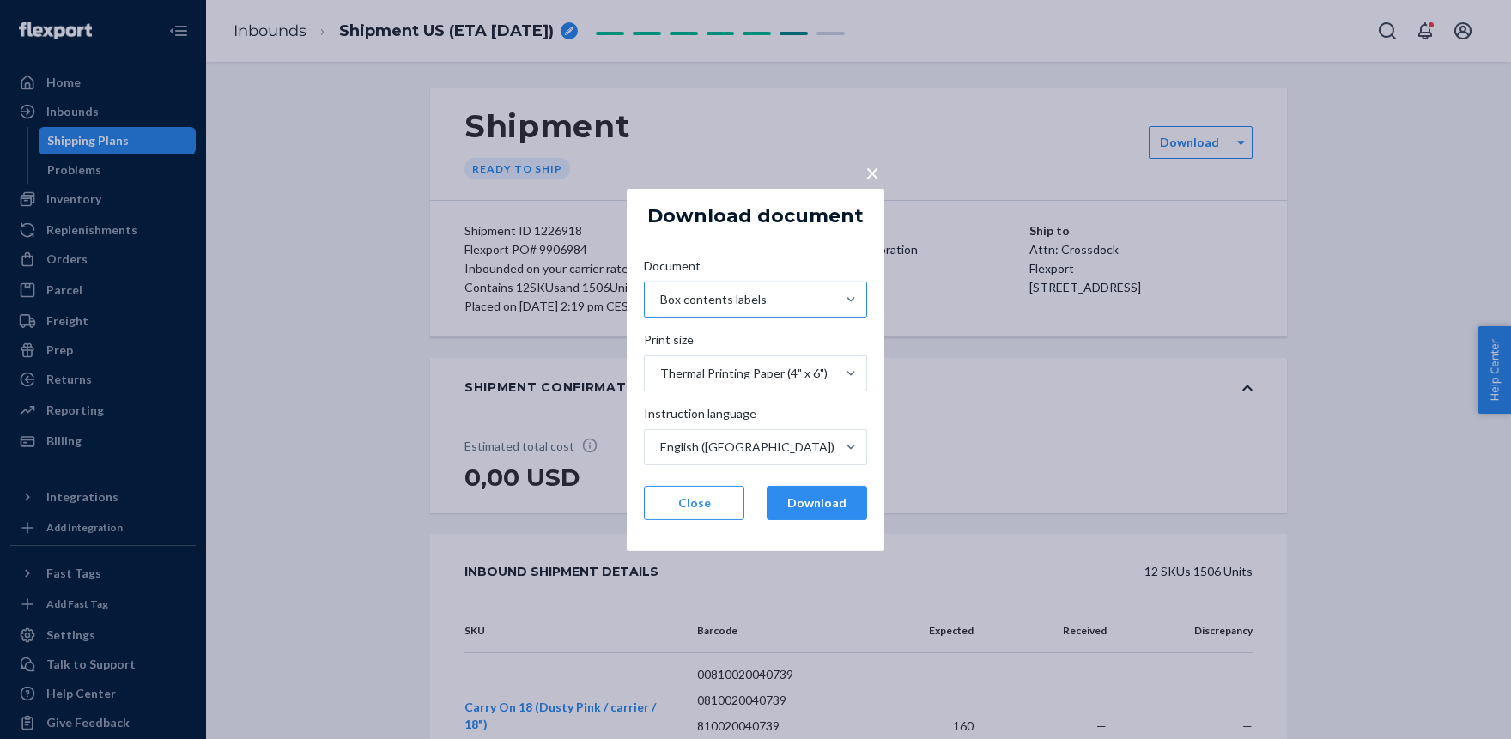
click at [689, 300] on div "Box contents labels" at bounding box center [713, 299] width 106 height 17
click at [660, 300] on input "Document Box contents labels" at bounding box center [659, 299] width 2 height 17
click at [690, 300] on div "Box contents labels" at bounding box center [713, 299] width 106 height 17
click at [660, 300] on input "Document option [object Object] focused, 1 of 2. 2 results available. Use Up an…" at bounding box center [659, 299] width 2 height 17
click at [809, 502] on button "Download" at bounding box center [816, 503] width 100 height 34
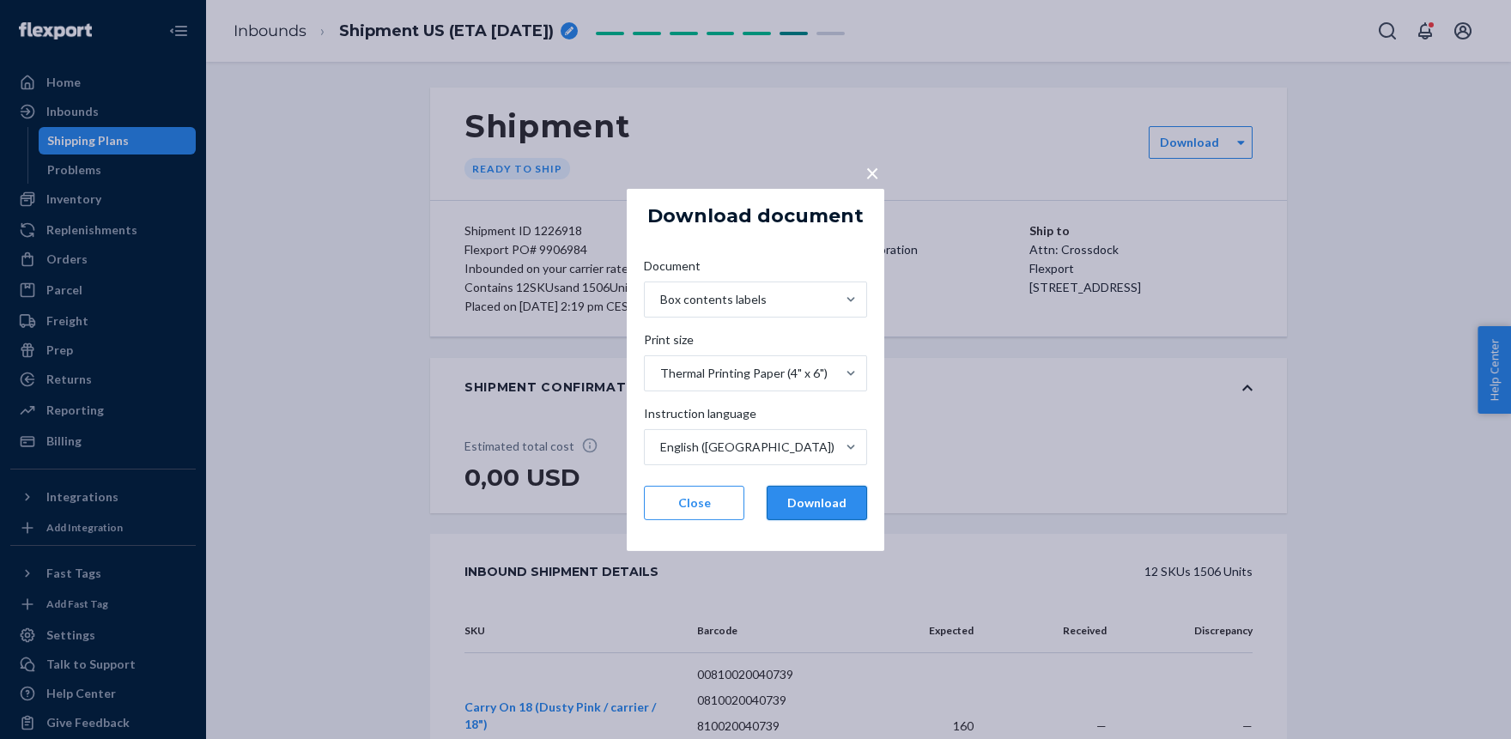
click at [798, 506] on button "Download" at bounding box center [816, 503] width 100 height 34
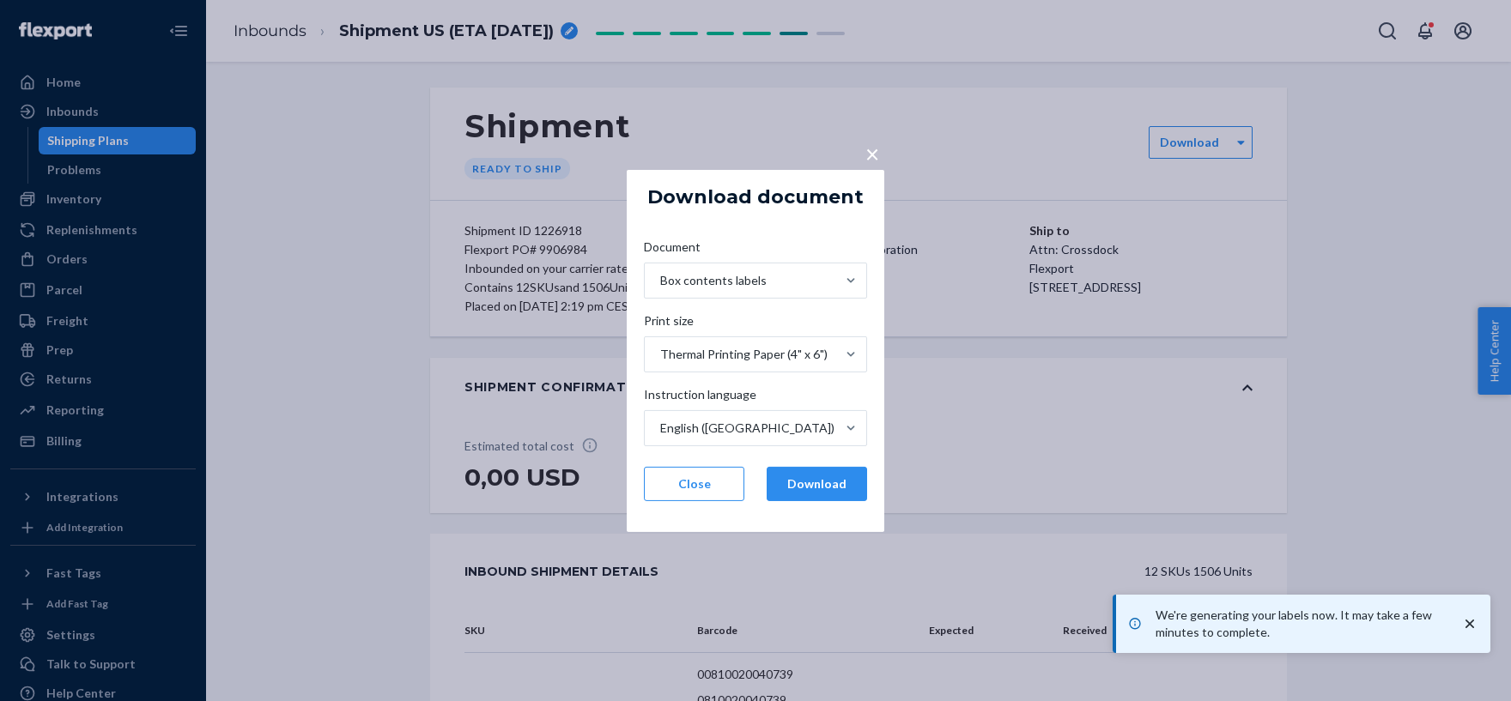
click at [874, 149] on span "×" at bounding box center [872, 152] width 14 height 29
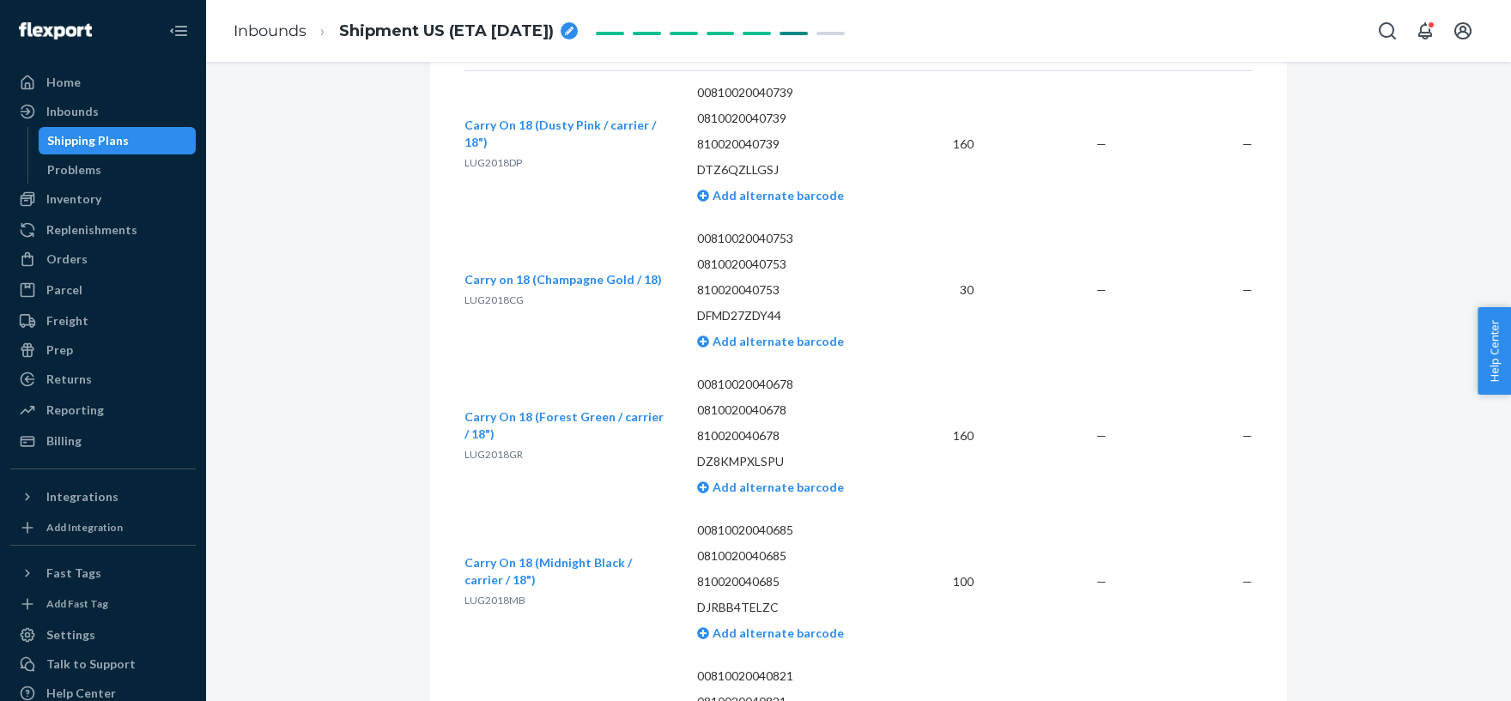
scroll to position [378, 0]
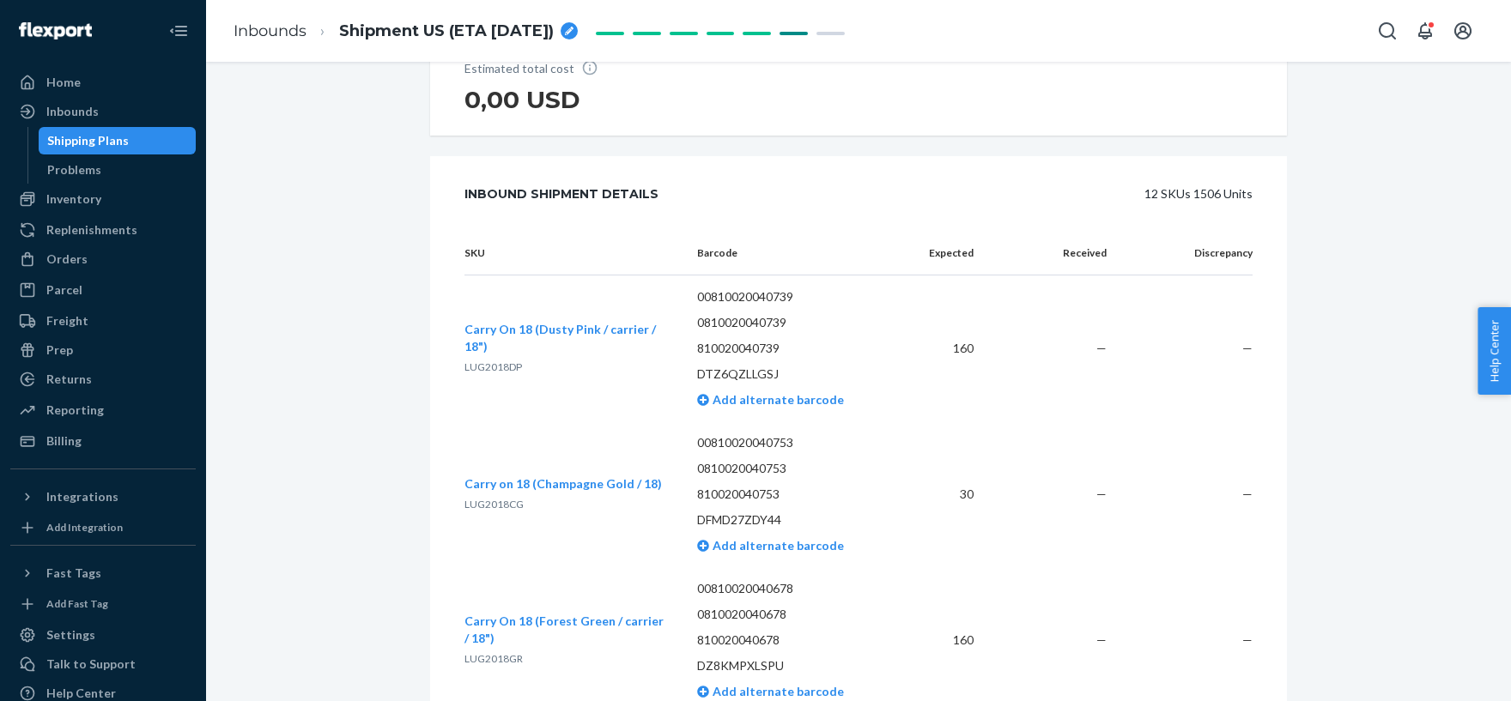
drag, startPoint x: 772, startPoint y: 25, endPoint x: 771, endPoint y: 36, distance: 11.3
click at [772, 28] on span at bounding box center [719, 30] width 257 height 17
click at [771, 36] on span at bounding box center [719, 30] width 257 height 17
click at [770, 29] on span at bounding box center [719, 30] width 257 height 17
click at [770, 28] on span at bounding box center [719, 30] width 257 height 17
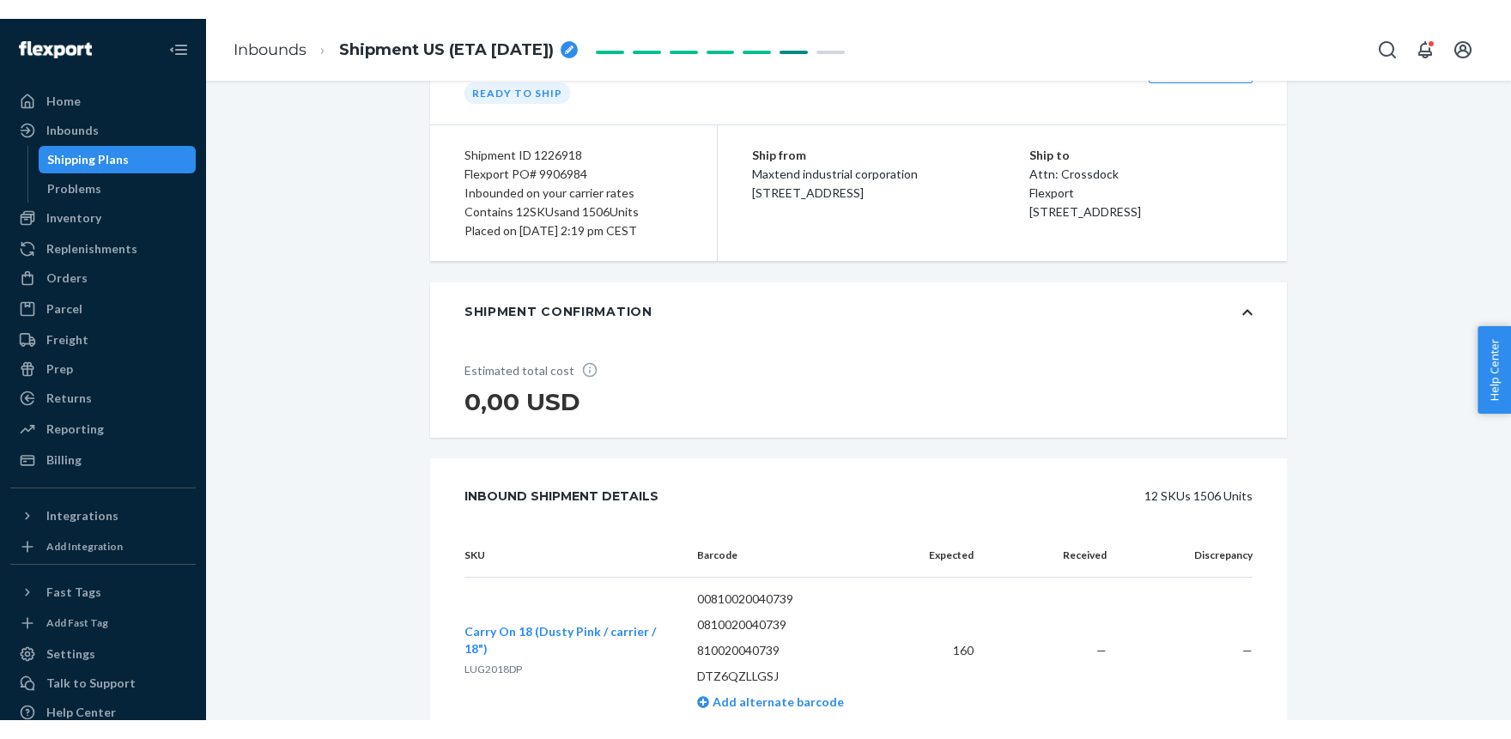
scroll to position [0, 0]
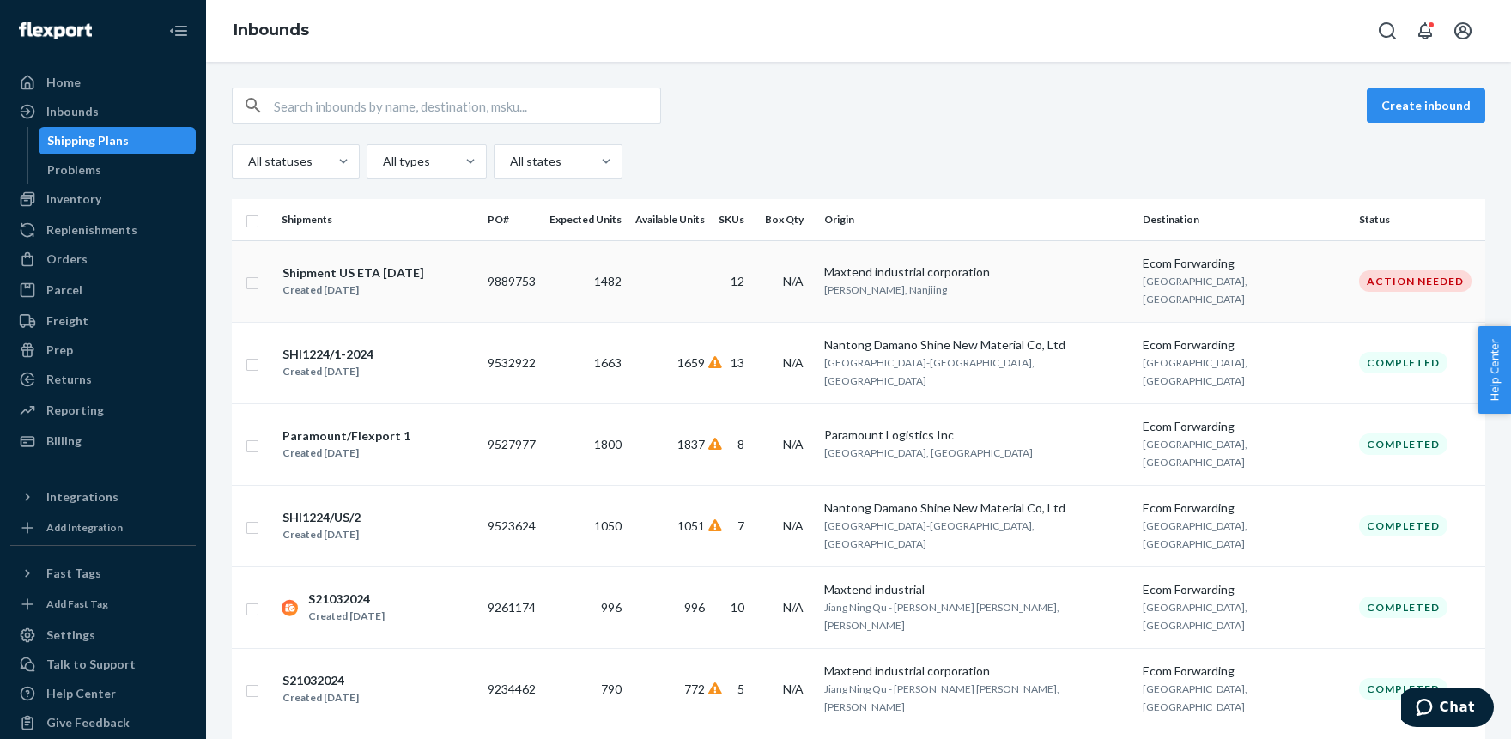
drag, startPoint x: 279, startPoint y: 265, endPoint x: 442, endPoint y: 265, distance: 163.1
click at [442, 265] on td "Shipment US ETA [DATE] Created [DATE]" at bounding box center [378, 281] width 206 height 82
click at [1416, 107] on button "Create inbound" at bounding box center [1425, 105] width 118 height 34
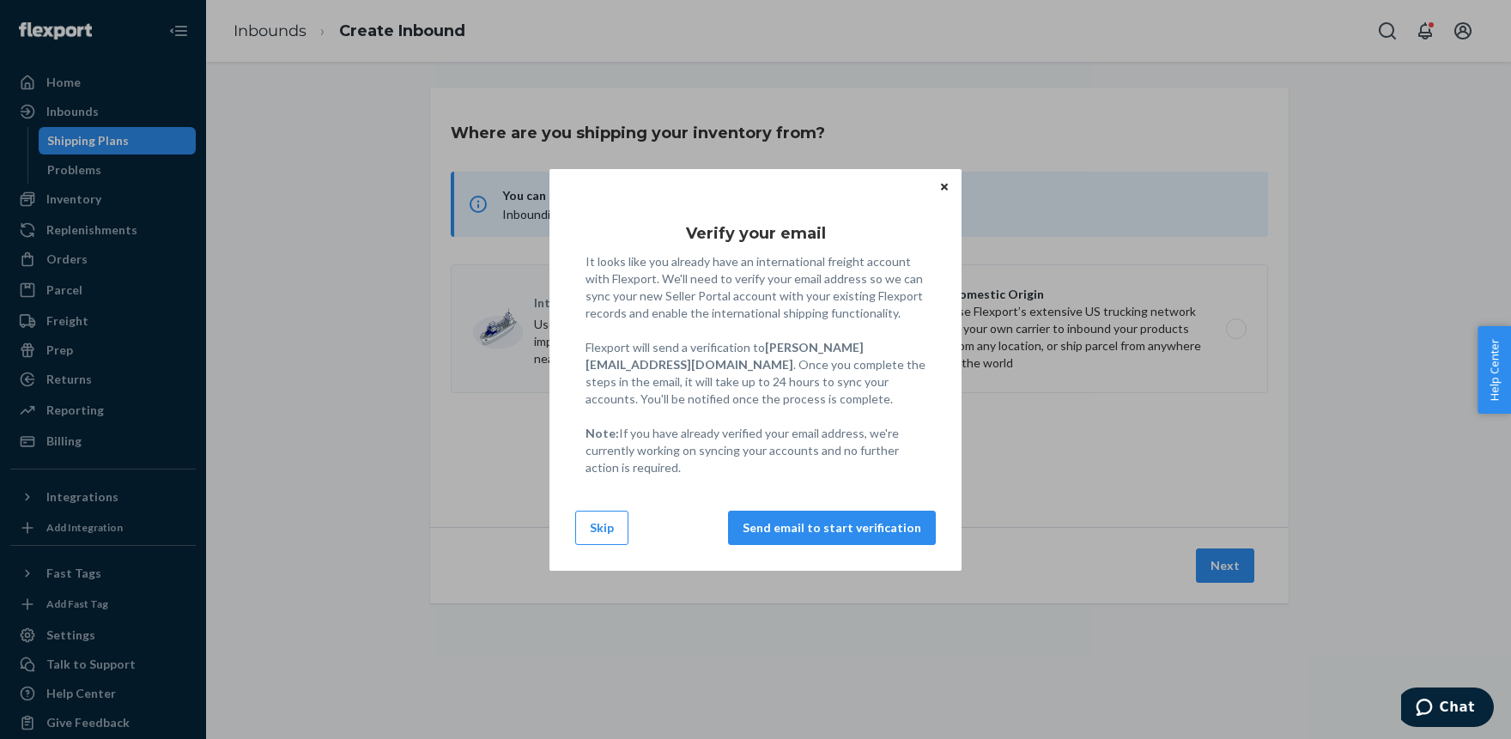
click at [592, 524] on button "Skip" at bounding box center [601, 528] width 53 height 34
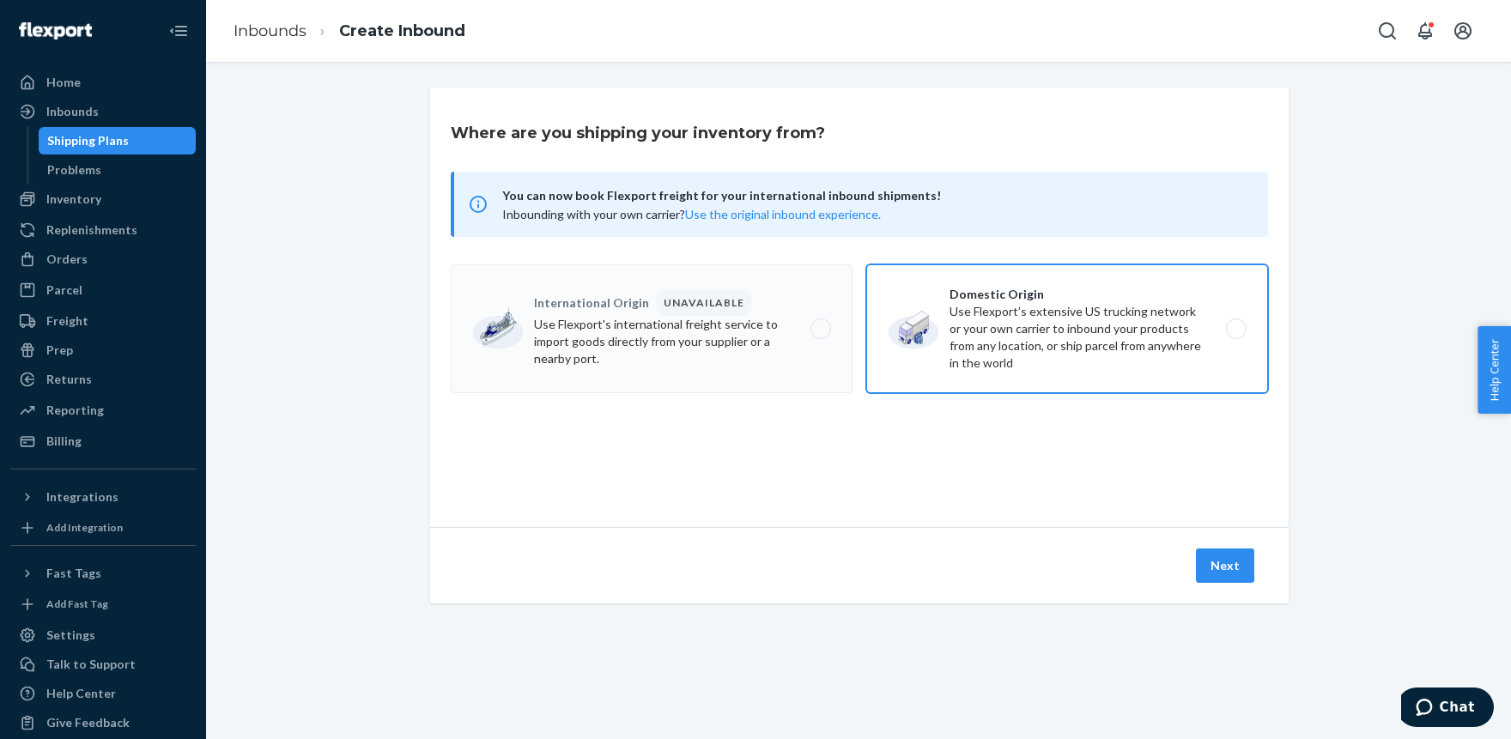
click at [998, 322] on label "Domestic Origin Use Flexport’s extensive US trucking network or your own carrie…" at bounding box center [1067, 328] width 402 height 129
click at [1235, 324] on input "Domestic Origin Use Flexport’s extensive US trucking network or your own carrie…" at bounding box center [1240, 329] width 11 height 11
radio input "true"
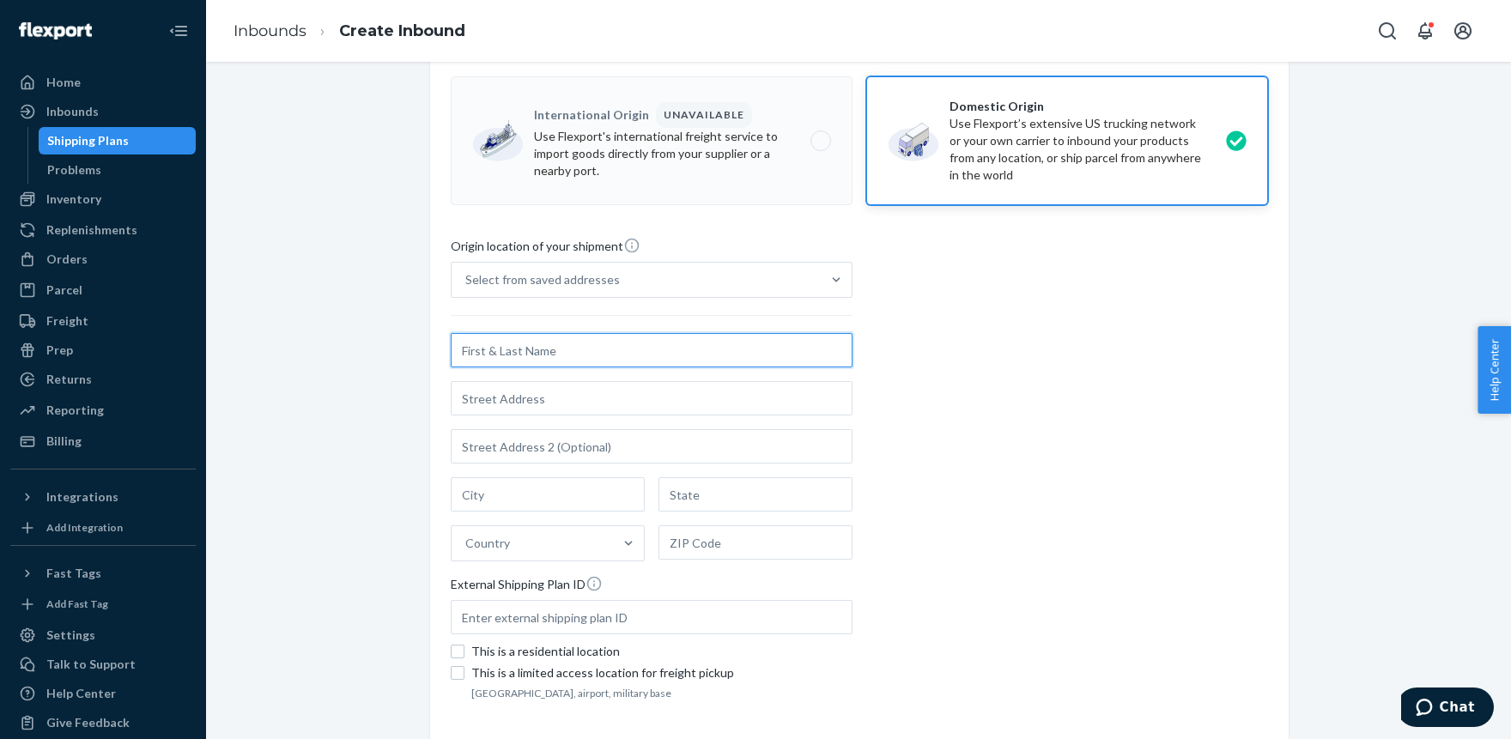
scroll to position [189, 0]
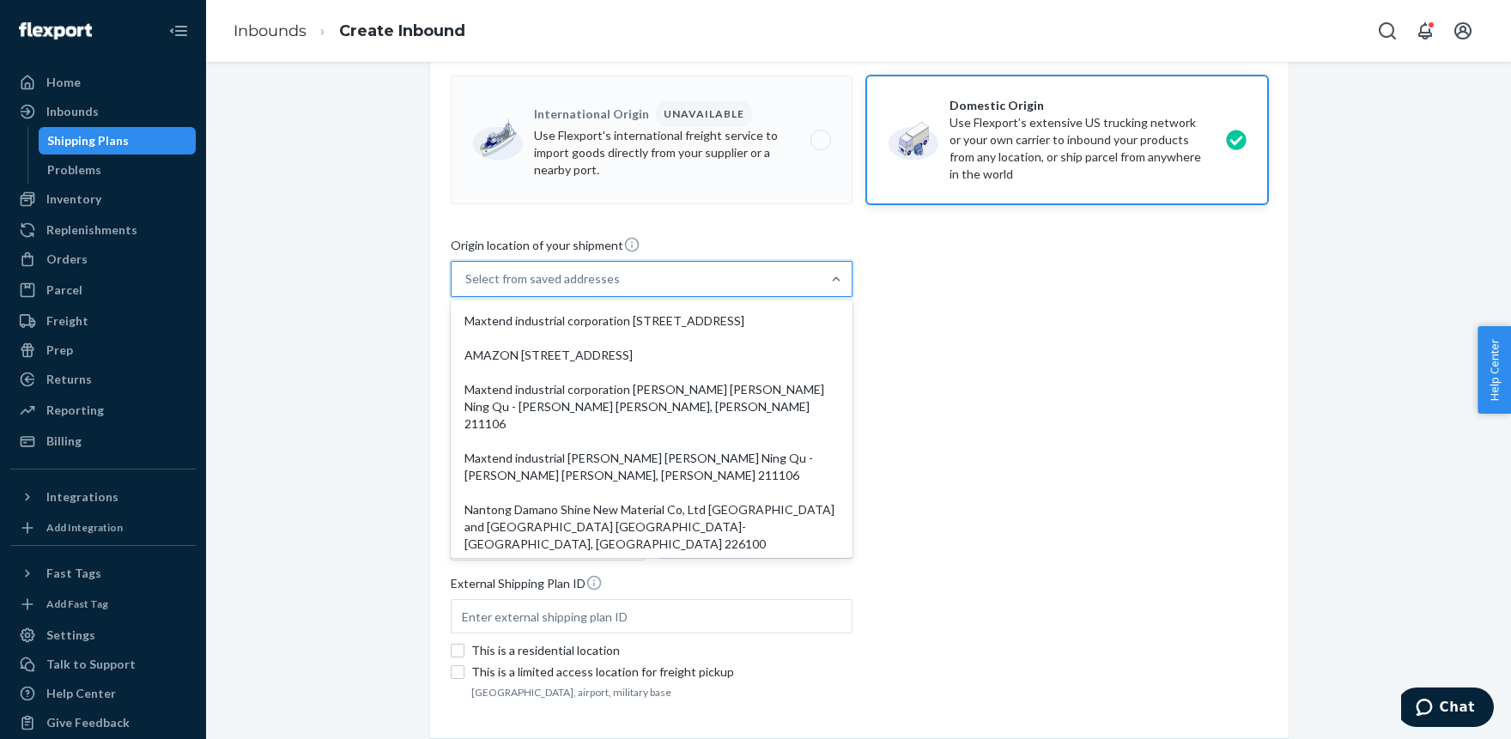
click at [508, 272] on div "Select from saved addresses" at bounding box center [542, 278] width 154 height 17
click at [467, 272] on input "option Maxtend industrial corporation [STREET_ADDRESS], 1 of 5. 5 results avail…" at bounding box center [466, 278] width 2 height 17
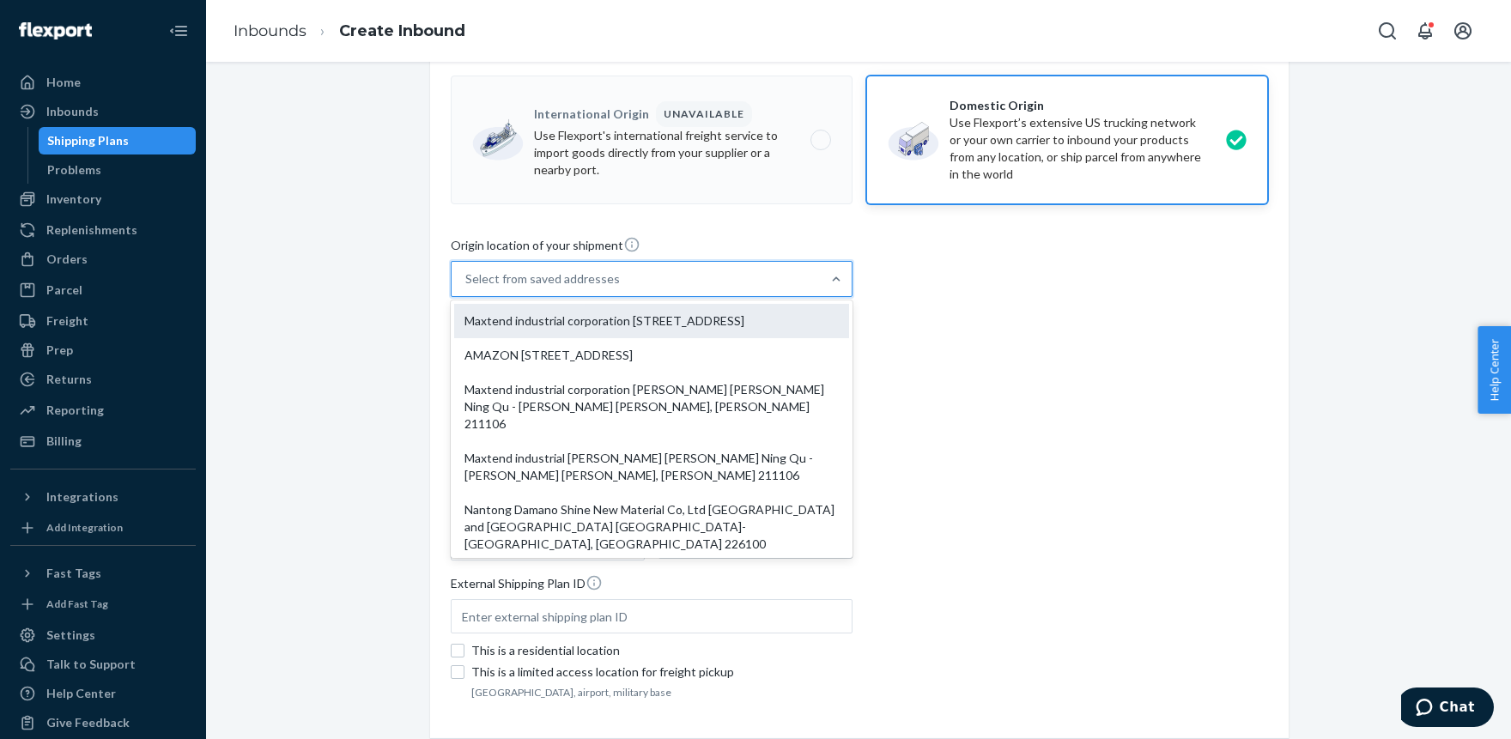
click at [506, 315] on div "Maxtend industrial corporation [STREET_ADDRESS]" at bounding box center [651, 321] width 395 height 34
click at [467, 288] on input "option Maxtend industrial corporation [STREET_ADDRESS], 1 of 5. 5 results avail…" at bounding box center [466, 278] width 2 height 17
type input "Maxtend industrial corporation"
type input "[STREET_ADDRESS]"
type input "Jangning"
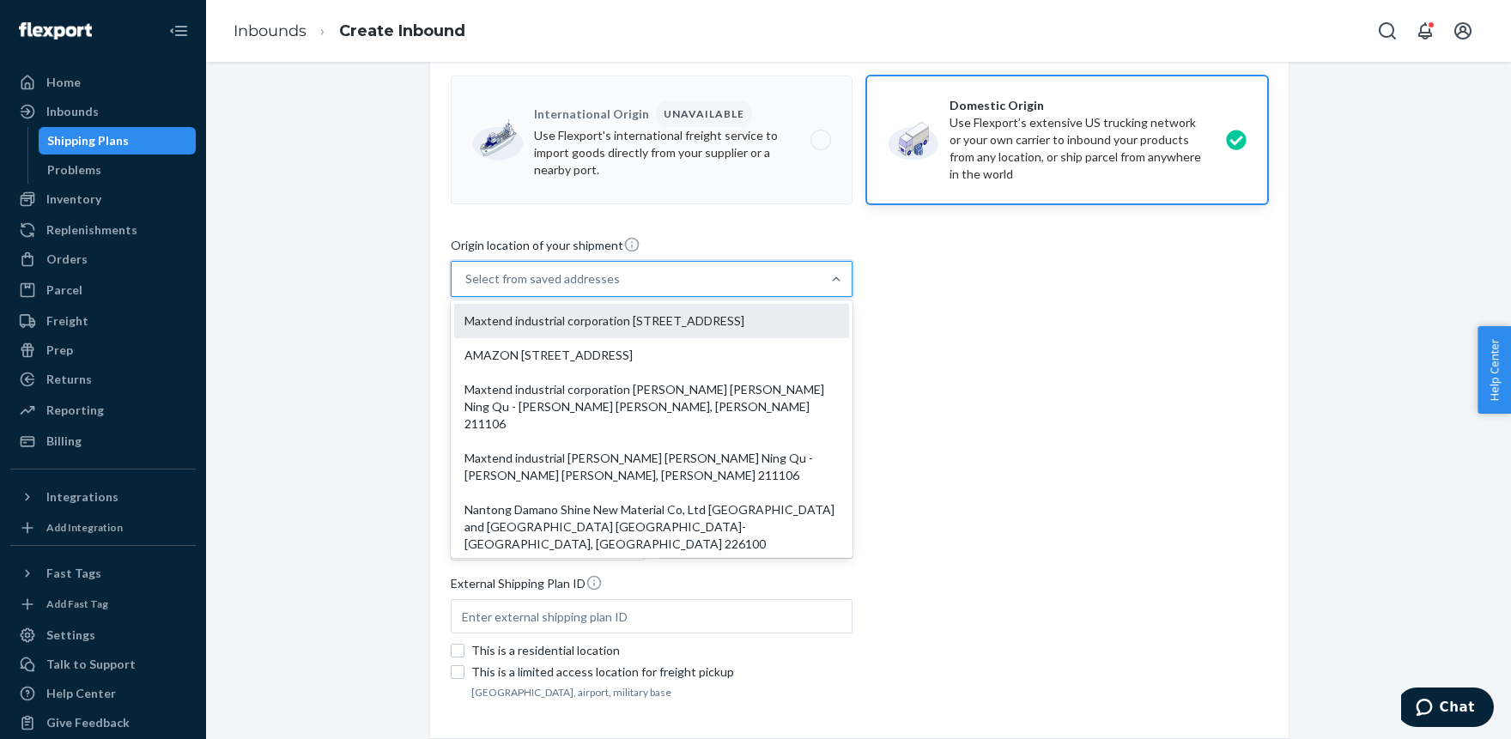
type input "Nanjiing"
type input "211106"
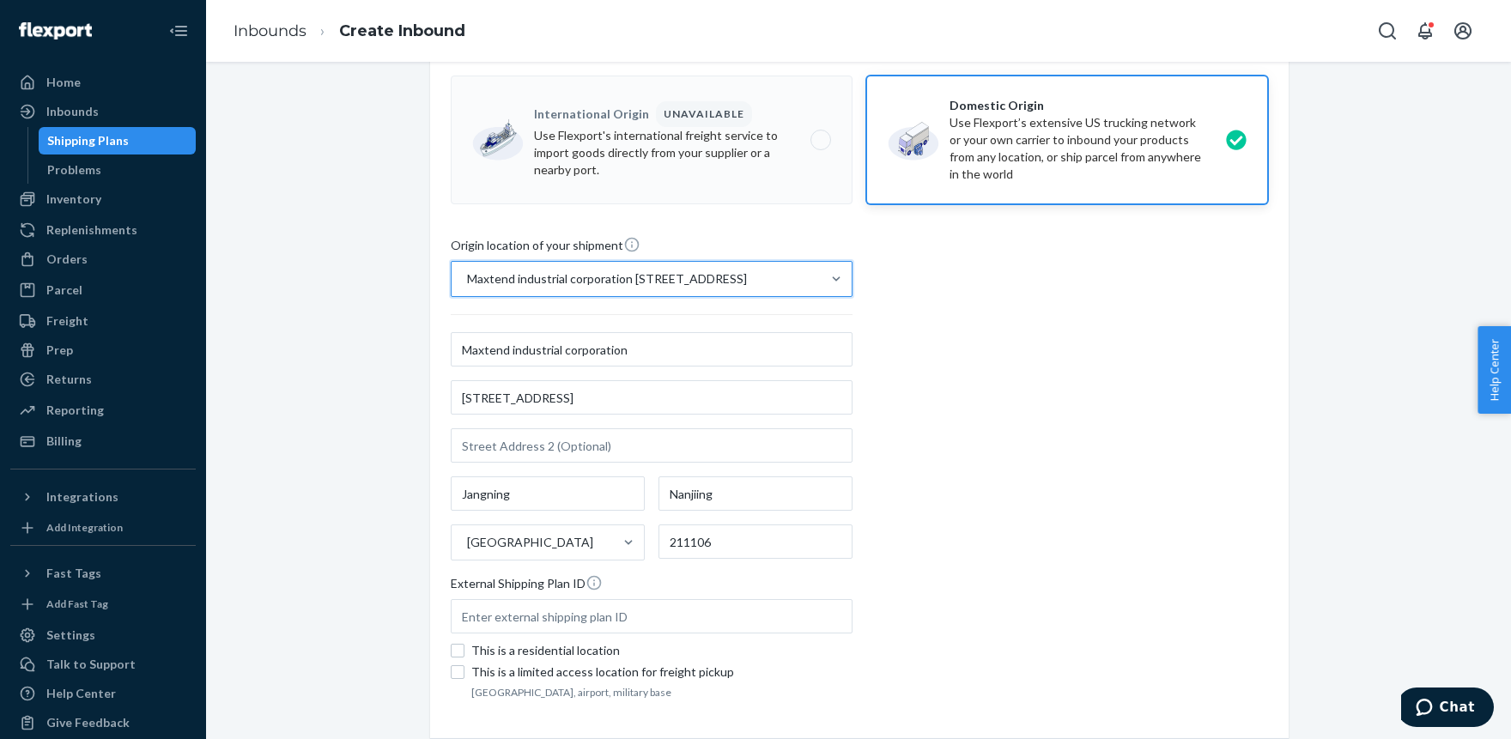
scroll to position [304, 0]
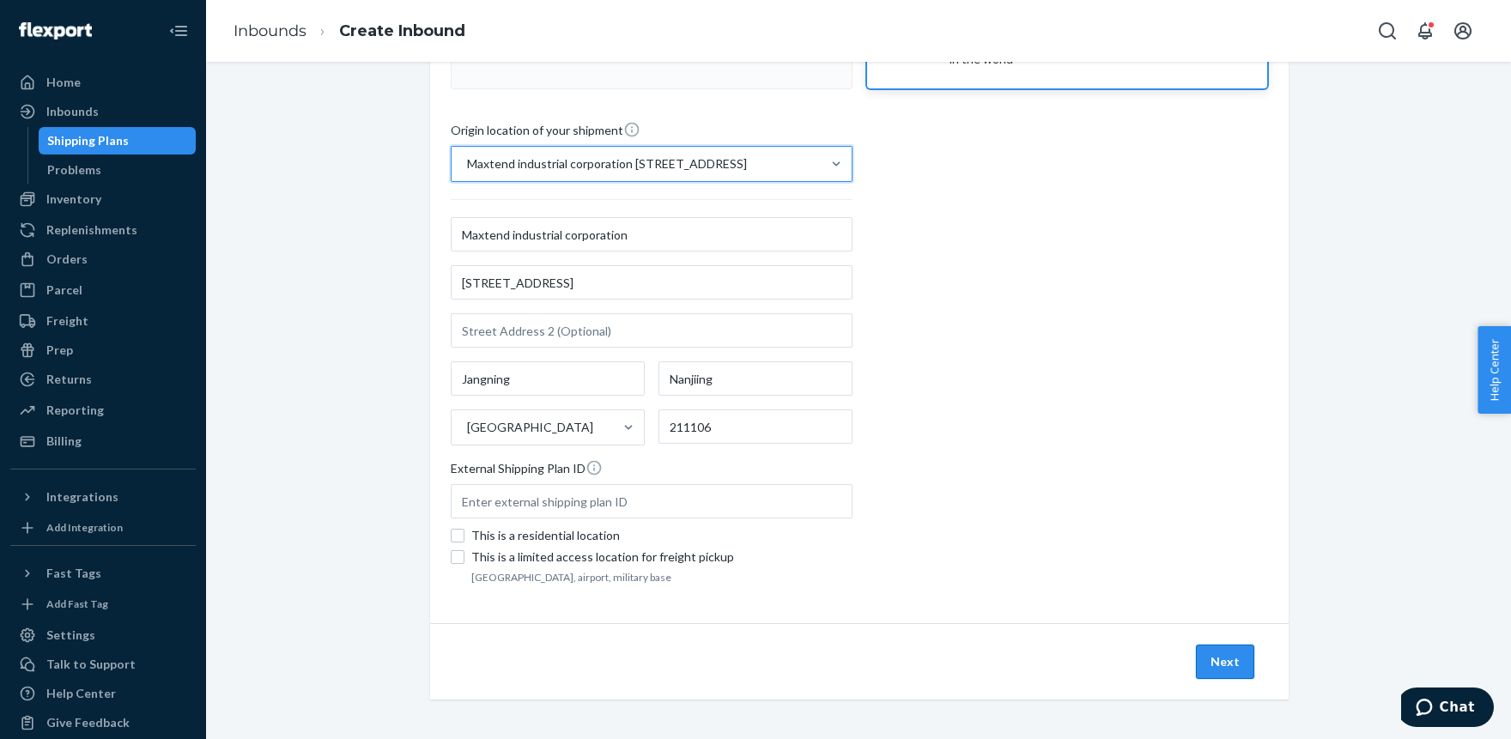
click at [1221, 662] on button "Next" at bounding box center [1225, 662] width 58 height 34
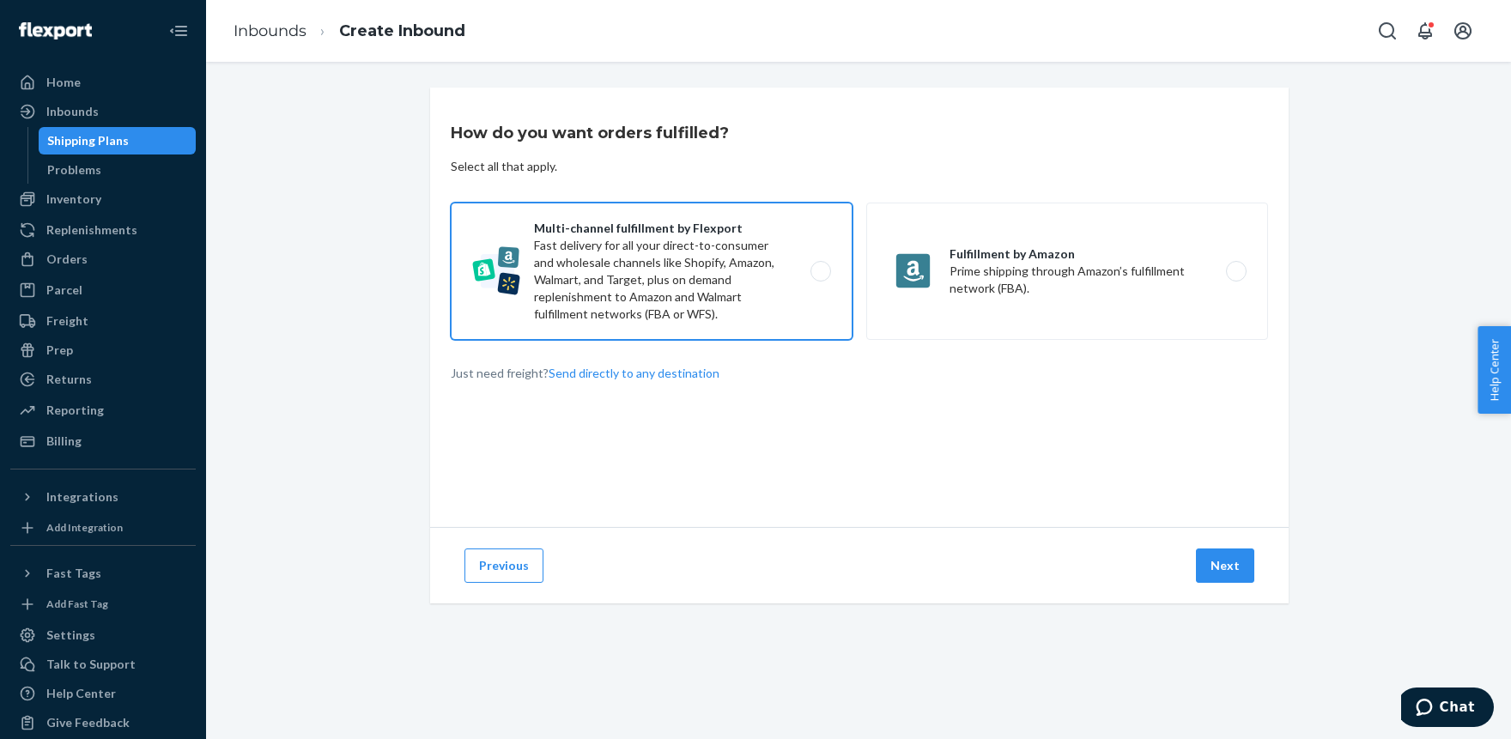
click at [695, 266] on label "Multi-channel fulfillment by Flexport Fast delivery for all your direct-to-cons…" at bounding box center [652, 271] width 402 height 137
click at [820, 266] on input "Multi-channel fulfillment by Flexport Fast delivery for all your direct-to-cons…" at bounding box center [825, 271] width 11 height 11
radio input "true"
click at [1239, 571] on button "Next" at bounding box center [1225, 565] width 58 height 34
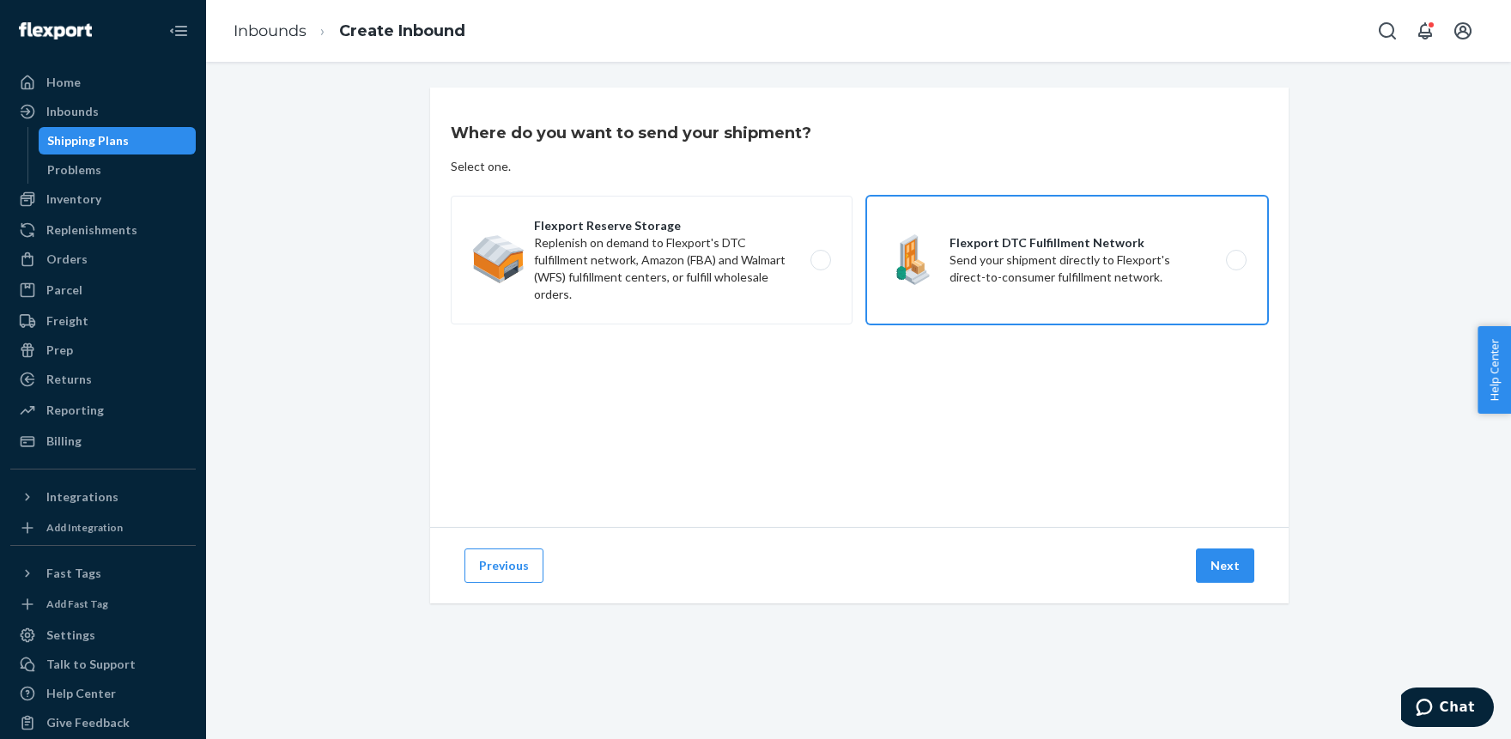
click at [1023, 276] on label "Flexport DTC Fulfillment Network Send your shipment directly to Flexport's dire…" at bounding box center [1067, 260] width 402 height 129
click at [1235, 266] on input "Flexport DTC Fulfillment Network Send your shipment directly to Flexport's dire…" at bounding box center [1240, 260] width 11 height 11
radio input "true"
click at [1217, 568] on button "Next" at bounding box center [1225, 565] width 58 height 34
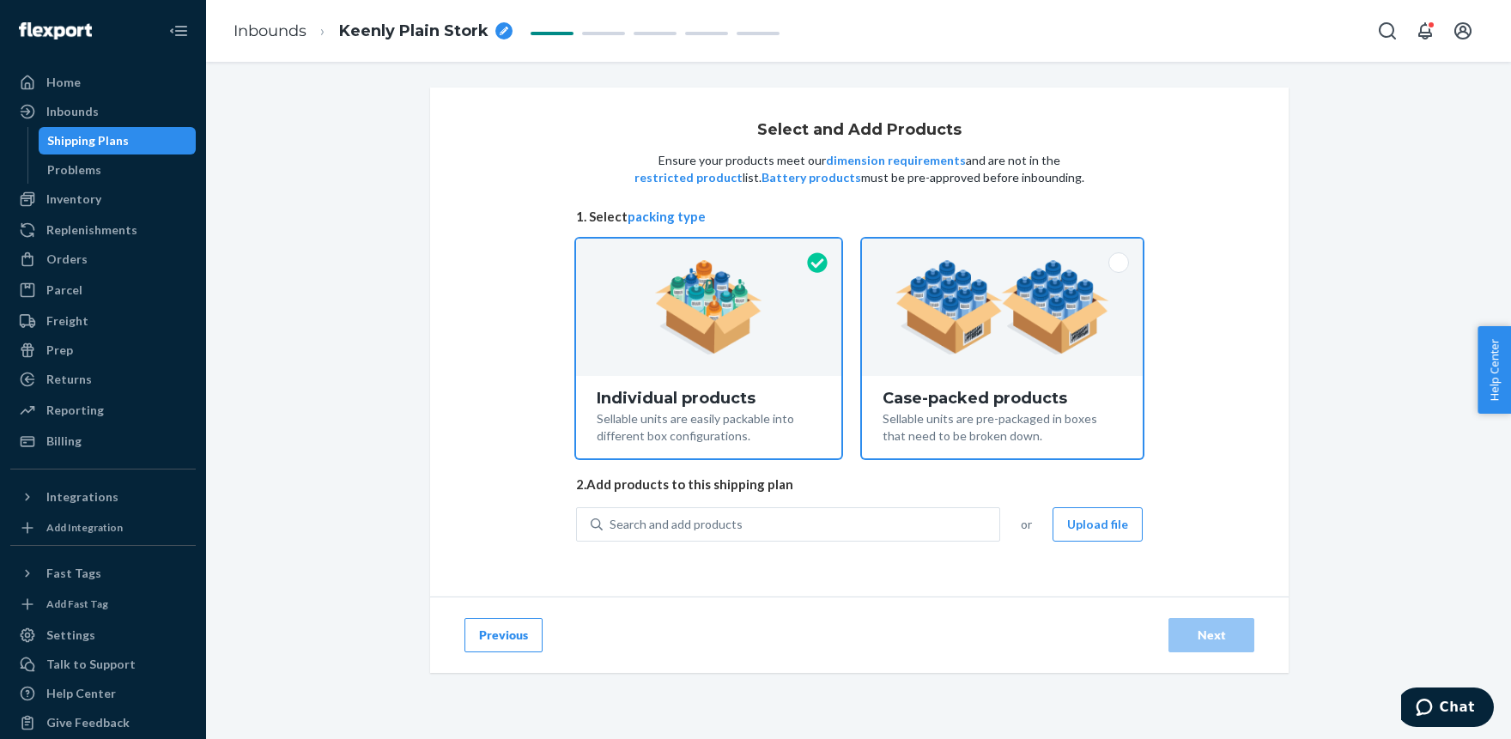
click at [948, 328] on img at bounding box center [1002, 307] width 214 height 94
click at [997, 250] on input "Case-packed products Sellable units are pre-packaged in boxes that need to be b…" at bounding box center [1002, 244] width 11 height 11
radio input "true"
radio input "false"
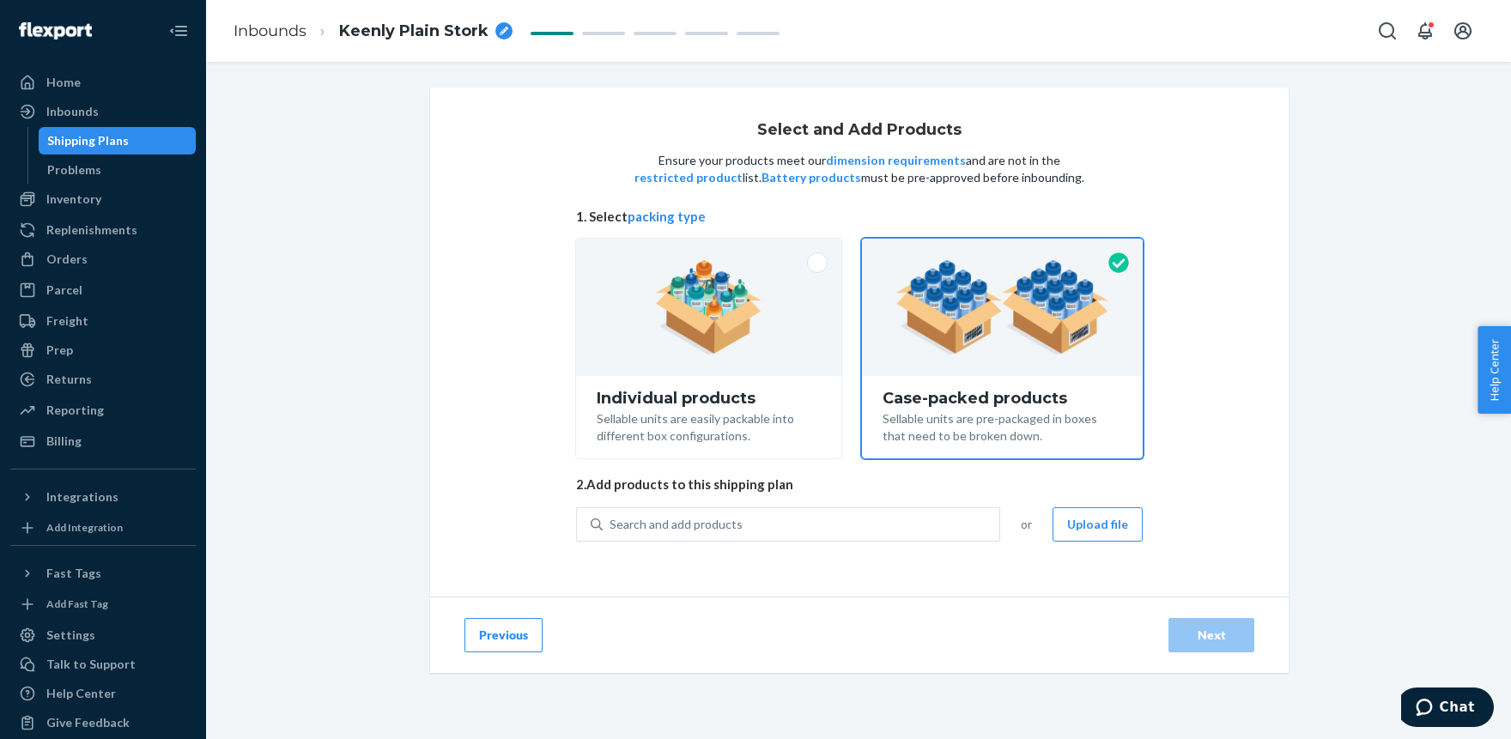
click at [503, 23] on div "breadcrumbs" at bounding box center [503, 30] width 17 height 17
click at [426, 28] on input "Keenly Plain StorkShipment US ETA [DATE]" at bounding box center [425, 30] width 172 height 27
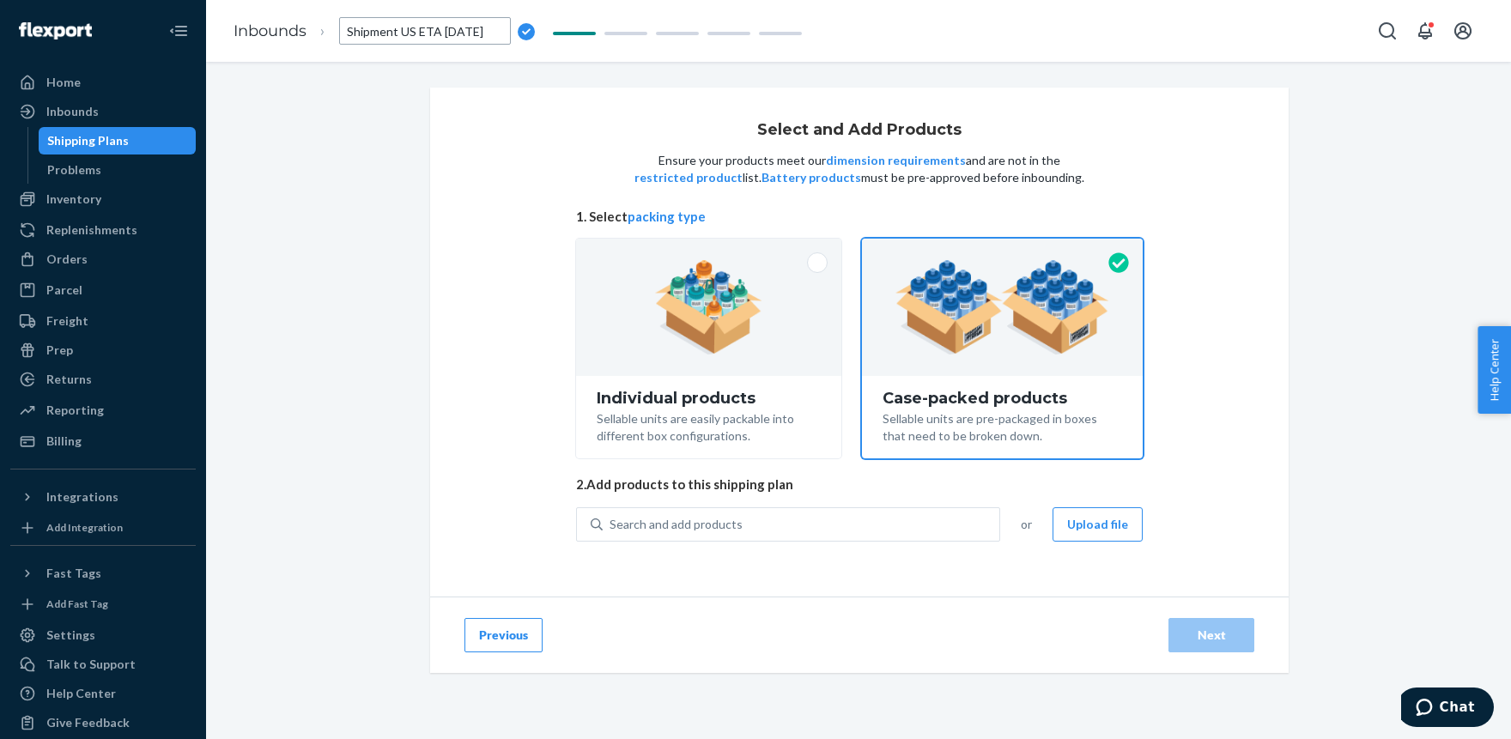
scroll to position [0, 0]
drag, startPoint x: 421, startPoint y: 31, endPoint x: 427, endPoint y: 44, distance: 14.6
click at [421, 32] on input "Shipment US ETA [DATE]" at bounding box center [425, 30] width 172 height 27
type input "Shipment US (ETA [DATE])"
click at [758, 524] on div "Search and add products" at bounding box center [801, 524] width 397 height 31
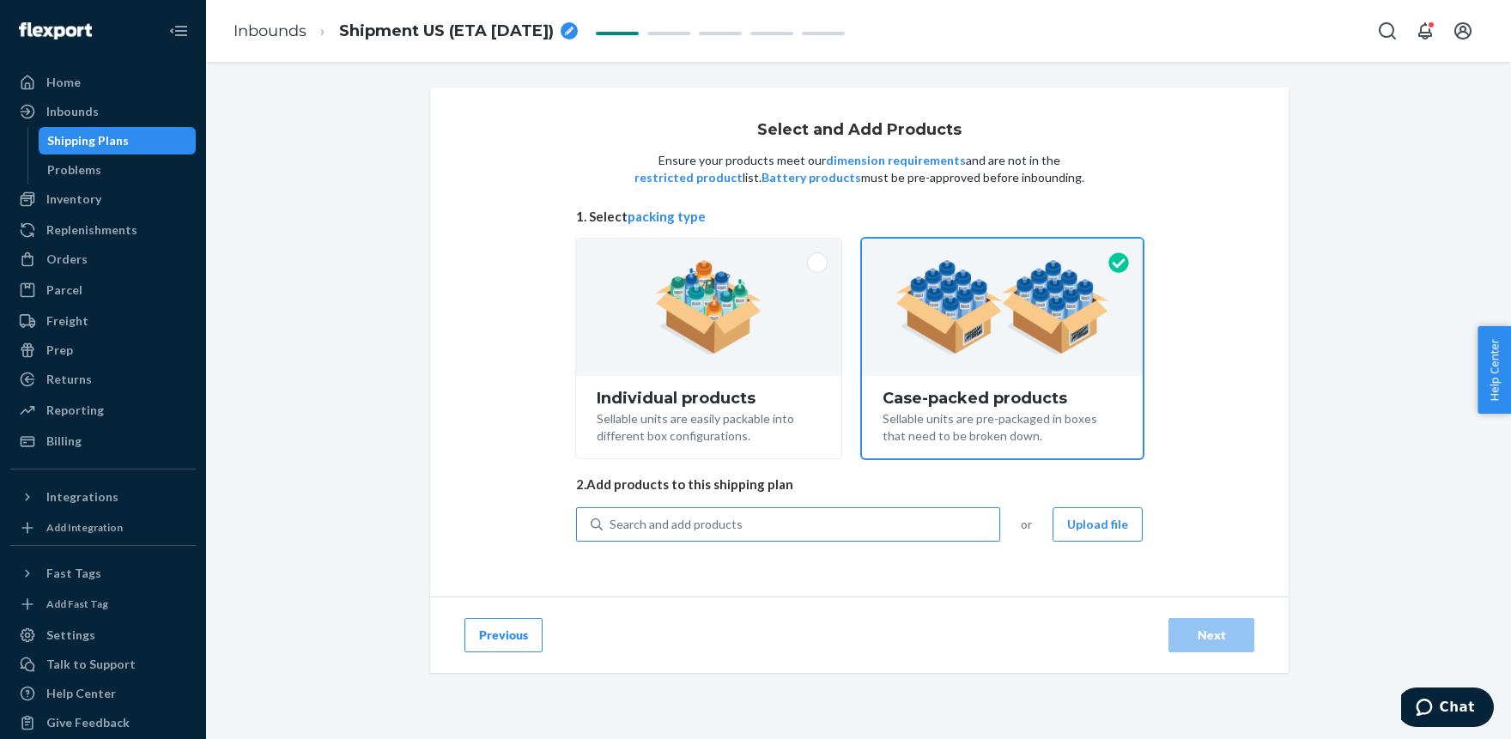
click at [611, 524] on input "Search and add products" at bounding box center [610, 524] width 2 height 17
click at [810, 517] on div "Search and add products" at bounding box center [801, 524] width 397 height 31
click at [611, 517] on input "Search and add products" at bounding box center [610, 524] width 2 height 17
paste input "LUG2018DP"
type input "LUG2018DP"
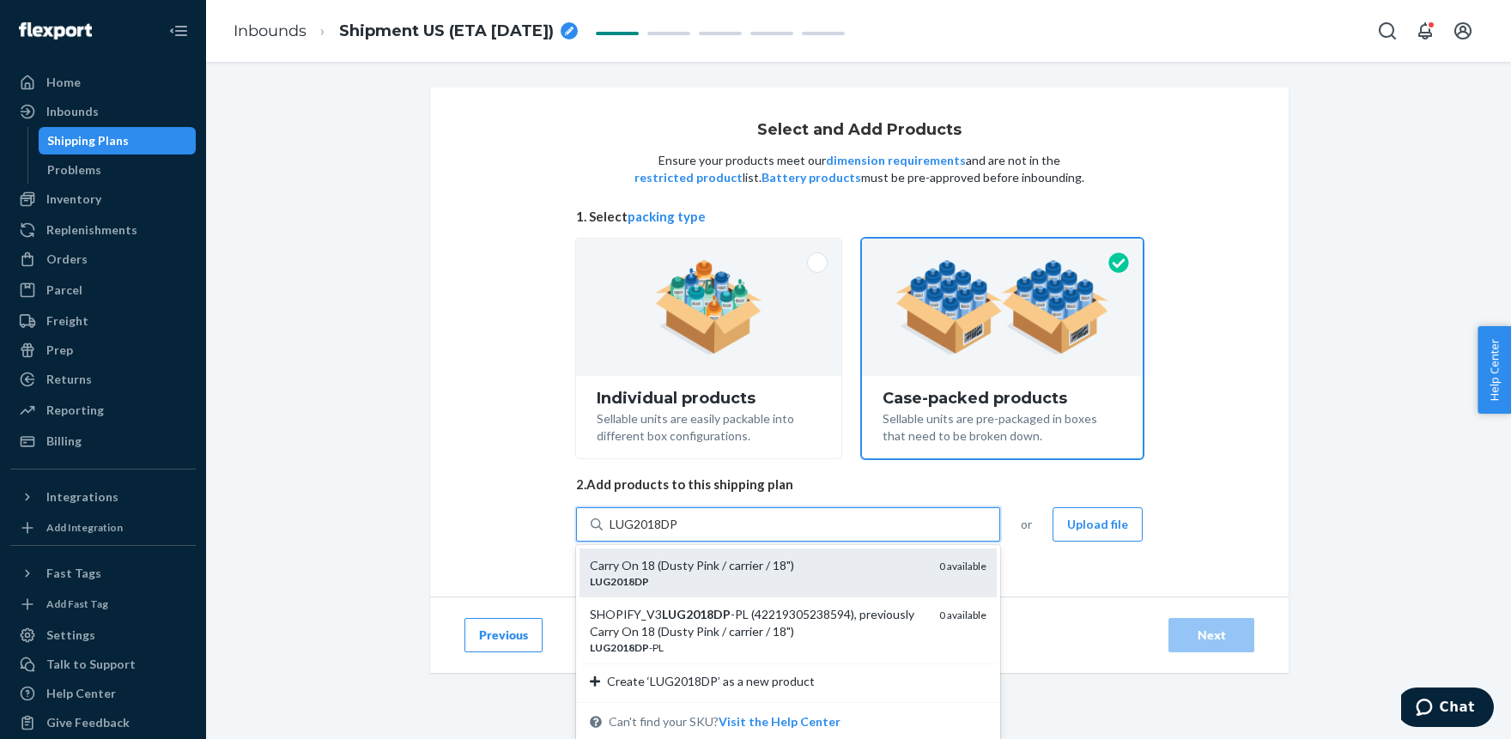
click at [724, 565] on div "Carry On 18 (Dusty Pink / carrier / 18")" at bounding box center [758, 565] width 336 height 17
click at [679, 533] on input "LUG2018DP" at bounding box center [644, 524] width 70 height 17
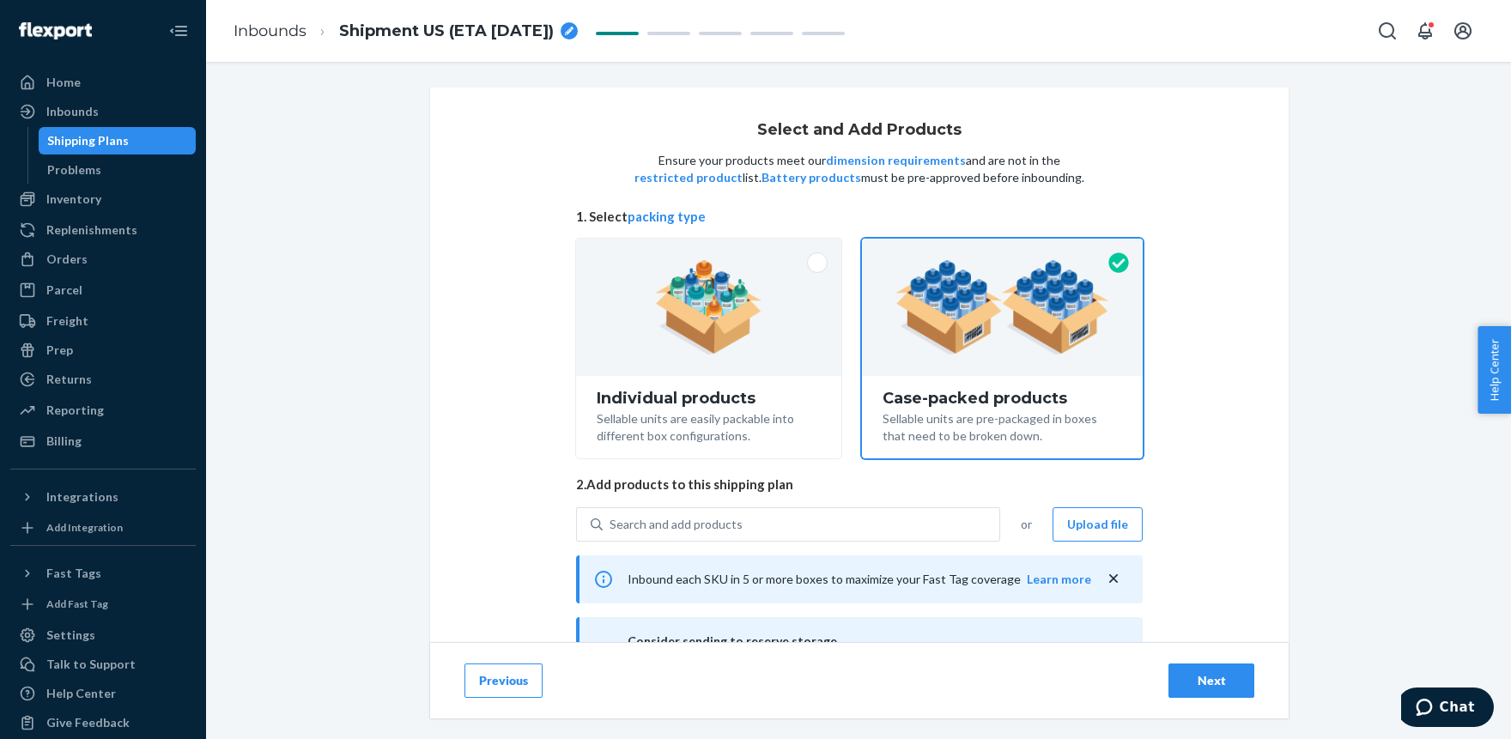
scroll to position [260, 0]
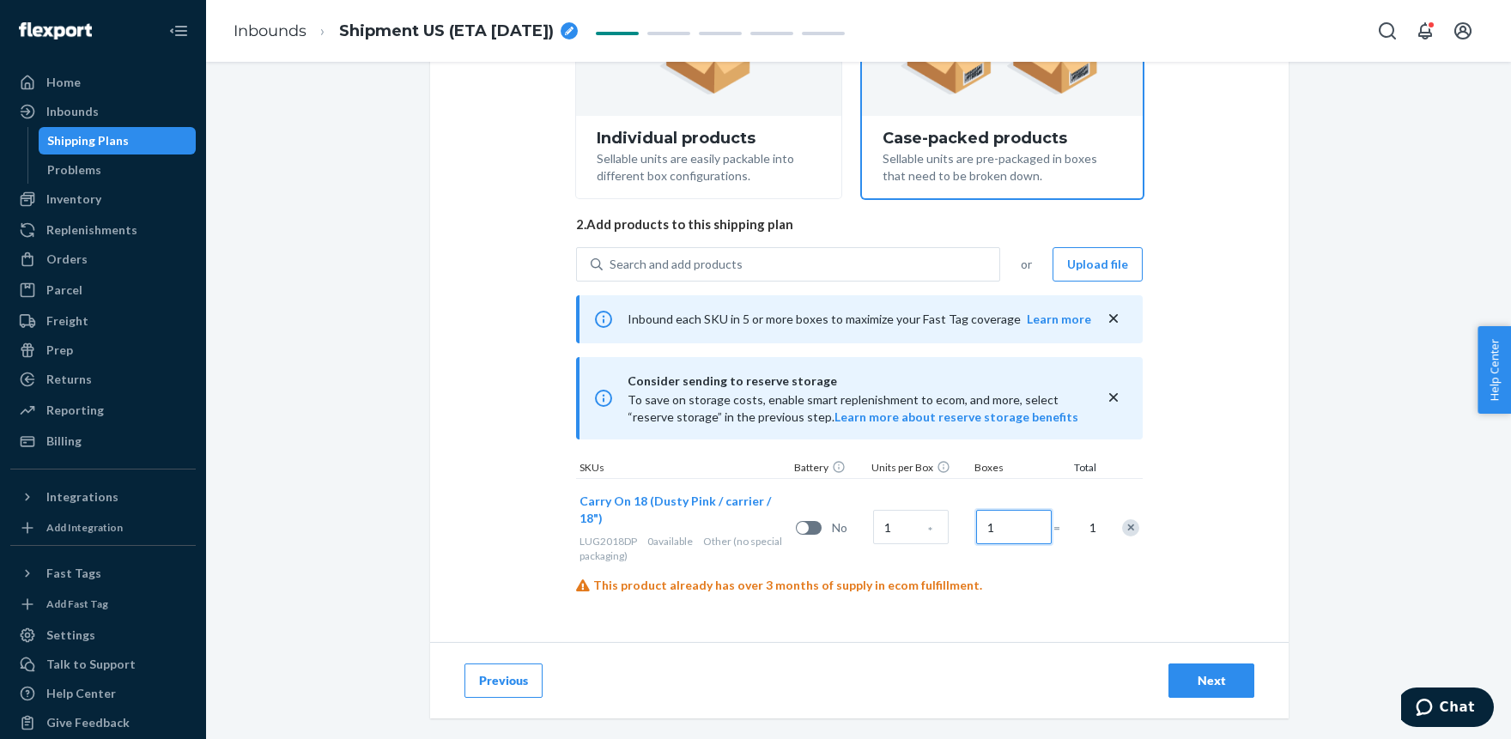
click at [1008, 525] on input "1" at bounding box center [1014, 527] width 76 height 34
type input "160"
click at [721, 261] on div "Search and add products" at bounding box center [675, 264] width 133 height 17
click at [611, 261] on input "Search and add products" at bounding box center [610, 264] width 2 height 17
paste input "LUG2018CG"
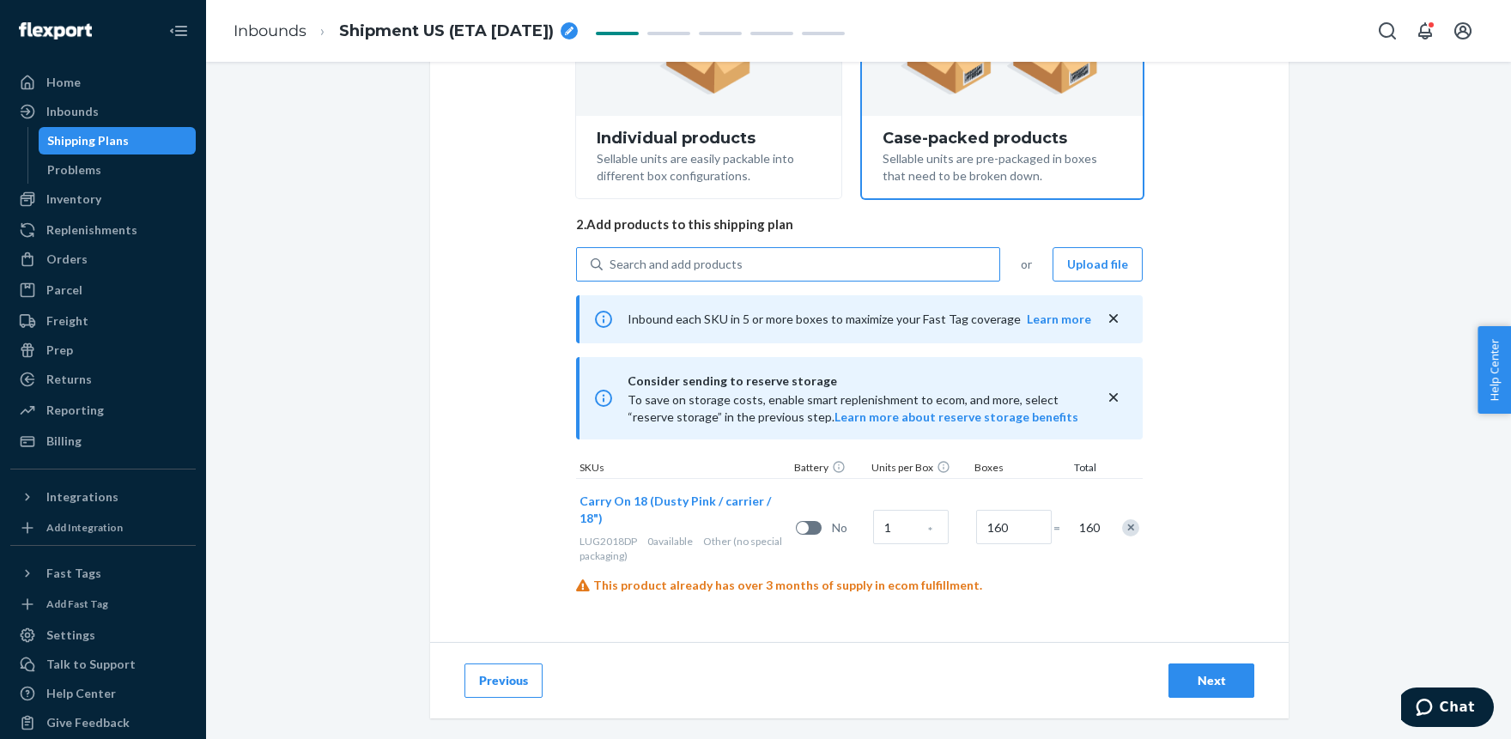
type input "LUG2018CG"
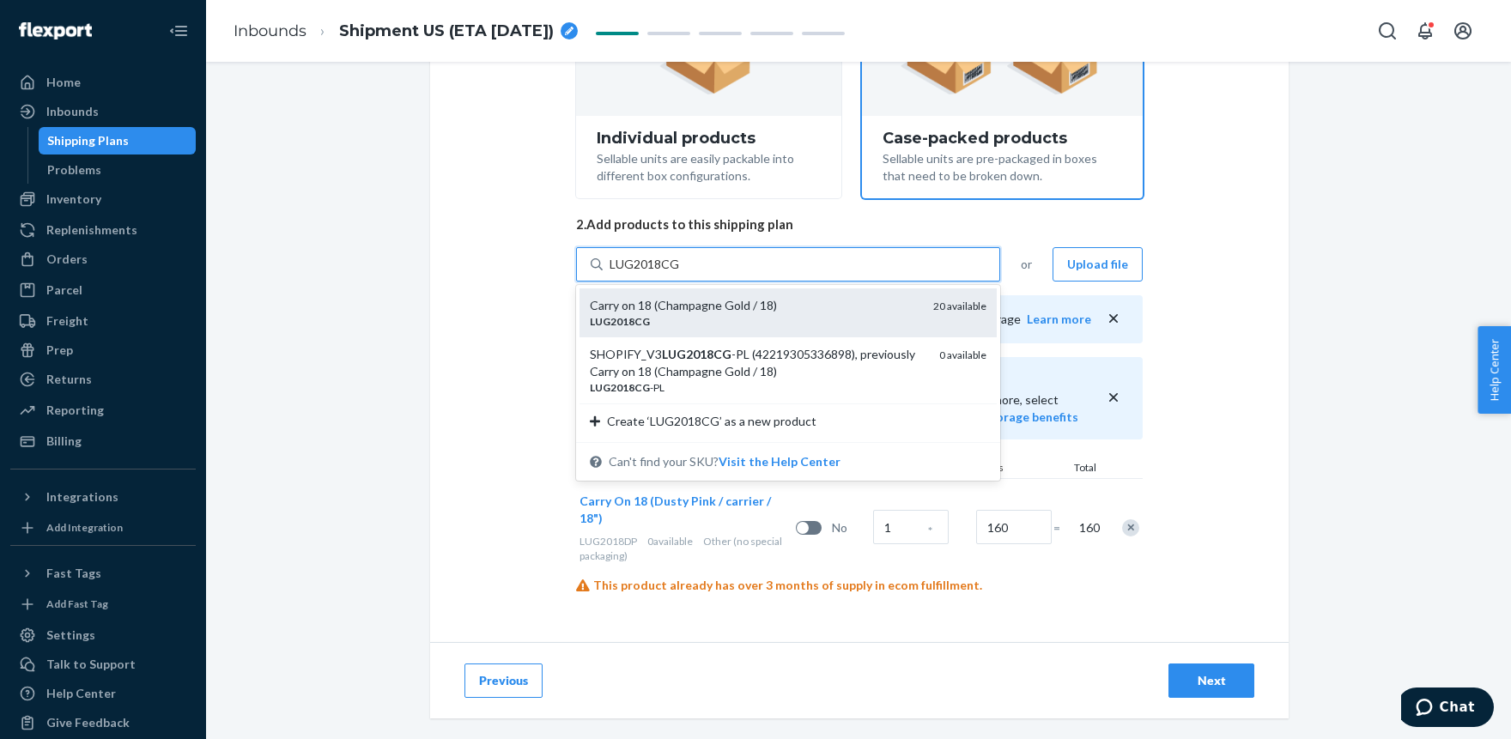
click at [693, 295] on div "Carry on 18 (Champagne Gold / 18) LUG2018CG 20 available" at bounding box center [787, 312] width 417 height 49
click at [680, 273] on input "LUG2018CG" at bounding box center [644, 264] width 70 height 17
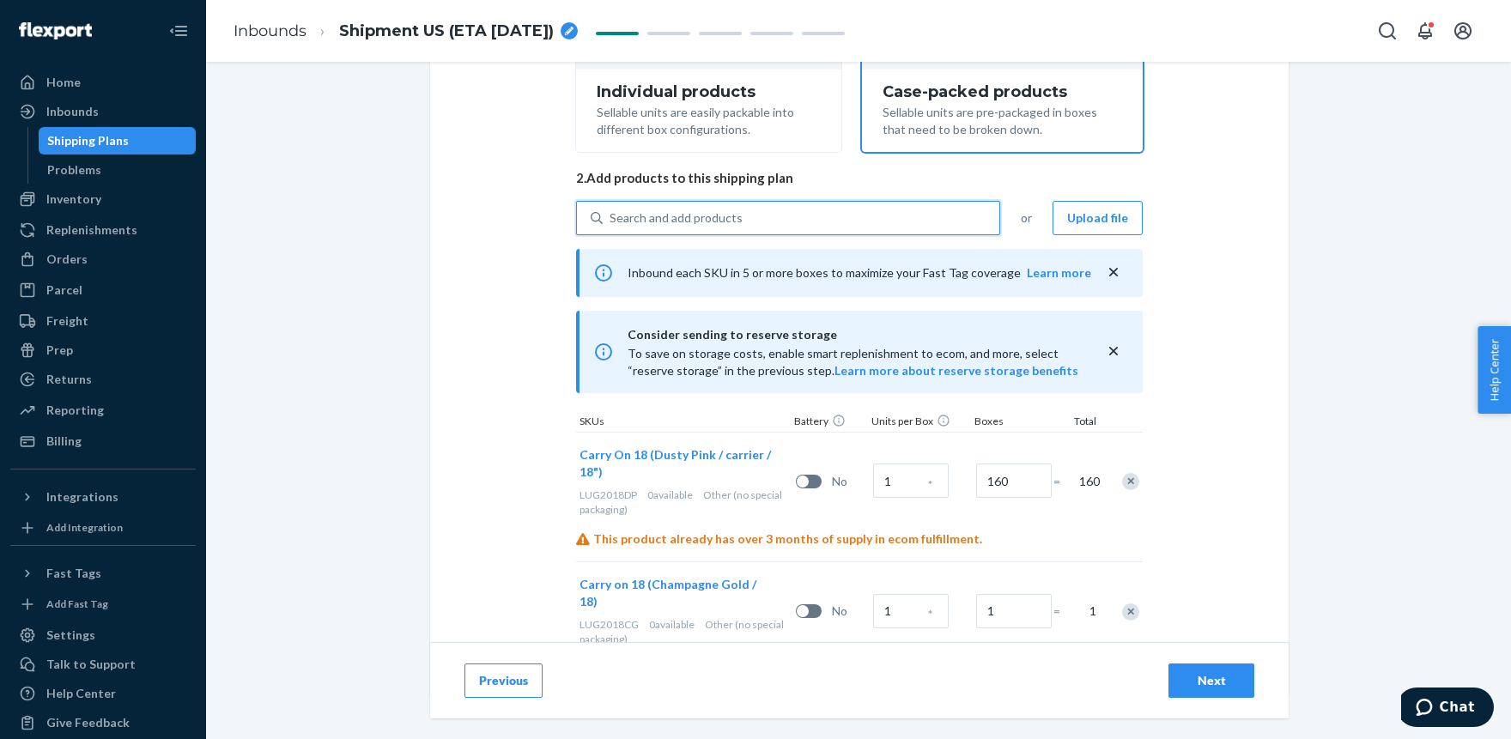
scroll to position [342, 0]
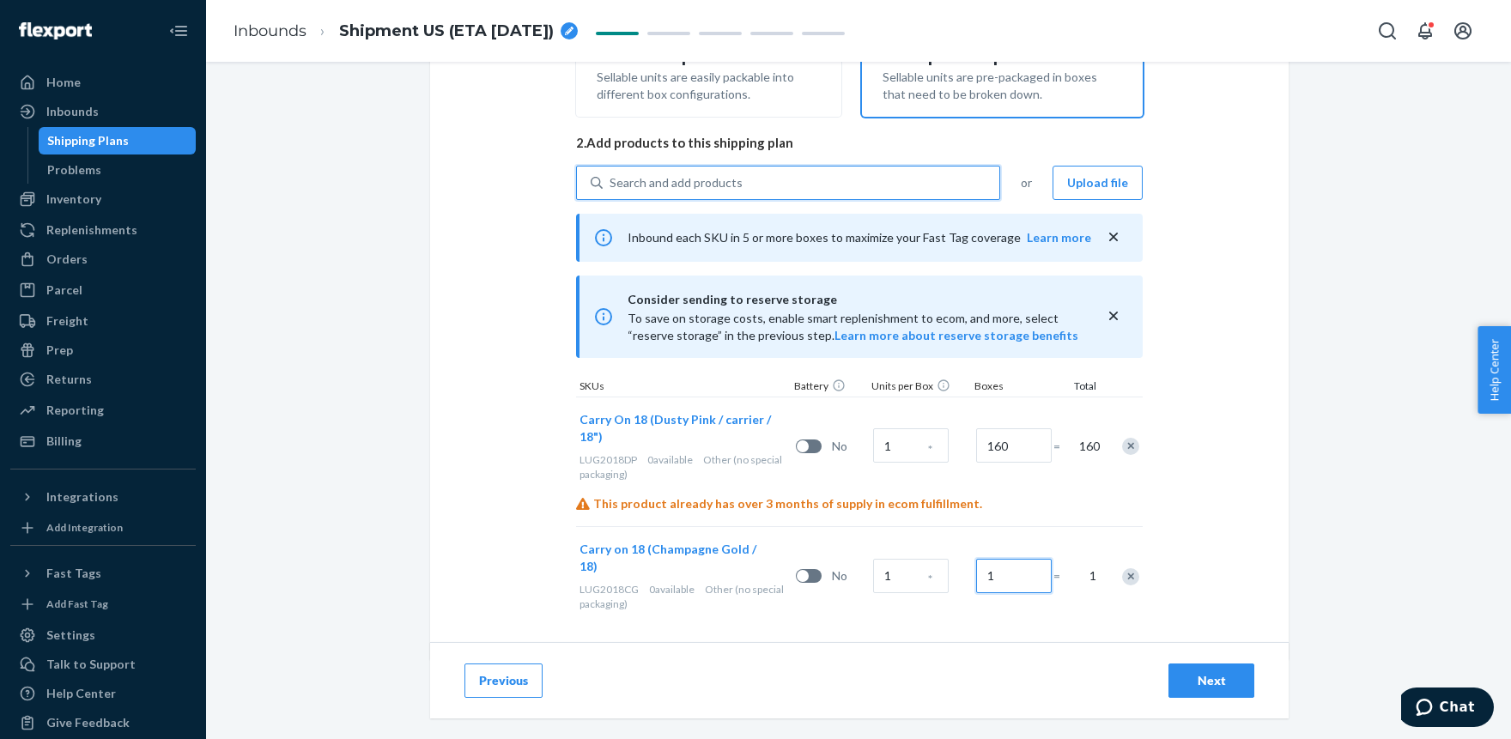
click at [1000, 560] on input "1" at bounding box center [1014, 576] width 76 height 34
type input "30"
click at [662, 183] on div "Search and add products" at bounding box center [675, 182] width 133 height 17
click at [611, 183] on input "Search and add products" at bounding box center [610, 182] width 2 height 17
paste input "LUG2018GR"
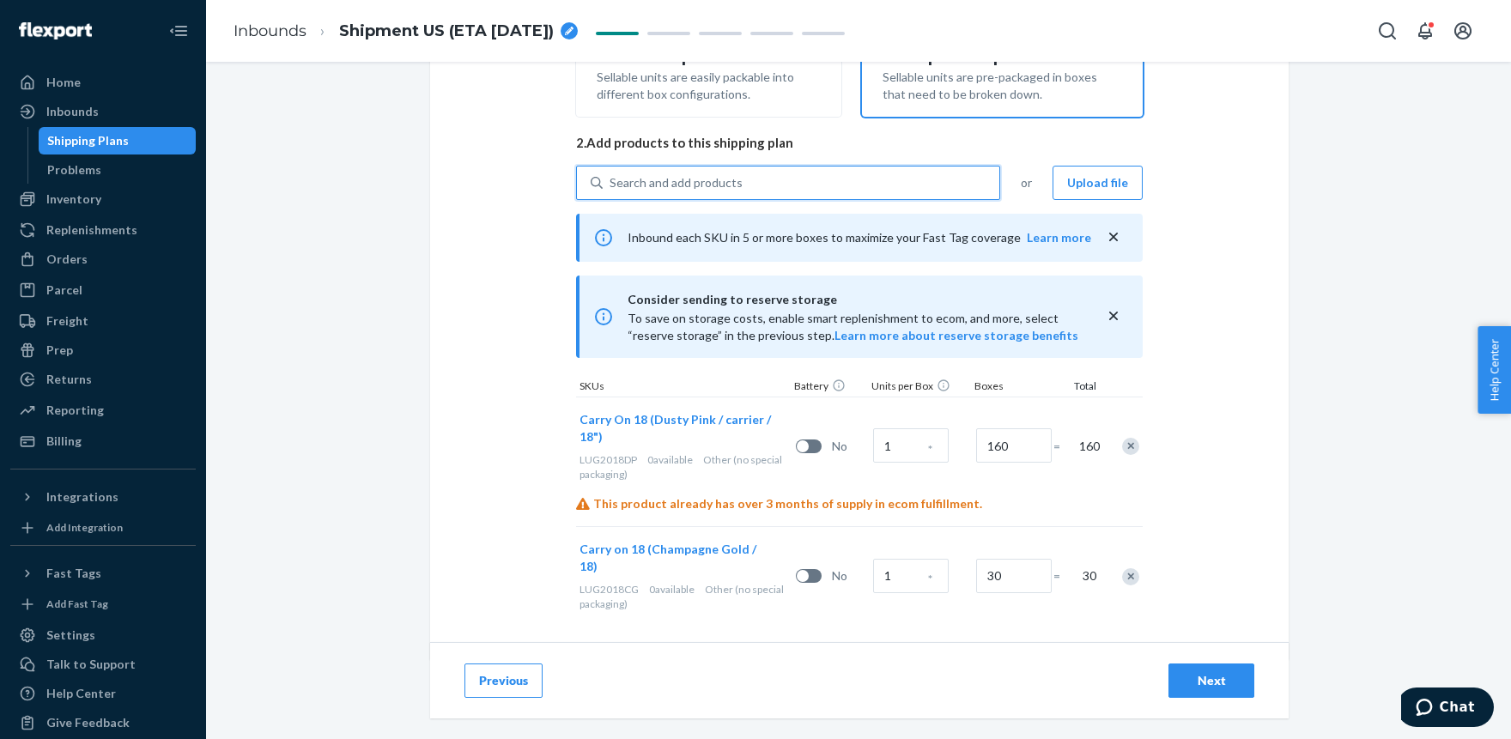
type input "LUG2018GR"
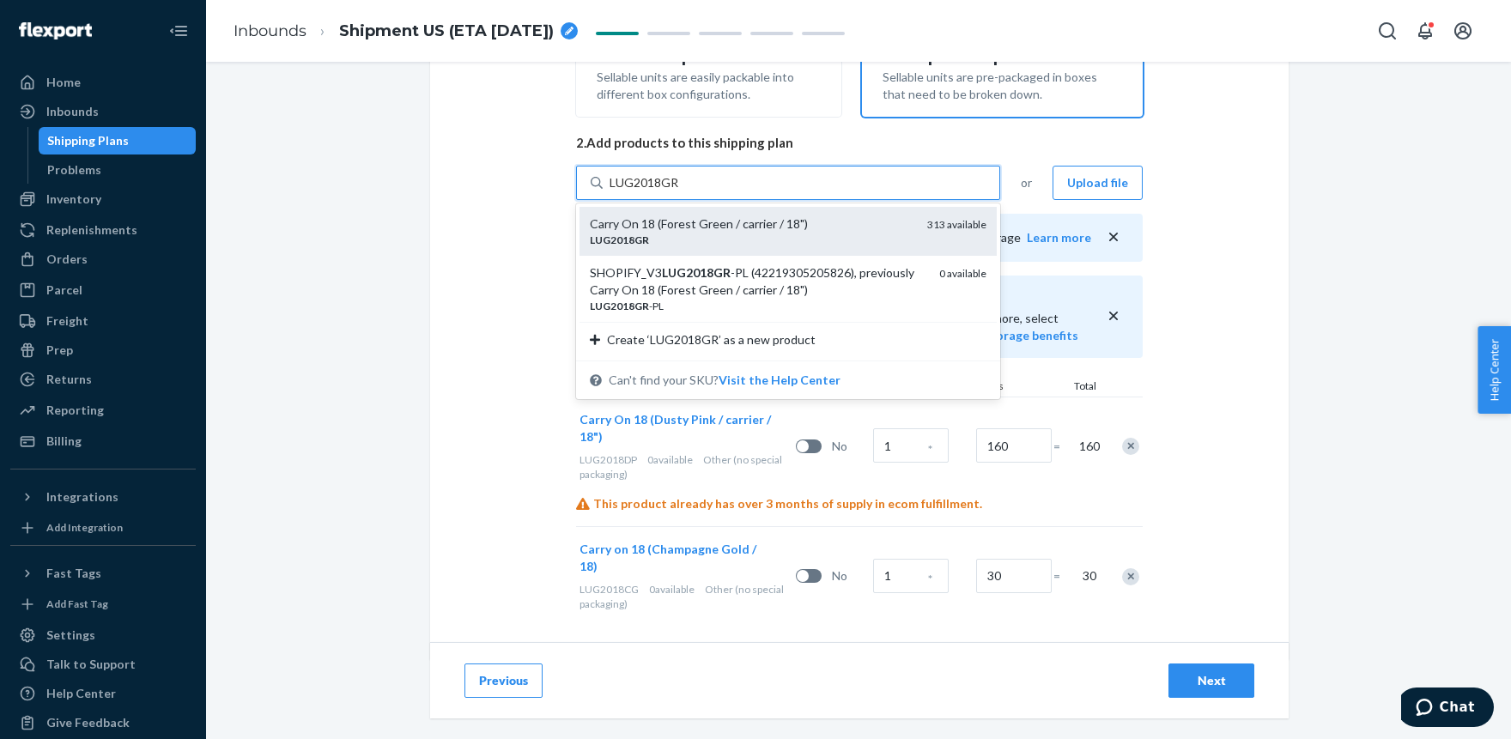
click at [644, 221] on div "Carry On 18 (Forest Green / carrier / 18")" at bounding box center [752, 223] width 324 height 17
click at [644, 191] on input "LUG2018GR" at bounding box center [644, 182] width 70 height 17
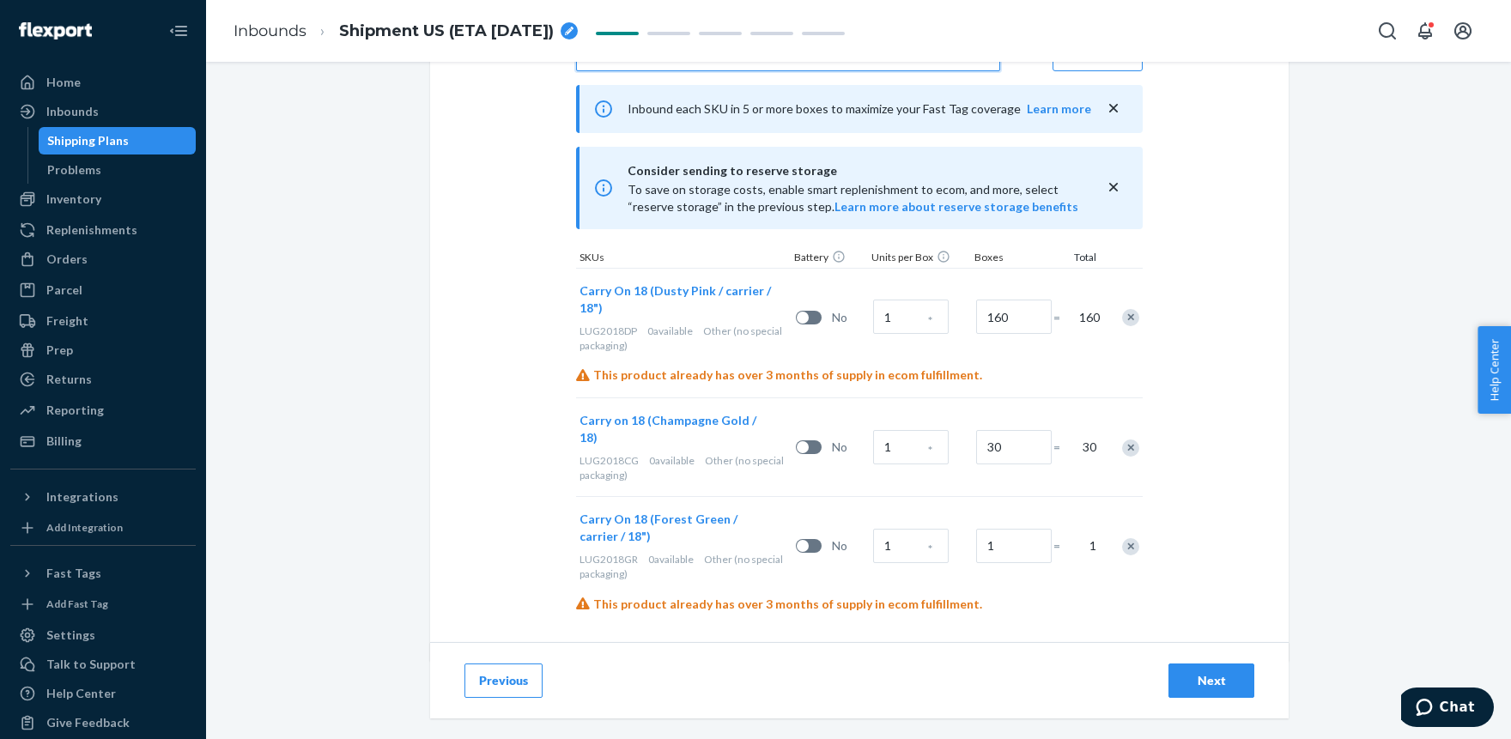
scroll to position [472, 0]
click at [1004, 527] on input "1" at bounding box center [1014, 544] width 76 height 34
type input "160"
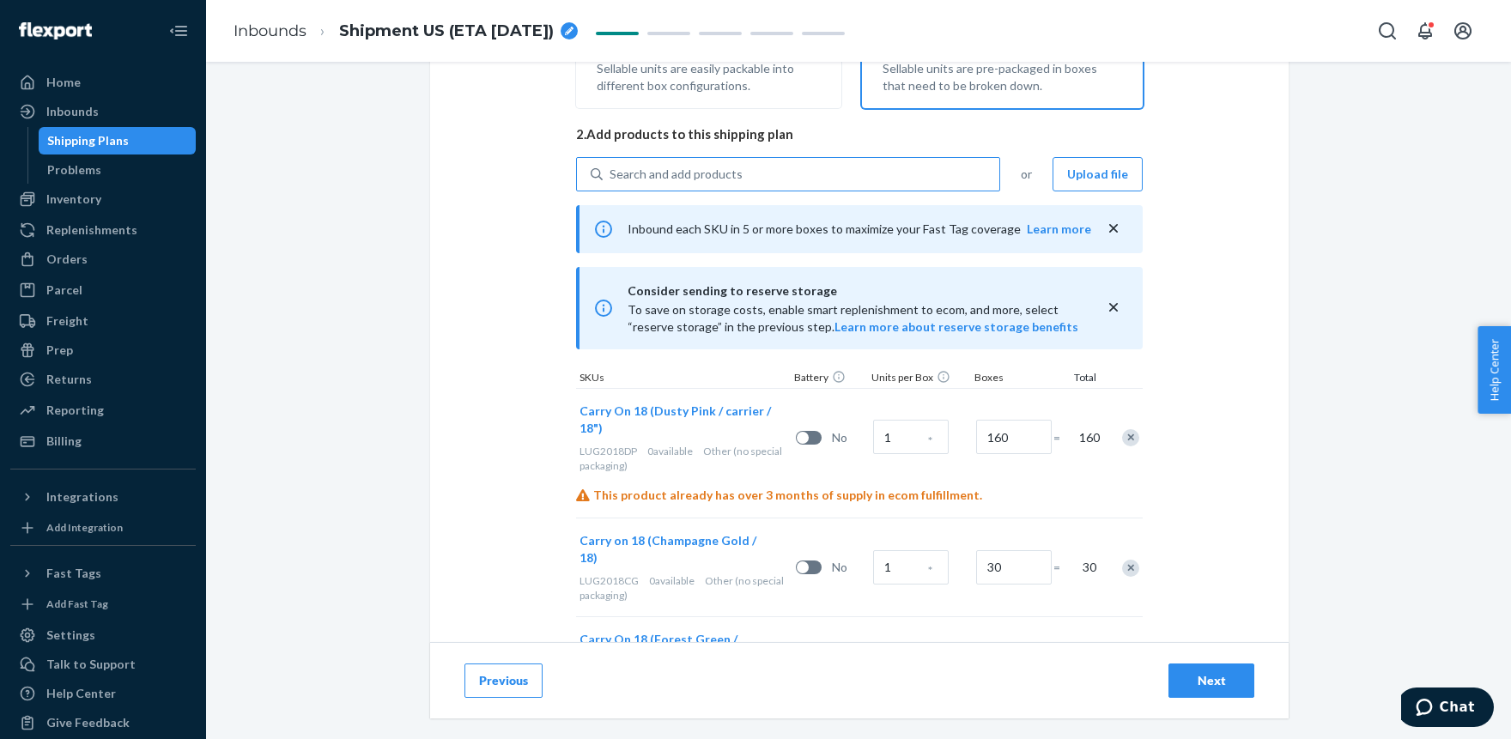
scroll to position [283, 0]
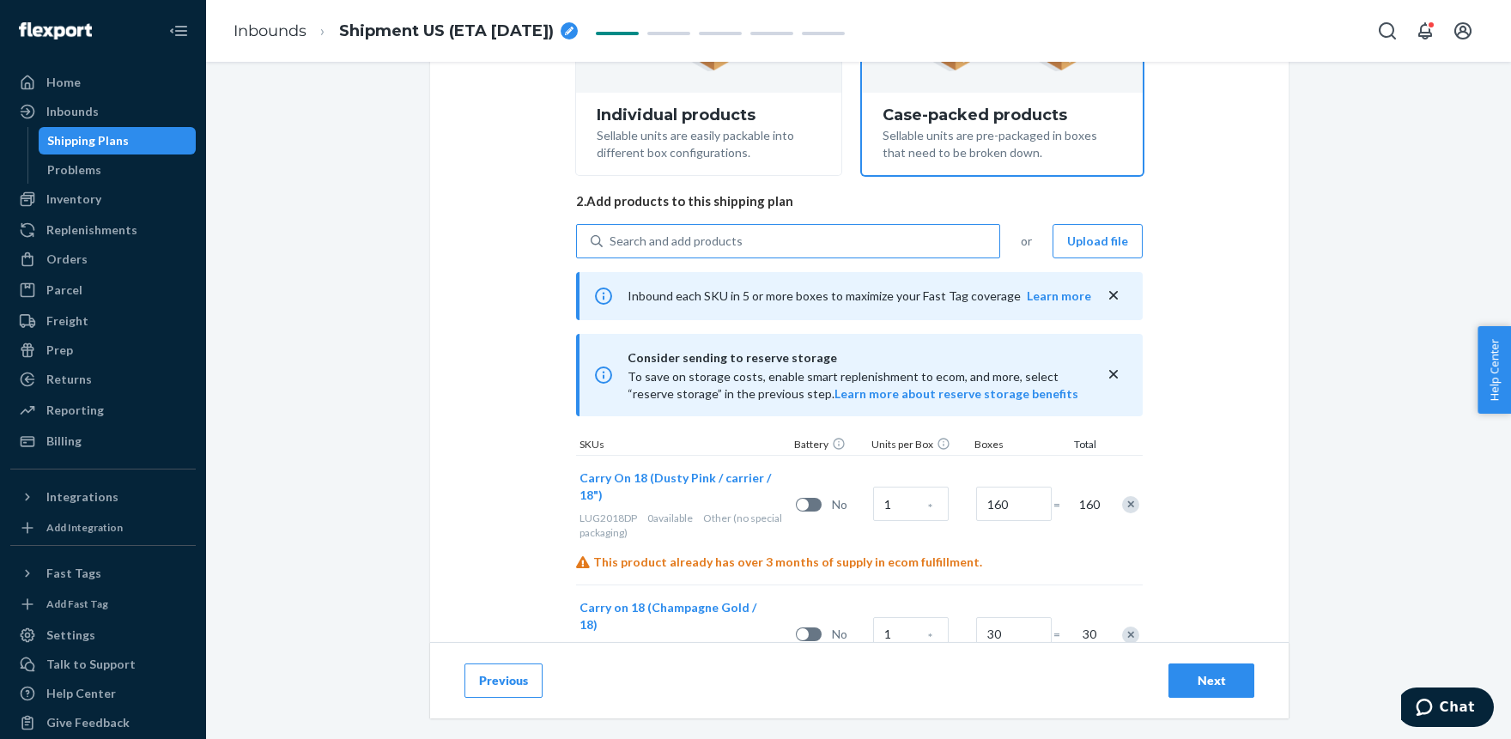
click at [694, 236] on div "Search and add products" at bounding box center [675, 241] width 133 height 17
click at [611, 236] on input "Search and add products" at bounding box center [610, 241] width 2 height 17
paste input "LUG2018MB"
type input "LUG2018MB"
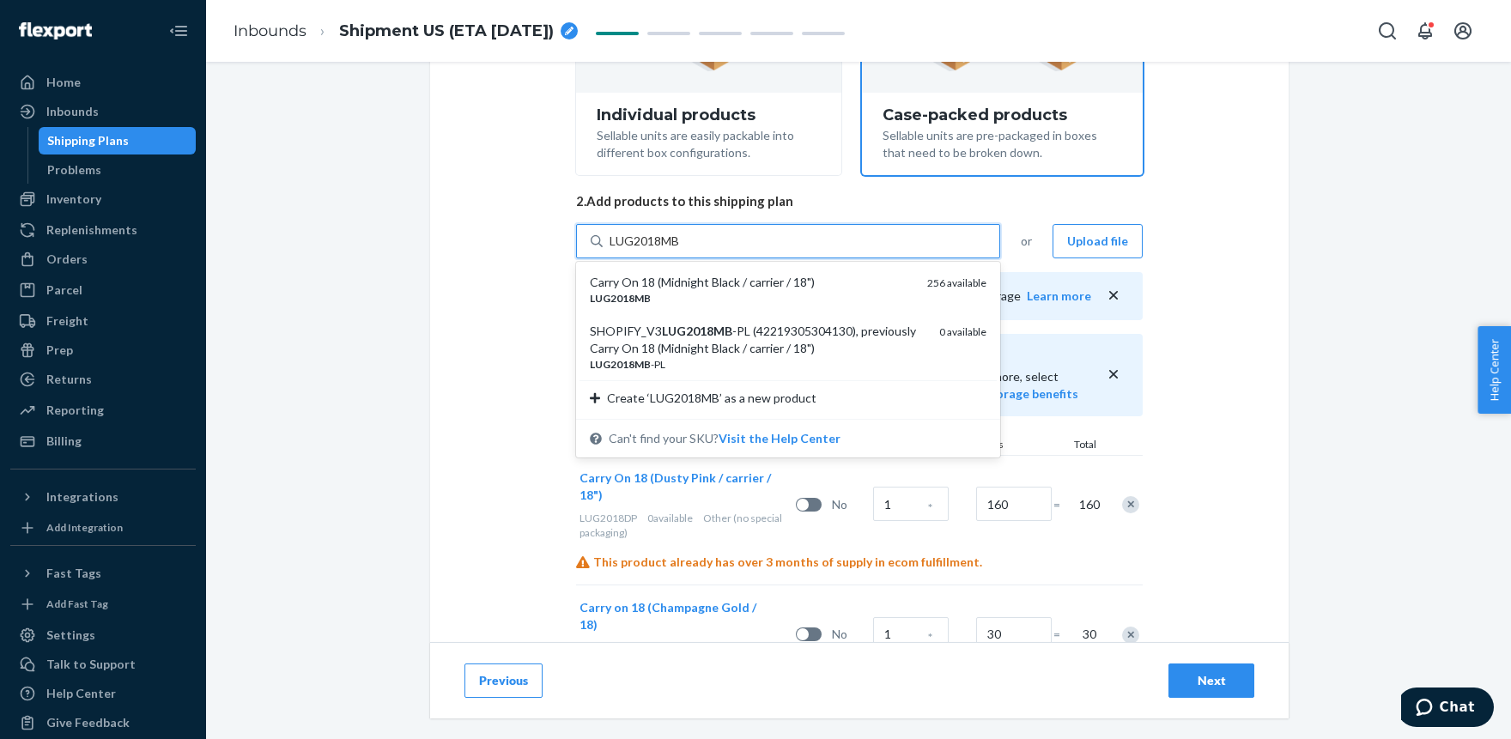
click at [666, 283] on div "Carry On 18 (Midnight Black / carrier / 18")" at bounding box center [752, 282] width 324 height 17
click at [666, 250] on input "LUG2018MB" at bounding box center [645, 241] width 72 height 17
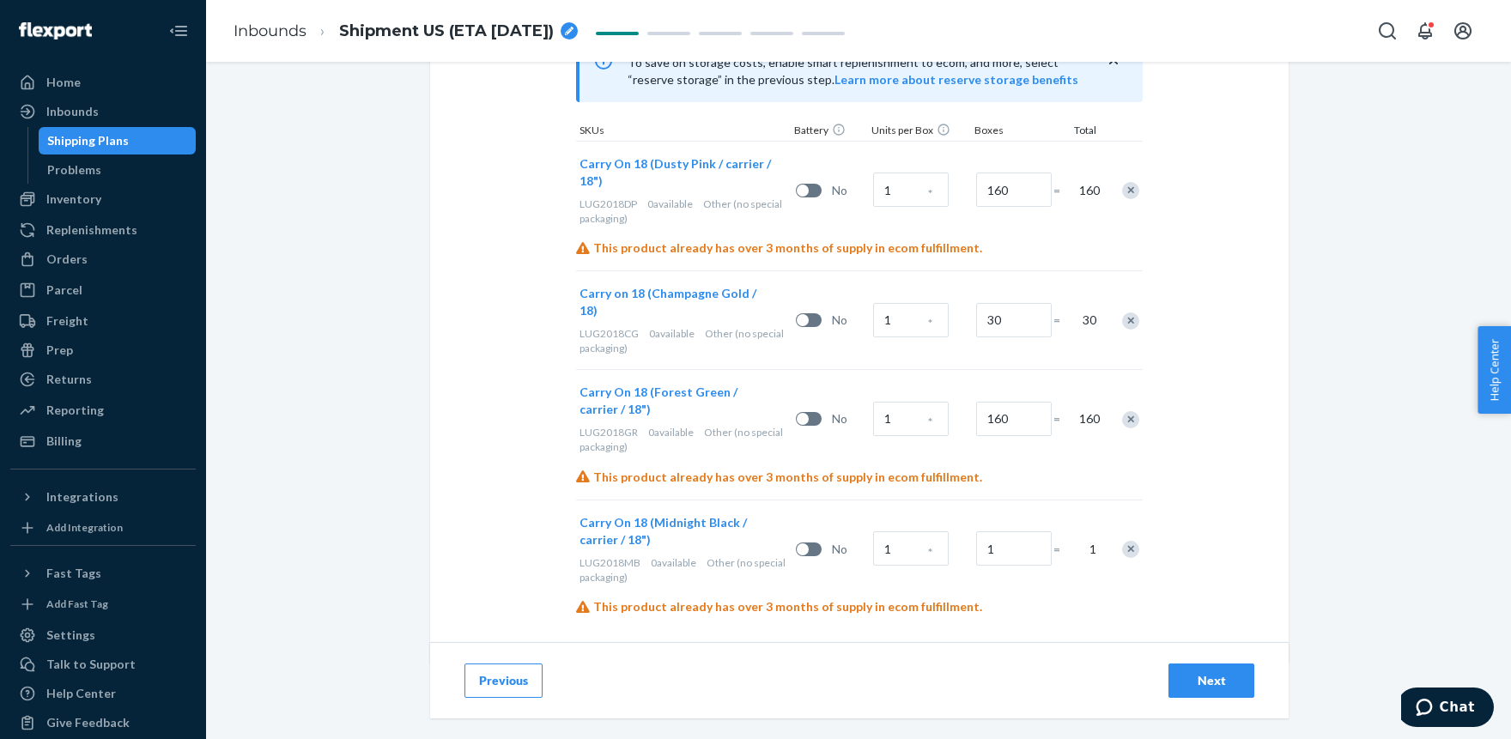
scroll to position [602, 0]
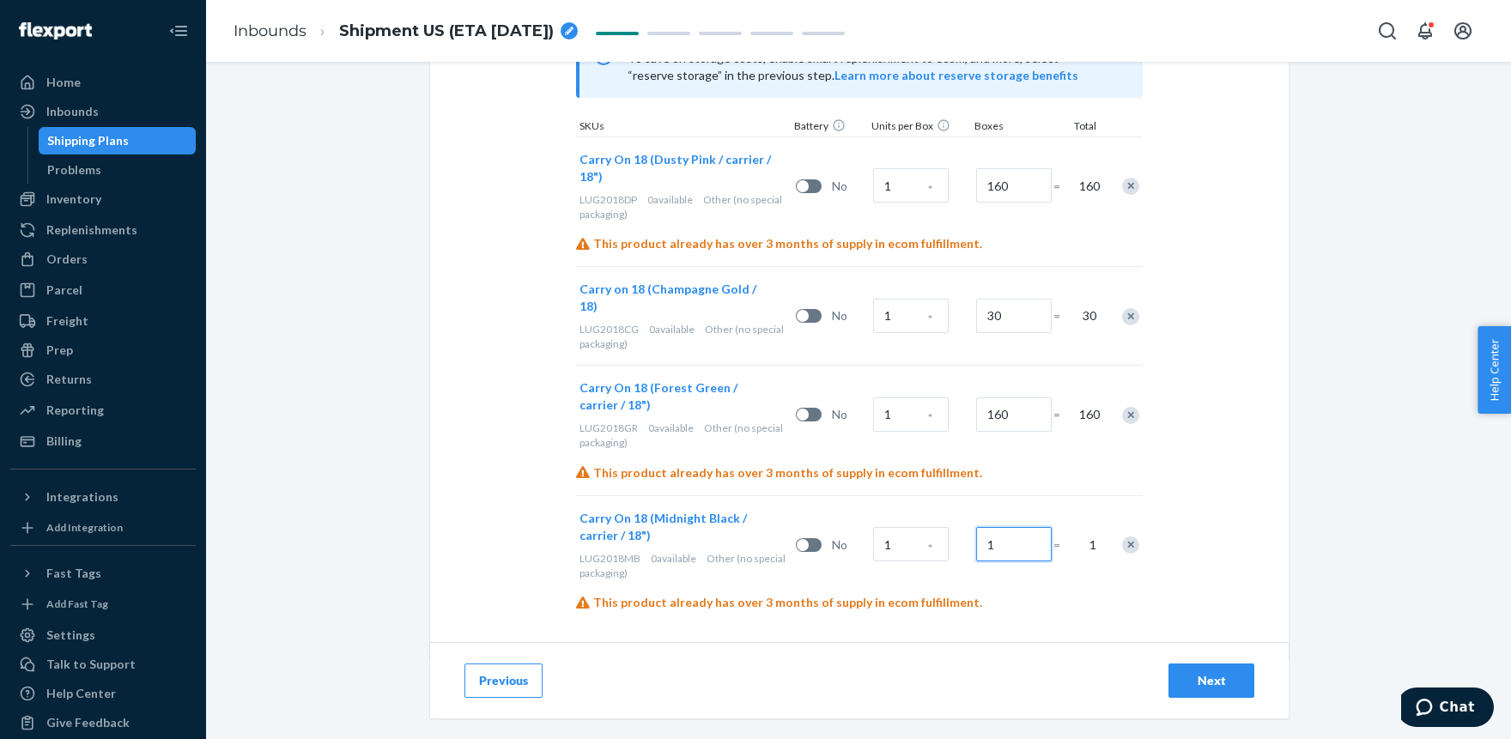
click at [1006, 527] on input "1" at bounding box center [1014, 544] width 76 height 34
type input "100"
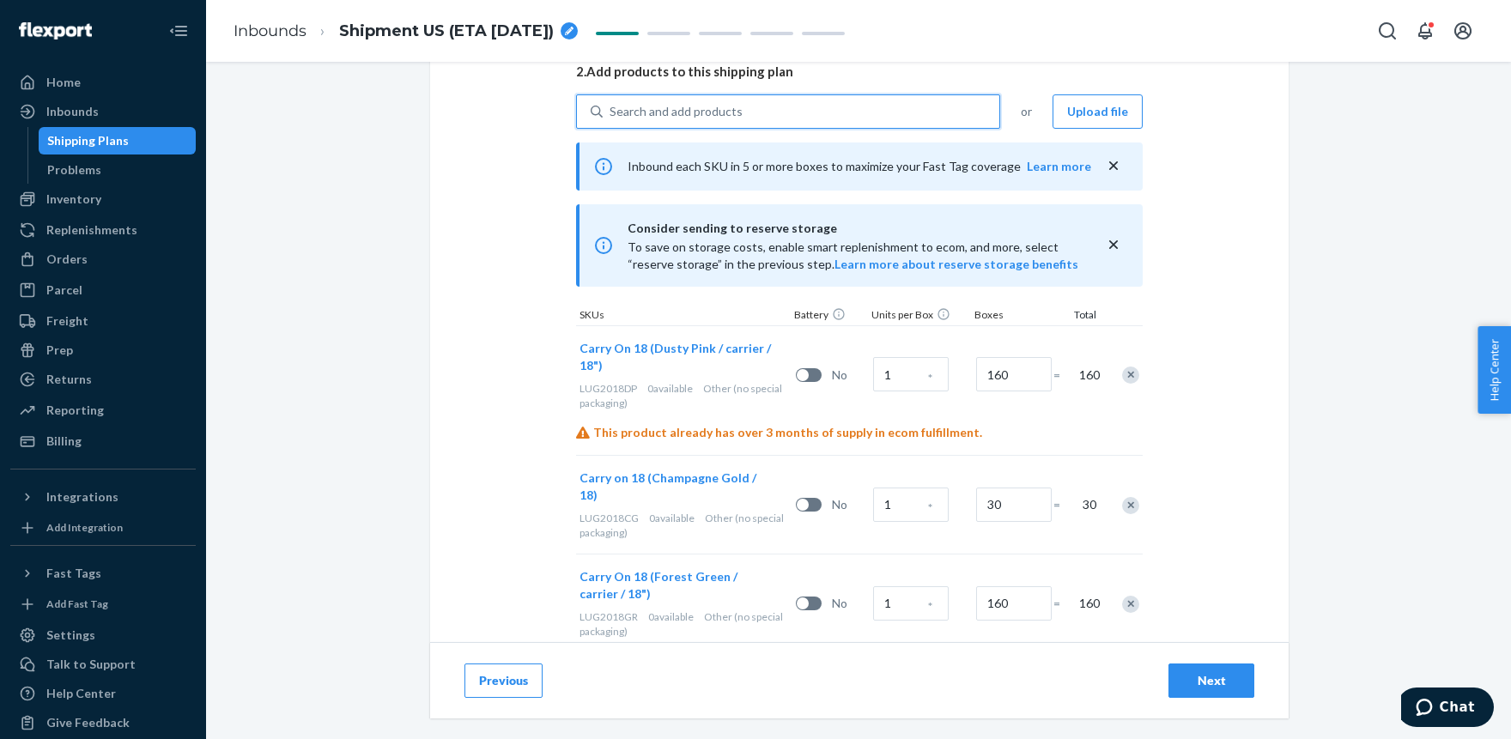
click at [730, 111] on div "Search and add products" at bounding box center [675, 111] width 133 height 17
click at [611, 111] on input "0 results available. Use Up and Down to choose options, press Enter to select t…" at bounding box center [610, 111] width 2 height 17
paste input "LUG2018KG"
type input "LUG2018KG"
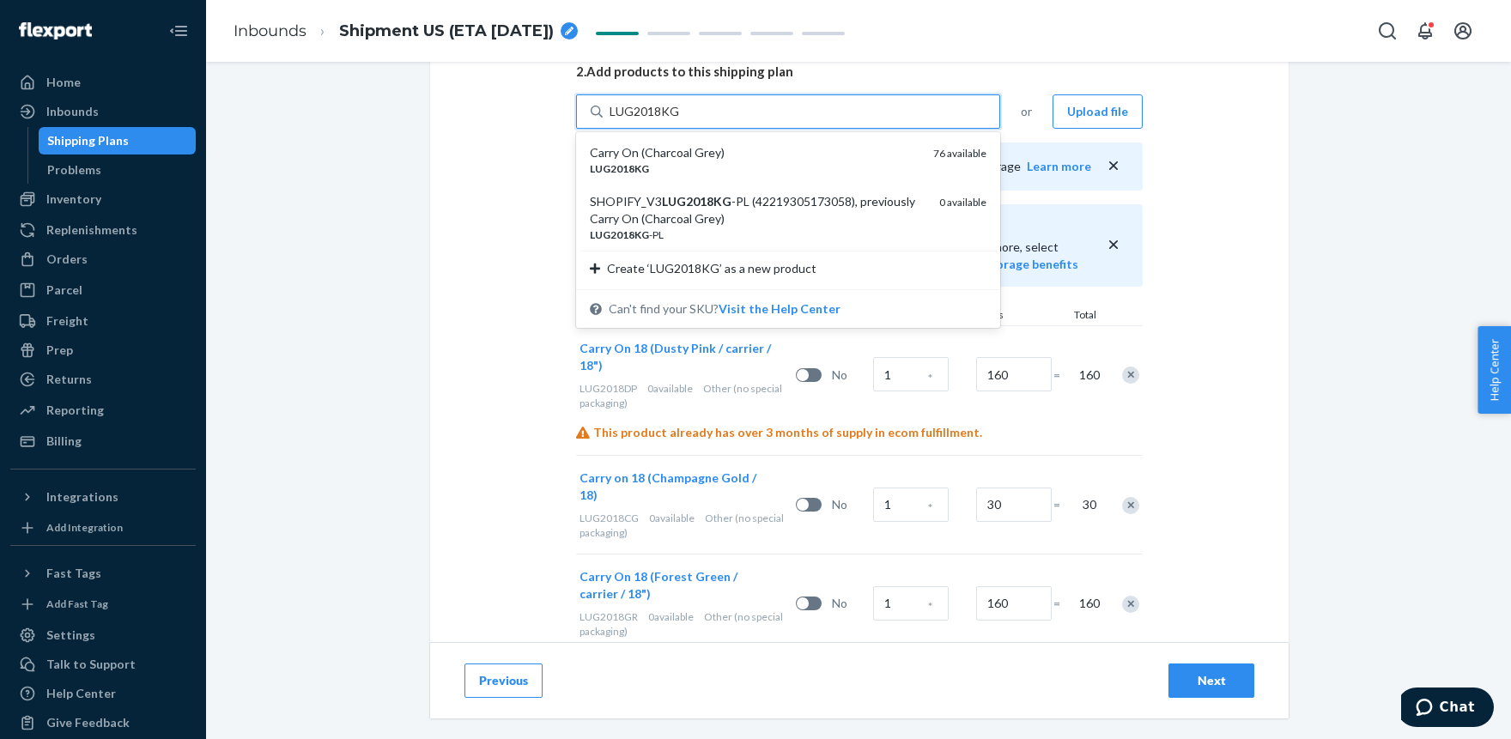
click at [706, 147] on div "Carry On (Charcoal Grey)" at bounding box center [755, 152] width 330 height 17
click at [680, 120] on input "LUG2018KG" at bounding box center [644, 111] width 70 height 17
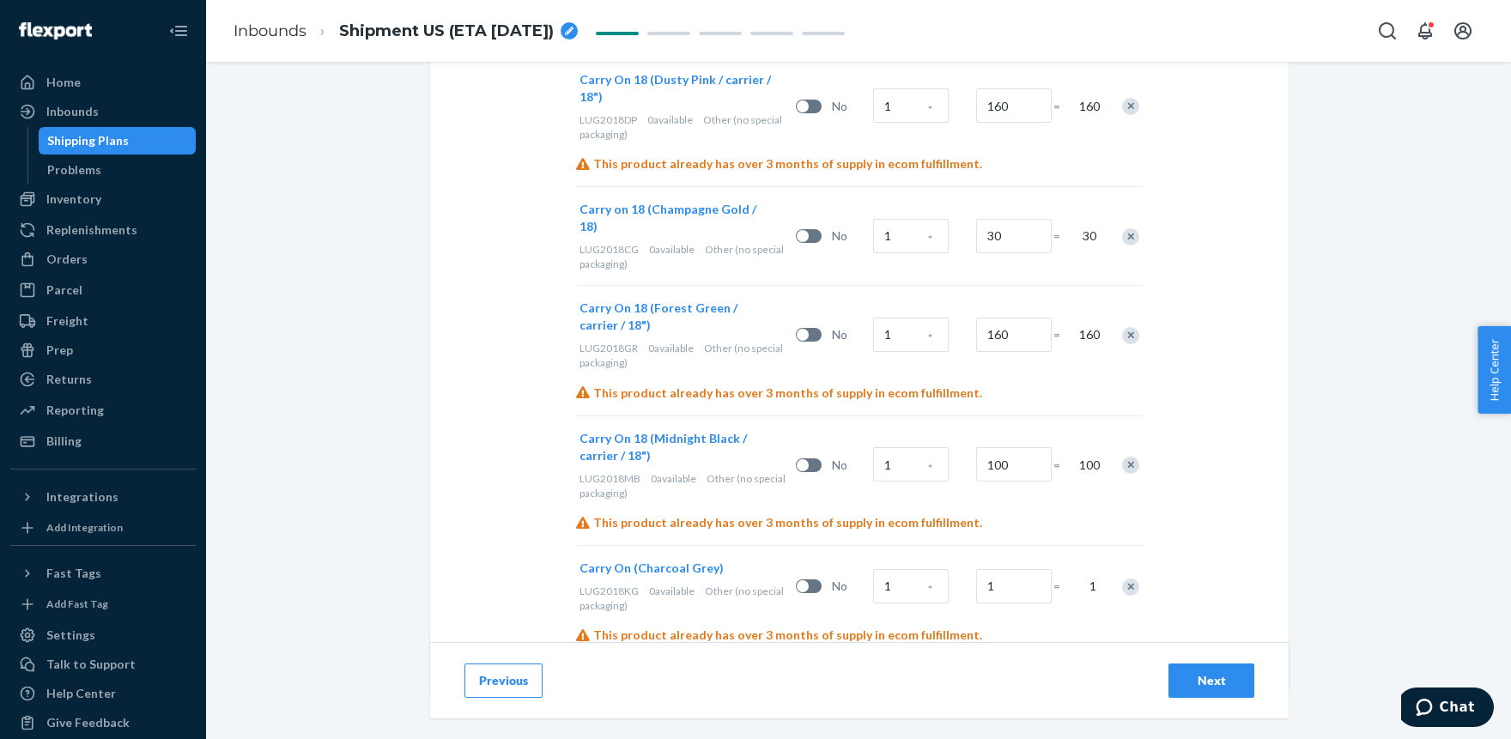
scroll to position [688, 0]
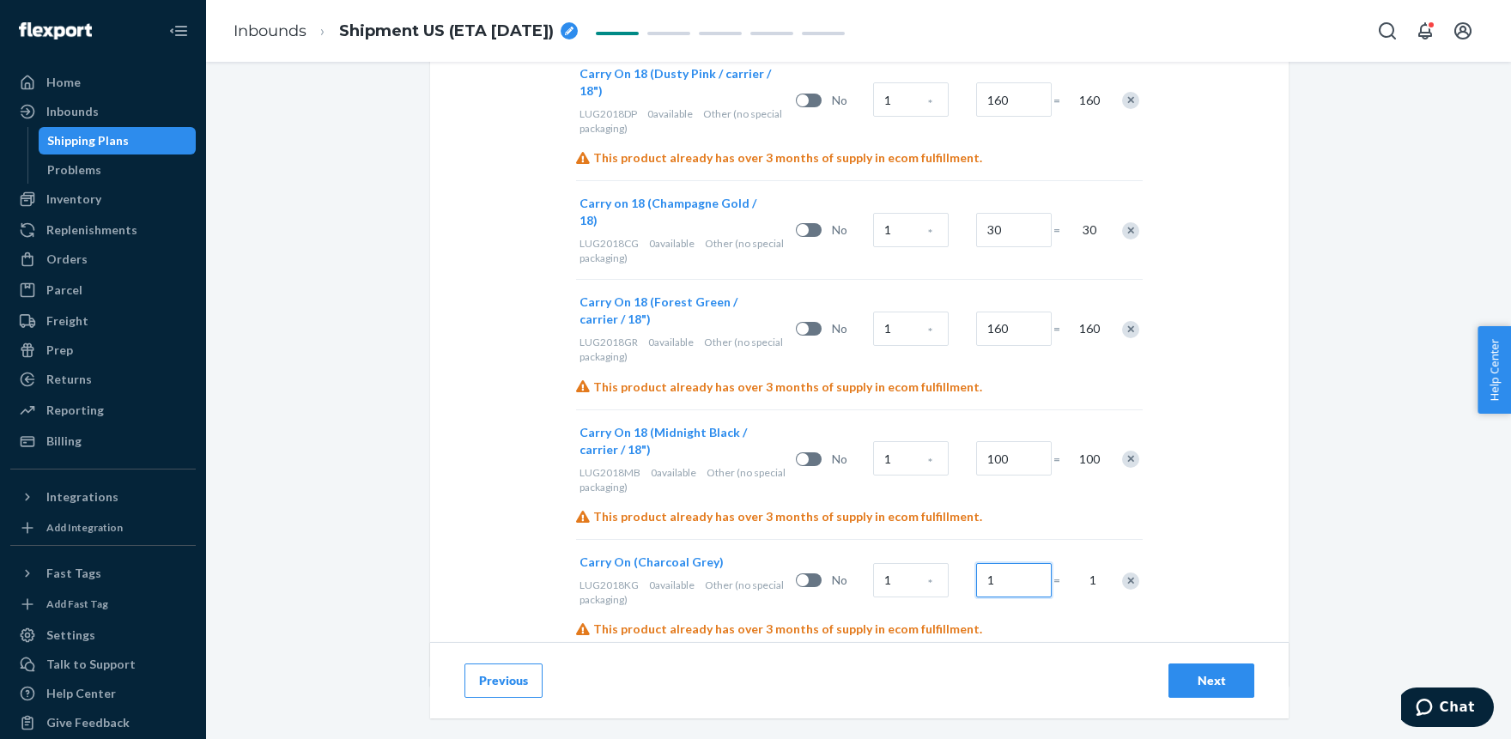
click at [1003, 565] on input "1" at bounding box center [1014, 580] width 76 height 34
type input "150"
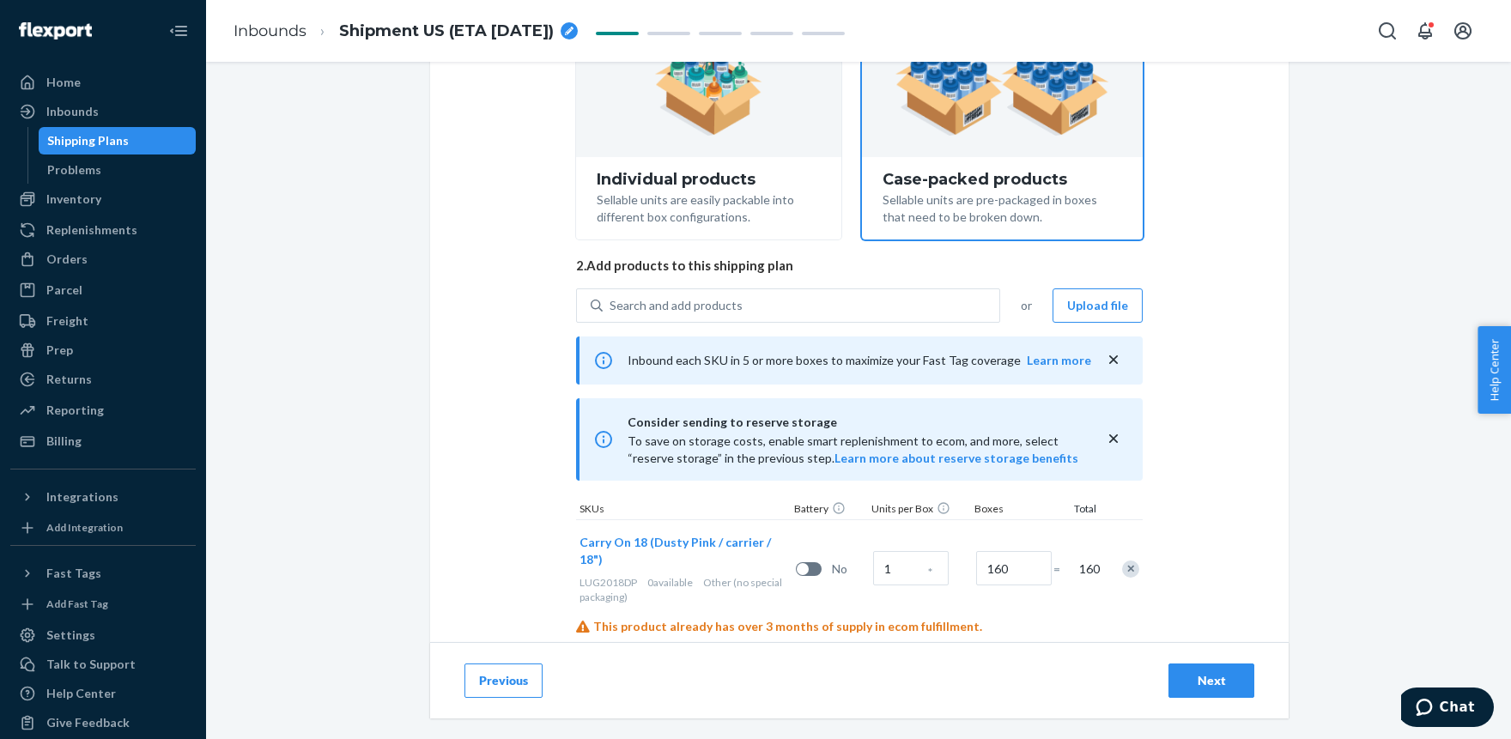
scroll to position [121, 0]
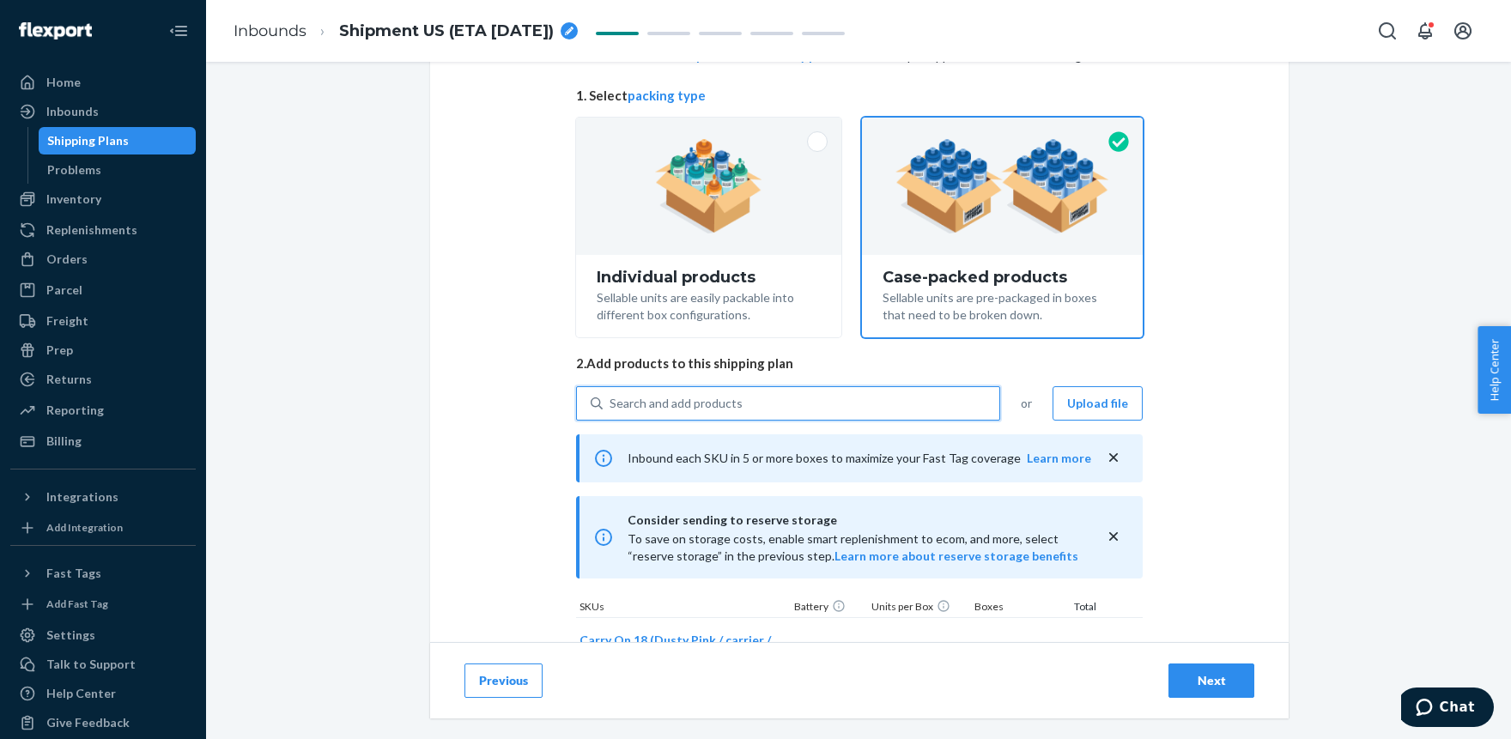
click at [692, 406] on div "Search and add products" at bounding box center [675, 403] width 133 height 17
click at [611, 406] on input "0 results available. Use Up and Down to choose options, press Enter to select t…" at bounding box center [610, 403] width 2 height 17
paste input "LUG2018CB"
type input "LUG2018CB"
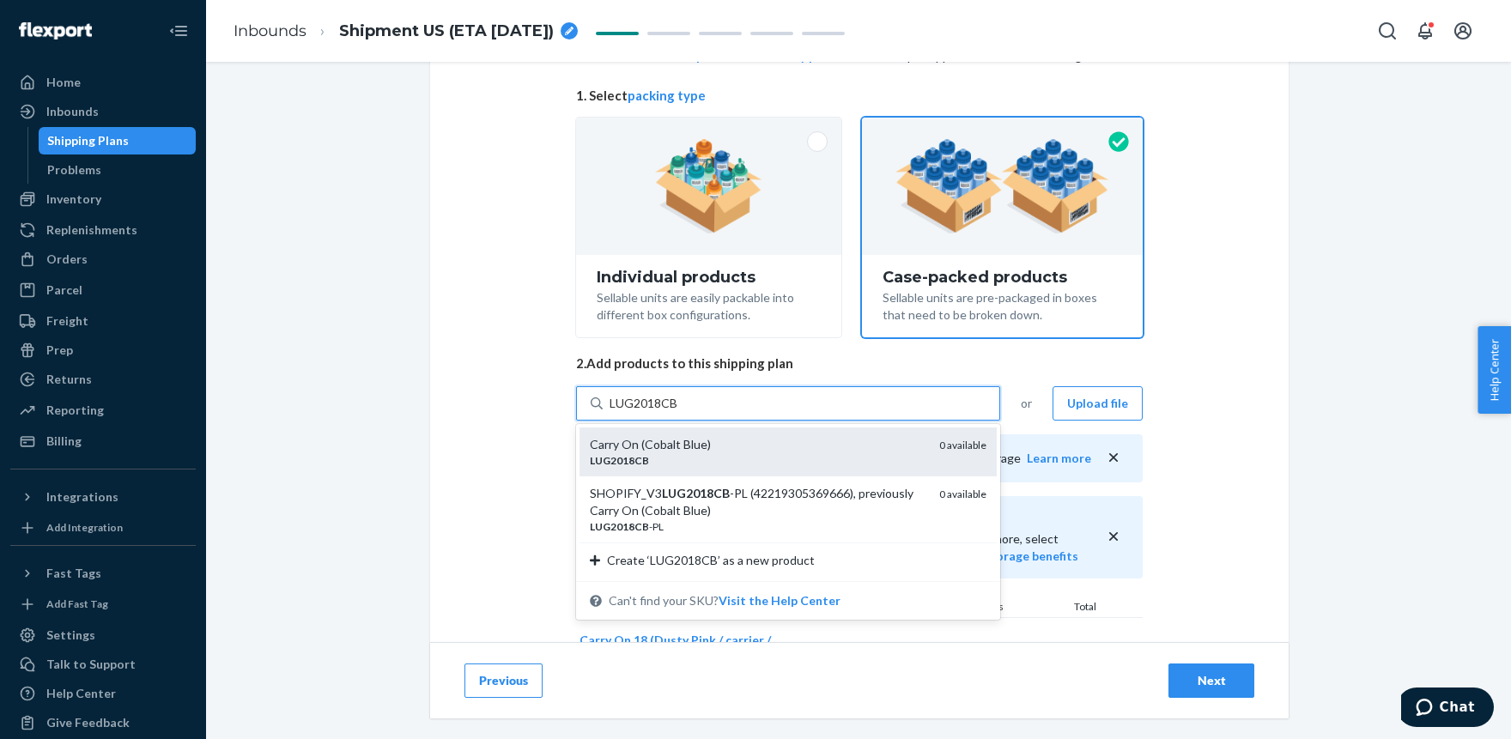
click at [699, 453] on div "LUG2018CB" at bounding box center [758, 460] width 336 height 15
click at [679, 412] on input "LUG2018CB" at bounding box center [644, 403] width 70 height 17
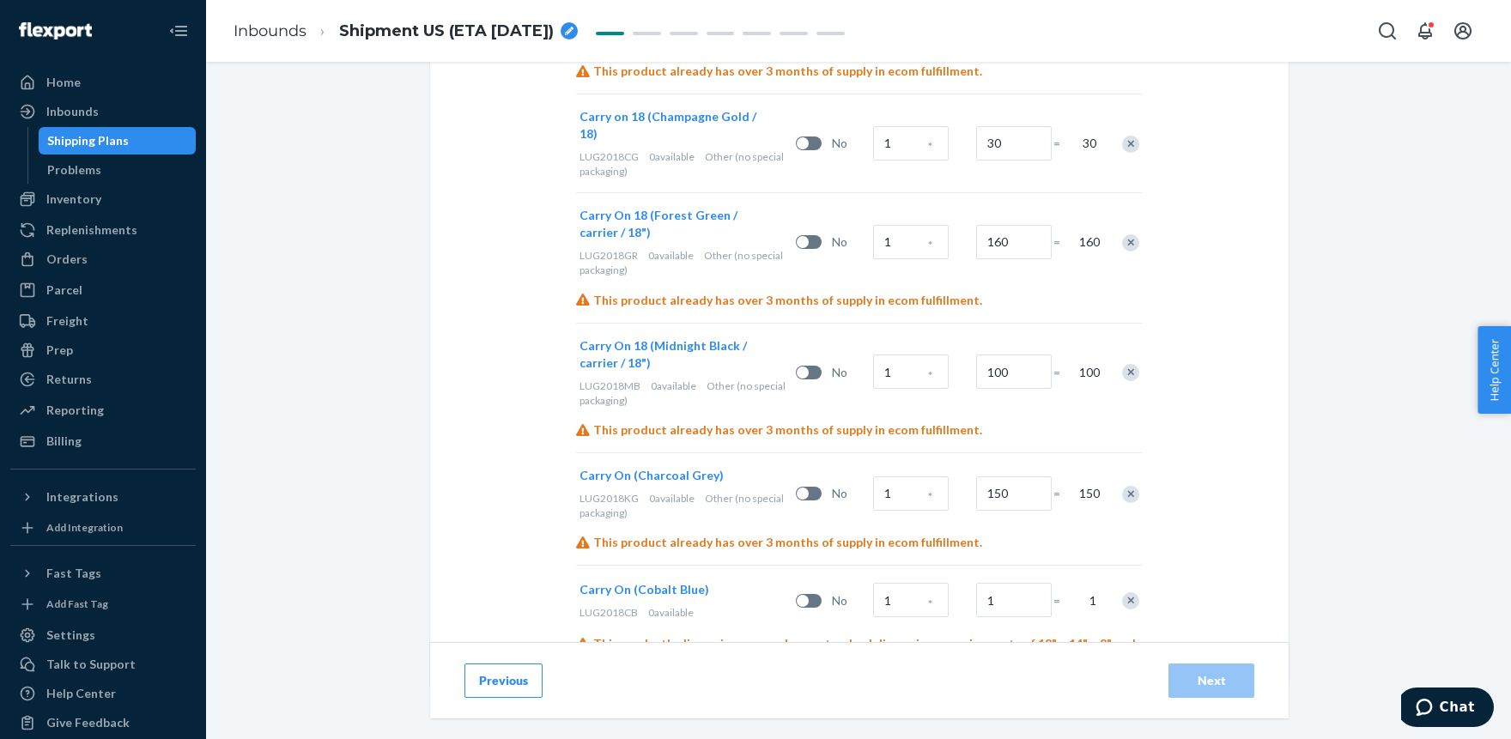
scroll to position [778, 0]
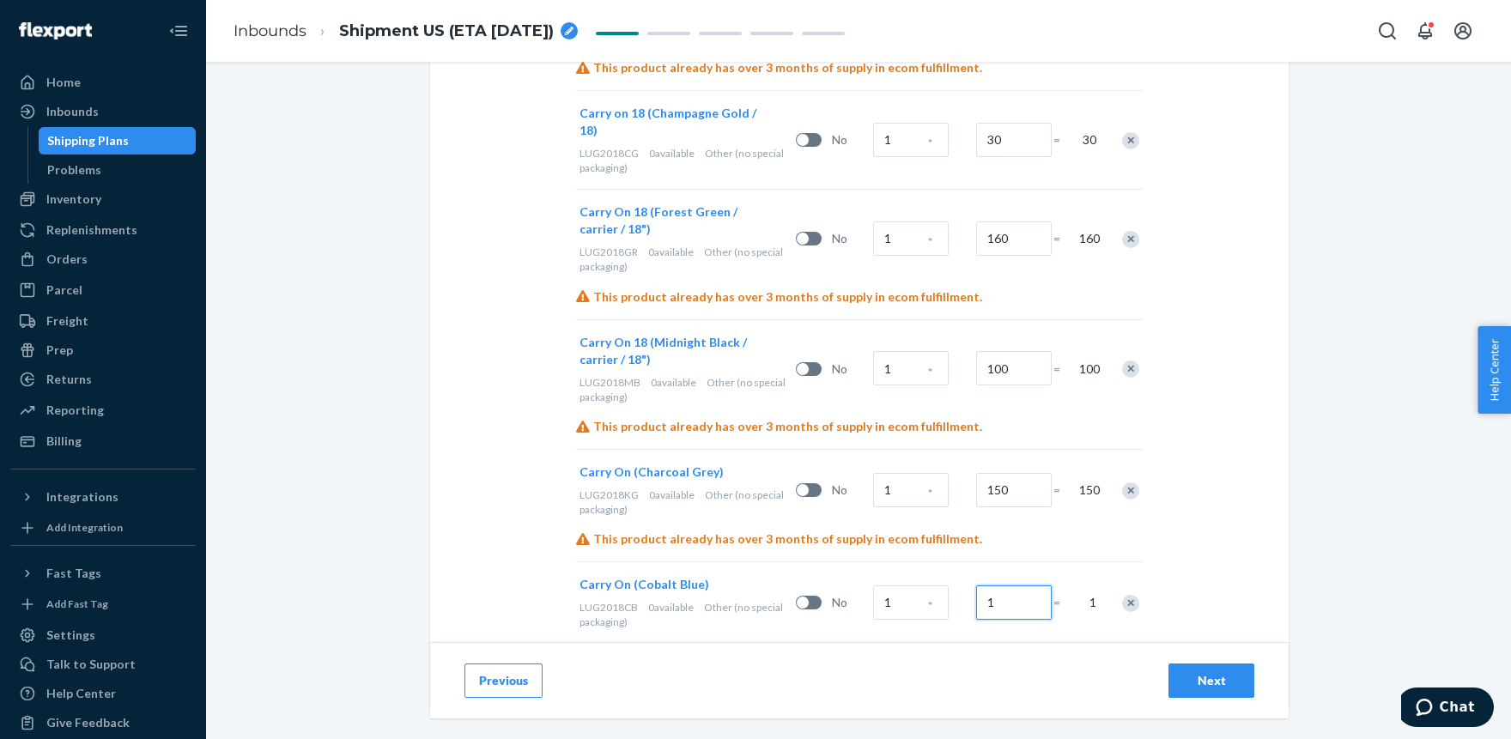
click at [1005, 585] on input "1" at bounding box center [1014, 602] width 76 height 34
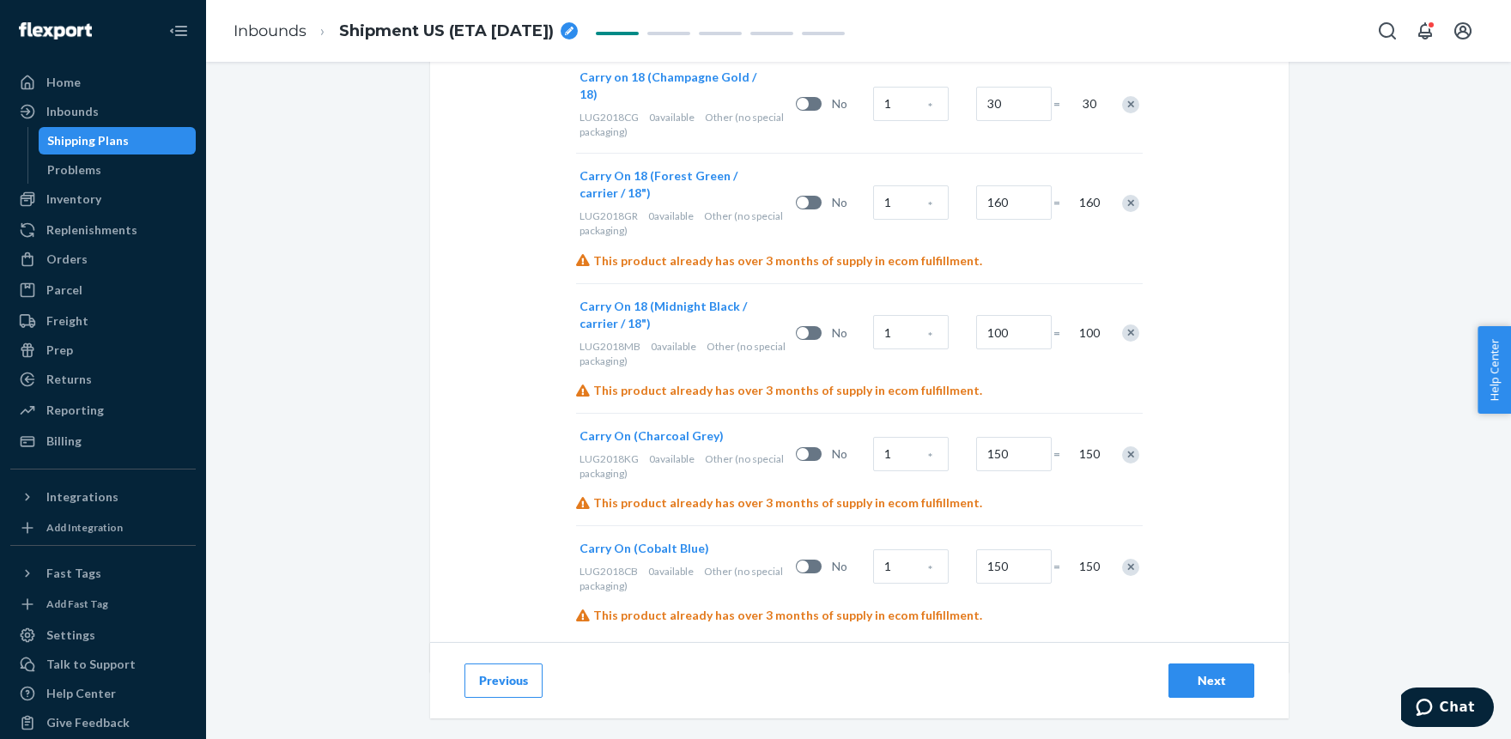
scroll to position [827, 0]
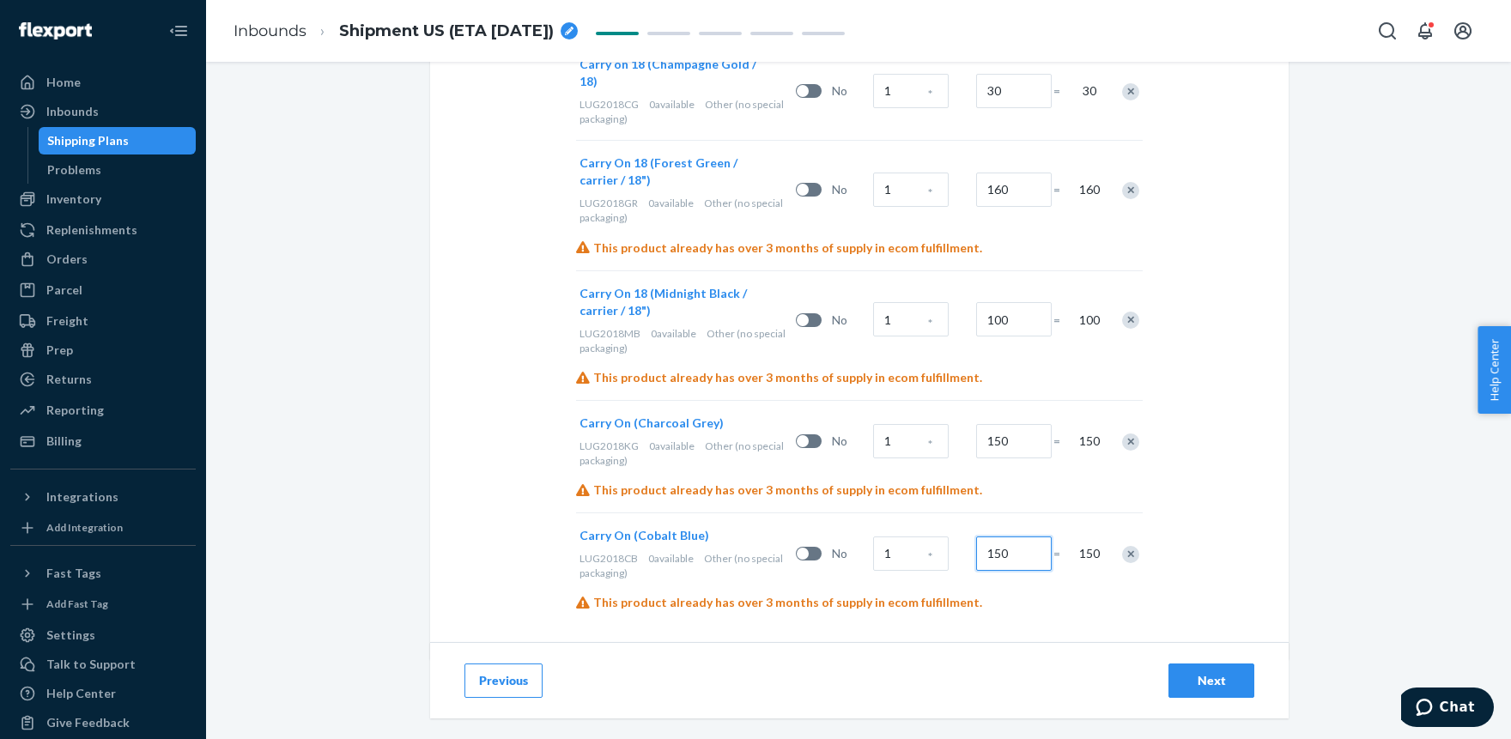
click at [992, 538] on input "150" at bounding box center [1014, 553] width 76 height 34
type input "50"
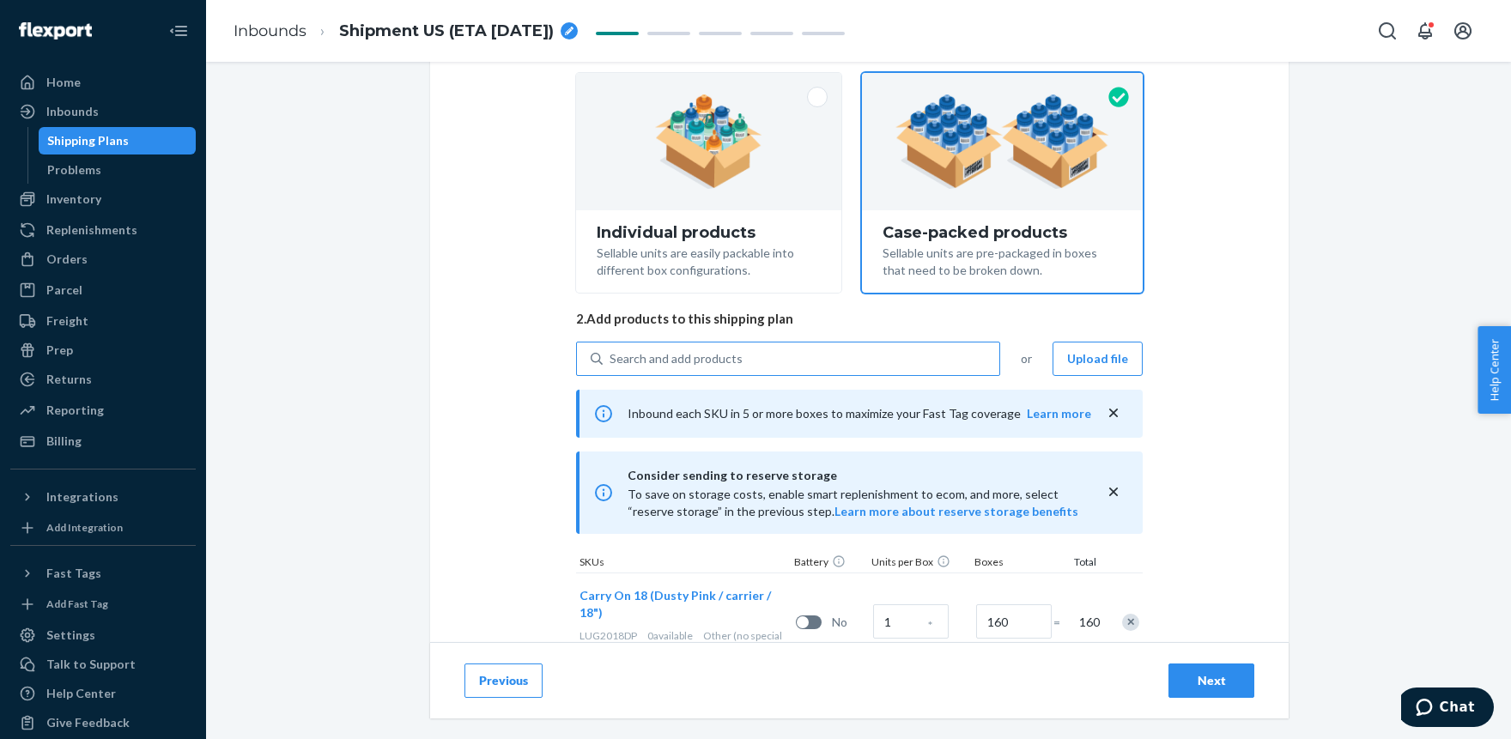
click at [774, 352] on div "Search and add products" at bounding box center [801, 358] width 397 height 31
paste input "LUG2018SB"
type input "LUG2018SB"
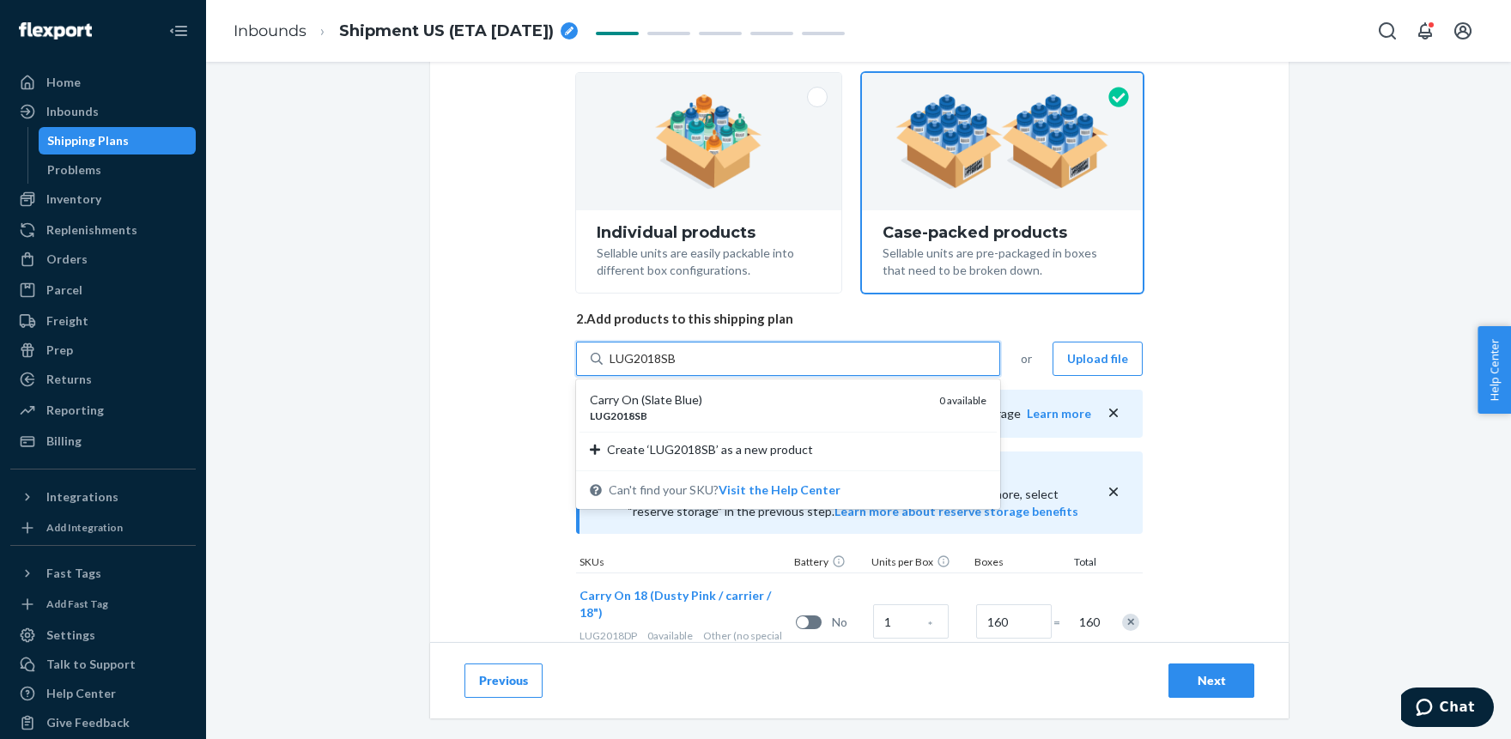
click at [700, 392] on div "Carry On (Slate Blue)" at bounding box center [758, 399] width 336 height 17
click at [677, 367] on input "LUG2018SB" at bounding box center [643, 358] width 68 height 17
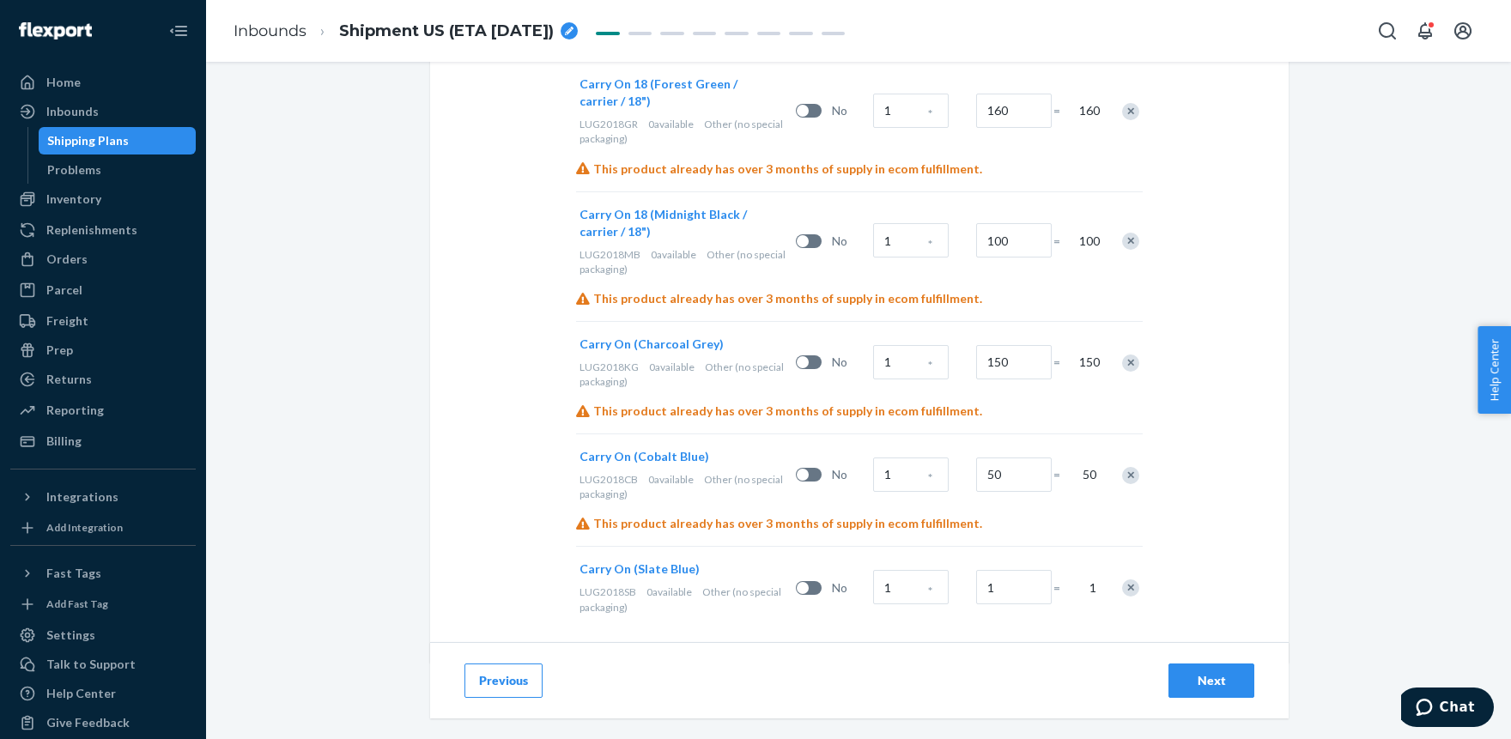
scroll to position [908, 0]
click at [1015, 572] on input "1" at bounding box center [1014, 584] width 76 height 34
type input "200"
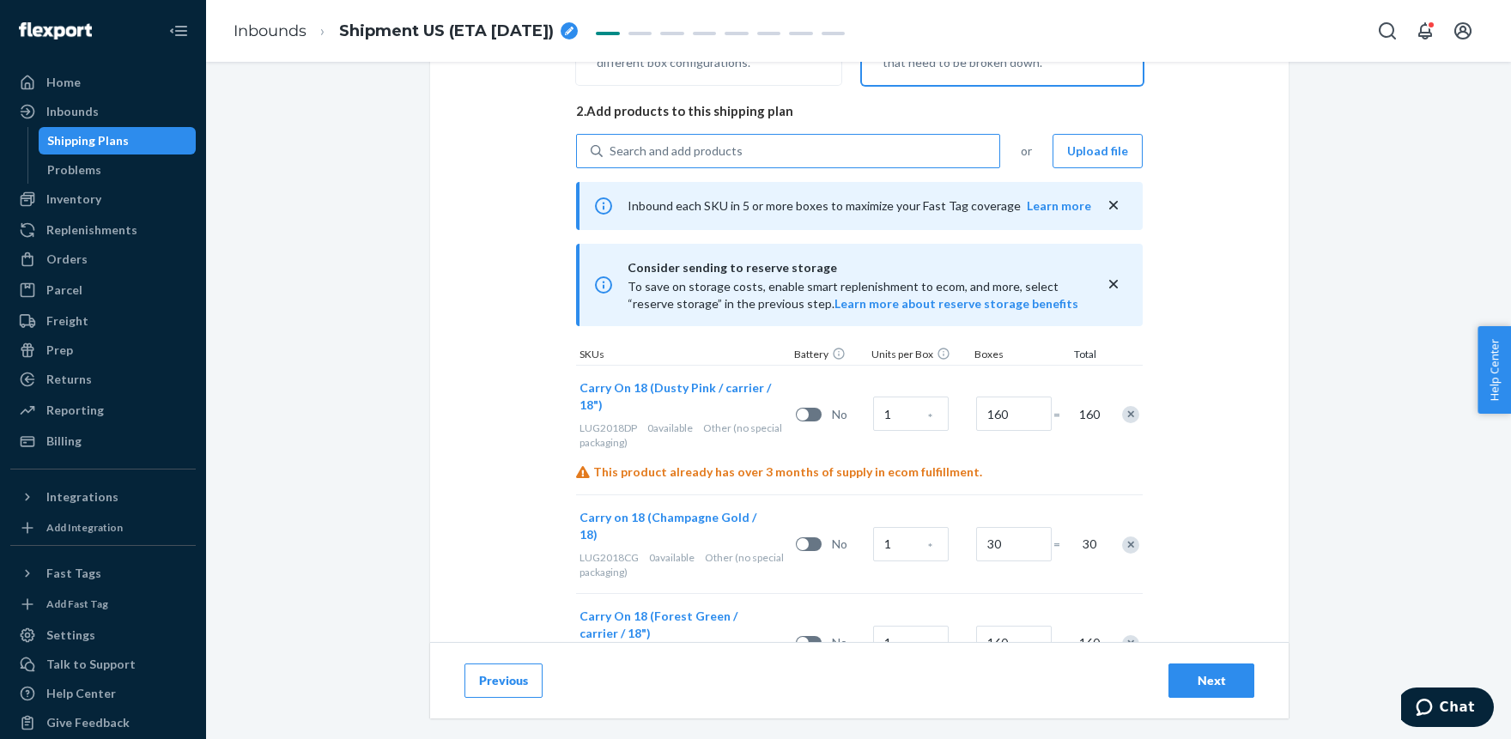
scroll to position [247, 0]
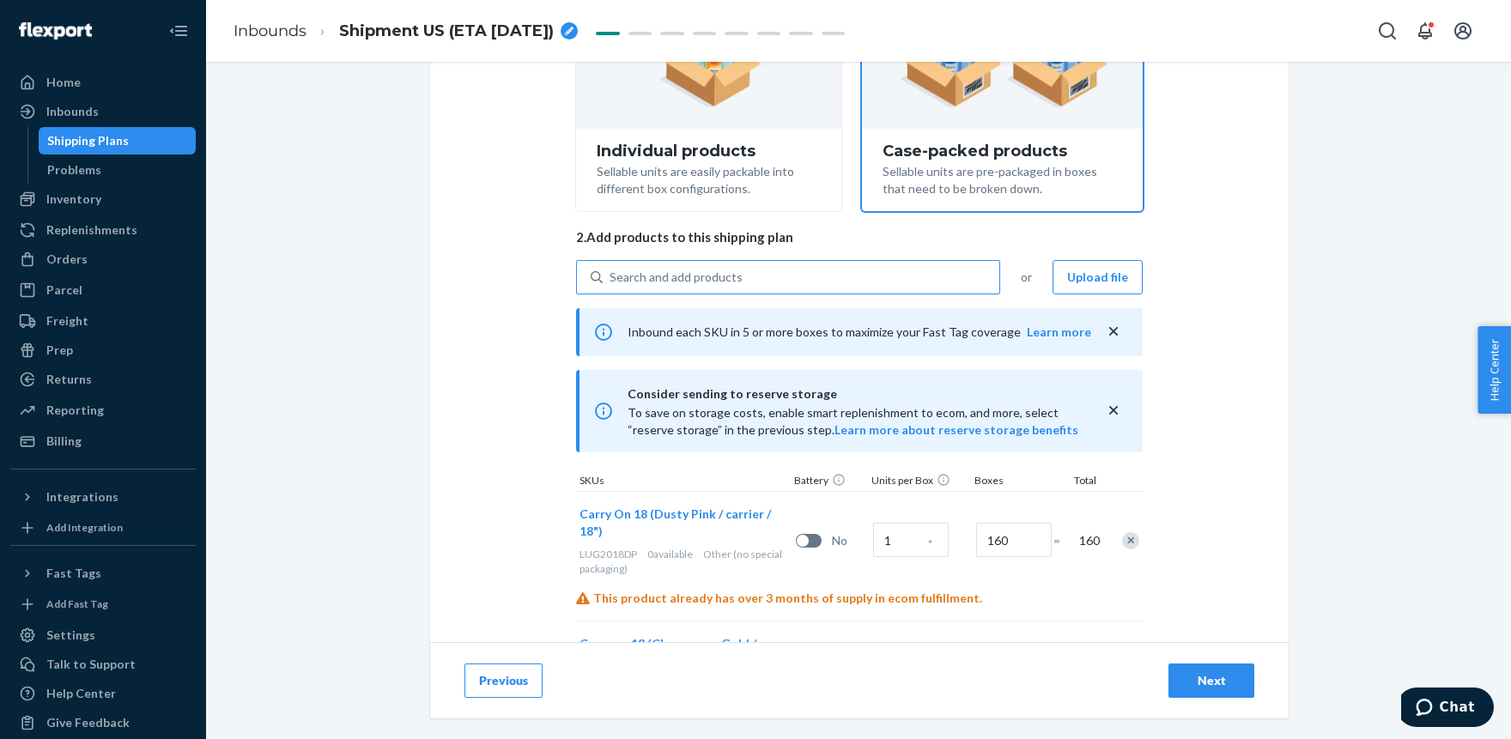
click at [682, 275] on div "Search and add products" at bounding box center [675, 277] width 133 height 17
click at [611, 275] on input "Search and add products" at bounding box center [610, 277] width 2 height 17
paste input "LCO1118CL"
type input "LCO1118CL"
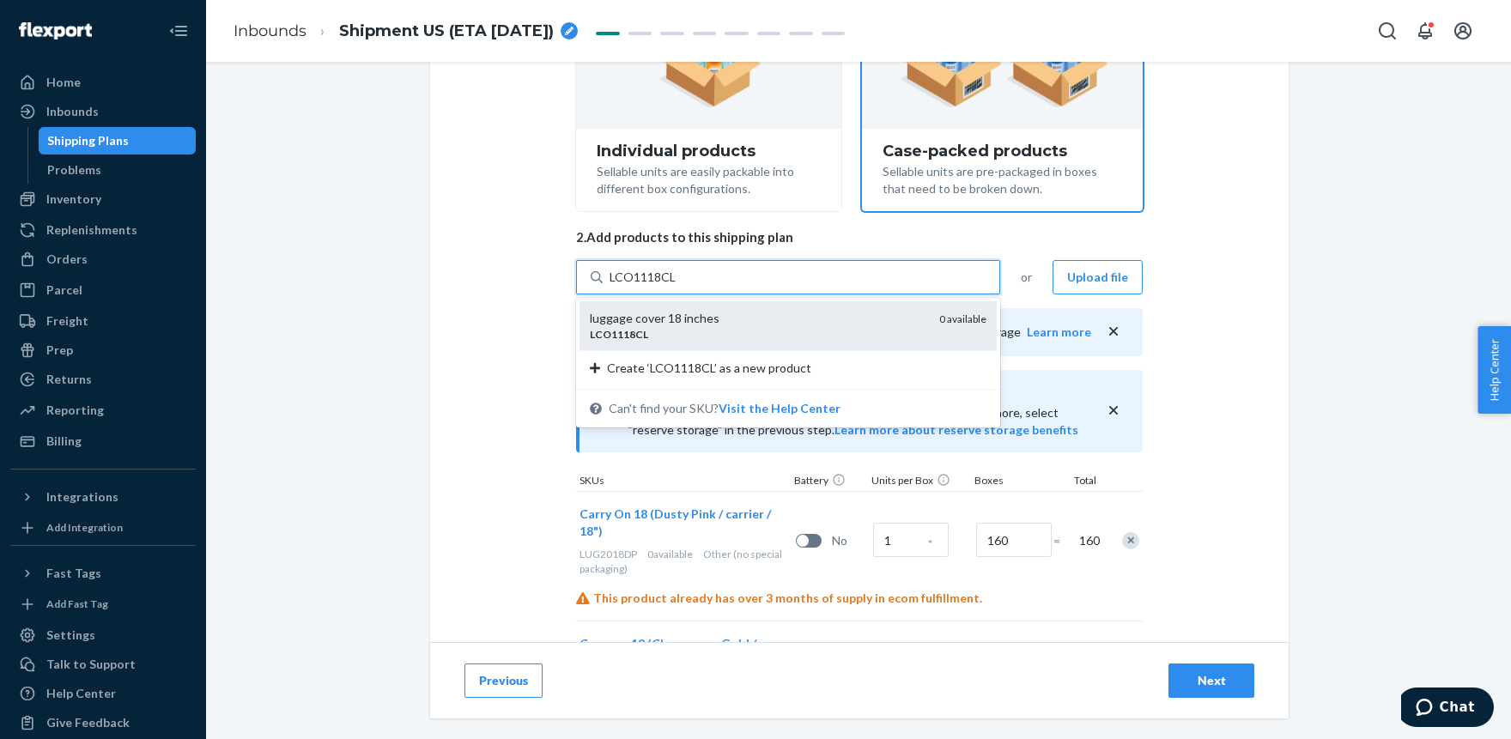
click at [660, 321] on div "luggage cover 18 inches" at bounding box center [758, 318] width 336 height 17
click at [660, 286] on input "LCO1118CL" at bounding box center [643, 277] width 68 height 17
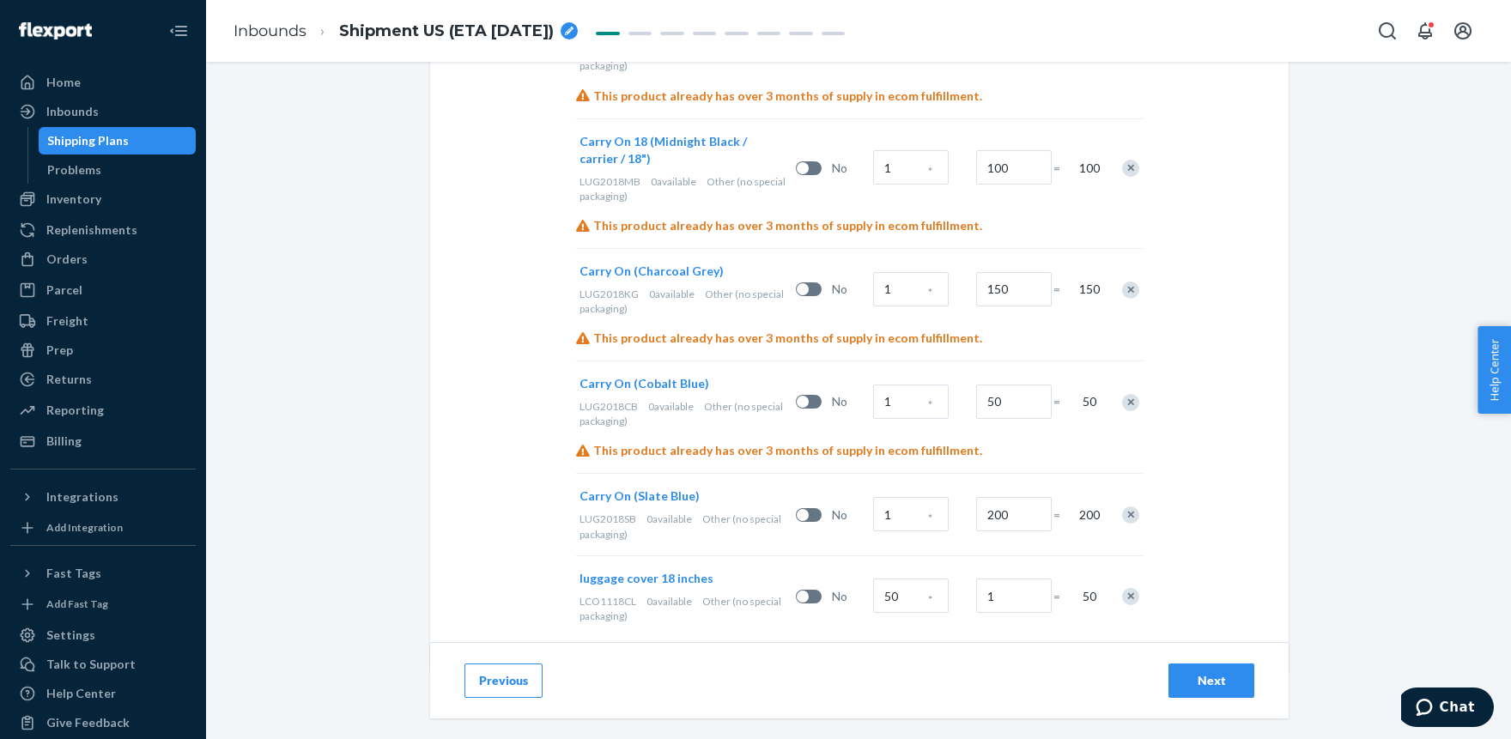
scroll to position [991, 0]
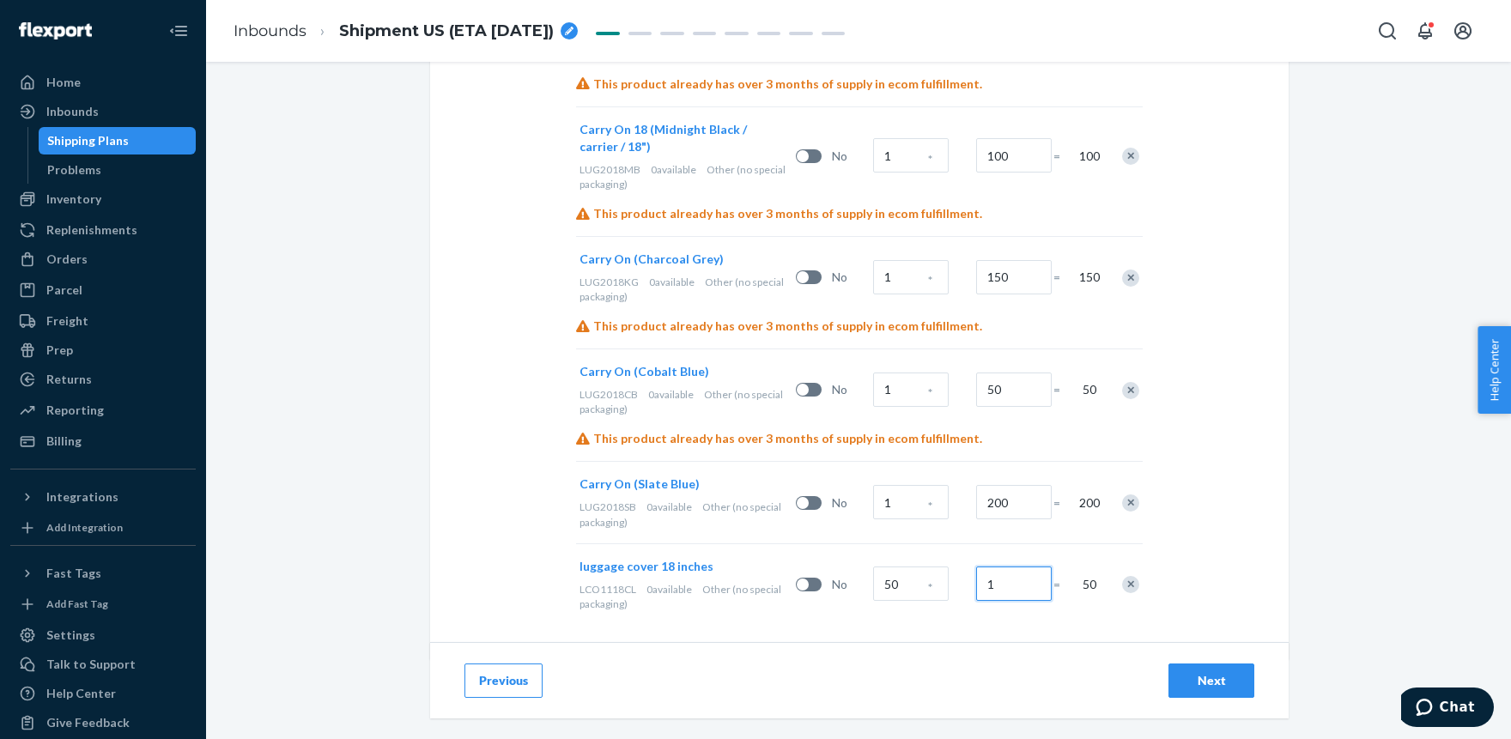
click at [1007, 566] on input "1" at bounding box center [1014, 583] width 76 height 34
type input "3"
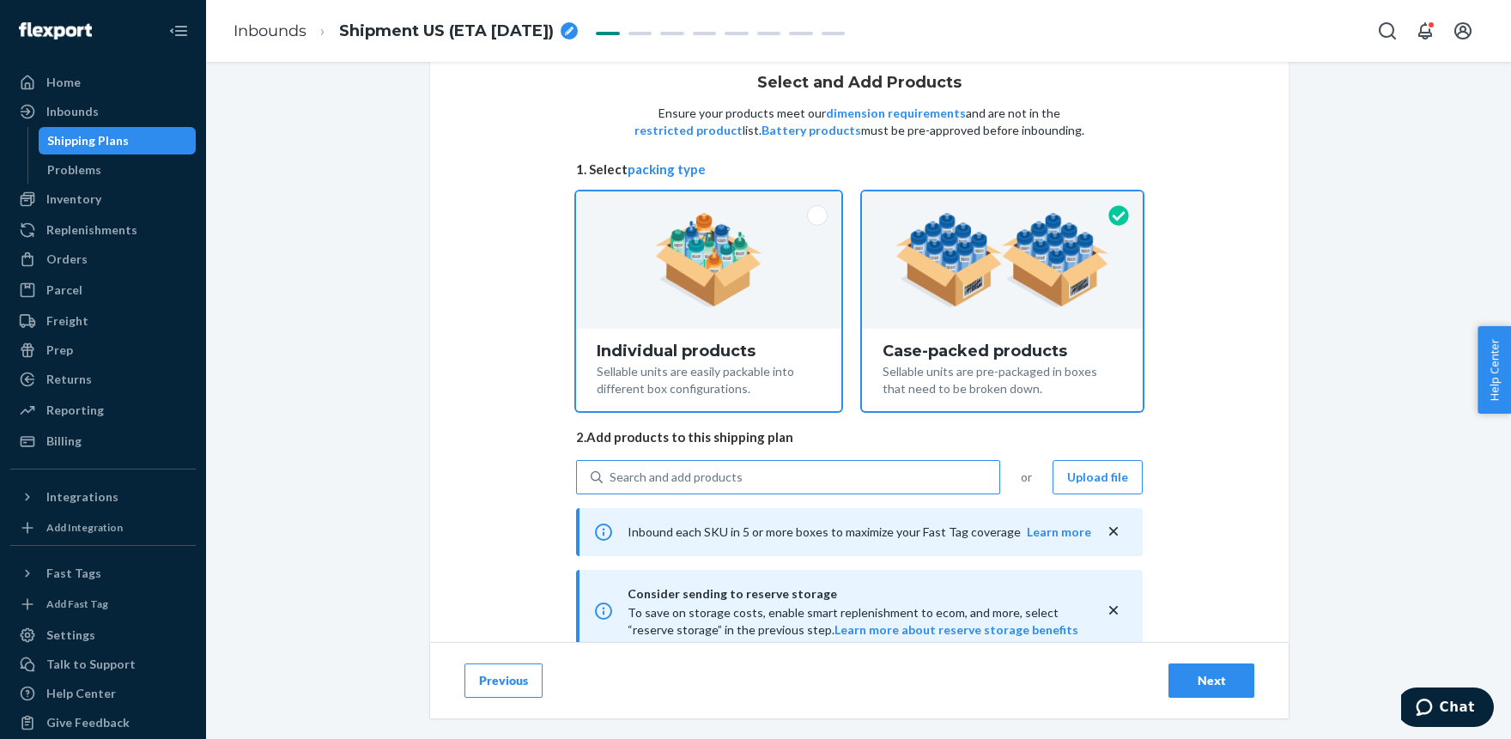
scroll to position [46, 0]
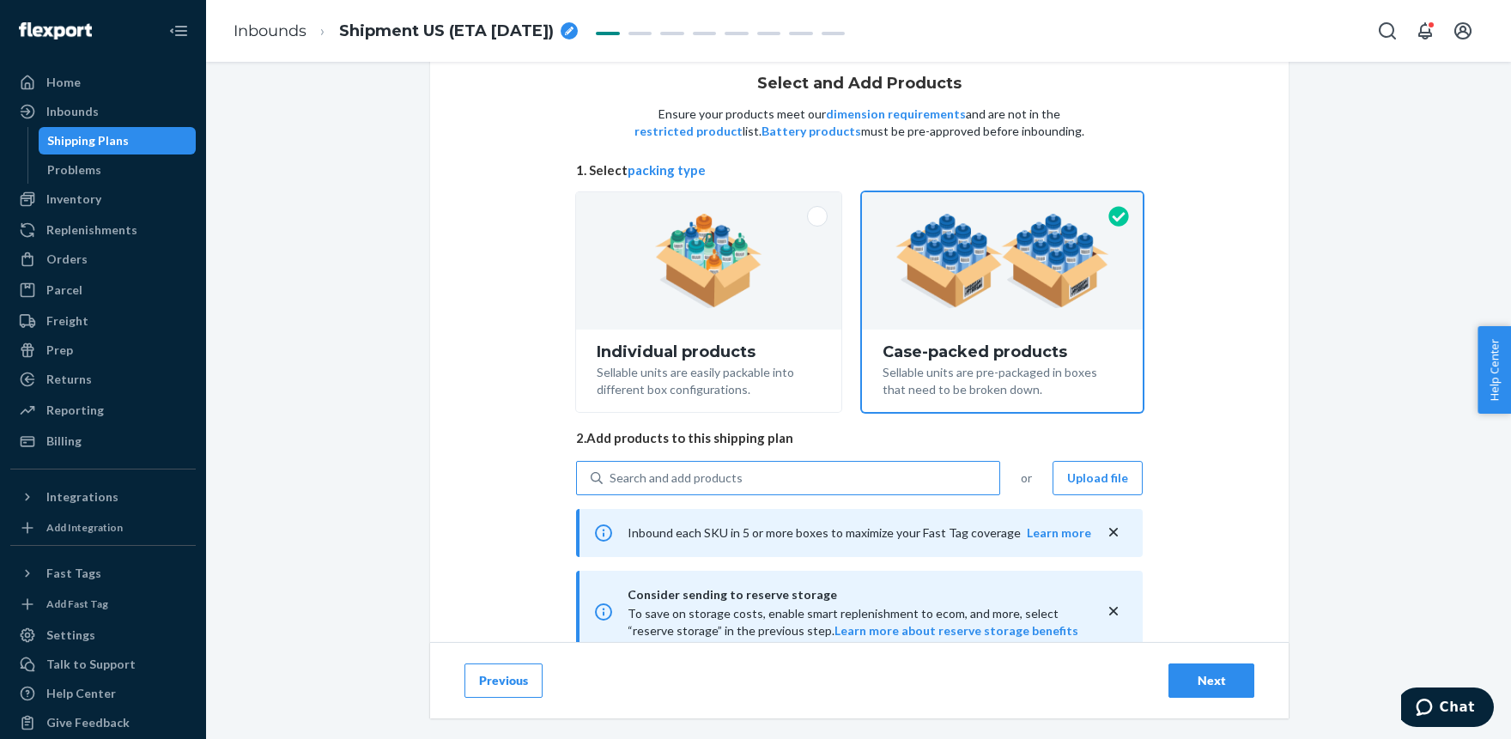
click at [669, 468] on div "Search and add products" at bounding box center [801, 478] width 397 height 31
click at [611, 470] on input "Search and add products" at bounding box center [610, 478] width 2 height 17
paste input "LCO1124CL"
type input "LCO1124CL"
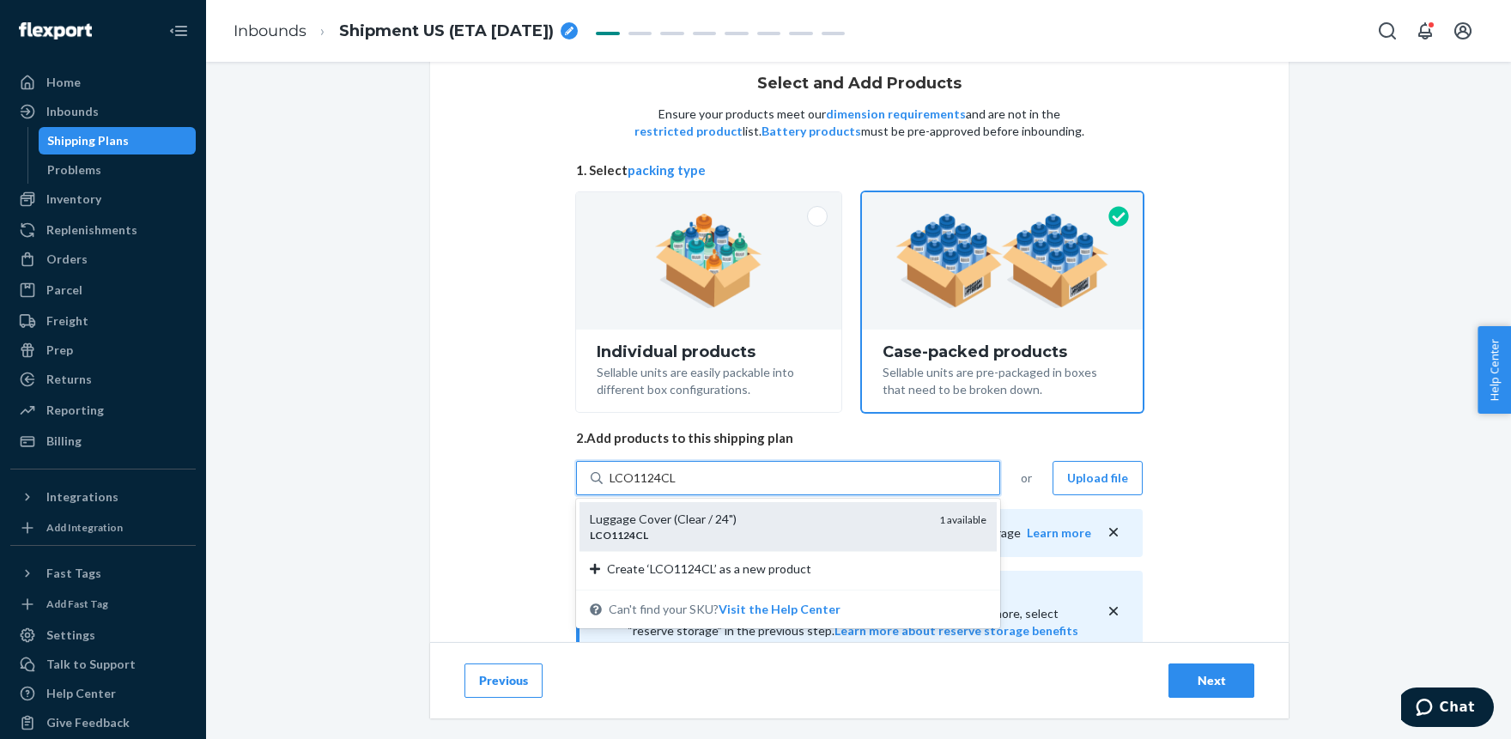
click at [685, 518] on div "Luggage Cover (Clear / 24")" at bounding box center [758, 519] width 336 height 17
click at [677, 487] on input "LCO1124CL" at bounding box center [643, 478] width 68 height 17
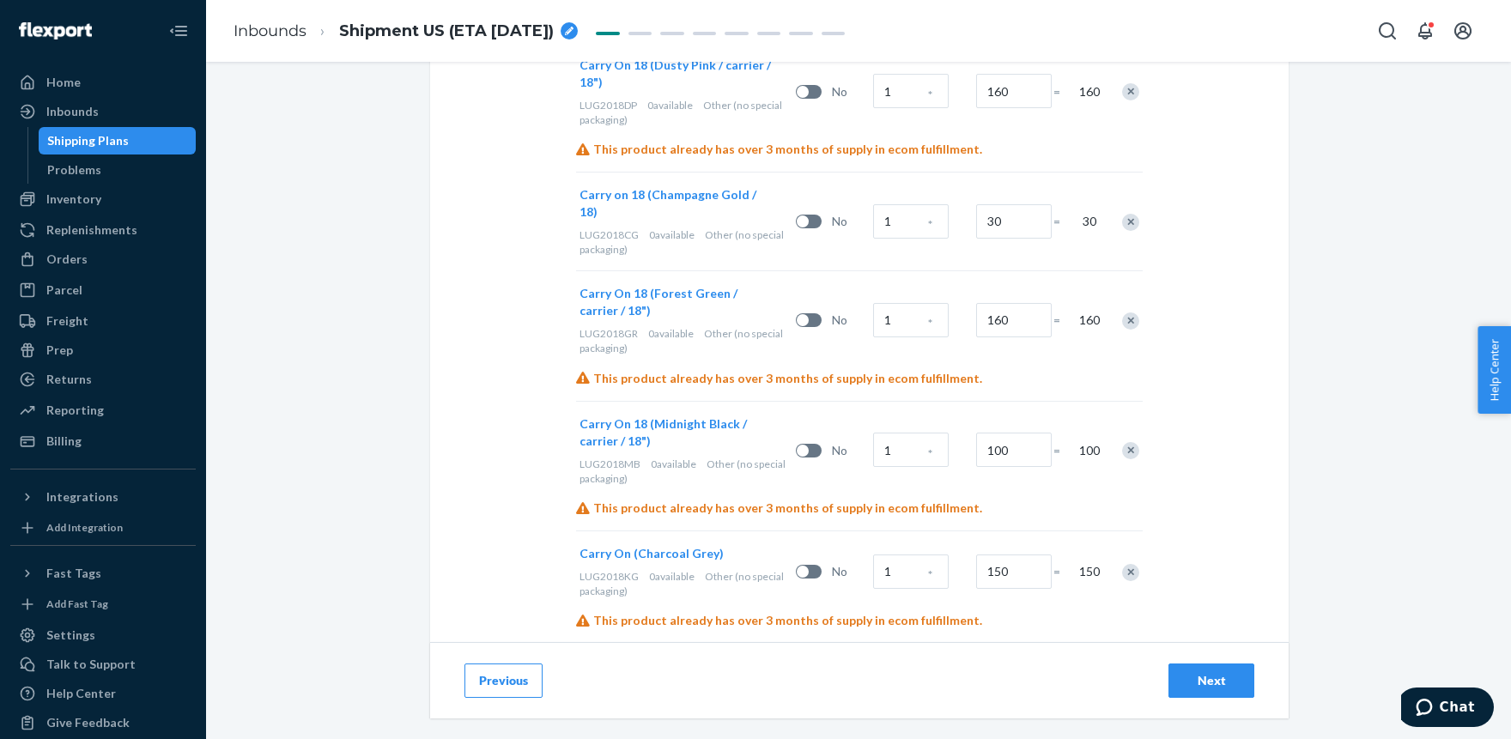
scroll to position [318, 0]
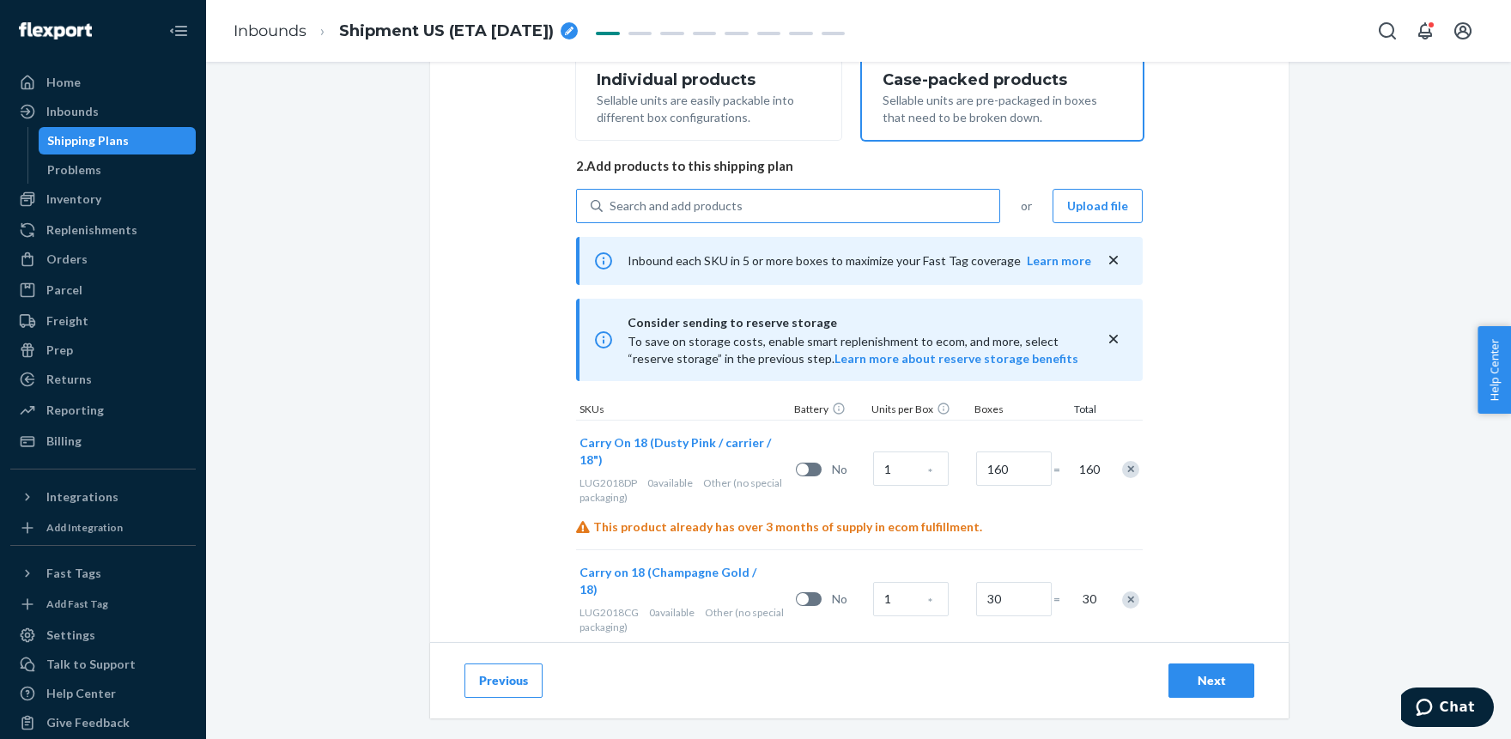
click at [693, 209] on div "Search and add products" at bounding box center [675, 205] width 133 height 17
click at [611, 209] on input "Search and add products" at bounding box center [610, 205] width 2 height 17
paste input "HIPP1325SG"
type input "HIPP1325SG"
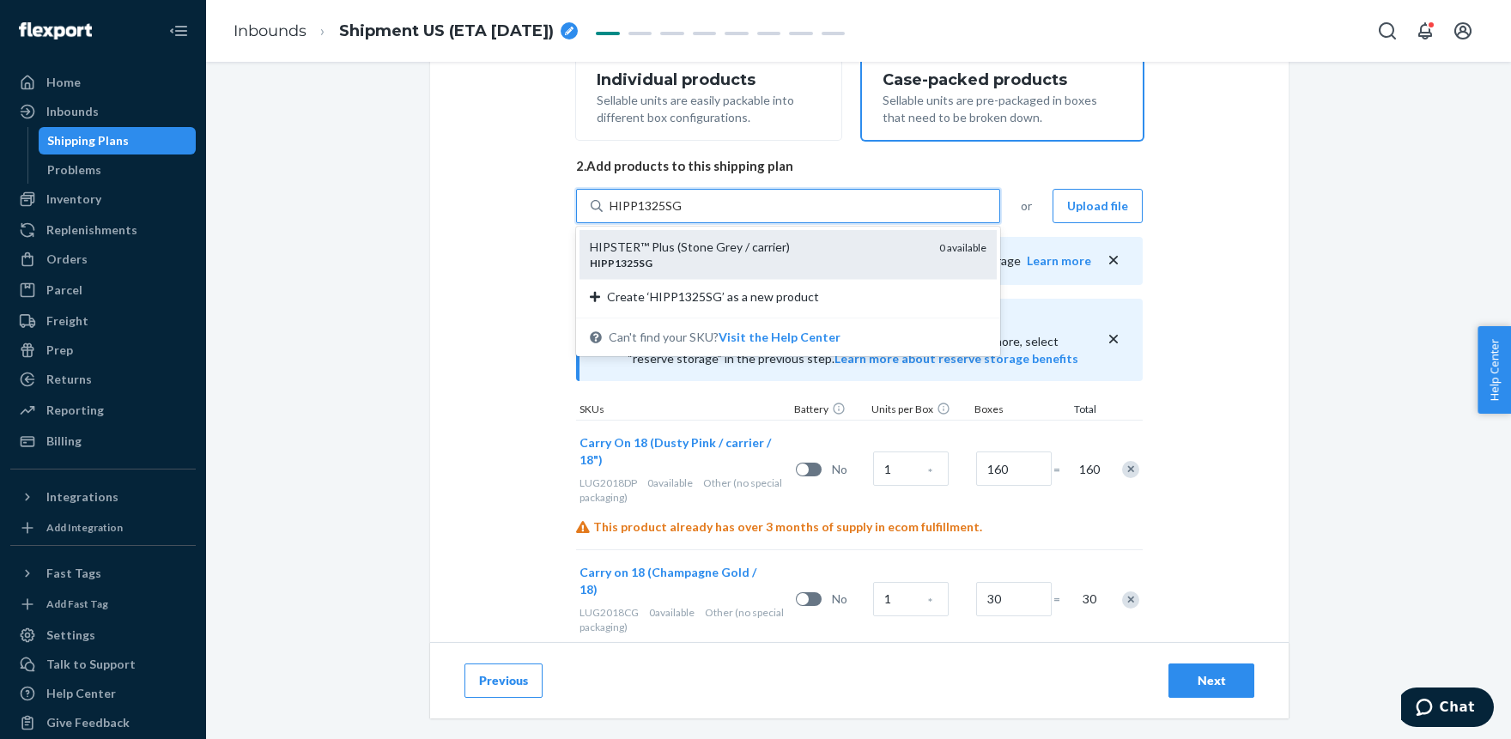
click at [677, 247] on div "HIPSTER™ Plus (Stone Grey / carrier)" at bounding box center [758, 247] width 336 height 17
click at [677, 215] on input "HIPP1325SG" at bounding box center [645, 205] width 72 height 17
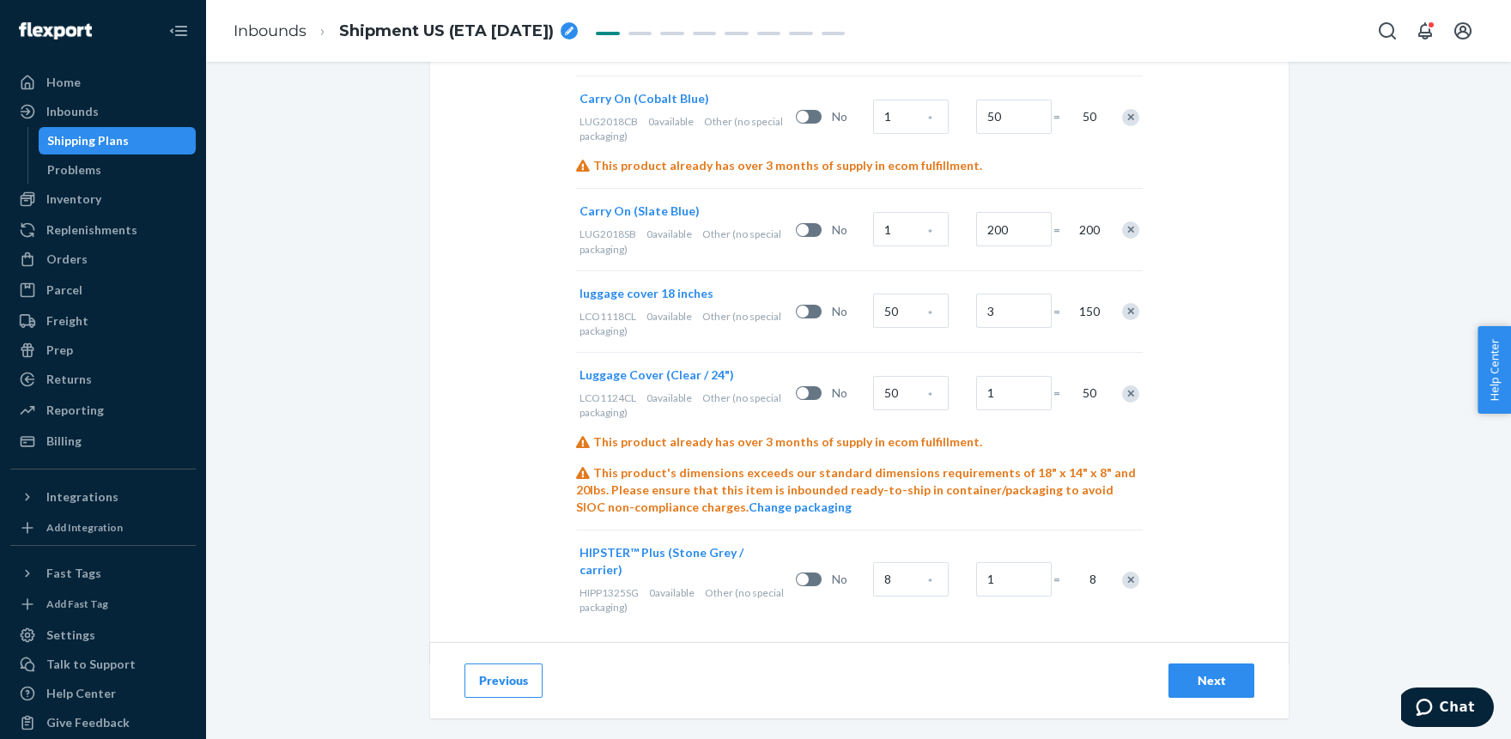
scroll to position [1266, 0]
click at [999, 560] on input "1" at bounding box center [1014, 577] width 76 height 34
type input "25"
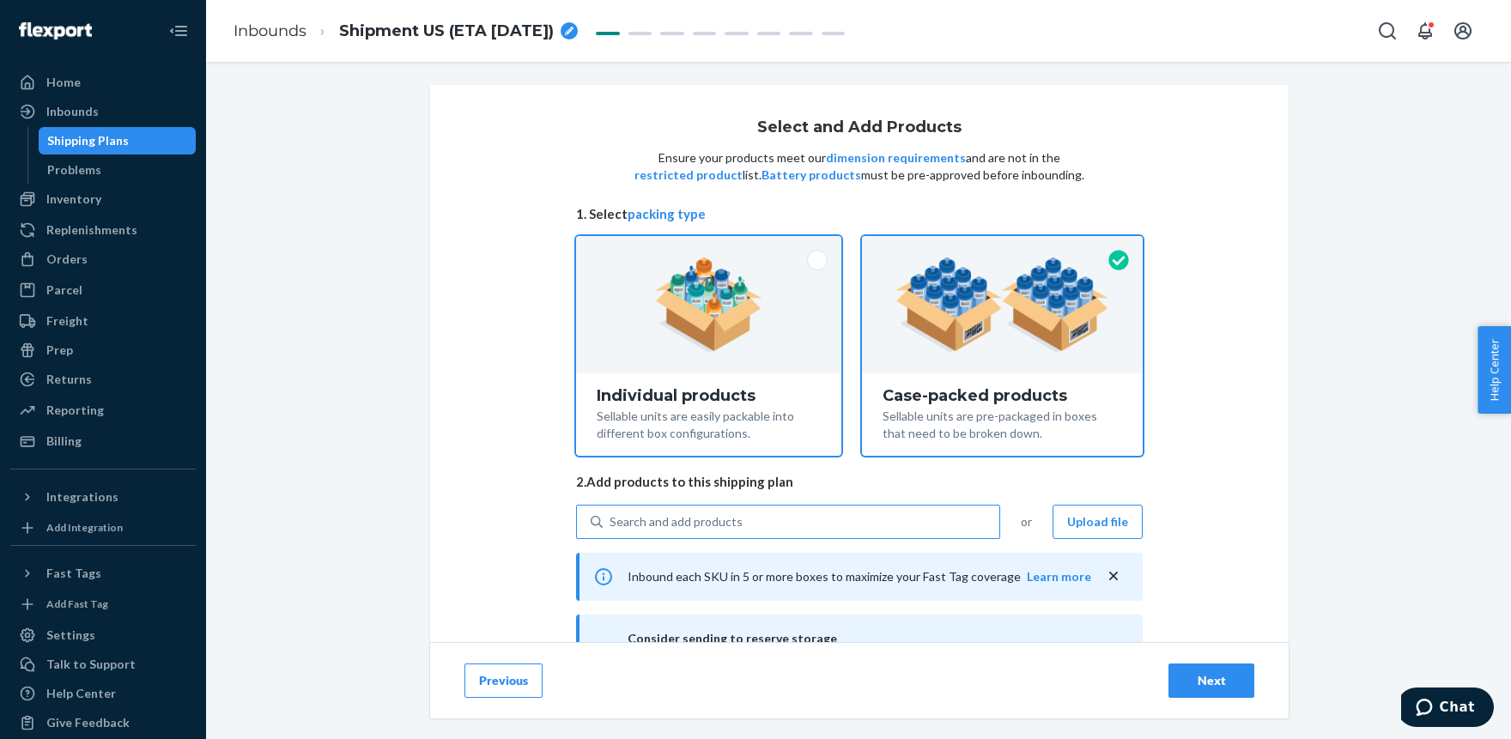
scroll to position [0, 0]
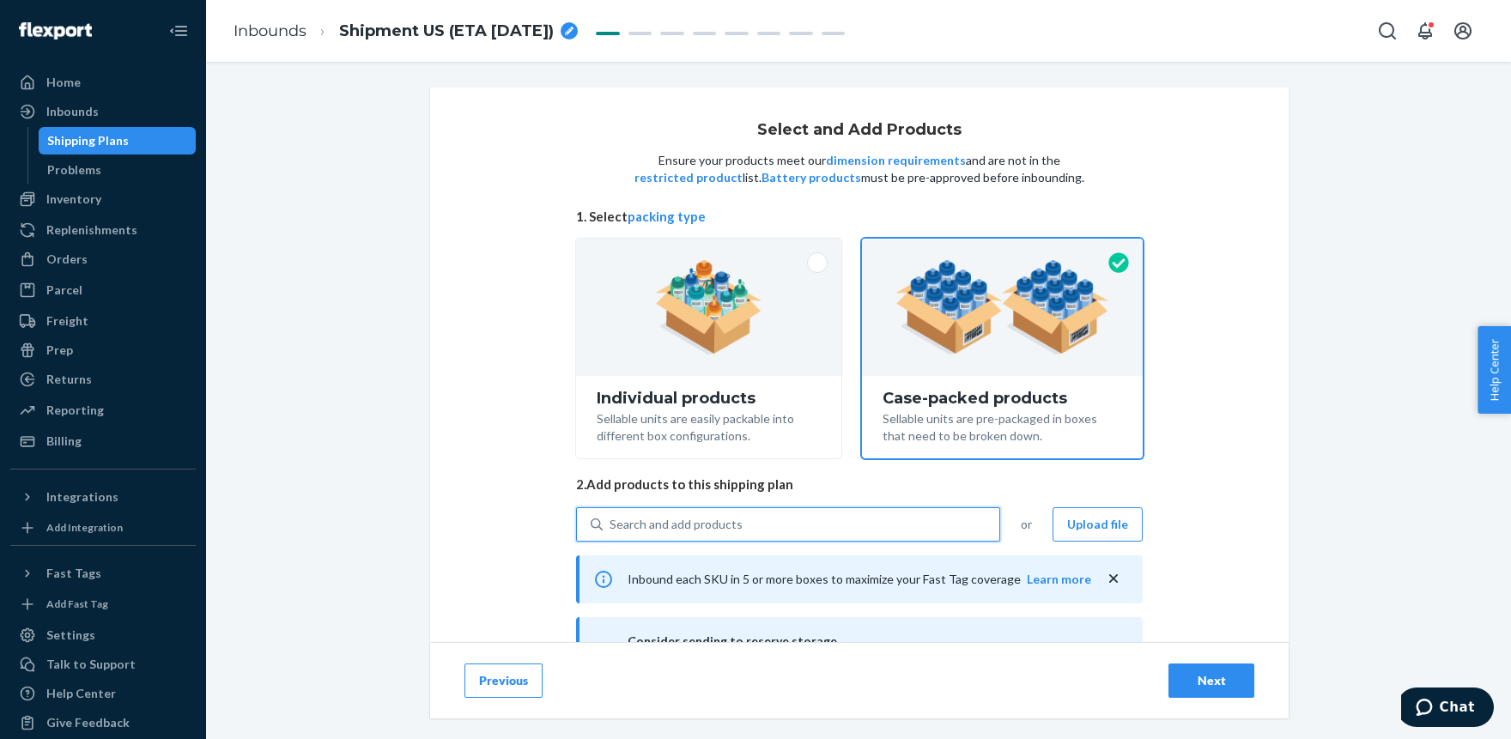
click at [666, 524] on div "Search and add products" at bounding box center [675, 524] width 133 height 17
paste input "HIPP1325CB"
type input "HIPP1325CB"
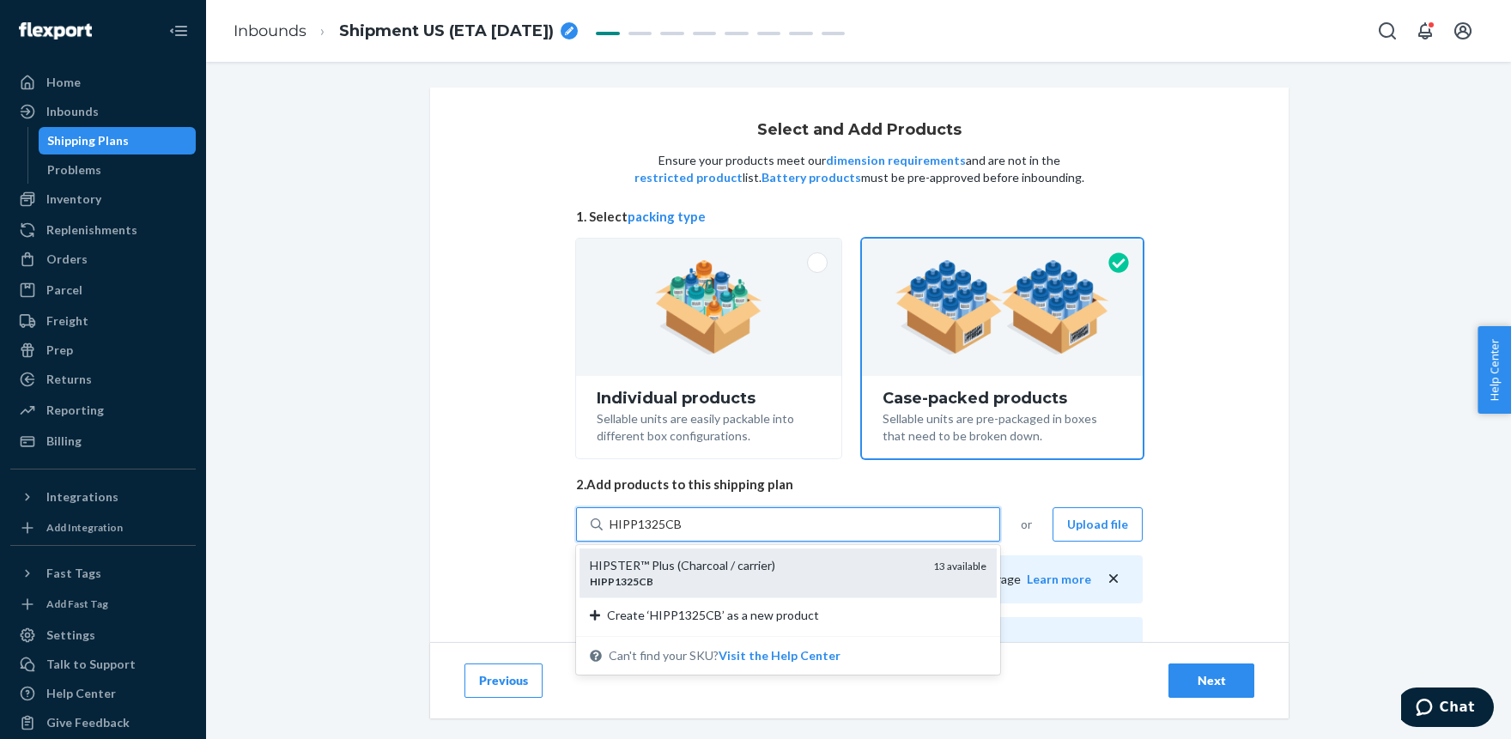
click at [645, 560] on div "HIPSTER™ Plus (Charcoal / carrier)" at bounding box center [755, 565] width 330 height 17
click at [645, 533] on input "HIPP1325CB" at bounding box center [645, 524] width 73 height 17
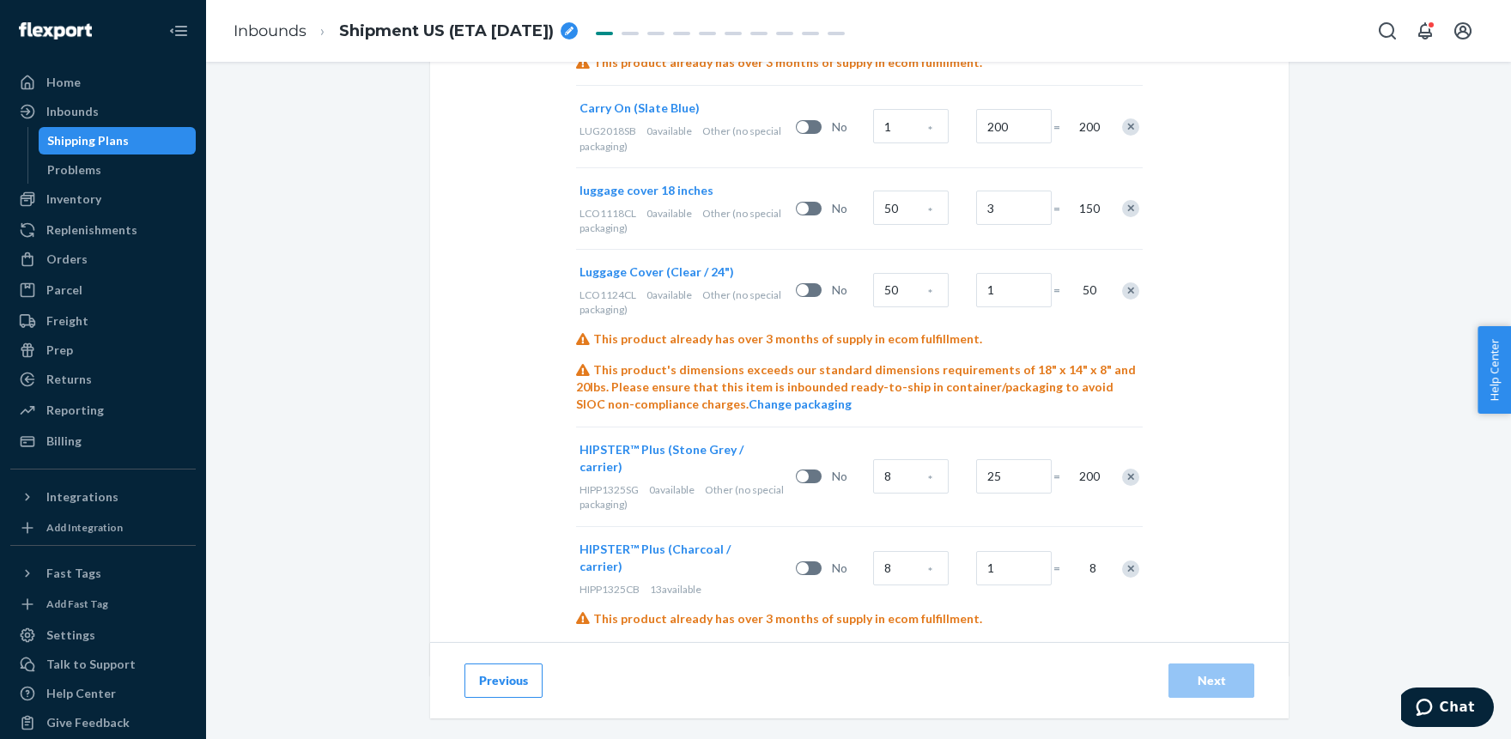
scroll to position [1368, 0]
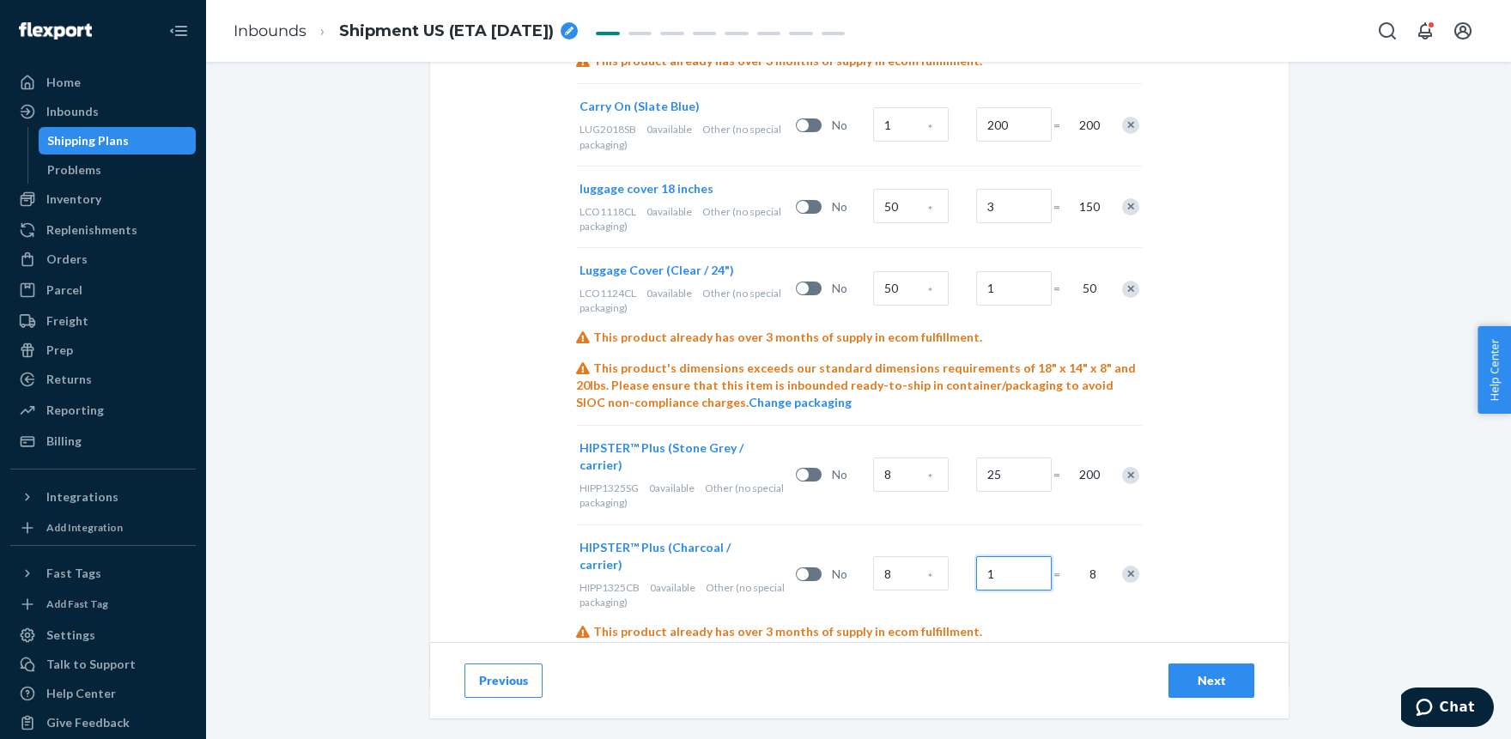
click at [1011, 556] on input "1" at bounding box center [1014, 573] width 76 height 34
type input "27"
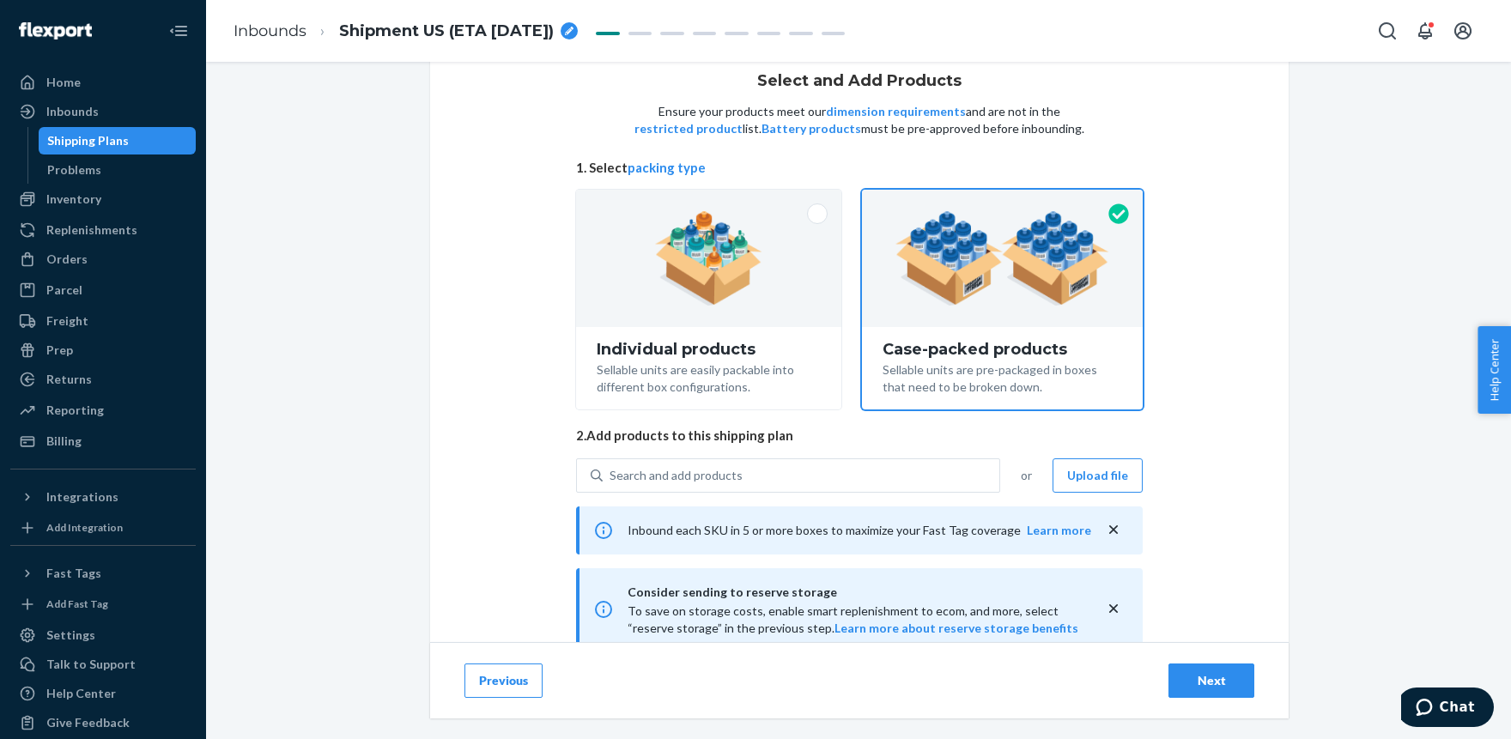
scroll to position [46, 0]
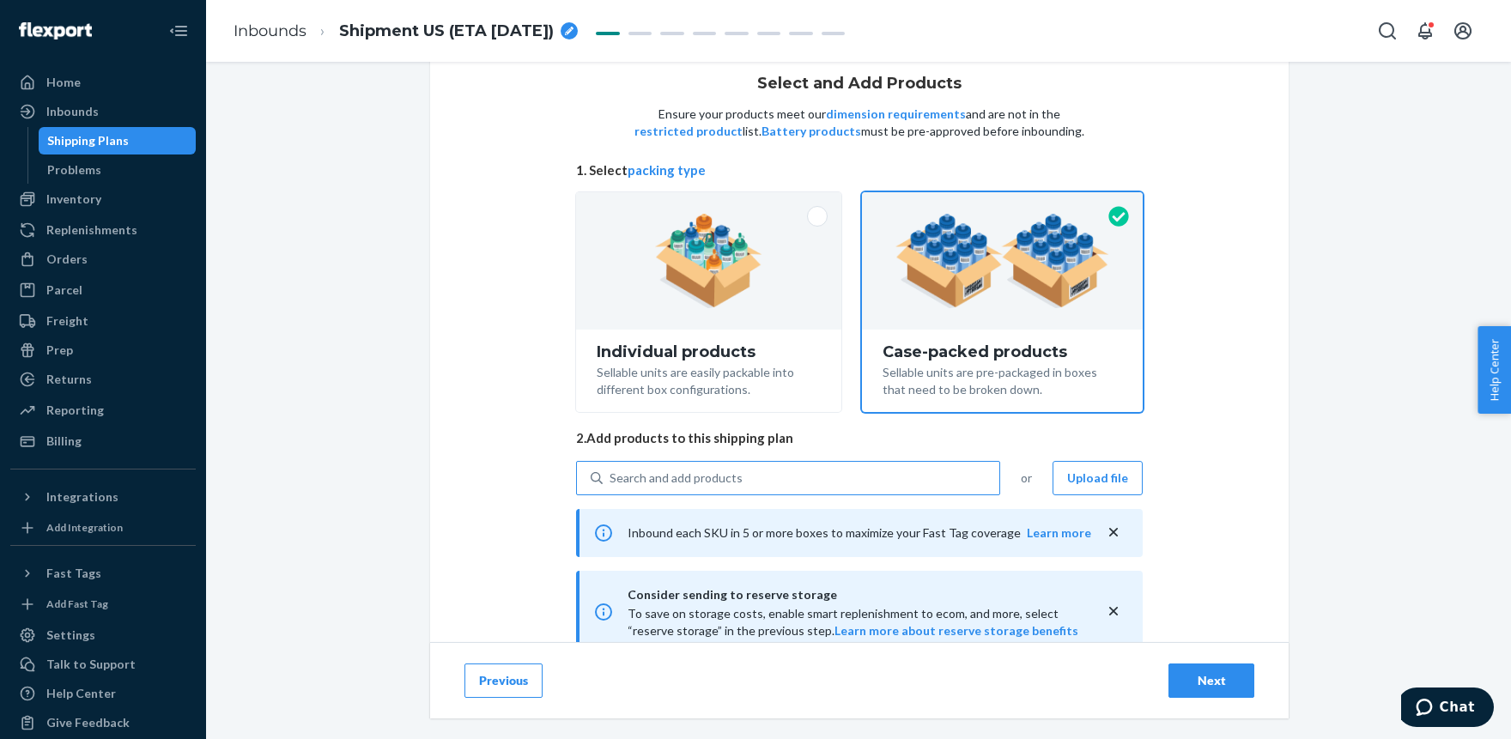
click at [721, 479] on div "Search and add products" at bounding box center [675, 478] width 133 height 17
click at [611, 479] on input "Search and add products" at bounding box center [610, 478] width 2 height 17
paste input "INF1527C-1"
type input "INF1527C-1"
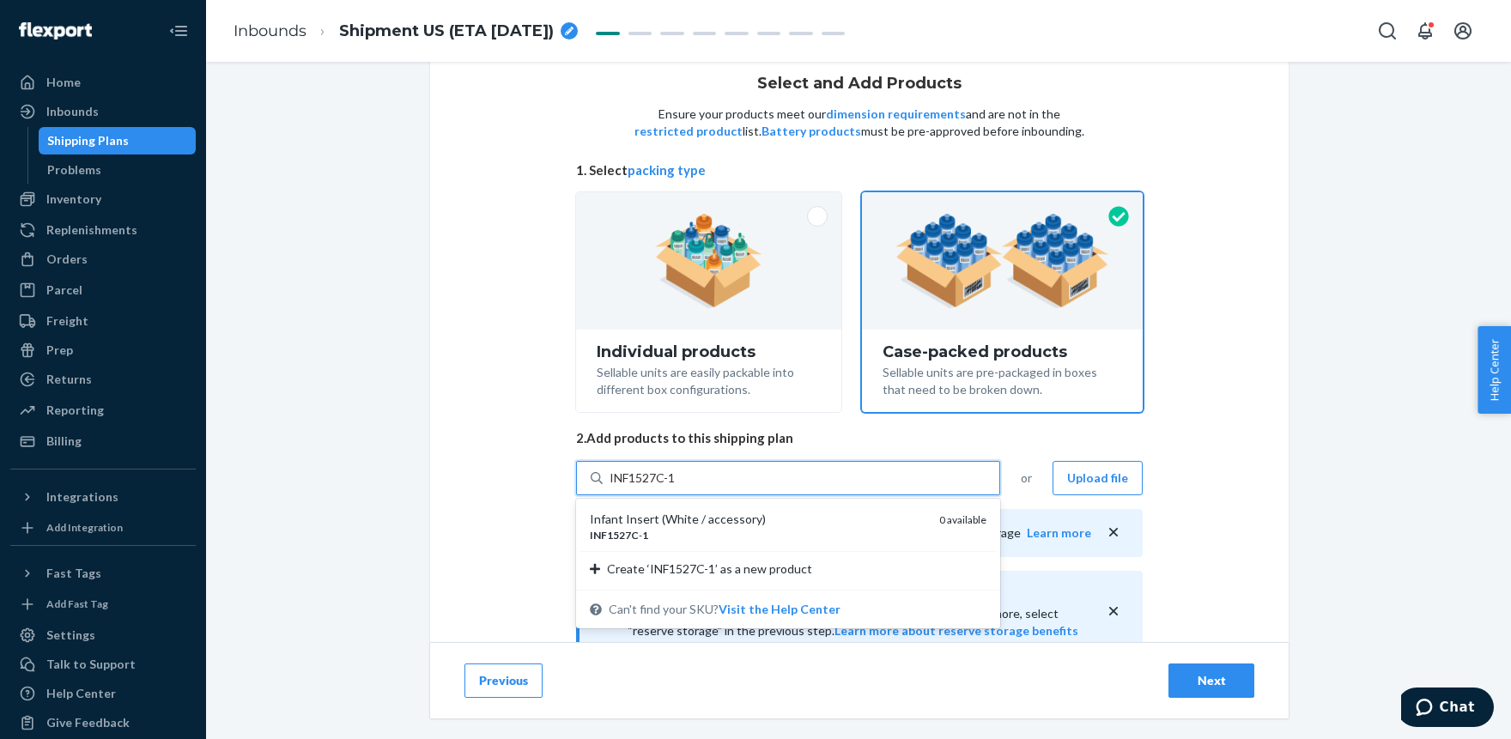
click at [702, 515] on div "Infant Insert (White / accessory)" at bounding box center [758, 519] width 336 height 17
click at [677, 487] on input "INF1527C-1" at bounding box center [643, 478] width 68 height 17
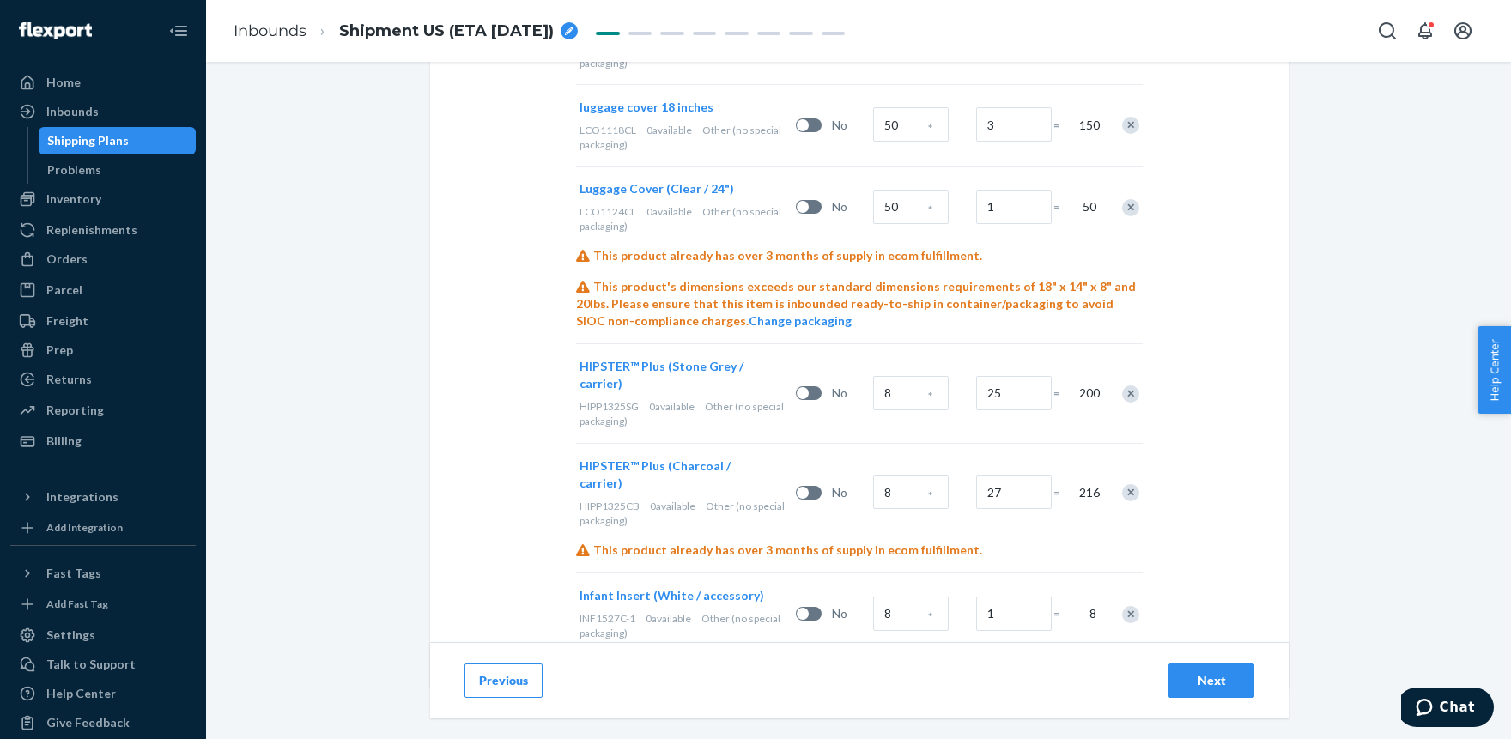
scroll to position [1461, 0]
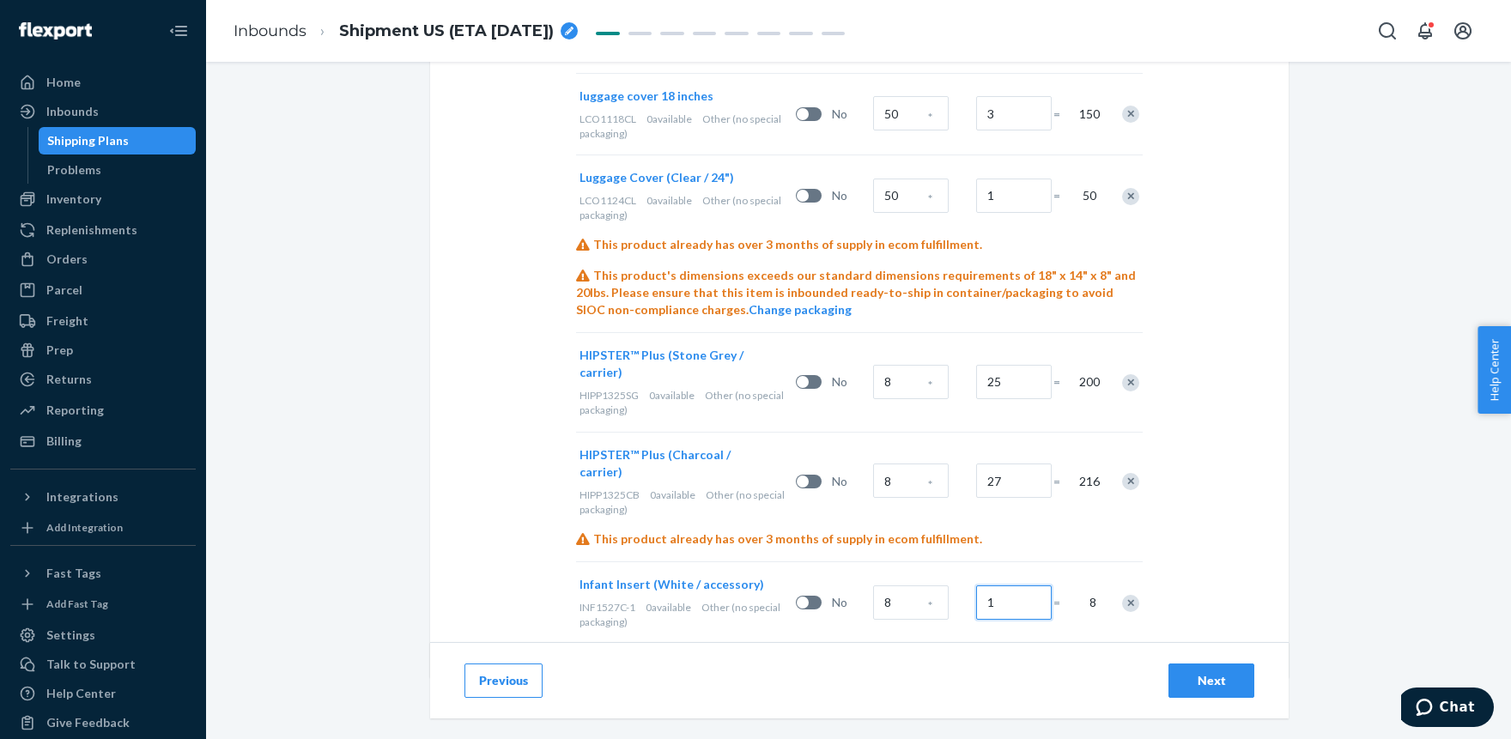
click at [1012, 585] on input "1" at bounding box center [1014, 602] width 76 height 34
paste input "40"
type input "5"
click at [1199, 683] on div "Next" at bounding box center [1211, 680] width 57 height 17
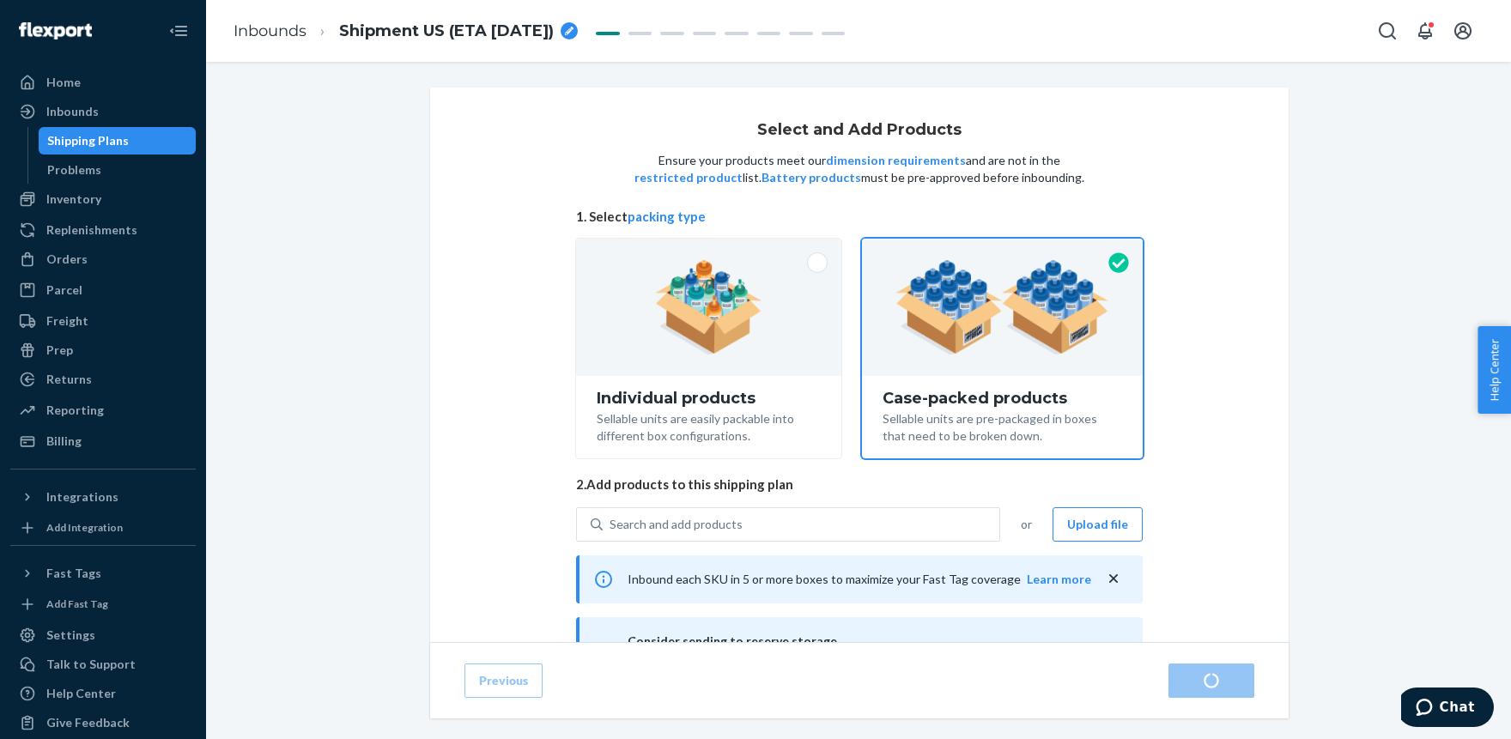
radio input "true"
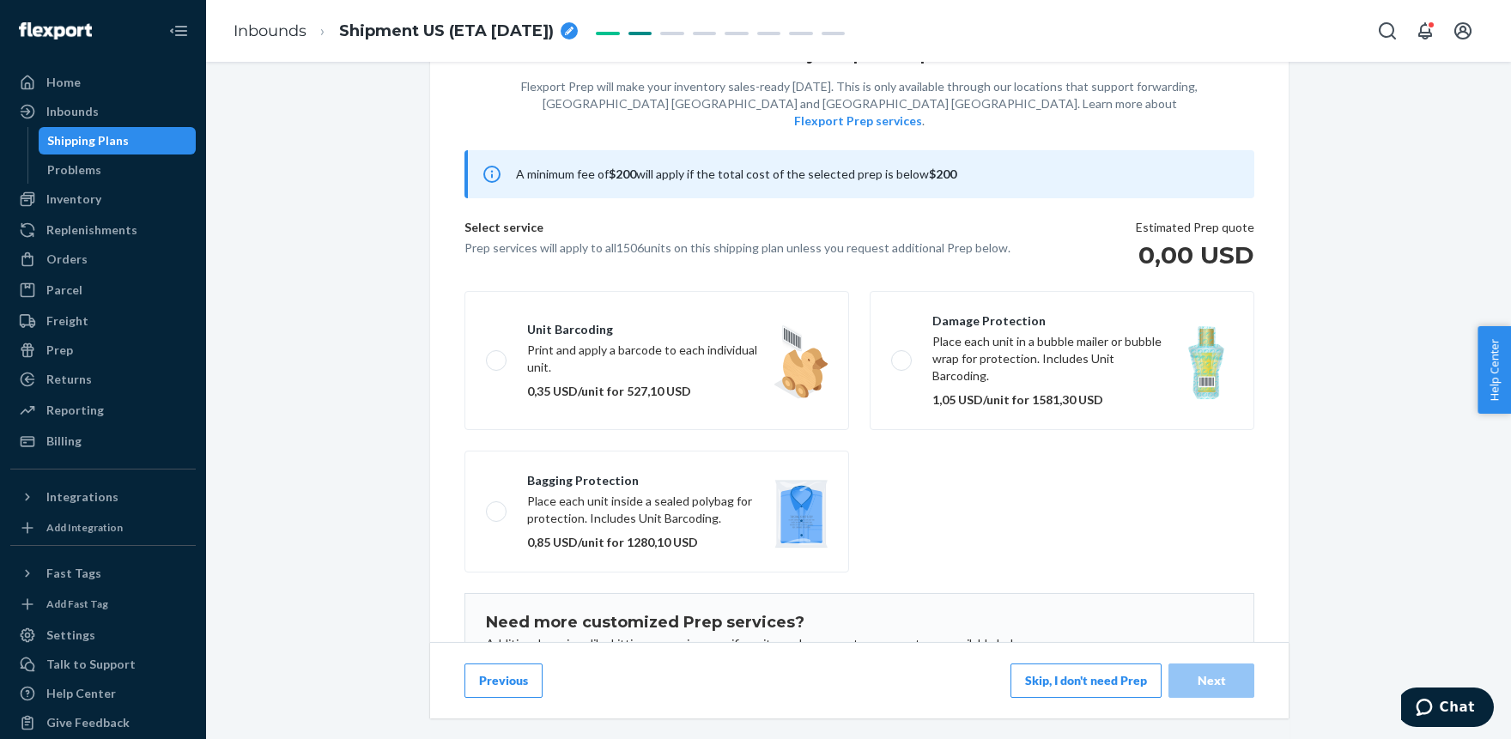
scroll to position [191, 0]
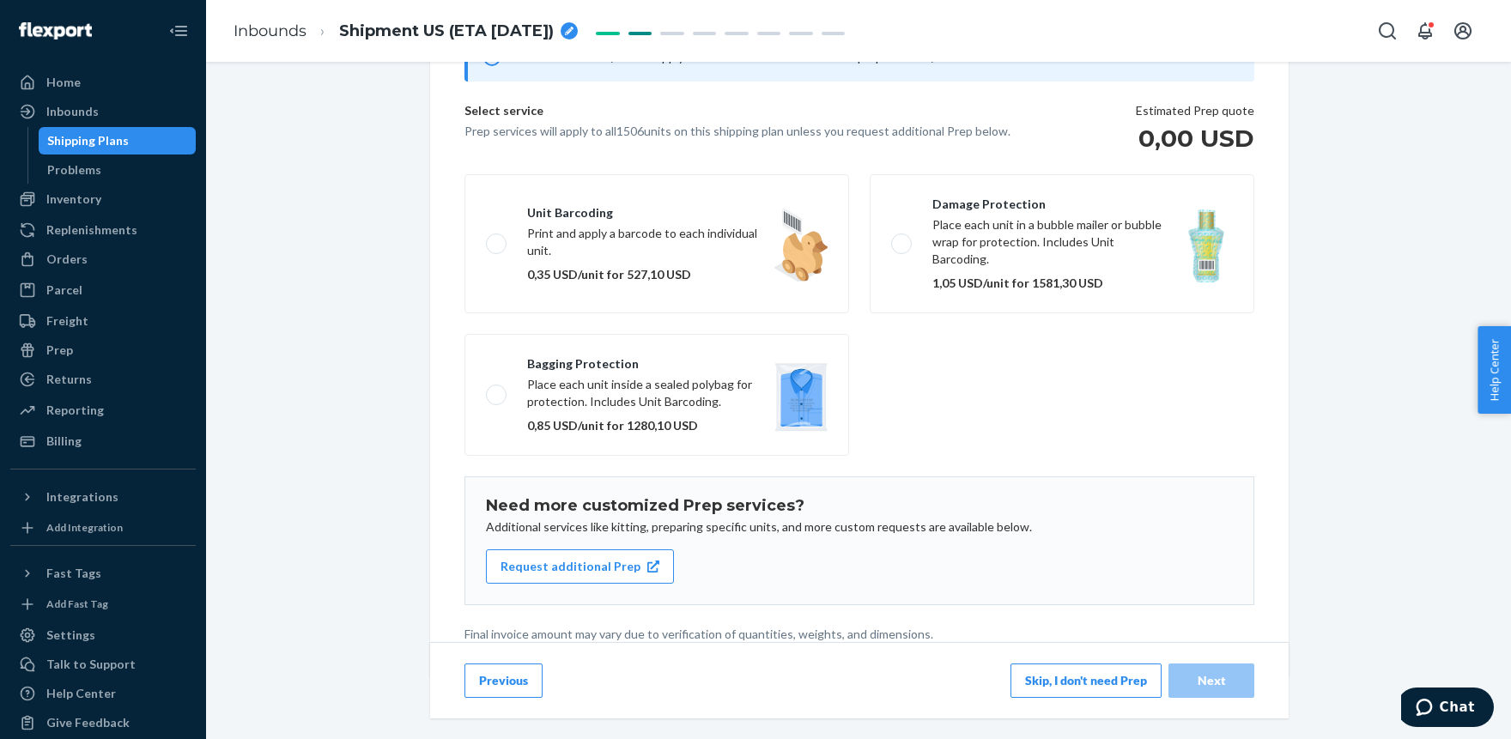
click at [1077, 680] on button "Skip, I don't need Prep" at bounding box center [1085, 680] width 151 height 34
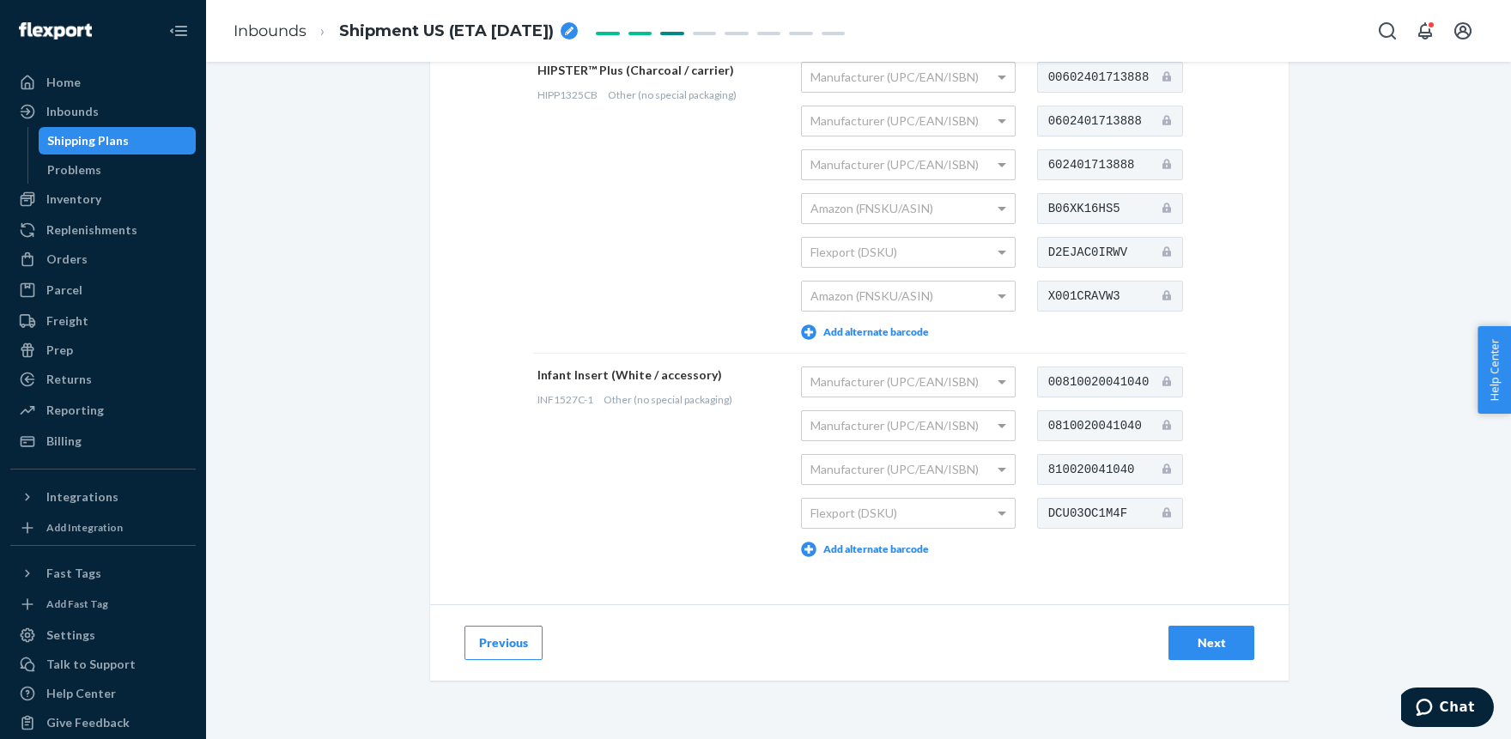
scroll to position [2281, 0]
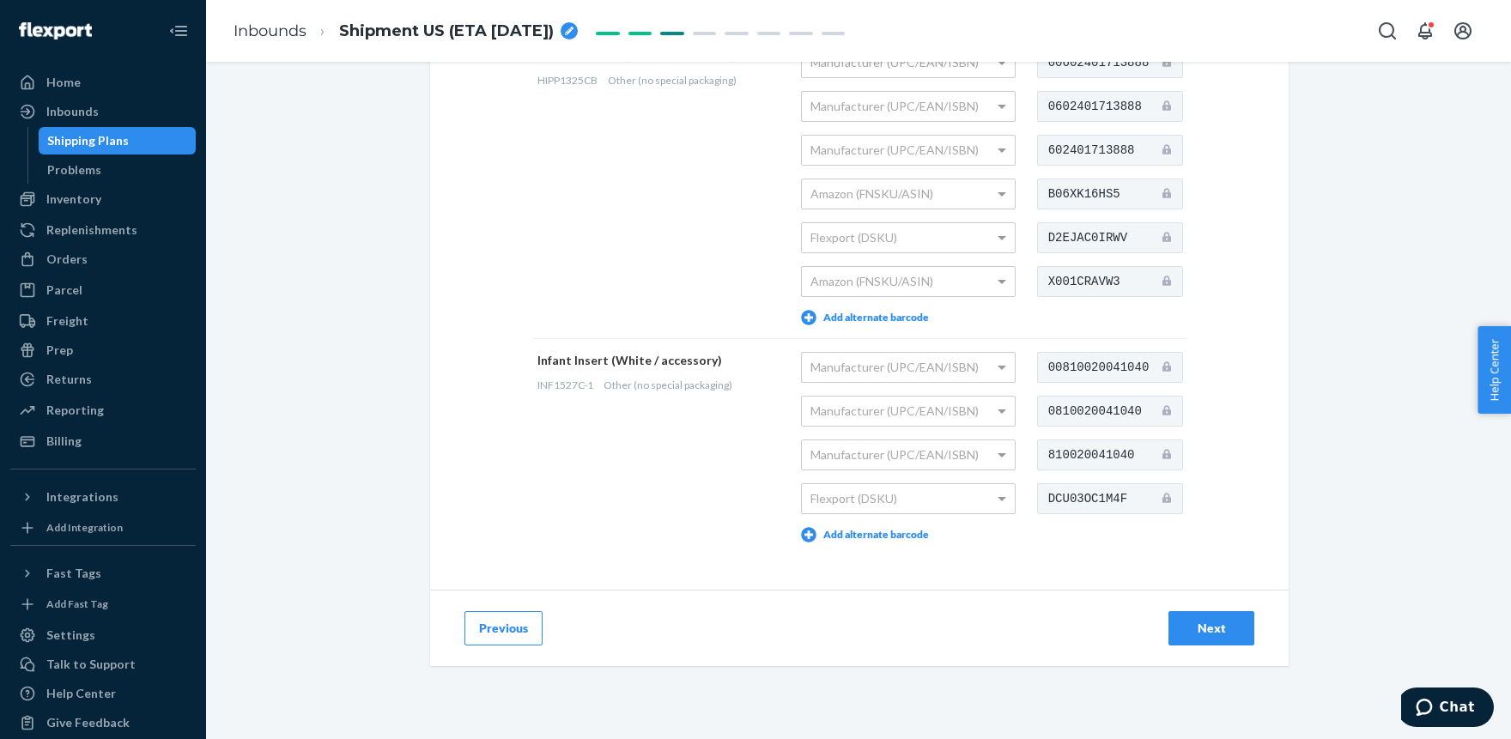
click at [1220, 627] on div "Next" at bounding box center [1211, 628] width 57 height 17
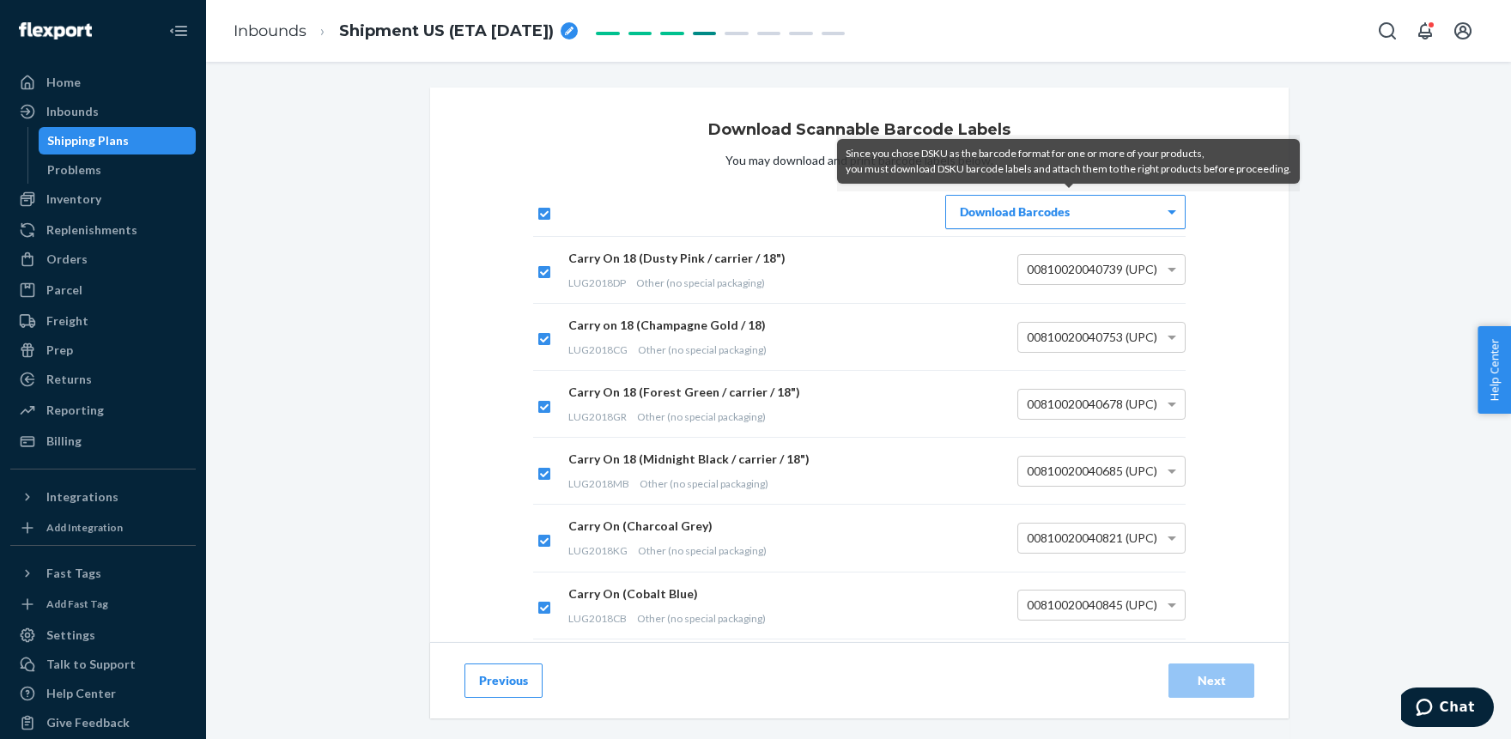
click at [1048, 207] on div "Download Barcodes" at bounding box center [1065, 212] width 239 height 33
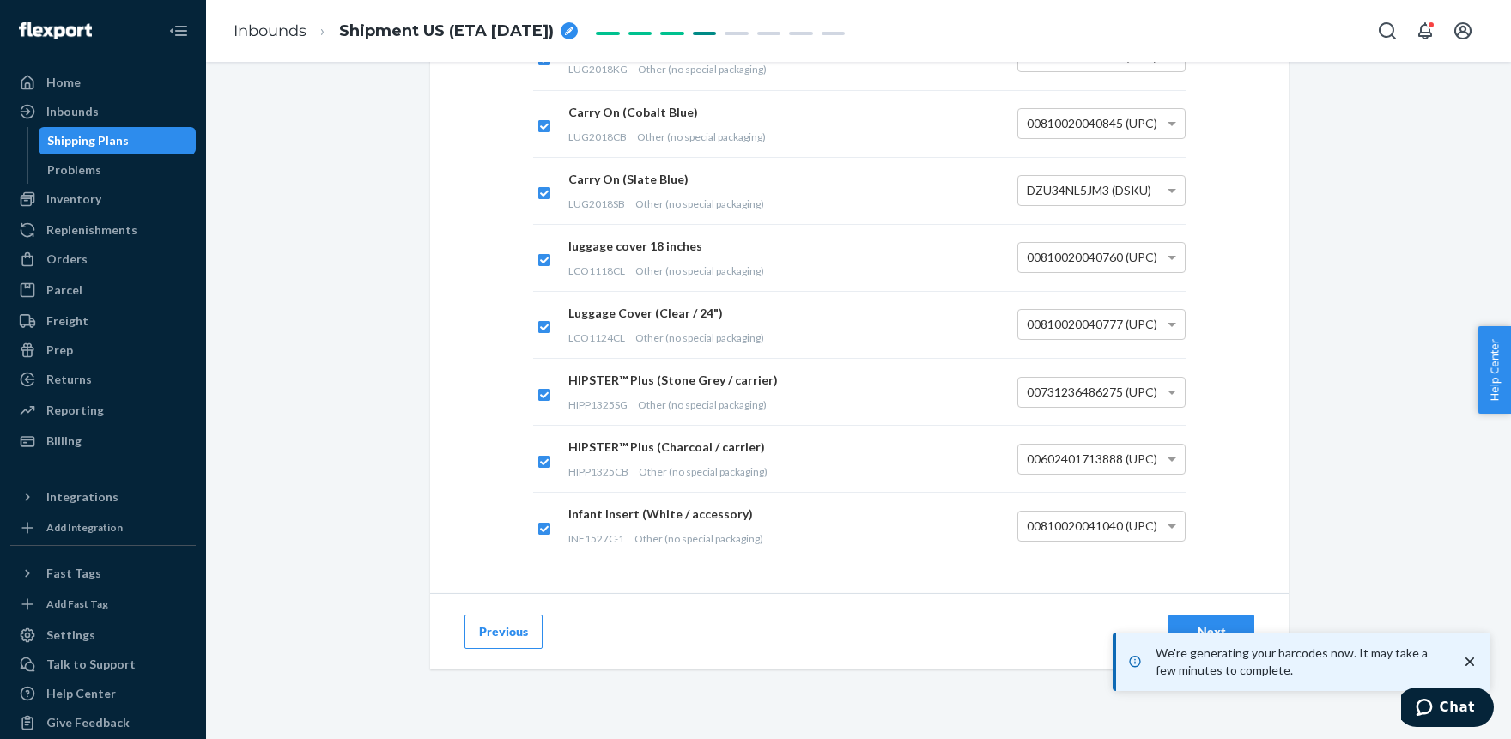
scroll to position [485, 0]
click at [1204, 624] on div "Next" at bounding box center [1211, 628] width 57 height 17
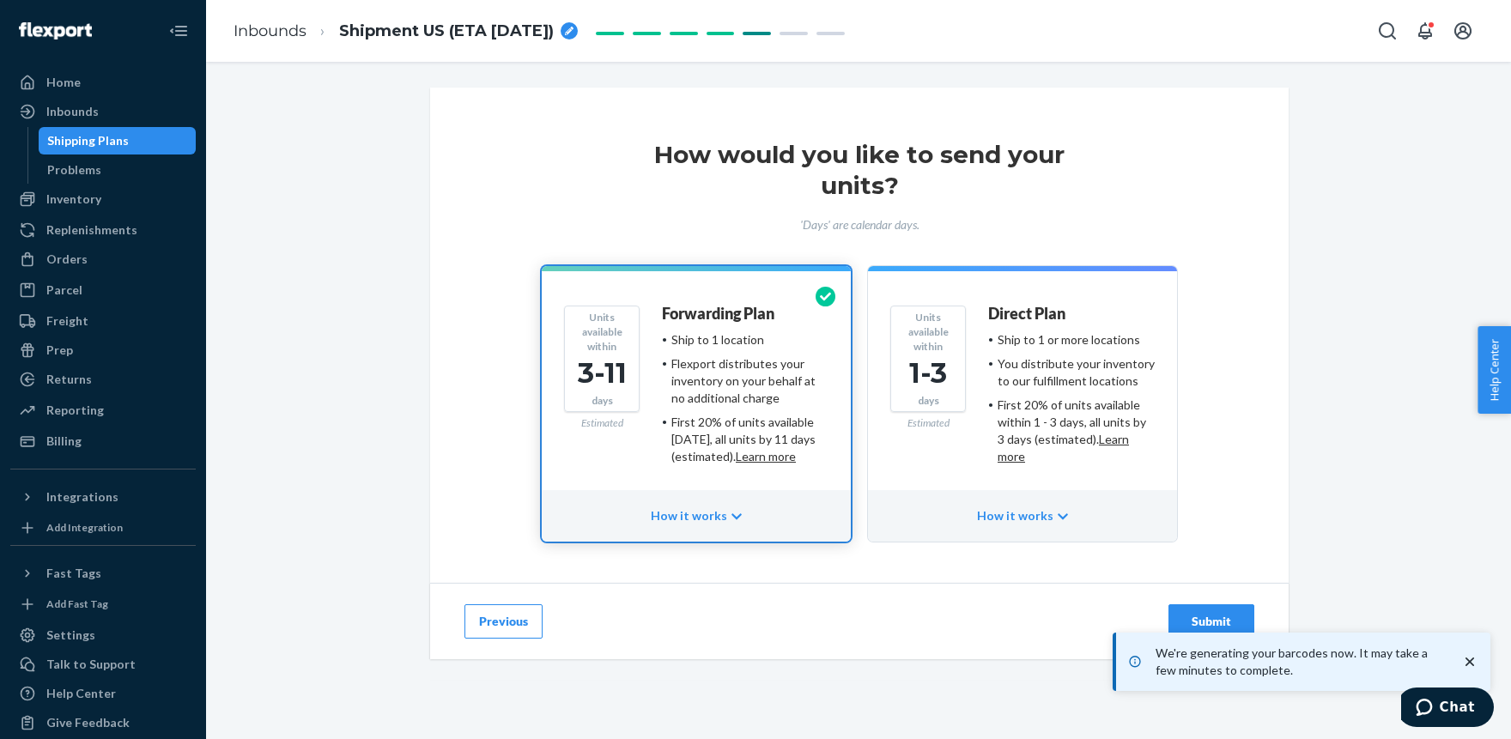
click at [1471, 653] on div "We're generating your barcodes now. It may take a few minutes to complete." at bounding box center [1303, 662] width 350 height 34
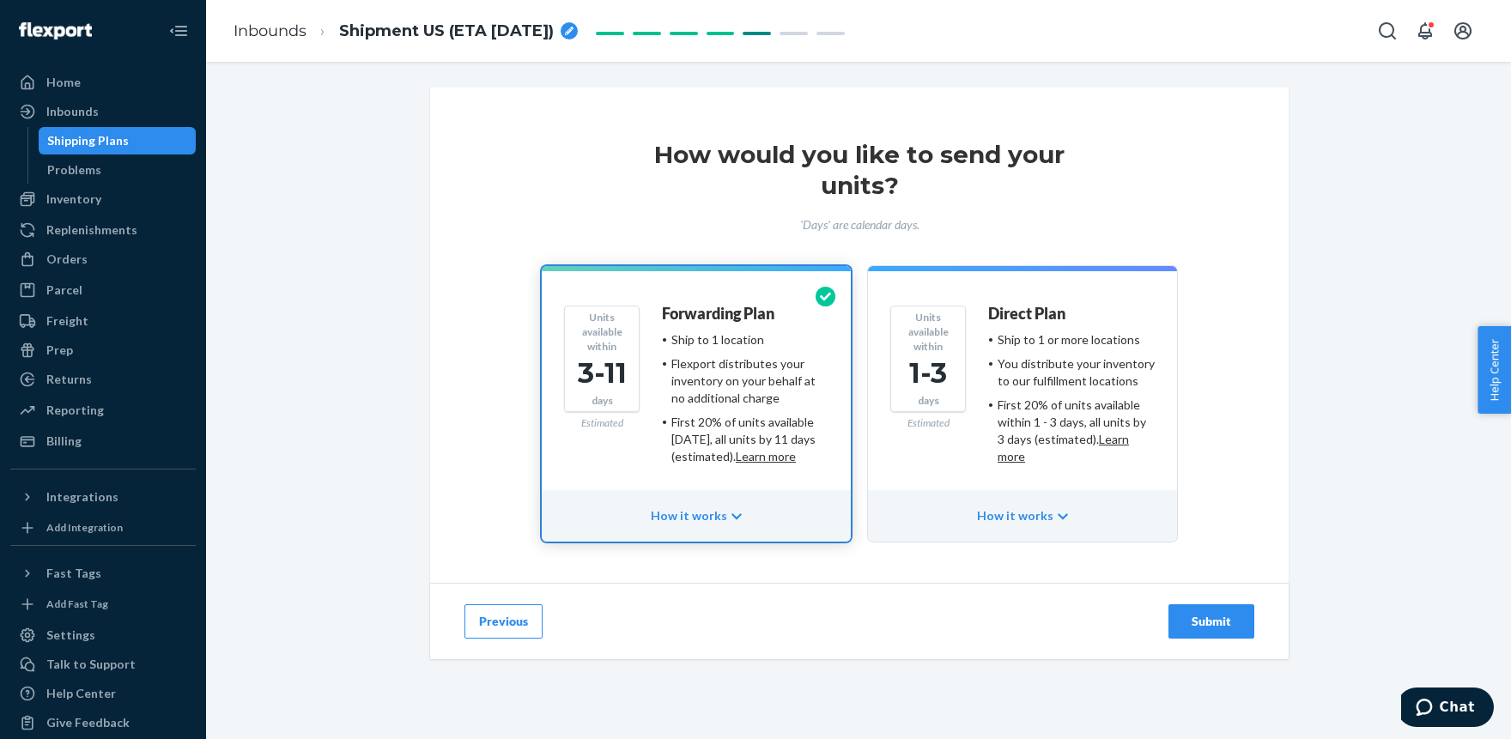
click at [693, 374] on div "Flexport distributes your inventory on your behalf at no additional charge" at bounding box center [749, 380] width 157 height 51
click at [1216, 610] on button "Submit" at bounding box center [1211, 621] width 86 height 34
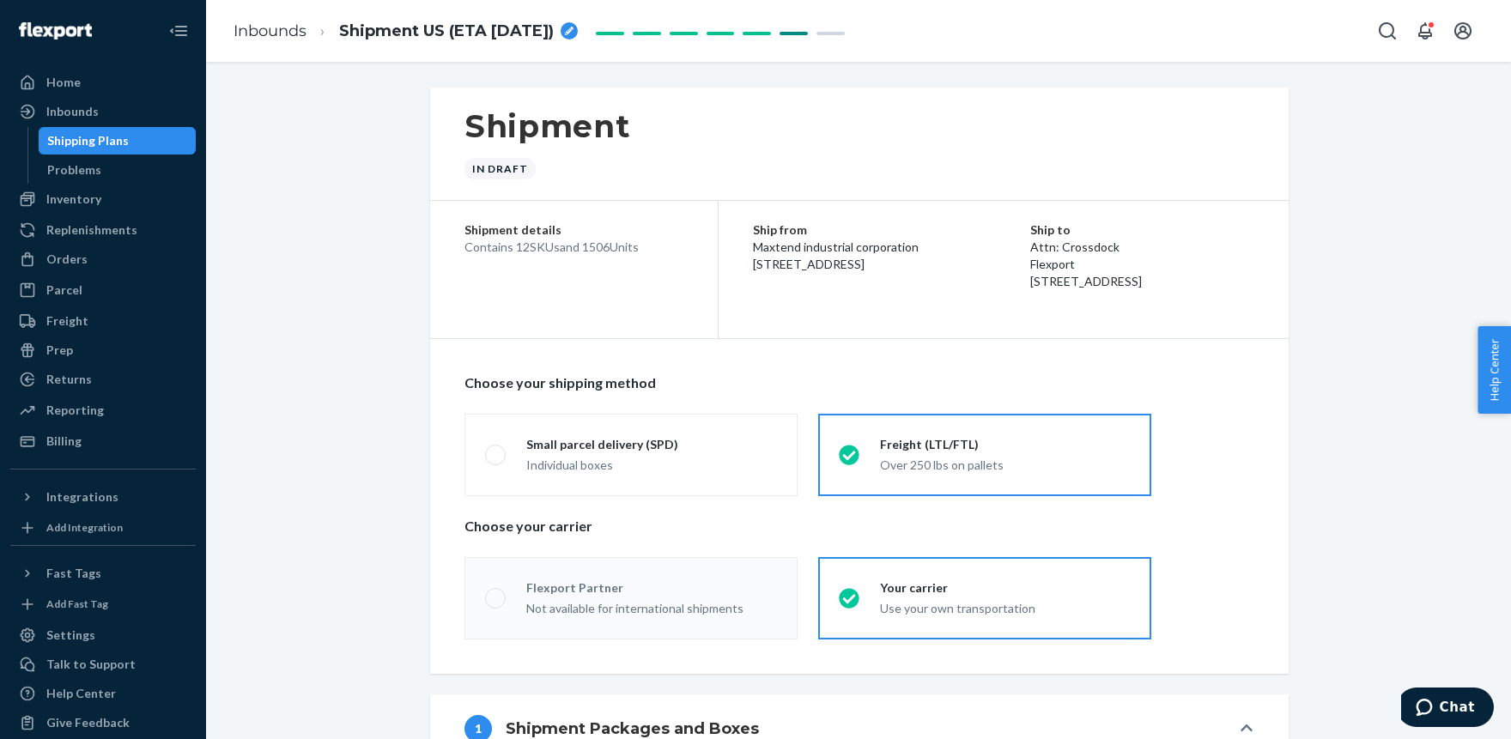
radio input "true"
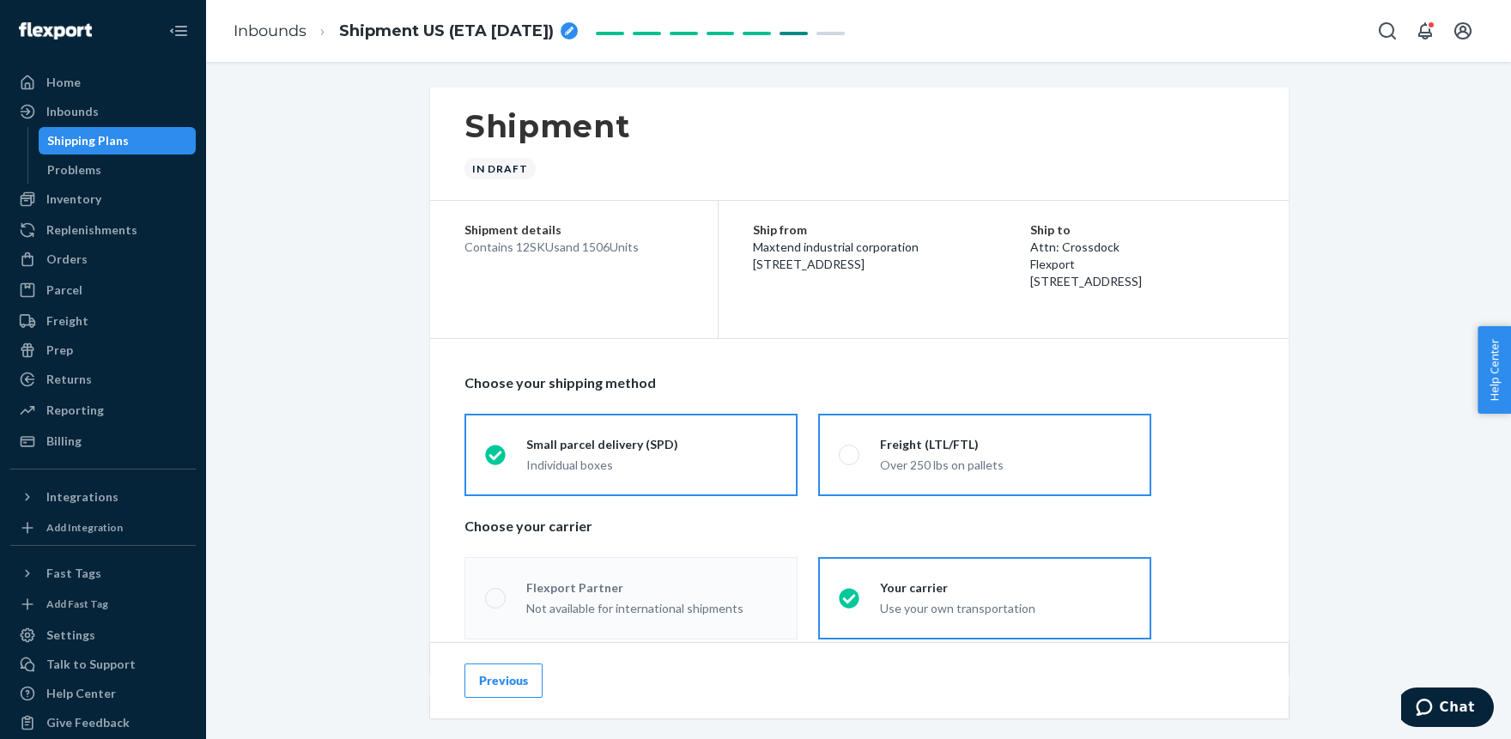
click at [851, 452] on span at bounding box center [849, 455] width 21 height 21
click at [850, 452] on input "Freight (LTL/FTL) Over 250 lbs on pallets" at bounding box center [844, 454] width 11 height 11
radio input "true"
radio input "false"
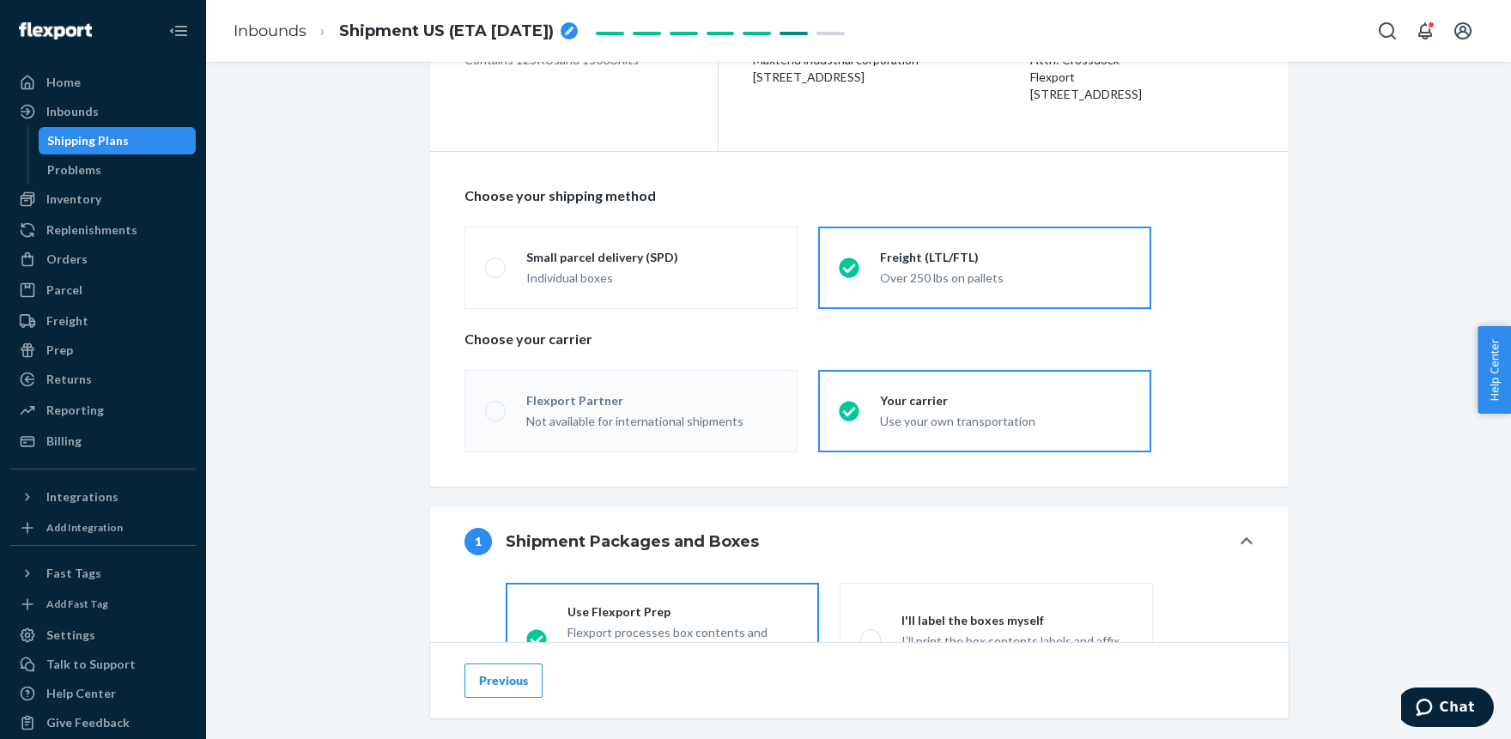
scroll to position [189, 0]
click at [938, 404] on div "Your carrier" at bounding box center [1005, 399] width 251 height 17
click at [850, 404] on input "Your carrier Use your own transportation" at bounding box center [844, 408] width 11 height 11
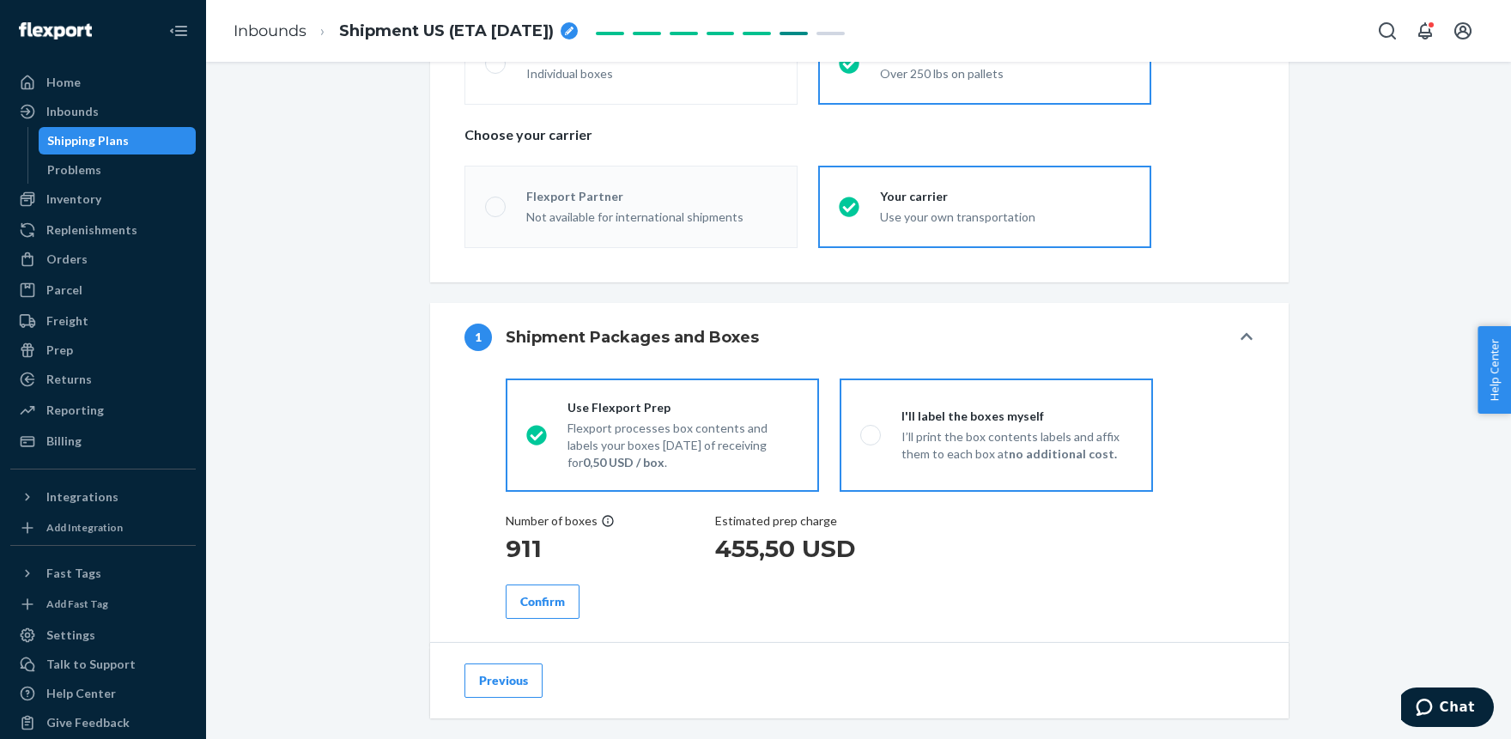
scroll to position [472, 0]
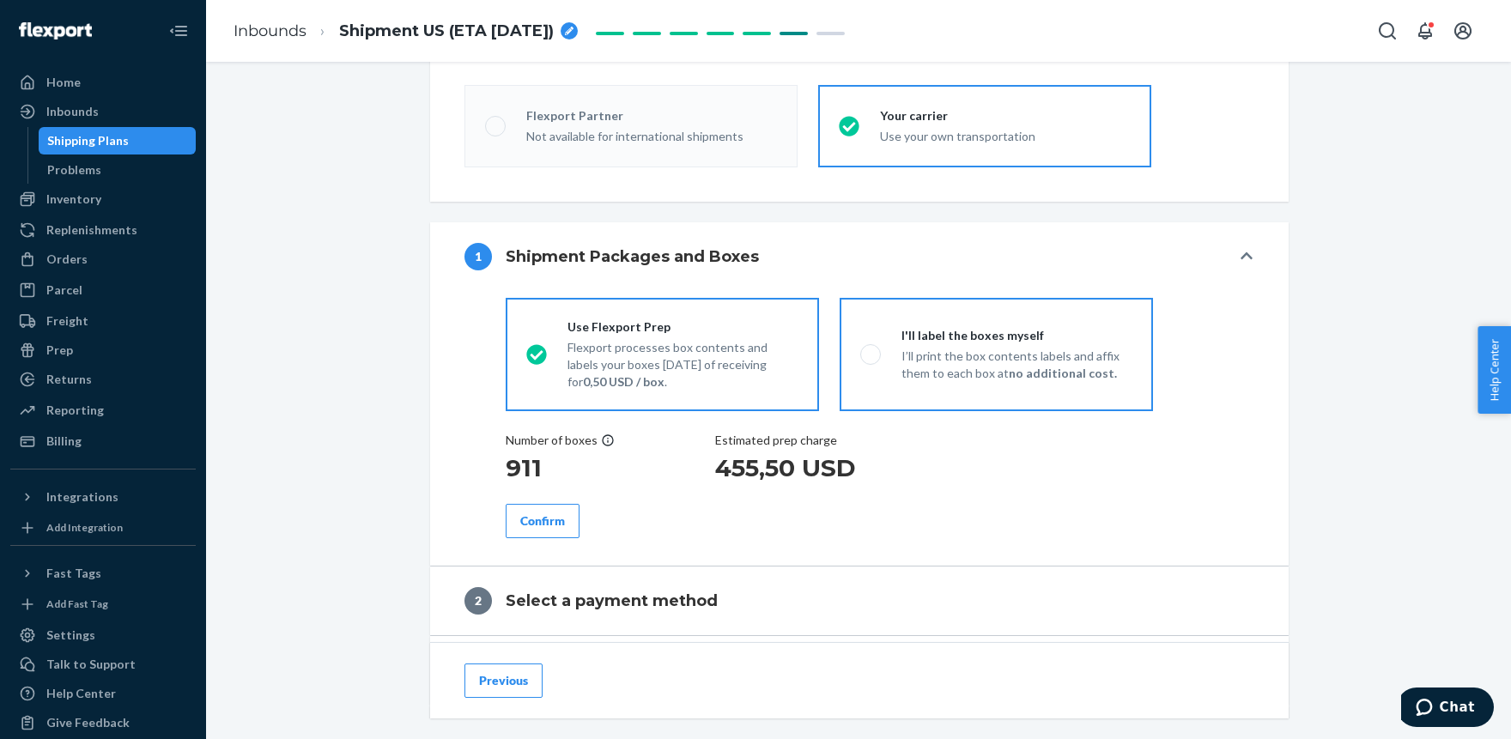
click at [866, 345] on span at bounding box center [870, 354] width 21 height 21
click at [866, 348] on input "I'll label the boxes myself I’ll print the box contents labels and affix them t…" at bounding box center [865, 353] width 11 height 11
radio input "true"
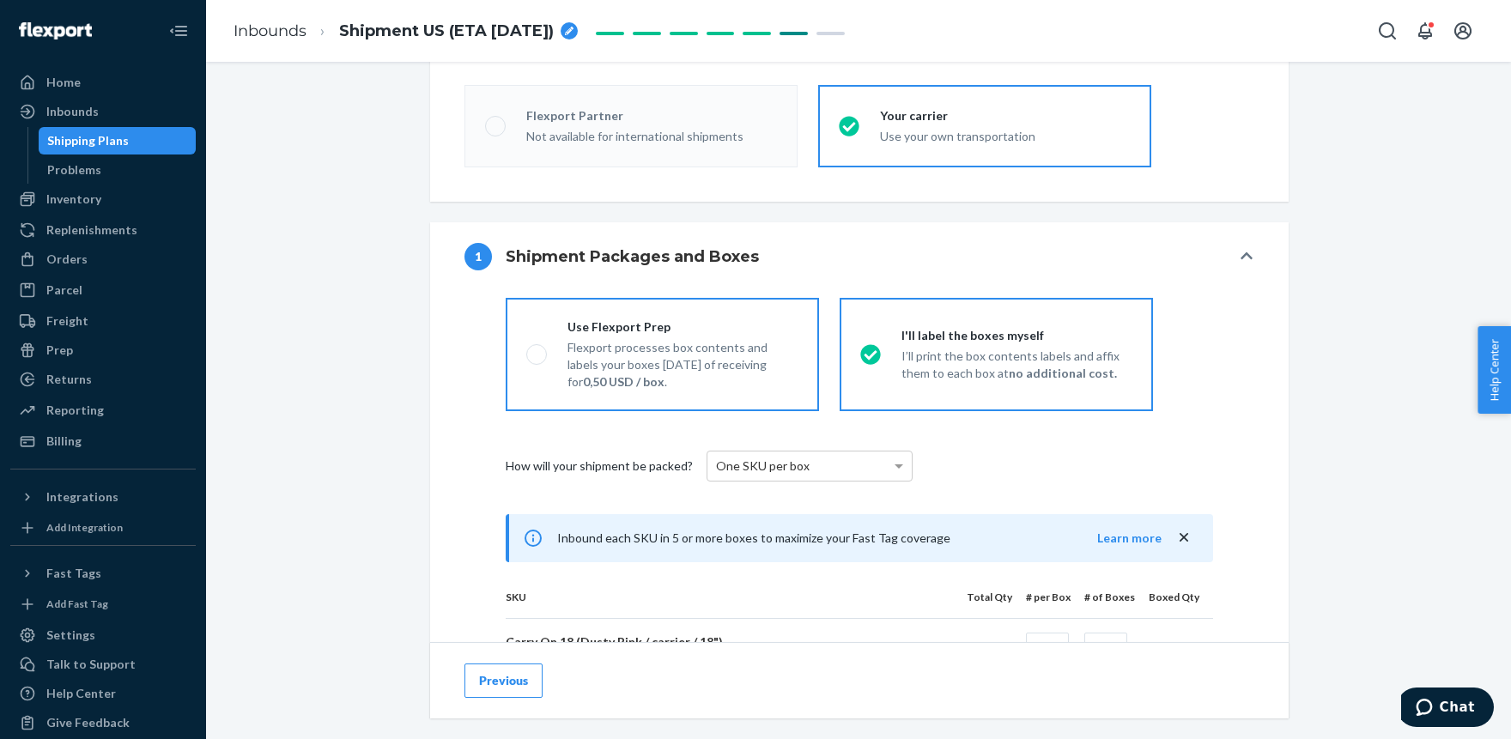
click at [630, 346] on p "Flexport processes box contents and labels your boxes [DATE] of receiving for 0…" at bounding box center [682, 364] width 231 height 51
click at [537, 348] on input "Use Flexport Prep Flexport processes box contents and labels your boxes [DATE] …" at bounding box center [531, 353] width 11 height 11
radio input "true"
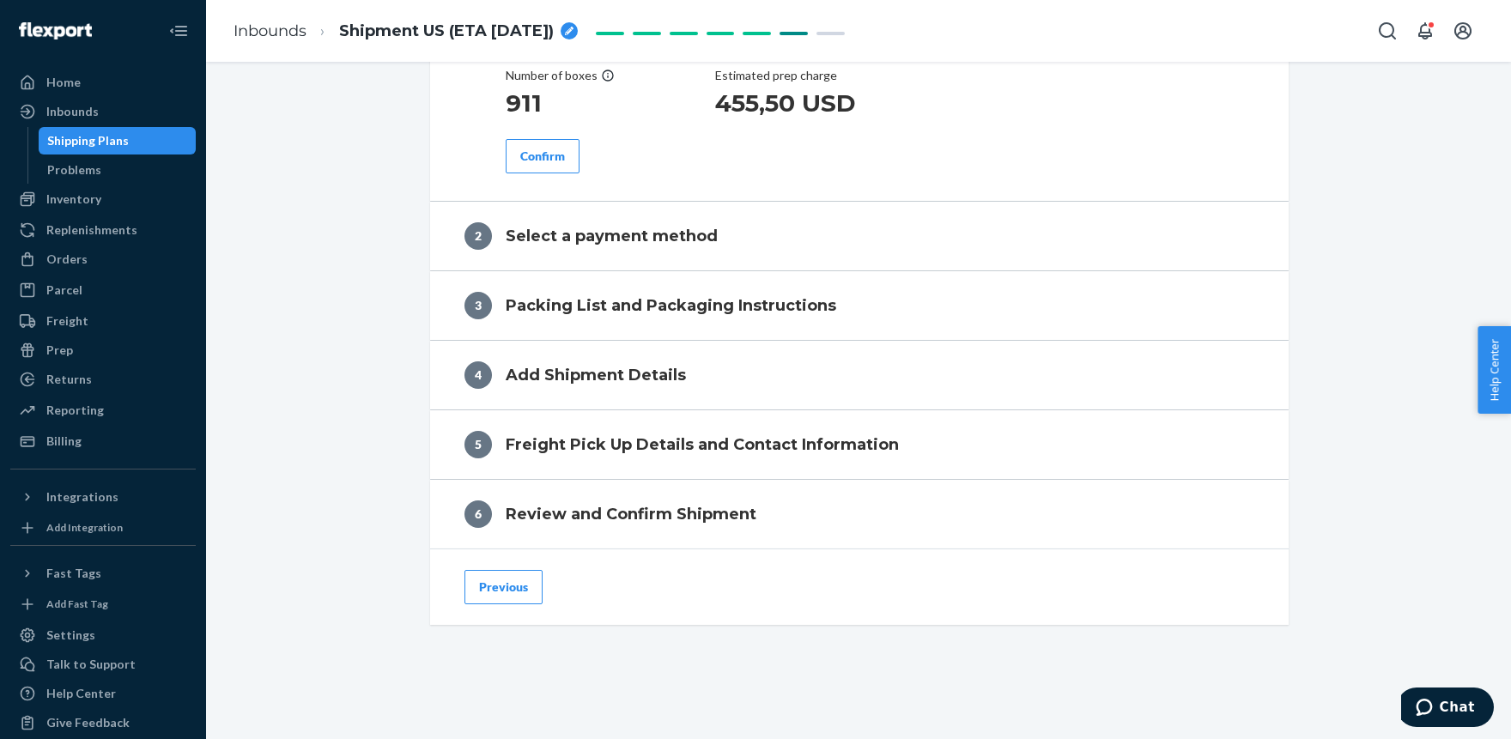
scroll to position [459, 0]
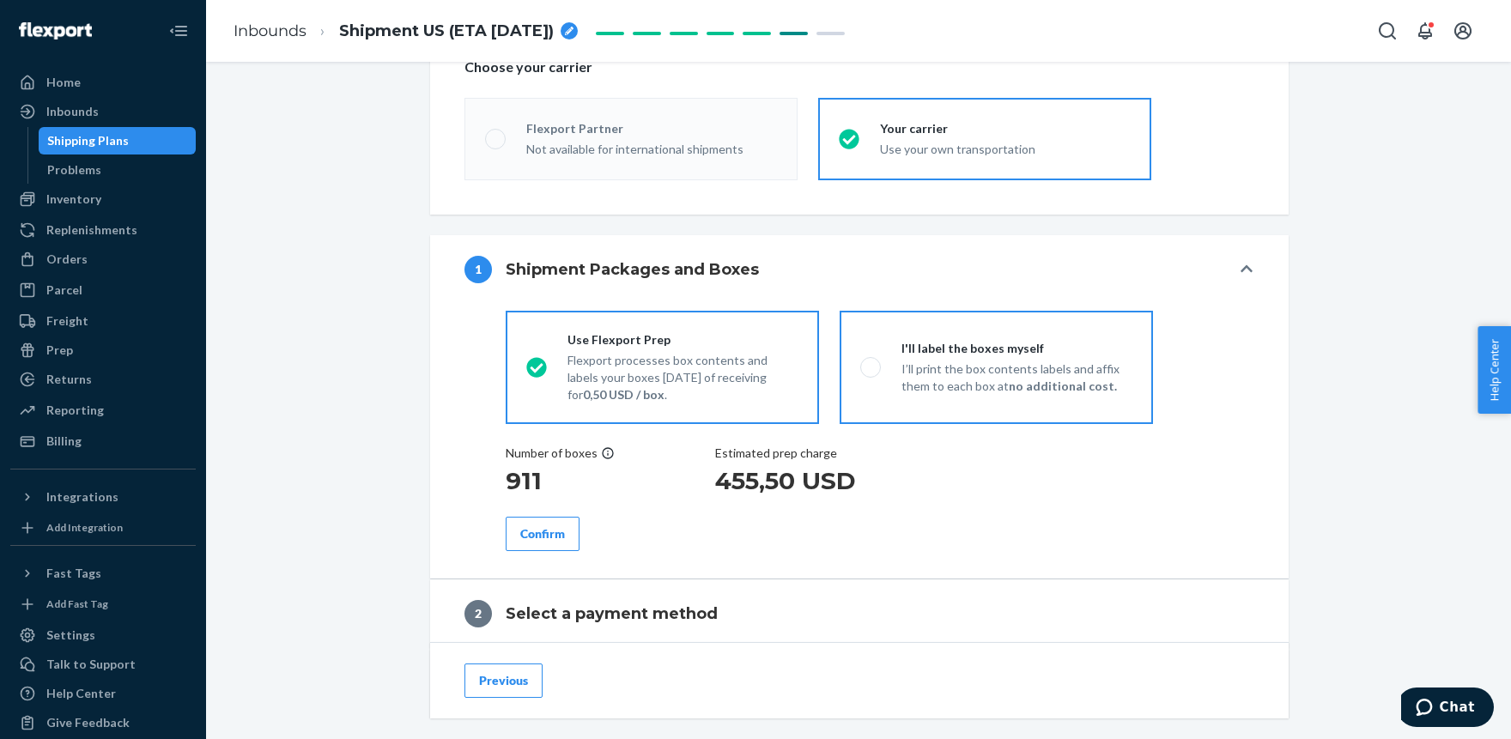
click at [1026, 366] on p "I’ll print the box contents labels and affix them to each box at no additional …" at bounding box center [1016, 377] width 231 height 34
click at [871, 366] on input "I'll label the boxes myself I’ll print the box contents labels and affix them t…" at bounding box center [865, 366] width 11 height 11
radio input "true"
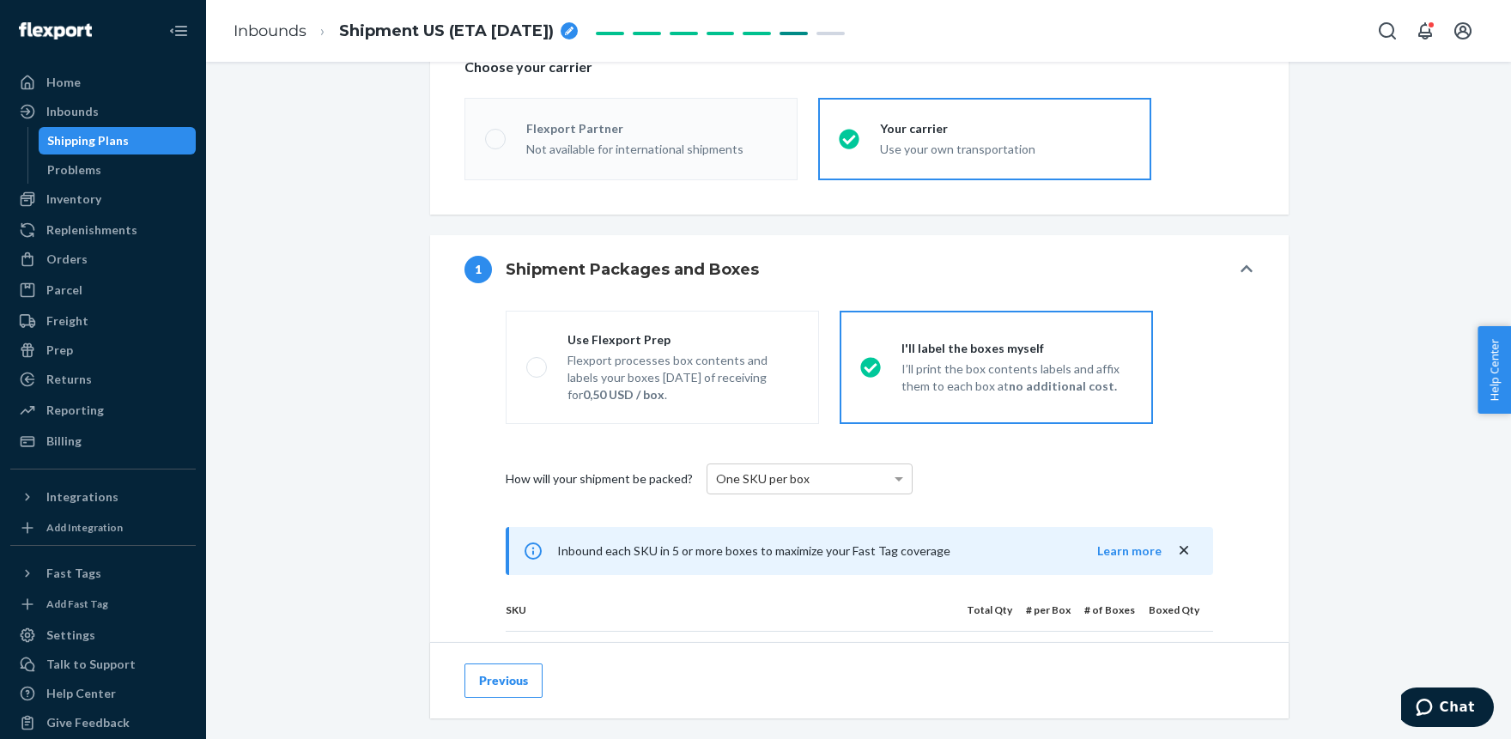
radio input "false"
click at [852, 478] on div "One SKU per box" at bounding box center [809, 478] width 204 height 29
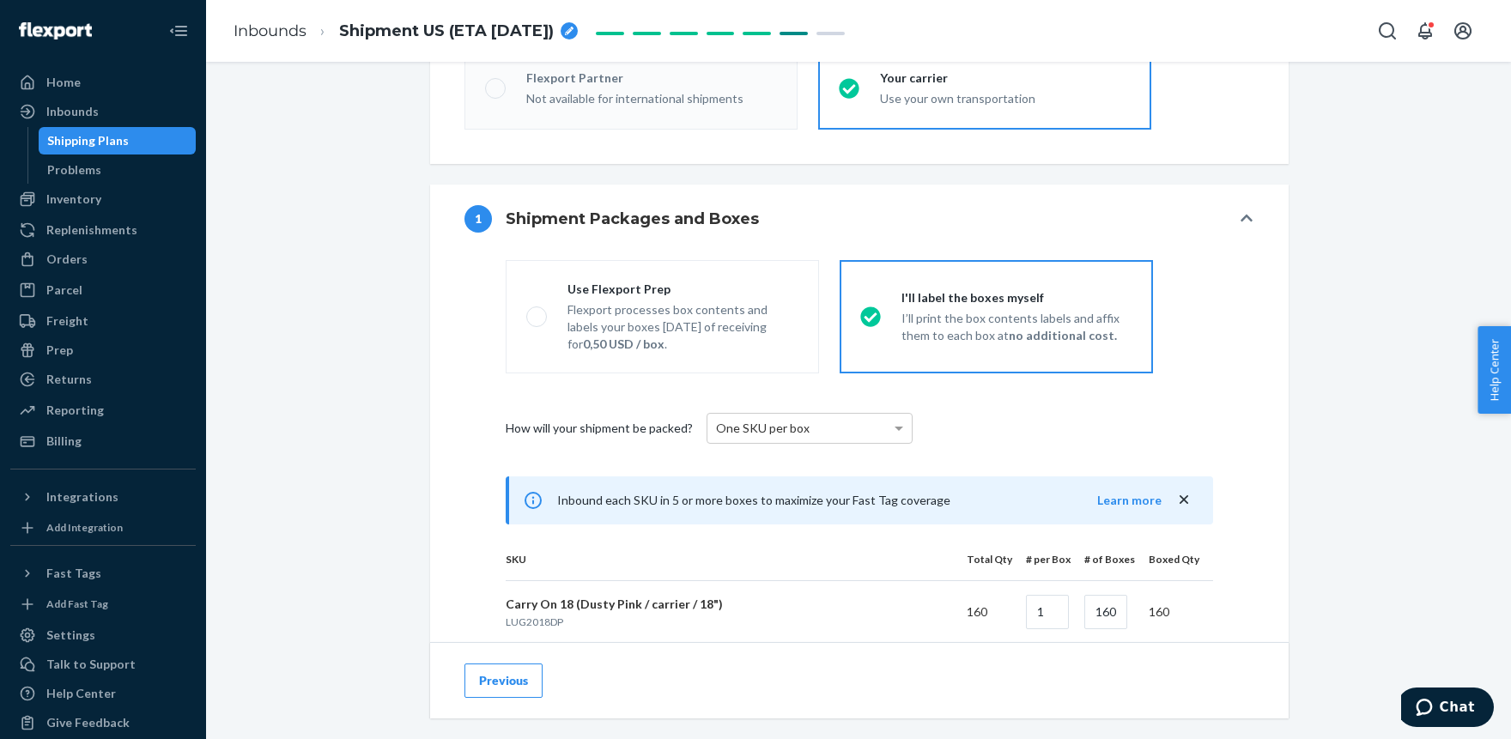
scroll to position [554, 0]
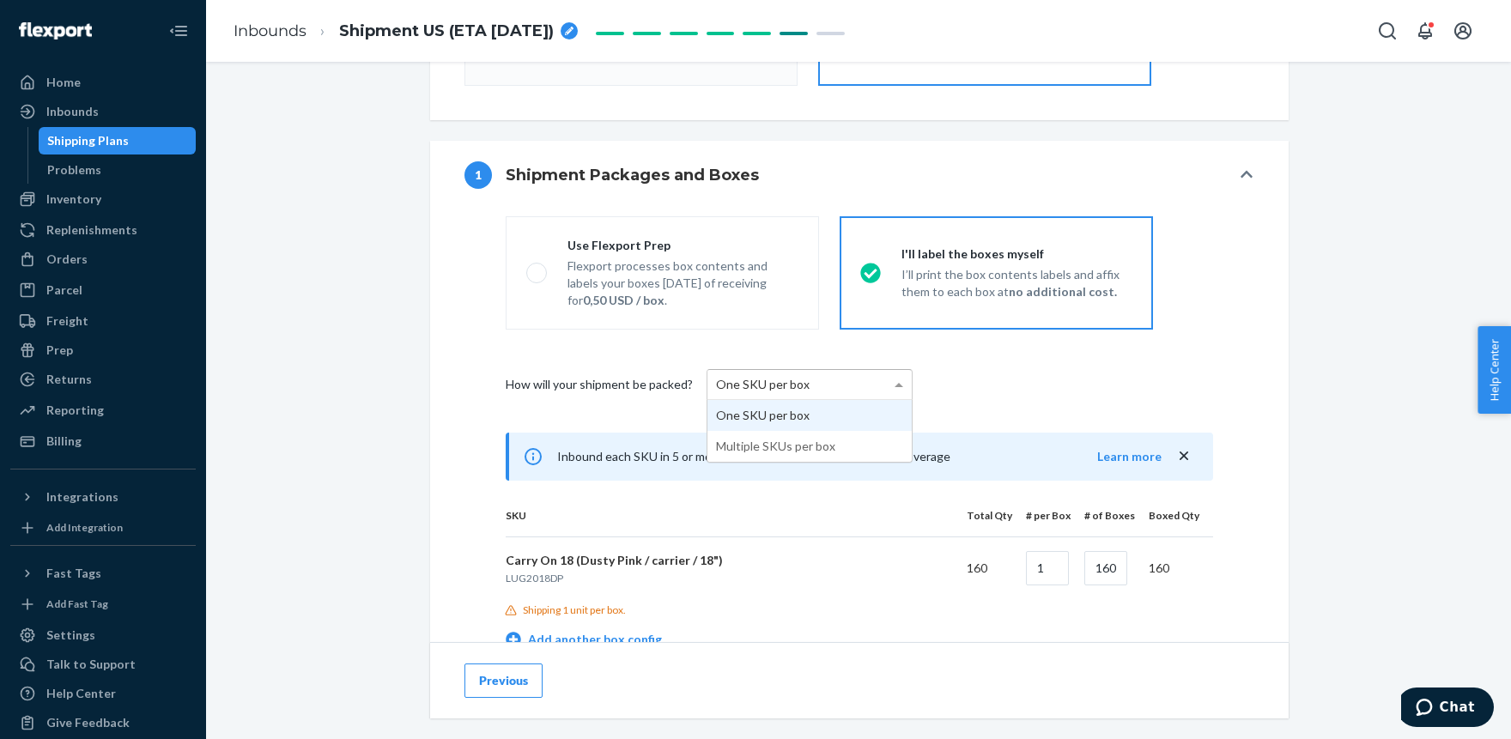
click at [857, 378] on div "One SKU per box" at bounding box center [809, 384] width 204 height 29
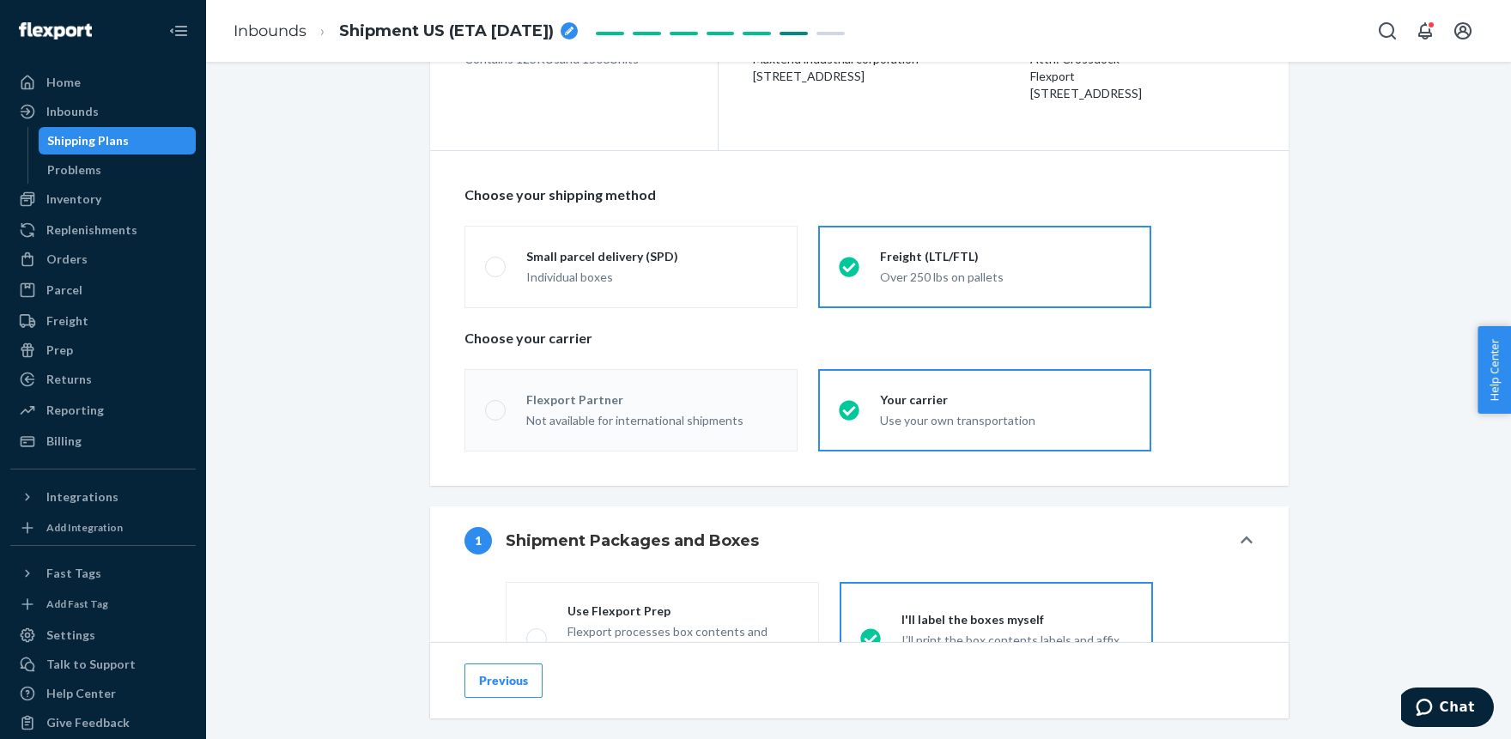
scroll to position [0, 0]
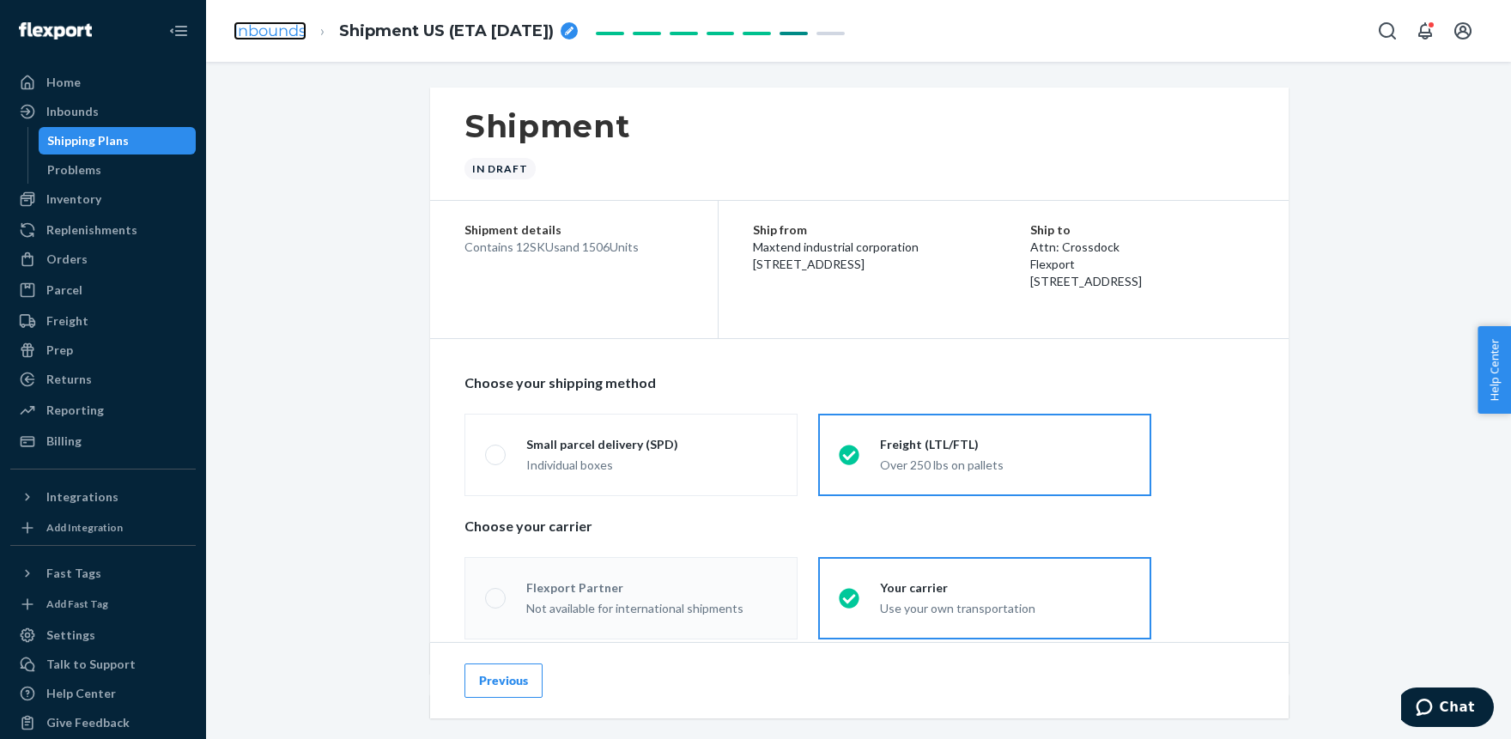
click at [257, 24] on link "Inbounds" at bounding box center [269, 30] width 73 height 19
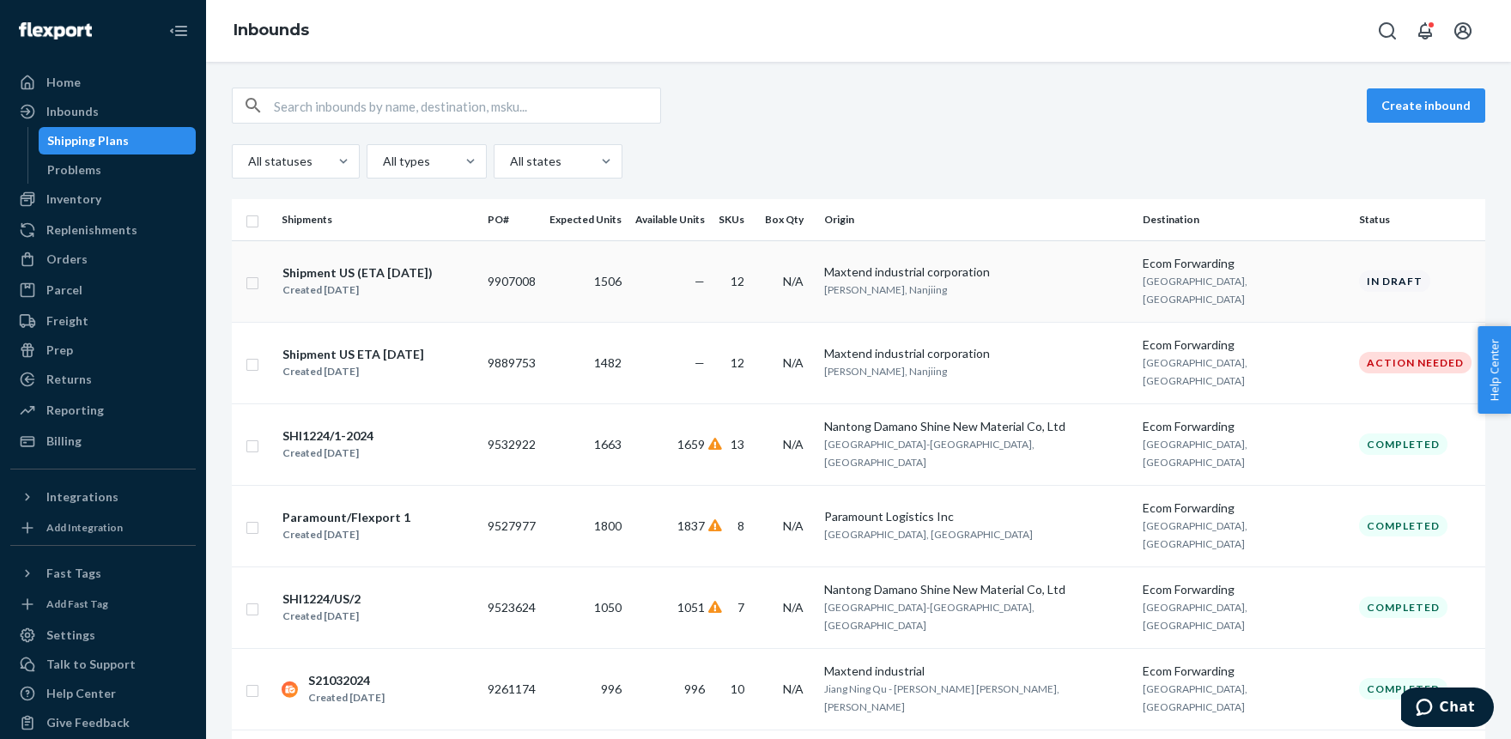
click at [377, 264] on div "Shipment US (ETA [DATE]) Created [DATE]" at bounding box center [358, 282] width 152 height 36
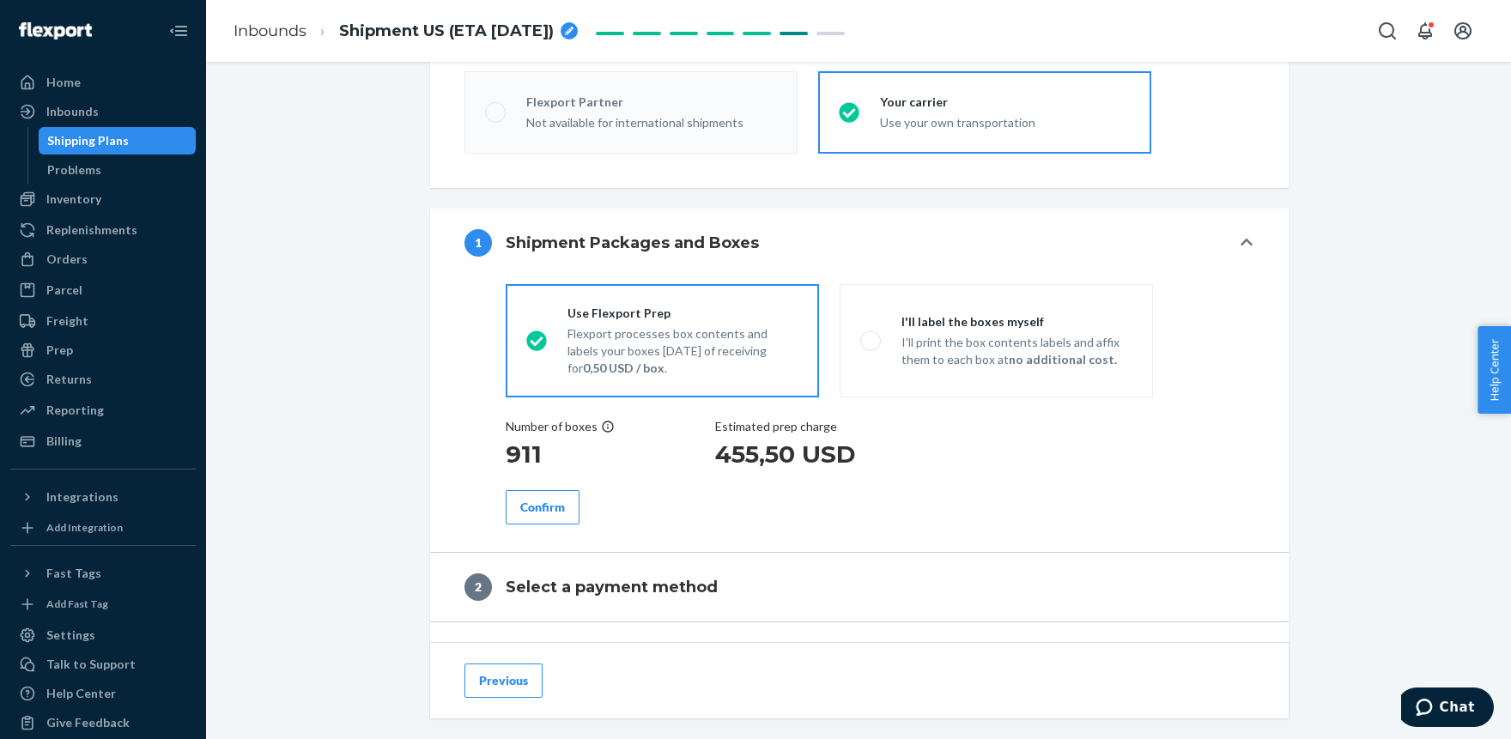
scroll to position [566, 0]
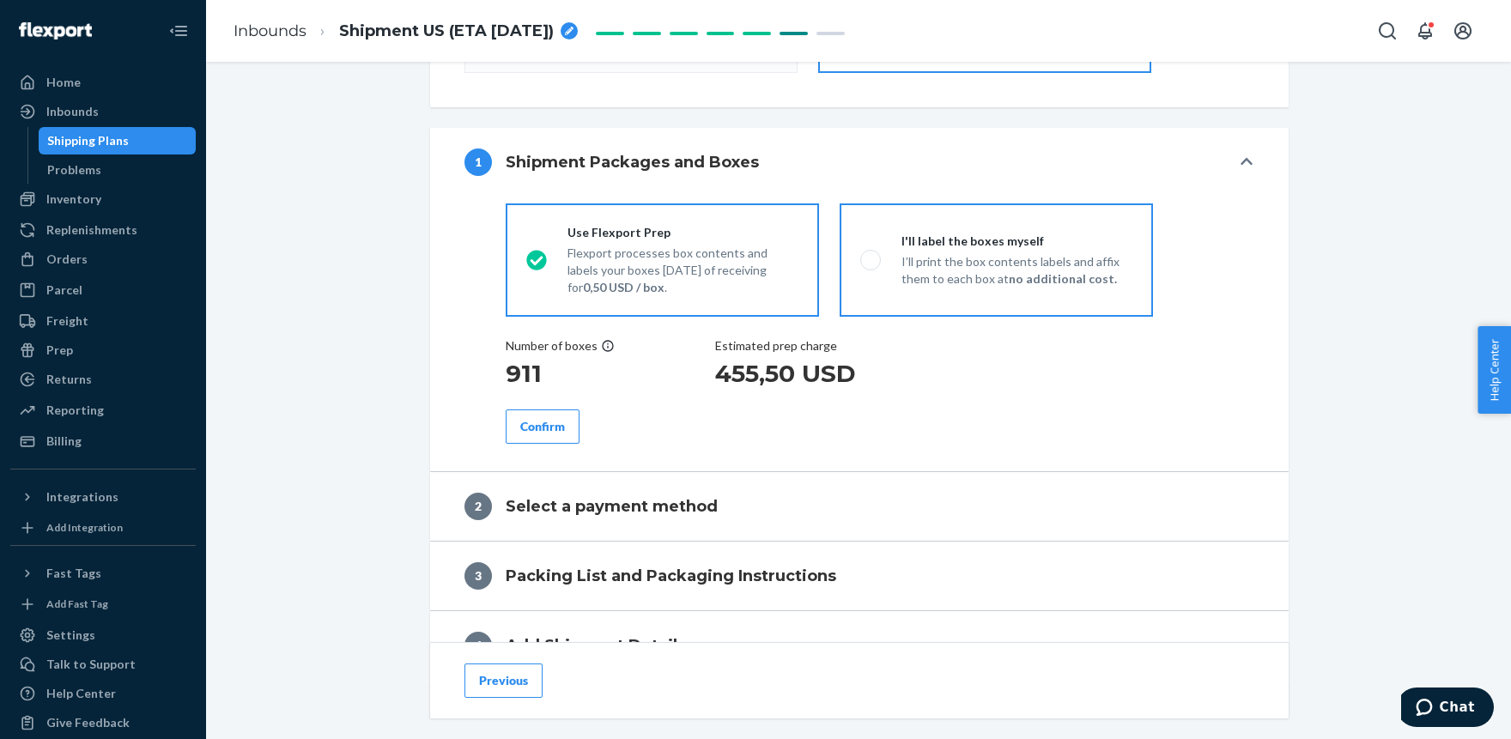
click at [941, 262] on p "I’ll print the box contents labels and affix them to each box at no additional …" at bounding box center [1016, 270] width 231 height 34
click at [871, 262] on input "I'll label the boxes myself I’ll print the box contents labels and affix them t…" at bounding box center [865, 259] width 11 height 11
radio input "true"
radio input "false"
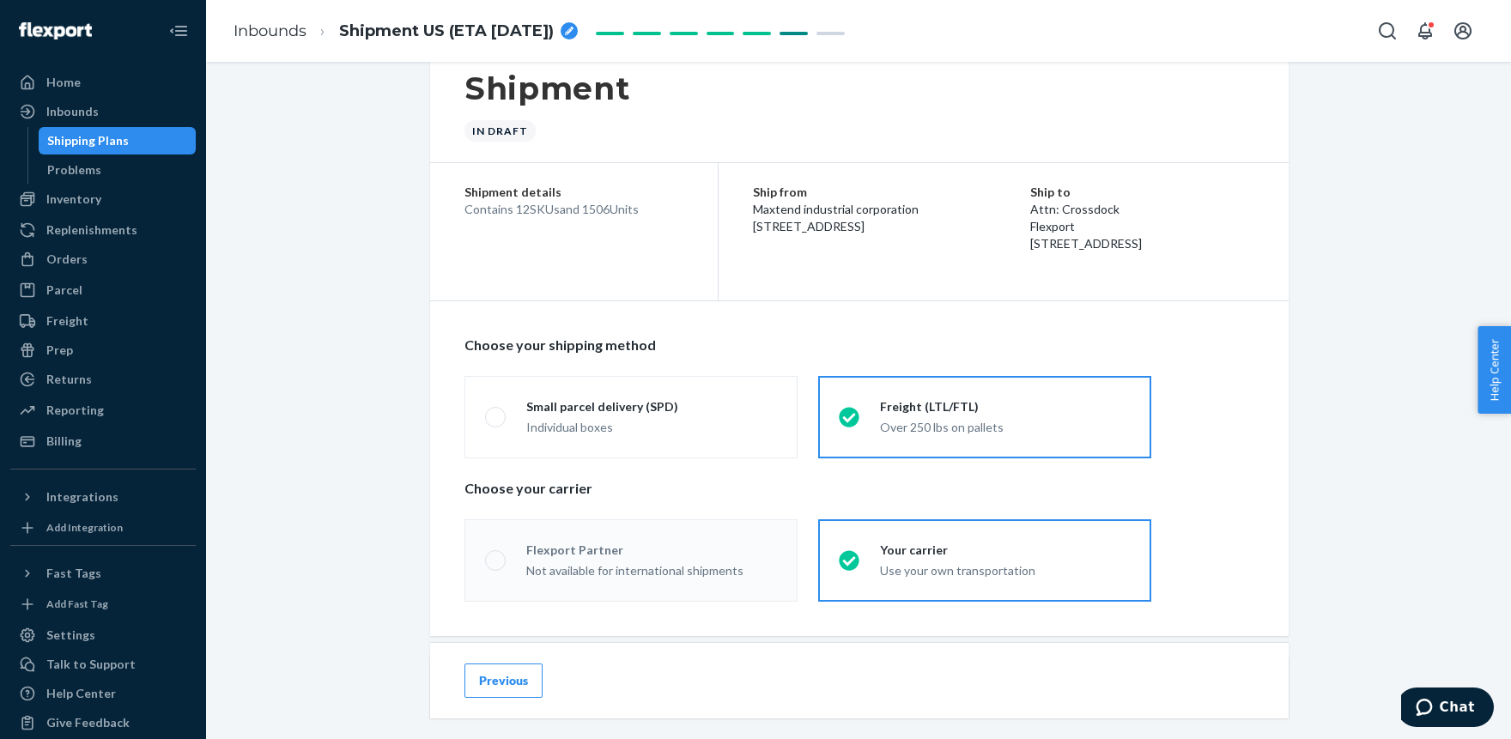
scroll to position [0, 0]
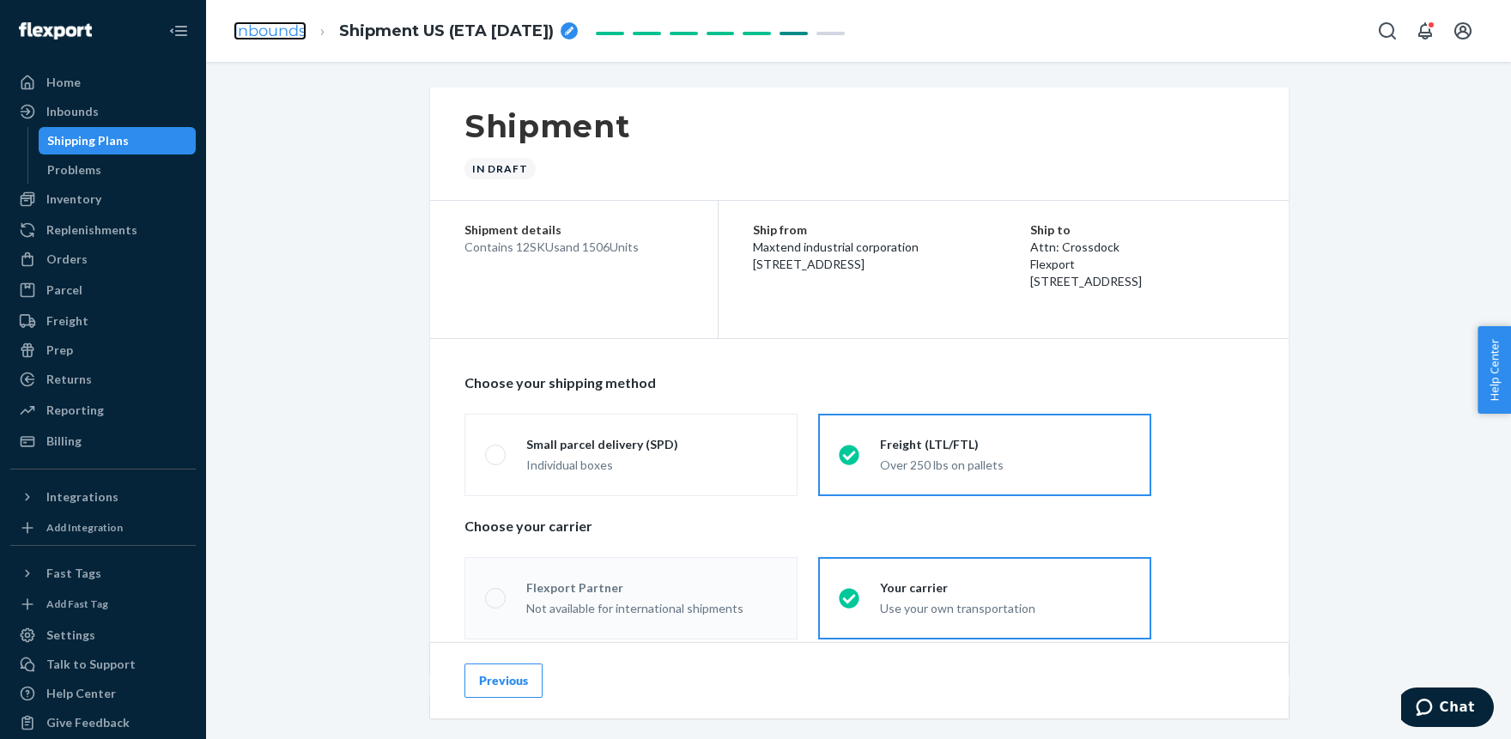
click at [265, 28] on link "Inbounds" at bounding box center [269, 30] width 73 height 19
